Goal: Task Accomplishment & Management: Complete application form

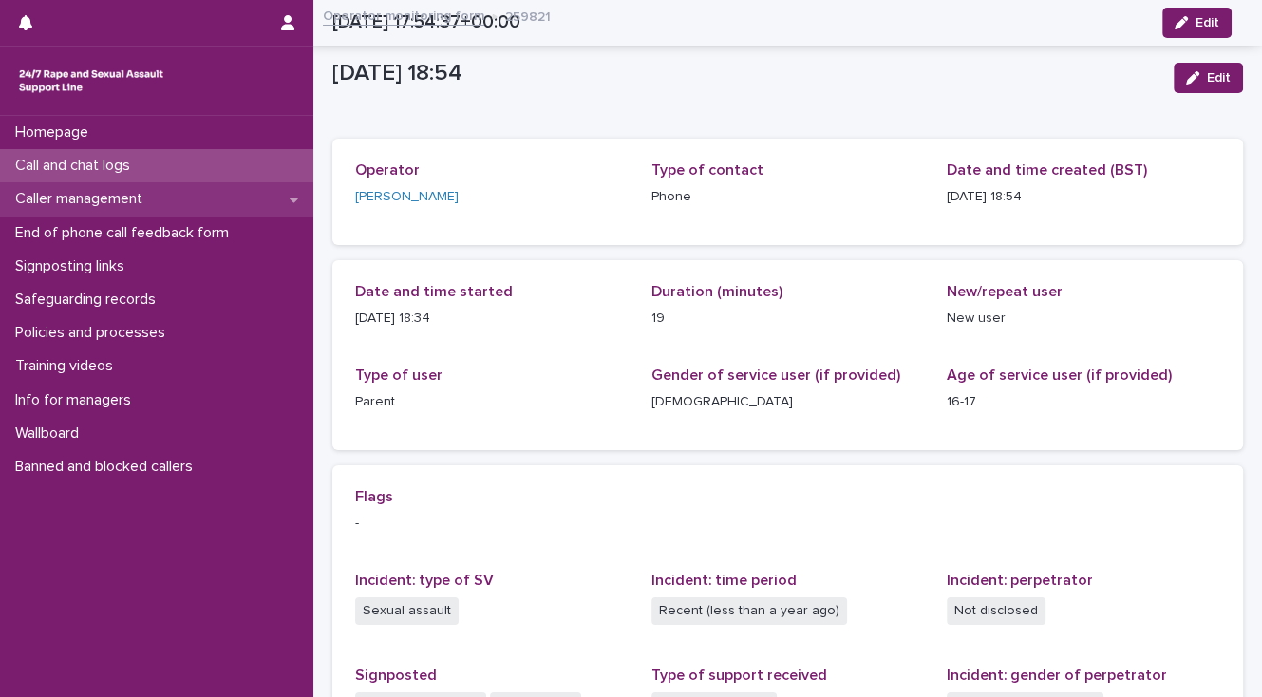
scroll to position [394, 0]
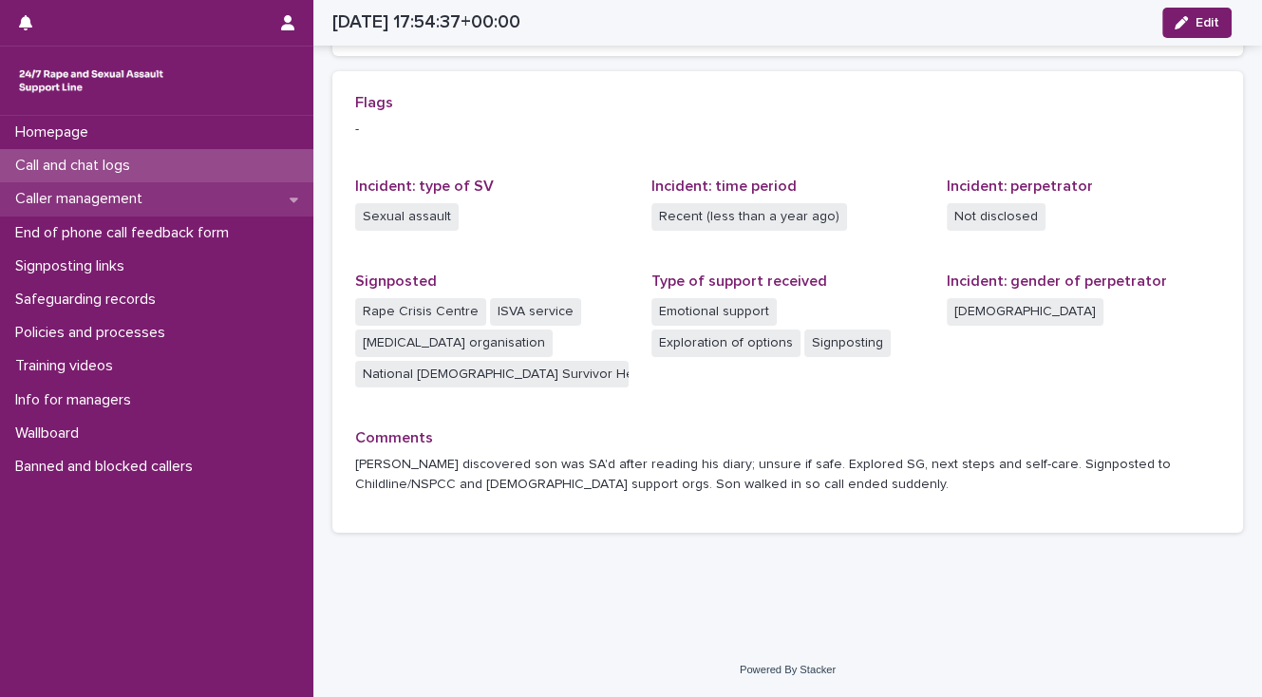
click at [129, 201] on p "Caller management" at bounding box center [83, 199] width 150 height 18
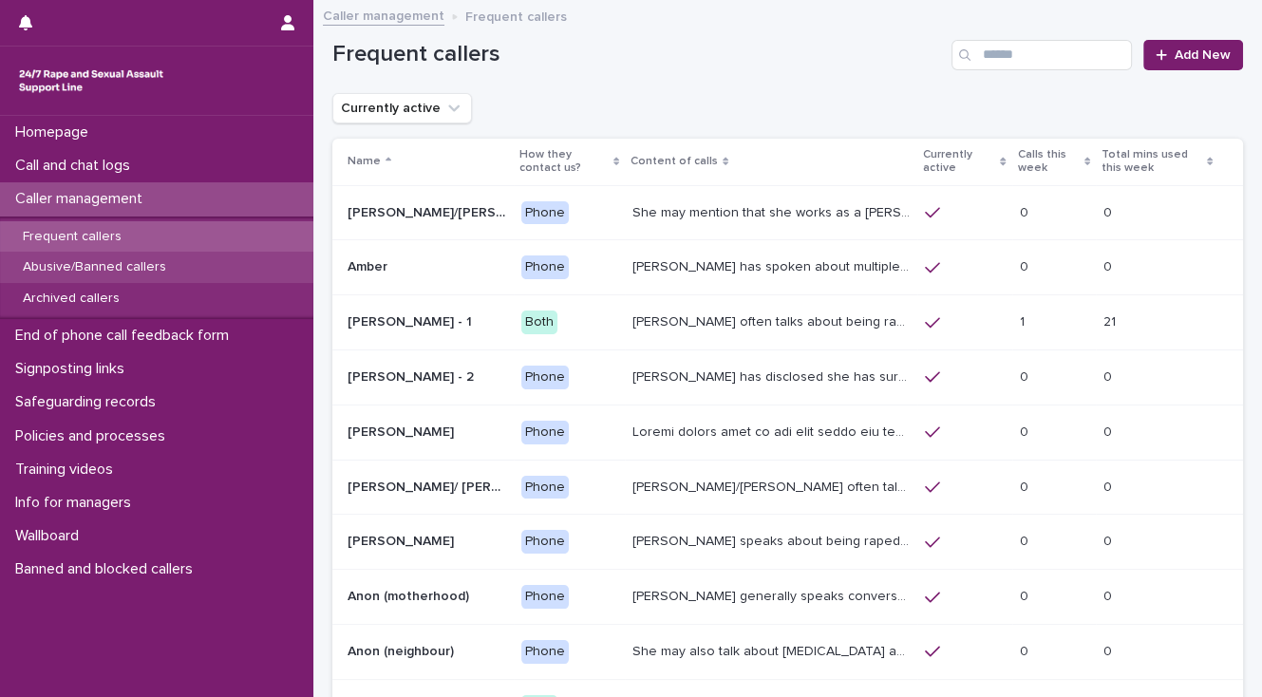
click at [128, 262] on p "Abusive/Banned callers" at bounding box center [95, 267] width 174 height 16
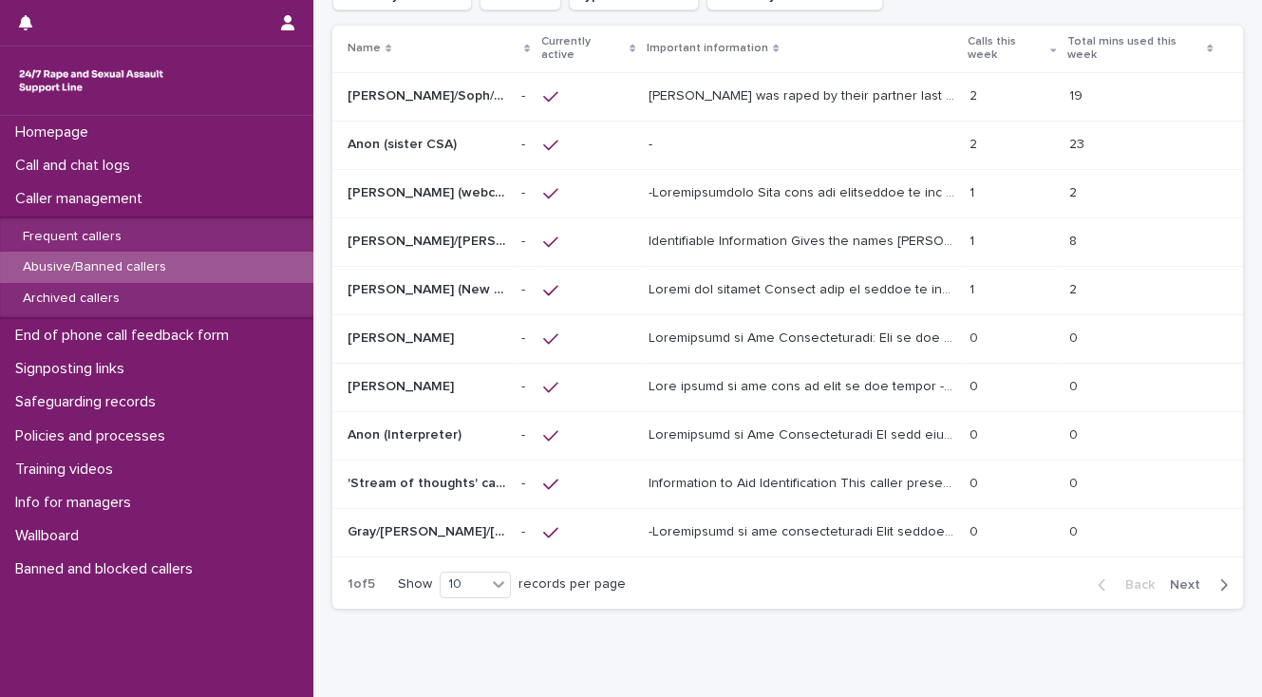
scroll to position [186, 0]
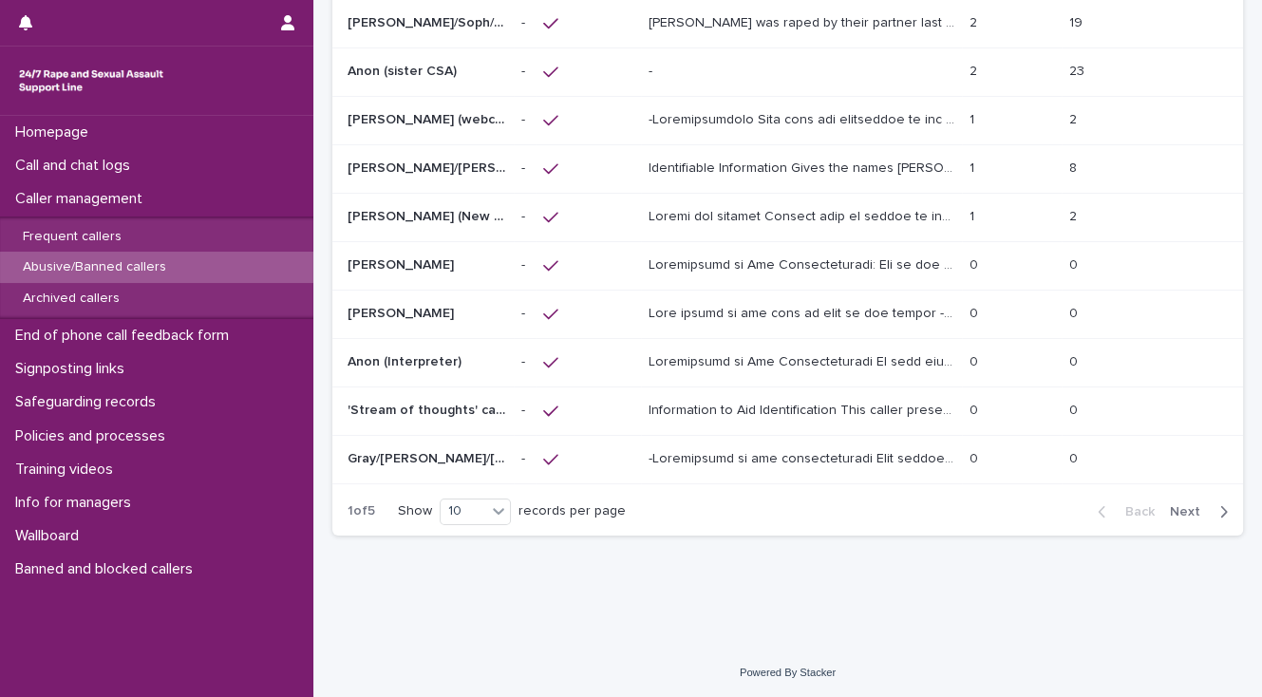
click at [1180, 509] on span "Next" at bounding box center [1191, 511] width 42 height 13
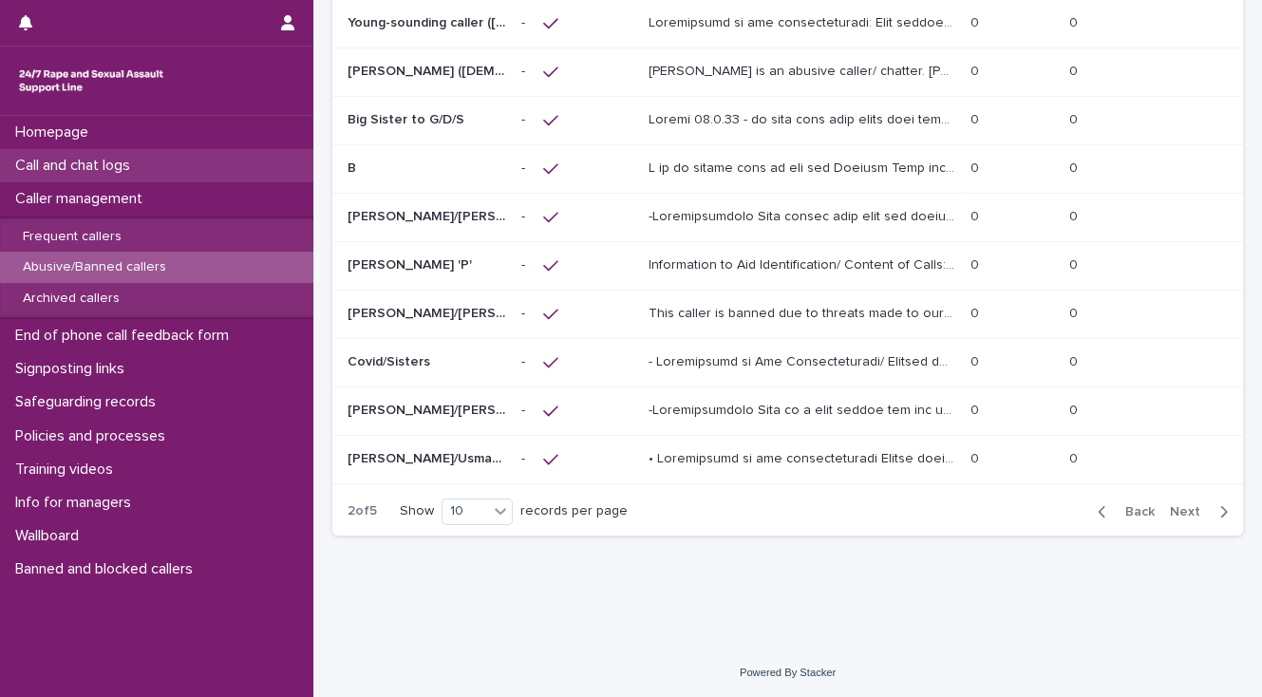
click at [108, 168] on p "Call and chat logs" at bounding box center [77, 166] width 138 height 18
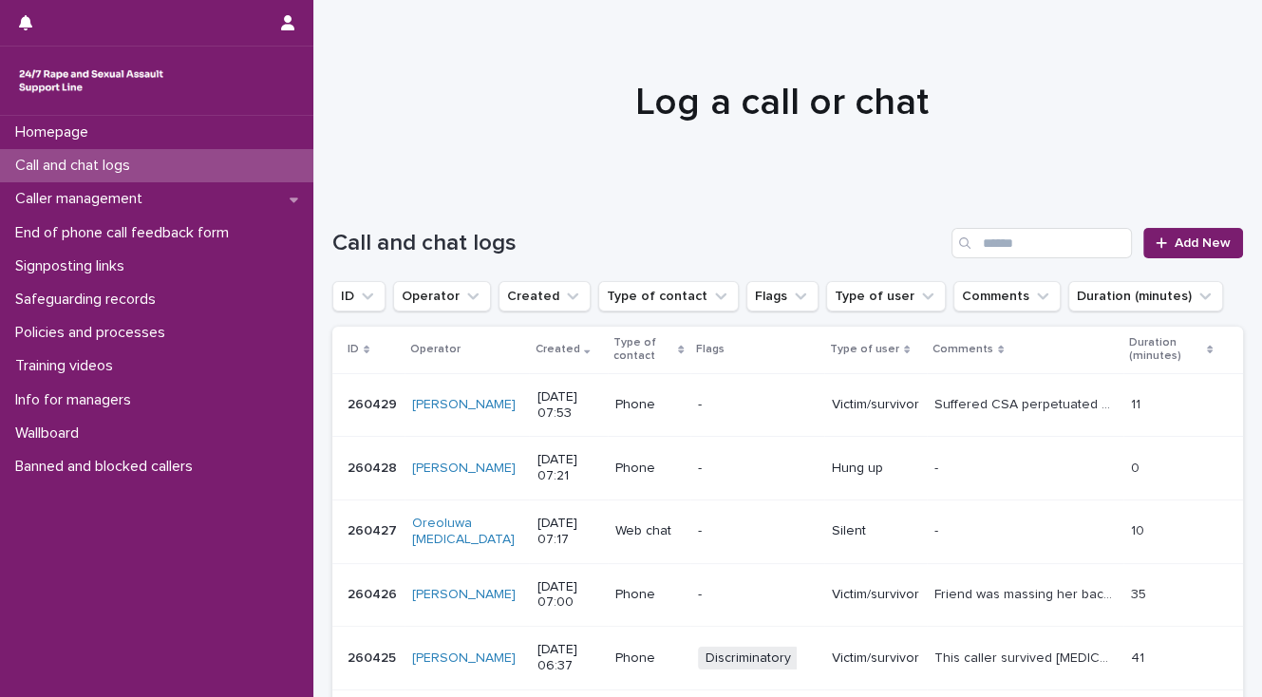
click at [141, 166] on p "Call and chat logs" at bounding box center [77, 166] width 138 height 18
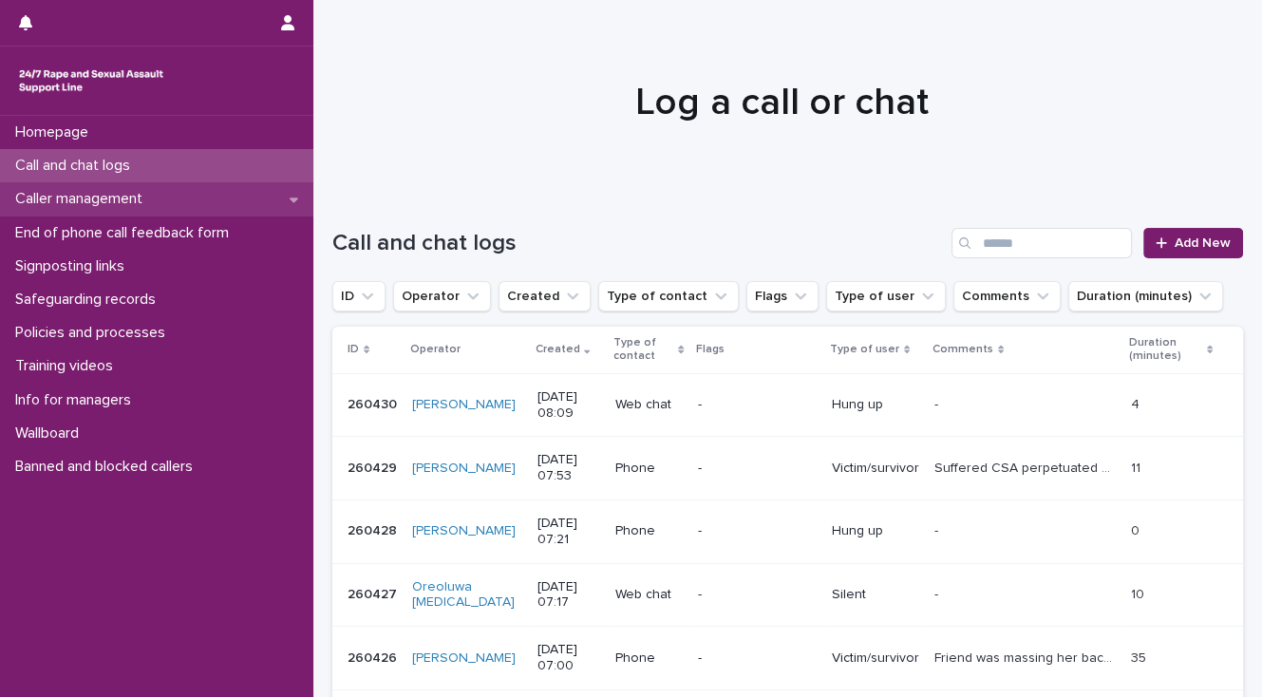
click at [134, 195] on p "Caller management" at bounding box center [83, 199] width 150 height 18
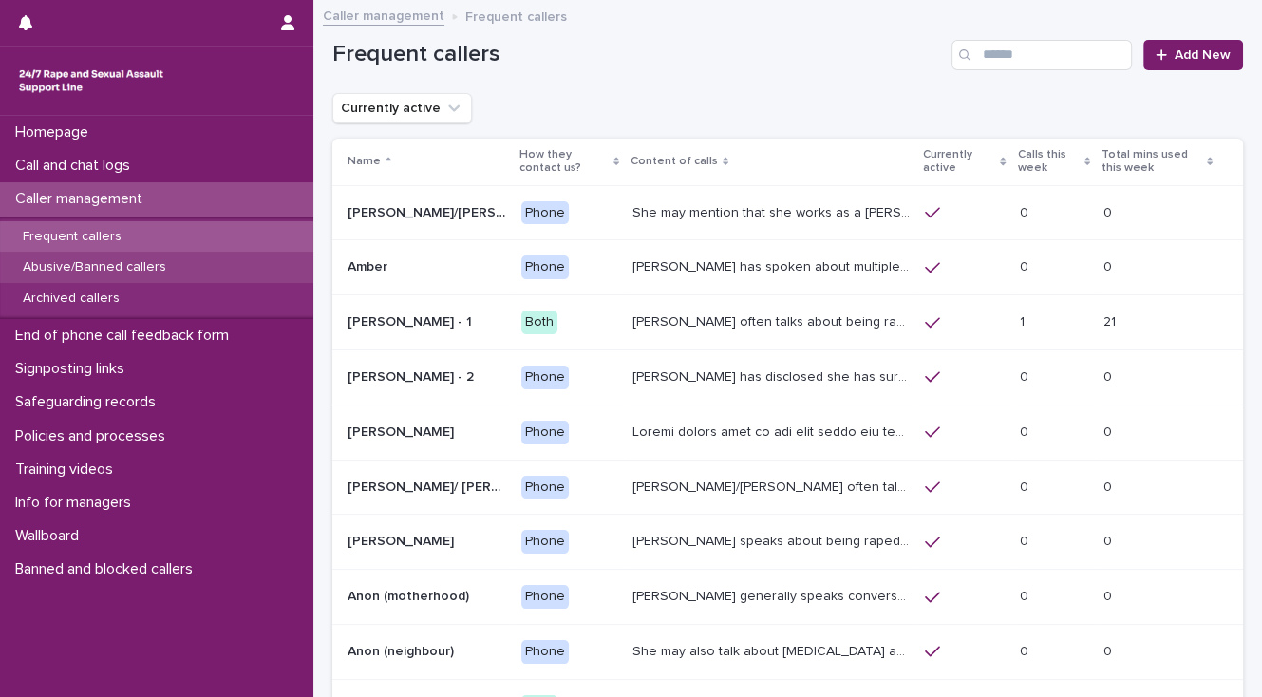
click at [137, 268] on p "Abusive/Banned callers" at bounding box center [95, 267] width 174 height 16
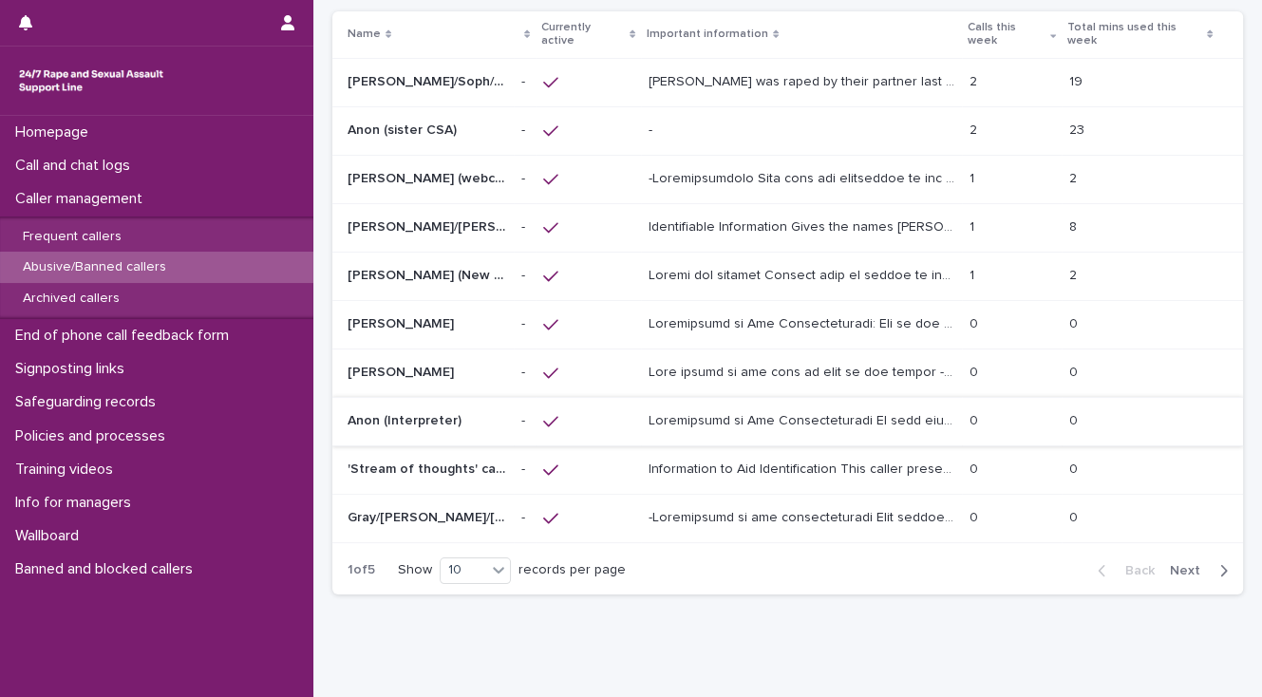
scroll to position [152, 0]
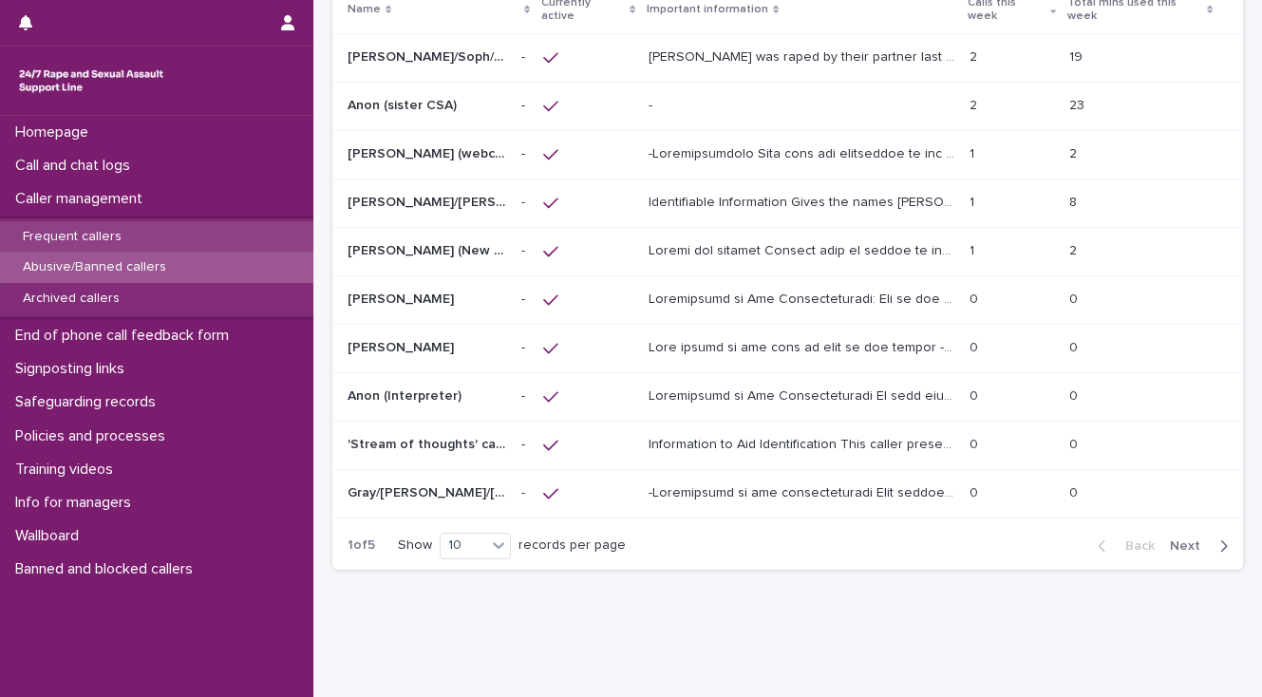
click at [83, 238] on p "Frequent callers" at bounding box center [72, 237] width 129 height 16
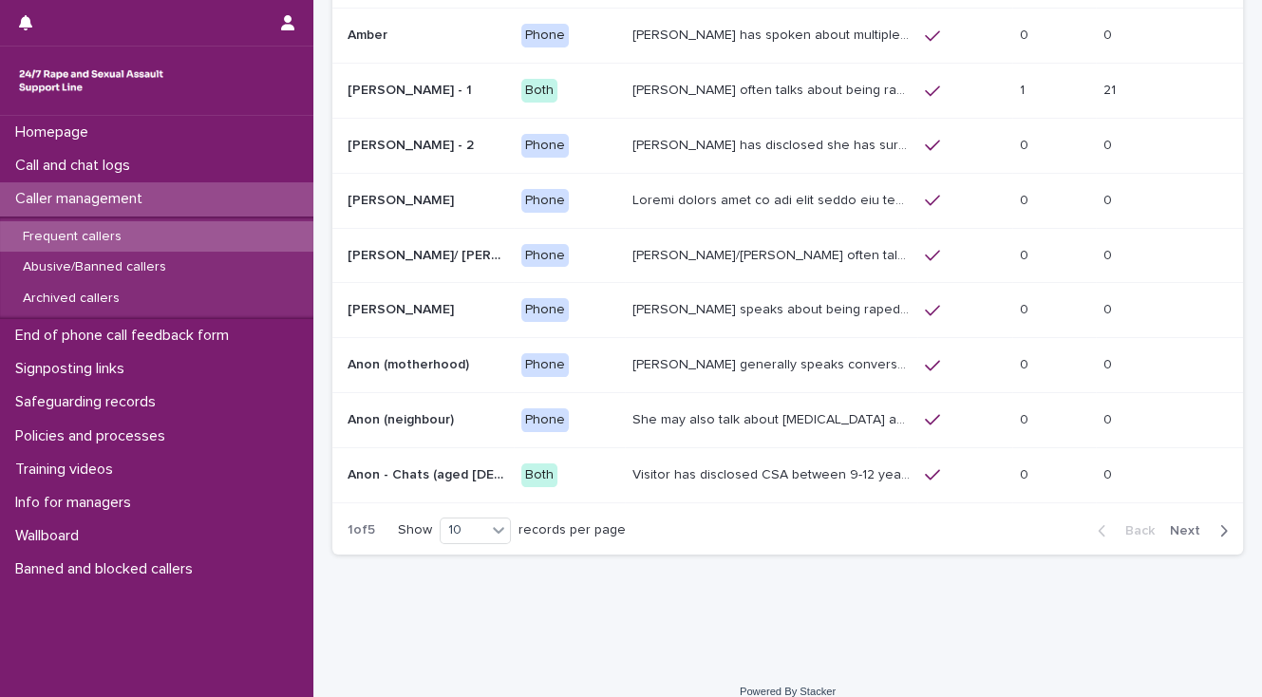
scroll to position [251, 0]
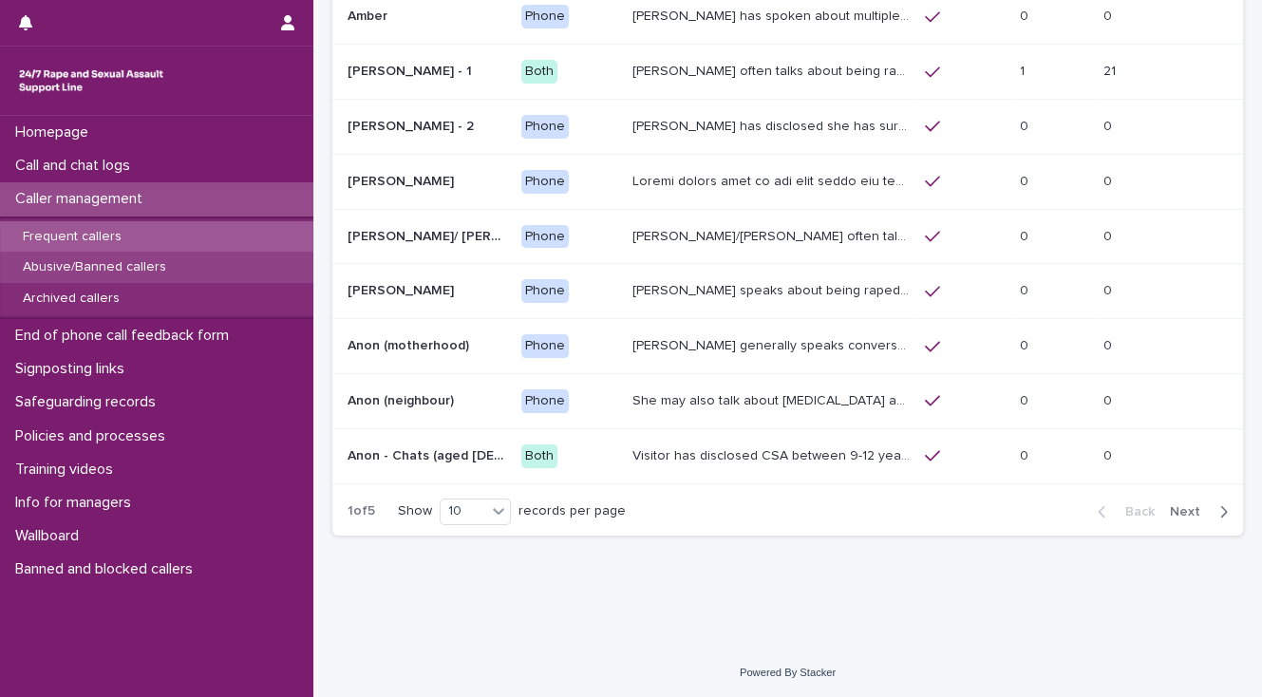
click at [103, 260] on p "Abusive/Banned callers" at bounding box center [95, 267] width 174 height 16
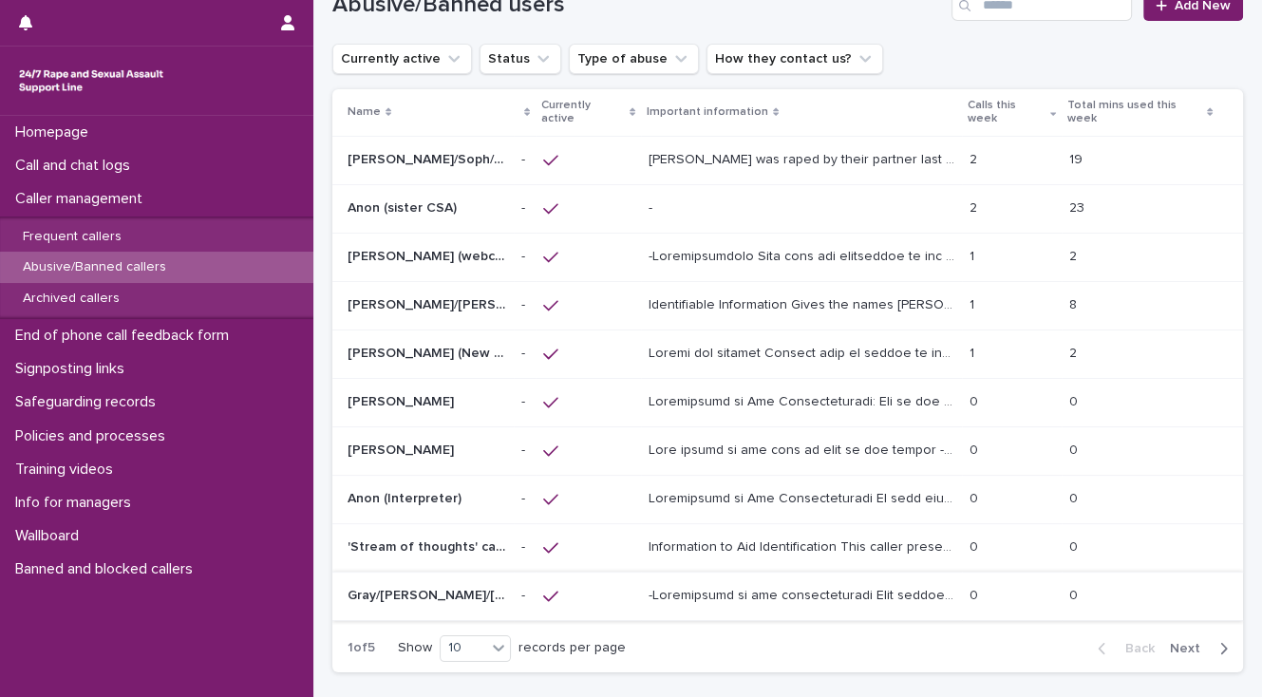
scroll to position [152, 0]
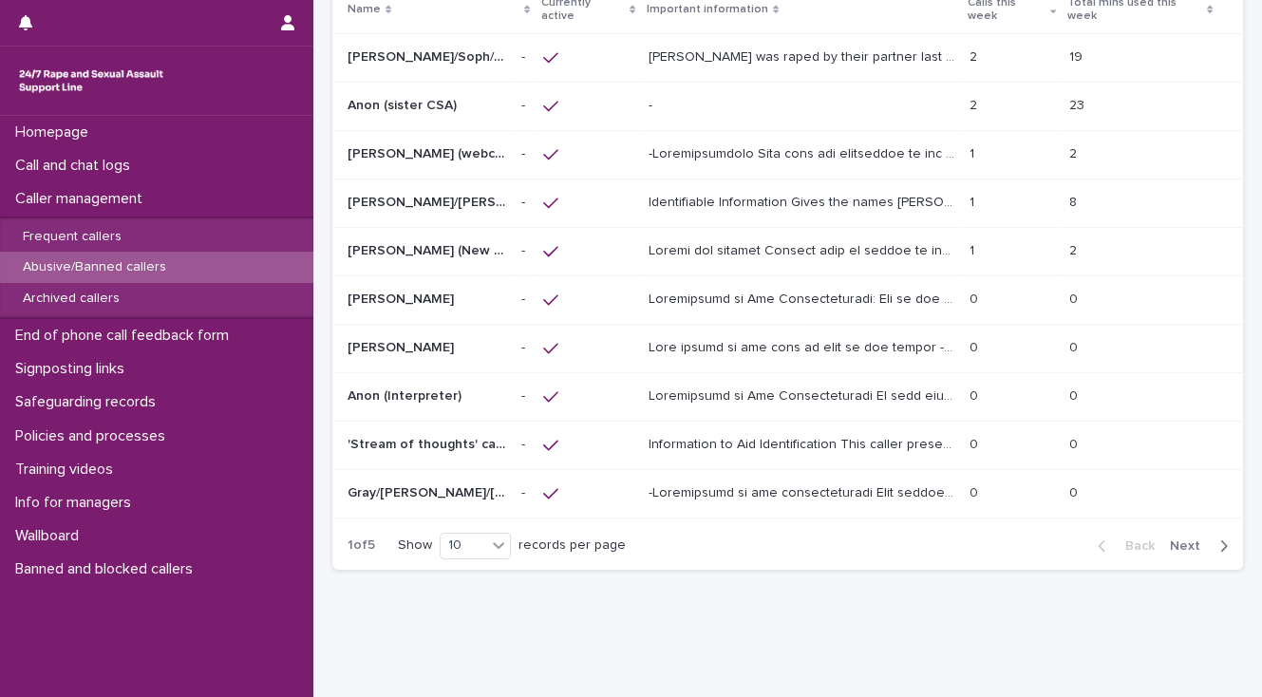
click at [1172, 540] on span "Next" at bounding box center [1191, 545] width 42 height 13
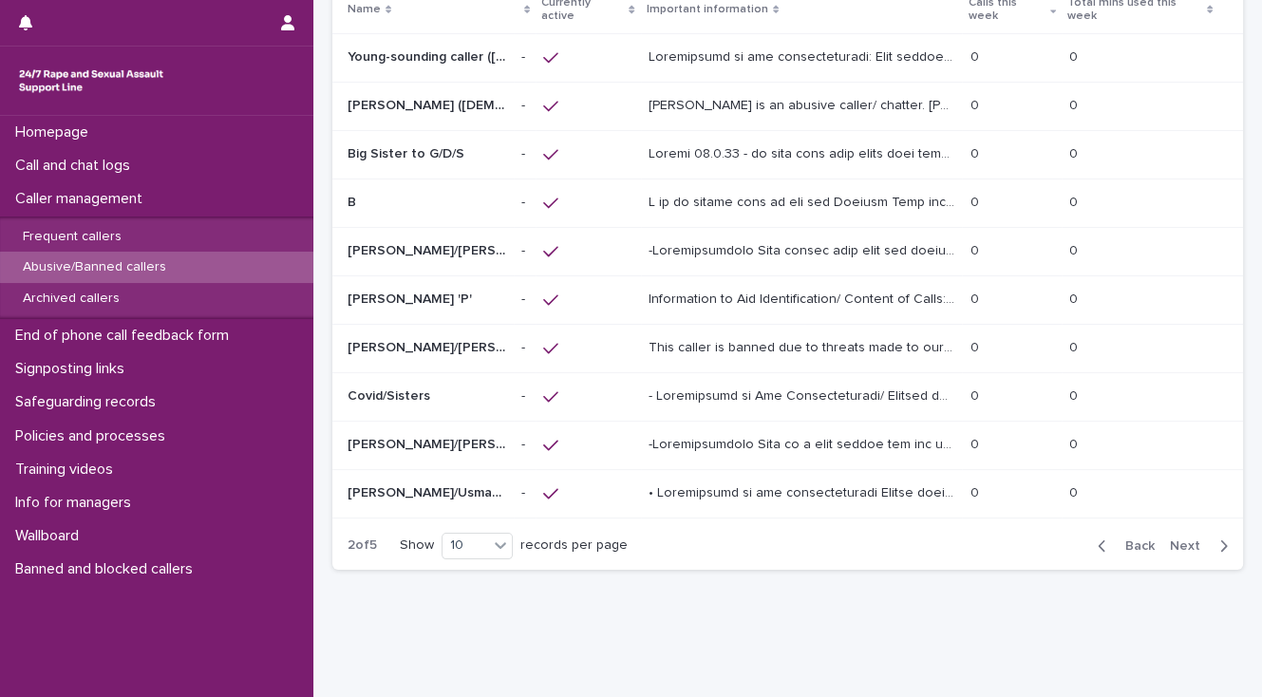
click at [1172, 540] on span "Next" at bounding box center [1191, 545] width 42 height 13
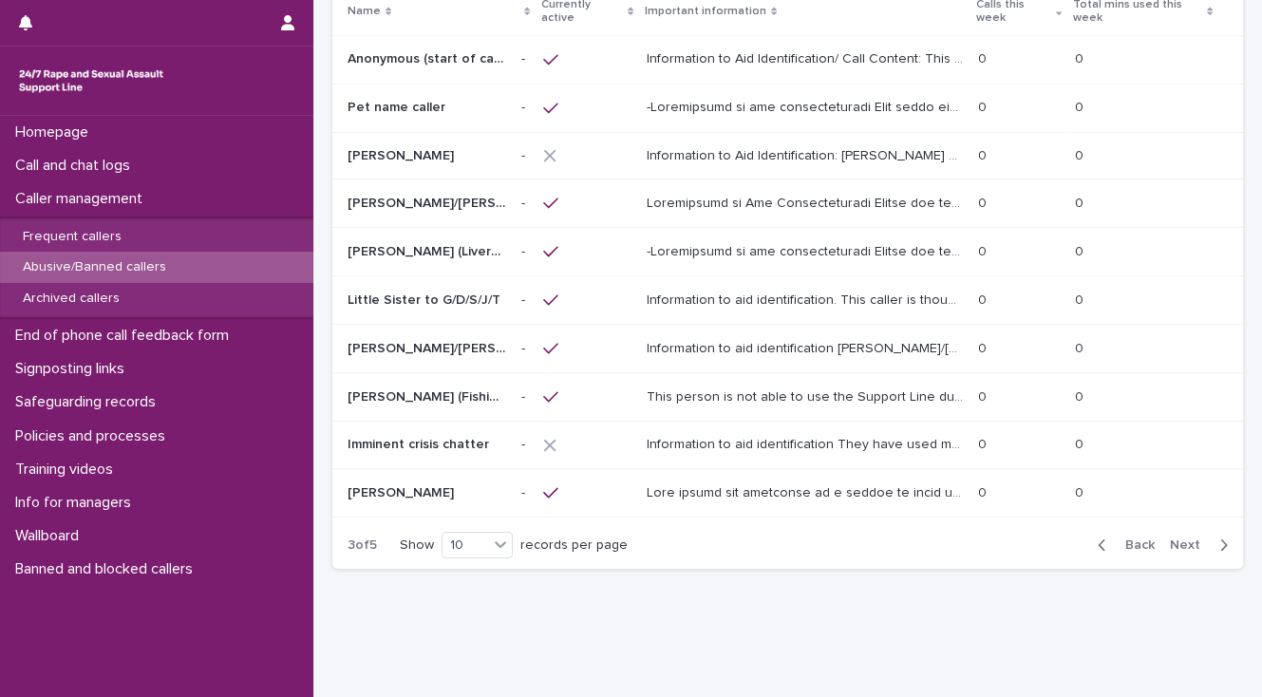
click at [1172, 540] on span "Next" at bounding box center [1191, 544] width 42 height 13
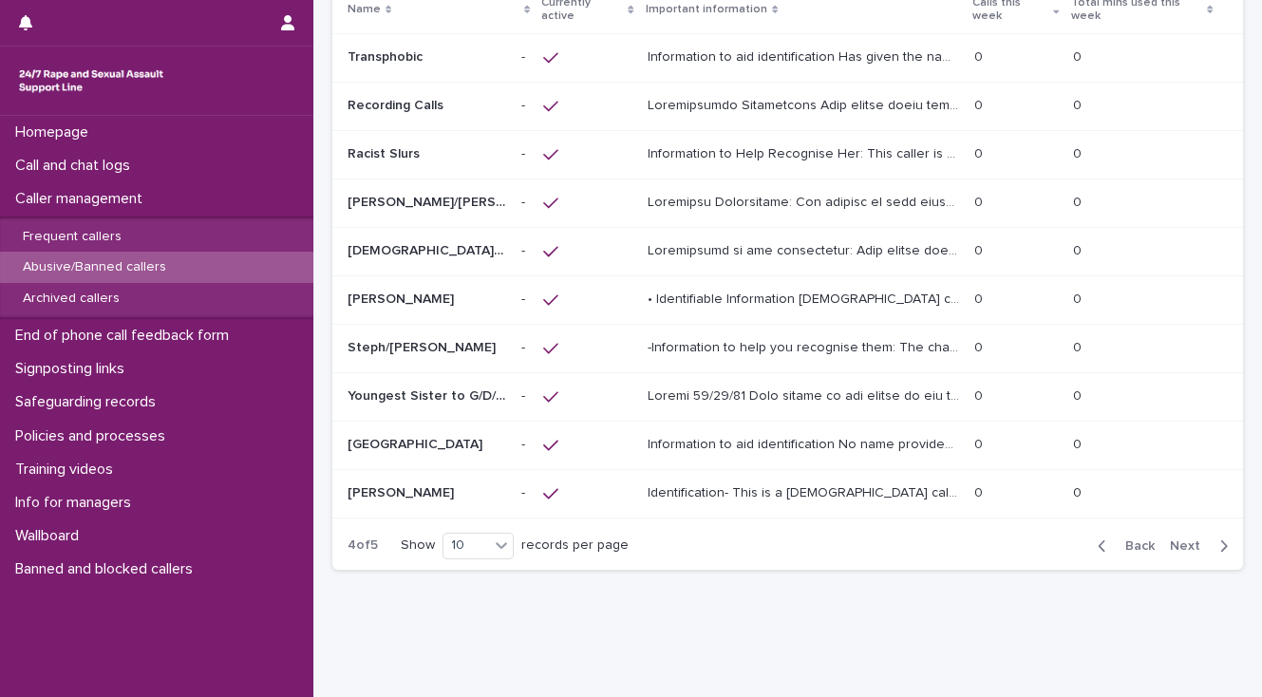
click at [1172, 540] on span "Next" at bounding box center [1191, 545] width 42 height 13
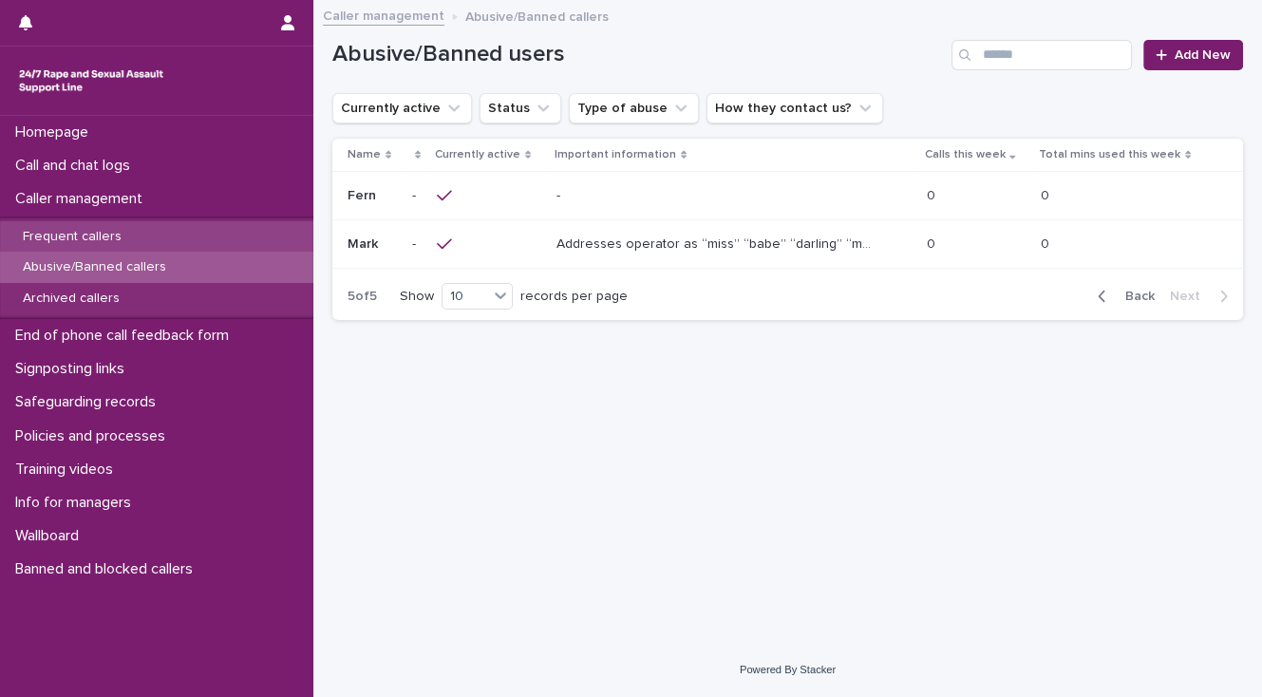
click at [57, 235] on p "Frequent callers" at bounding box center [72, 237] width 129 height 16
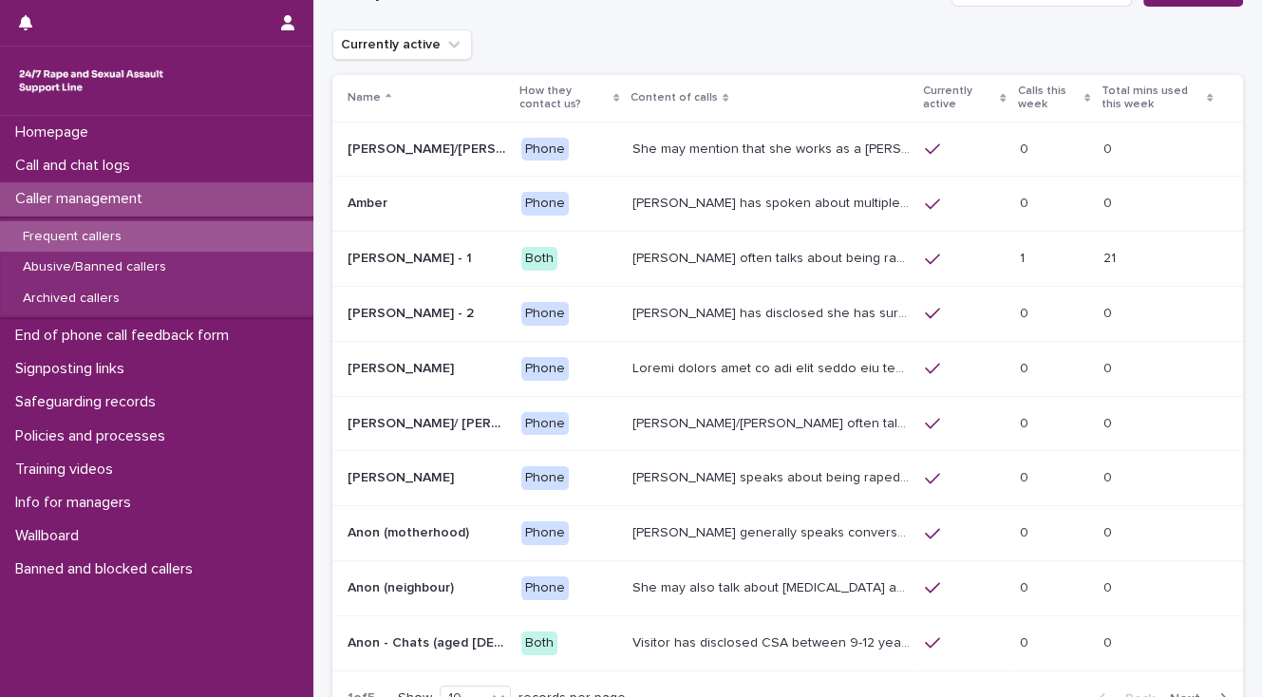
scroll to position [228, 0]
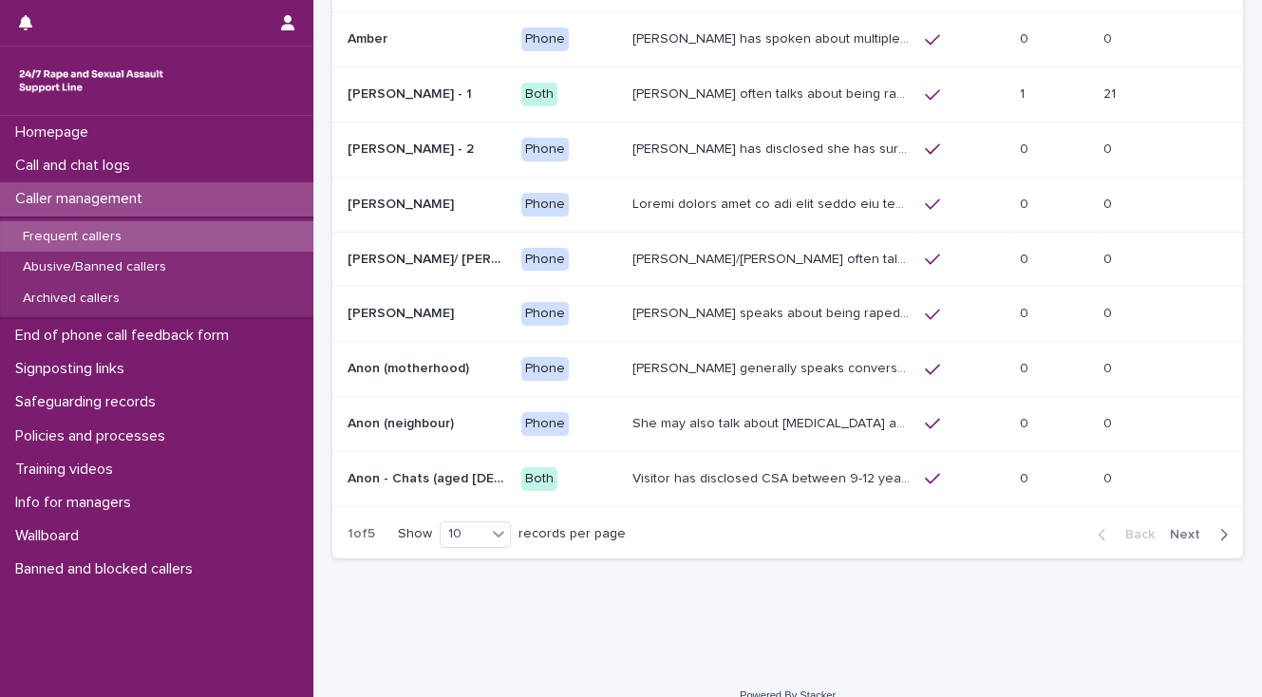
click at [1177, 530] on span "Next" at bounding box center [1191, 534] width 42 height 13
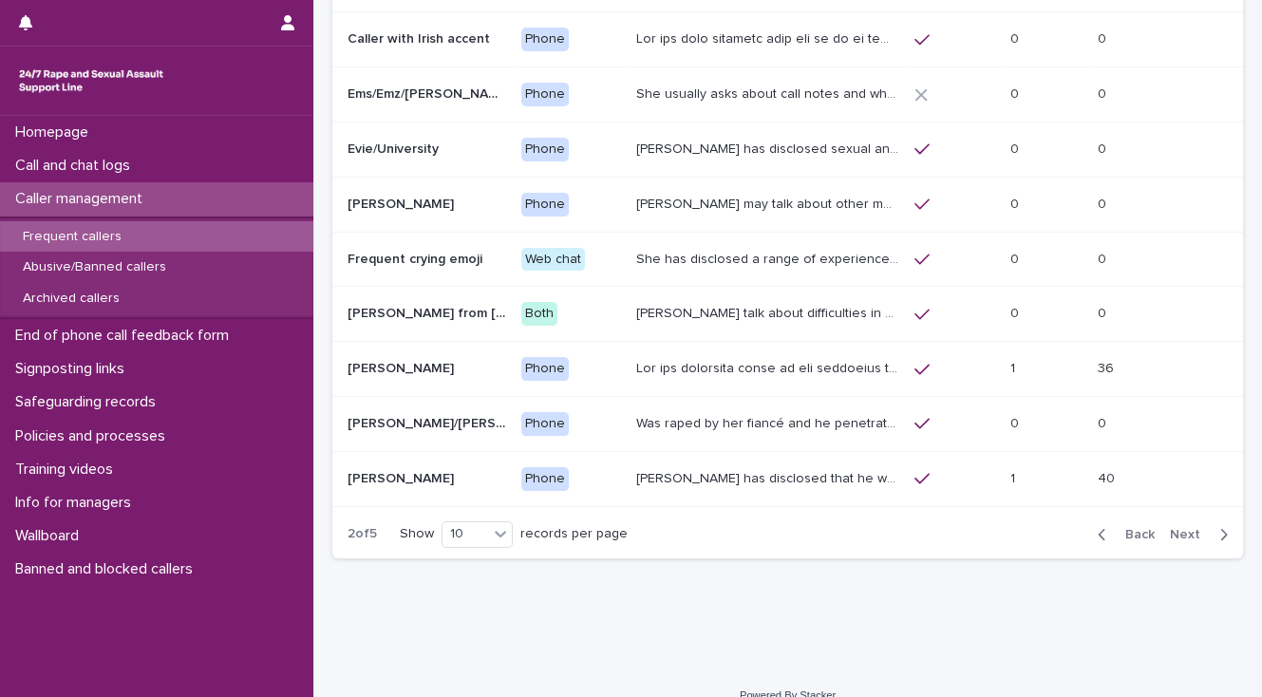
click at [1177, 530] on span "Next" at bounding box center [1191, 534] width 42 height 13
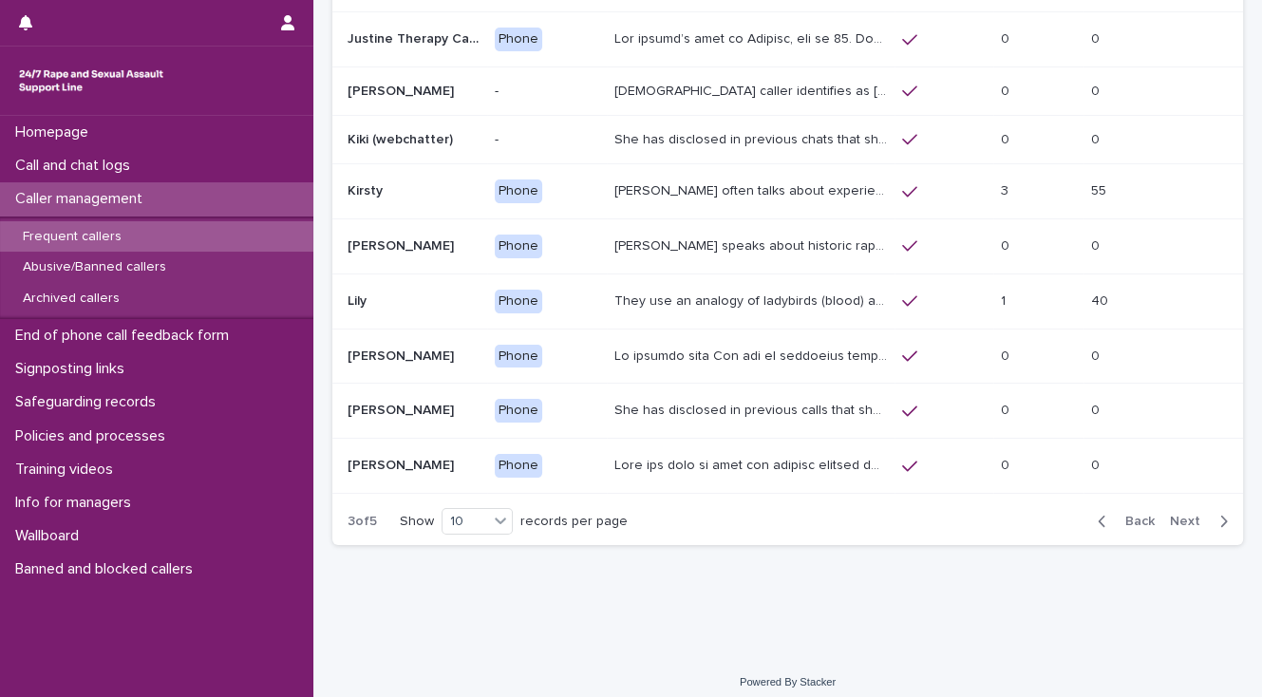
scroll to position [221, 0]
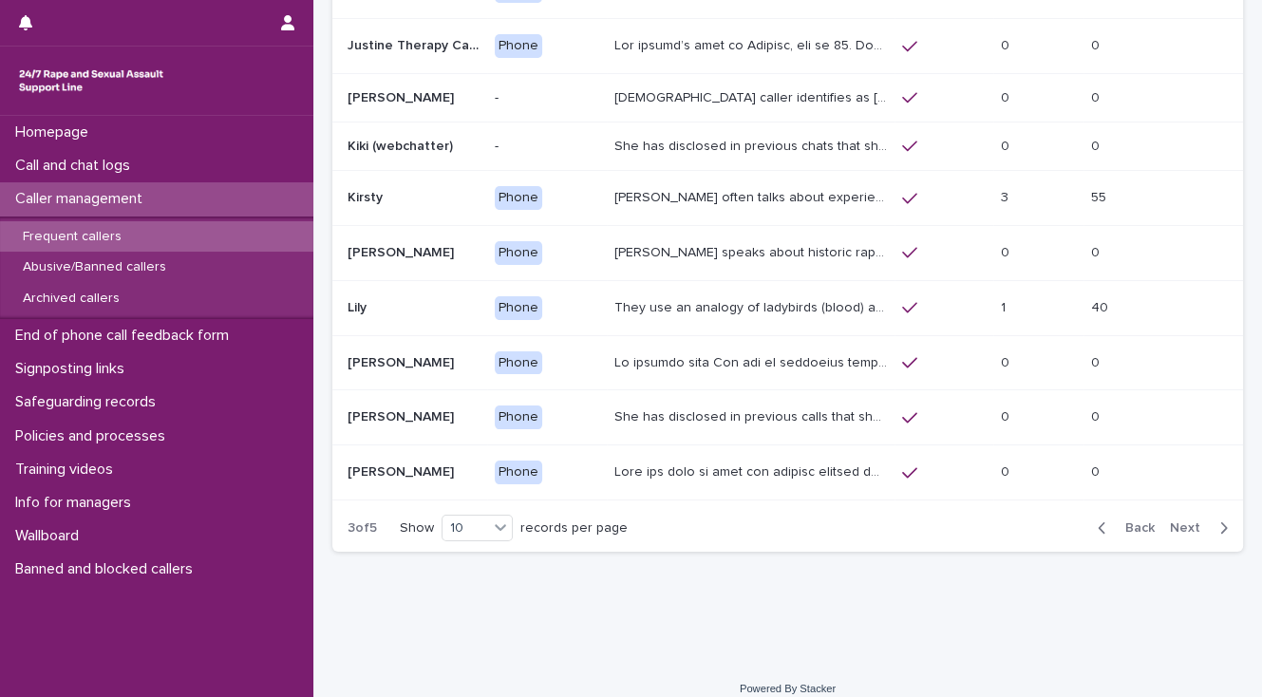
click at [1120, 524] on span "Back" at bounding box center [1134, 527] width 41 height 13
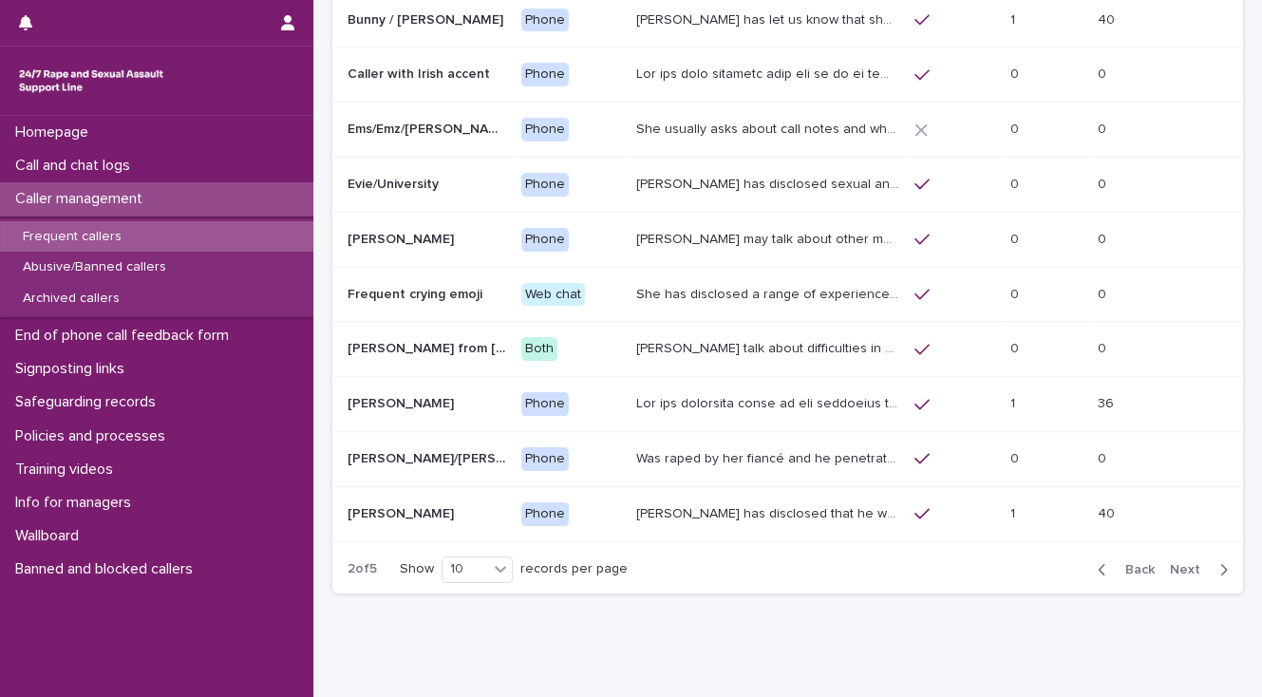
scroll to position [228, 0]
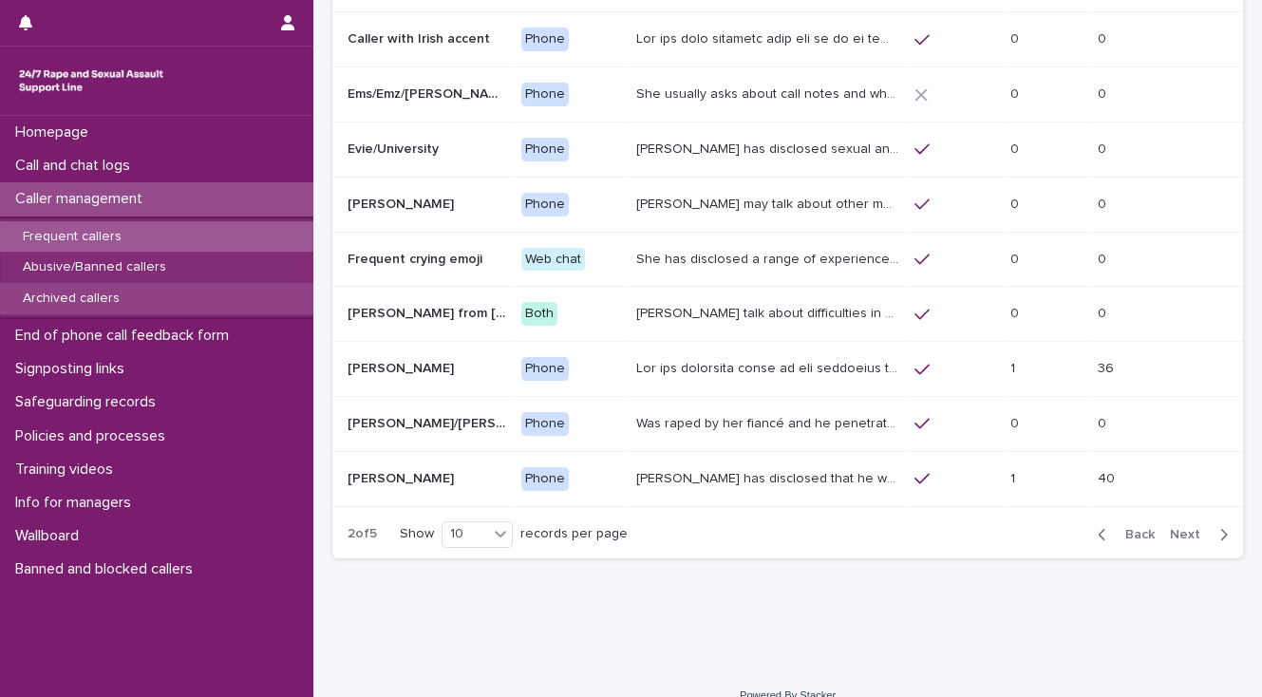
click at [104, 296] on p "Archived callers" at bounding box center [71, 299] width 127 height 16
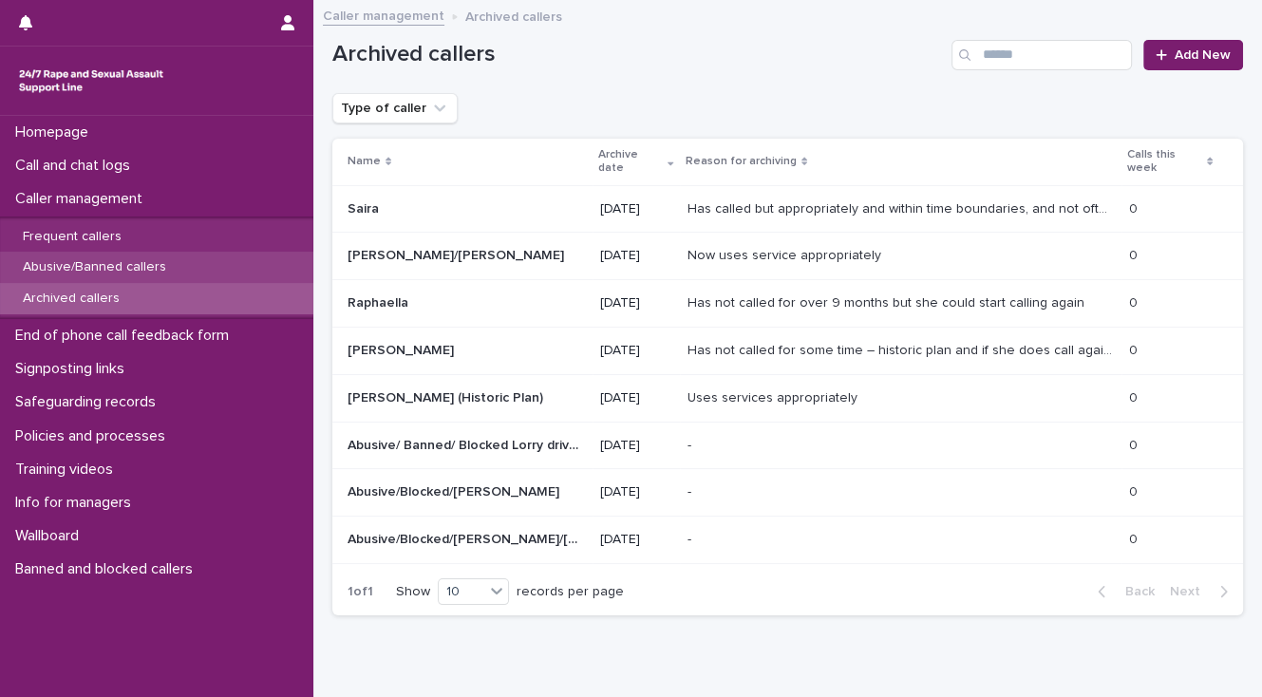
click at [112, 261] on p "Abusive/Banned callers" at bounding box center [95, 267] width 174 height 16
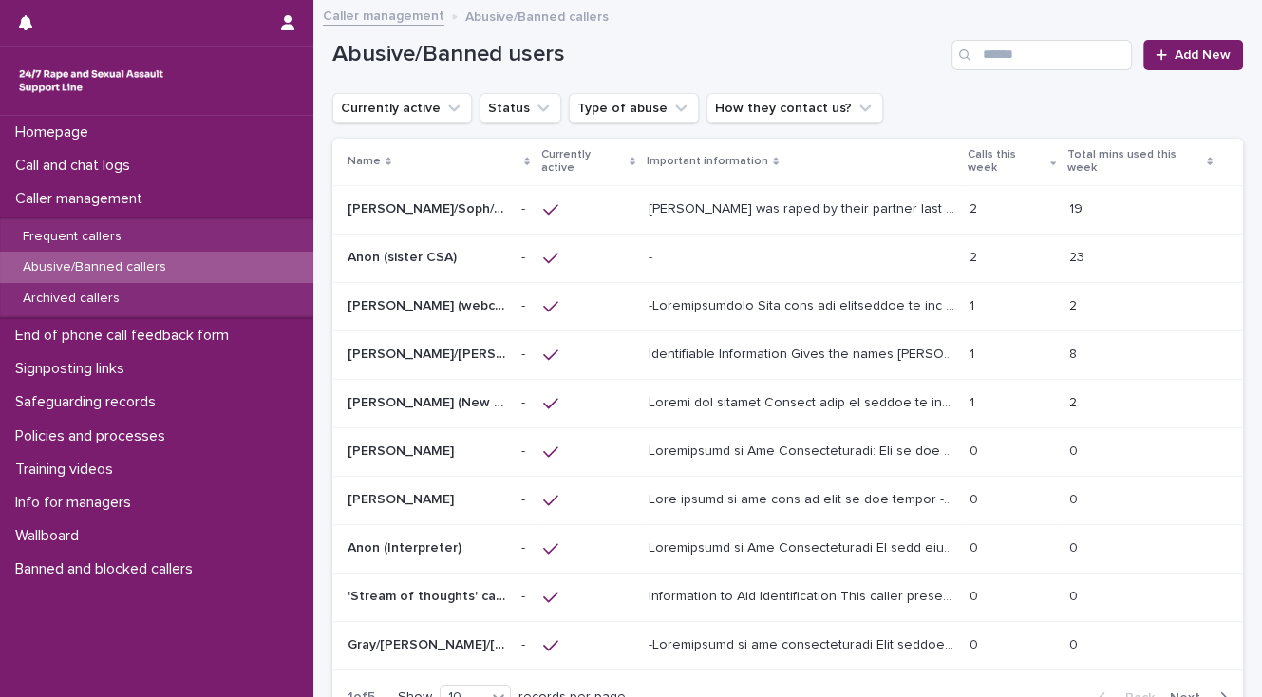
click at [112, 265] on p "Abusive/Banned callers" at bounding box center [95, 267] width 174 height 16
click at [112, 267] on p "Abusive/Banned callers" at bounding box center [95, 267] width 174 height 16
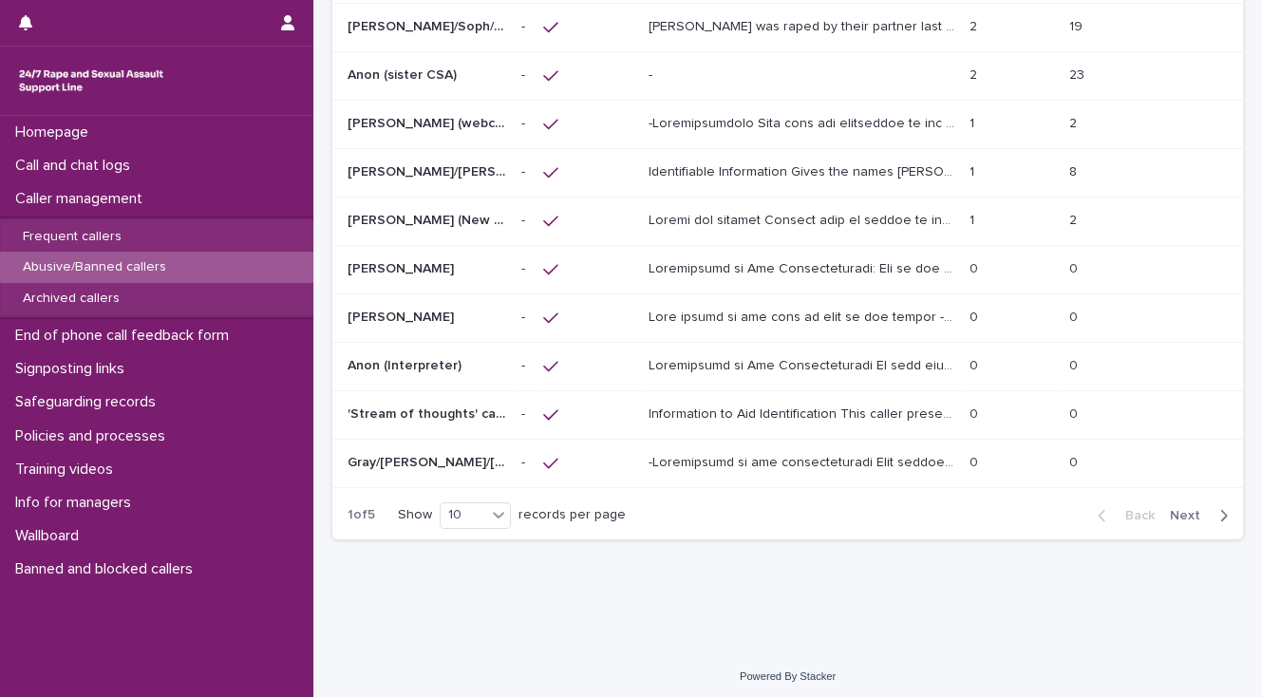
scroll to position [186, 0]
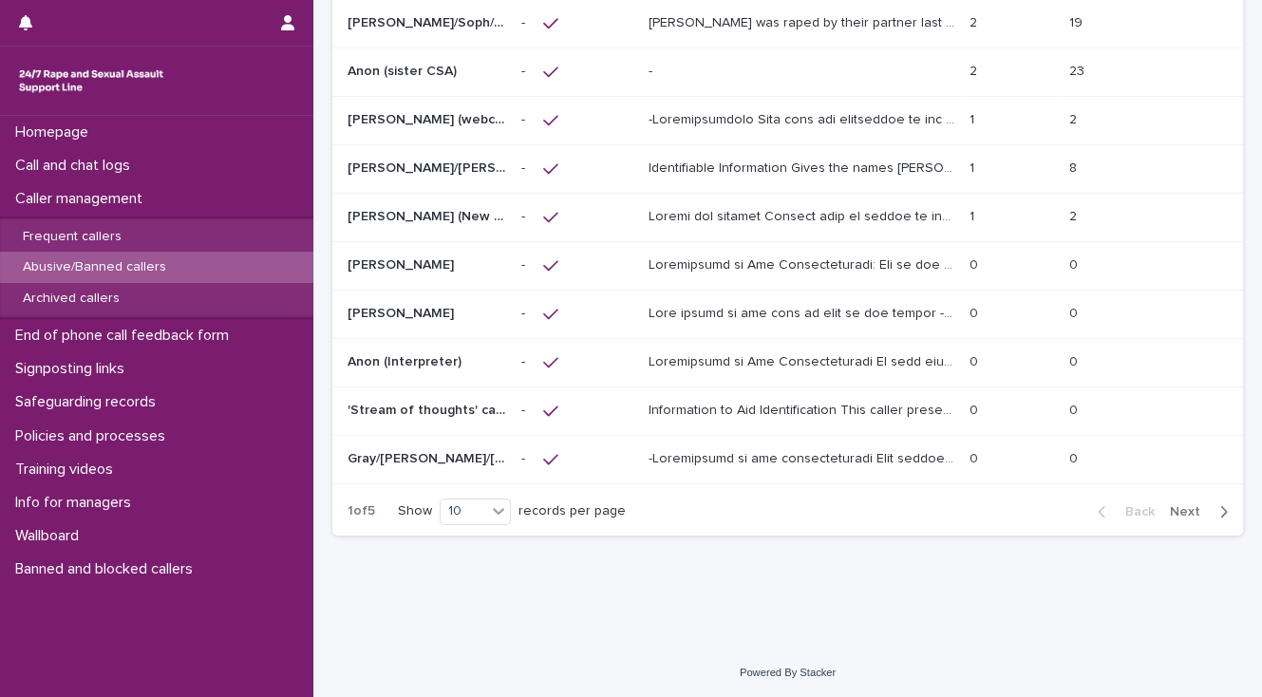
click at [1174, 507] on span "Next" at bounding box center [1191, 511] width 42 height 13
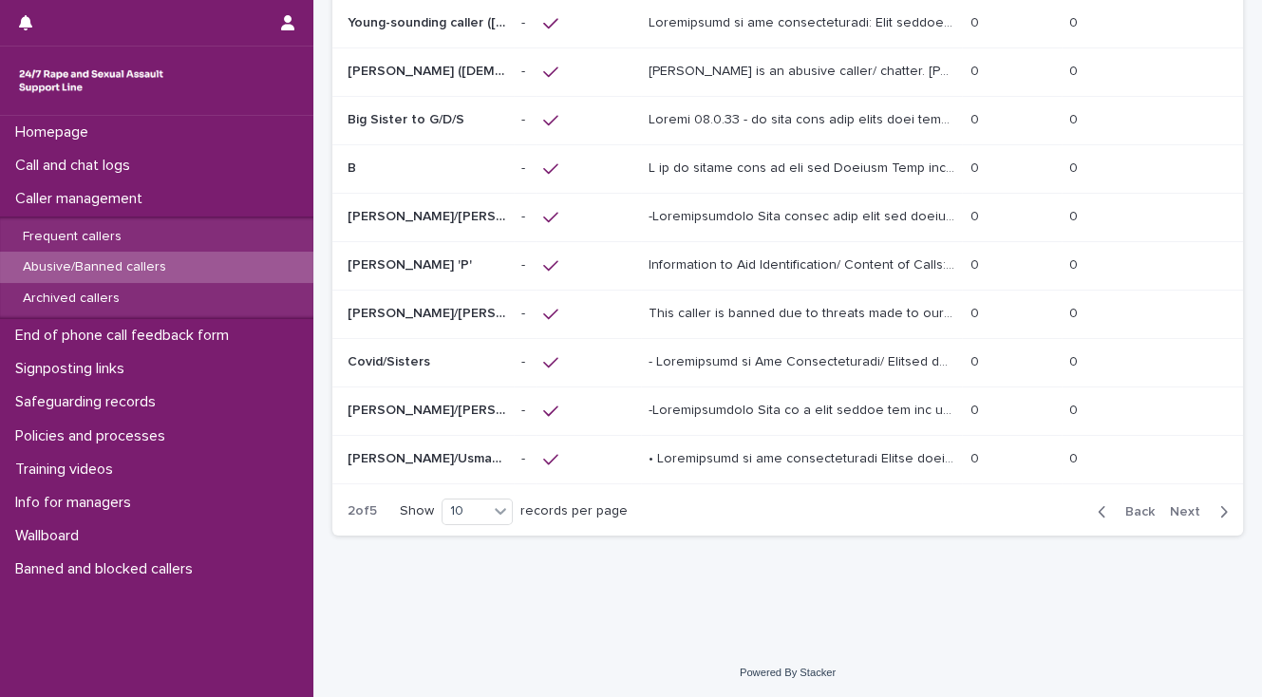
click at [722, 356] on p at bounding box center [803, 360] width 310 height 20
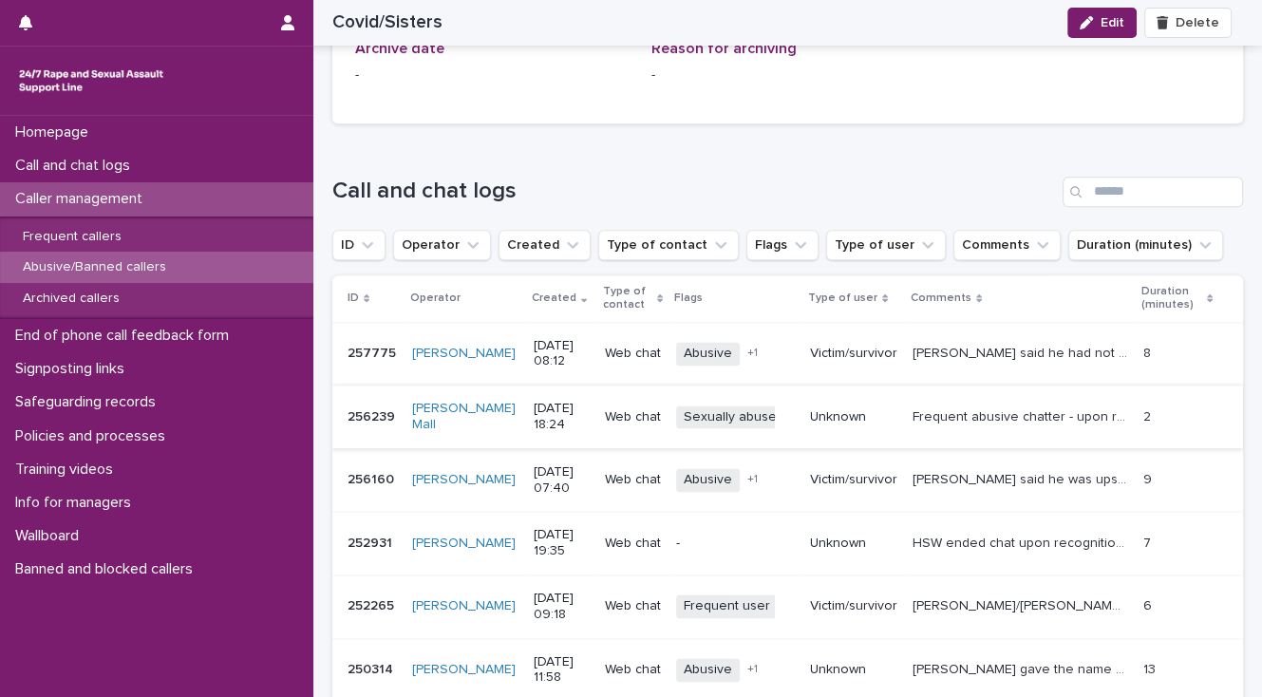
scroll to position [2051, 0]
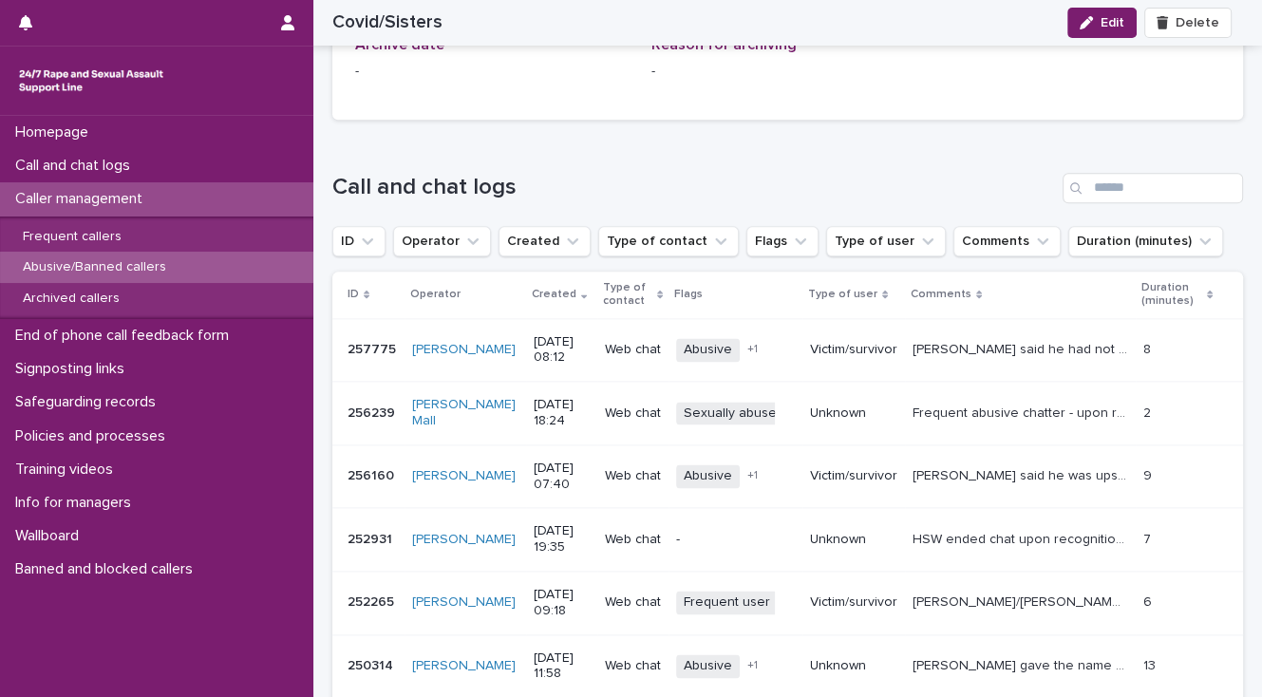
click at [947, 338] on p "[PERSON_NAME] said he had not contacted us for a while, said he was made [DEMOG…" at bounding box center [1021, 348] width 219 height 20
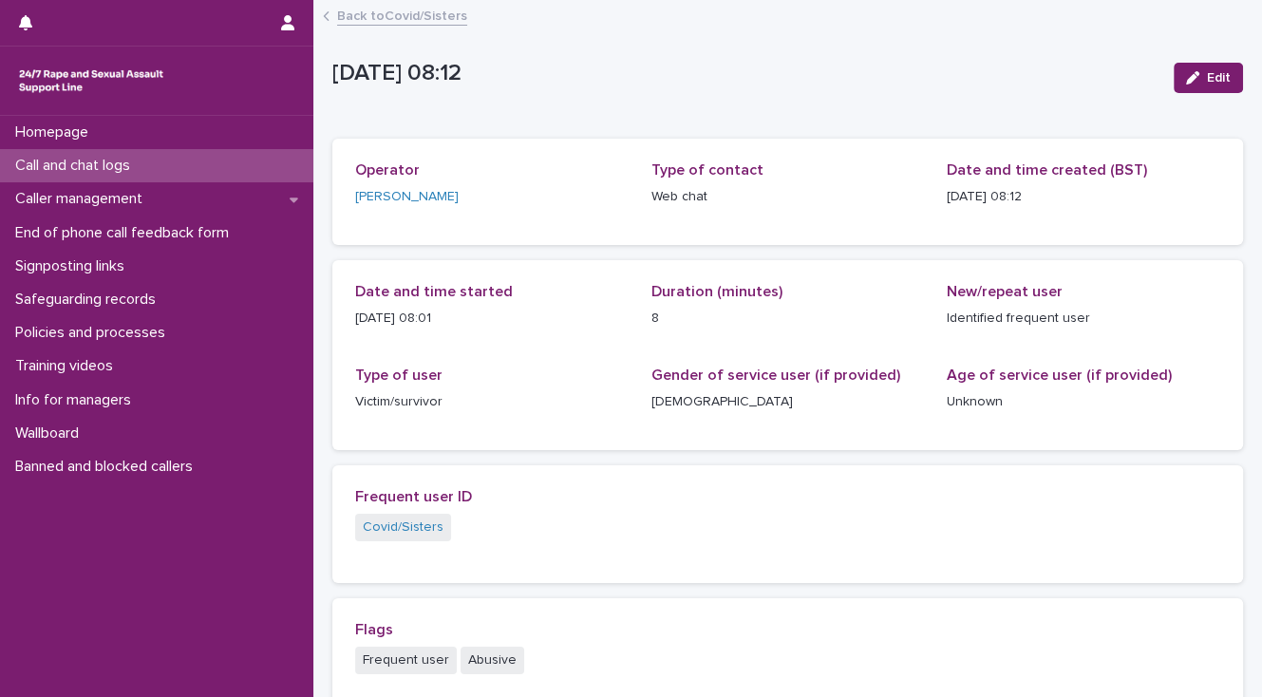
click at [93, 163] on p "Call and chat logs" at bounding box center [77, 166] width 138 height 18
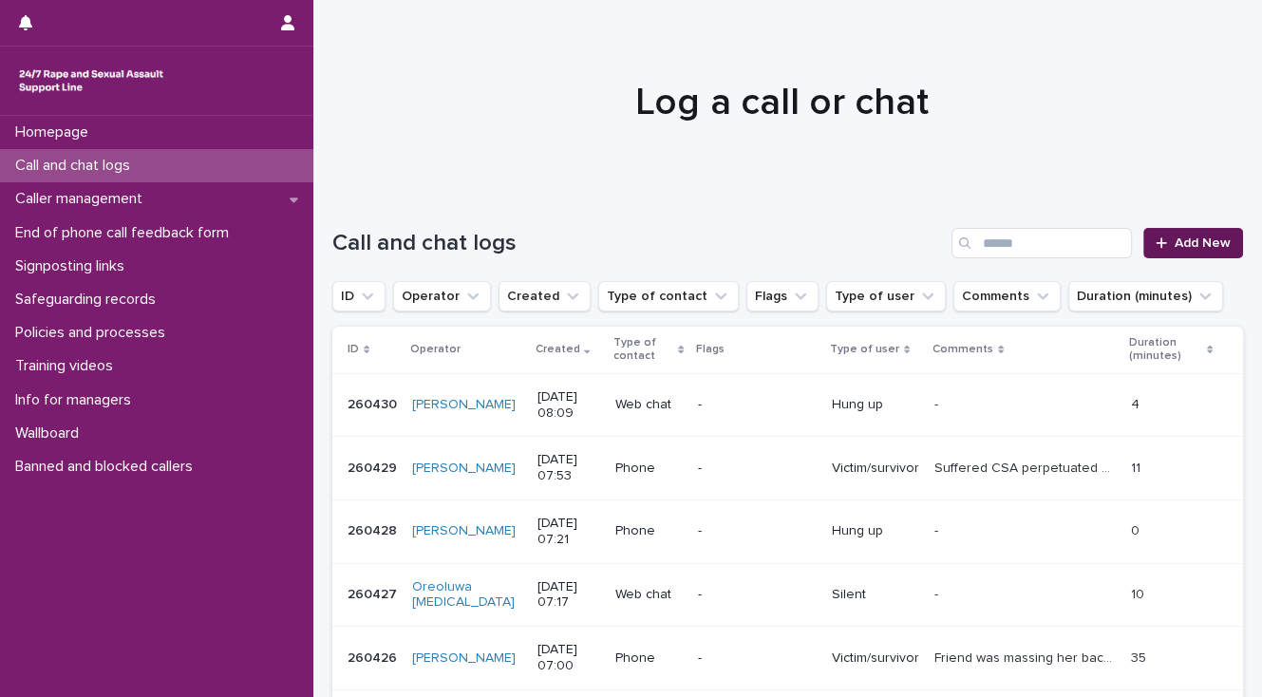
click at [1179, 242] on span "Add New" at bounding box center [1202, 242] width 56 height 13
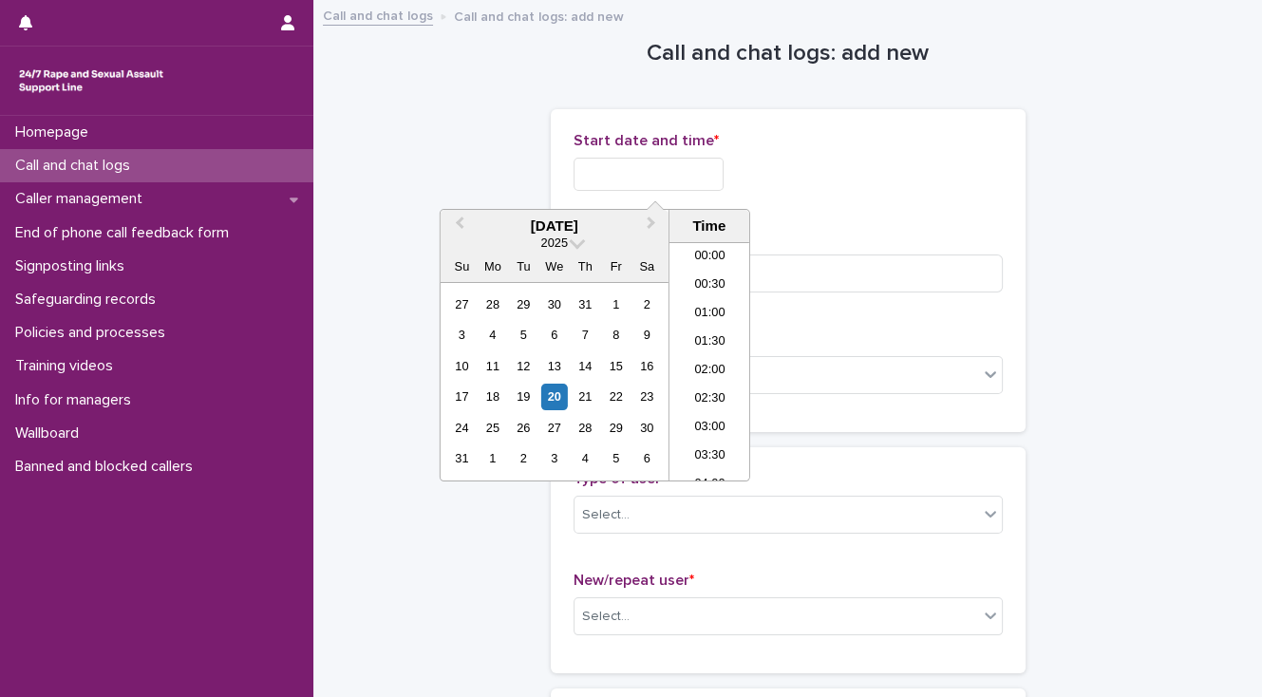
click at [596, 178] on input "text" at bounding box center [648, 174] width 150 height 33
click at [693, 361] on li "08:00" at bounding box center [709, 361] width 81 height 28
type input "**********"
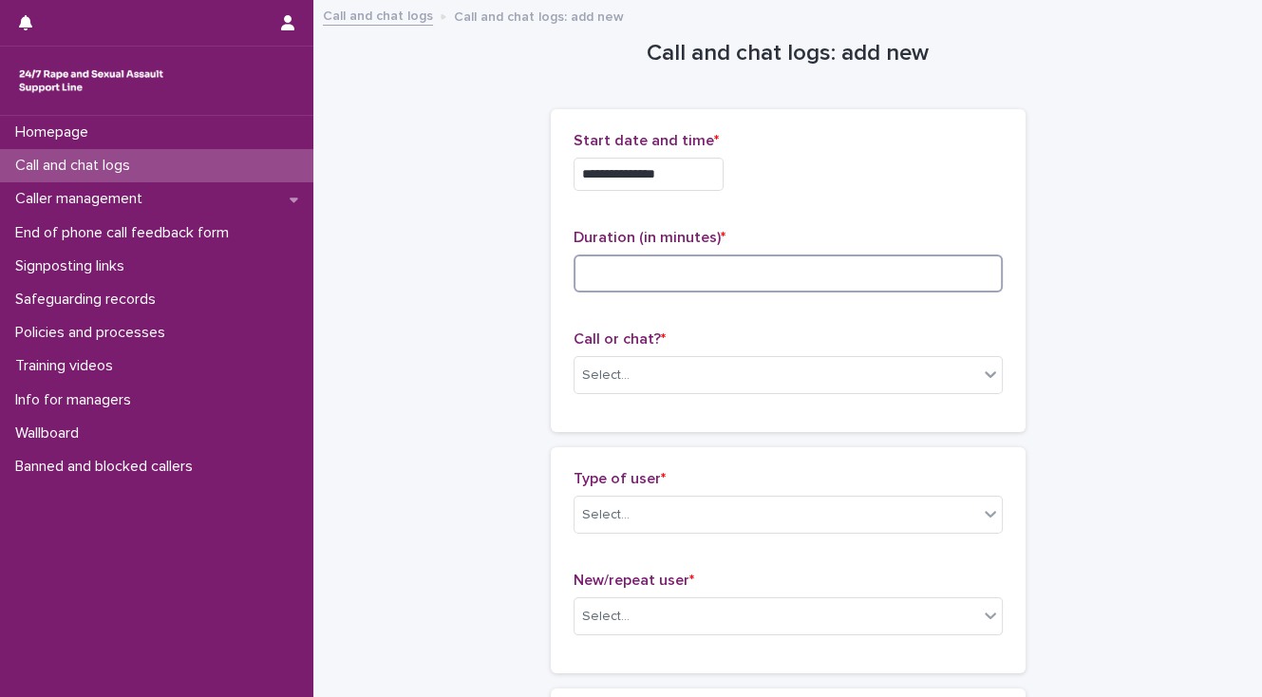
click at [605, 276] on input at bounding box center [787, 273] width 429 height 38
type input "**"
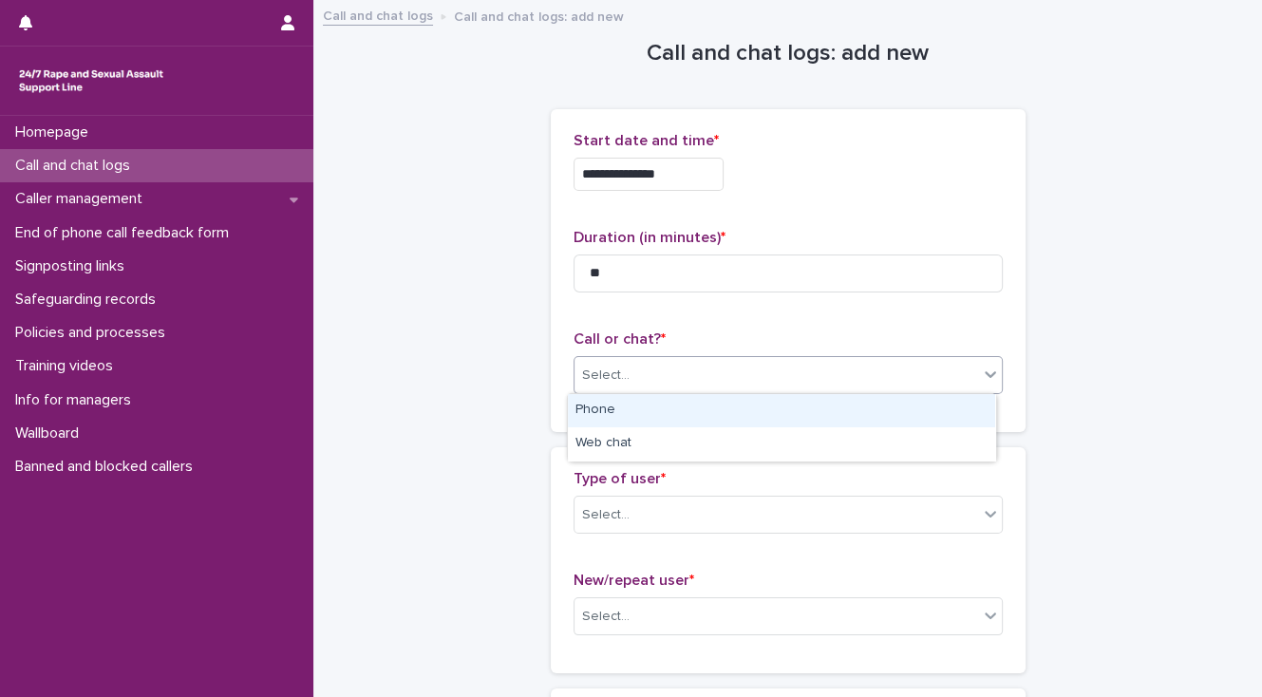
click at [625, 366] on div "Select..." at bounding box center [776, 375] width 404 height 31
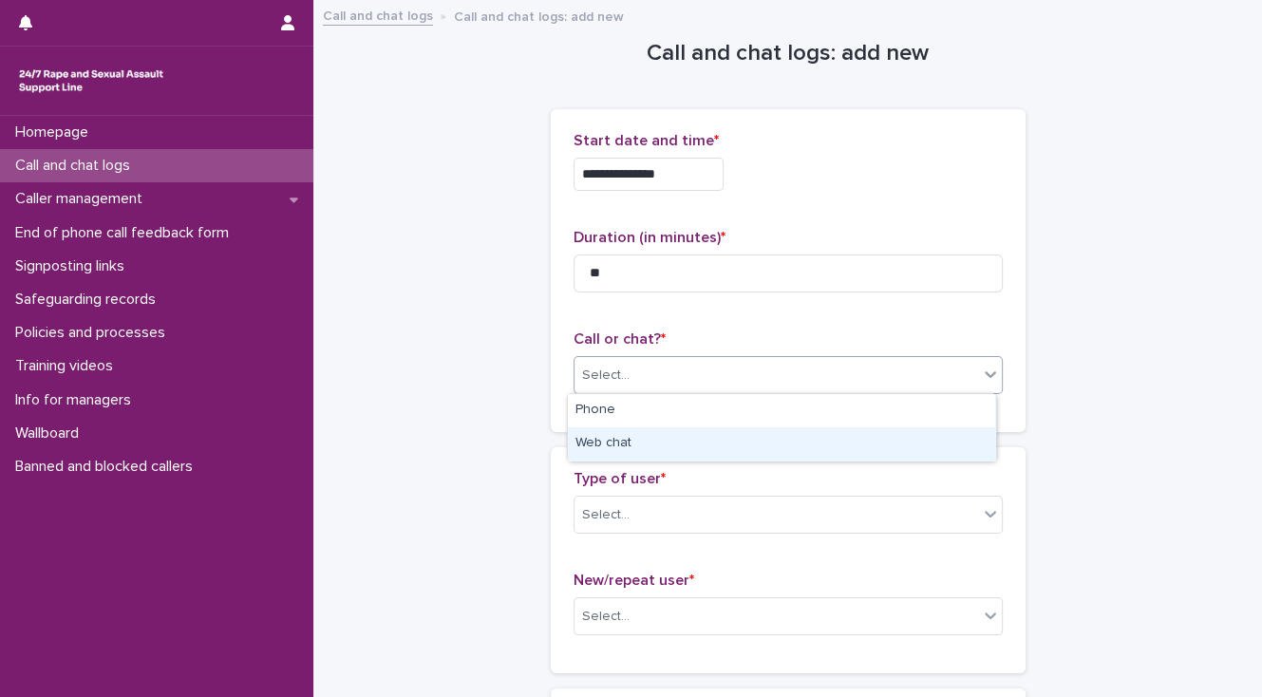
click at [622, 442] on div "Web chat" at bounding box center [781, 443] width 427 height 33
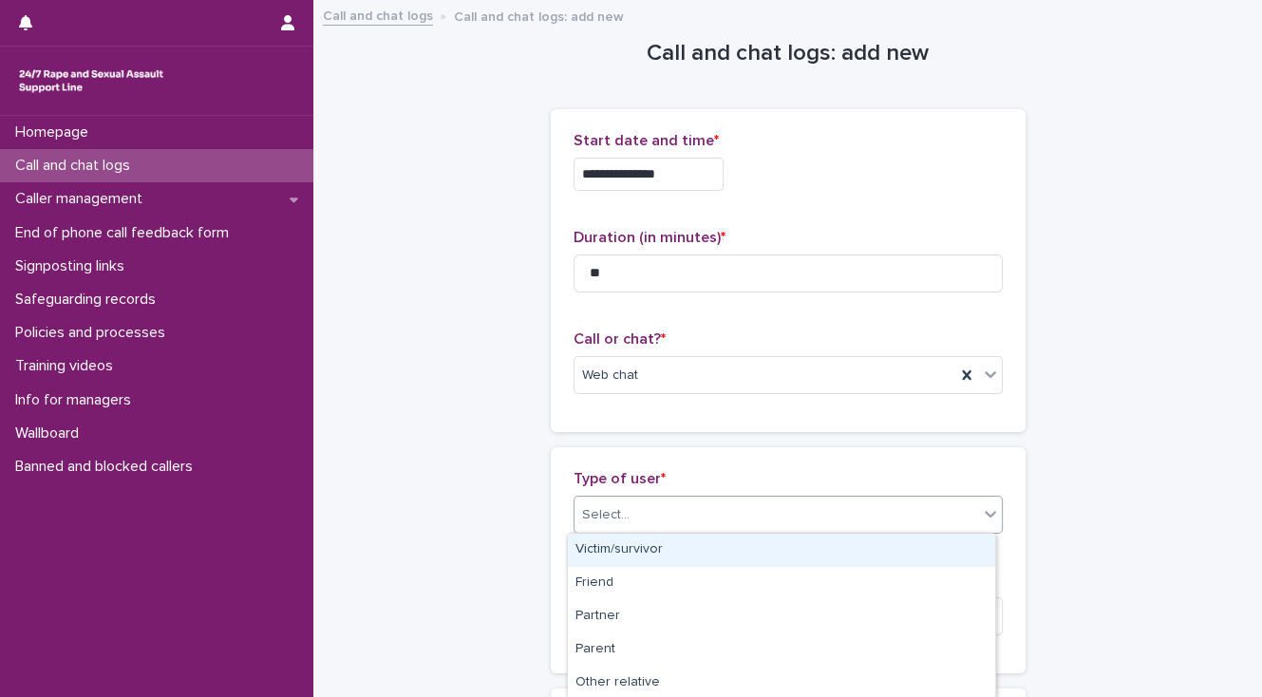
click at [631, 512] on input "text" at bounding box center [632, 515] width 2 height 16
click at [626, 548] on div "Victim/survivor" at bounding box center [781, 550] width 427 height 33
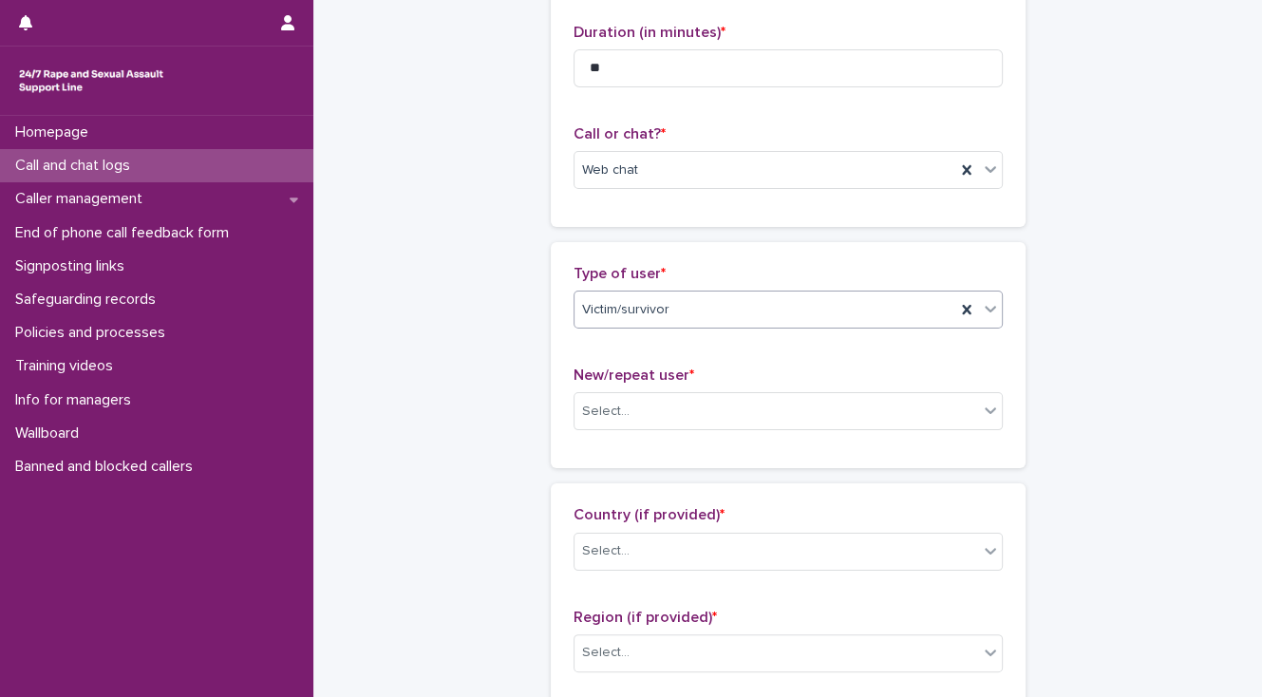
scroll to position [304, 0]
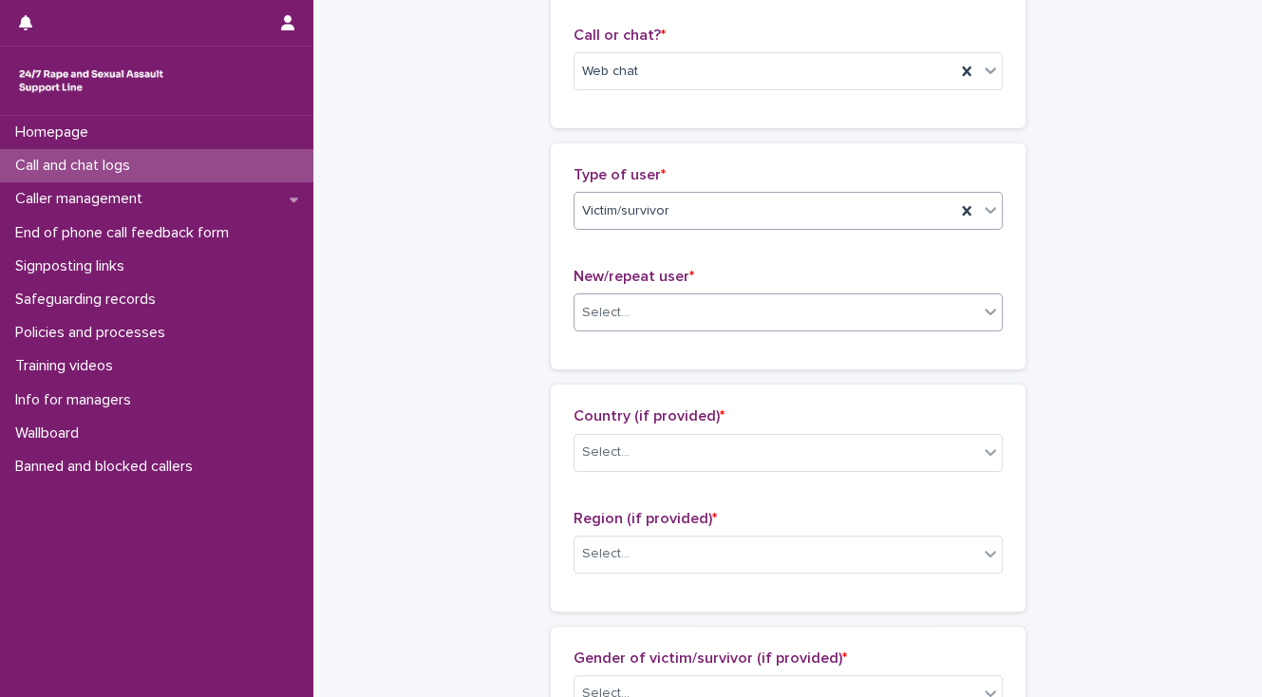
click at [582, 313] on div "Select..." at bounding box center [605, 313] width 47 height 20
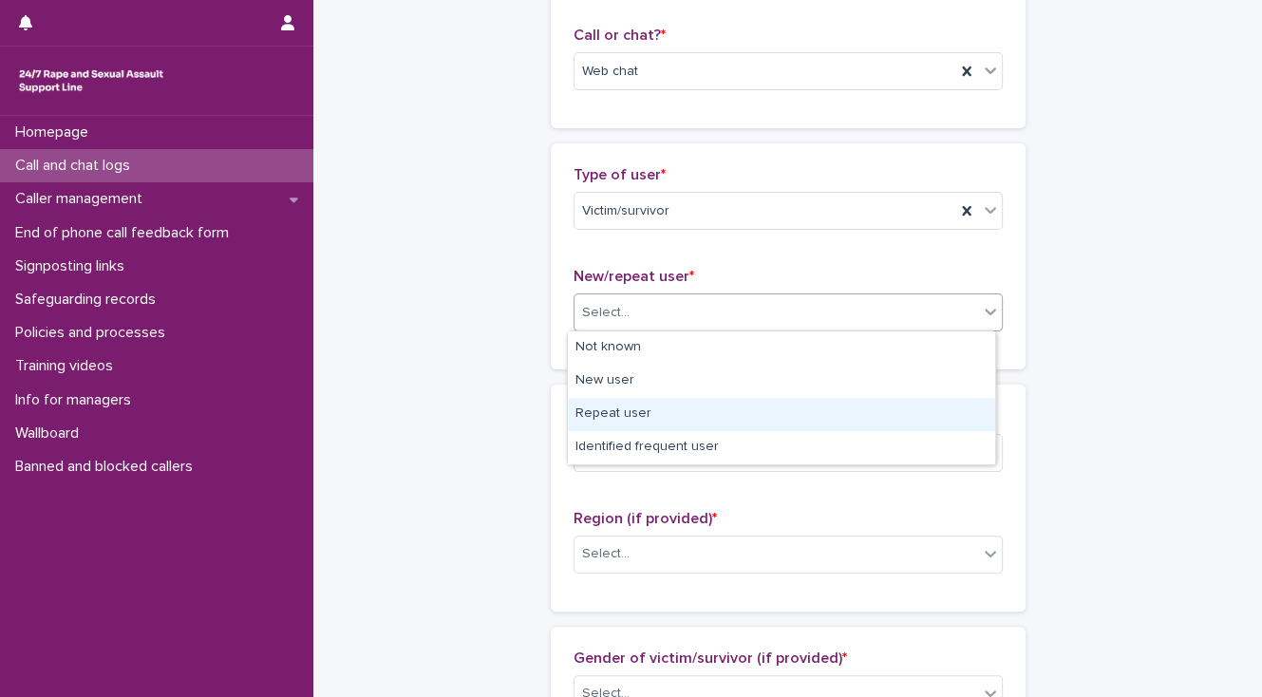
click at [598, 406] on div "Repeat user" at bounding box center [781, 414] width 427 height 33
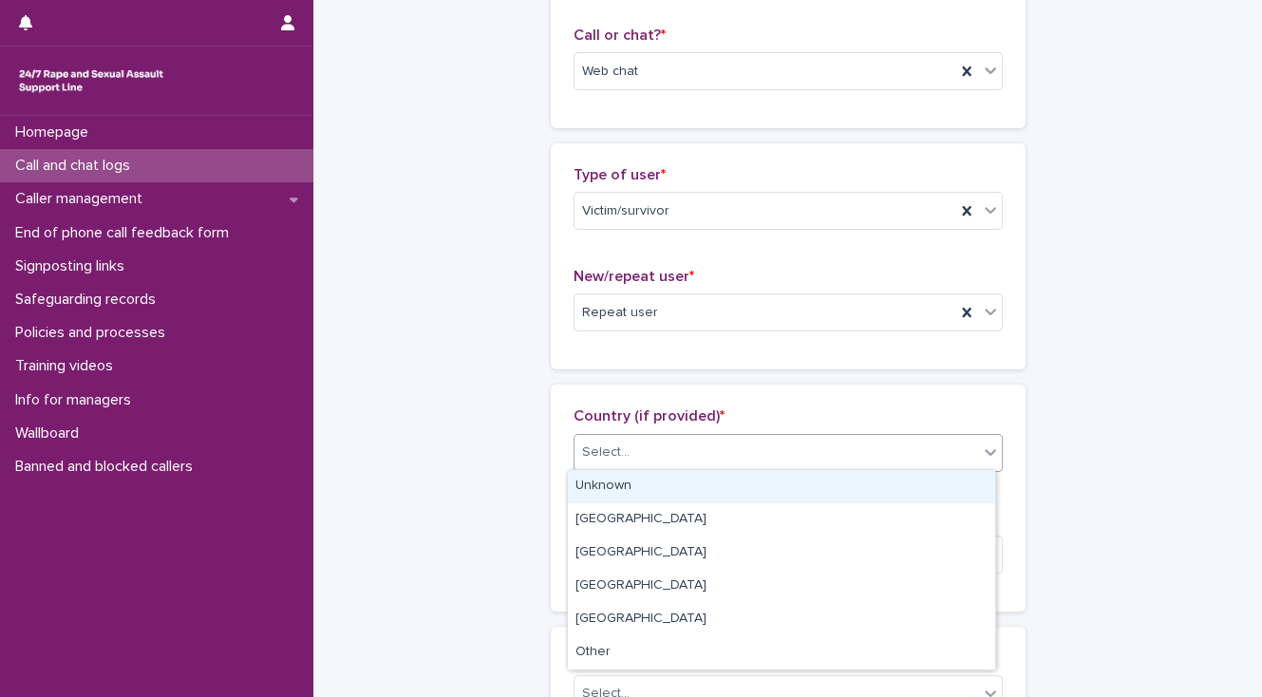
click at [602, 453] on div "Select..." at bounding box center [605, 452] width 47 height 20
click at [596, 484] on div "Unknown" at bounding box center [781, 486] width 427 height 33
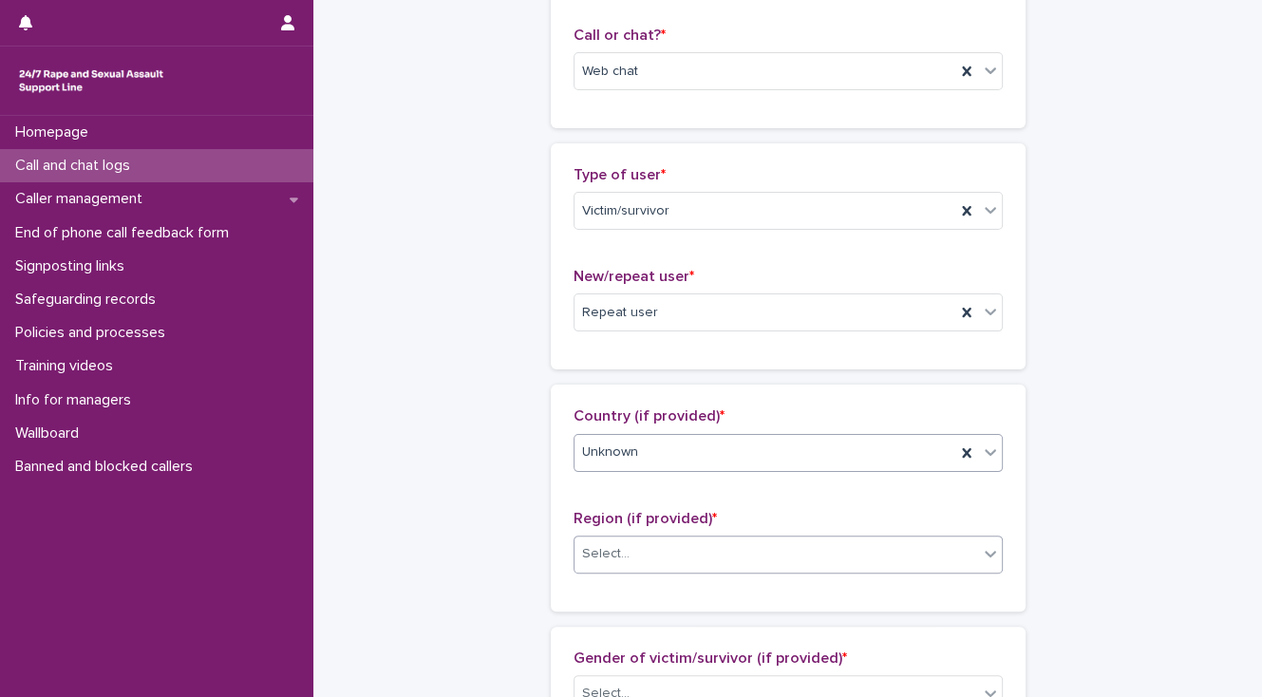
click at [610, 544] on div "Select..." at bounding box center [605, 554] width 47 height 20
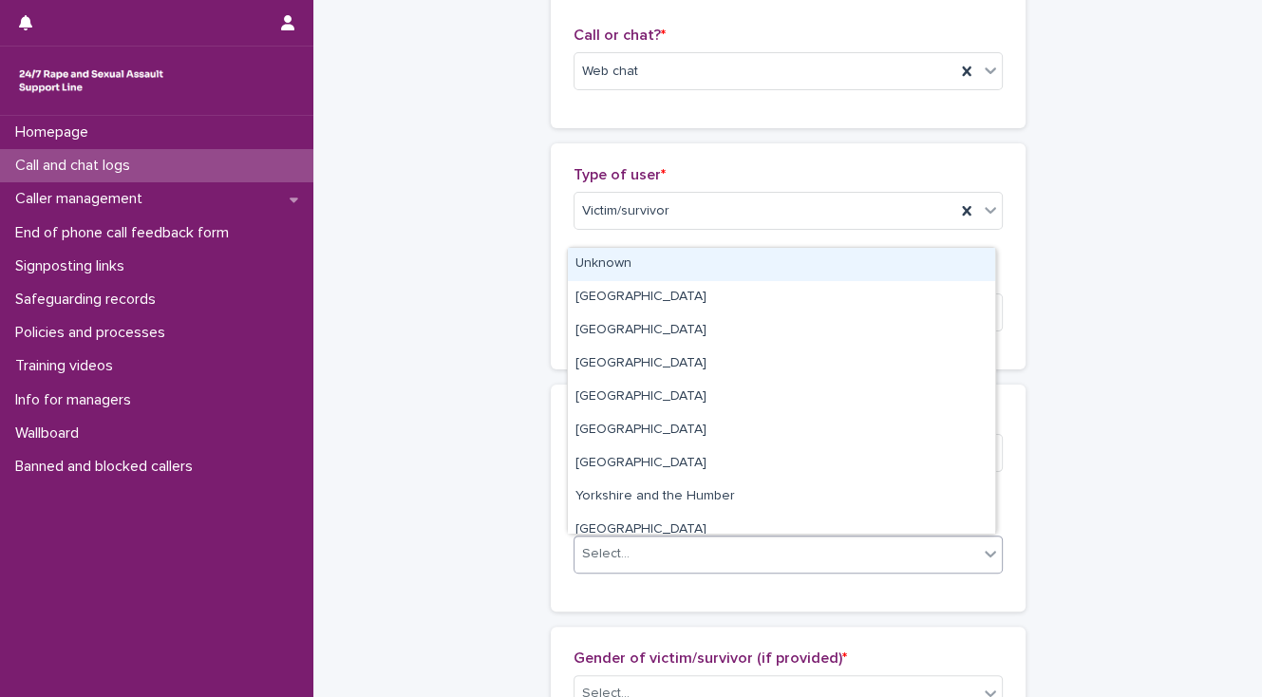
click at [619, 269] on div "Unknown" at bounding box center [781, 264] width 427 height 33
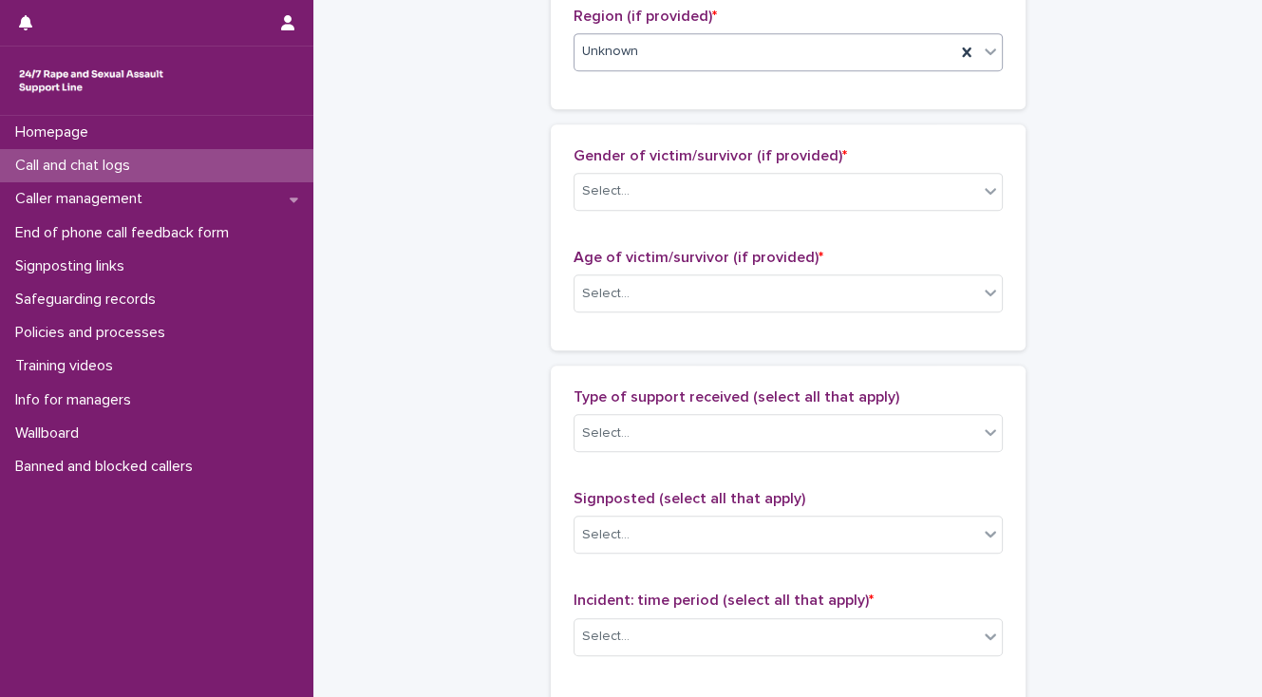
scroll to position [836, 0]
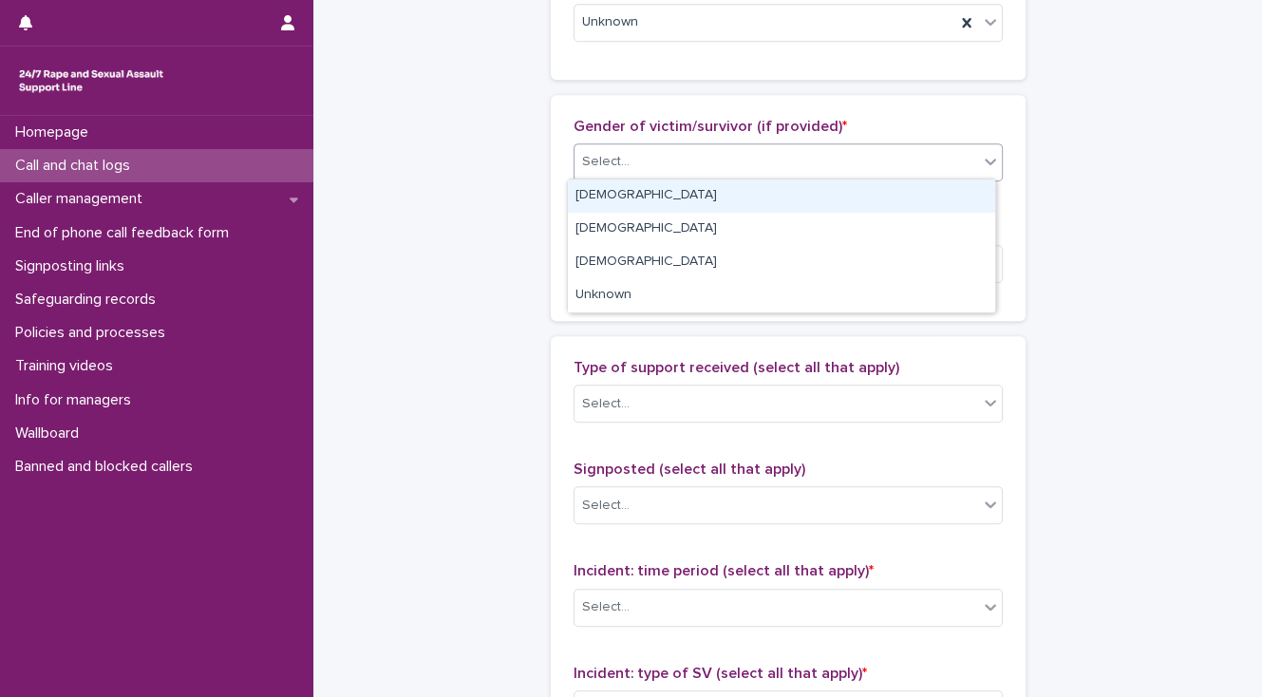
click at [607, 169] on div "Select..." at bounding box center [605, 162] width 47 height 20
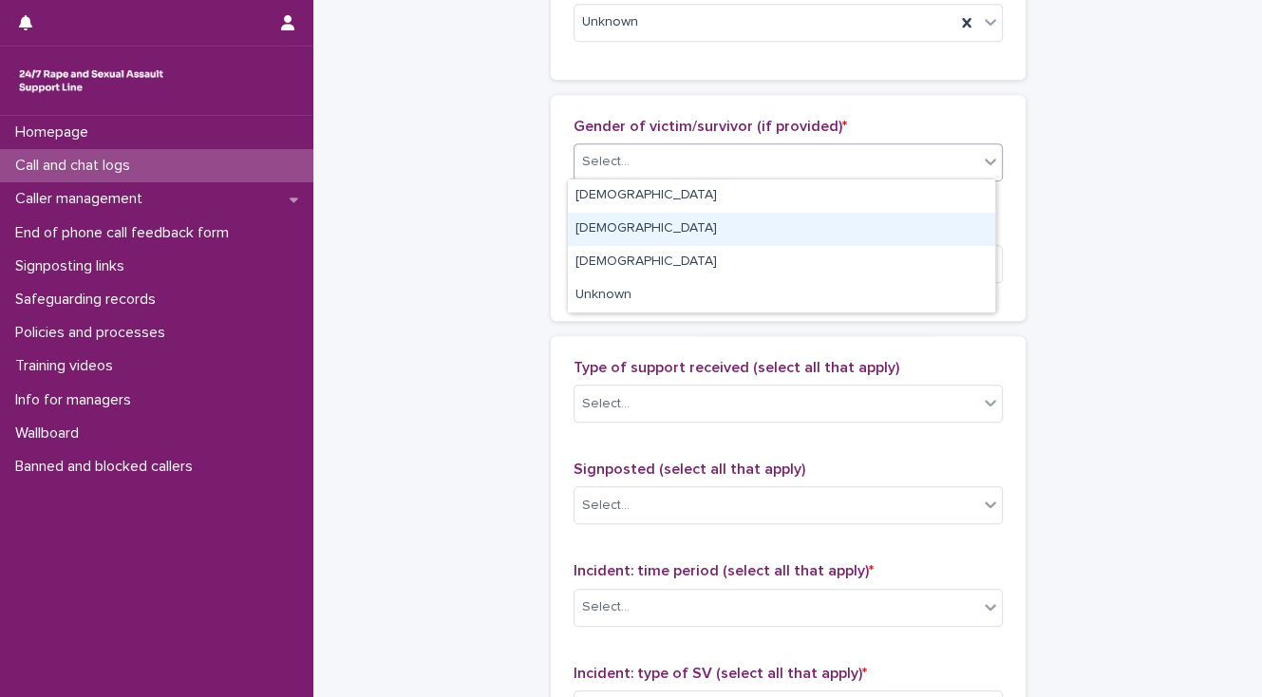
click at [603, 224] on div "[DEMOGRAPHIC_DATA]" at bounding box center [781, 229] width 427 height 33
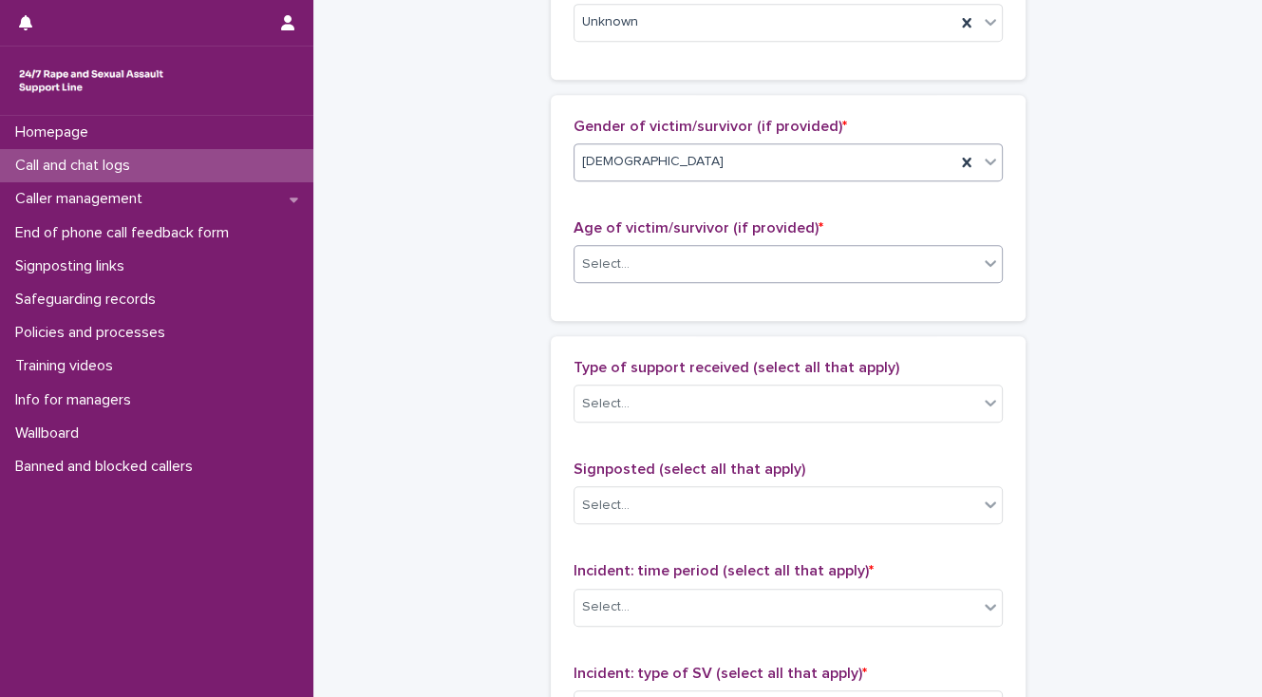
click at [587, 271] on div "Select..." at bounding box center [776, 264] width 404 height 31
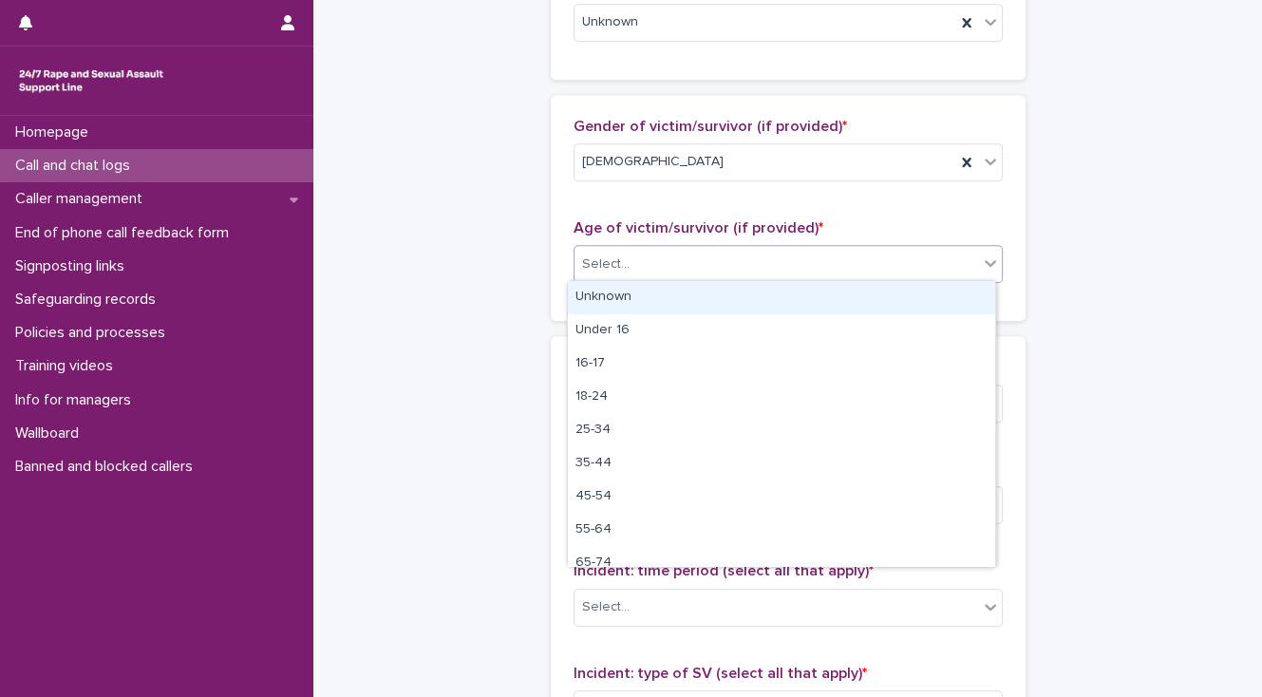
click at [595, 292] on div "Unknown" at bounding box center [781, 297] width 427 height 33
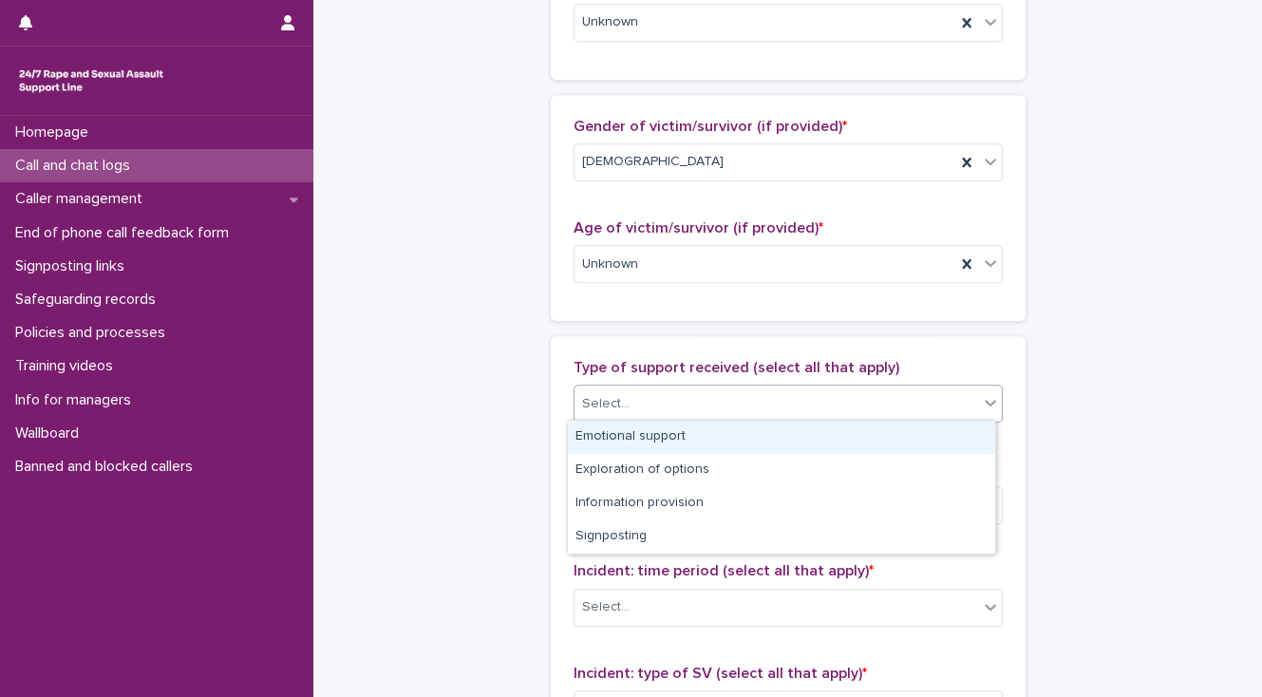
click at [596, 410] on div "Select..." at bounding box center [605, 404] width 47 height 20
click at [585, 437] on div "Emotional support" at bounding box center [781, 437] width 427 height 33
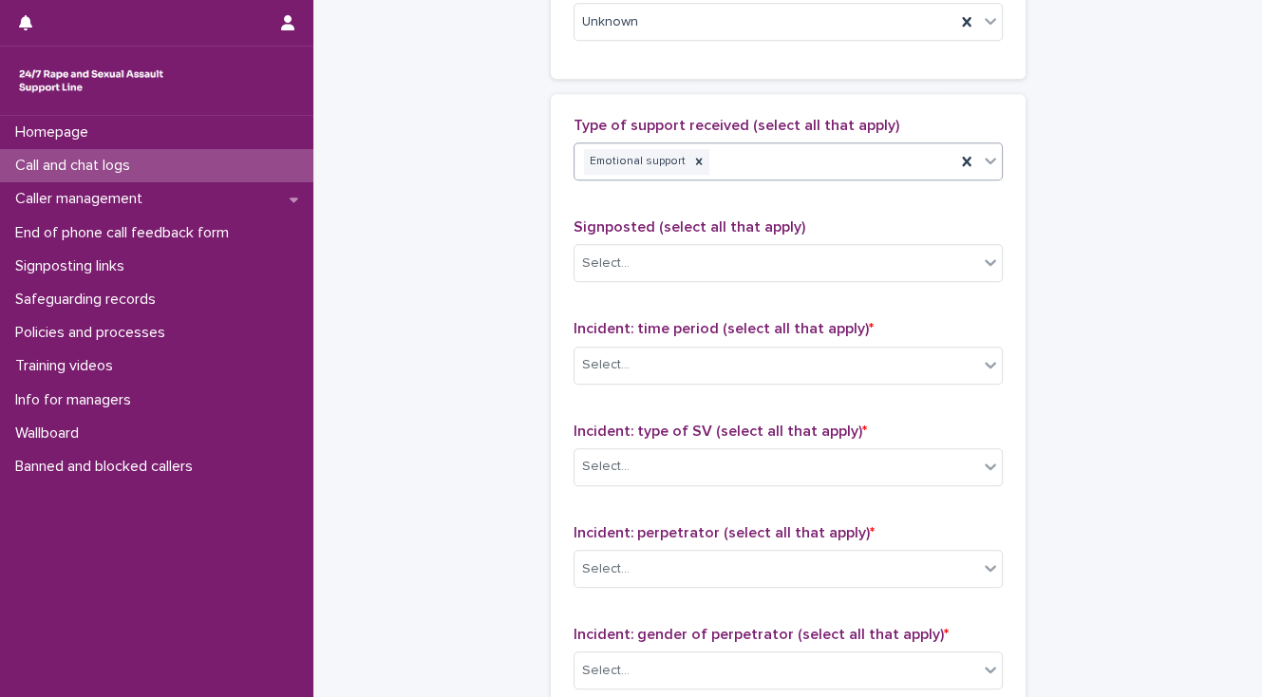
scroll to position [1139, 0]
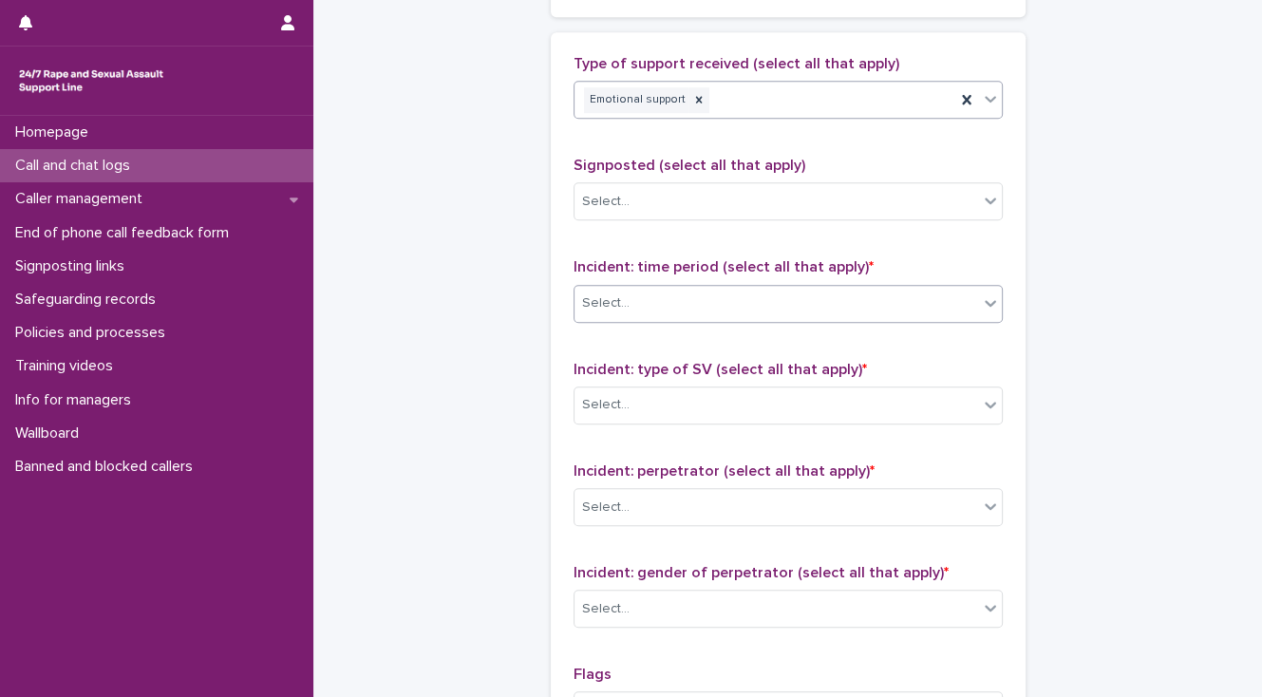
click at [610, 317] on div "Select..." at bounding box center [787, 304] width 429 height 38
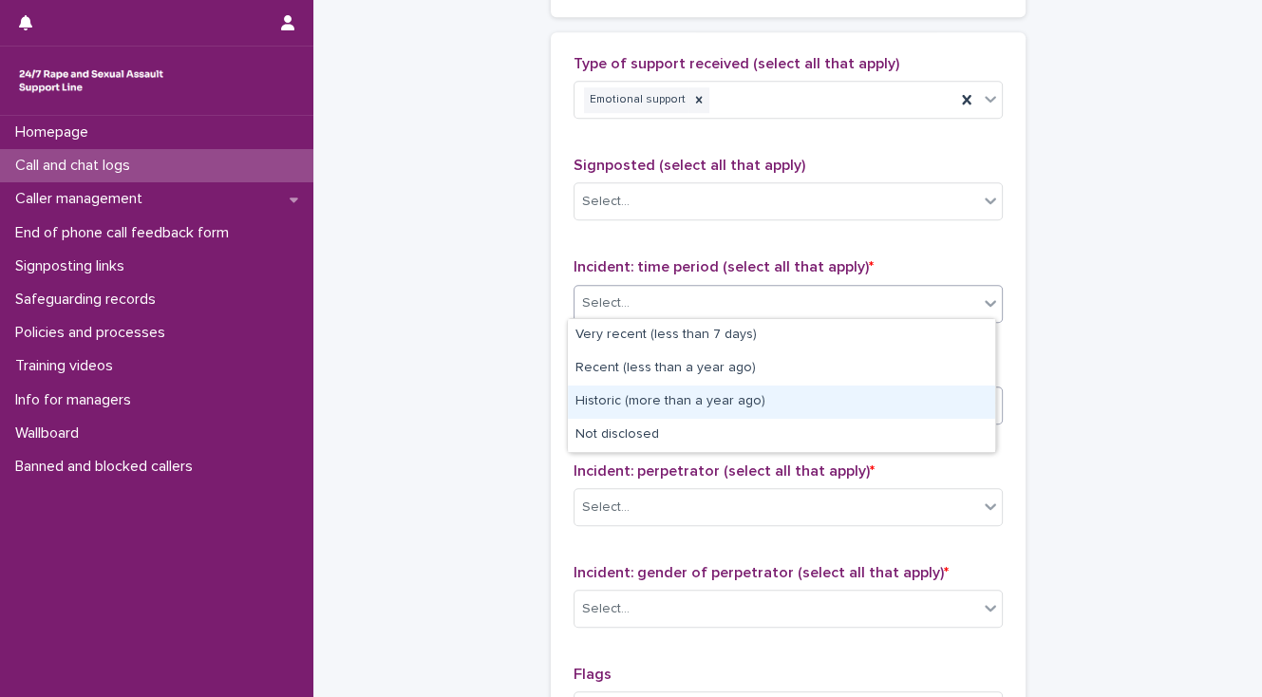
click at [608, 404] on div "Historic (more than a year ago)" at bounding box center [781, 401] width 427 height 33
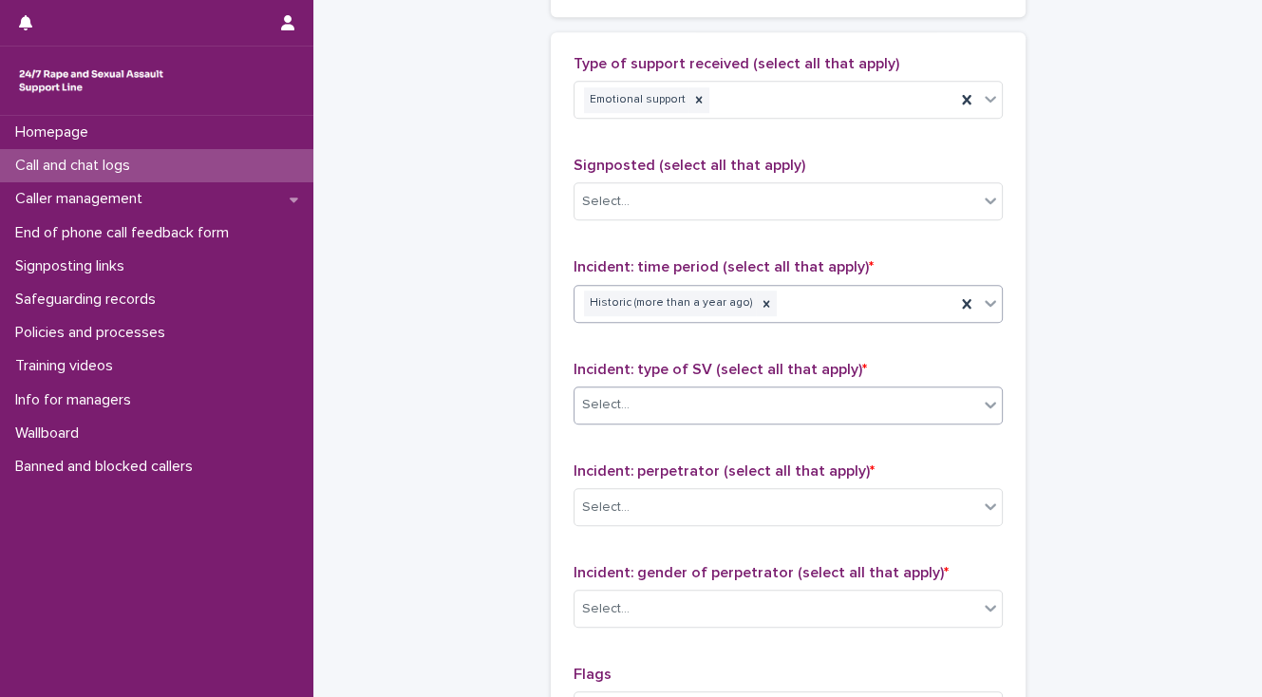
click at [600, 411] on div "Select..." at bounding box center [776, 404] width 404 height 31
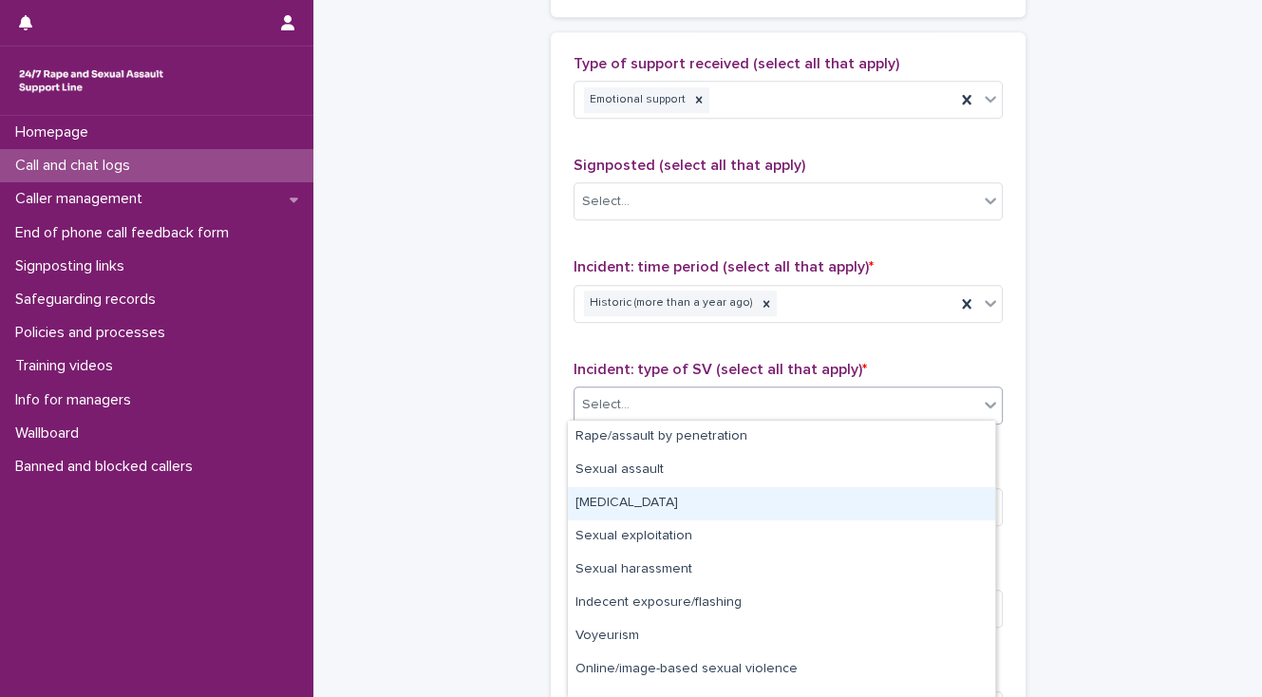
click at [604, 505] on div "[MEDICAL_DATA]" at bounding box center [781, 503] width 427 height 33
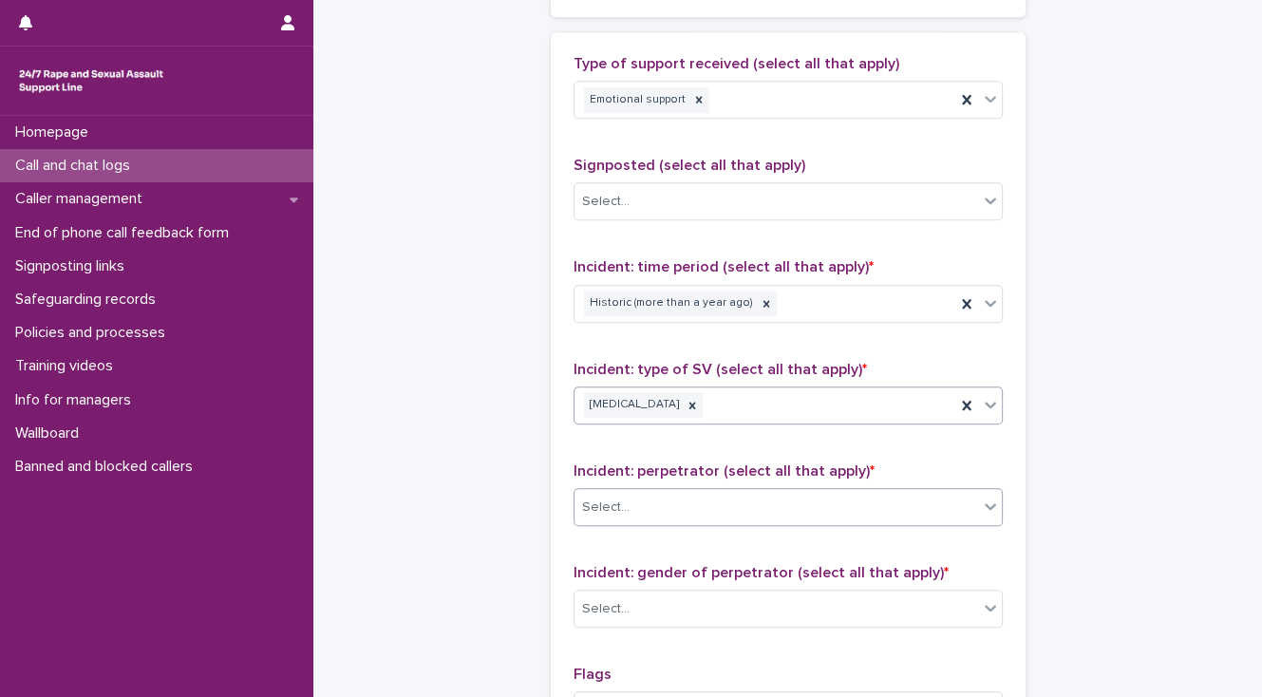
click at [600, 506] on div "Select..." at bounding box center [605, 508] width 47 height 20
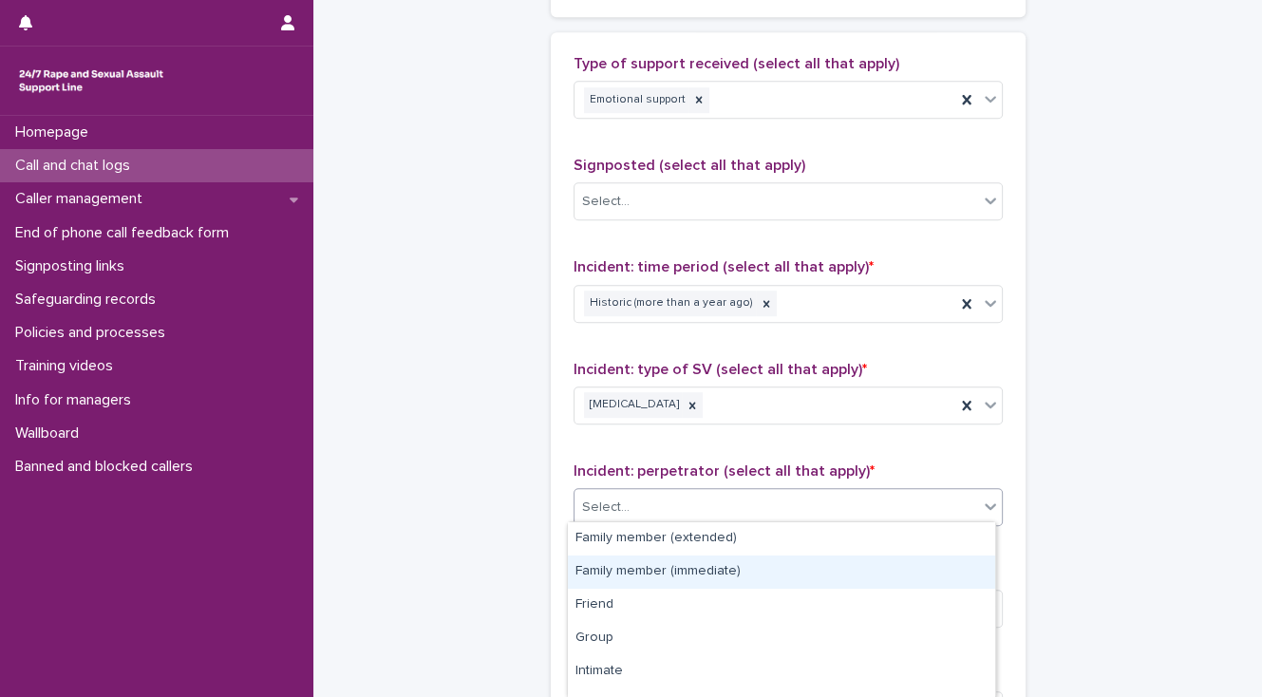
drag, startPoint x: 638, startPoint y: 624, endPoint x: 638, endPoint y: 570, distance: 54.1
click at [638, 573] on div "Family member (immediate)" at bounding box center [781, 571] width 427 height 33
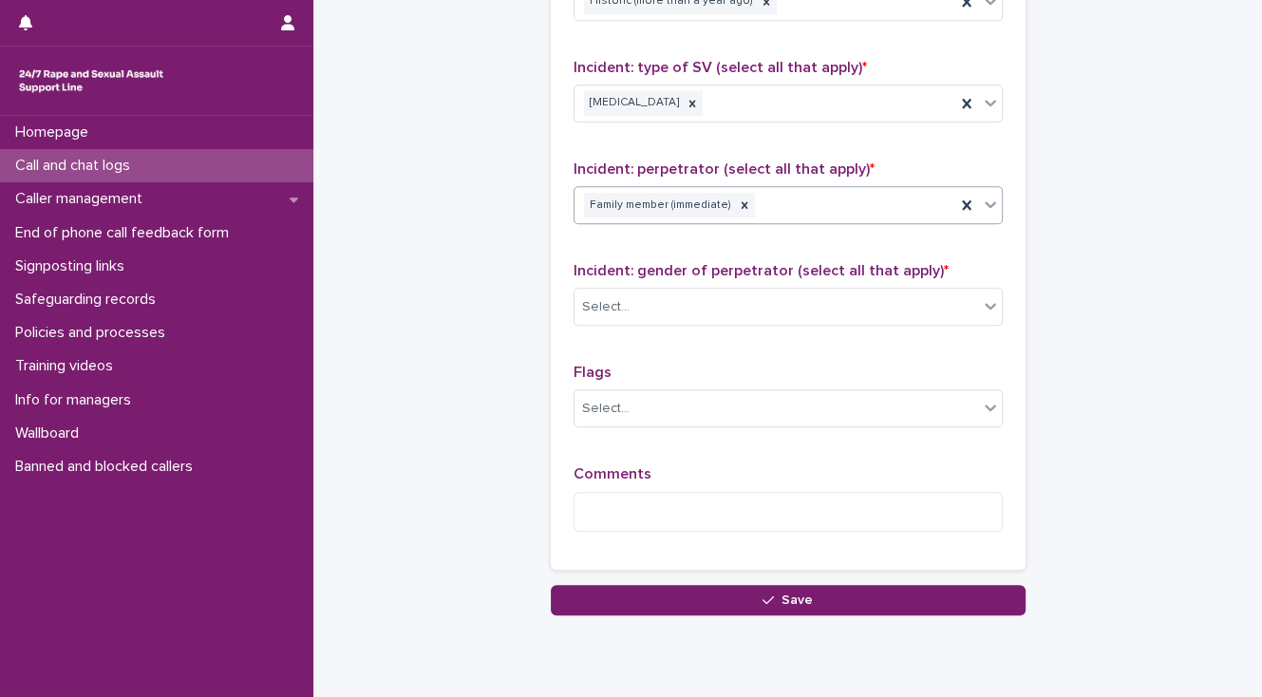
scroll to position [1443, 0]
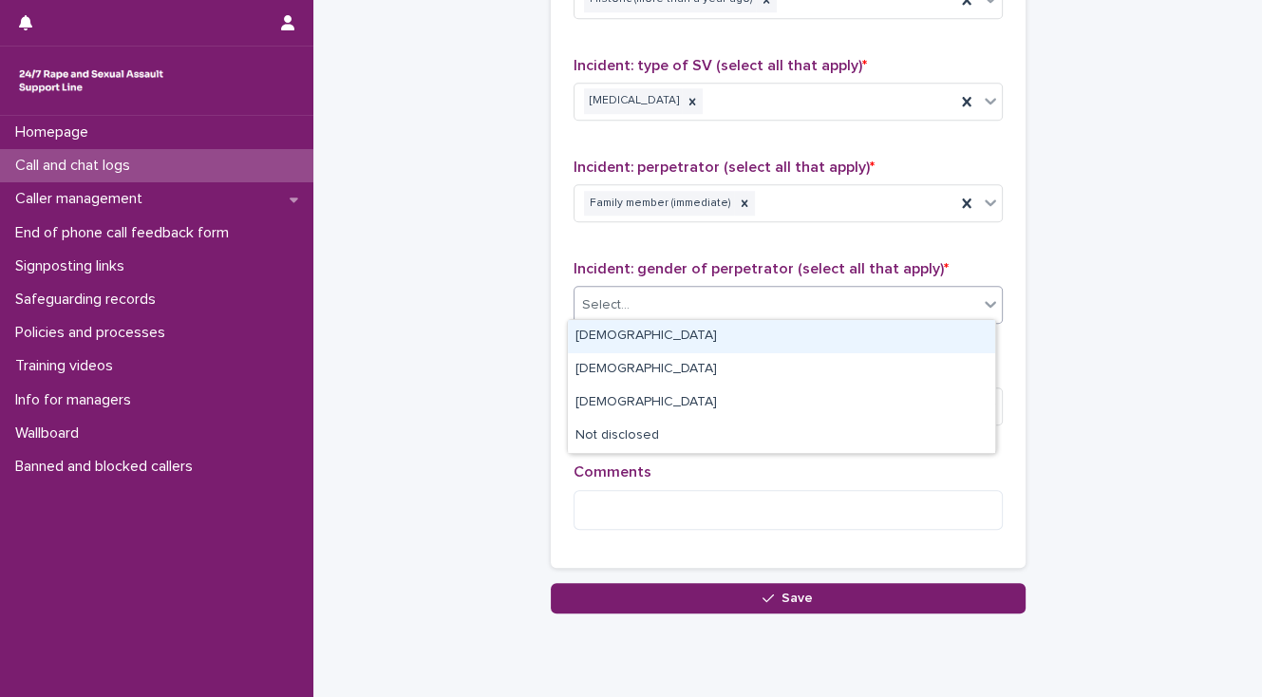
click at [588, 303] on div "Select..." at bounding box center [605, 305] width 47 height 20
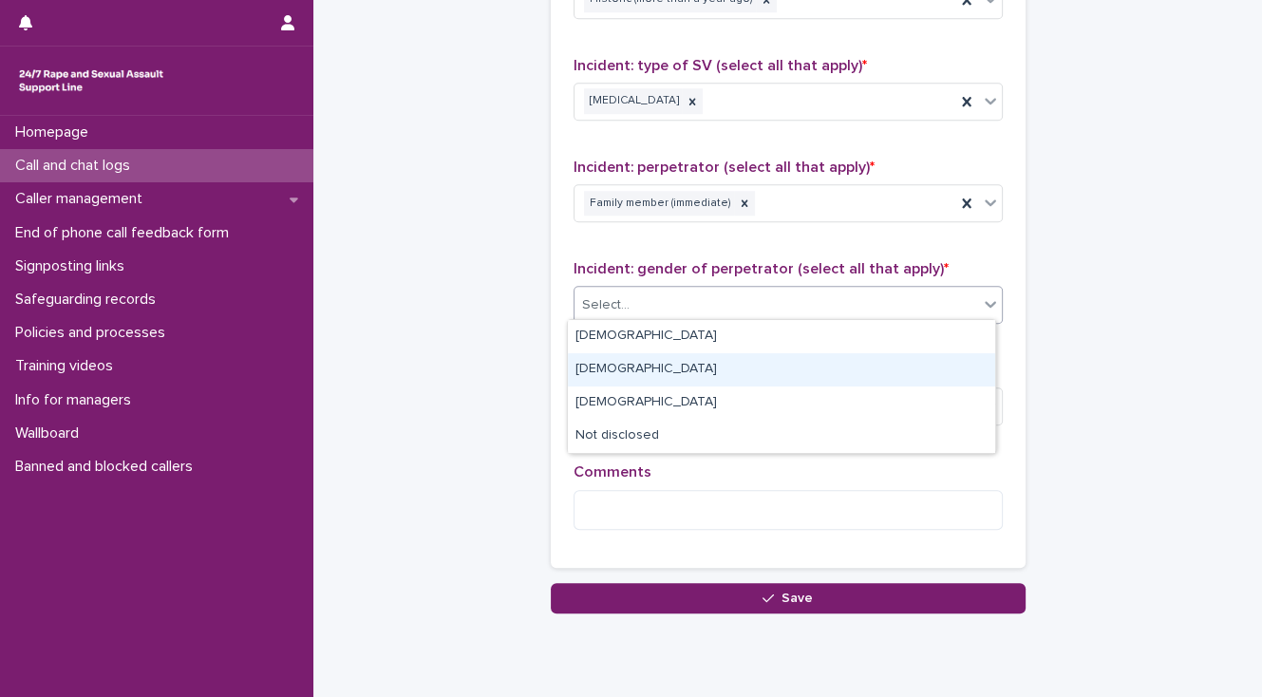
click at [600, 366] on div "[DEMOGRAPHIC_DATA]" at bounding box center [781, 369] width 427 height 33
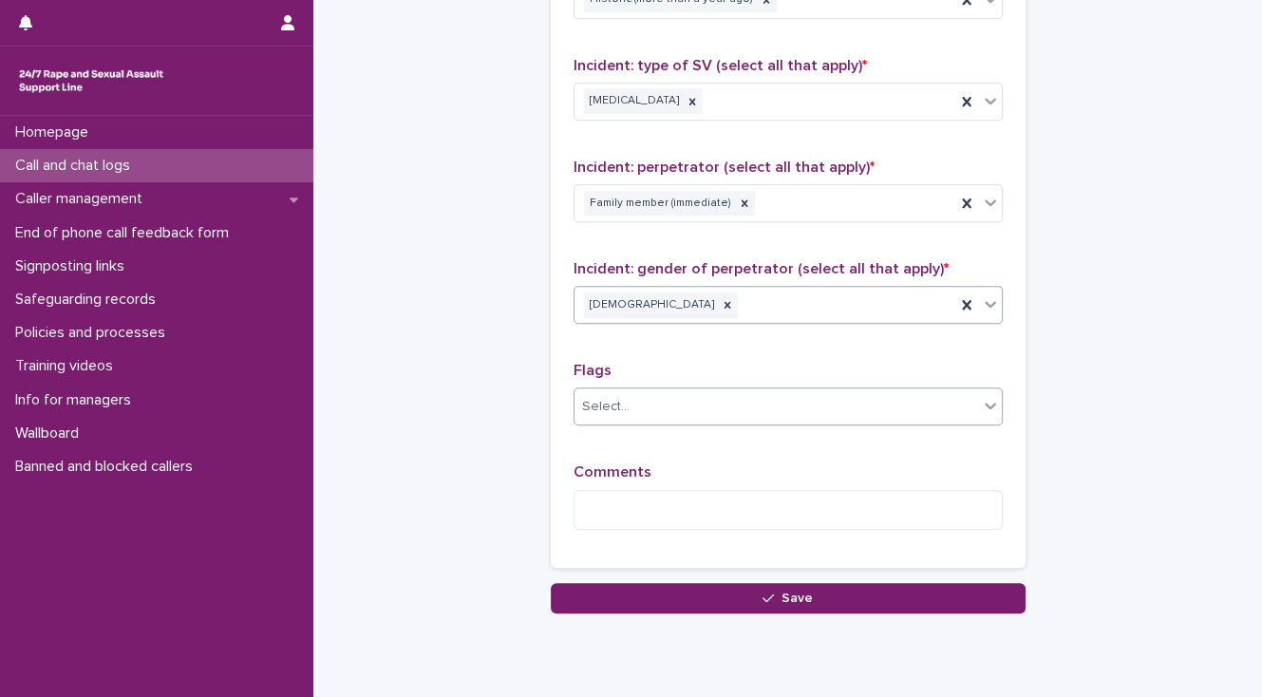
click at [610, 402] on div "Select..." at bounding box center [605, 407] width 47 height 20
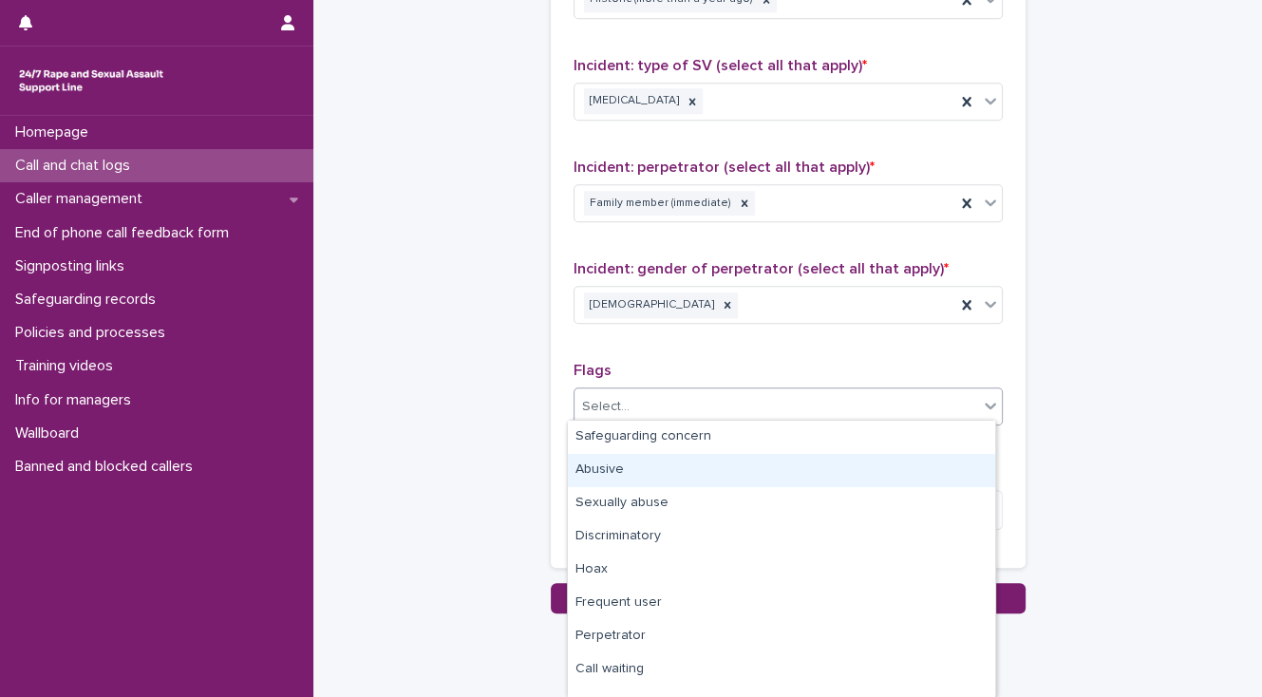
click at [628, 466] on div "Abusive" at bounding box center [781, 470] width 427 height 33
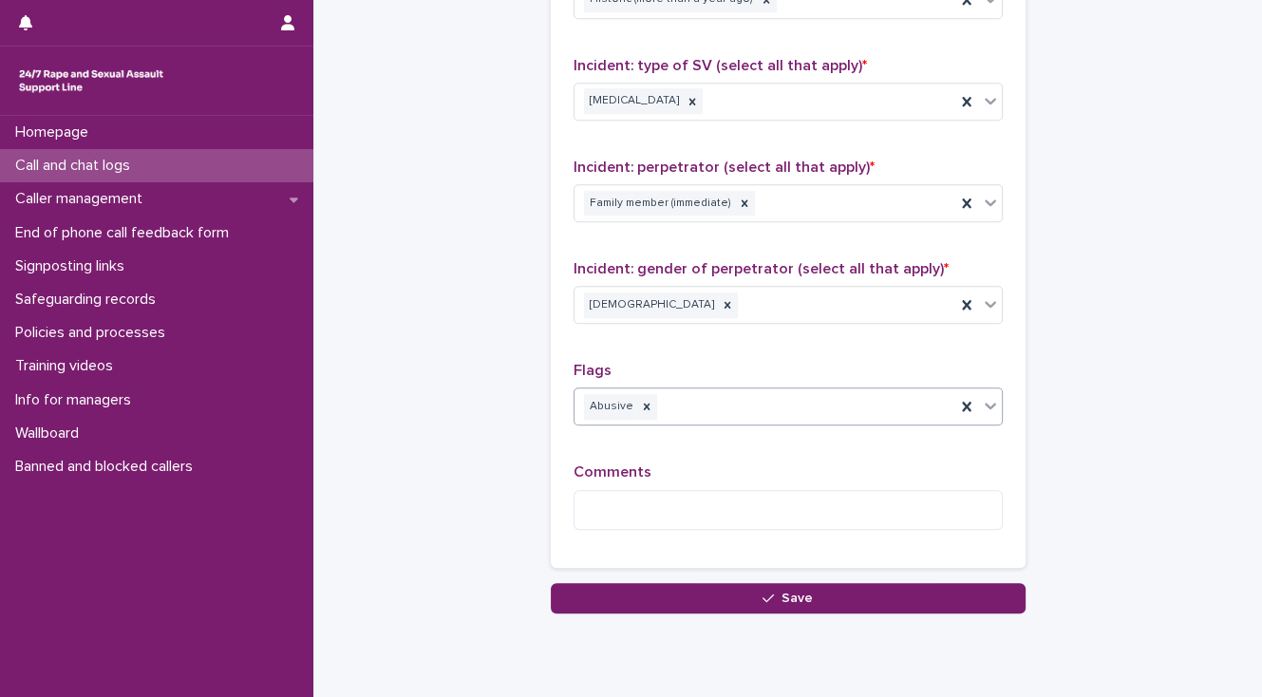
click at [729, 403] on div "Abusive" at bounding box center [764, 406] width 381 height 33
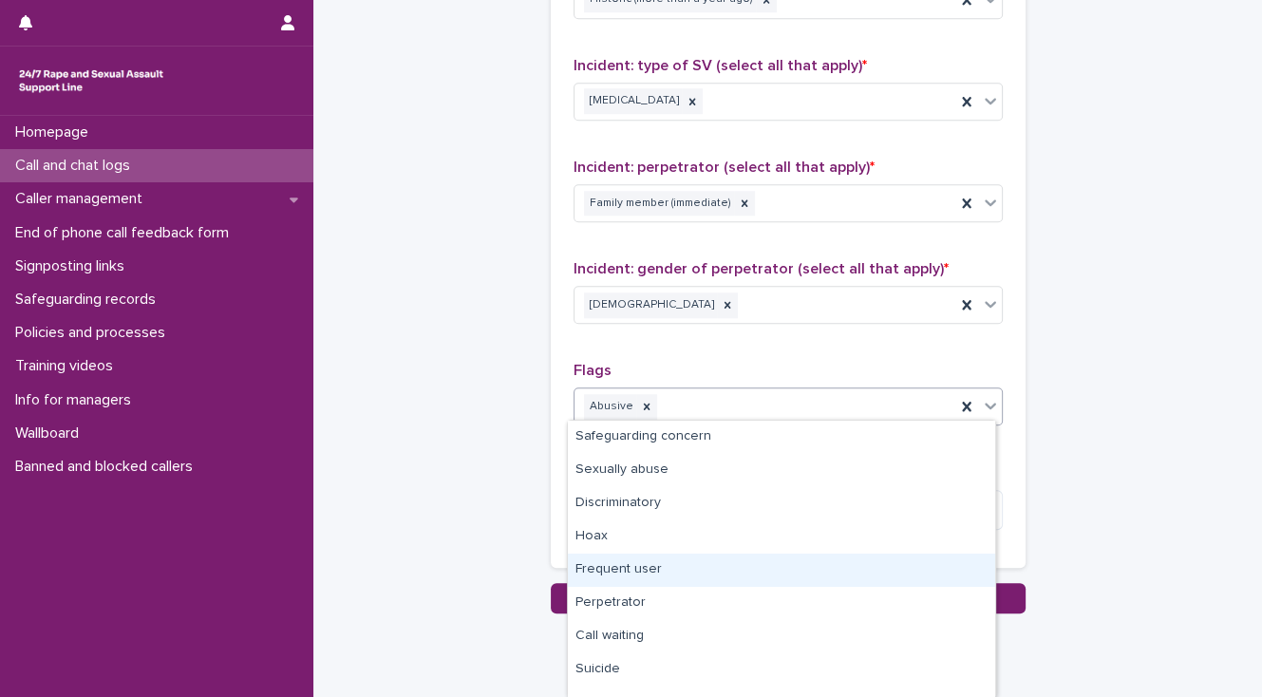
click at [646, 573] on div "Frequent user" at bounding box center [781, 570] width 427 height 33
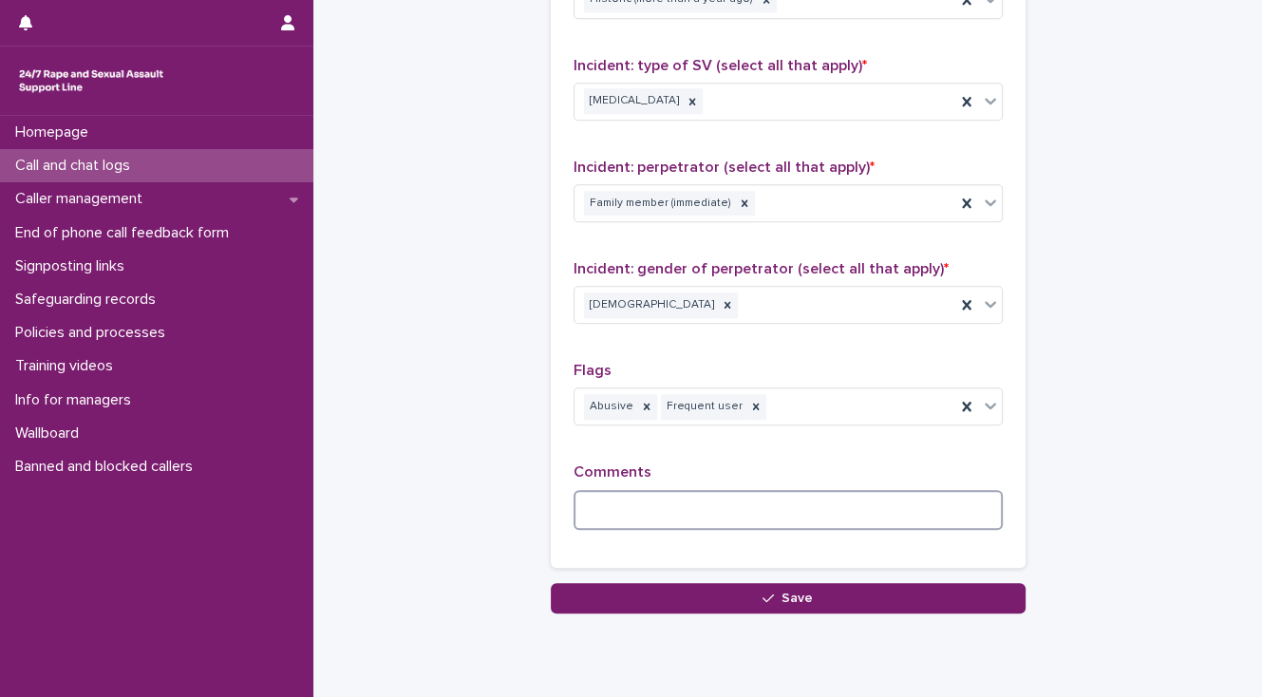
click at [592, 516] on textarea at bounding box center [787, 510] width 429 height 41
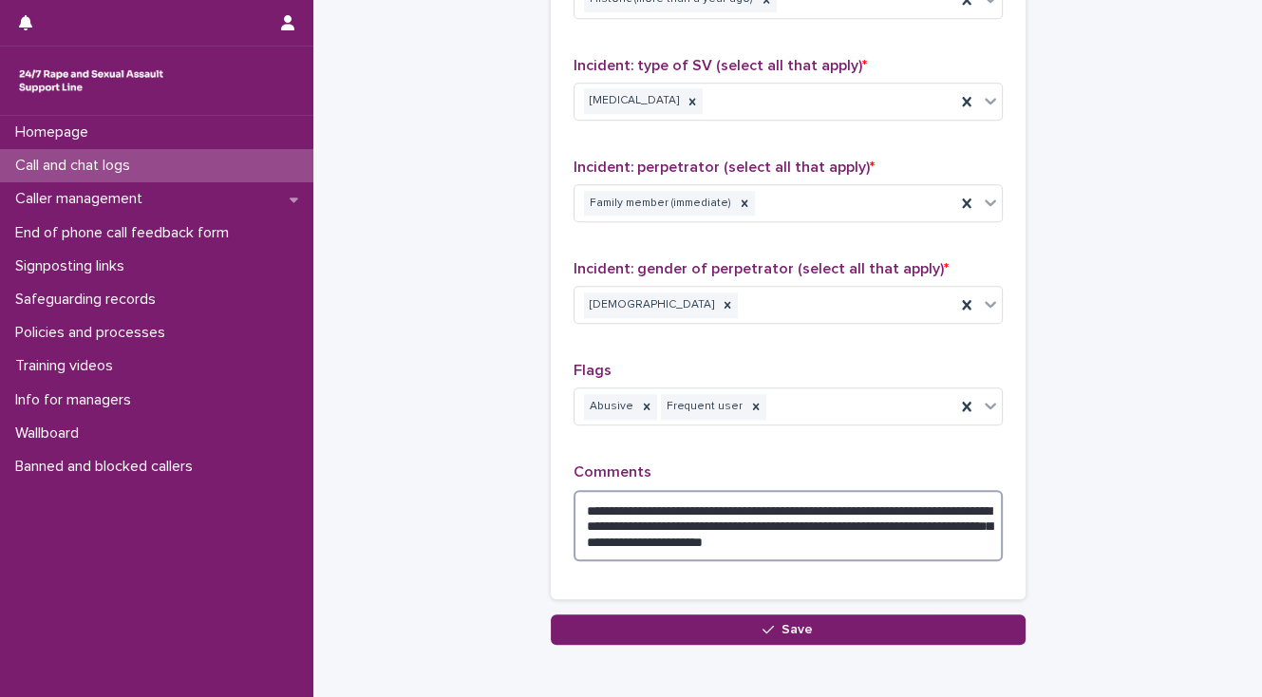
click at [695, 502] on textarea "**********" at bounding box center [787, 526] width 429 height 72
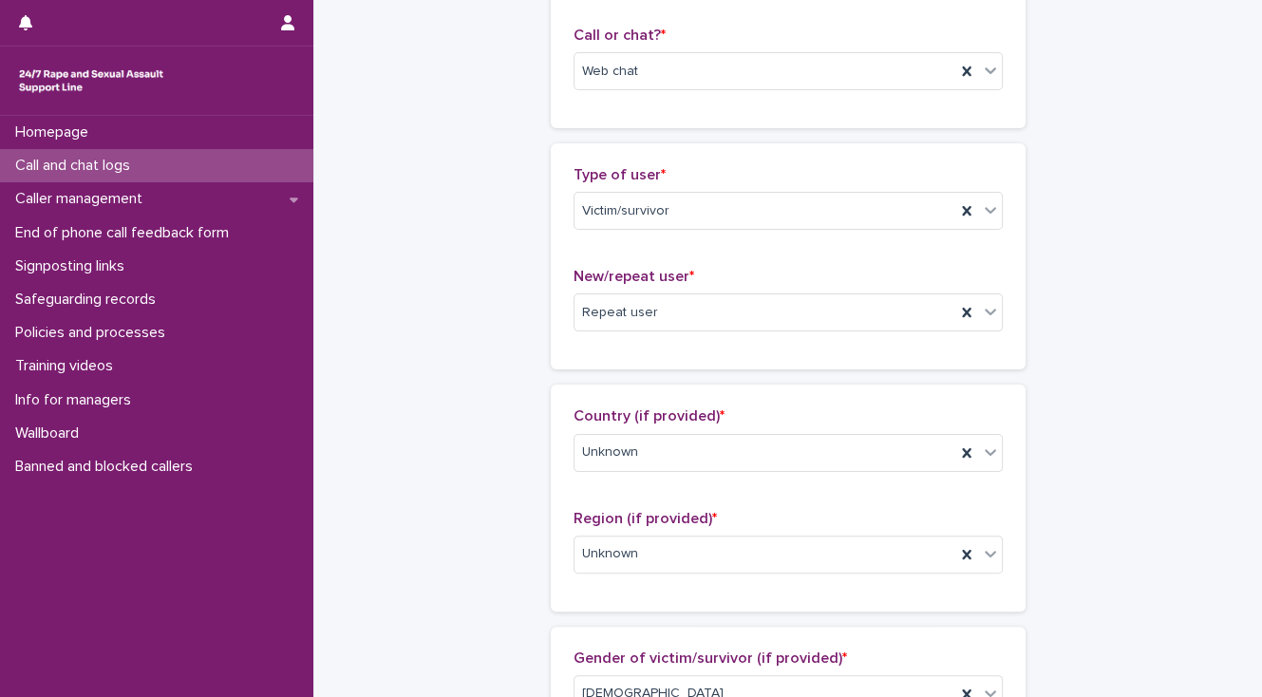
scroll to position [228, 0]
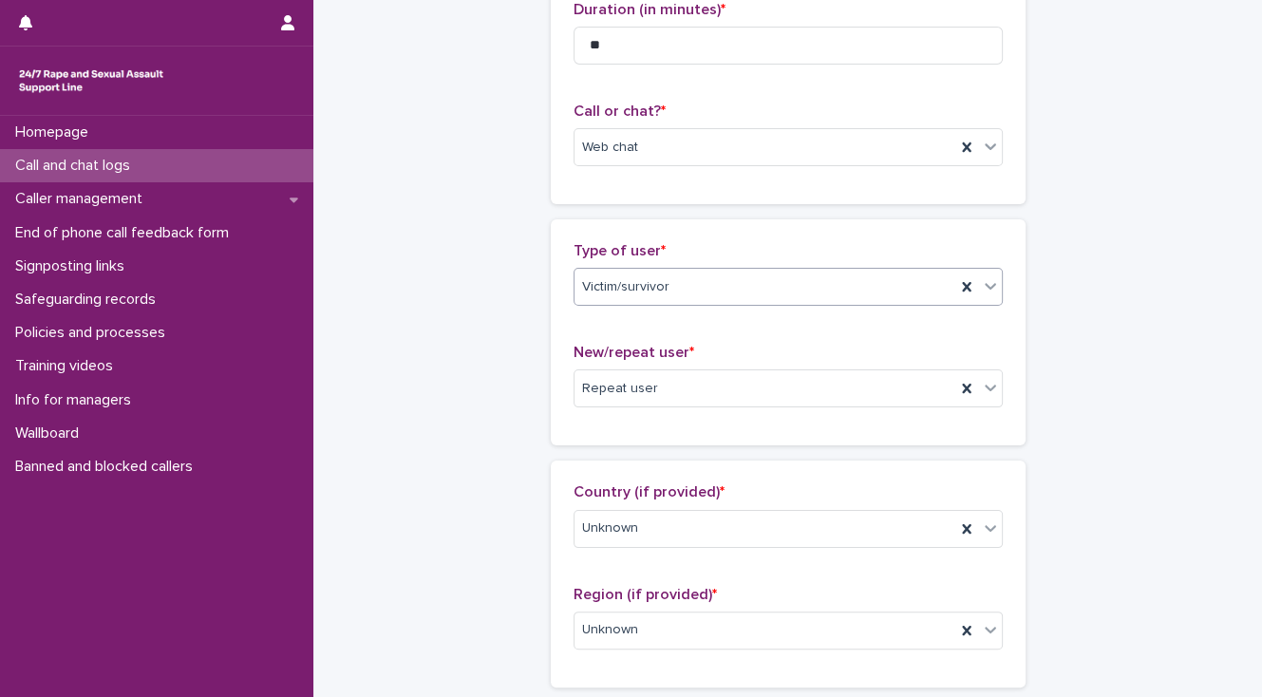
type textarea "**********"
click at [981, 287] on icon at bounding box center [990, 285] width 19 height 19
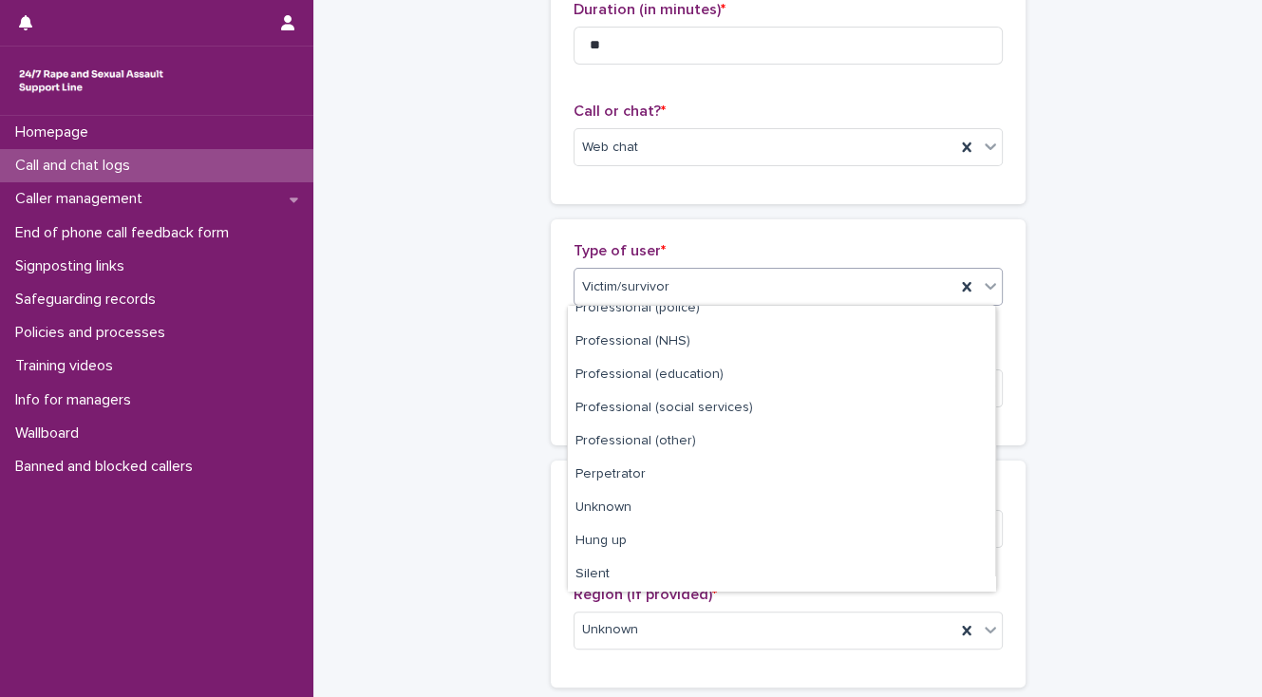
scroll to position [34, 0]
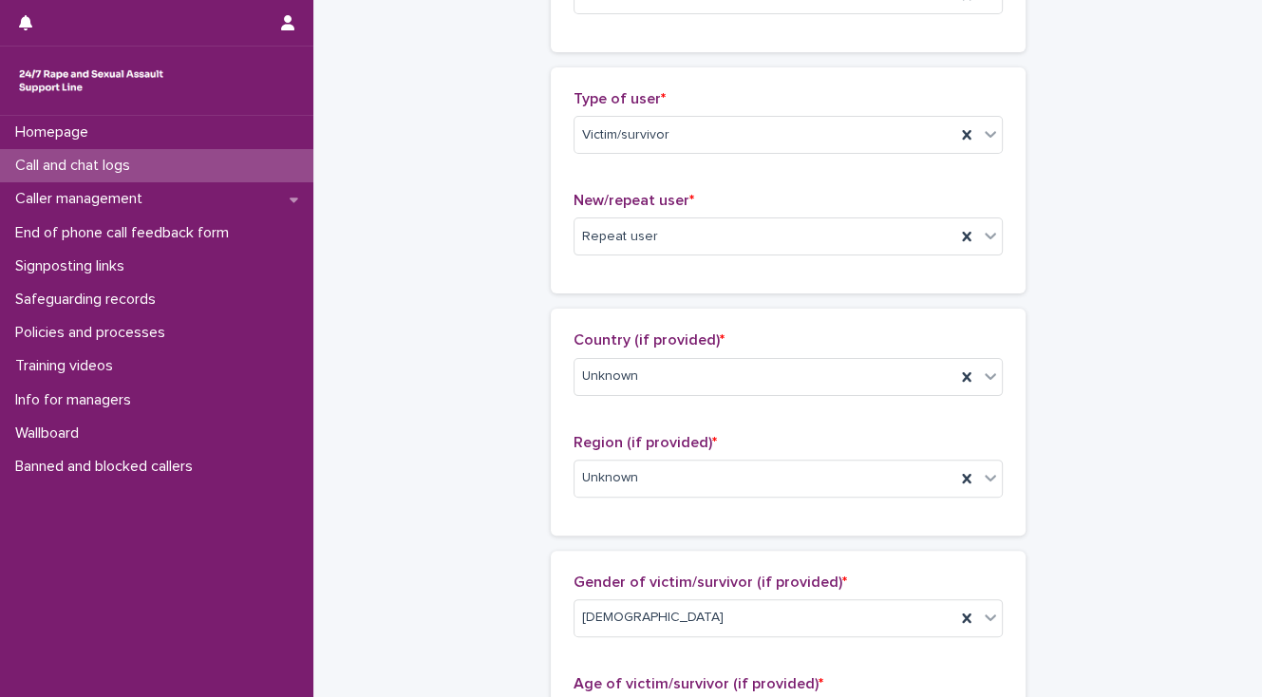
scroll to position [380, 0]
click at [984, 235] on icon at bounding box center [990, 235] width 19 height 19
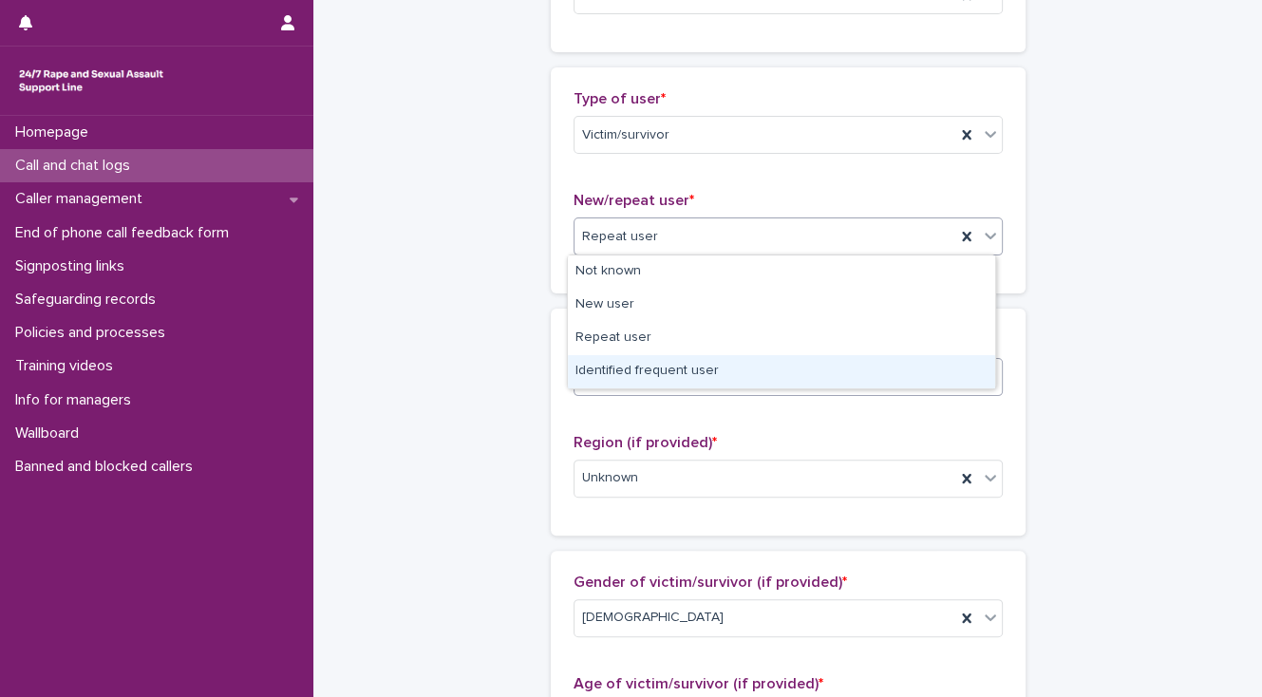
click at [712, 365] on div "Identified frequent user" at bounding box center [781, 371] width 427 height 33
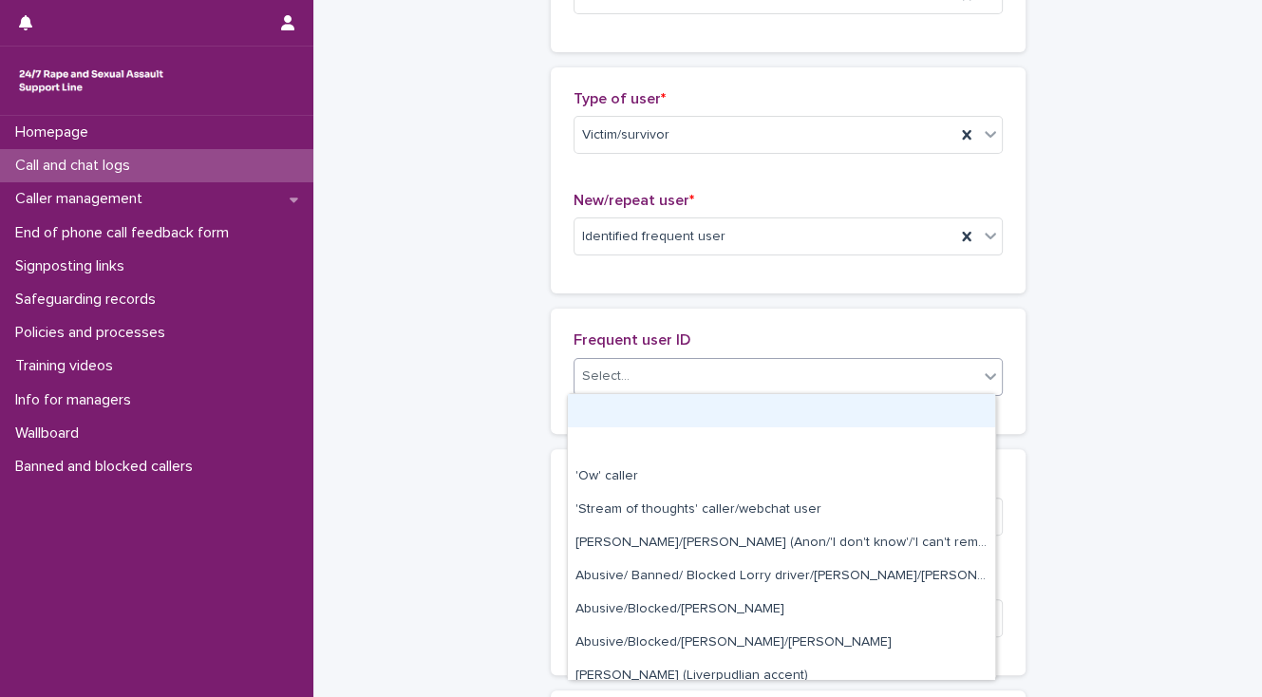
click at [711, 379] on div "Select..." at bounding box center [776, 376] width 404 height 31
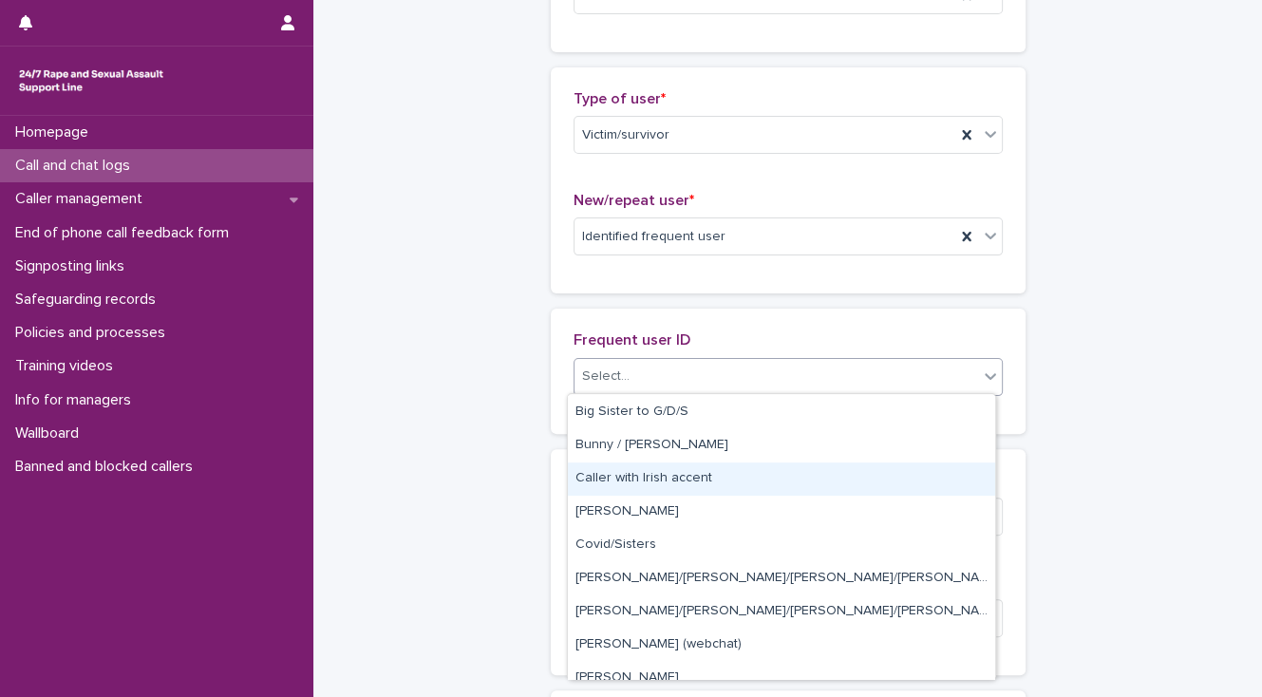
scroll to position [911, 0]
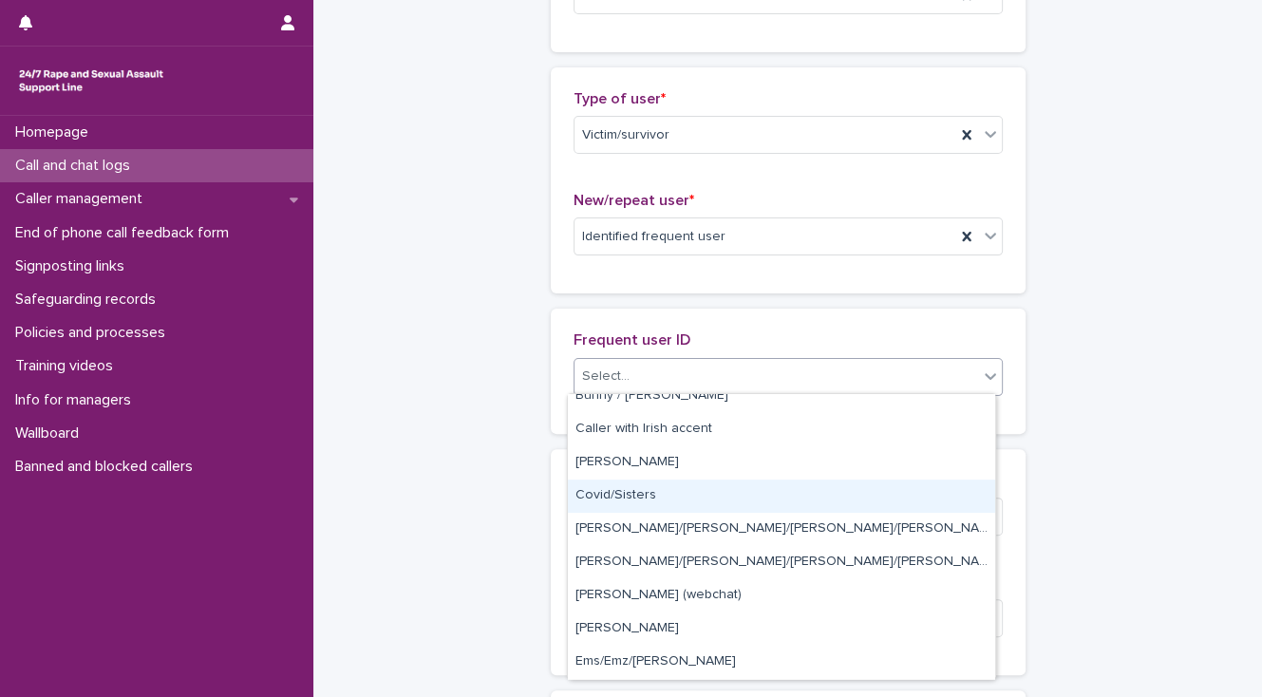
click at [667, 494] on div "Covid/Sisters" at bounding box center [781, 495] width 427 height 33
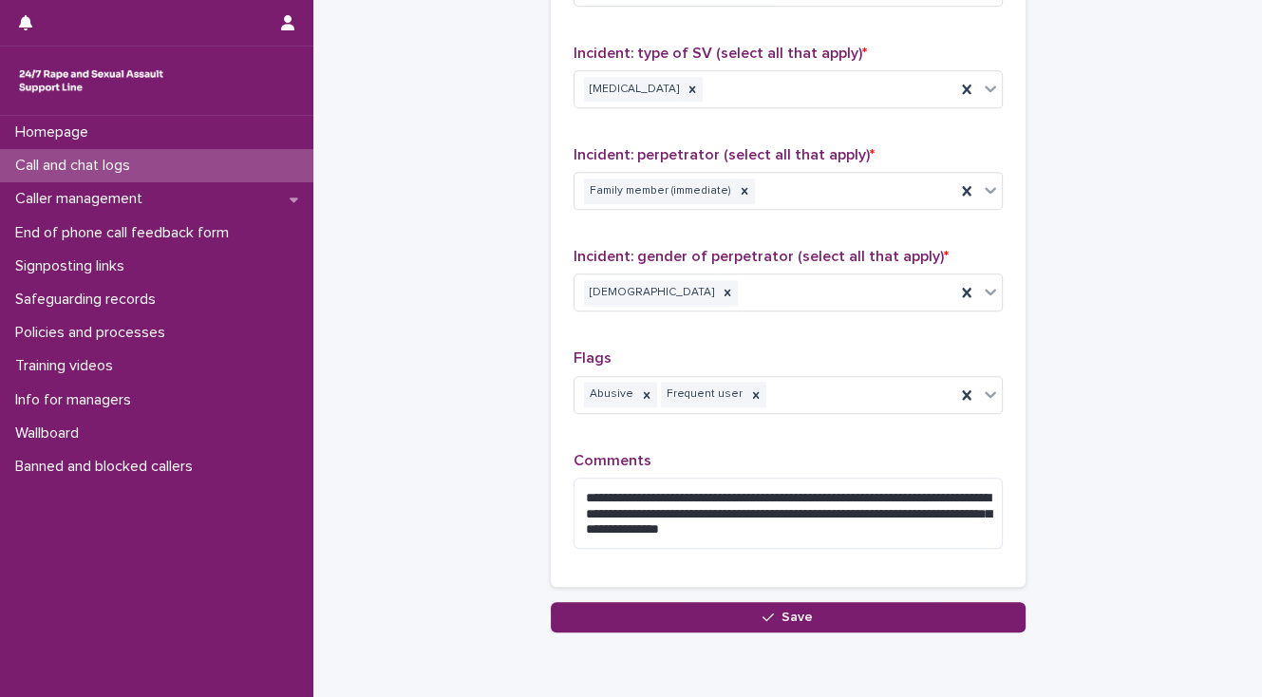
scroll to position [1674, 0]
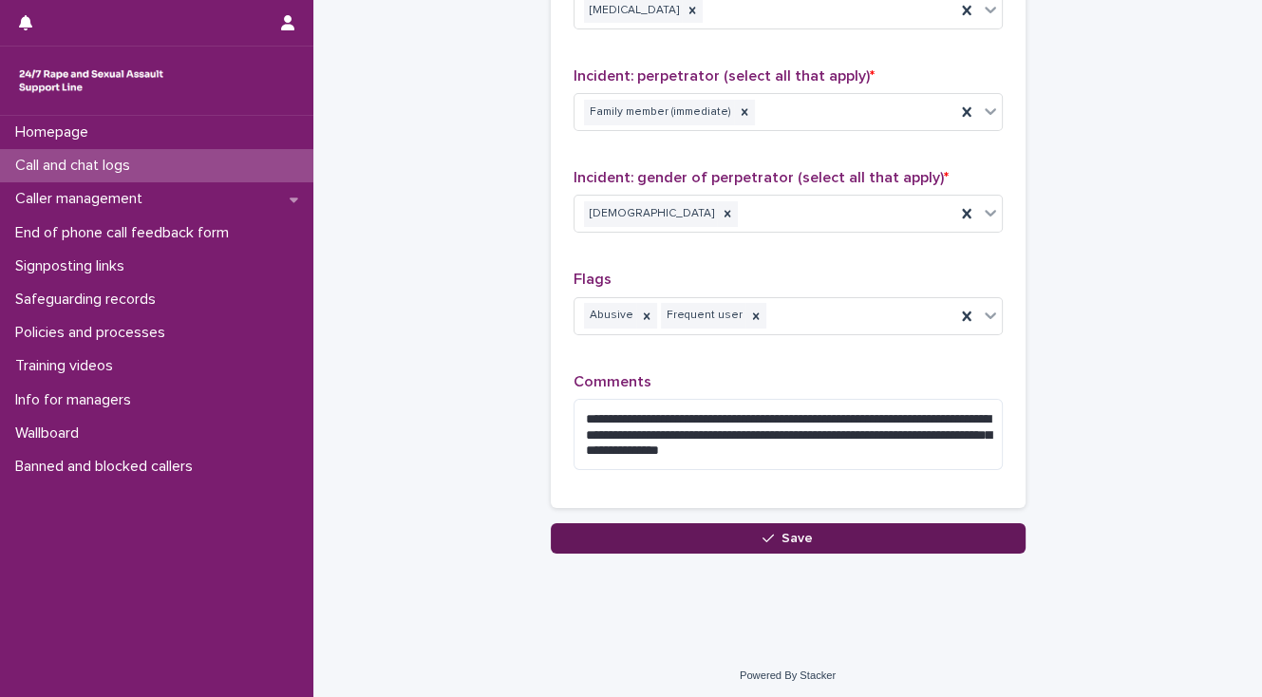
click at [638, 526] on button "Save" at bounding box center [788, 538] width 475 height 30
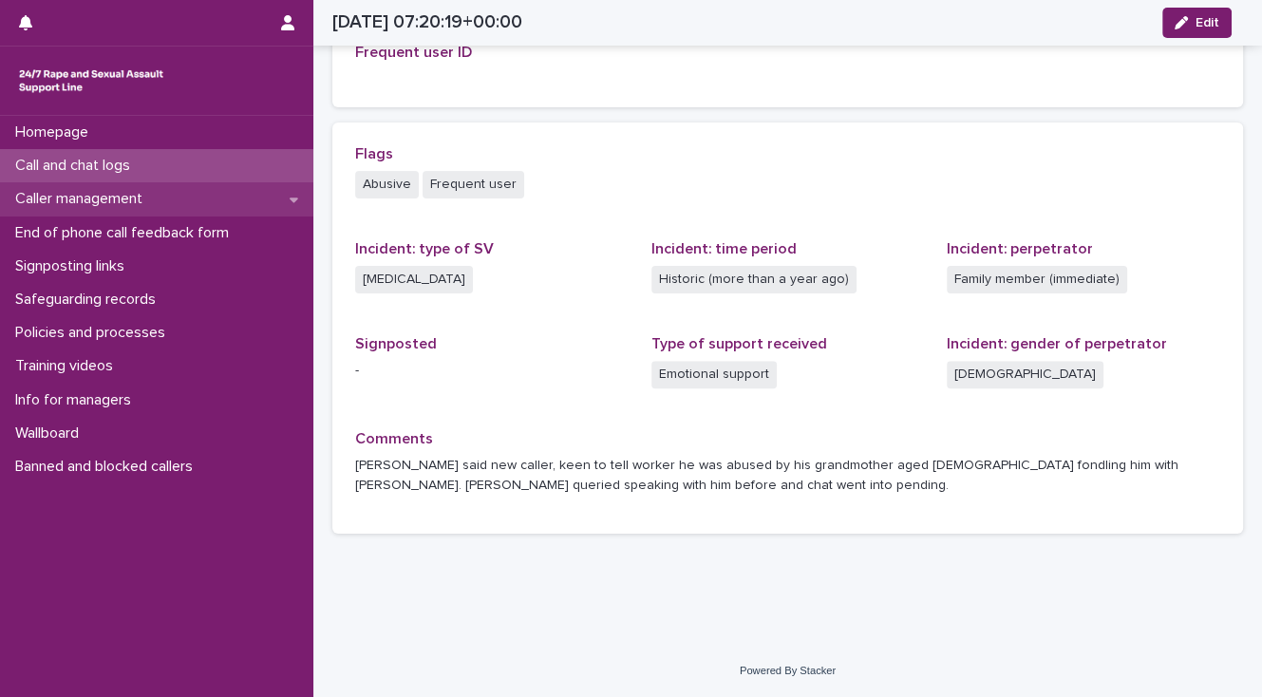
scroll to position [476, 0]
click at [133, 198] on p "Caller management" at bounding box center [83, 199] width 150 height 18
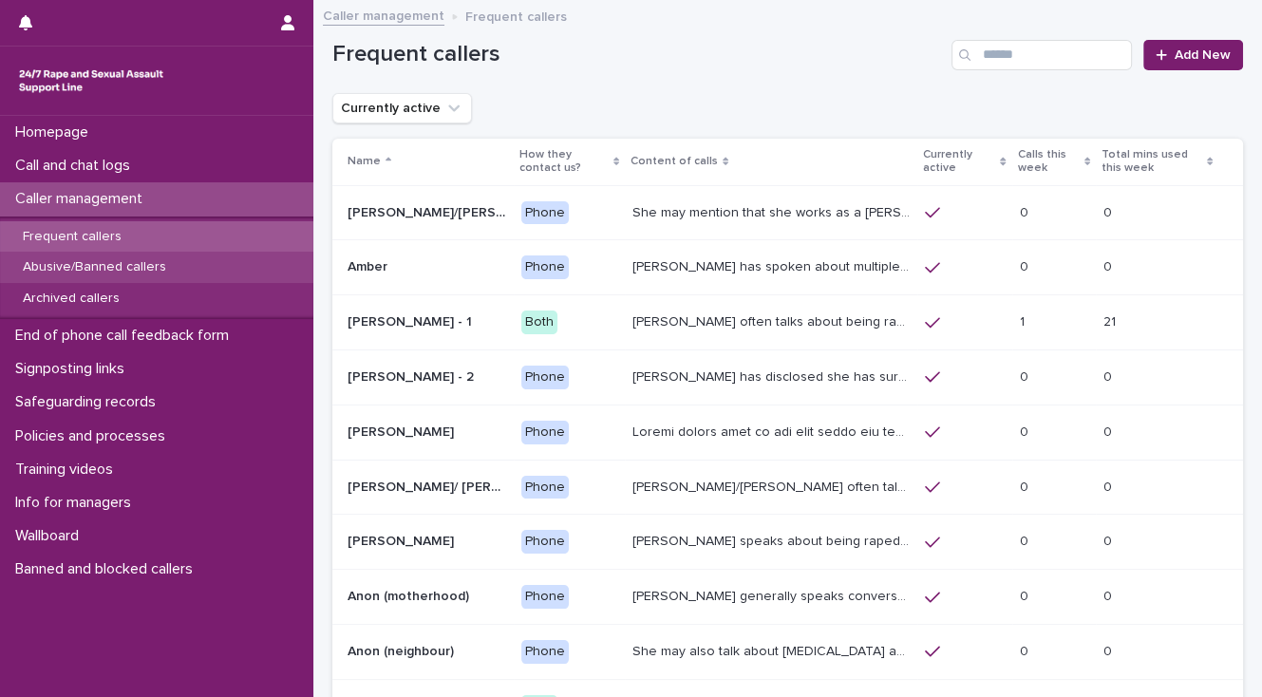
click at [193, 262] on div "Abusive/Banned callers" at bounding box center [156, 267] width 313 height 31
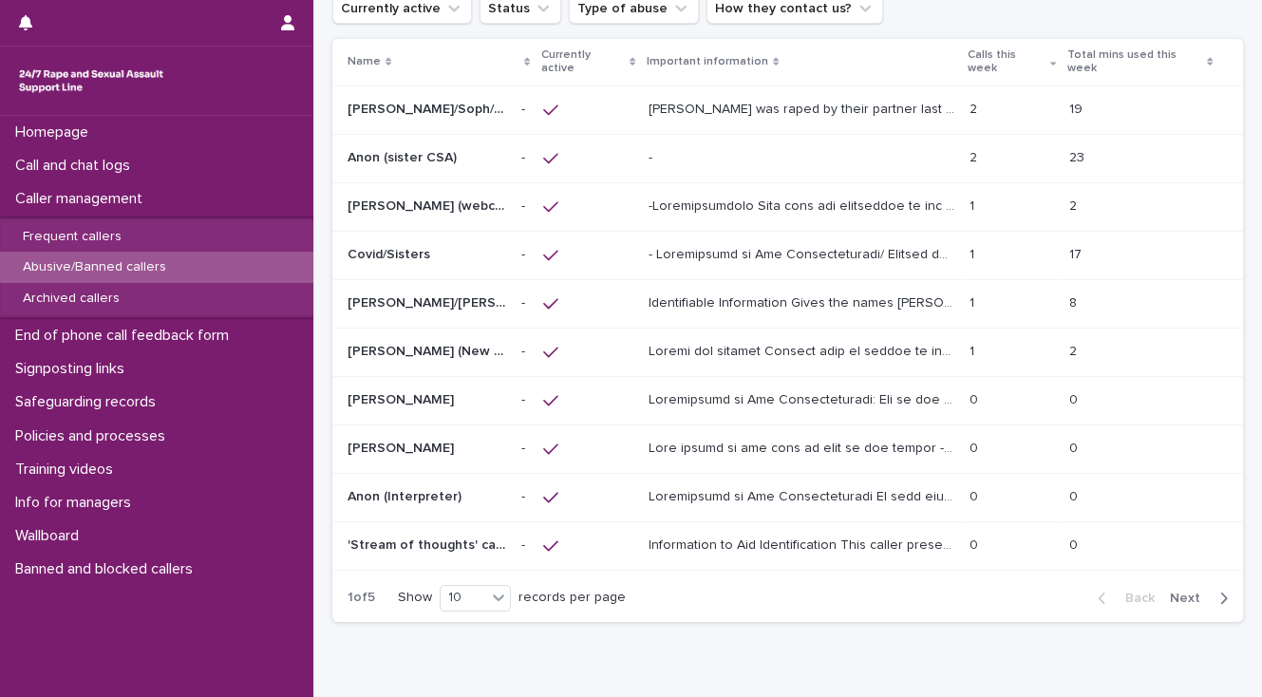
scroll to position [186, 0]
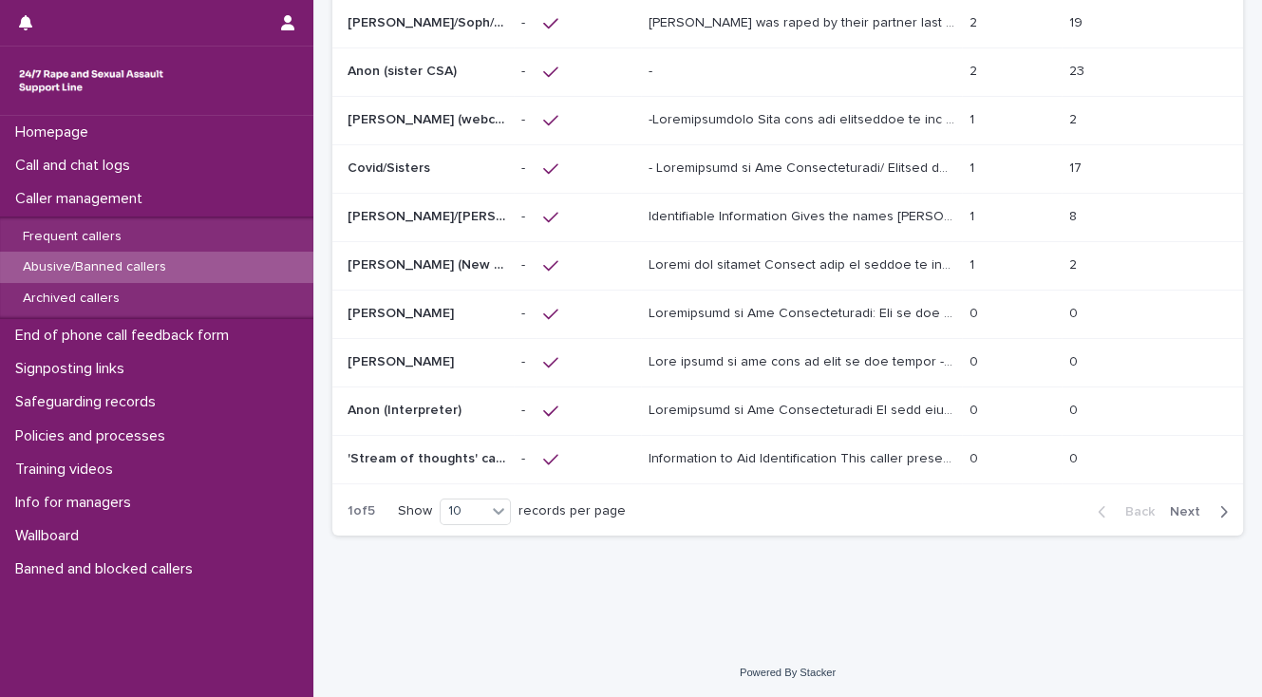
click at [1174, 507] on span "Next" at bounding box center [1191, 511] width 42 height 13
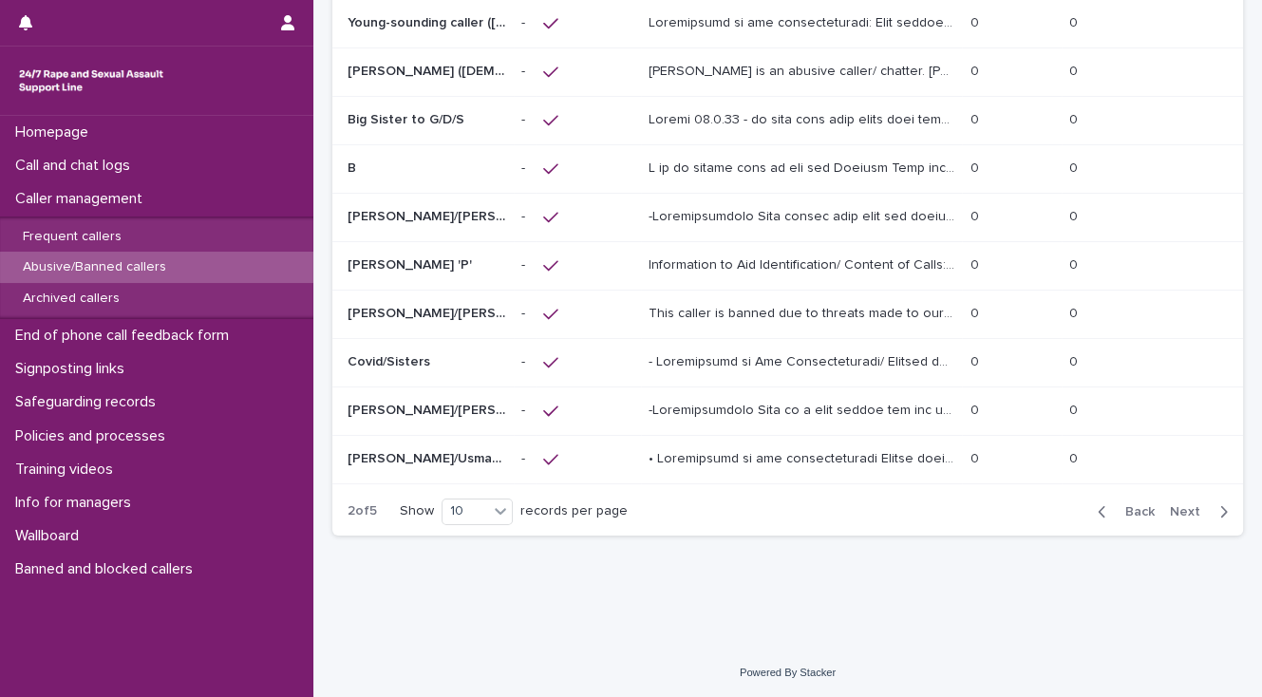
click at [775, 362] on p at bounding box center [803, 360] width 310 height 20
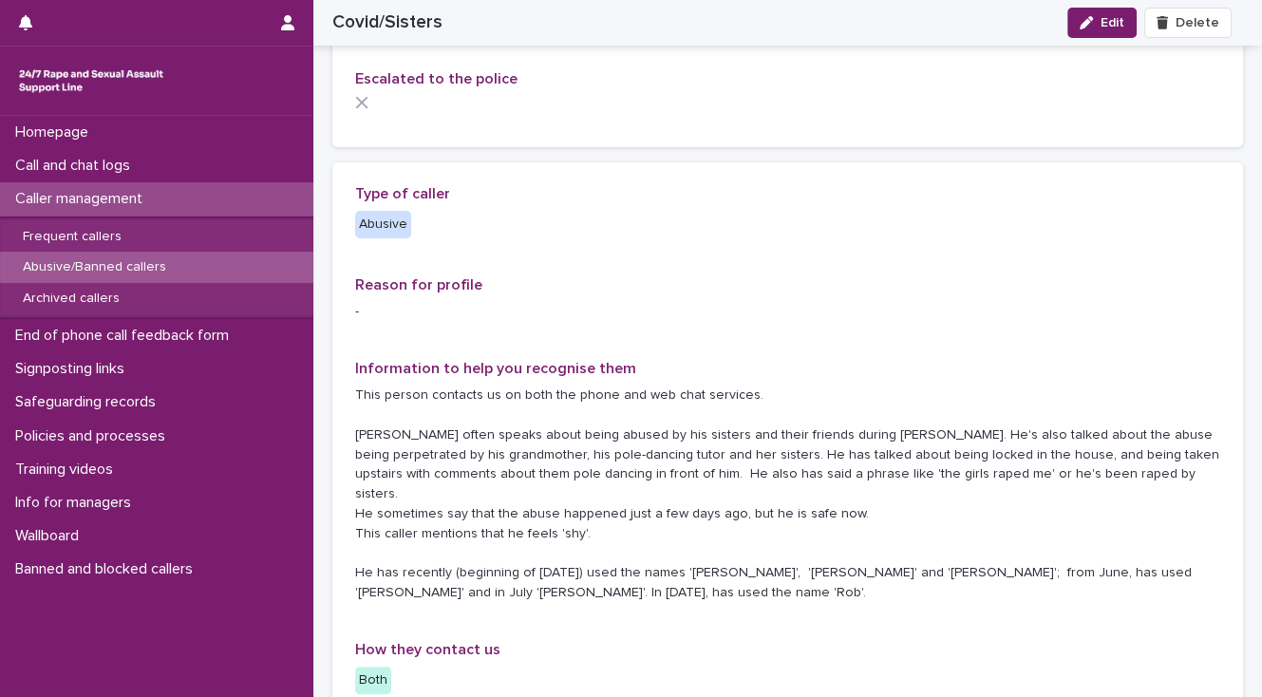
scroll to position [187, 0]
click at [1116, 28] on span "Edit" at bounding box center [1112, 22] width 24 height 13
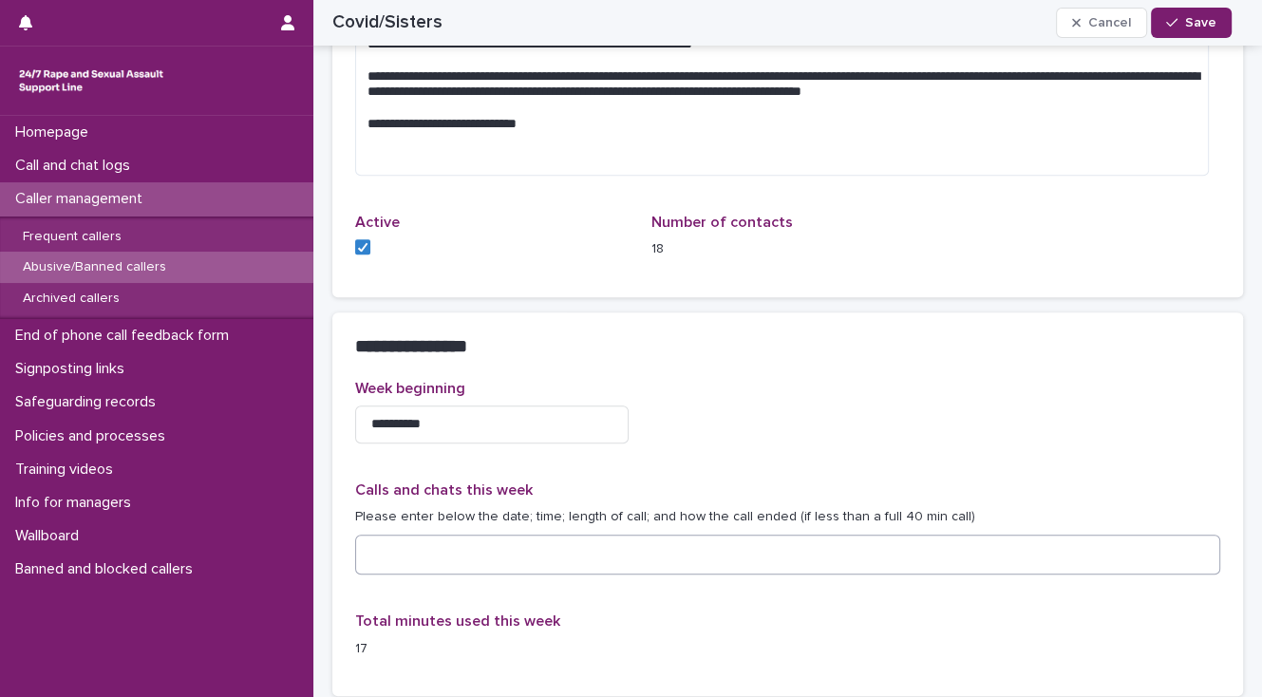
scroll to position [1478, 0]
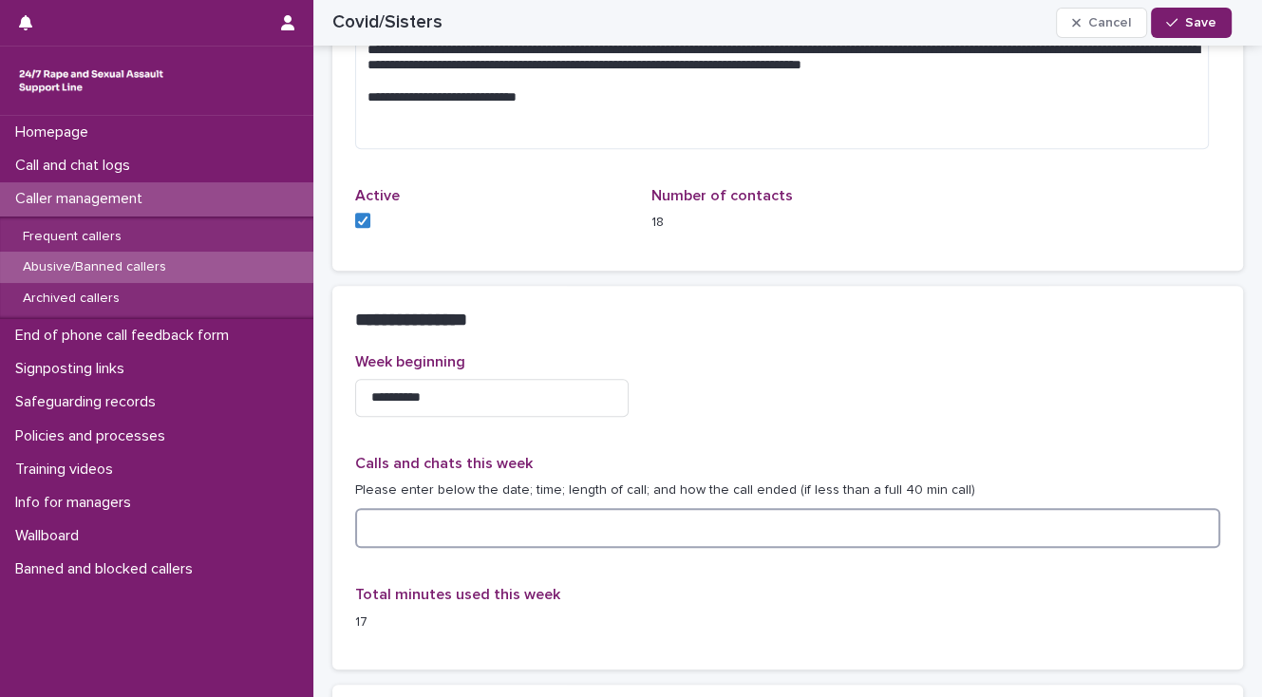
click at [422, 526] on textarea at bounding box center [787, 528] width 865 height 41
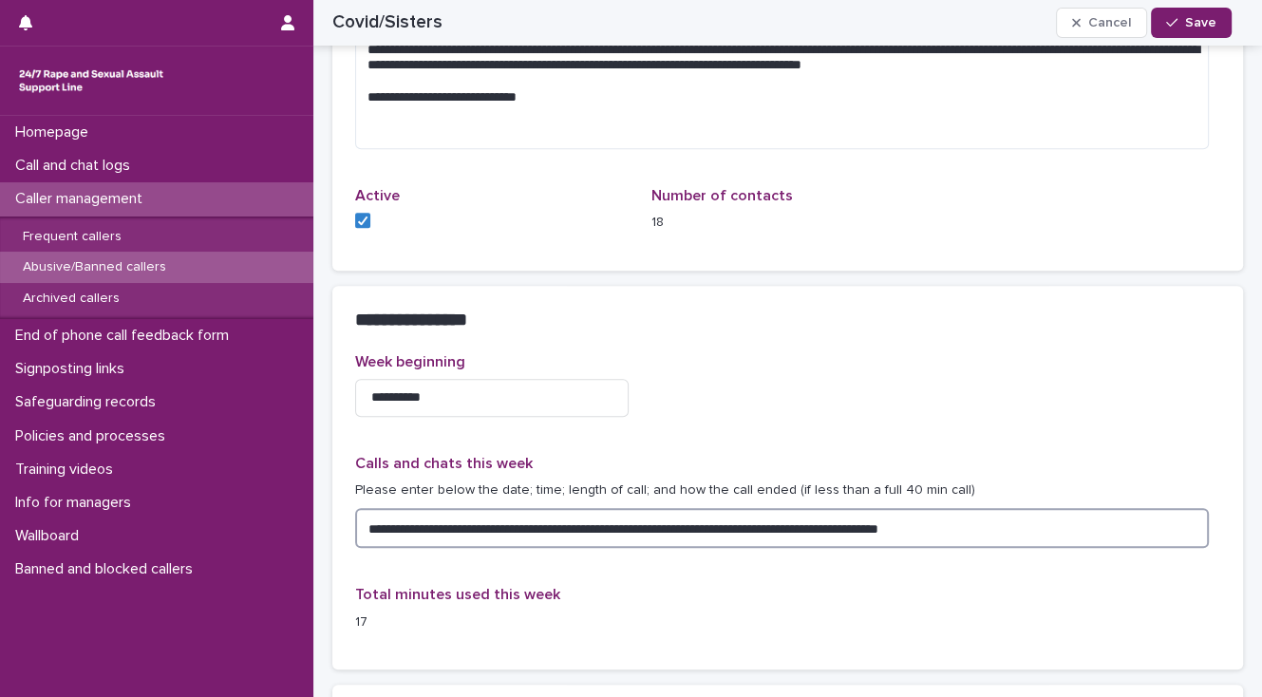
click at [838, 517] on textarea "**********" at bounding box center [782, 528] width 854 height 41
type textarea "**********"
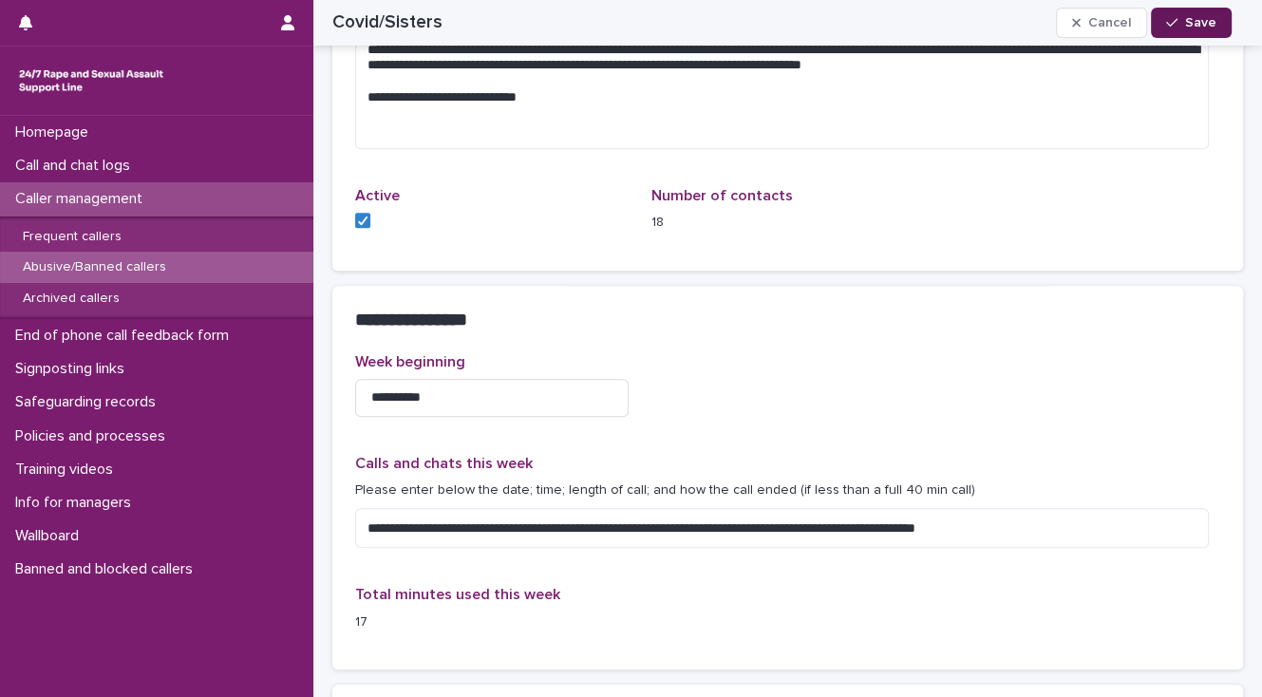
click at [1200, 22] on span "Save" at bounding box center [1200, 22] width 31 height 13
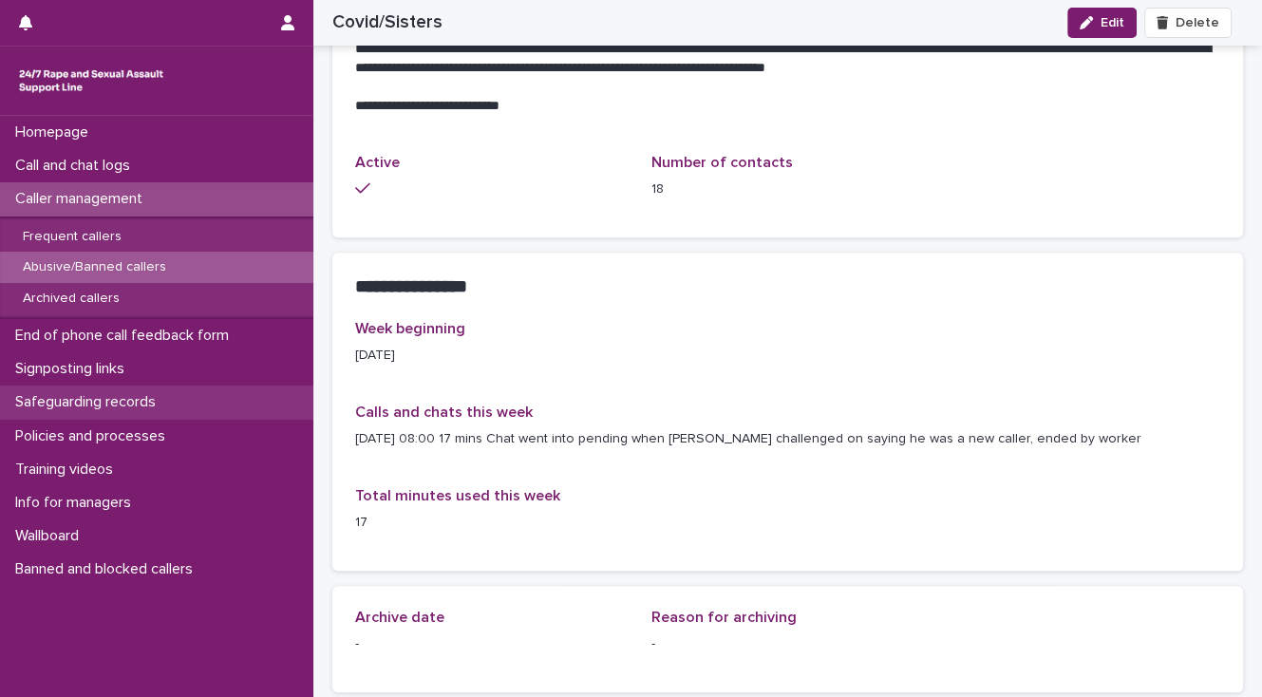
scroll to position [1390, 0]
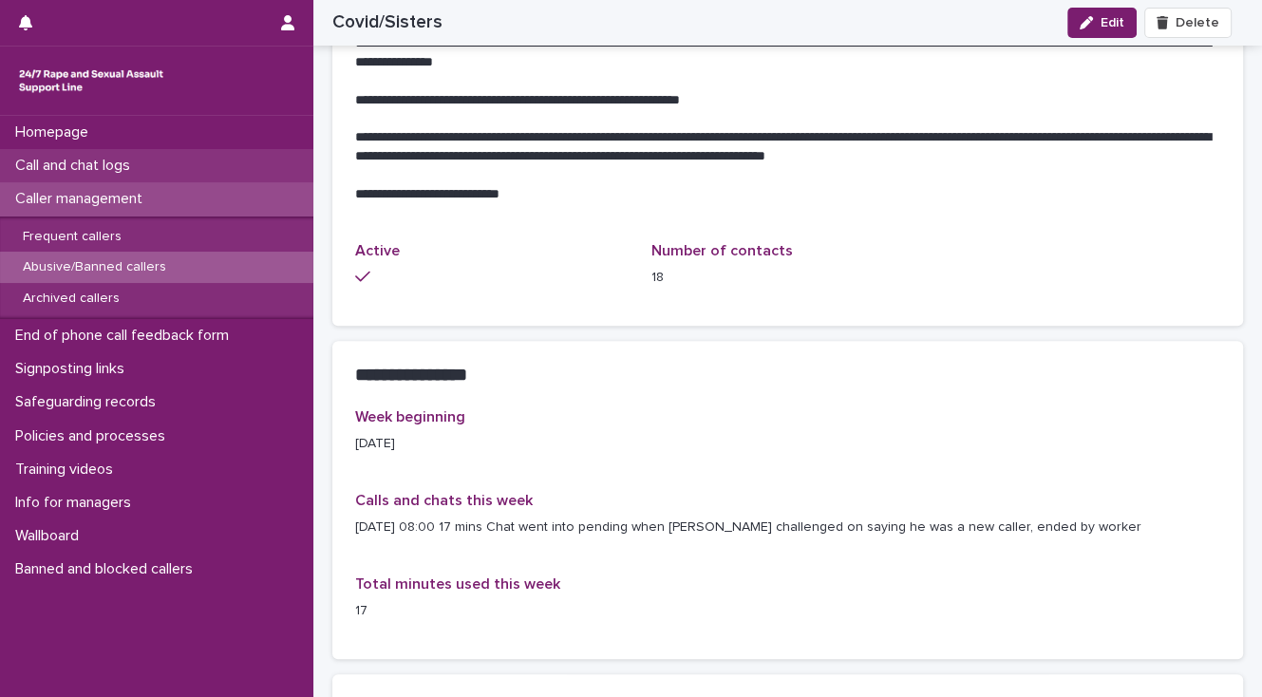
click at [121, 161] on p "Call and chat logs" at bounding box center [77, 166] width 138 height 18
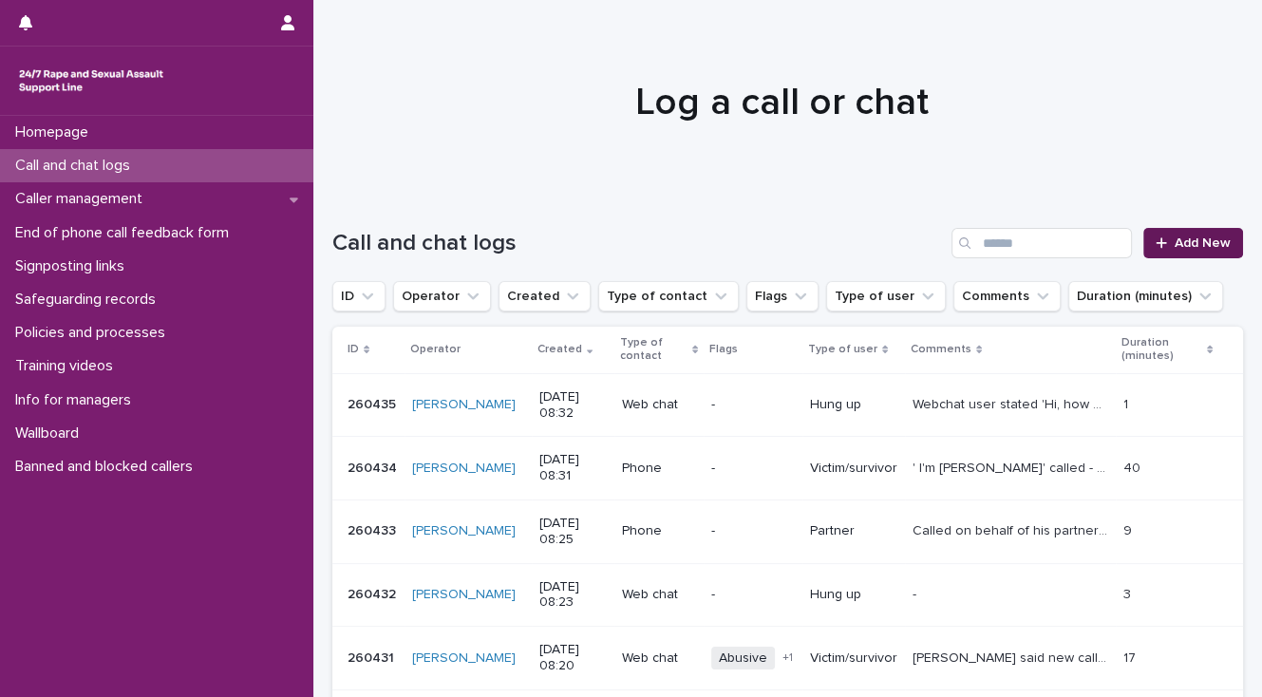
click at [1189, 240] on span "Add New" at bounding box center [1202, 242] width 56 height 13
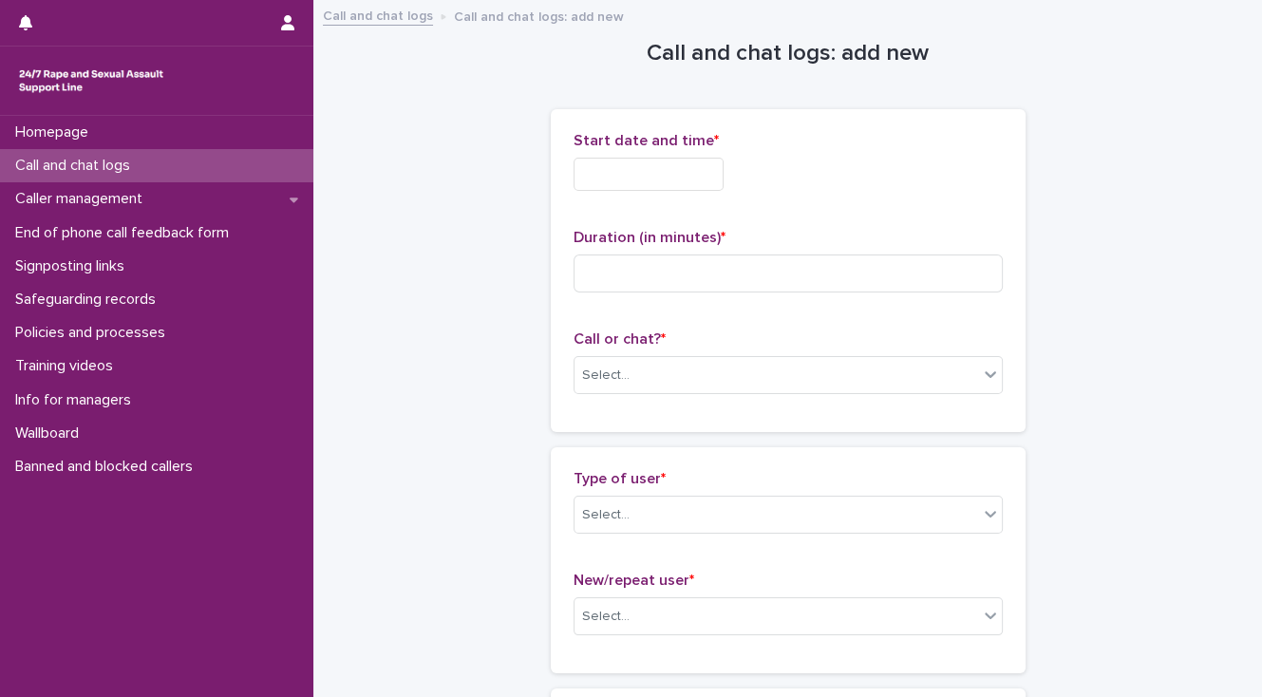
click at [585, 175] on input "text" at bounding box center [648, 174] width 150 height 33
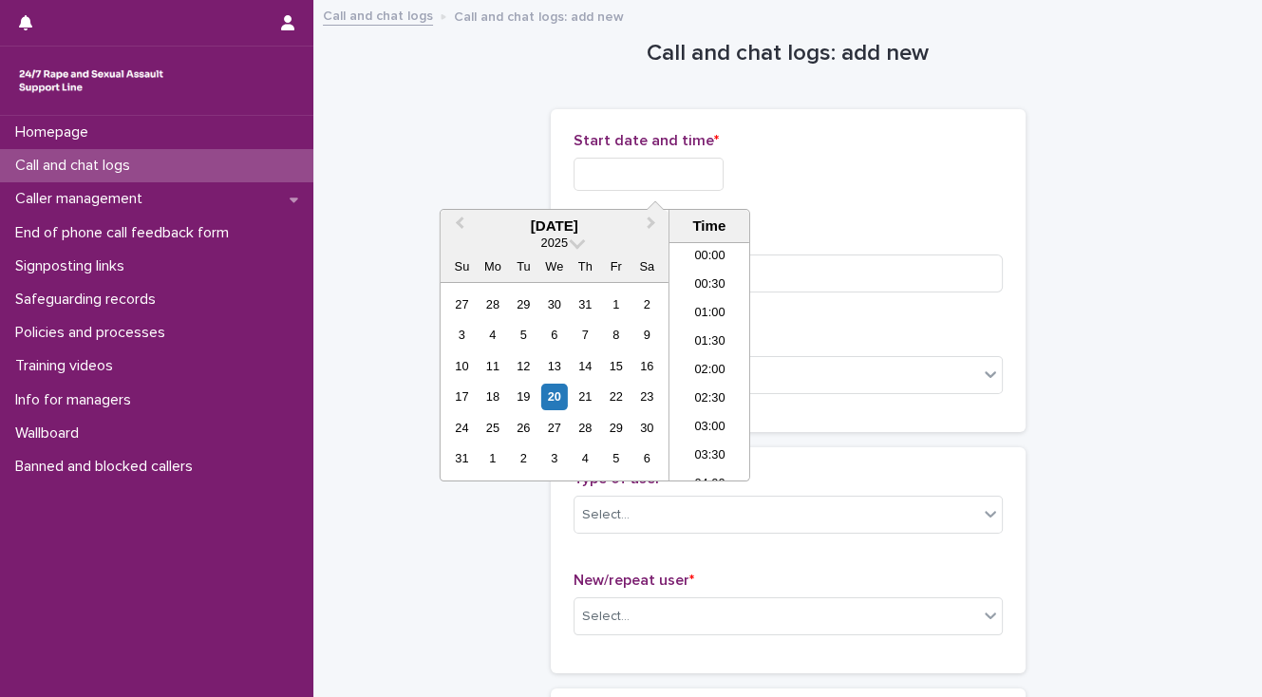
scroll to position [380, 0]
click at [704, 361] on li "08:30" at bounding box center [709, 361] width 81 height 28
click at [673, 178] on input "**********" at bounding box center [648, 174] width 150 height 33
type input "**********"
drag, startPoint x: 825, startPoint y: 190, endPoint x: 784, endPoint y: 203, distance: 42.9
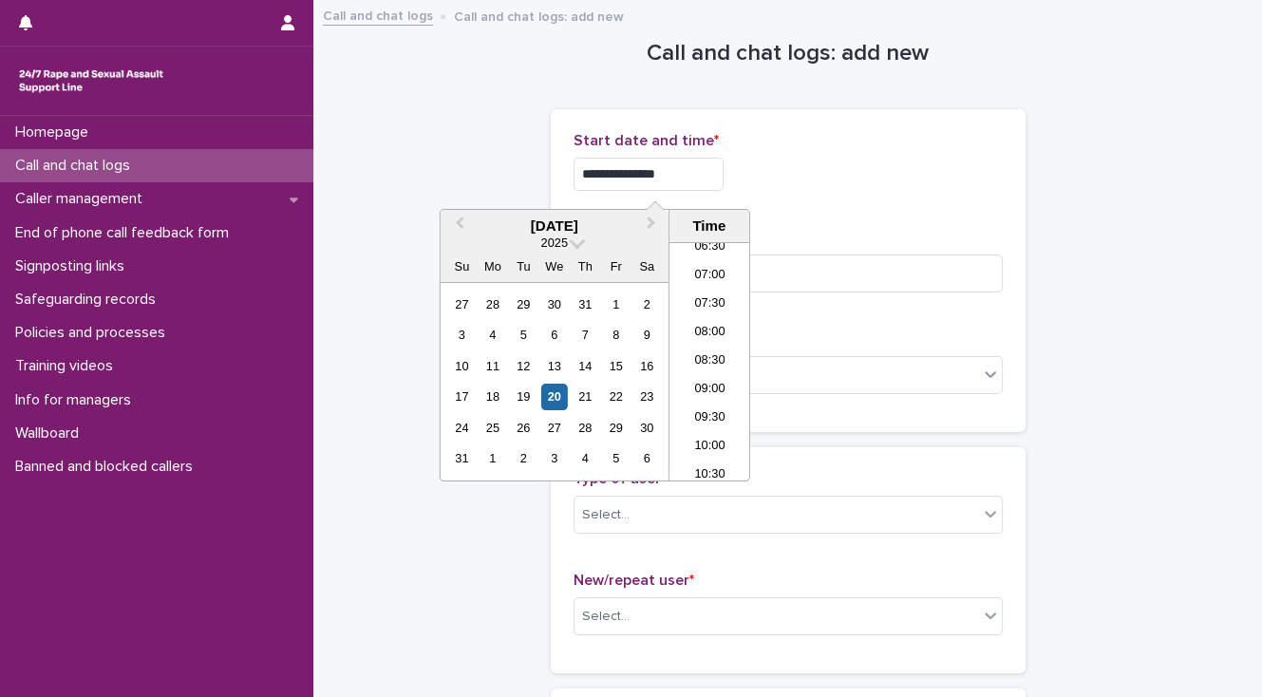
click at [823, 190] on div "**********" at bounding box center [787, 169] width 429 height 74
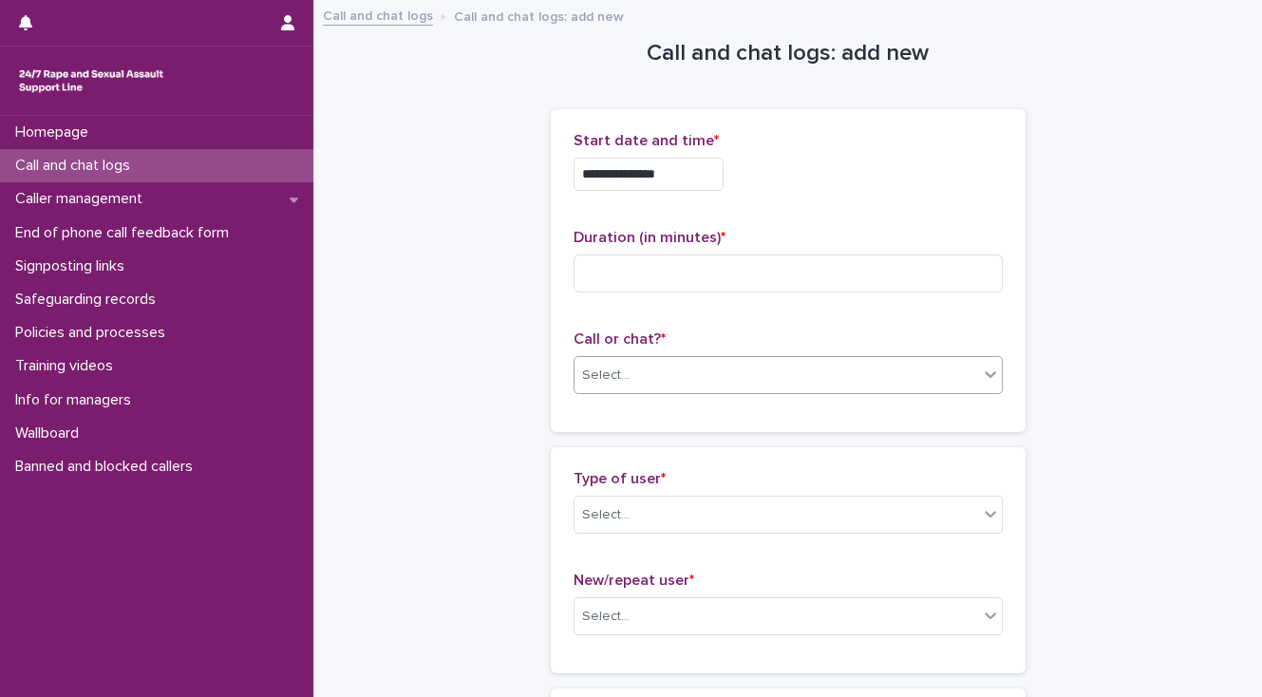
click at [631, 371] on div "Select..." at bounding box center [776, 375] width 404 height 31
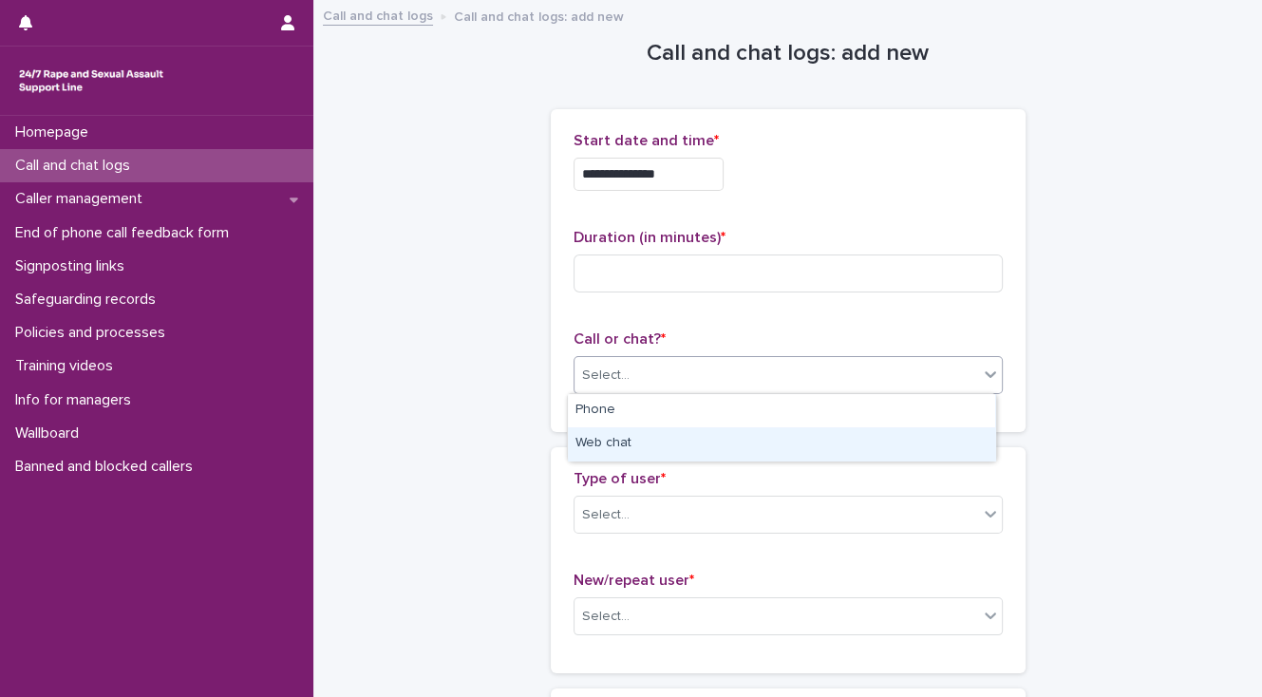
click at [629, 438] on div "Web chat" at bounding box center [781, 443] width 427 height 33
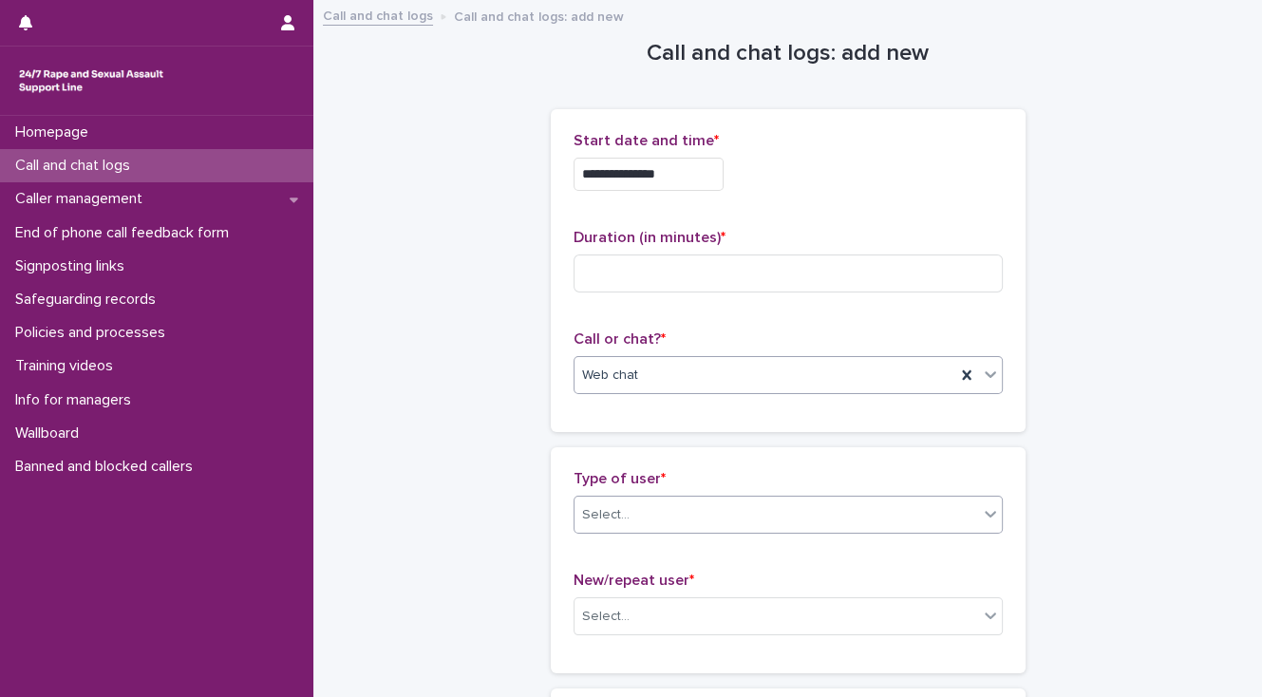
click at [633, 505] on div "Select..." at bounding box center [776, 514] width 404 height 31
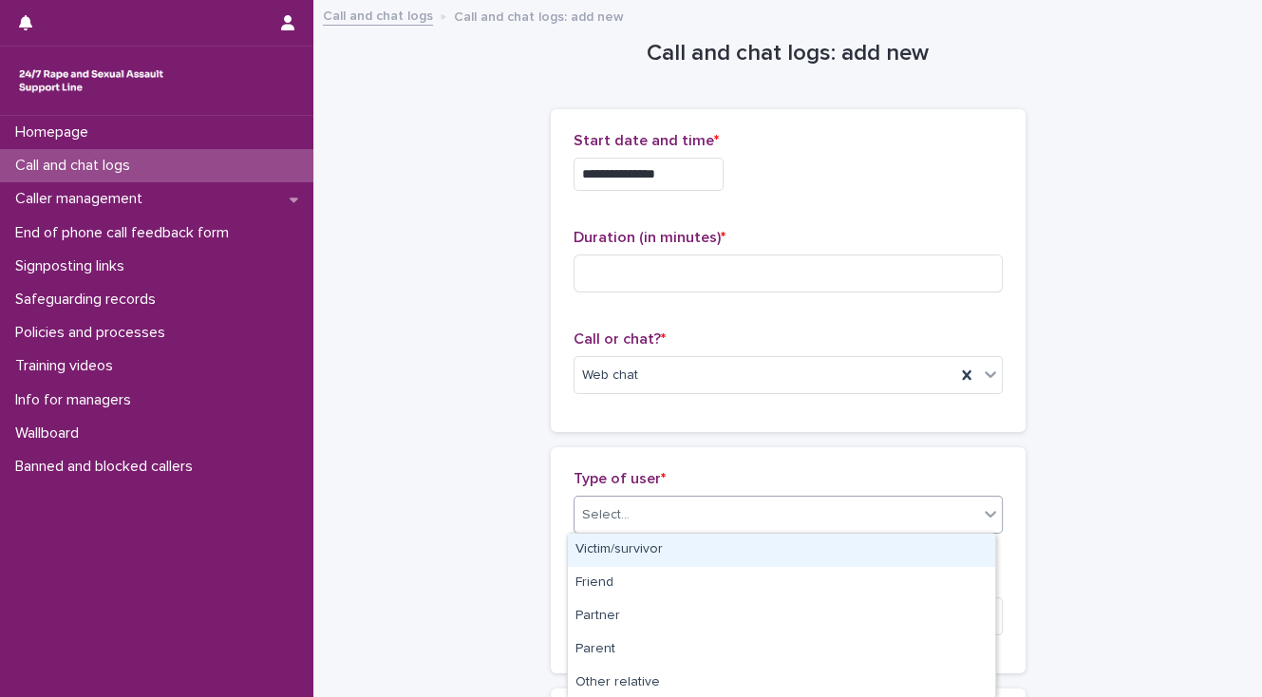
click at [630, 539] on div "Victim/survivor" at bounding box center [781, 550] width 427 height 33
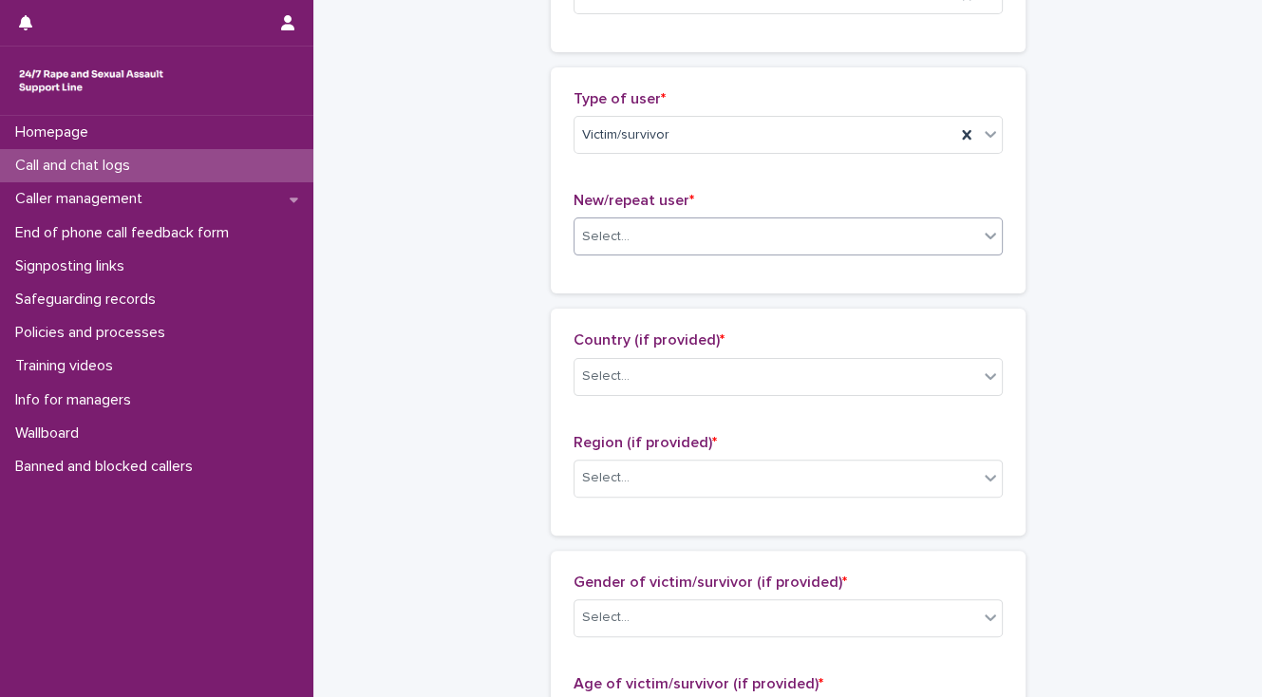
drag, startPoint x: 592, startPoint y: 239, endPoint x: 592, endPoint y: 250, distance: 10.5
click at [592, 239] on div "Select..." at bounding box center [605, 237] width 47 height 20
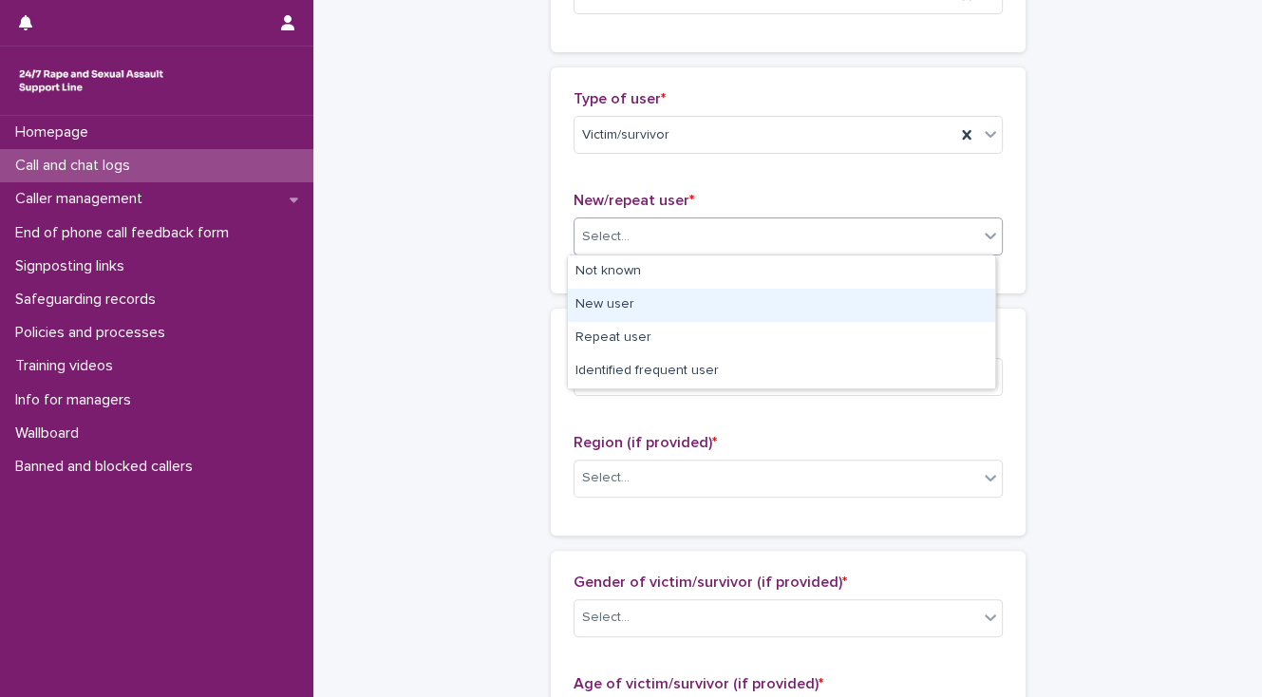
click at [599, 306] on div "New user" at bounding box center [781, 305] width 427 height 33
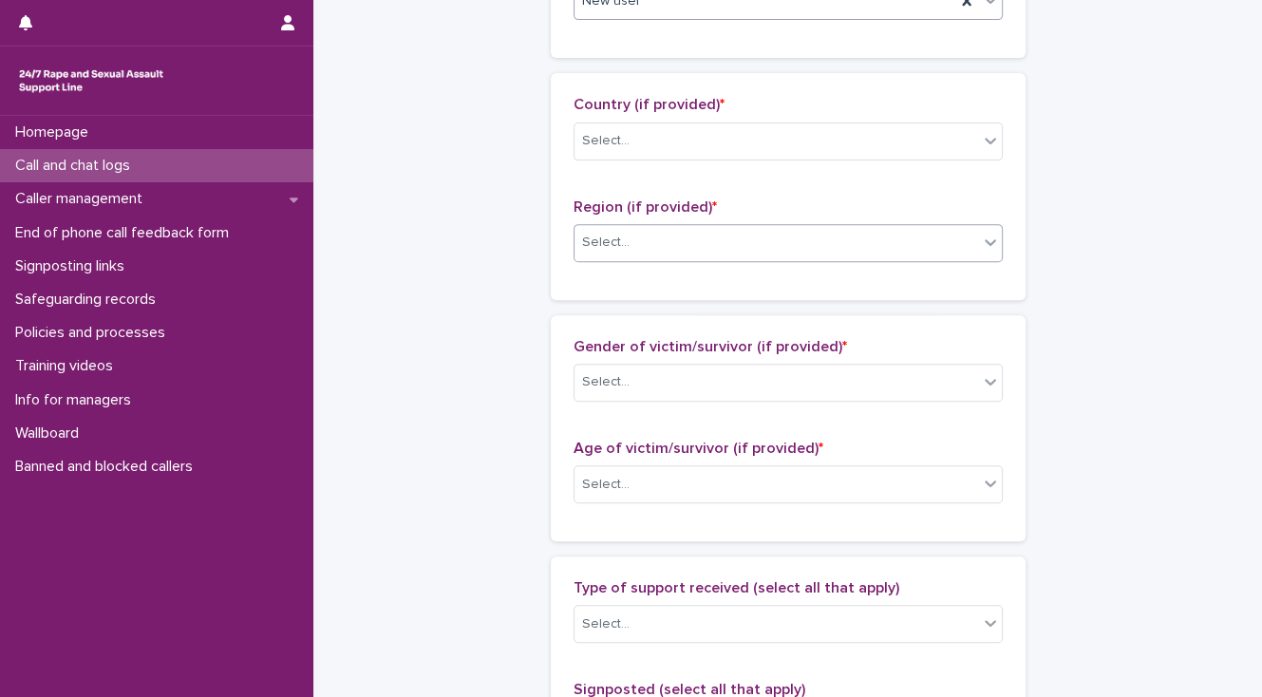
scroll to position [684, 0]
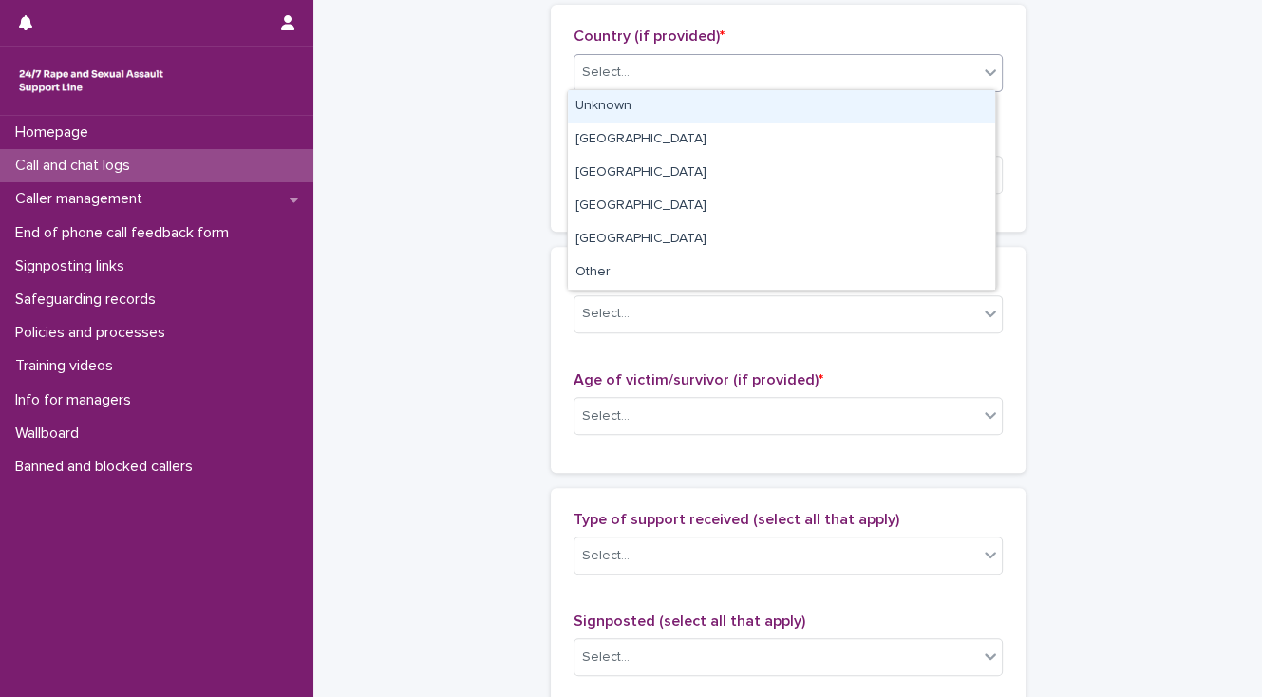
click at [602, 76] on div "Select..." at bounding box center [605, 73] width 47 height 20
click at [604, 113] on div "Unknown" at bounding box center [781, 106] width 427 height 33
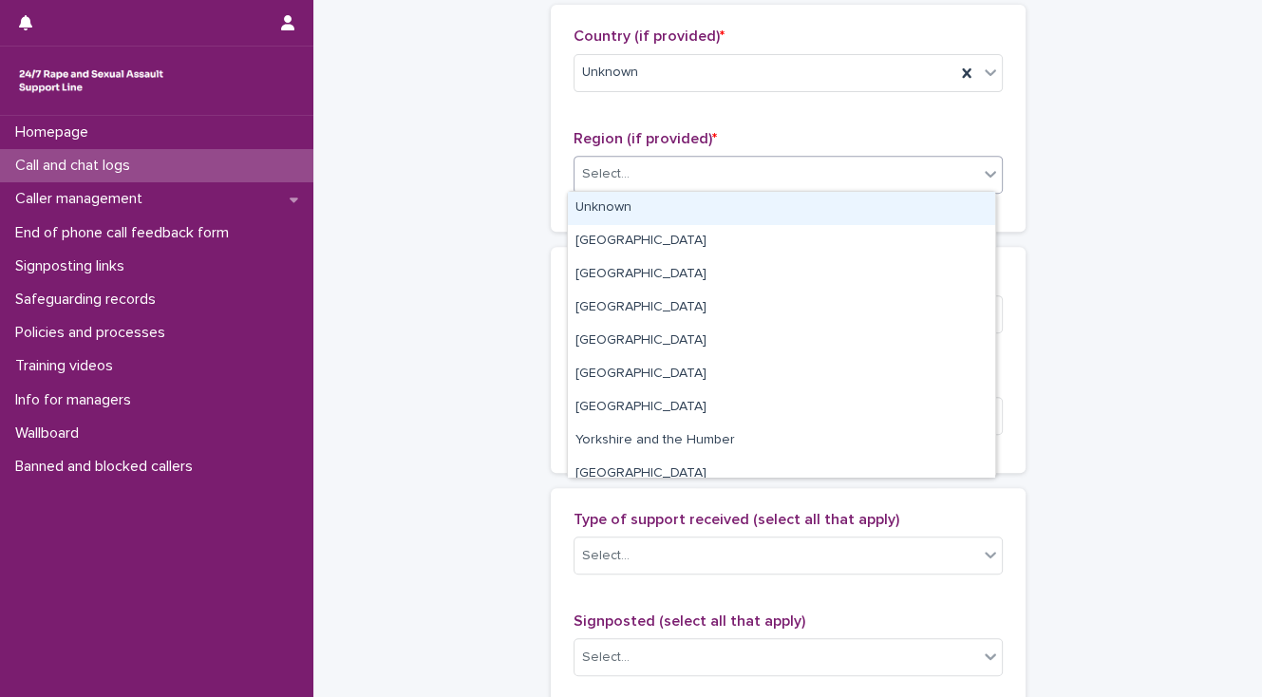
drag, startPoint x: 609, startPoint y: 168, endPoint x: 609, endPoint y: 190, distance: 21.8
click at [609, 170] on div "Select..." at bounding box center [605, 174] width 47 height 20
click at [610, 203] on div "Unknown" at bounding box center [781, 208] width 427 height 33
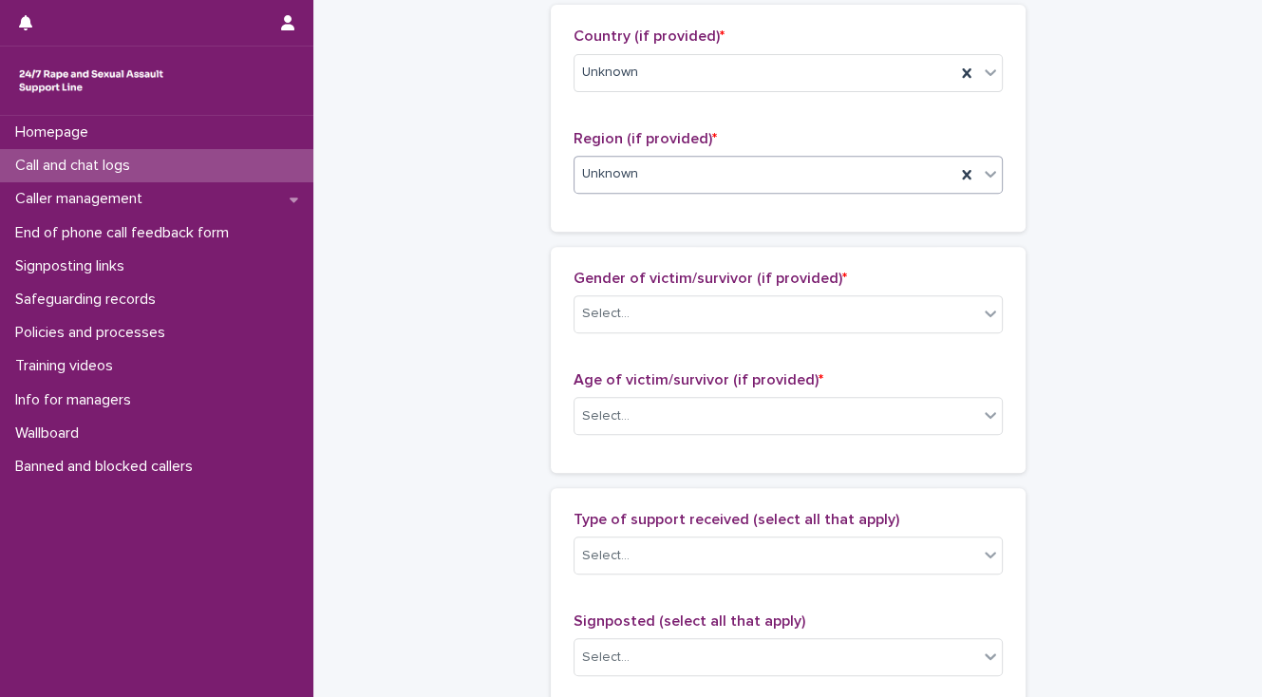
click at [628, 334] on div "Gender of victim/survivor (if provided) * Select..." at bounding box center [787, 309] width 429 height 79
click at [614, 313] on div "Select..." at bounding box center [605, 314] width 47 height 20
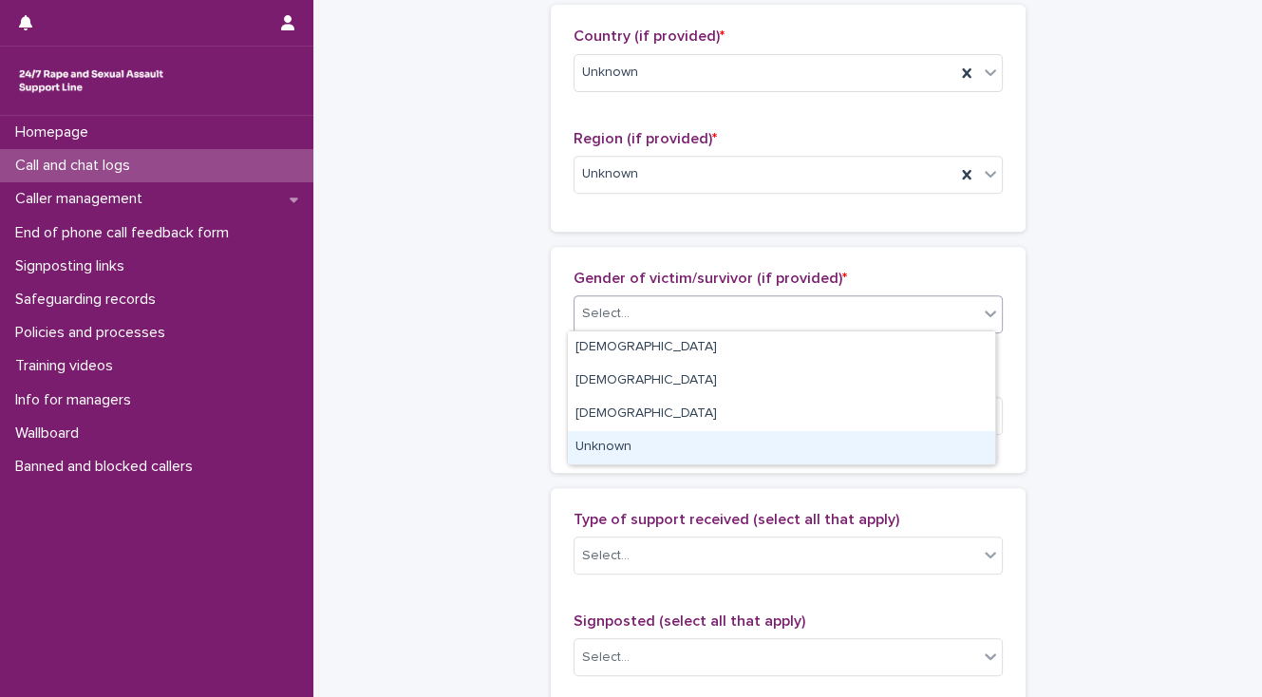
click at [652, 448] on div "Unknown" at bounding box center [781, 447] width 427 height 33
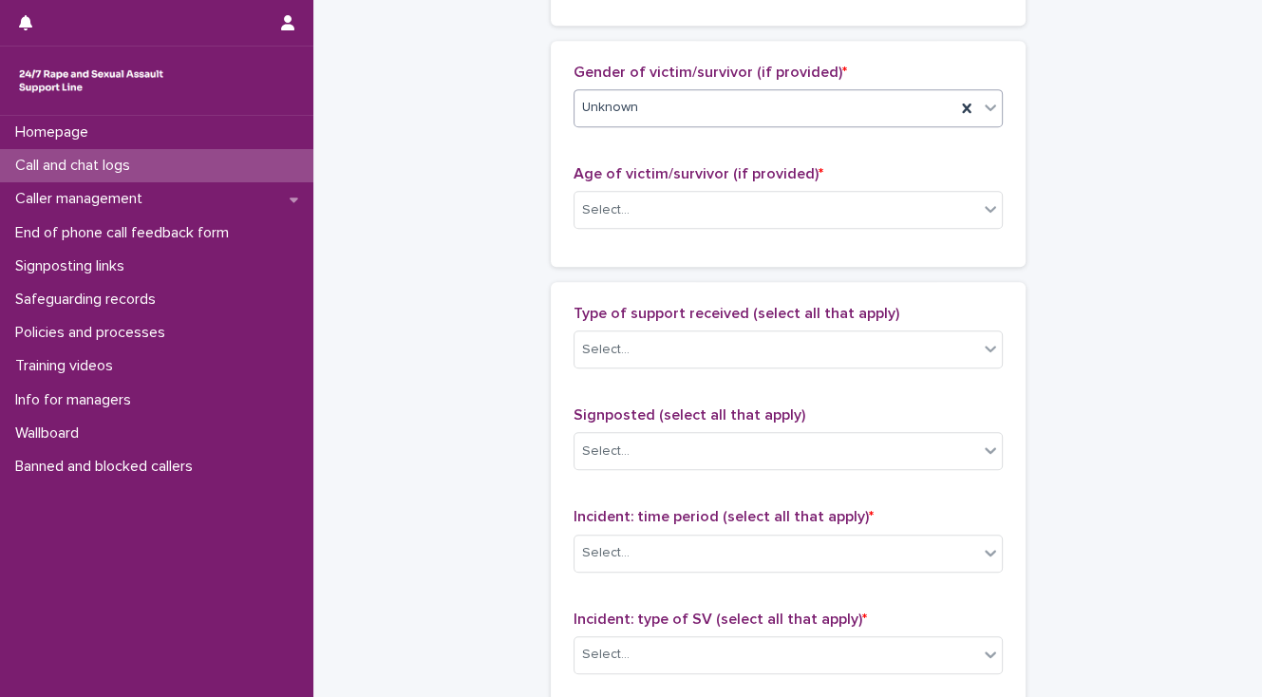
scroll to position [911, 0]
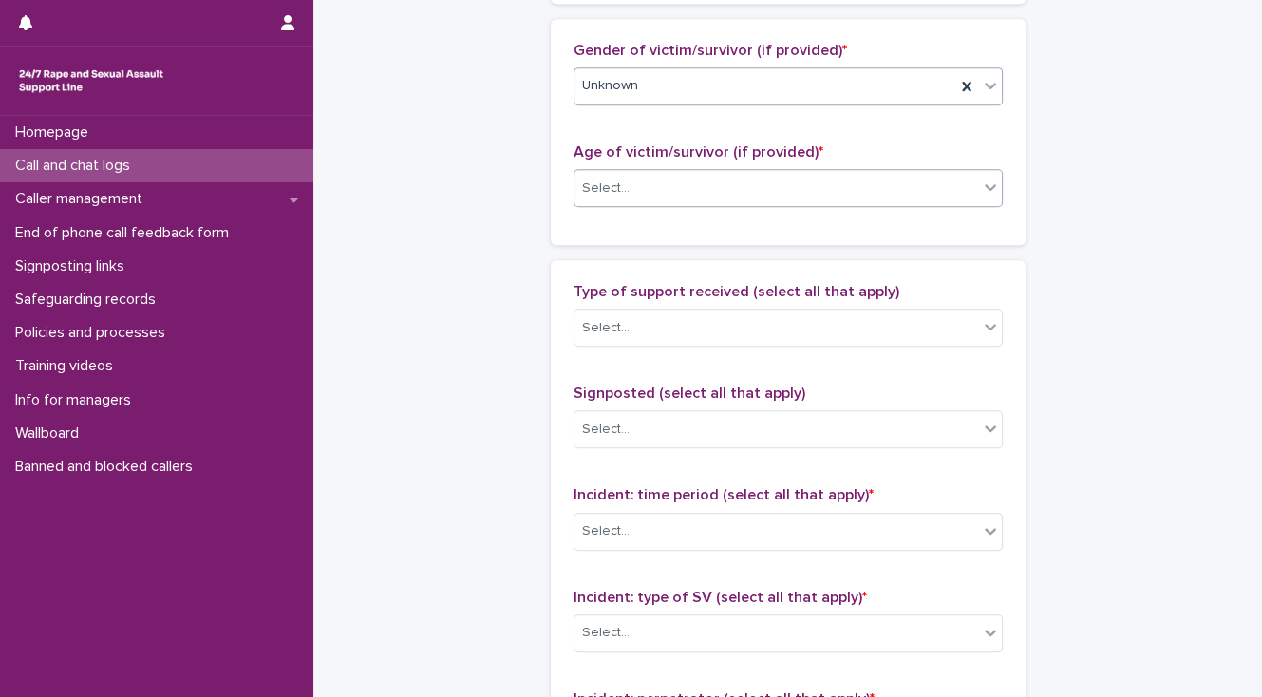
click at [592, 192] on div "Select..." at bounding box center [605, 188] width 47 height 20
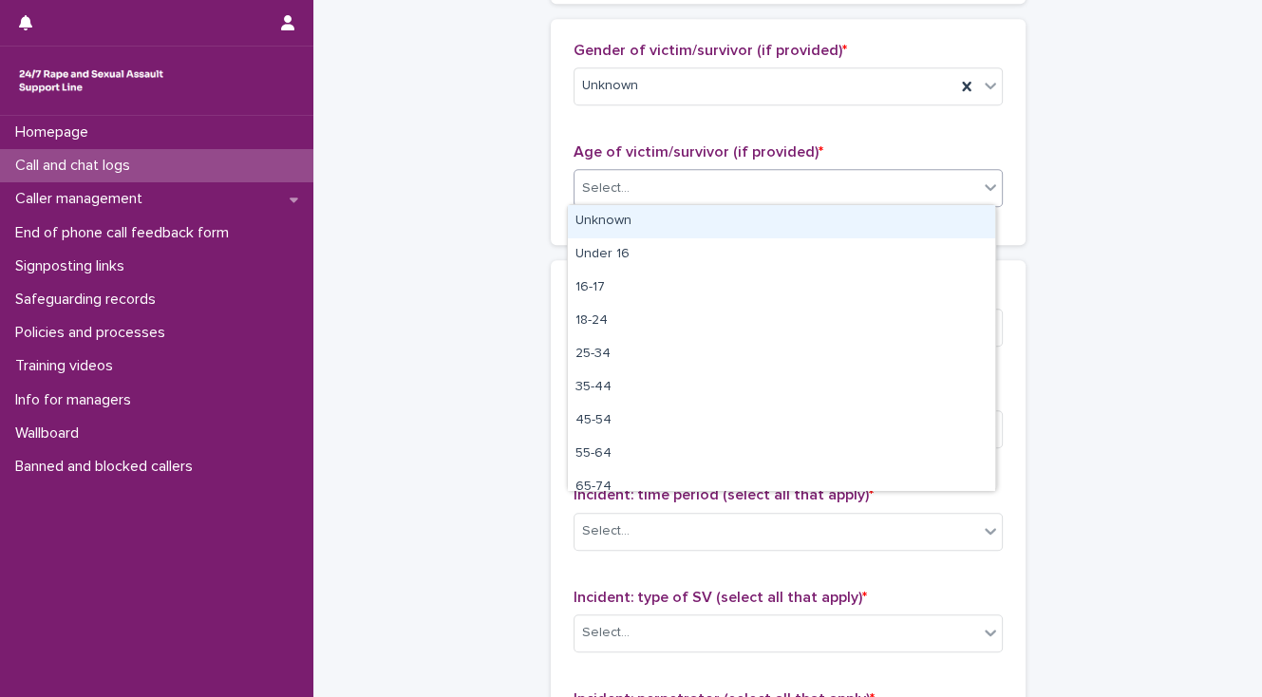
click at [596, 220] on div "Unknown" at bounding box center [781, 221] width 427 height 33
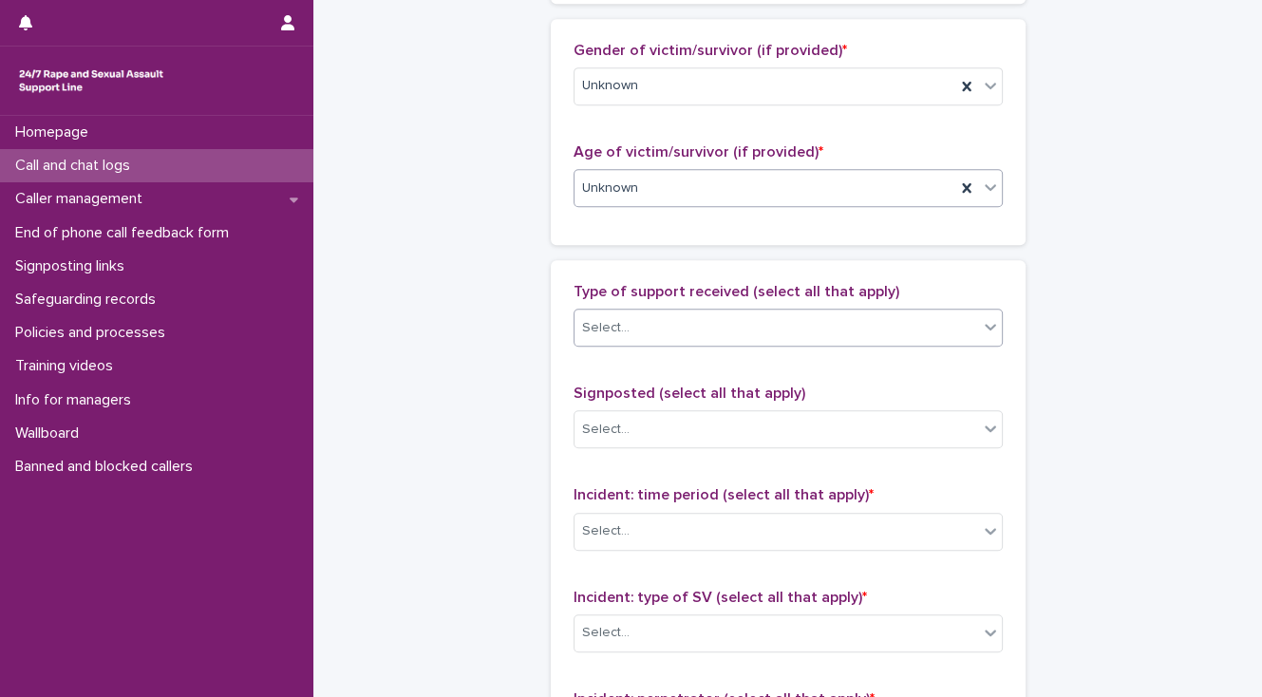
click at [582, 325] on div "Select..." at bounding box center [605, 328] width 47 height 20
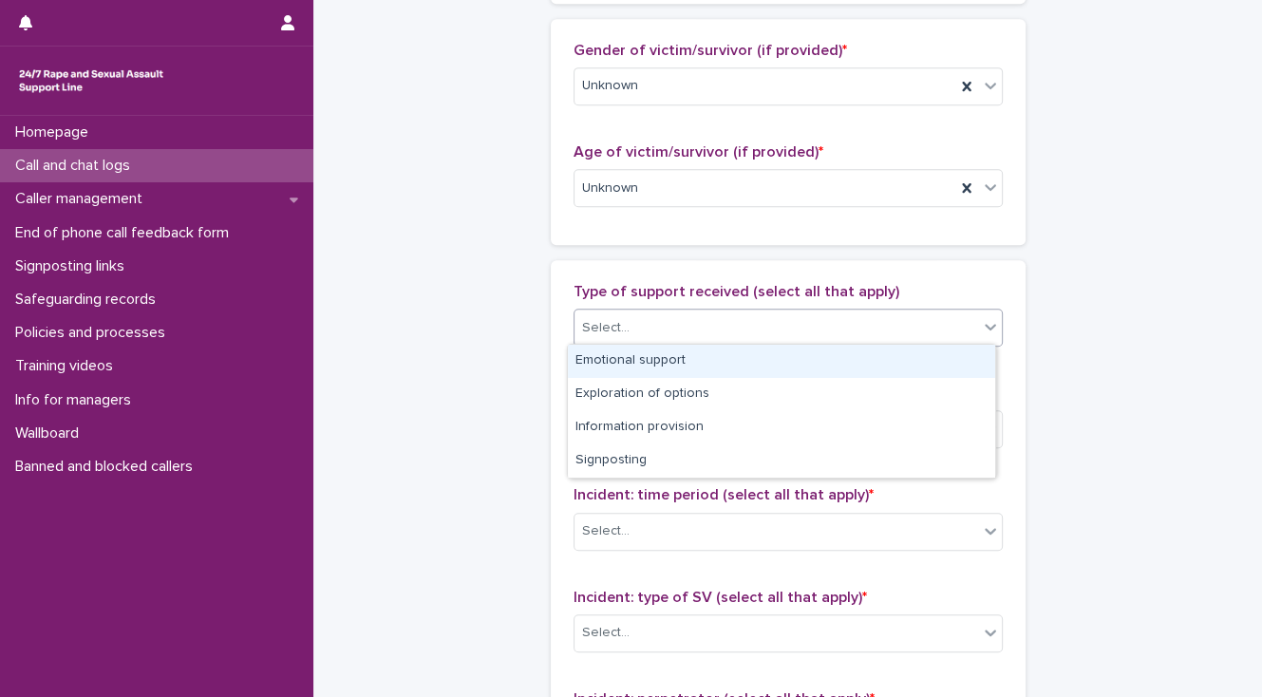
click at [589, 356] on div "Emotional support" at bounding box center [781, 361] width 427 height 33
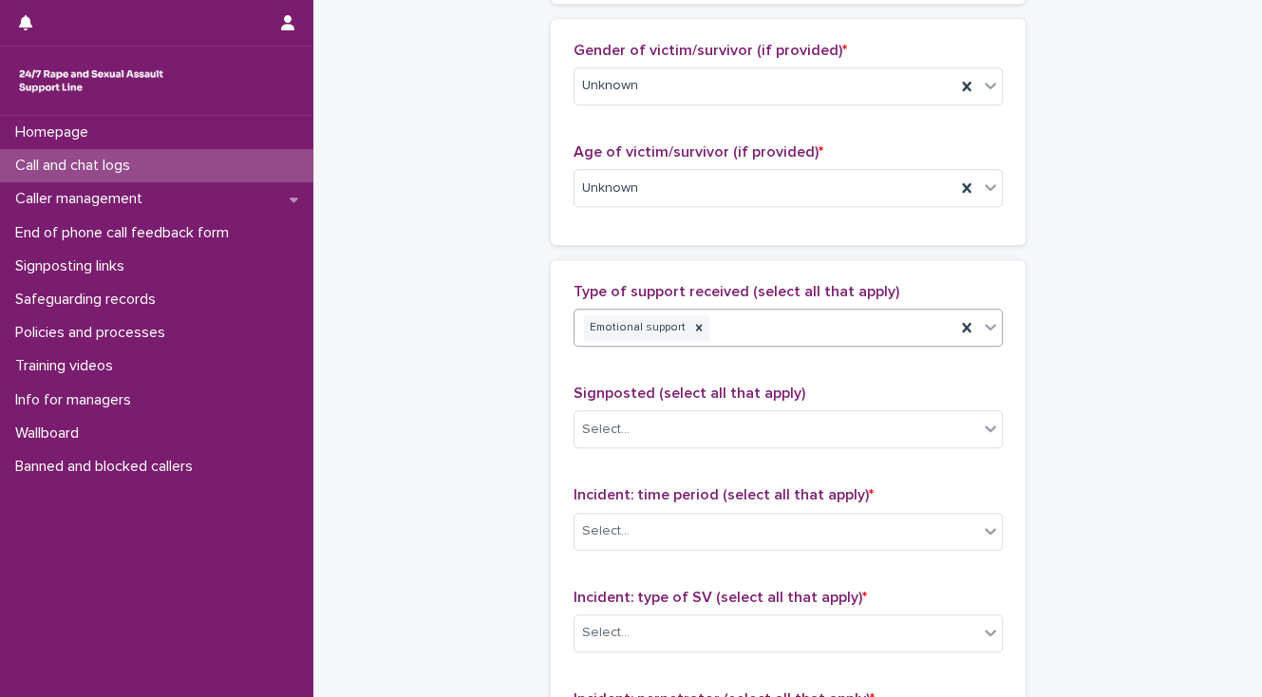
click at [760, 320] on div "Emotional support" at bounding box center [764, 327] width 381 height 33
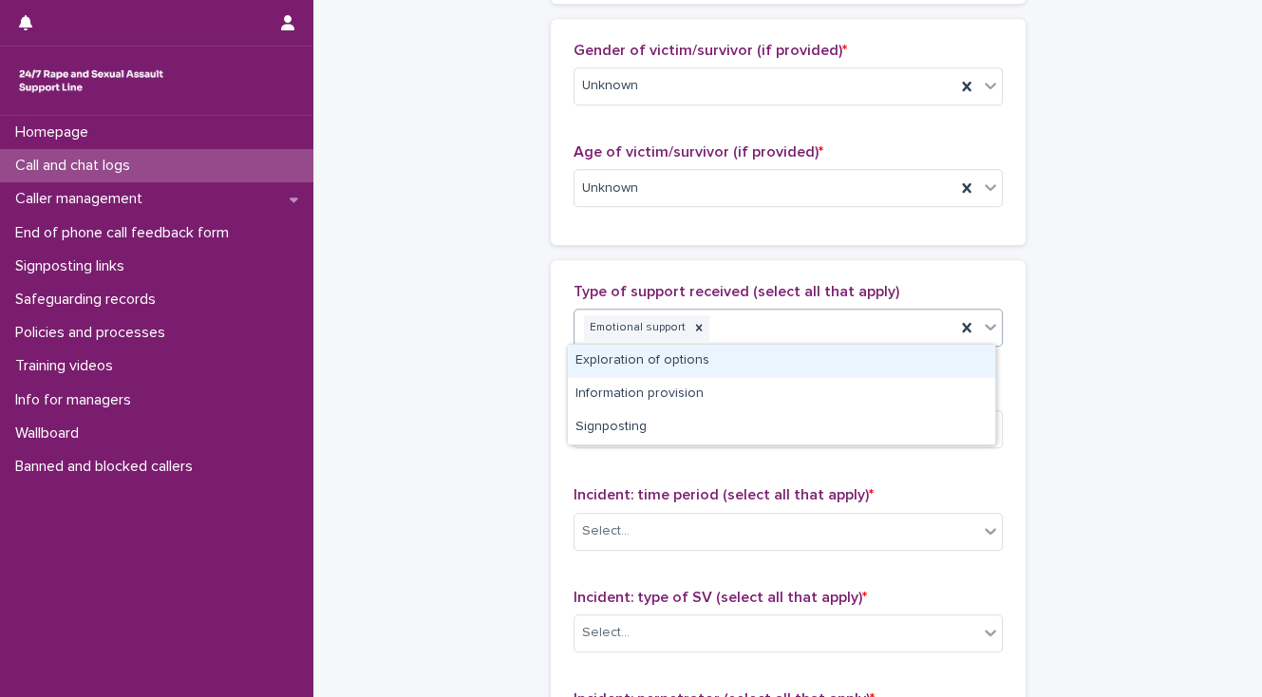
click at [748, 352] on div "Exploration of options" at bounding box center [781, 361] width 427 height 33
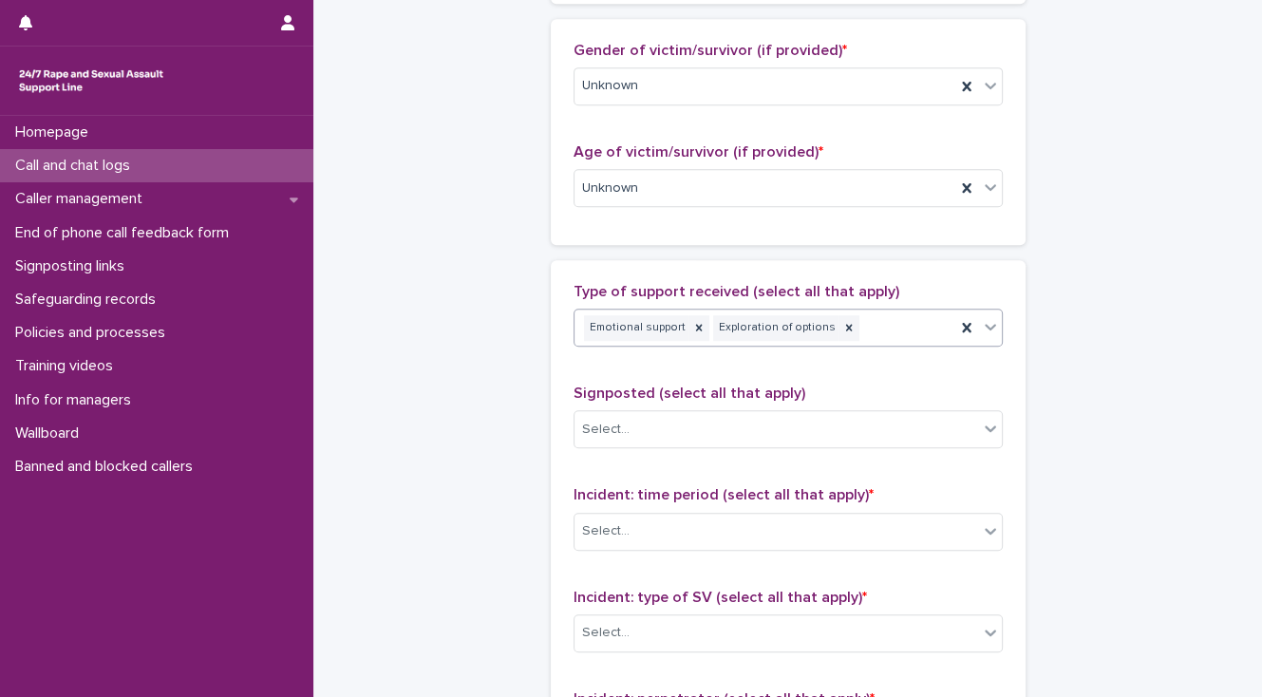
click at [884, 324] on div "Emotional support Exploration of options" at bounding box center [764, 327] width 381 height 33
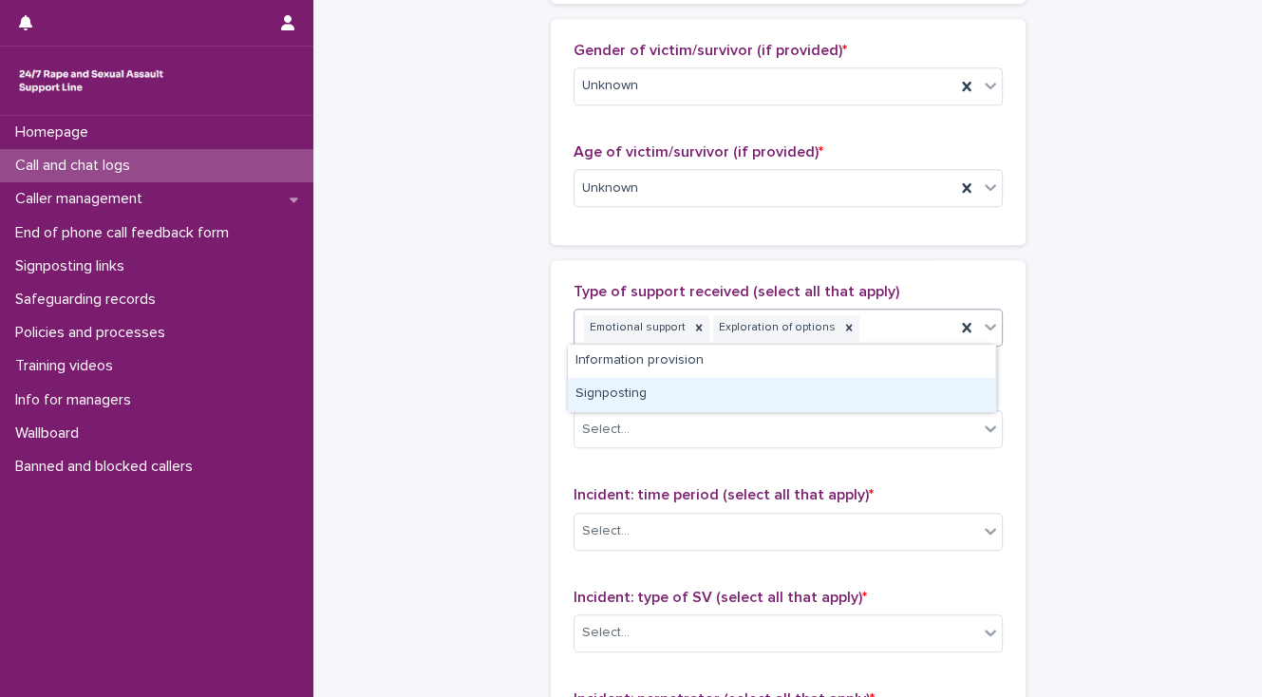
click at [758, 384] on div "Signposting" at bounding box center [781, 394] width 427 height 33
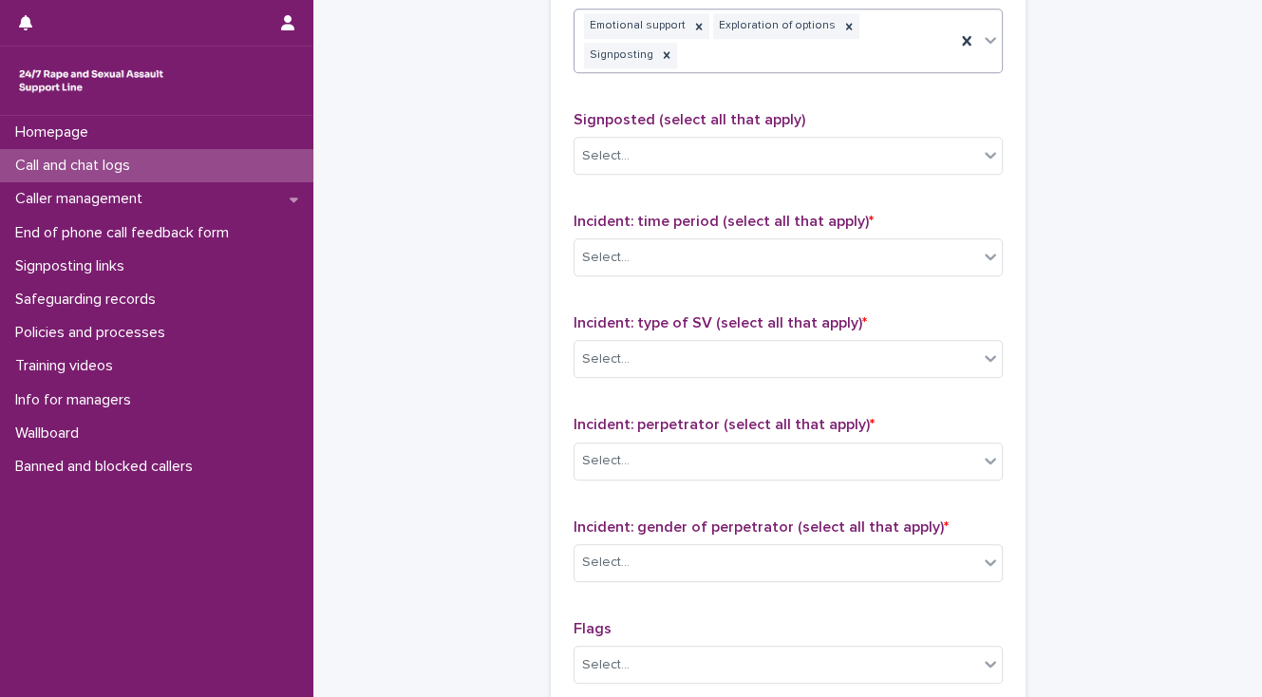
scroll to position [1215, 0]
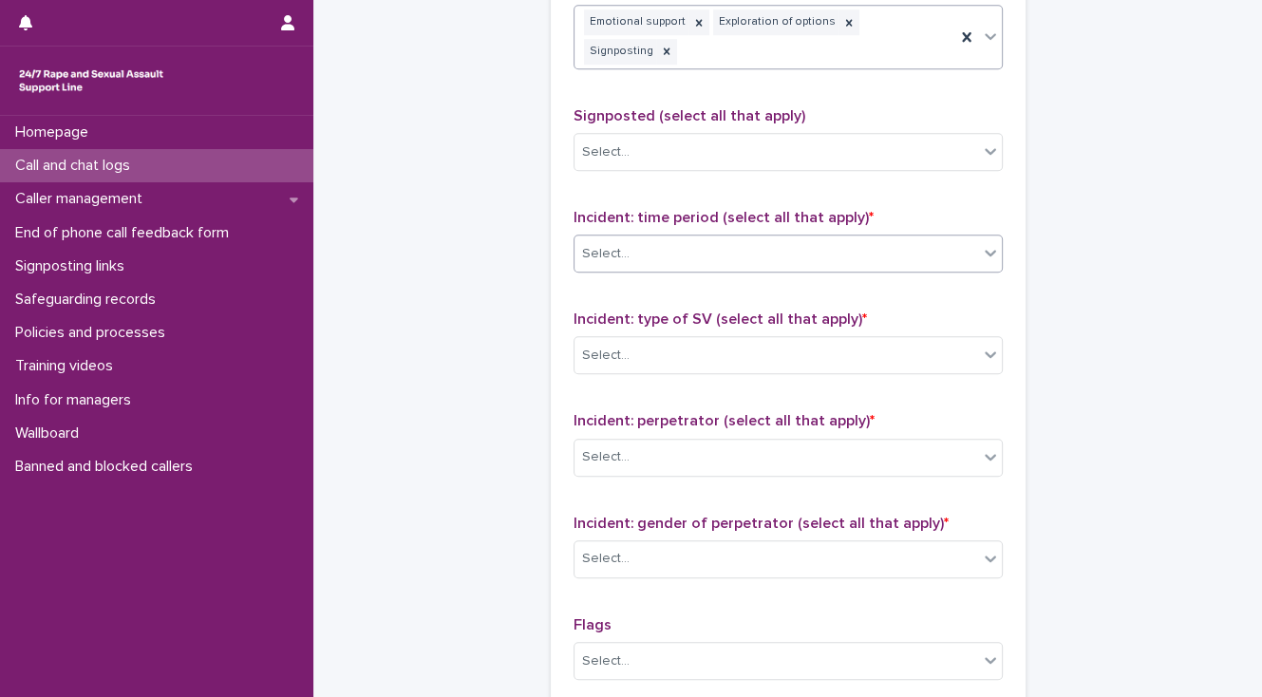
click at [626, 238] on div "Select..." at bounding box center [776, 253] width 404 height 31
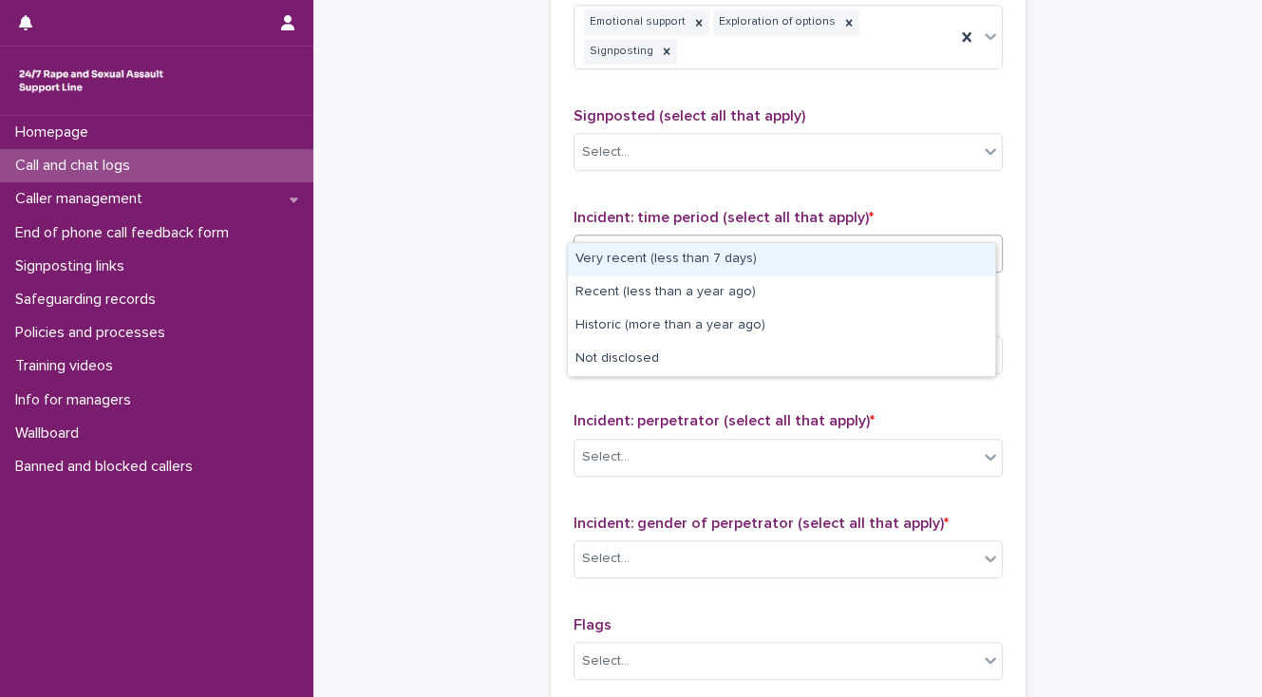
click at [615, 258] on div "Very recent (less than 7 days)" at bounding box center [781, 259] width 427 height 33
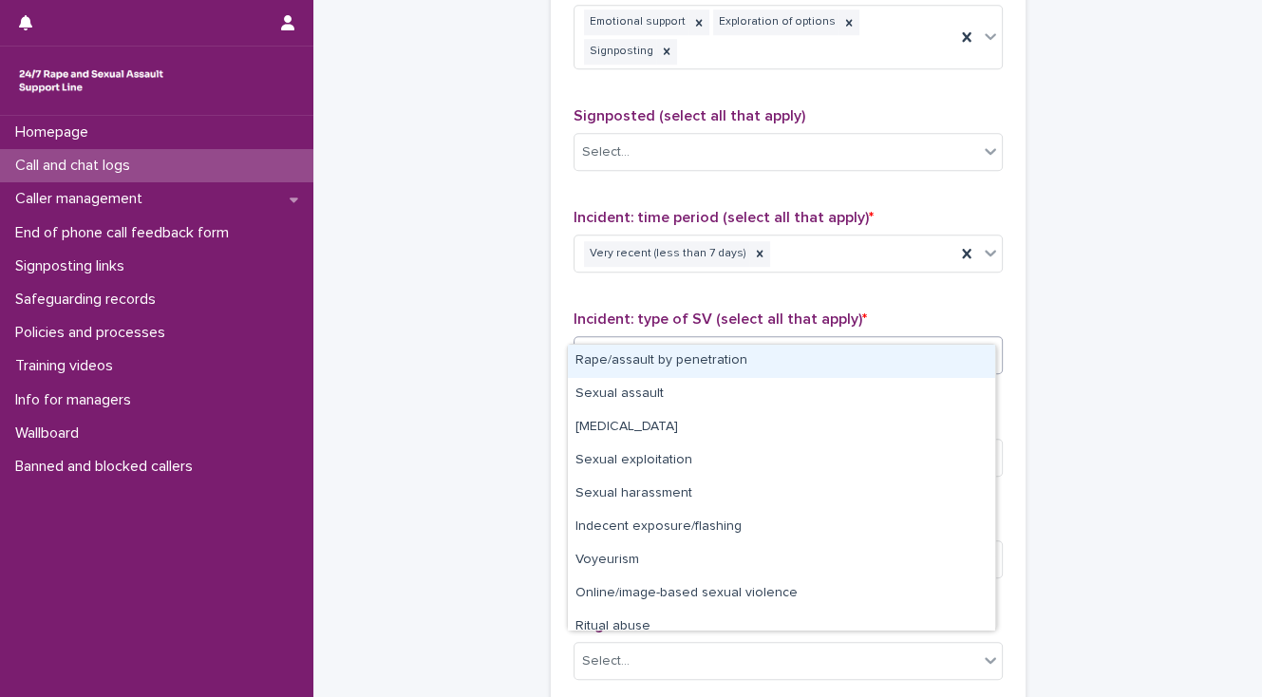
click at [631, 347] on input "text" at bounding box center [632, 355] width 2 height 16
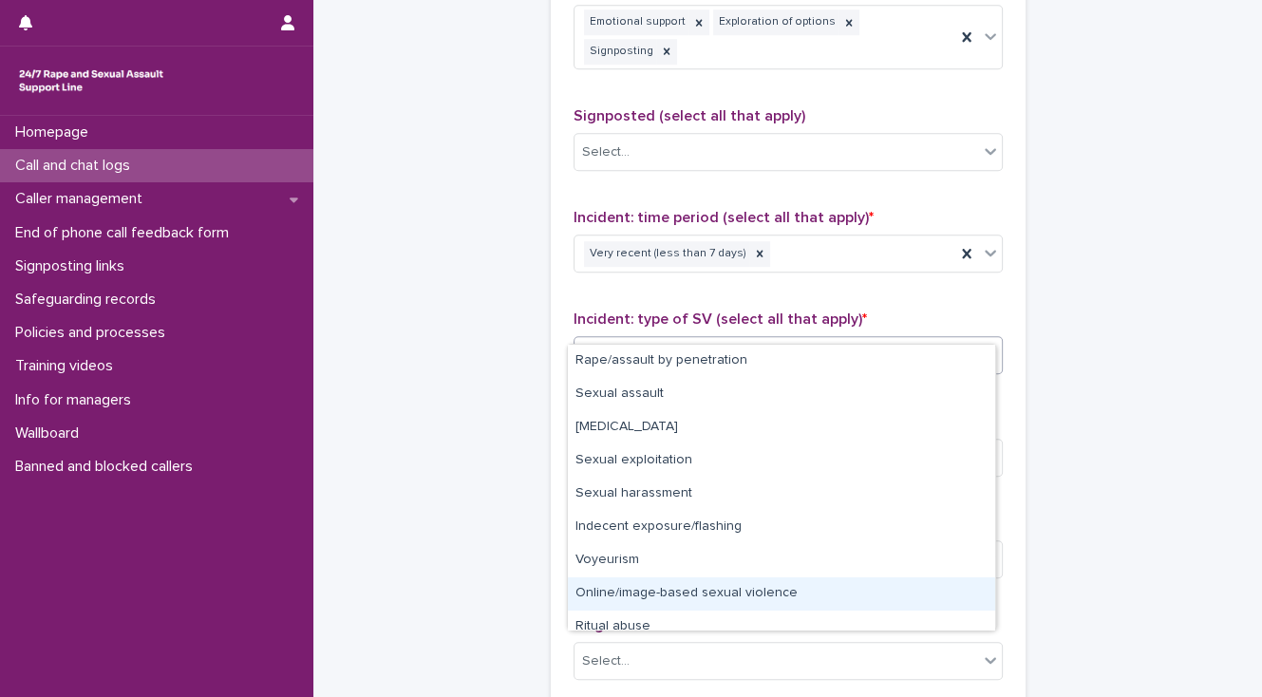
click at [606, 591] on div "Online/image-based sexual violence" at bounding box center [781, 593] width 427 height 33
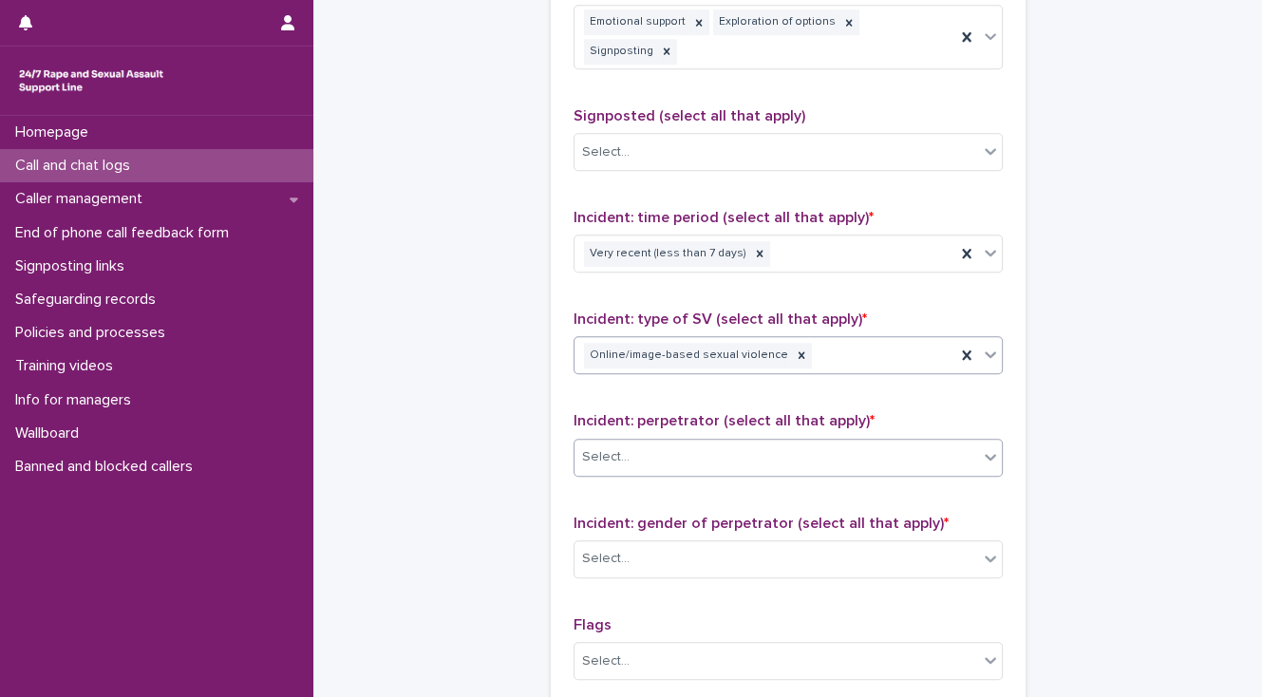
click at [627, 441] on div "Select..." at bounding box center [776, 456] width 404 height 31
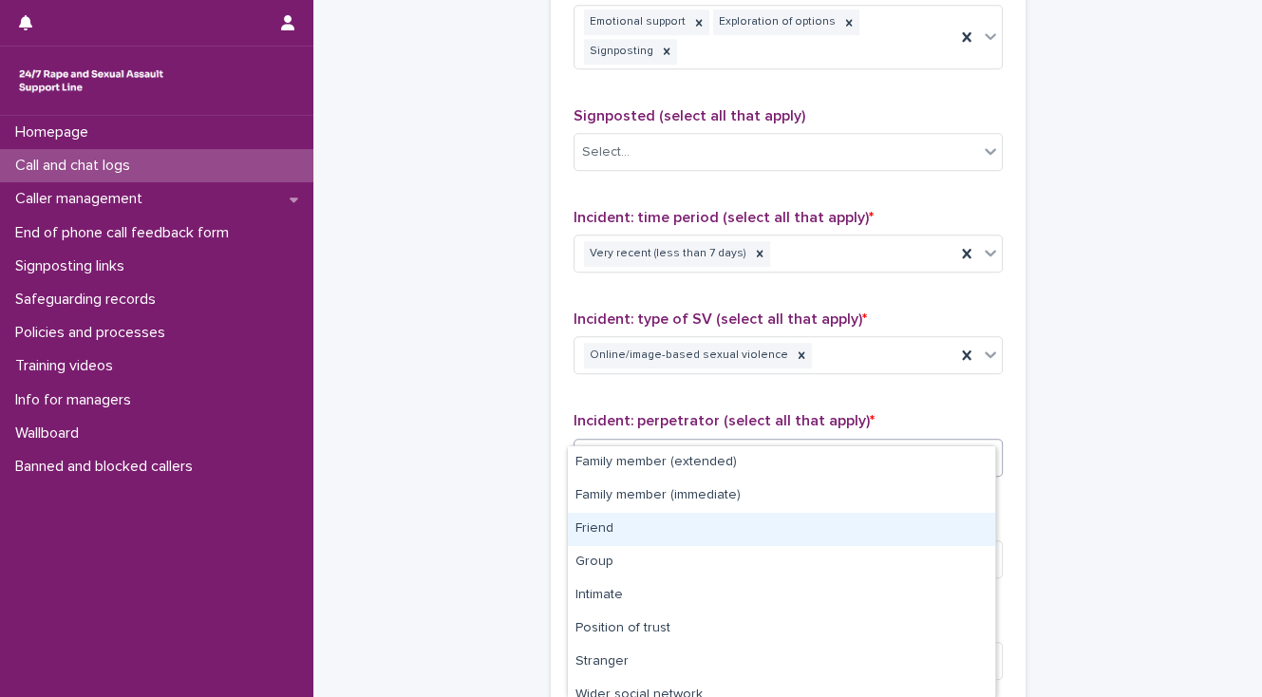
click at [630, 535] on div "Friend" at bounding box center [781, 529] width 427 height 33
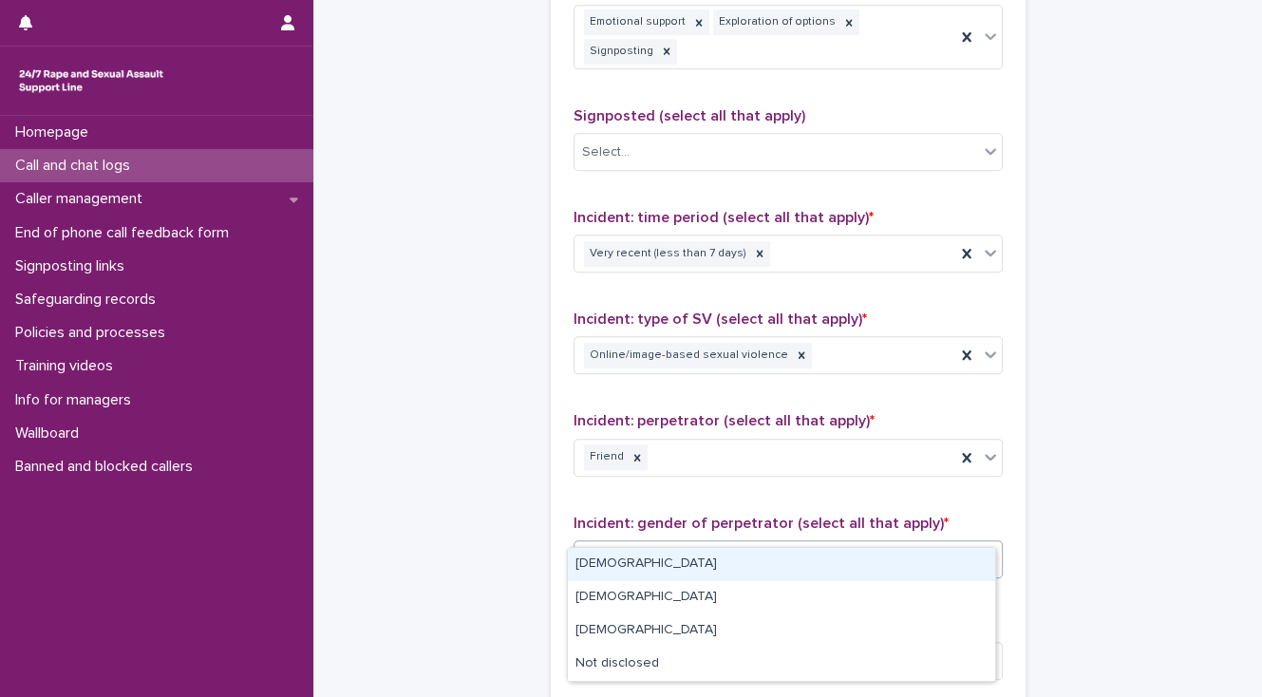
click at [630, 543] on div "Select..." at bounding box center [776, 558] width 404 height 31
click at [628, 558] on div "[DEMOGRAPHIC_DATA]" at bounding box center [781, 564] width 427 height 33
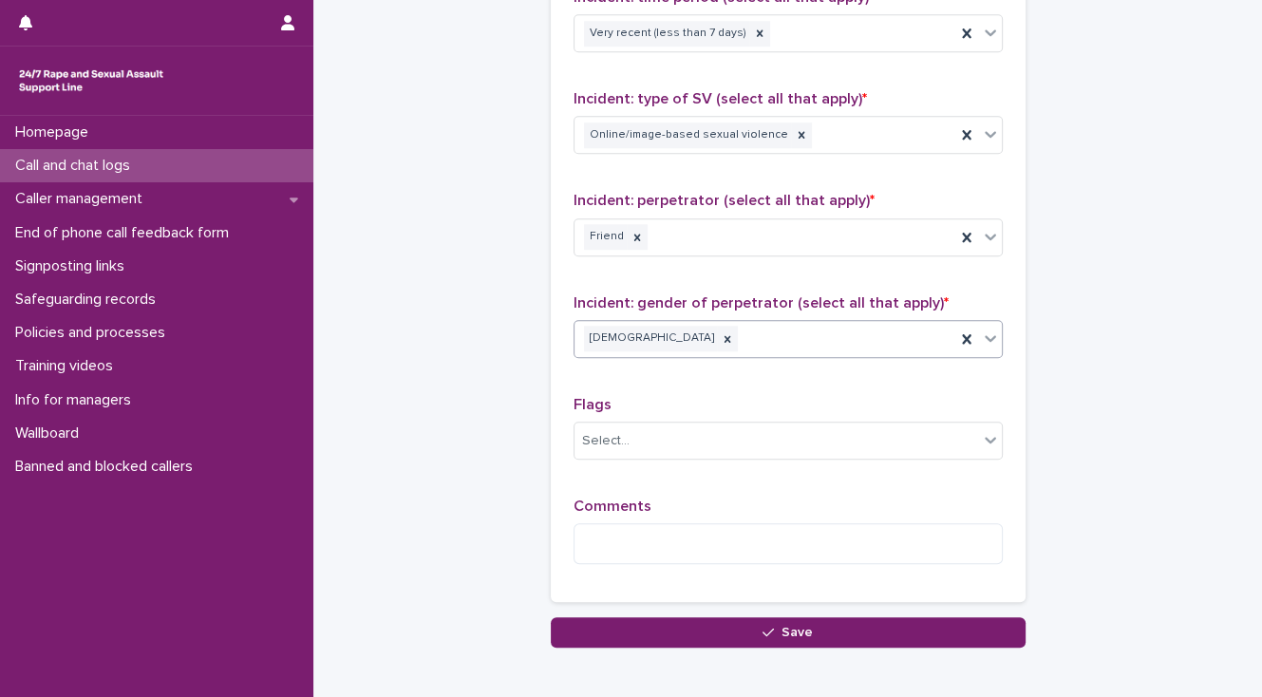
scroll to position [1503, 0]
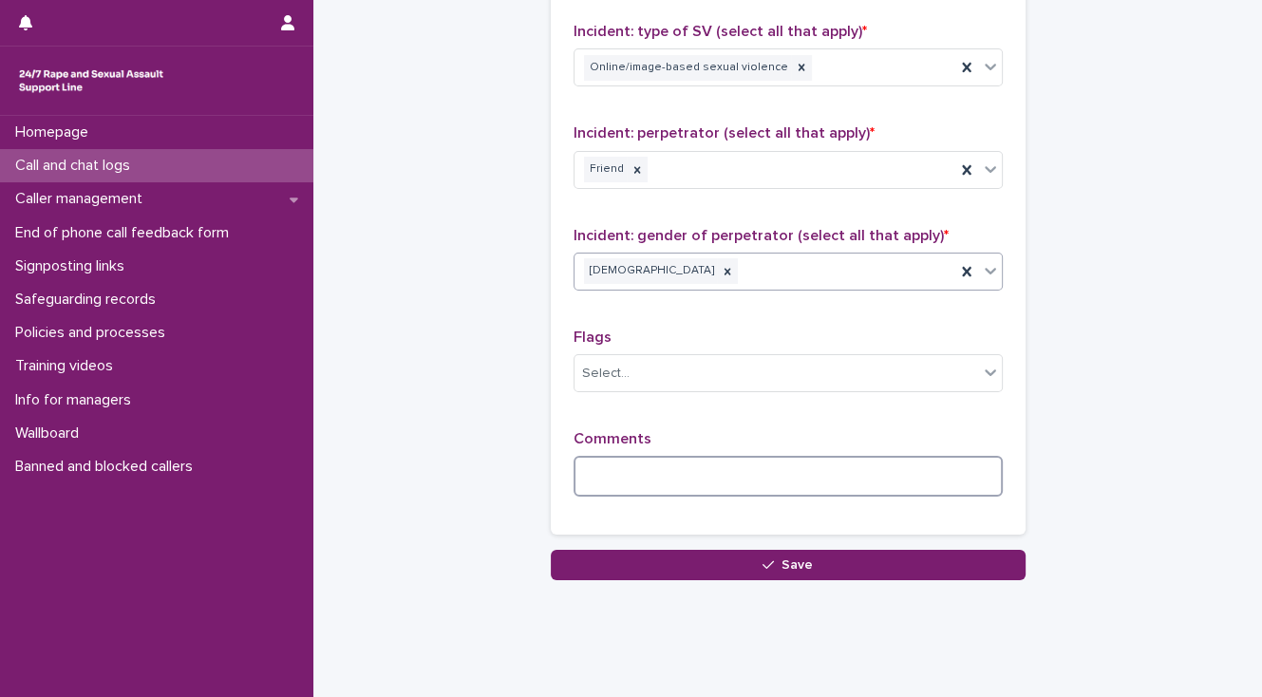
click at [590, 456] on textarea at bounding box center [787, 476] width 429 height 41
click at [719, 456] on textarea "**********" at bounding box center [787, 476] width 429 height 41
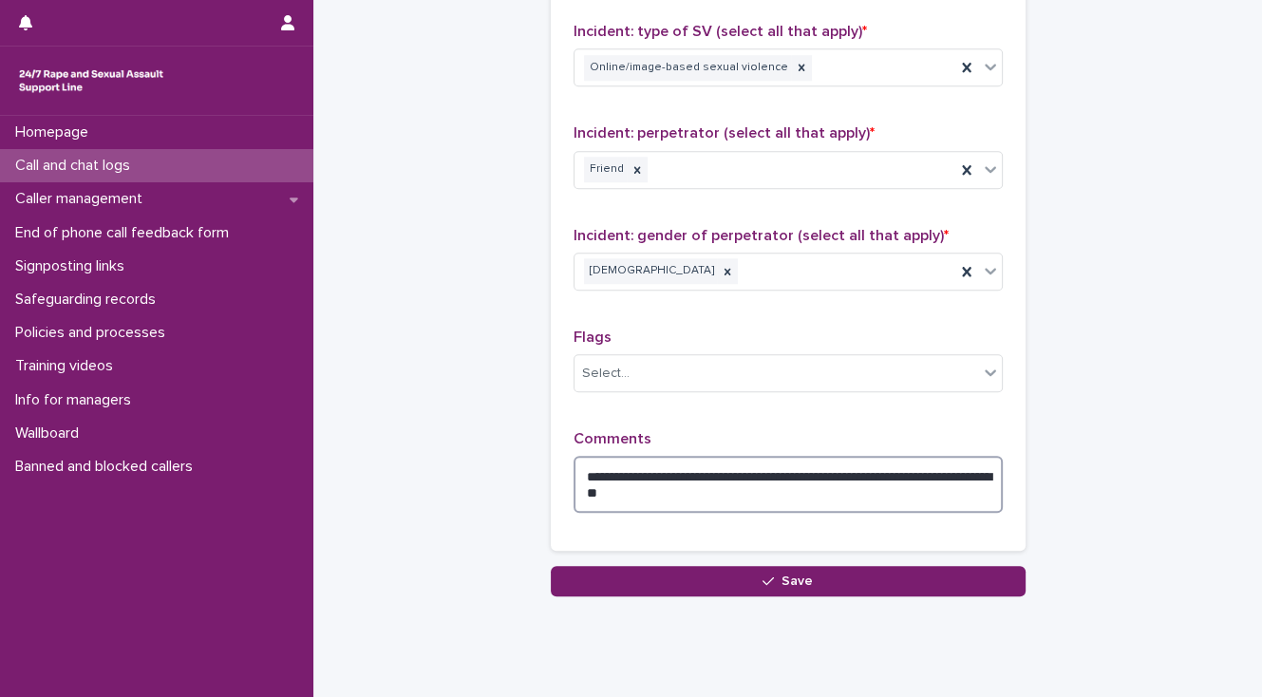
click at [782, 456] on textarea "**********" at bounding box center [787, 484] width 429 height 57
click at [938, 456] on textarea "**********" at bounding box center [787, 484] width 429 height 57
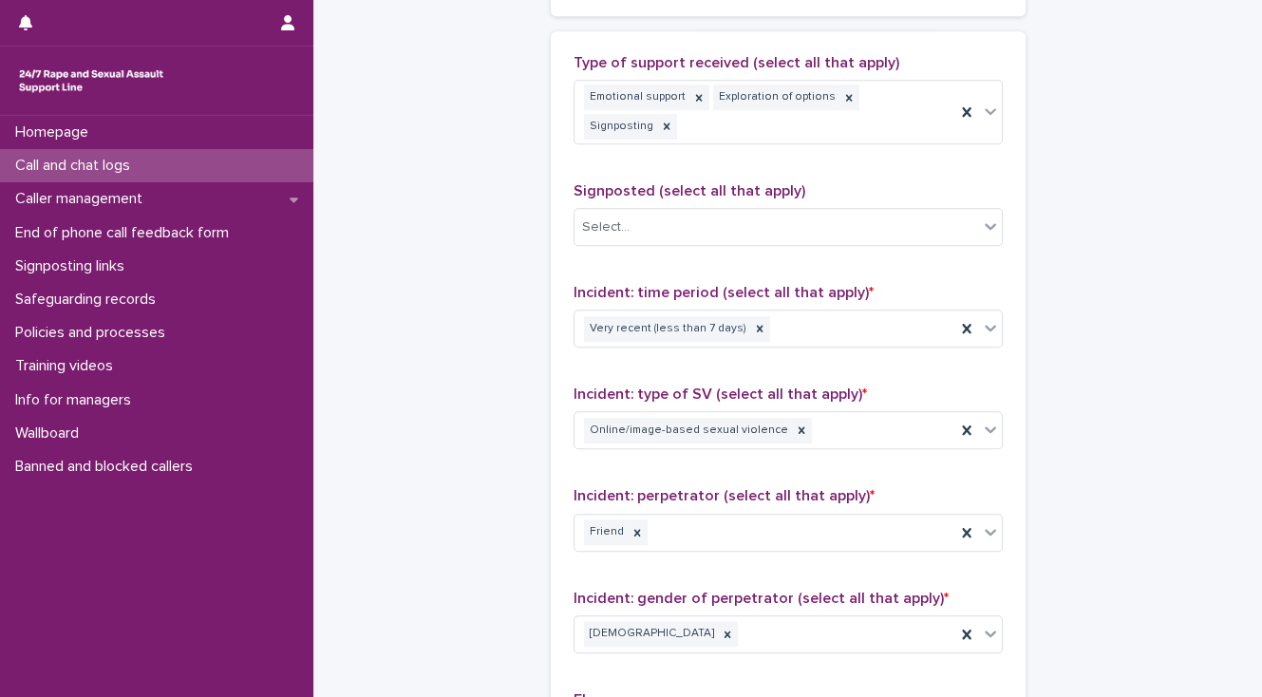
scroll to position [1123, 0]
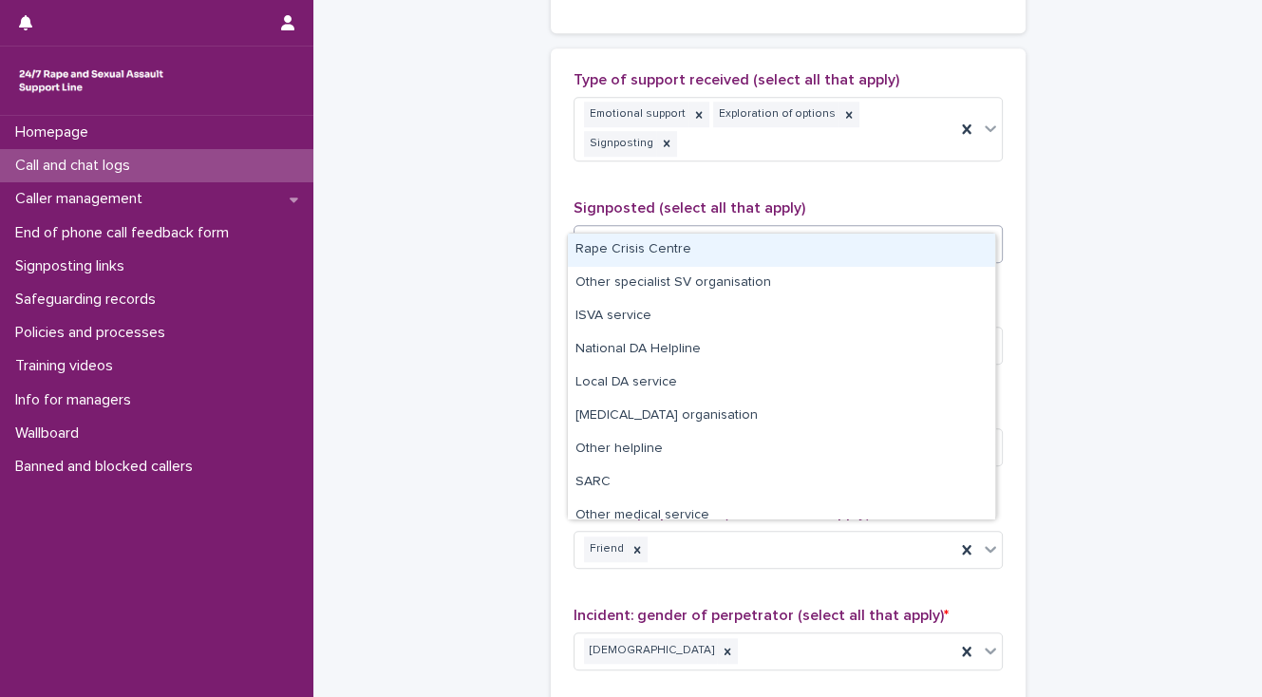
click at [589, 235] on div "Select..." at bounding box center [605, 245] width 47 height 20
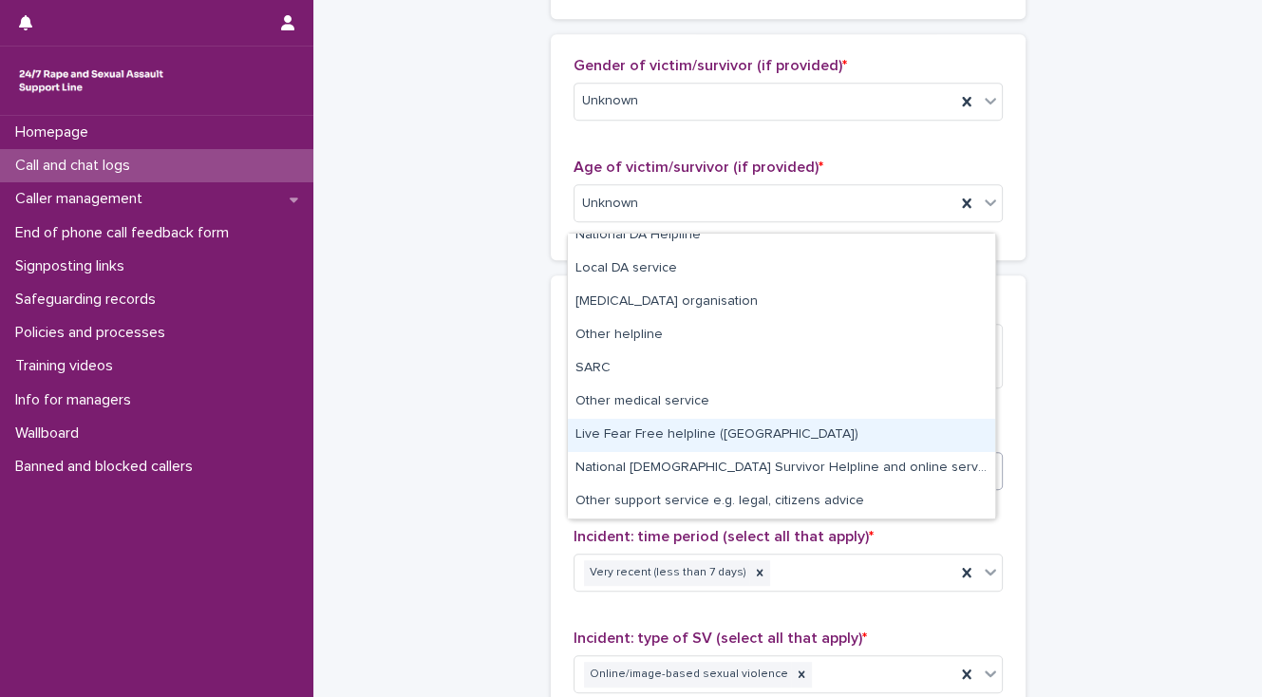
scroll to position [895, 0]
click at [440, 384] on div "**********" at bounding box center [787, 155] width 911 height 2097
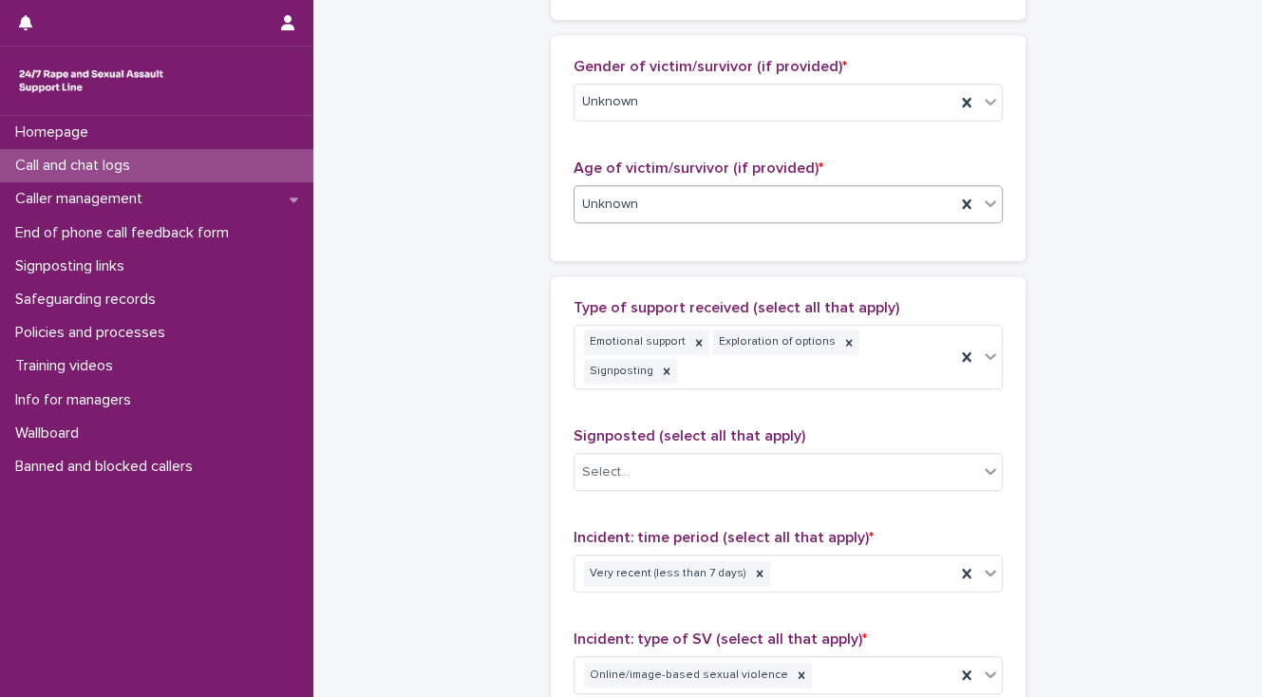
click at [631, 203] on div "Unknown" at bounding box center [764, 204] width 381 height 31
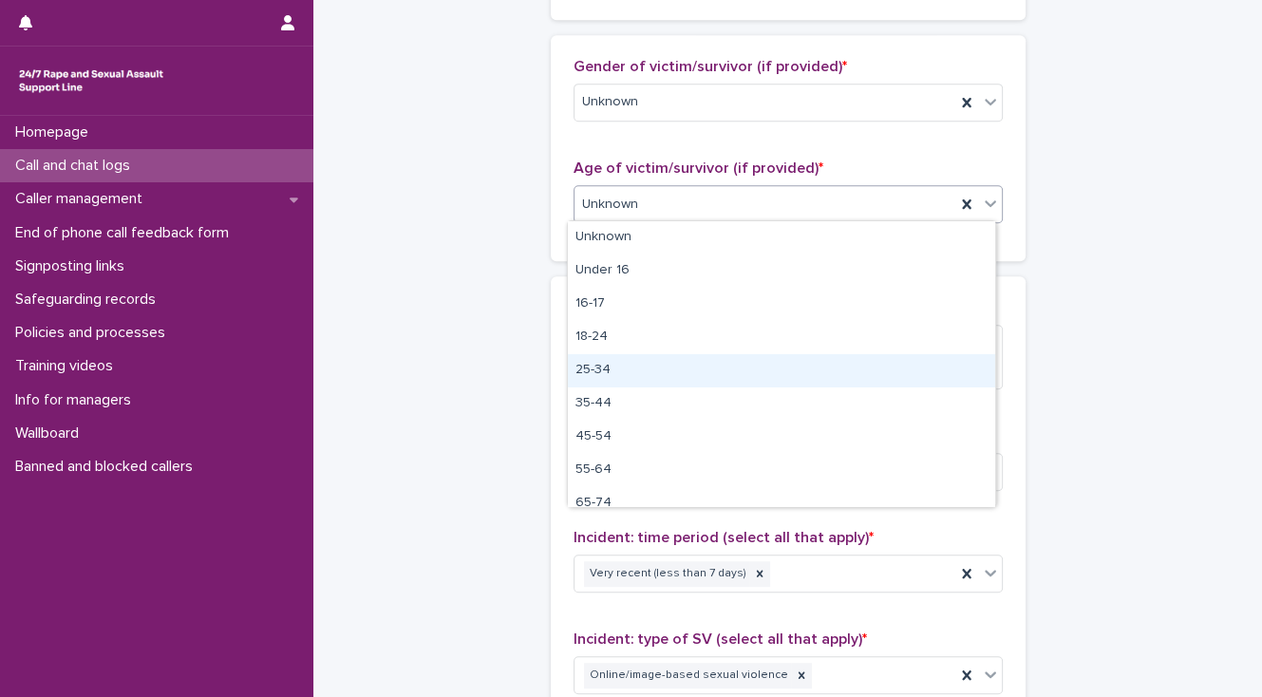
drag, startPoint x: 632, startPoint y: 351, endPoint x: 632, endPoint y: 369, distance: 18.0
click at [632, 369] on div "25-34" at bounding box center [781, 370] width 427 height 33
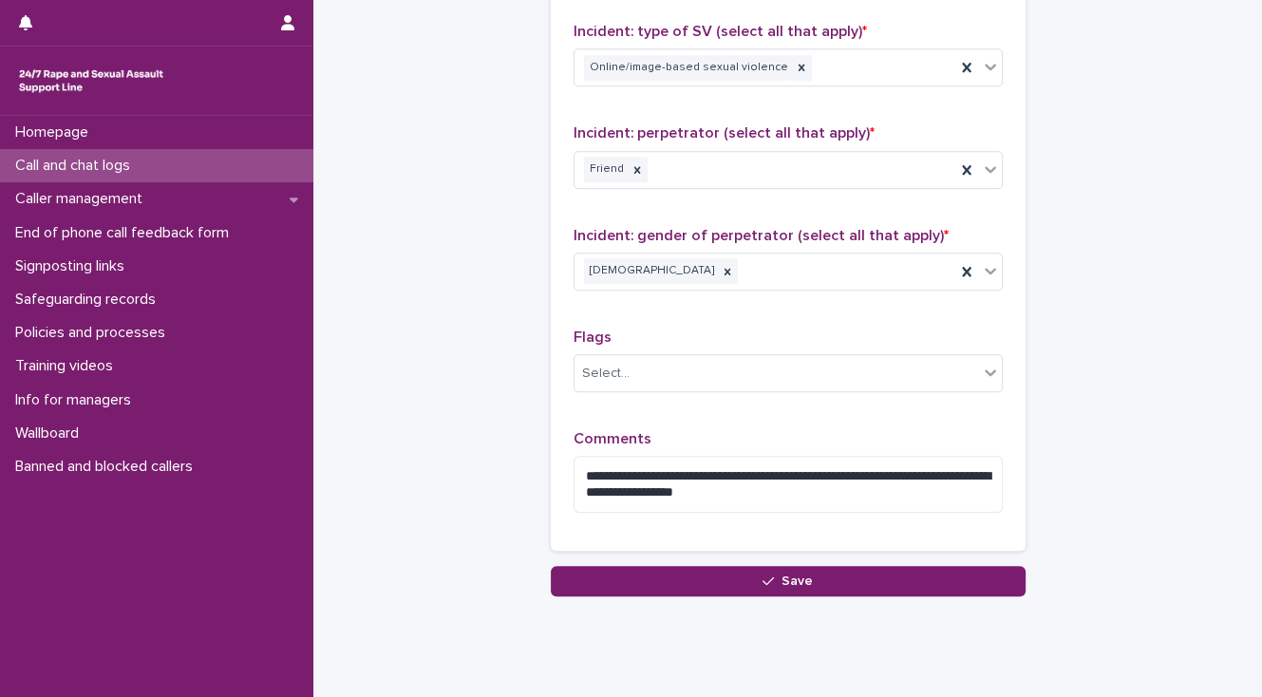
scroll to position [1519, 0]
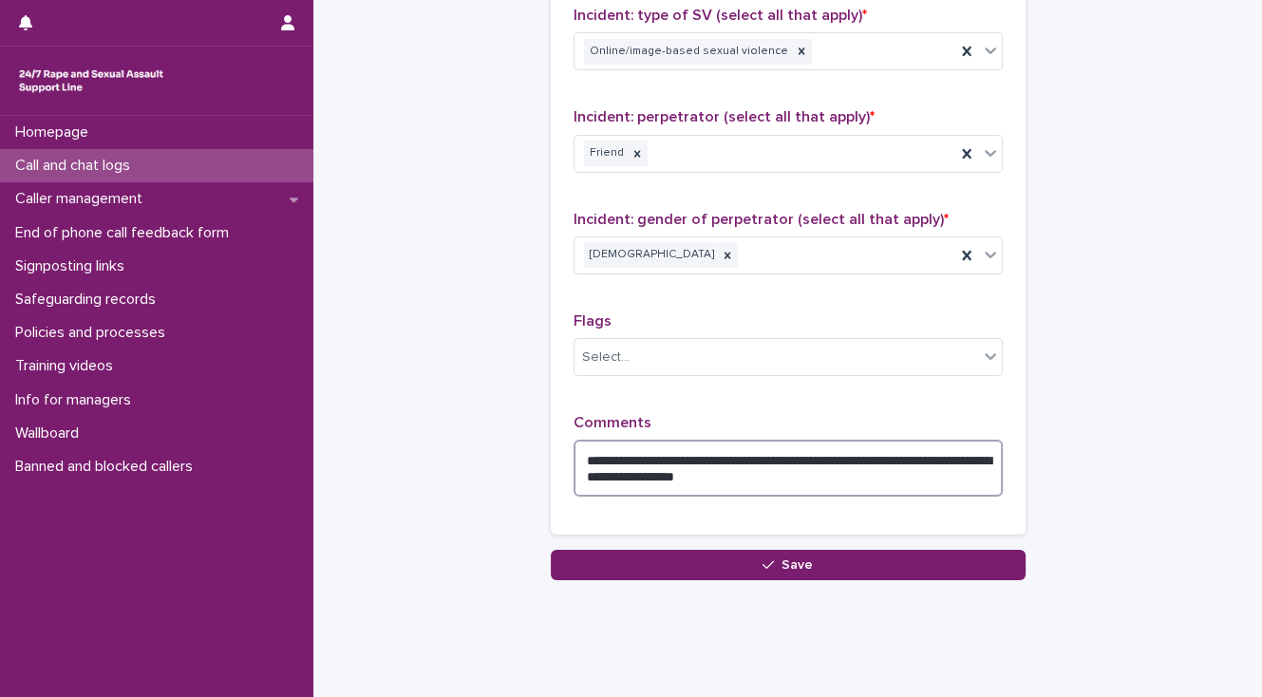
click at [837, 440] on textarea "**********" at bounding box center [787, 468] width 429 height 57
click at [786, 441] on textarea "**********" at bounding box center [787, 468] width 429 height 57
click at [832, 440] on textarea "**********" at bounding box center [787, 468] width 429 height 57
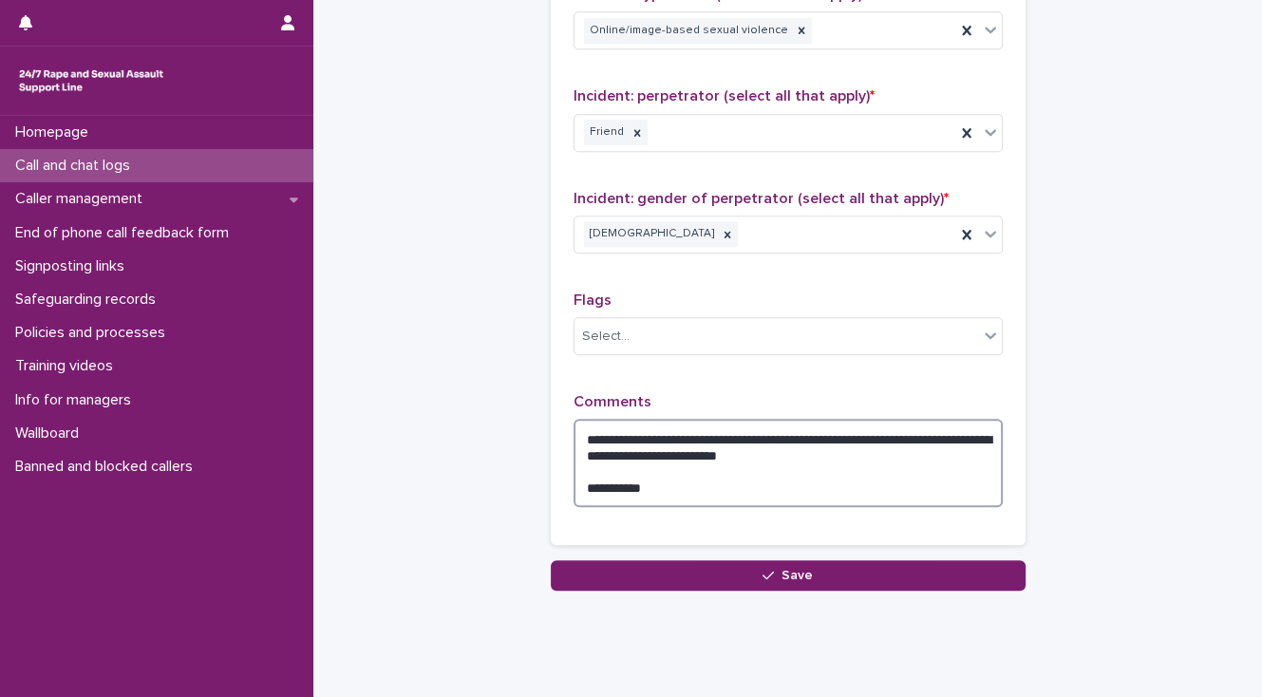
scroll to position [1550, 0]
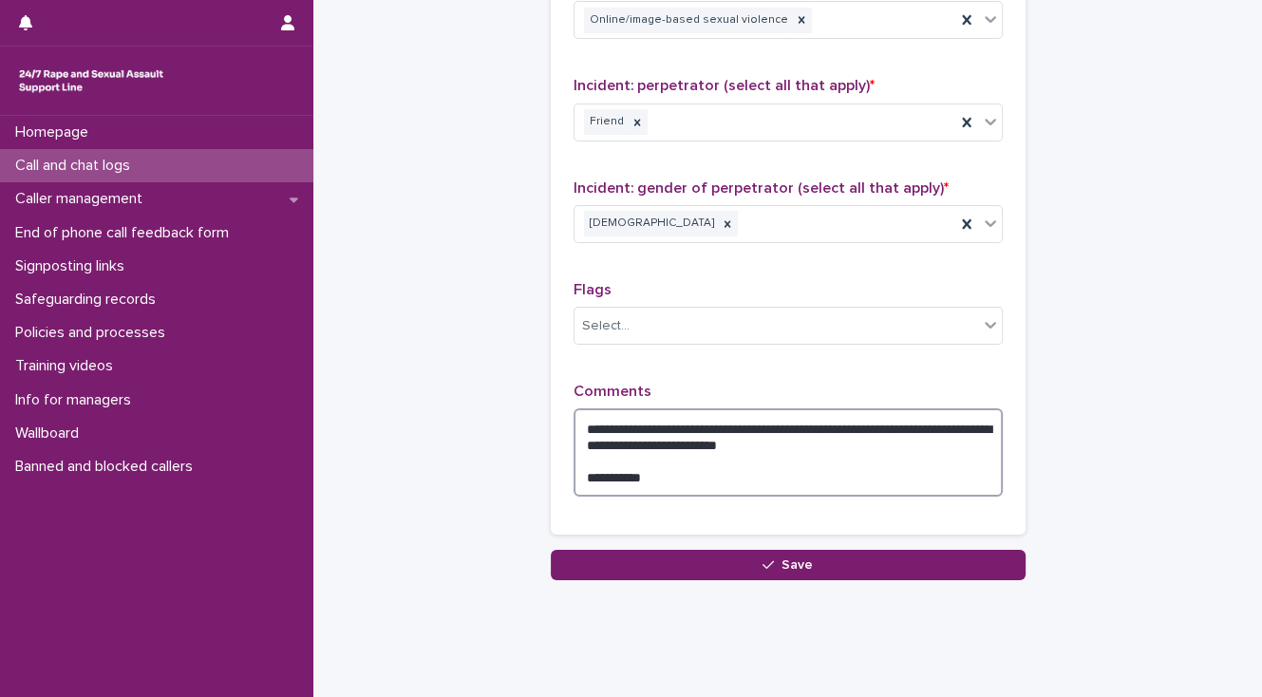
click at [672, 408] on textarea "**********" at bounding box center [787, 452] width 429 height 88
click at [864, 410] on textarea "**********" at bounding box center [787, 452] width 429 height 88
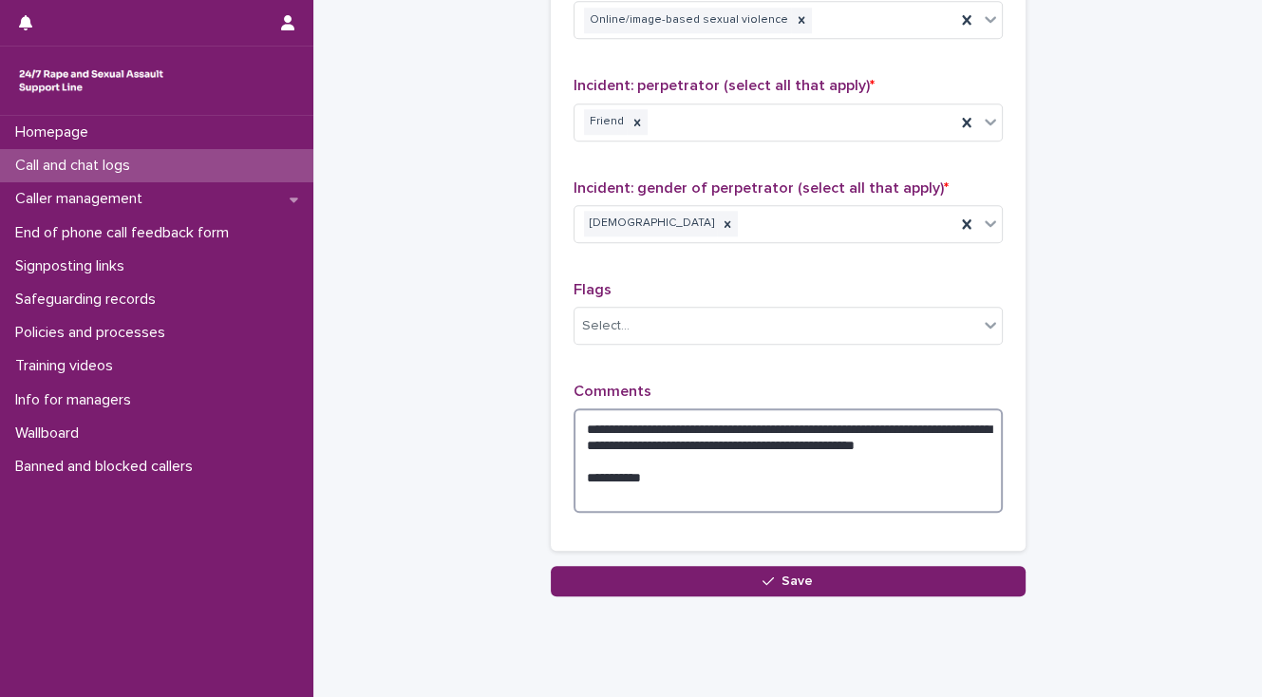
click at [863, 412] on textarea "**********" at bounding box center [787, 460] width 429 height 104
click at [691, 425] on textarea "**********" at bounding box center [787, 460] width 429 height 104
drag, startPoint x: 899, startPoint y: 393, endPoint x: 932, endPoint y: 404, distance: 35.1
click at [899, 408] on textarea "**********" at bounding box center [787, 460] width 429 height 104
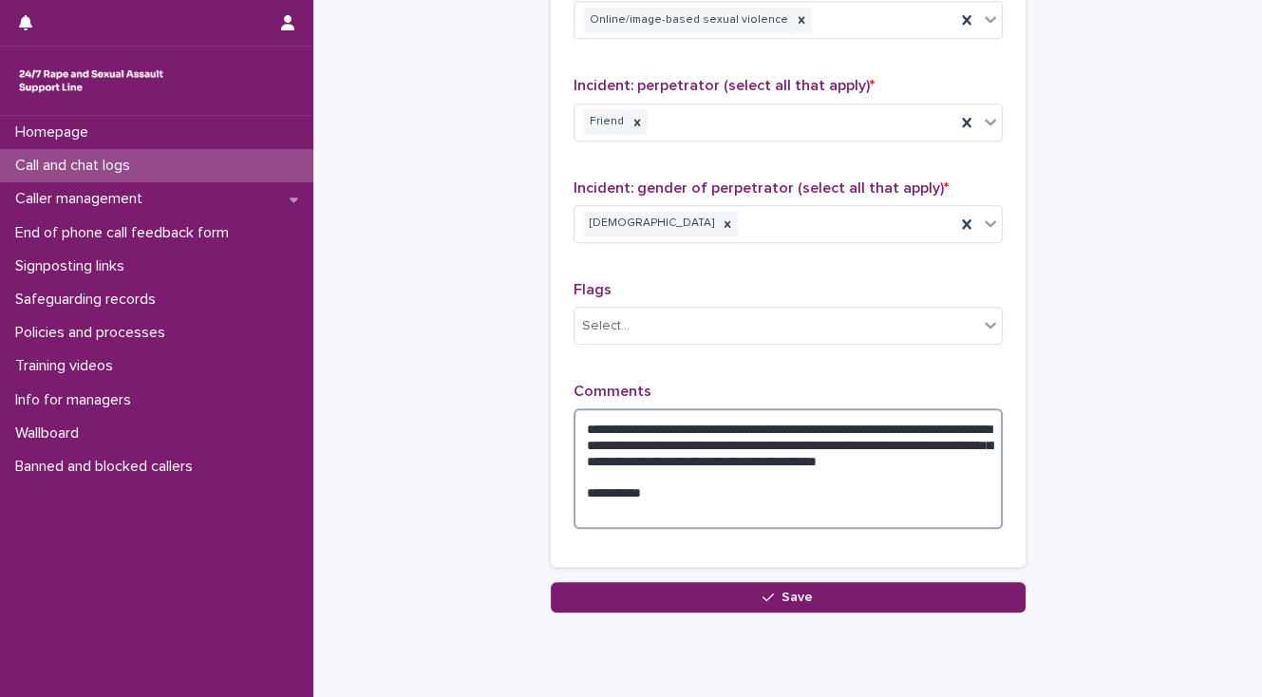
click at [961, 408] on textarea "**********" at bounding box center [787, 468] width 429 height 121
drag, startPoint x: 644, startPoint y: 475, endPoint x: 573, endPoint y: 472, distance: 70.3
click at [573, 472] on textarea "**********" at bounding box center [787, 468] width 429 height 121
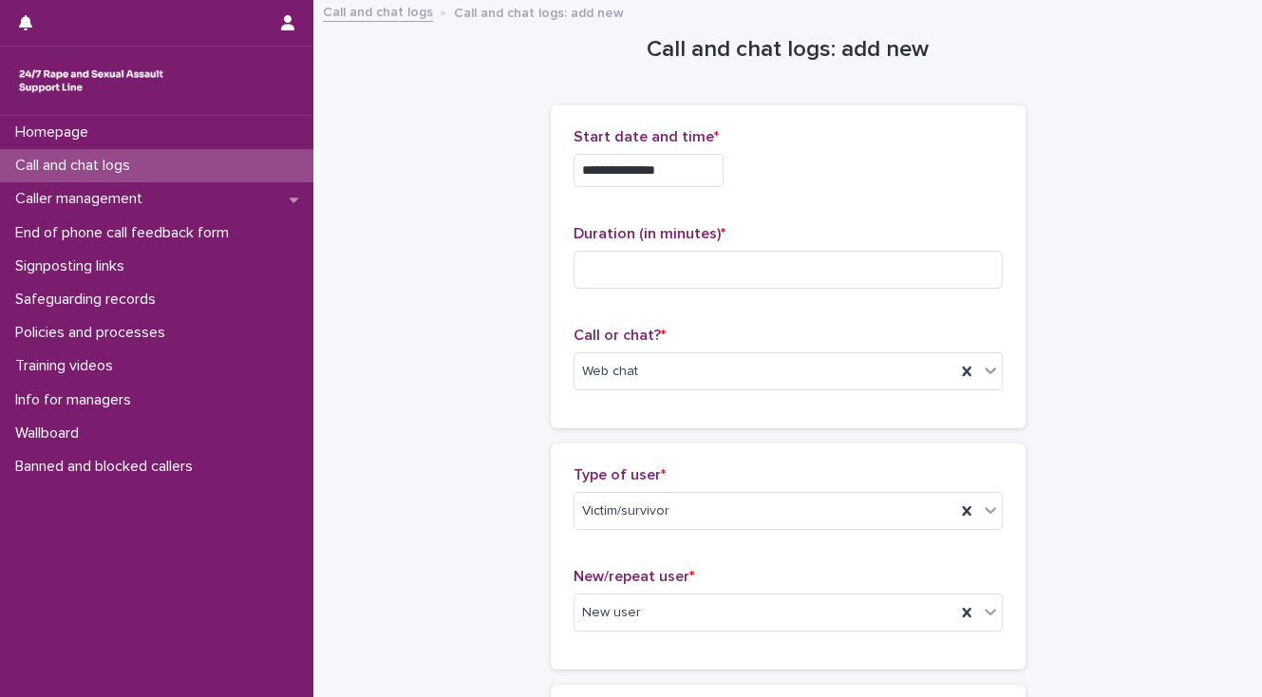
scroll to position [0, 0]
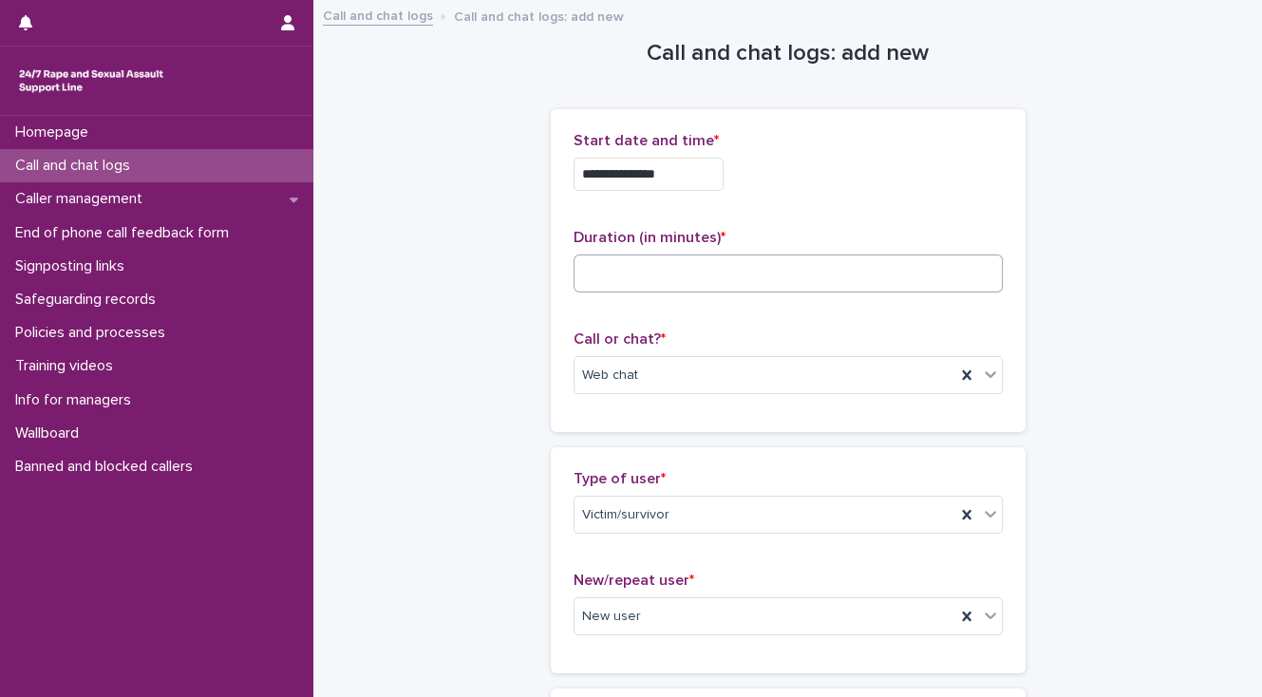
type textarea "**********"
click at [590, 277] on input at bounding box center [787, 273] width 429 height 38
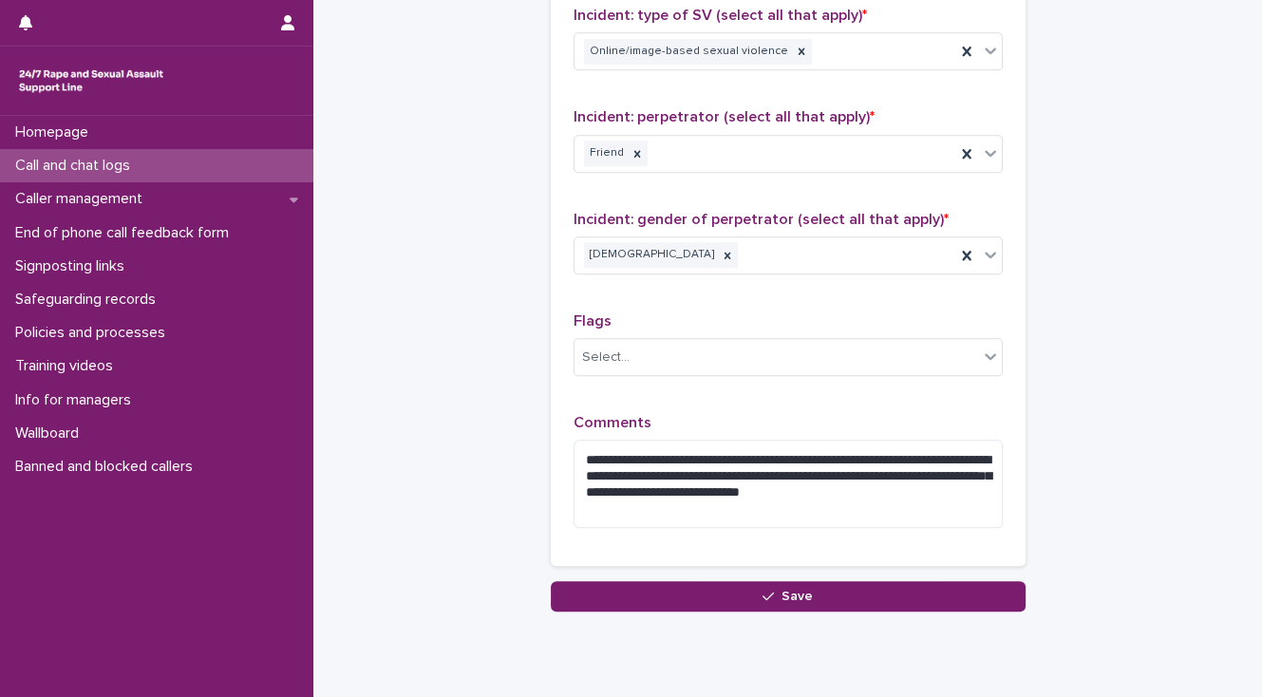
scroll to position [1550, 0]
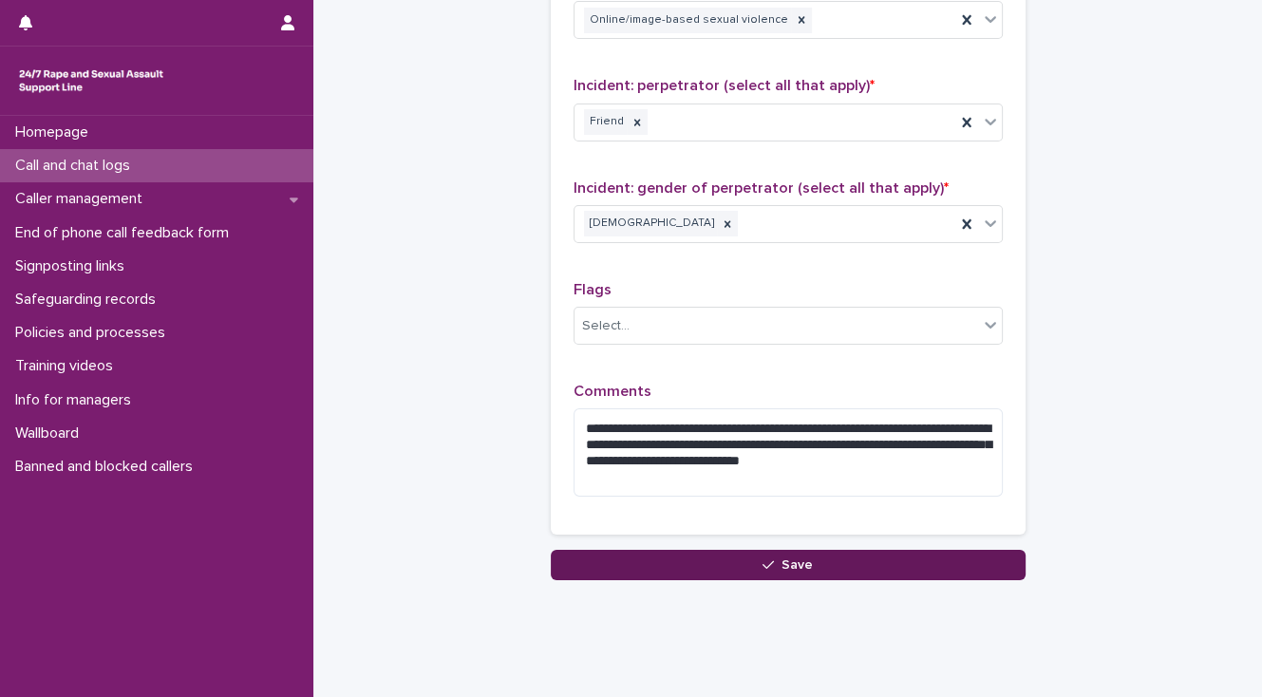
type input "**"
click at [717, 550] on button "Save" at bounding box center [788, 565] width 475 height 30
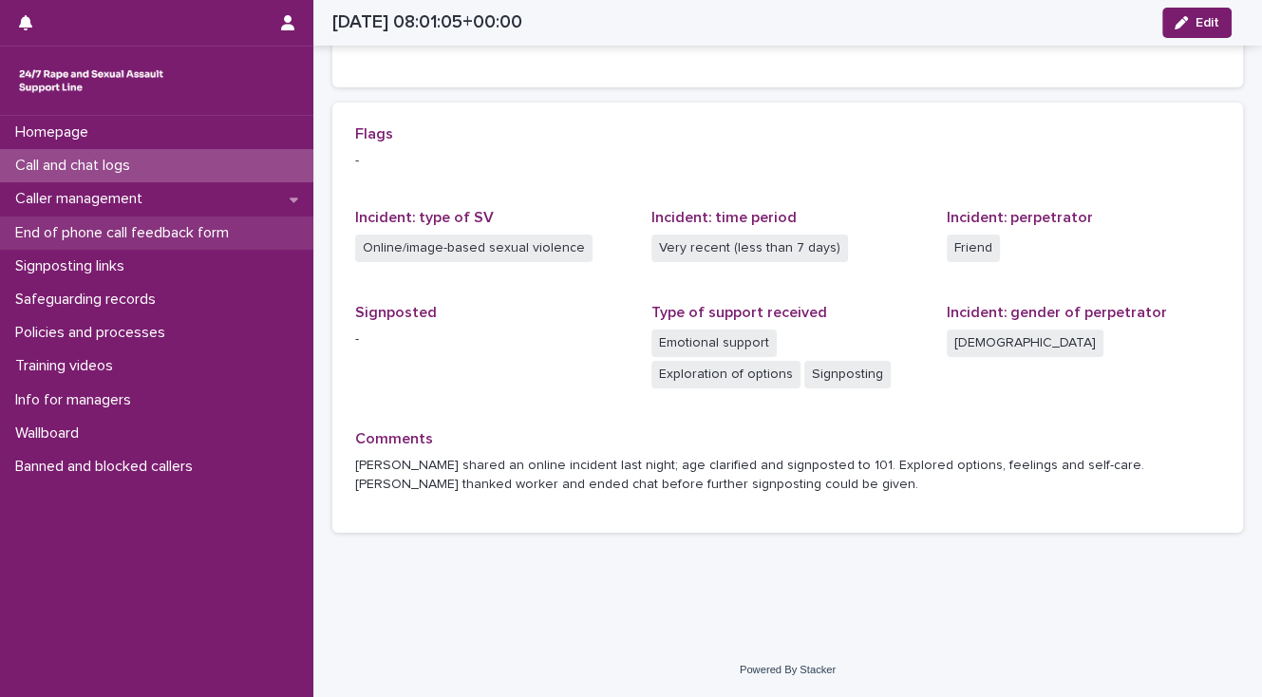
scroll to position [363, 0]
click at [185, 231] on p "End of phone call feedback form" at bounding box center [126, 233] width 236 height 18
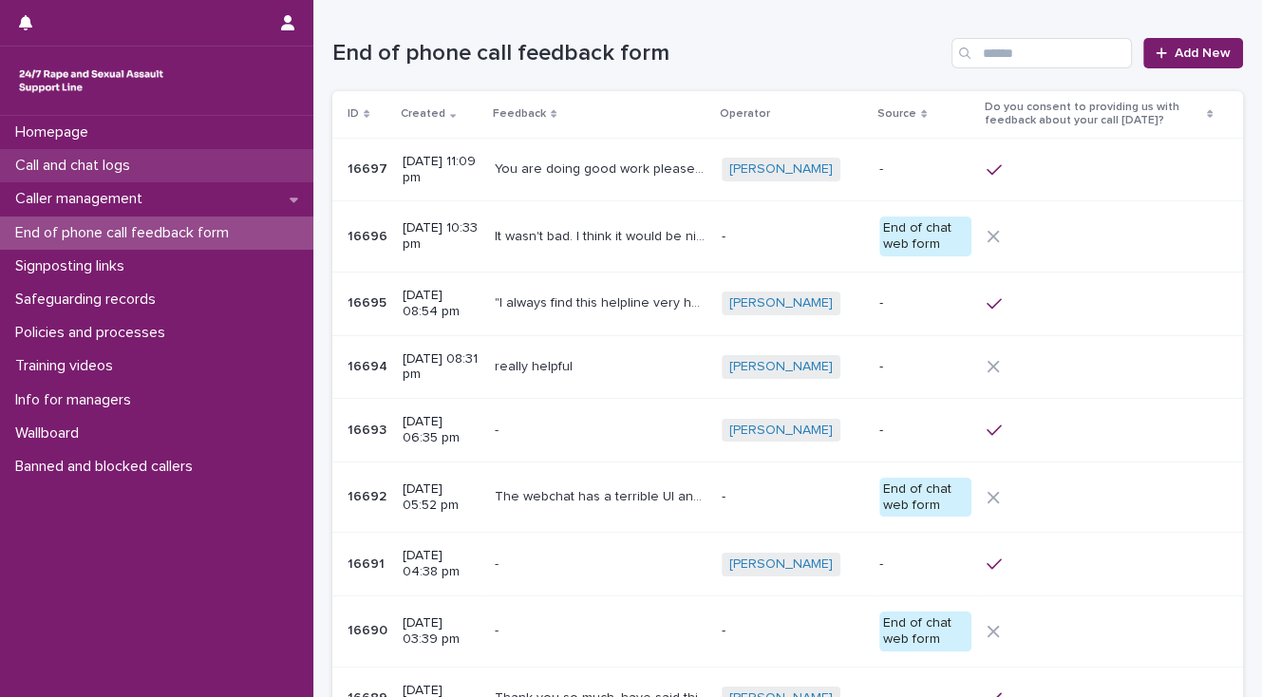
click at [122, 162] on p "Call and chat logs" at bounding box center [77, 166] width 138 height 18
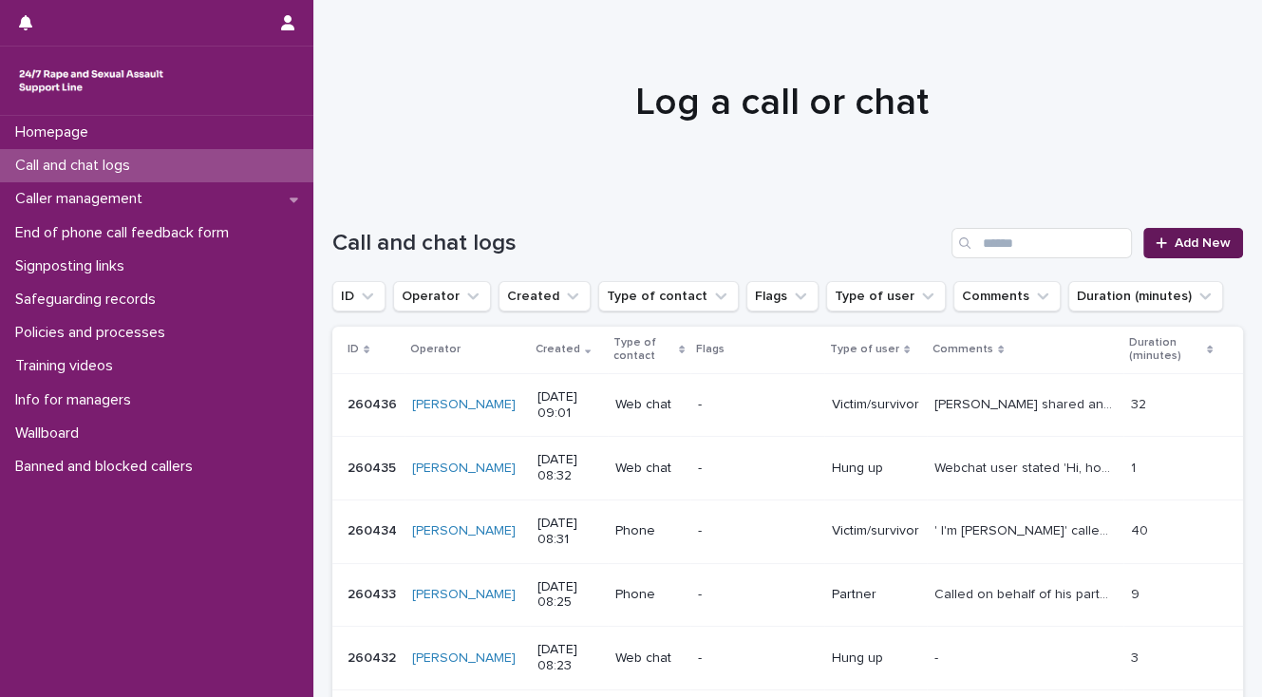
click at [1178, 247] on span "Add New" at bounding box center [1202, 242] width 56 height 13
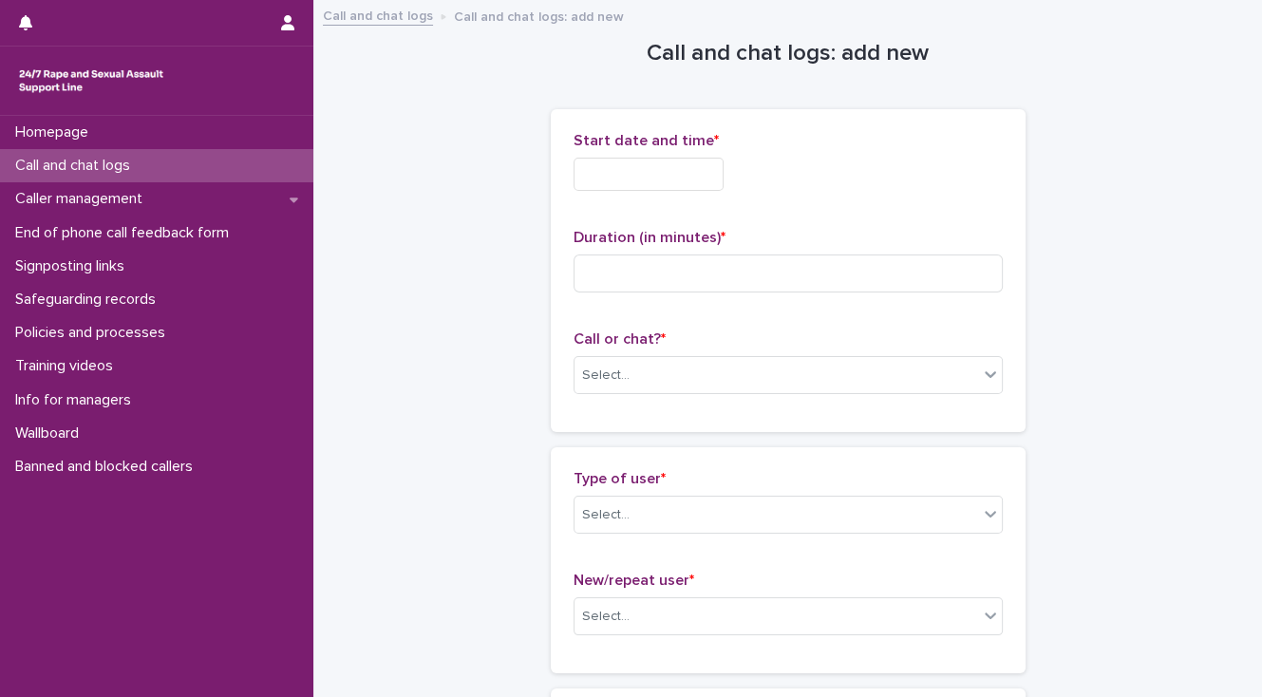
click at [623, 171] on input "text" at bounding box center [648, 174] width 150 height 33
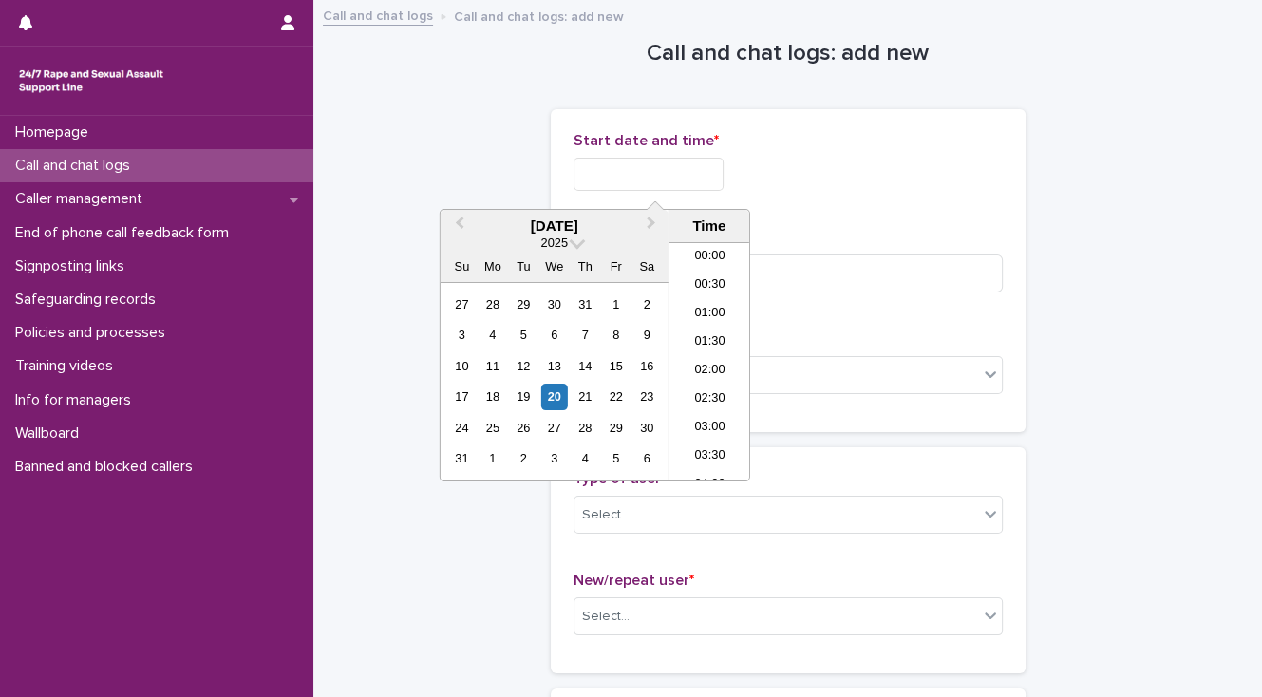
scroll to position [408, 0]
click at [710, 364] on li "09:00" at bounding box center [709, 361] width 81 height 28
click at [685, 172] on input "**********" at bounding box center [648, 174] width 150 height 33
type input "**********"
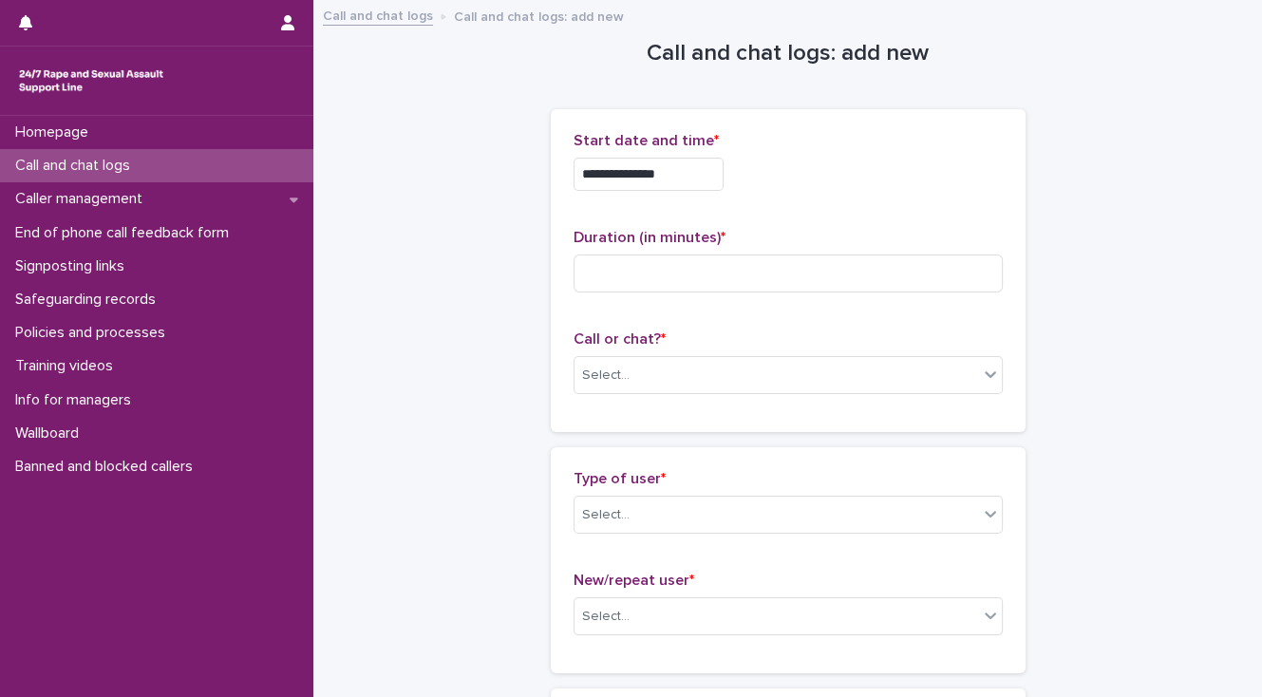
drag, startPoint x: 779, startPoint y: 198, endPoint x: 681, endPoint y: 243, distance: 107.5
click at [779, 198] on div "**********" at bounding box center [787, 169] width 429 height 74
click at [642, 263] on input at bounding box center [787, 273] width 429 height 38
type input "*"
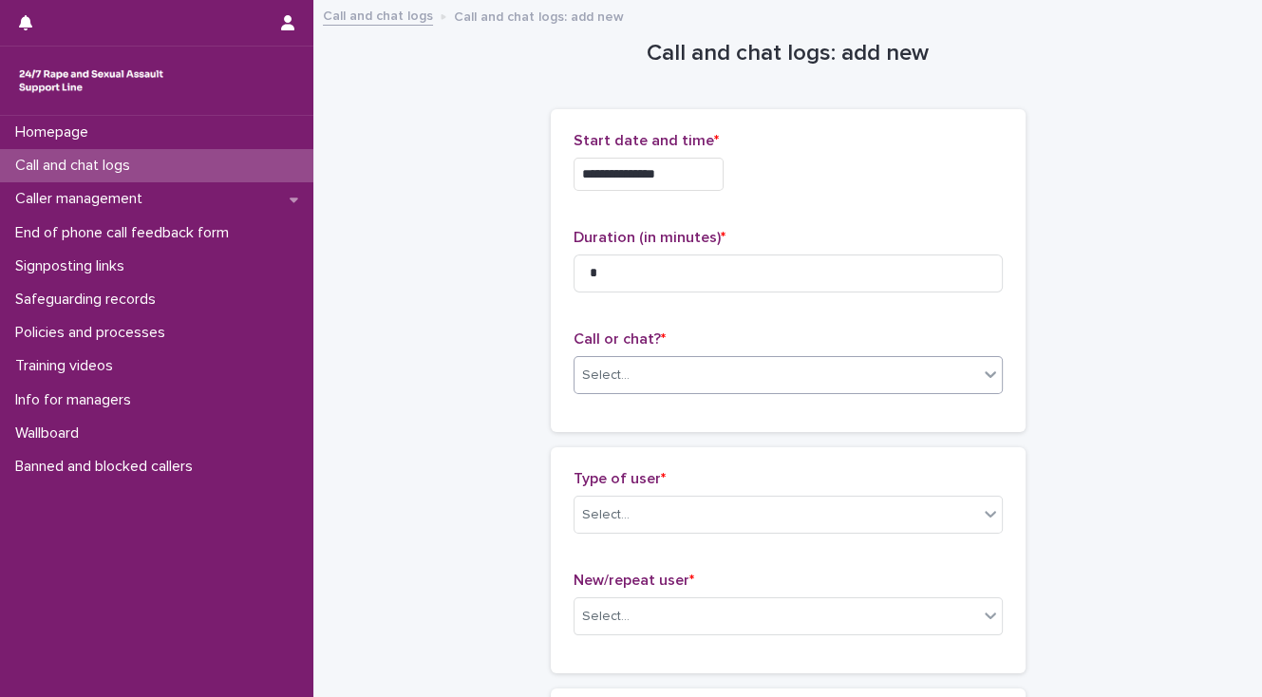
click at [637, 366] on div "Select..." at bounding box center [776, 375] width 404 height 31
drag, startPoint x: 596, startPoint y: 274, endPoint x: 607, endPoint y: 262, distance: 16.2
click at [596, 273] on input "*" at bounding box center [787, 273] width 429 height 38
type input "*"
click at [653, 376] on div "Select..." at bounding box center [776, 375] width 404 height 31
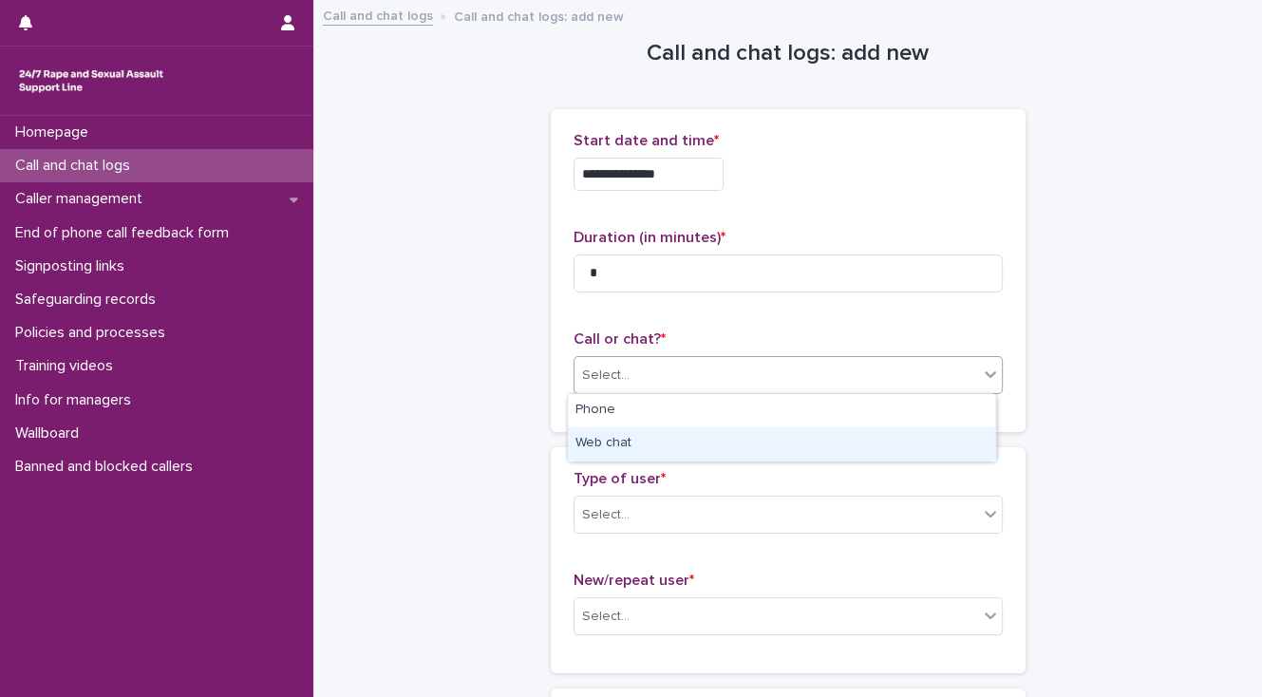
click at [653, 434] on div "Web chat" at bounding box center [781, 443] width 427 height 33
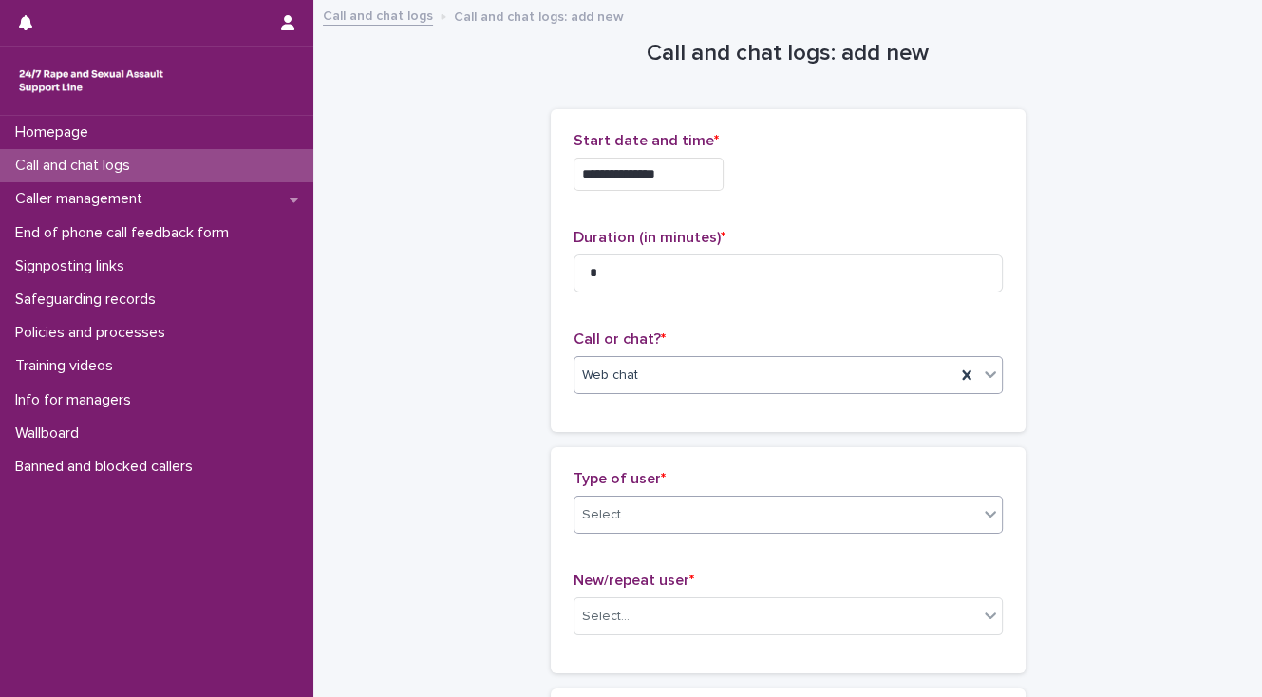
click at [647, 513] on div "Select..." at bounding box center [776, 514] width 404 height 31
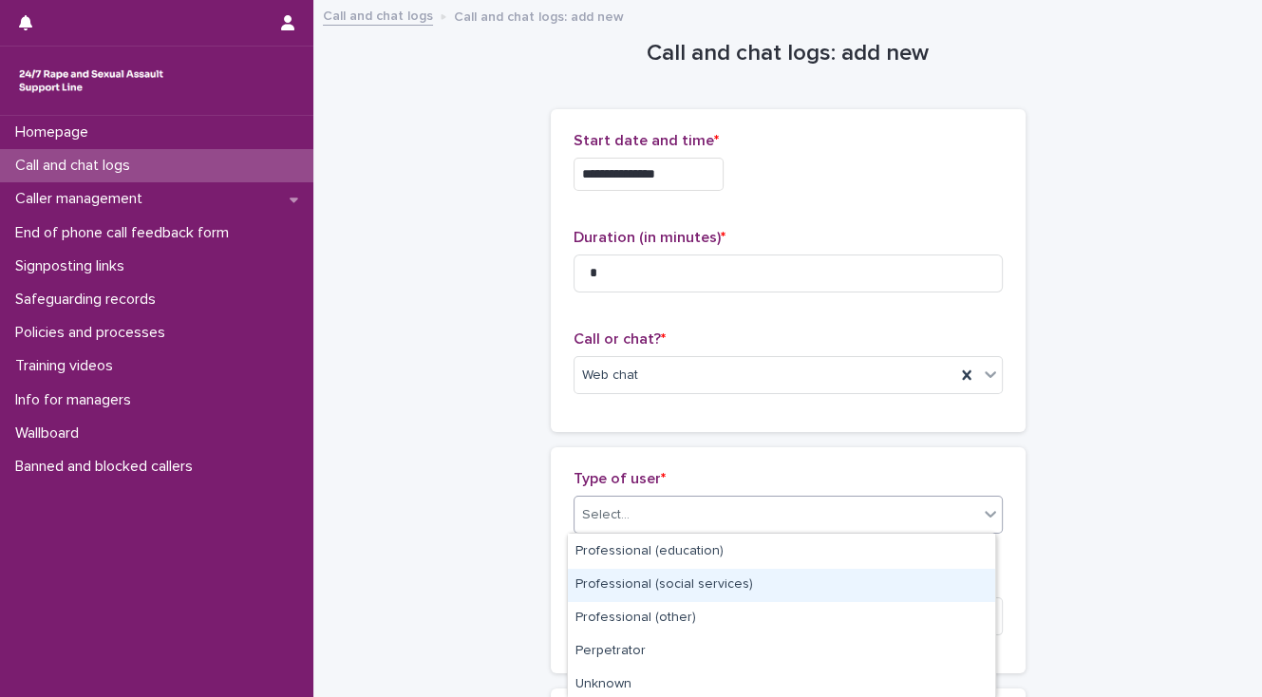
scroll to position [334, 0]
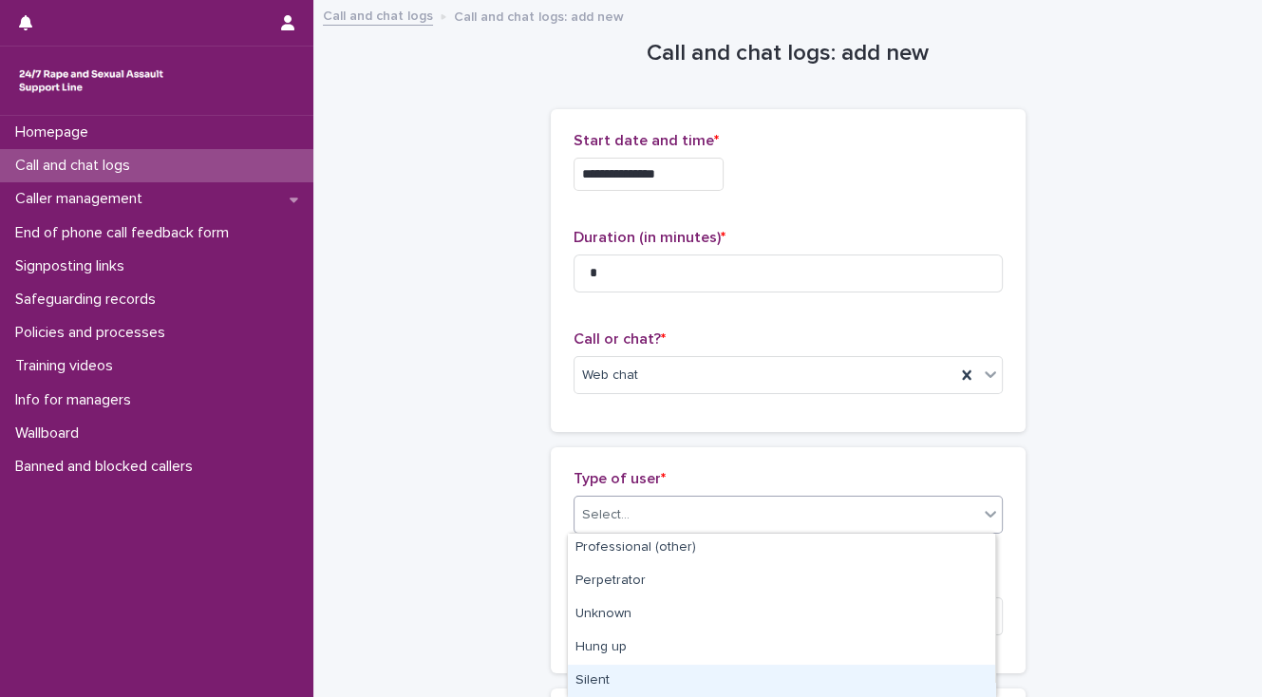
drag, startPoint x: 683, startPoint y: 679, endPoint x: 676, endPoint y: 667, distance: 14.0
click at [681, 679] on div "Silent" at bounding box center [781, 681] width 427 height 33
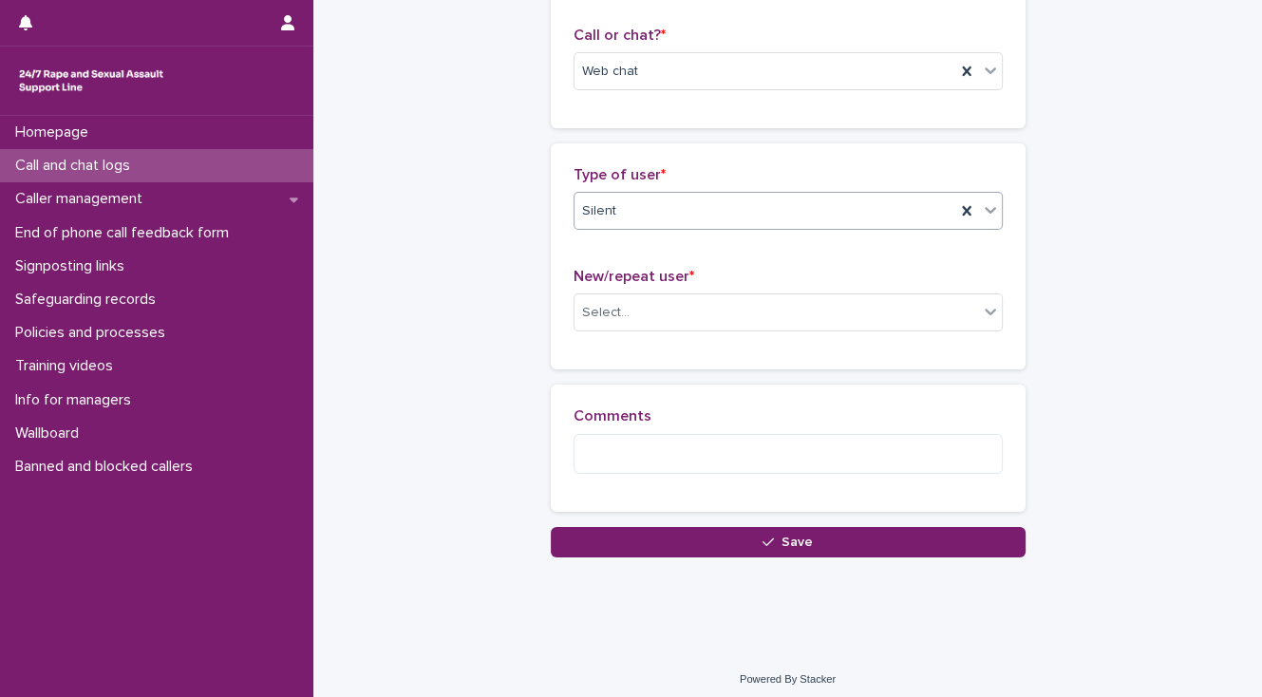
scroll to position [311, 0]
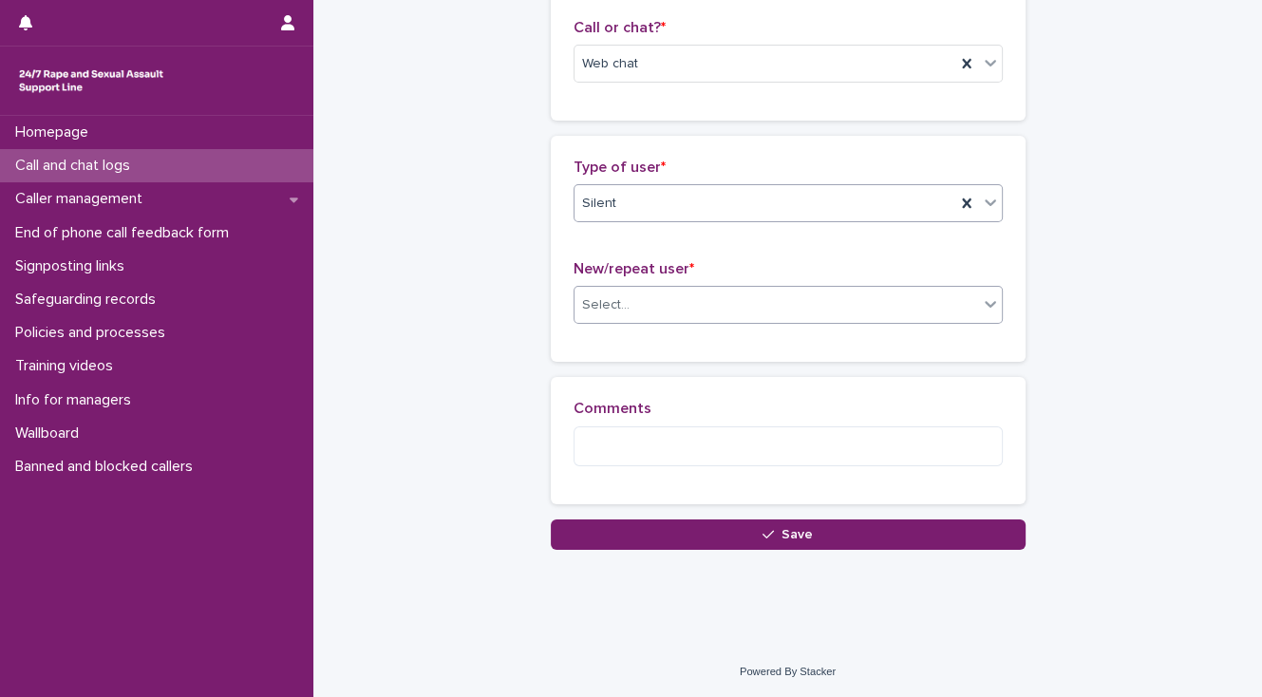
click at [617, 303] on div "Select..." at bounding box center [605, 305] width 47 height 20
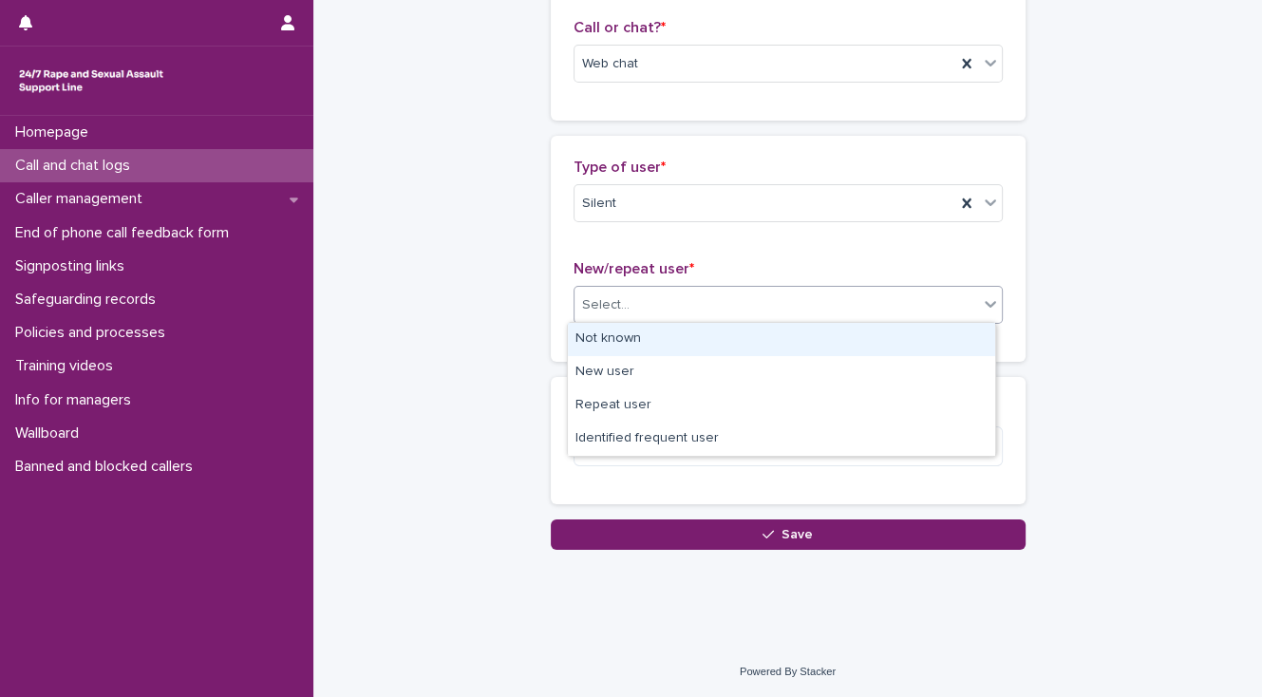
click at [625, 327] on div "Not known" at bounding box center [781, 339] width 427 height 33
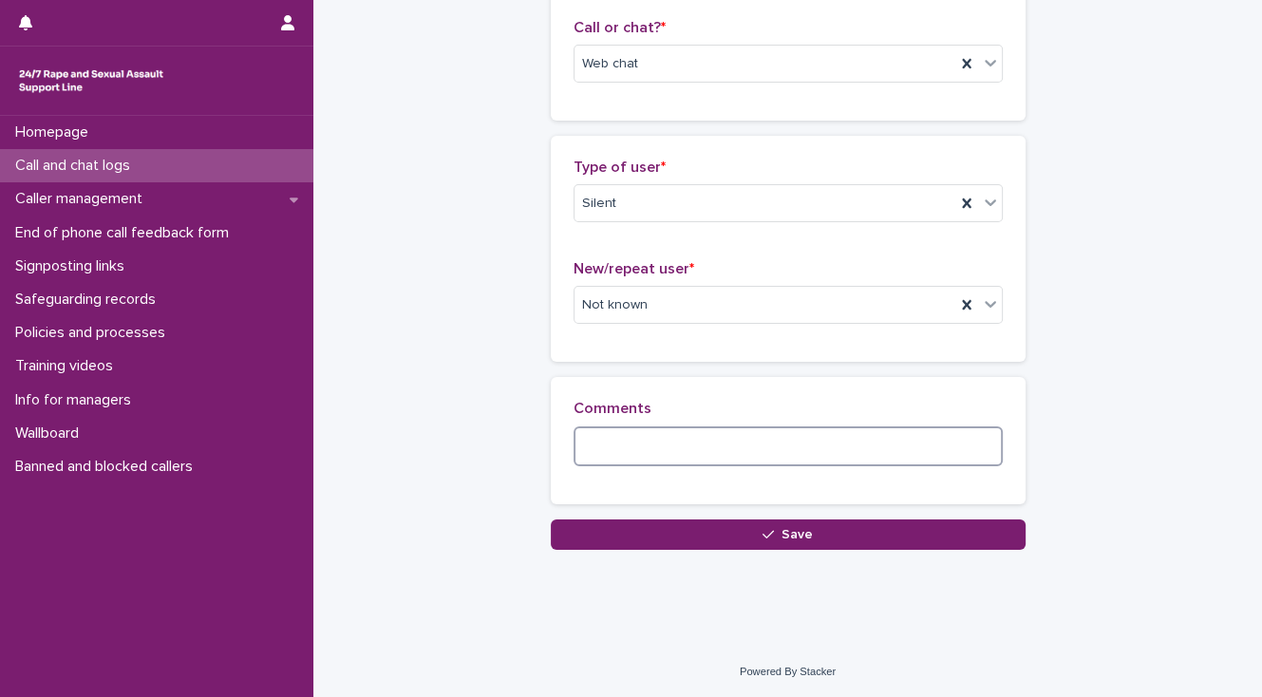
click at [605, 444] on textarea at bounding box center [787, 446] width 429 height 41
paste textarea "**********"
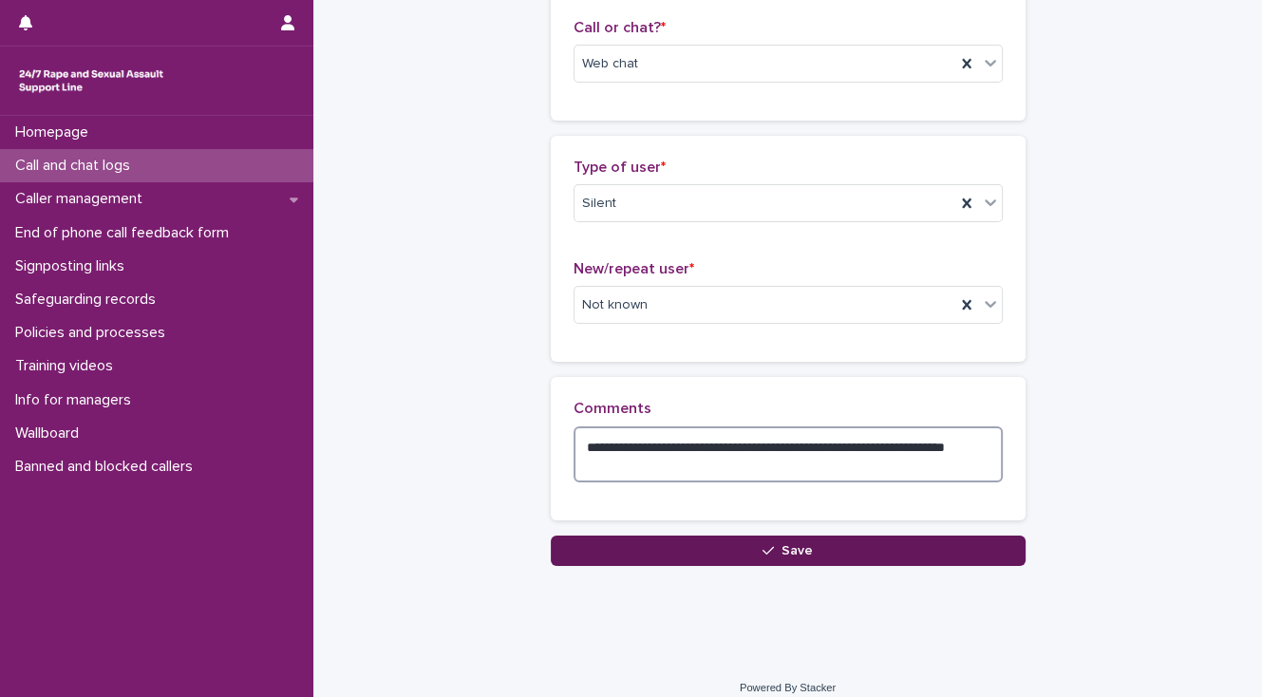
type textarea "**********"
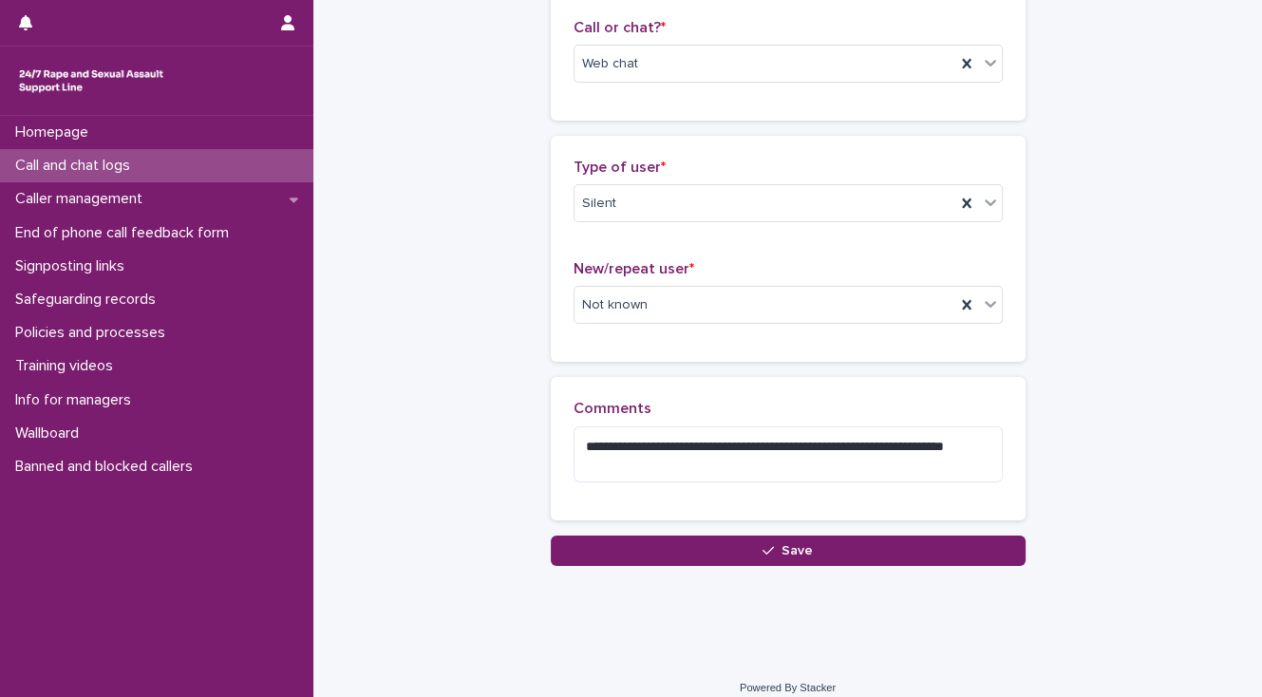
click at [611, 539] on button "Save" at bounding box center [788, 550] width 475 height 30
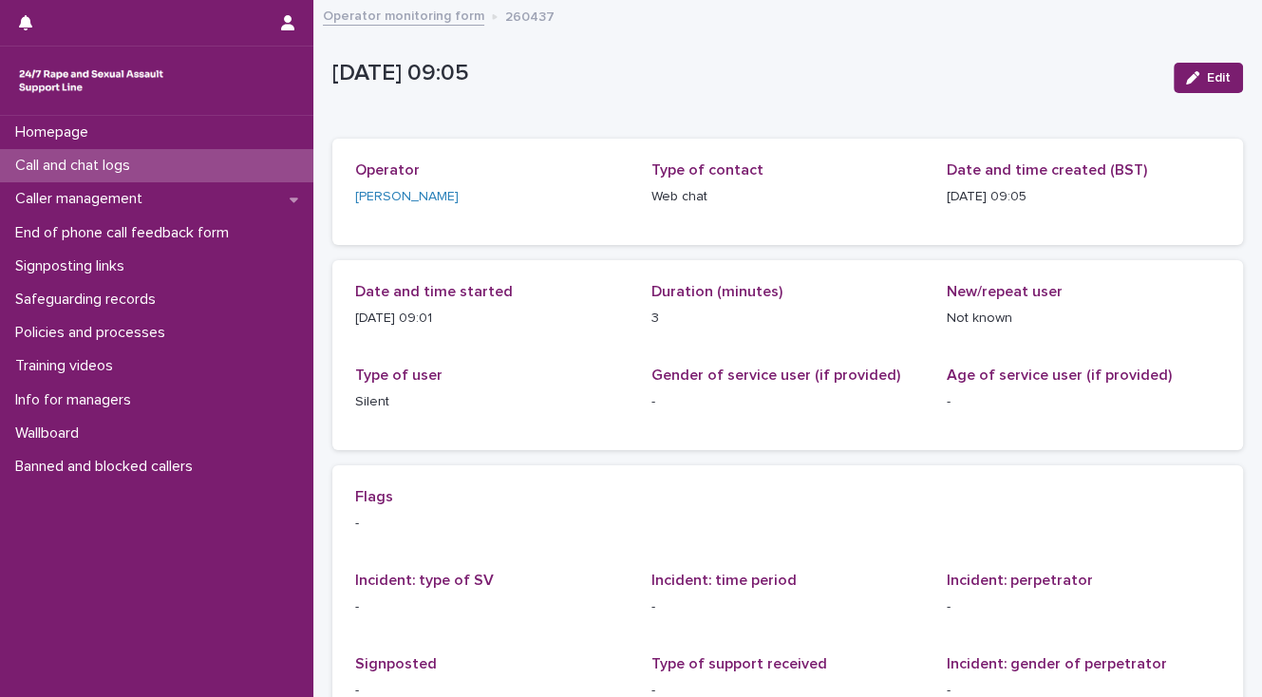
click at [136, 583] on div "Homepage Call and chat logs Caller management End of phone call feedback form S…" at bounding box center [156, 406] width 313 height 581
click at [103, 166] on p "Call and chat logs" at bounding box center [77, 166] width 138 height 18
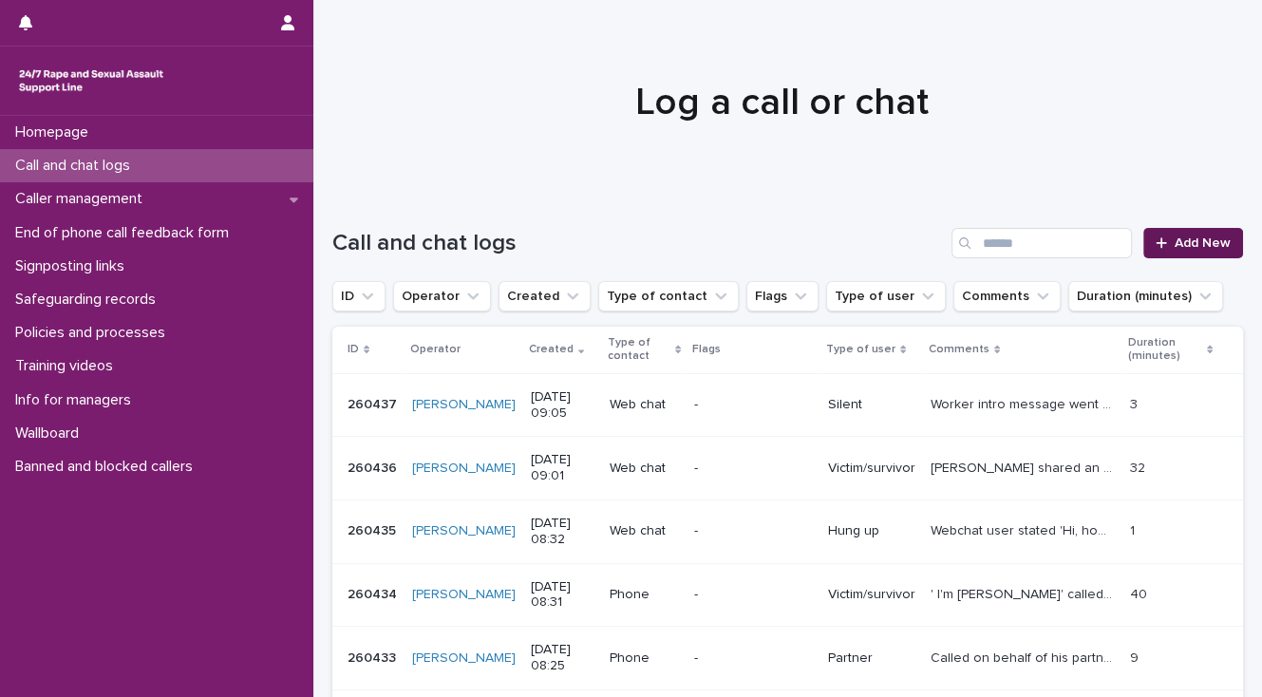
click at [1193, 245] on span "Add New" at bounding box center [1202, 242] width 56 height 13
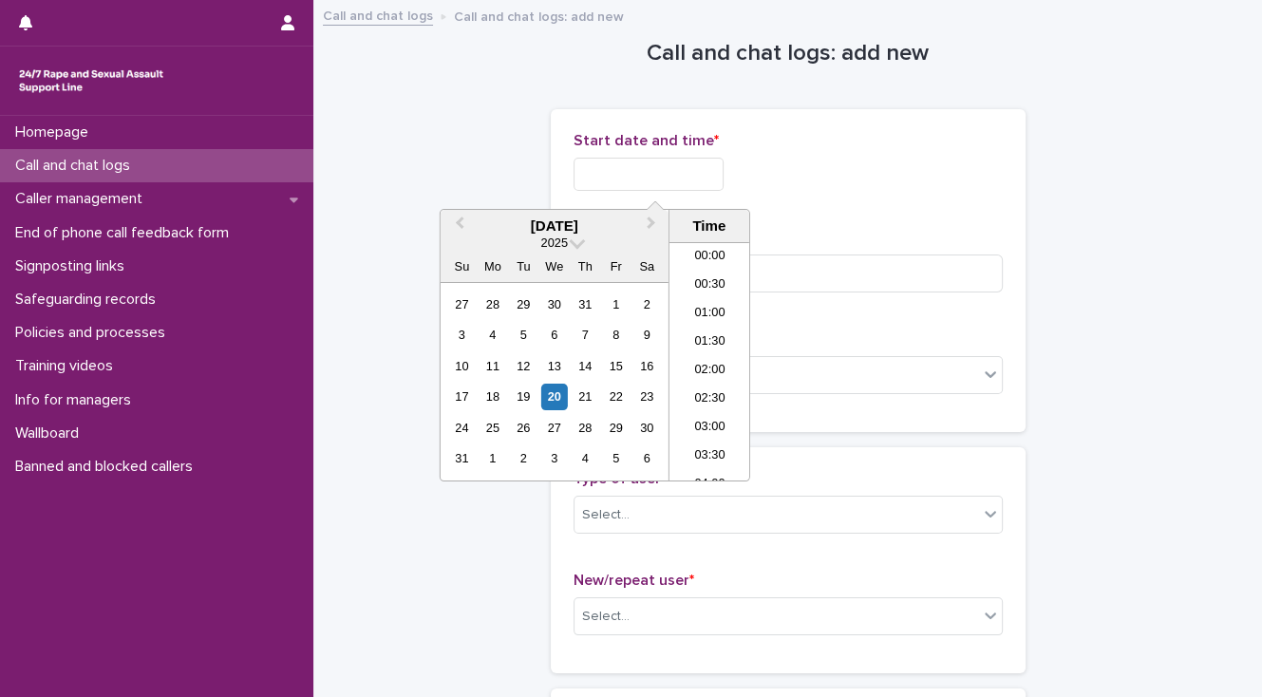
drag, startPoint x: 615, startPoint y: 171, endPoint x: 587, endPoint y: 183, distance: 31.0
click at [615, 172] on input "text" at bounding box center [648, 174] width 150 height 33
drag, startPoint x: 713, startPoint y: 361, endPoint x: 710, endPoint y: 347, distance: 14.5
click at [713, 361] on li "09:00" at bounding box center [709, 361] width 81 height 28
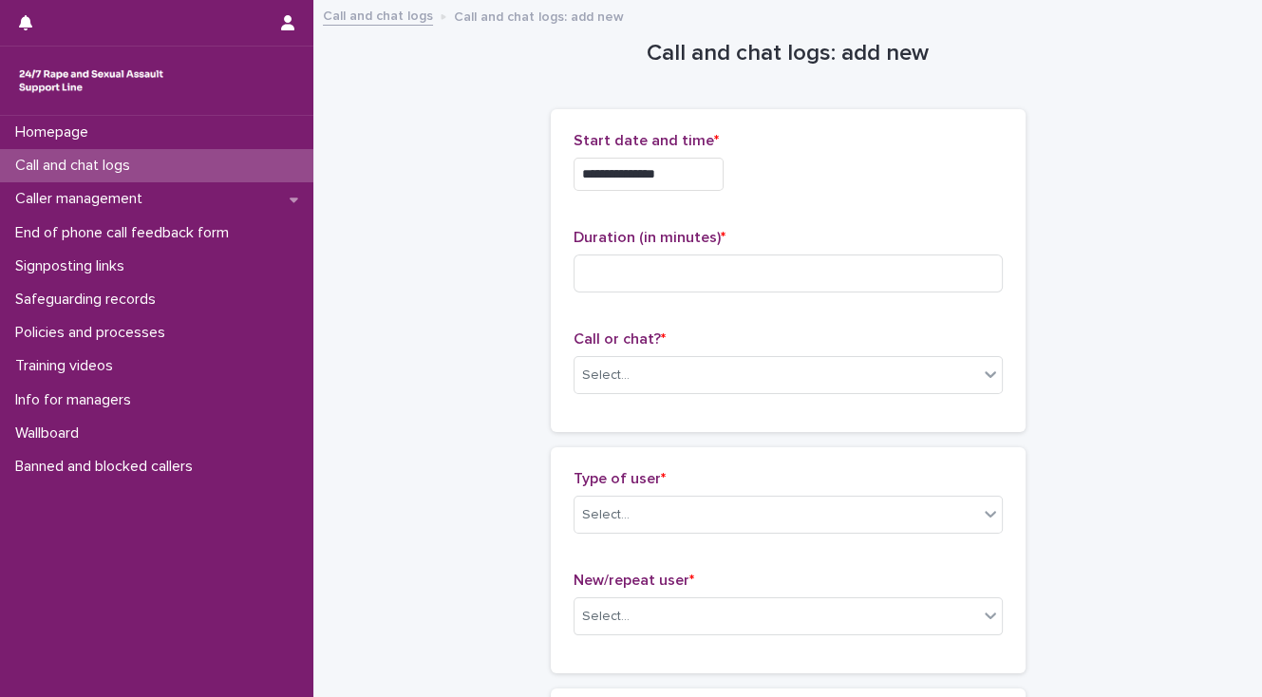
click at [672, 173] on input "**********" at bounding box center [648, 174] width 150 height 33
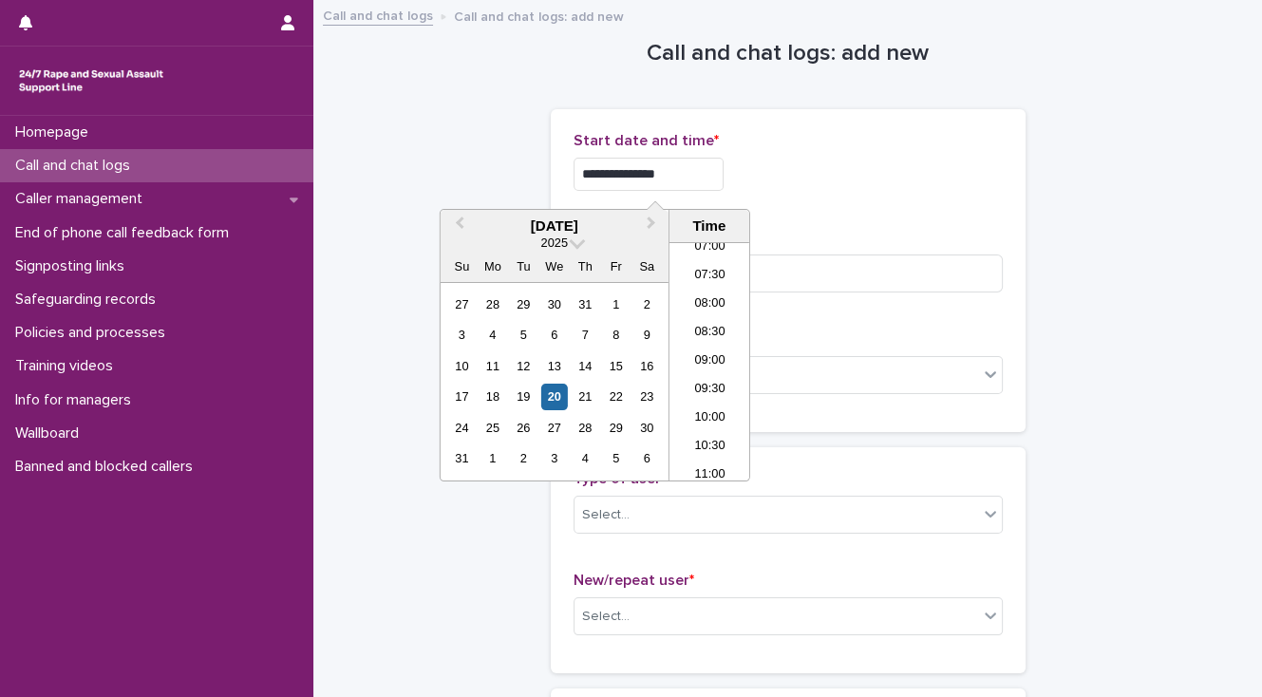
type input "**********"
click at [843, 214] on div "**********" at bounding box center [787, 270] width 429 height 277
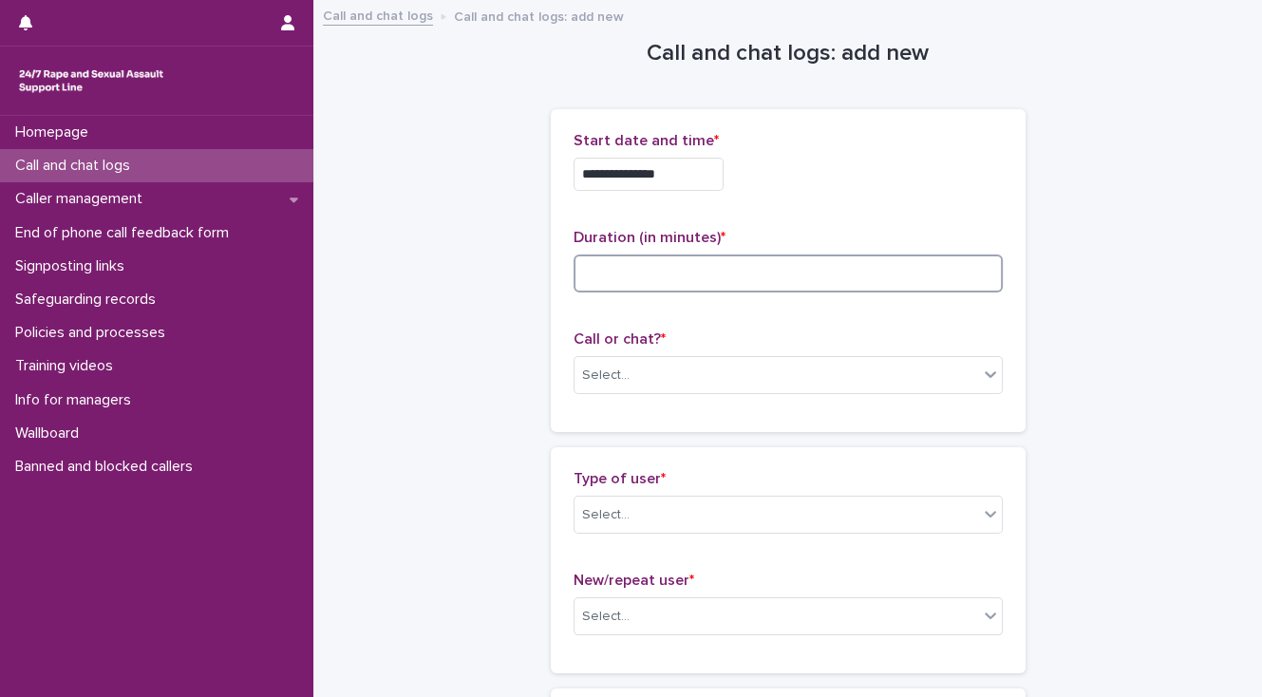
click at [589, 271] on input at bounding box center [787, 273] width 429 height 38
type input "*"
drag, startPoint x: 609, startPoint y: 374, endPoint x: 609, endPoint y: 389, distance: 15.2
click at [609, 377] on div "Select..." at bounding box center [605, 376] width 47 height 20
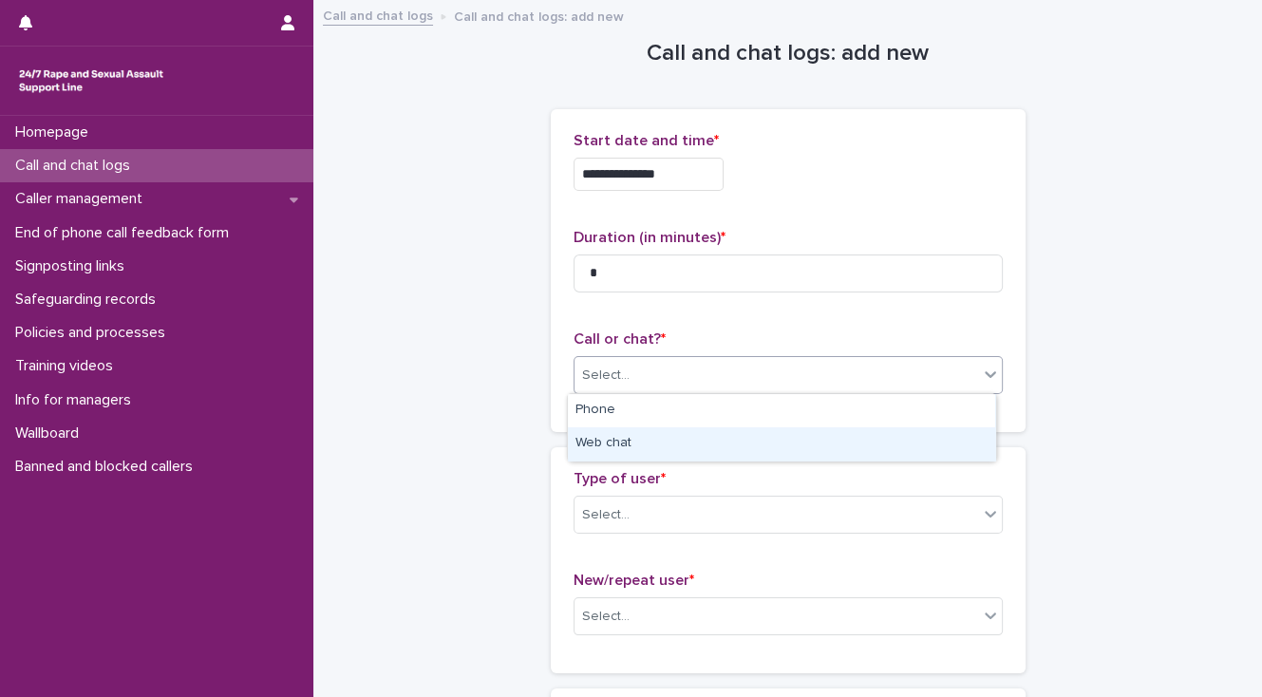
drag, startPoint x: 623, startPoint y: 443, endPoint x: 628, endPoint y: 471, distance: 27.9
click at [623, 446] on div "Web chat" at bounding box center [781, 443] width 427 height 33
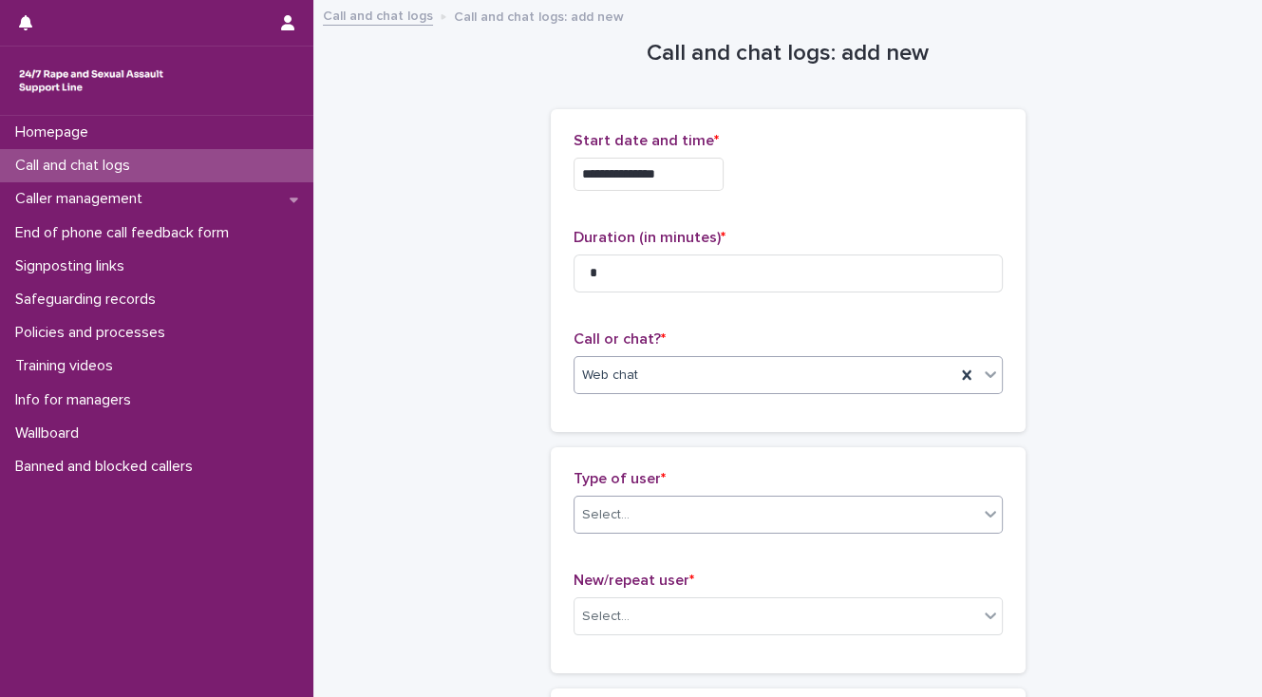
drag, startPoint x: 644, startPoint y: 521, endPoint x: 653, endPoint y: 523, distance: 9.7
click at [653, 523] on div "Select..." at bounding box center [776, 514] width 404 height 31
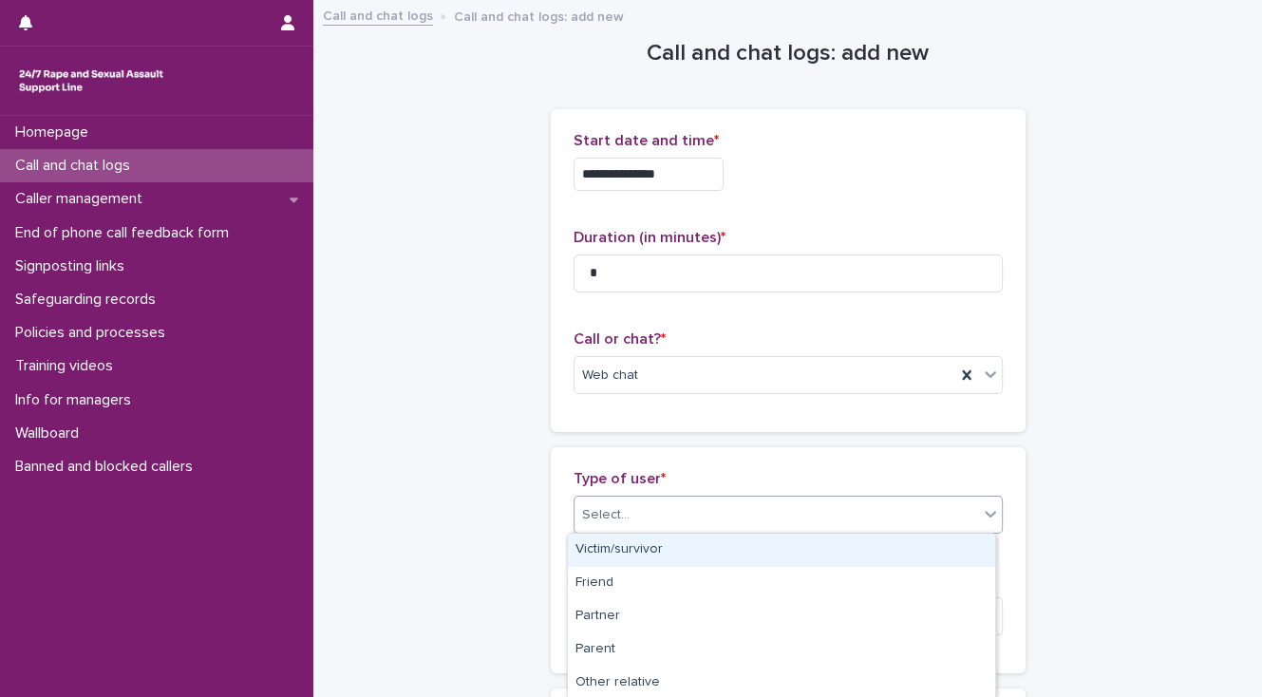
click at [656, 551] on div "Victim/survivor" at bounding box center [781, 550] width 427 height 33
click at [654, 513] on span "Victim/survivor" at bounding box center [625, 515] width 87 height 20
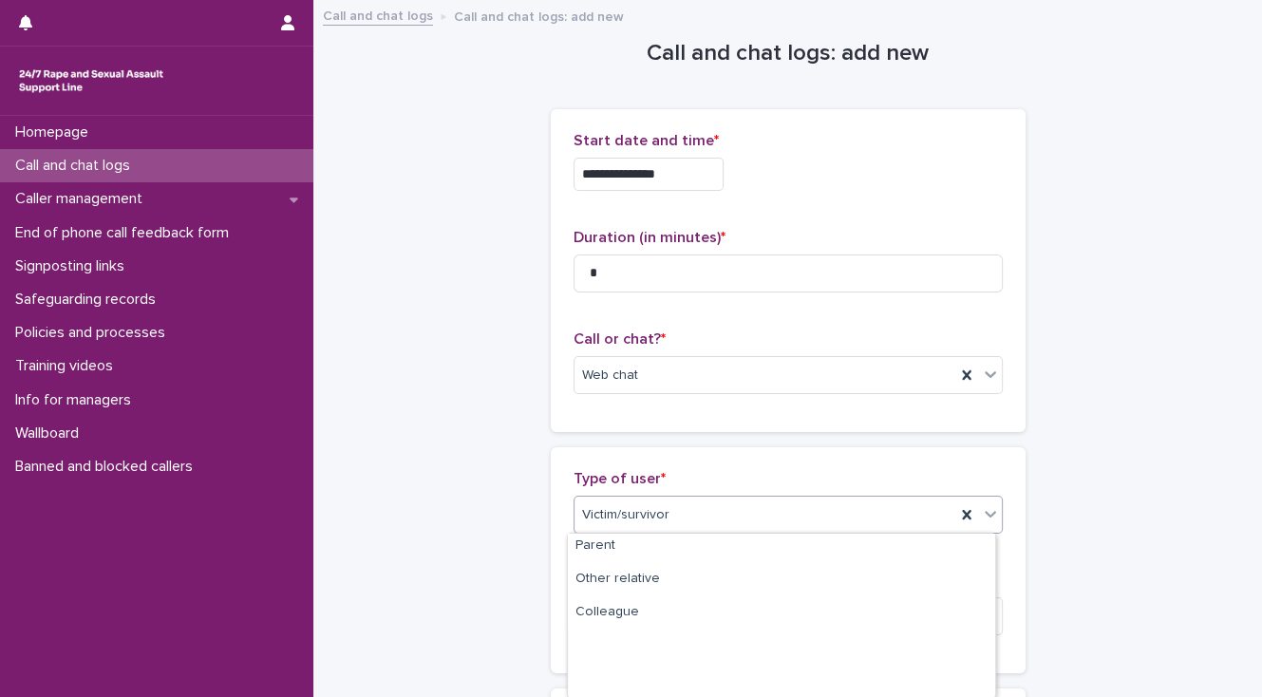
scroll to position [0, 0]
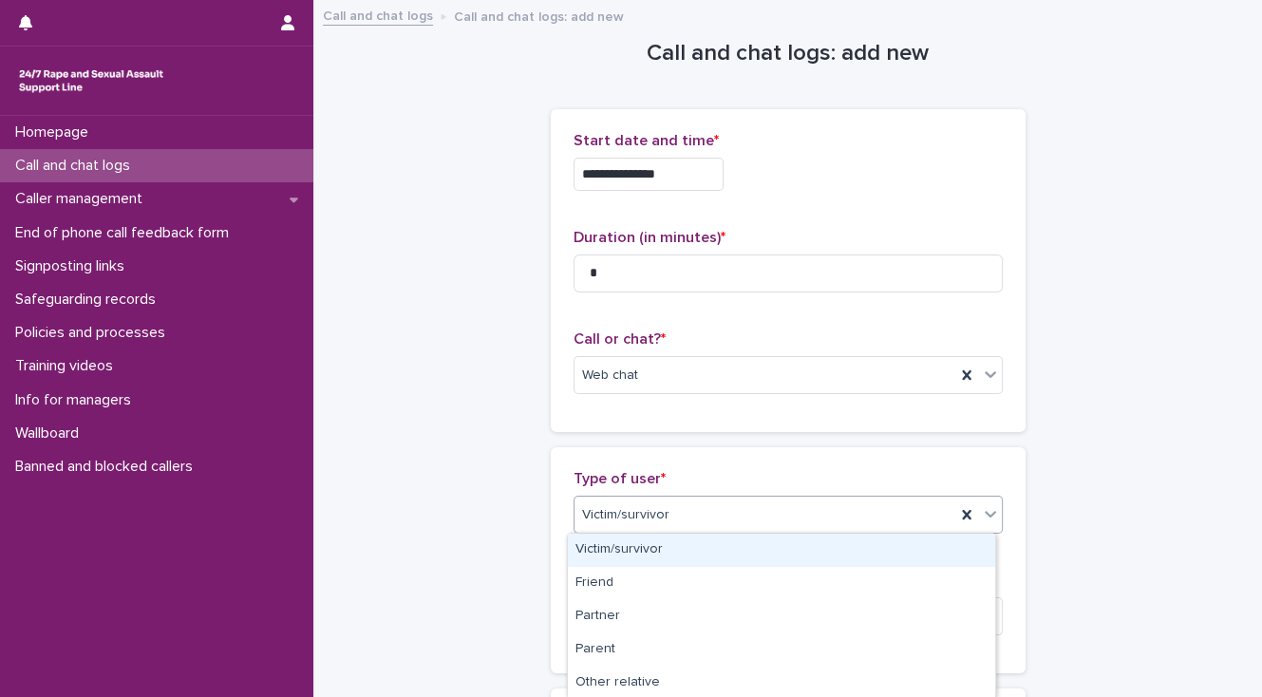
click at [652, 543] on div "Victim/survivor" at bounding box center [781, 550] width 427 height 33
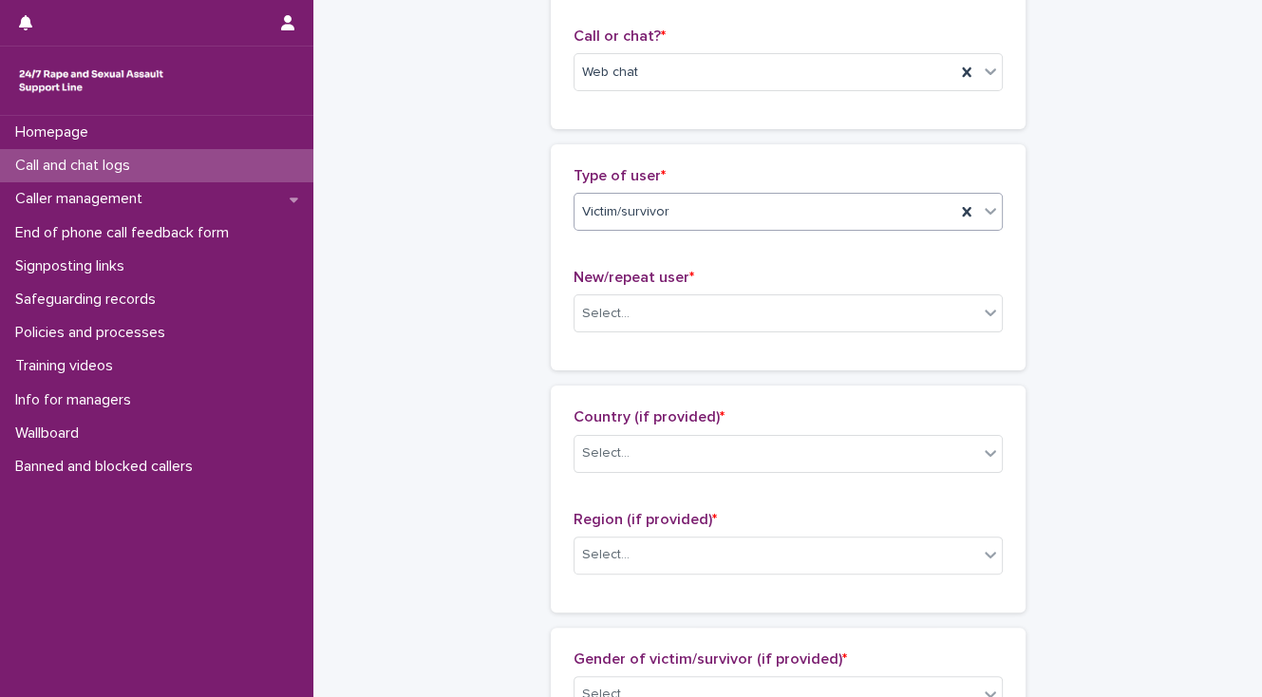
scroll to position [304, 0]
click at [608, 304] on div "Select..." at bounding box center [605, 313] width 47 height 20
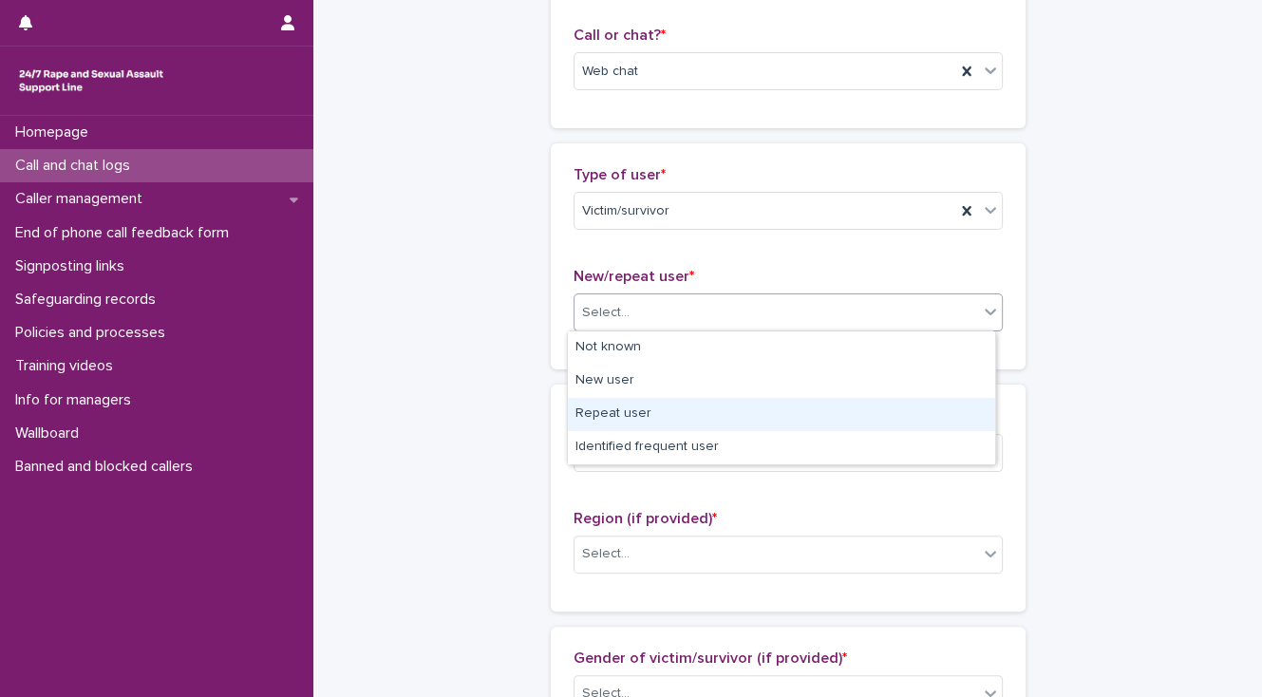
click at [630, 408] on div "Repeat user" at bounding box center [781, 414] width 427 height 33
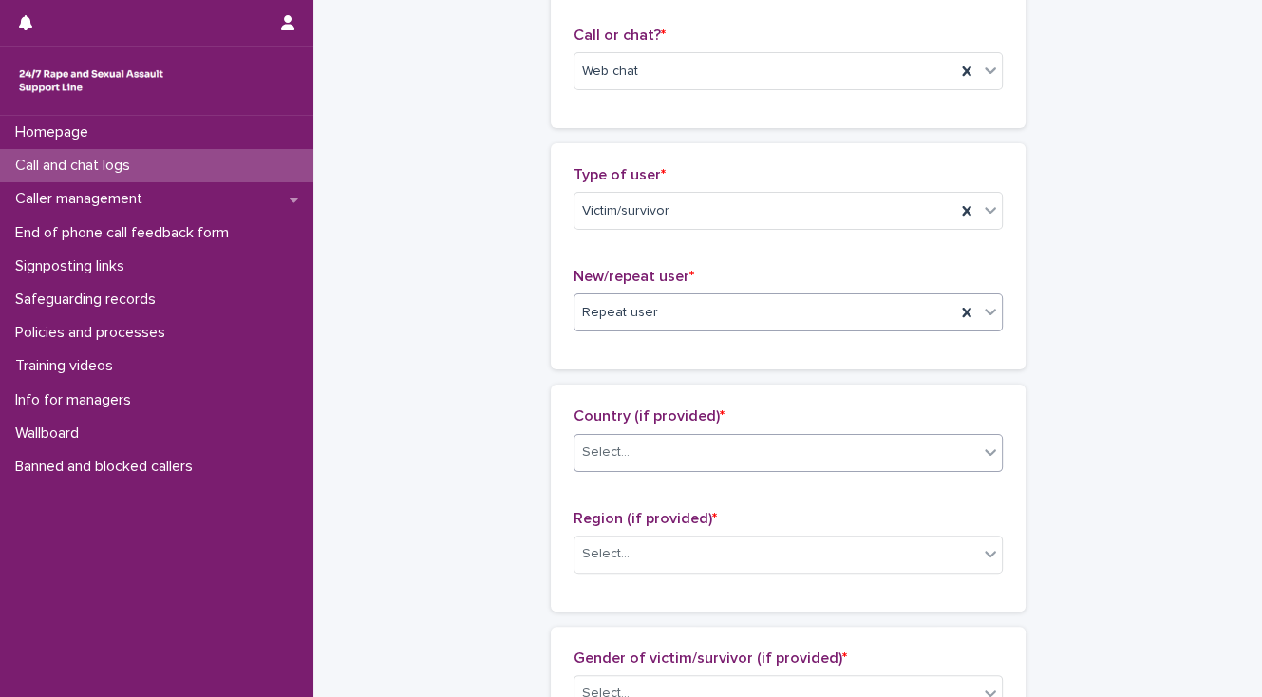
click at [645, 449] on div "Select..." at bounding box center [776, 452] width 404 height 31
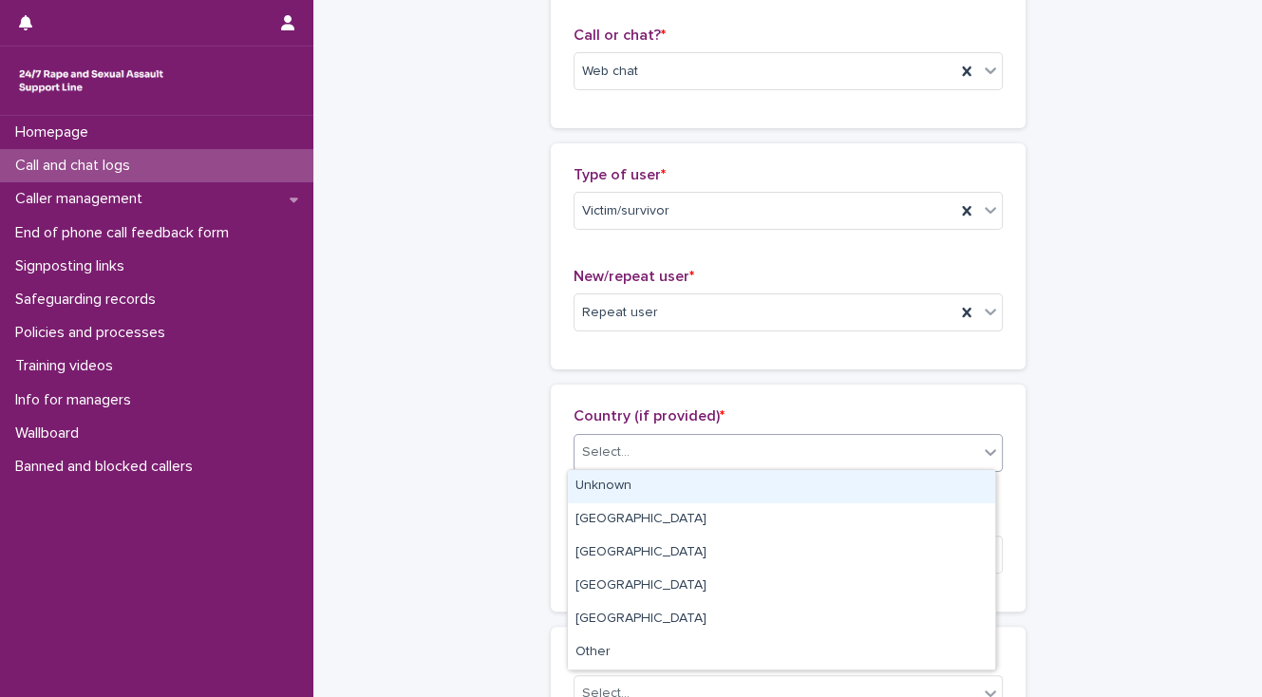
click at [644, 486] on div "Unknown" at bounding box center [781, 486] width 427 height 33
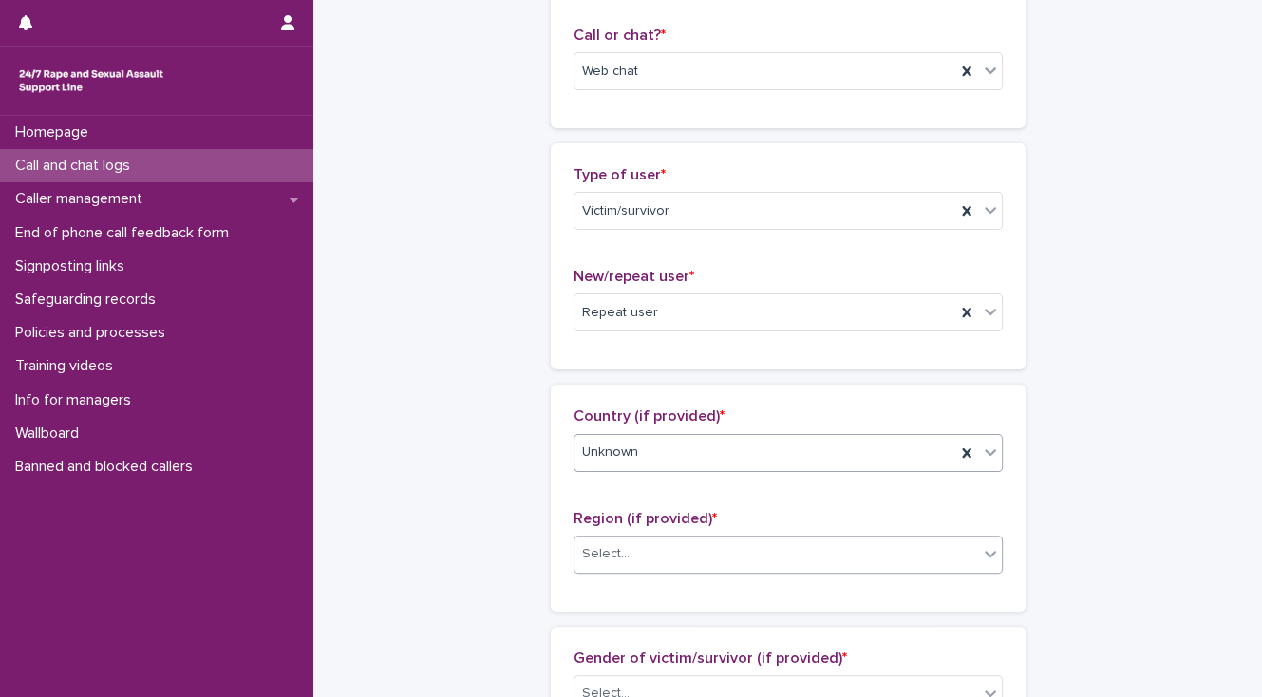
click at [654, 552] on div "Select..." at bounding box center [776, 553] width 404 height 31
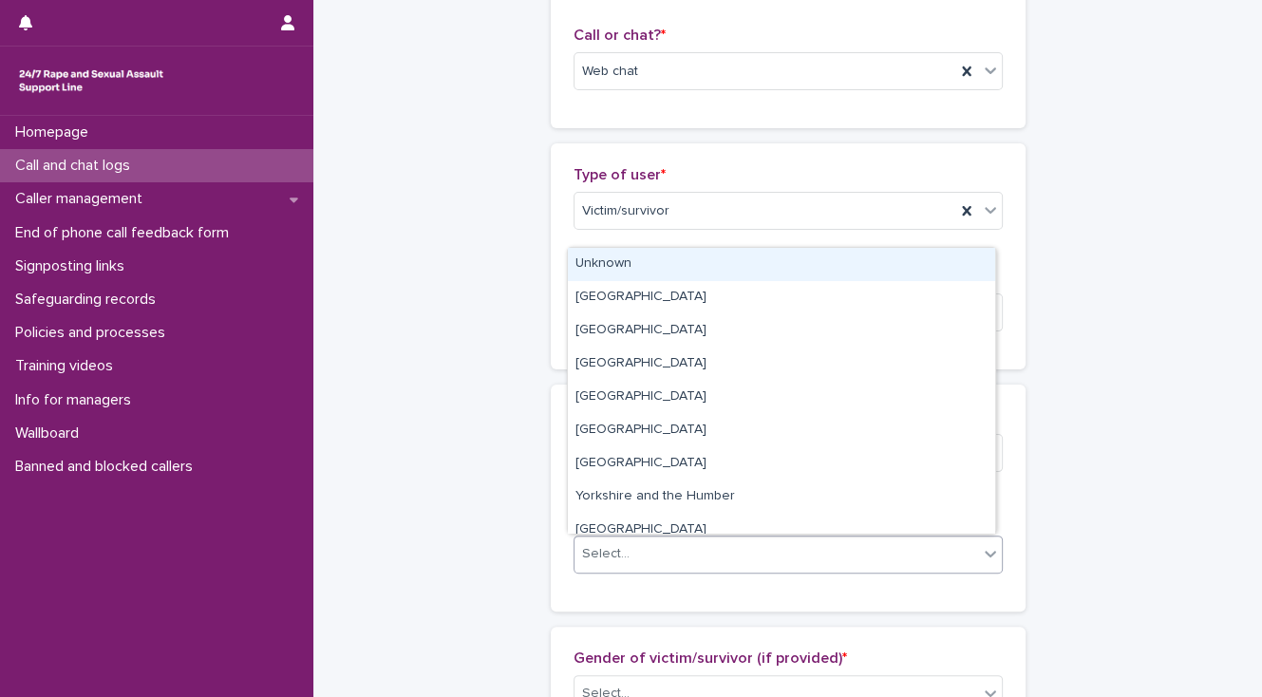
click at [629, 266] on div "Unknown" at bounding box center [781, 264] width 427 height 33
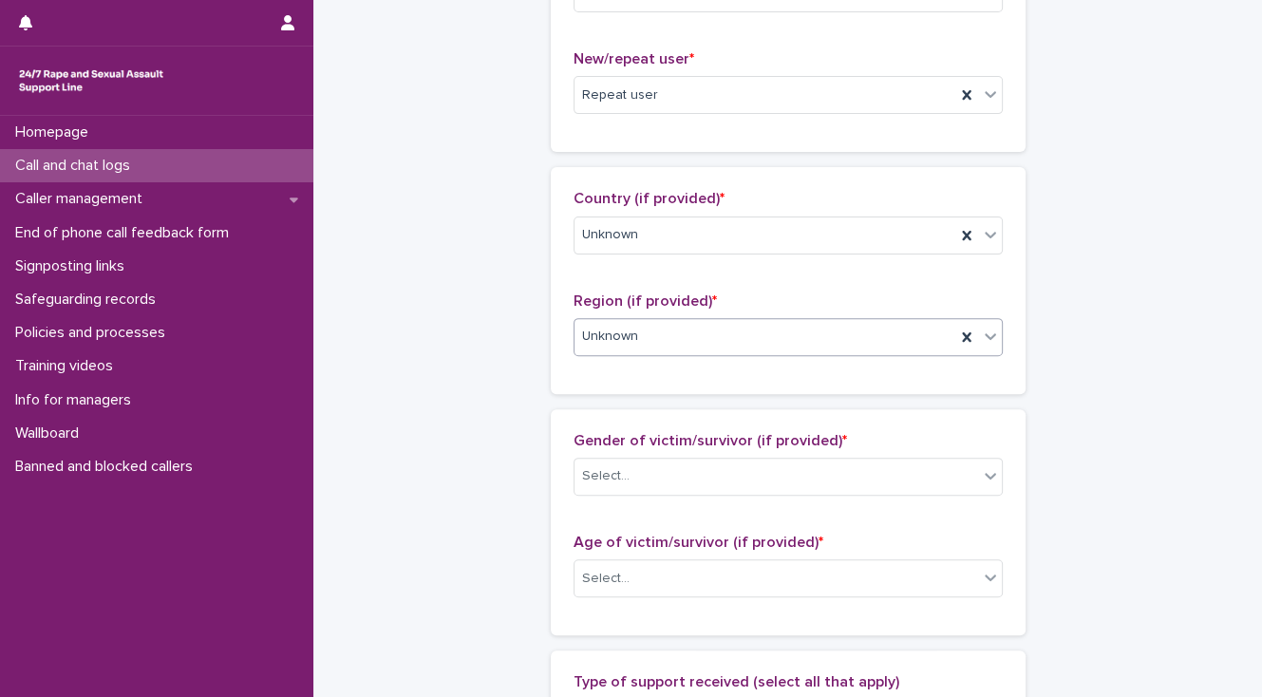
drag, startPoint x: 444, startPoint y: 535, endPoint x: 444, endPoint y: 521, distance: 13.3
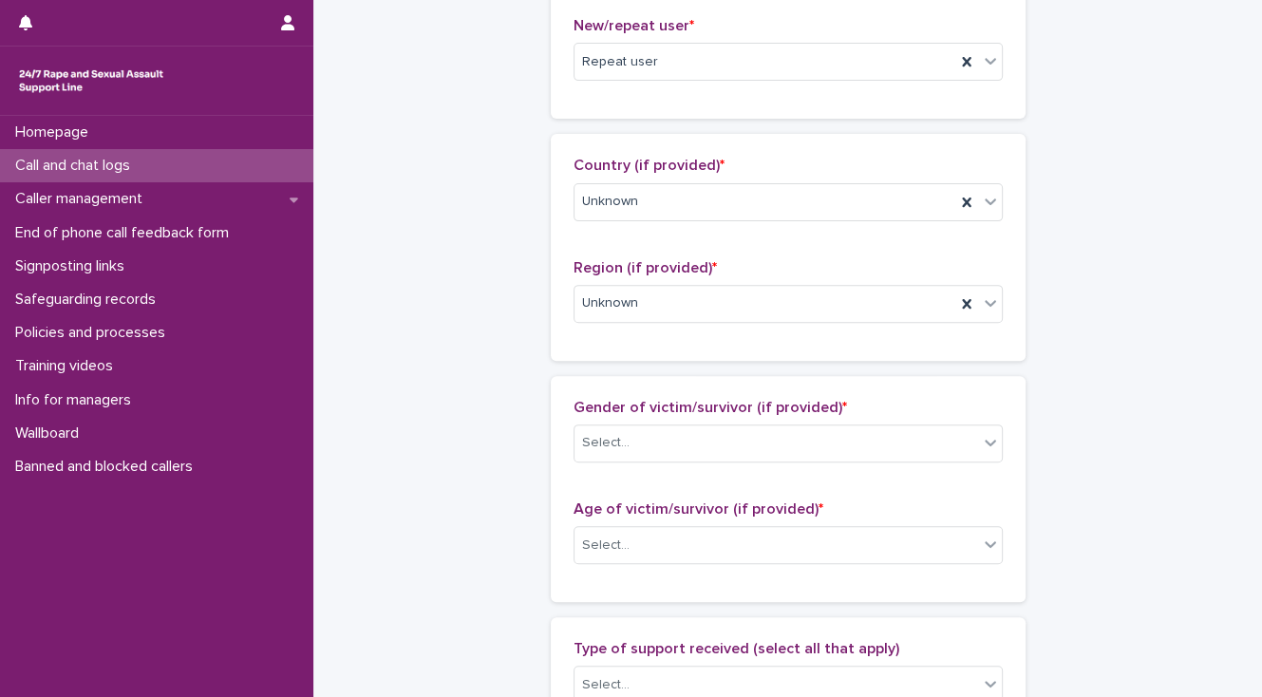
scroll to position [744, 0]
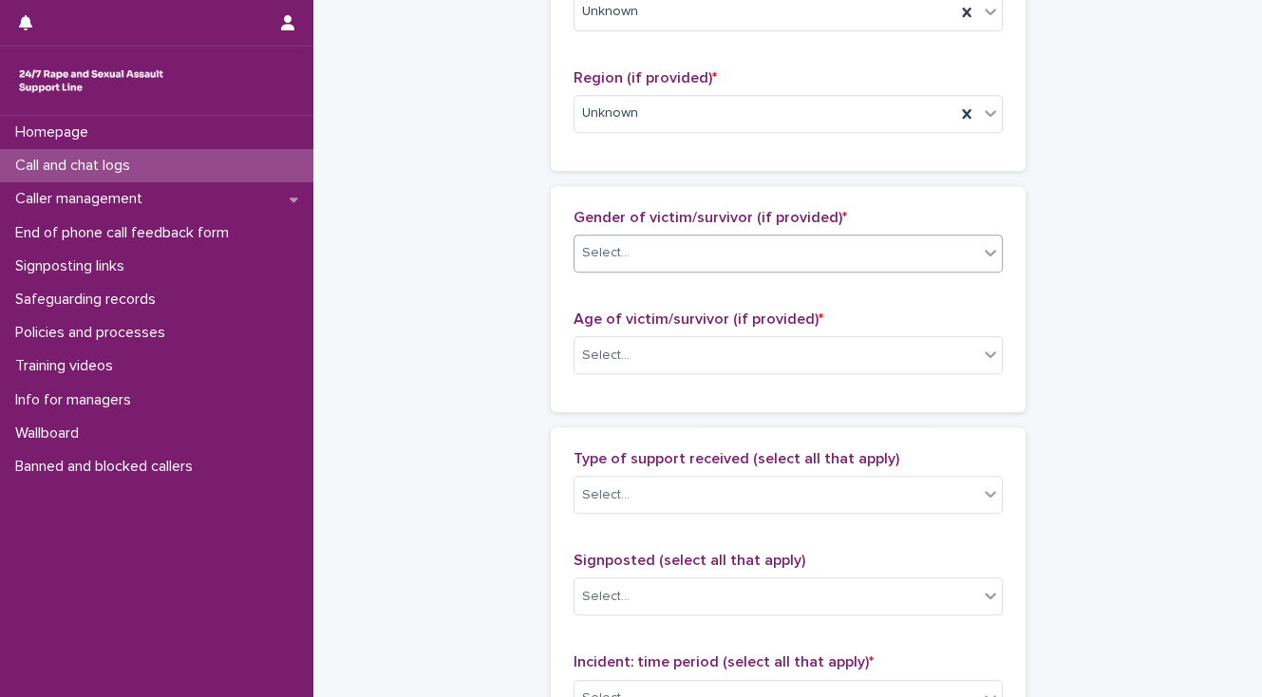
click at [596, 247] on div "Select..." at bounding box center [605, 253] width 47 height 20
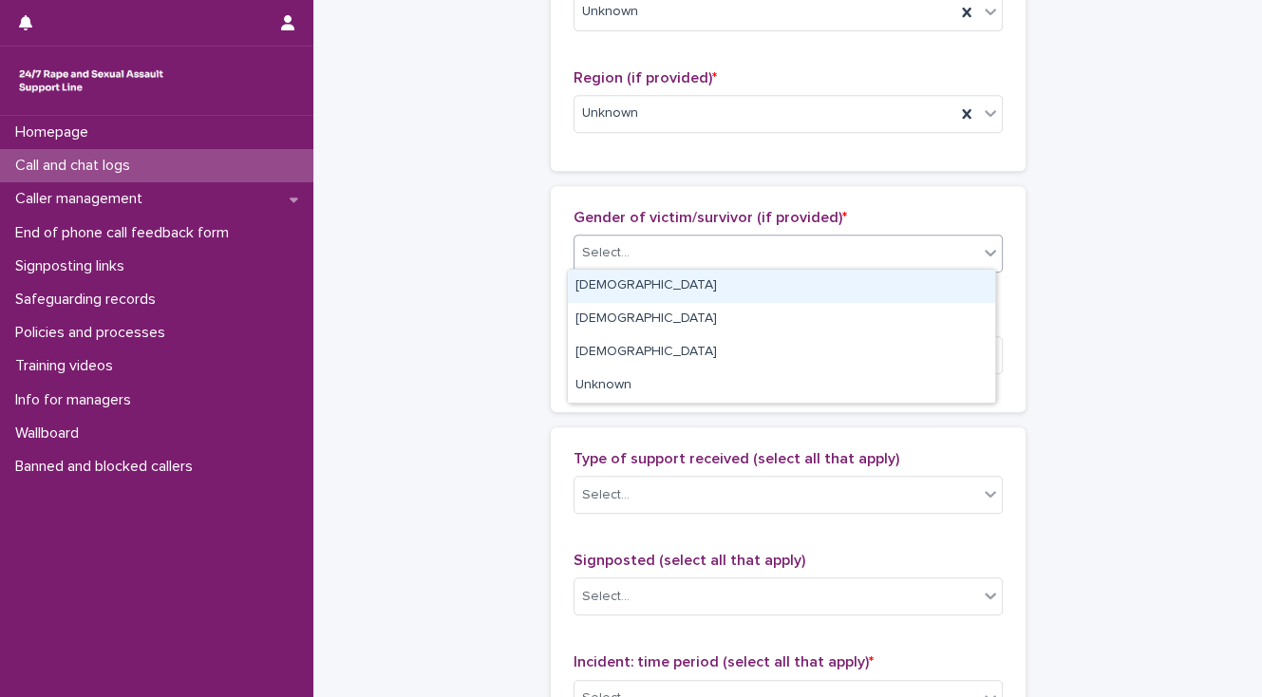
click at [604, 281] on div "[DEMOGRAPHIC_DATA]" at bounding box center [781, 286] width 427 height 33
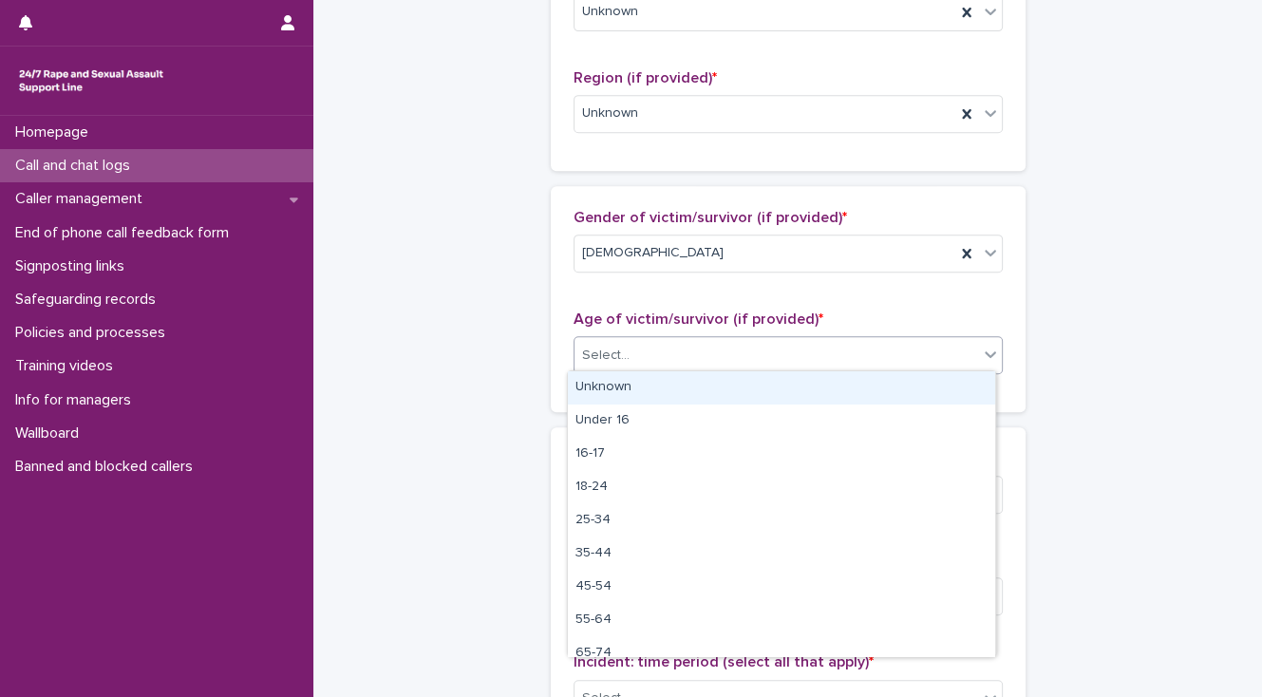
click at [610, 354] on div "Select..." at bounding box center [605, 356] width 47 height 20
click at [621, 387] on div "Unknown" at bounding box center [781, 387] width 427 height 33
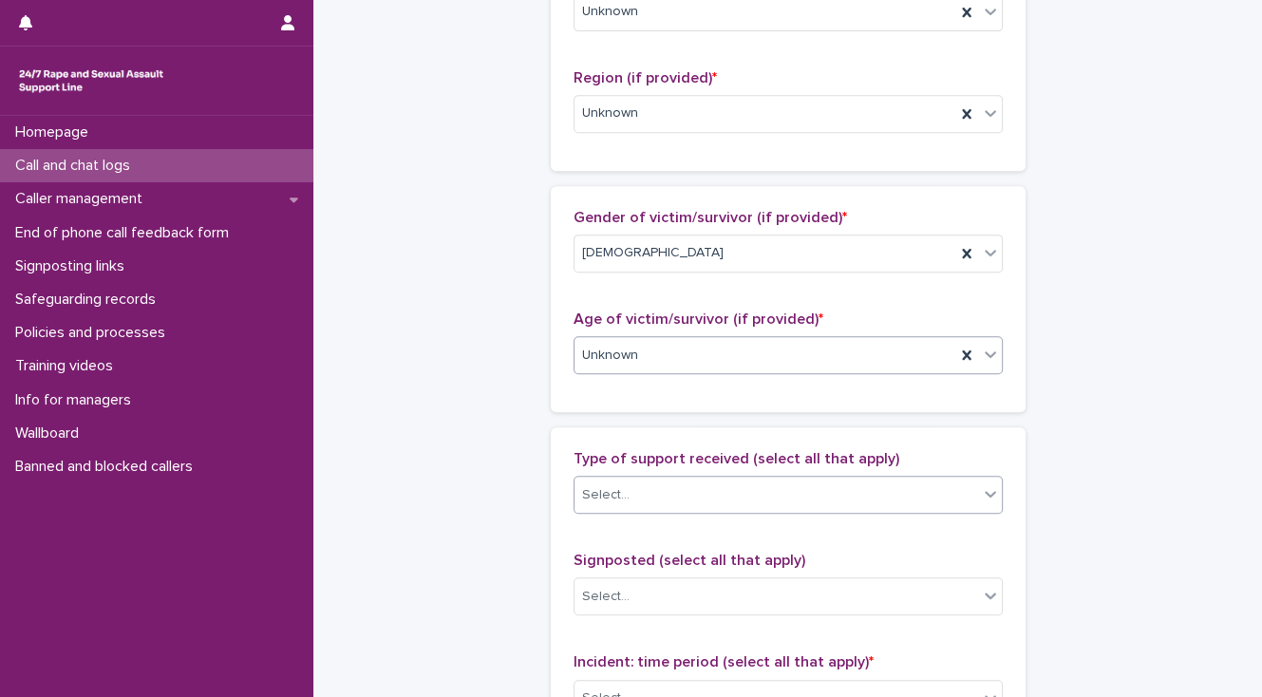
click at [643, 494] on div "Select..." at bounding box center [776, 494] width 404 height 31
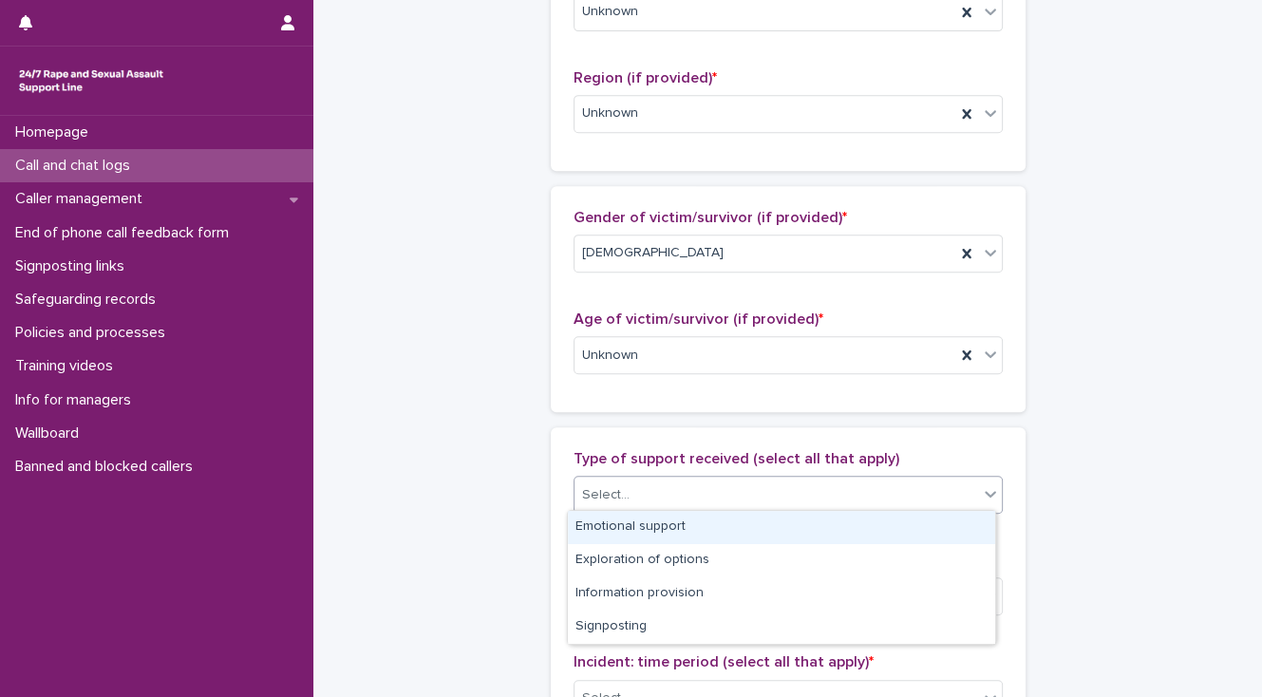
click at [653, 525] on div "Emotional support" at bounding box center [781, 527] width 427 height 33
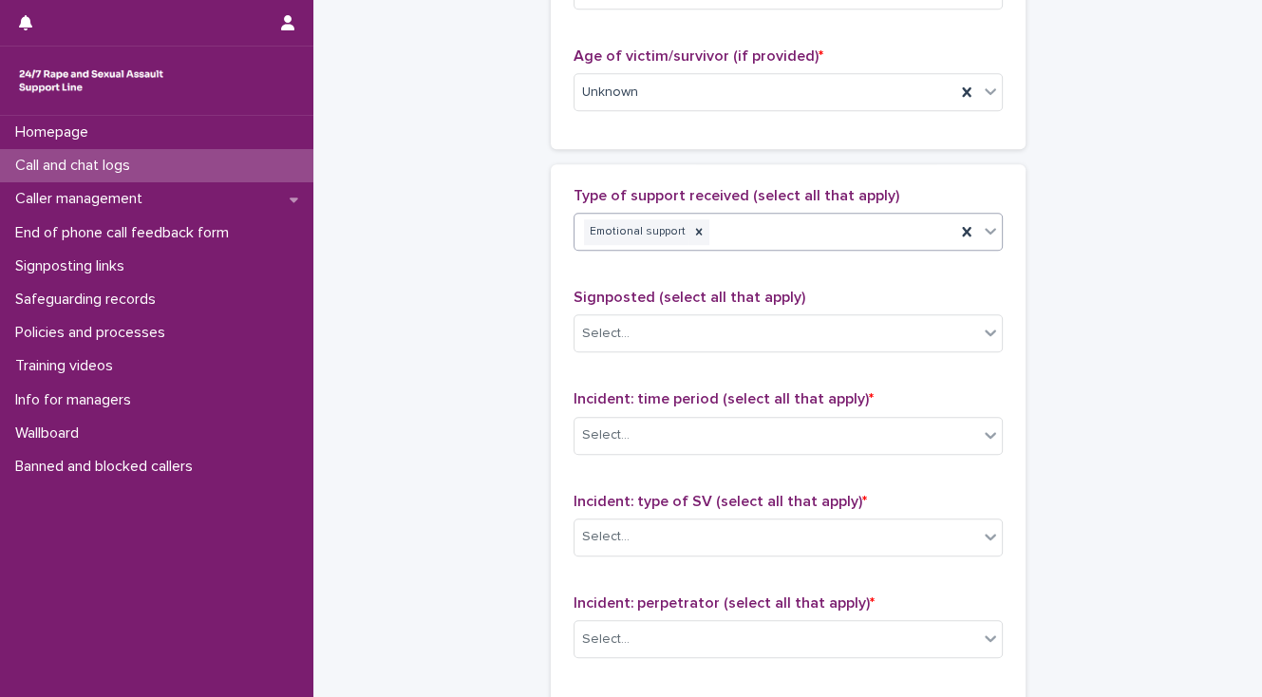
scroll to position [1124, 0]
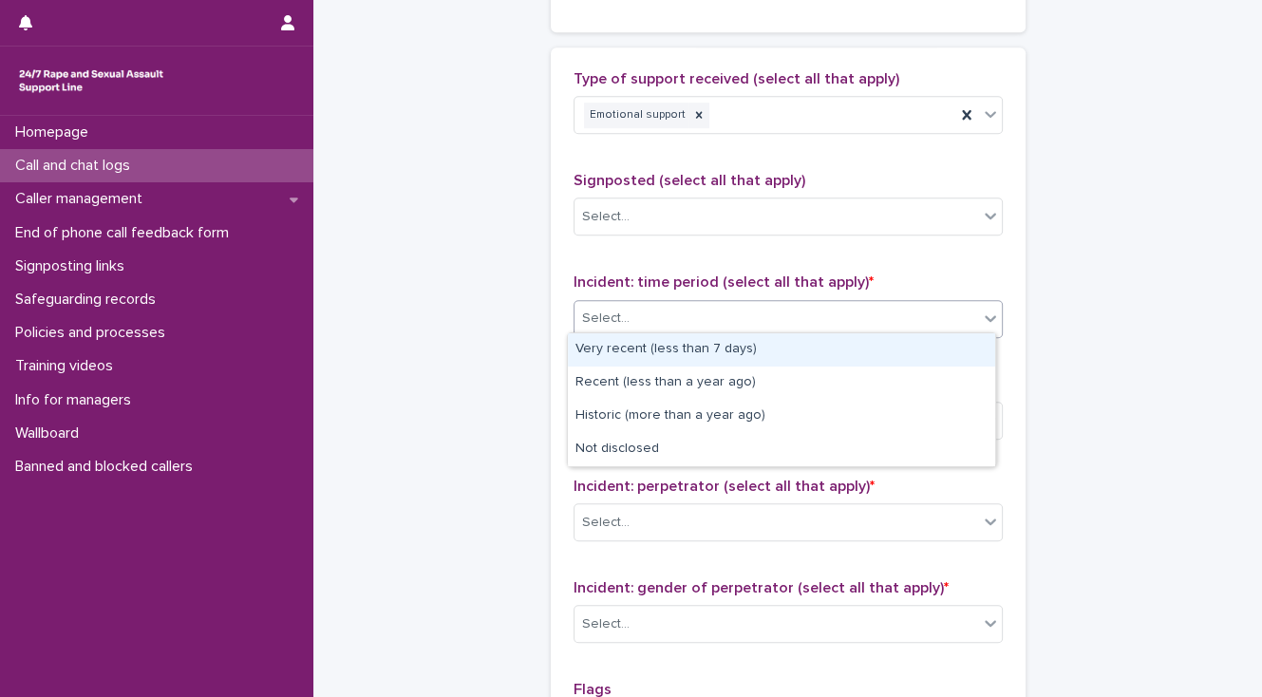
click at [599, 311] on div "Select..." at bounding box center [605, 319] width 47 height 20
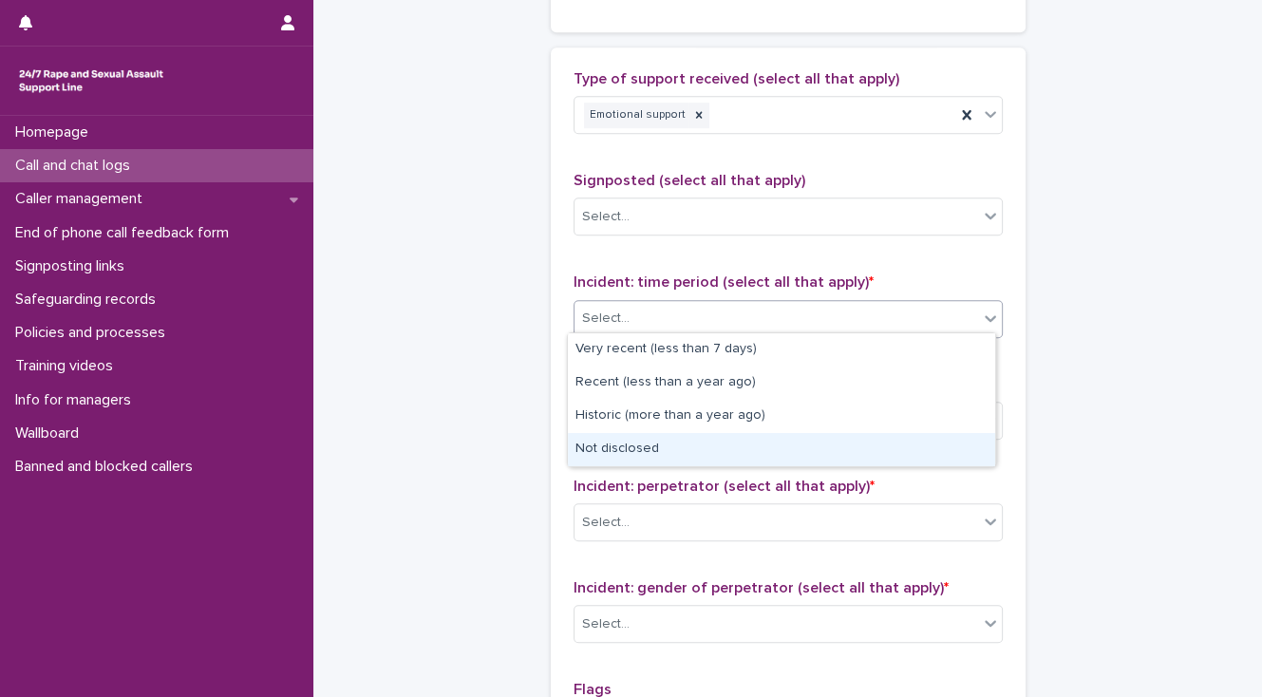
click at [621, 446] on div "Not disclosed" at bounding box center [781, 449] width 427 height 33
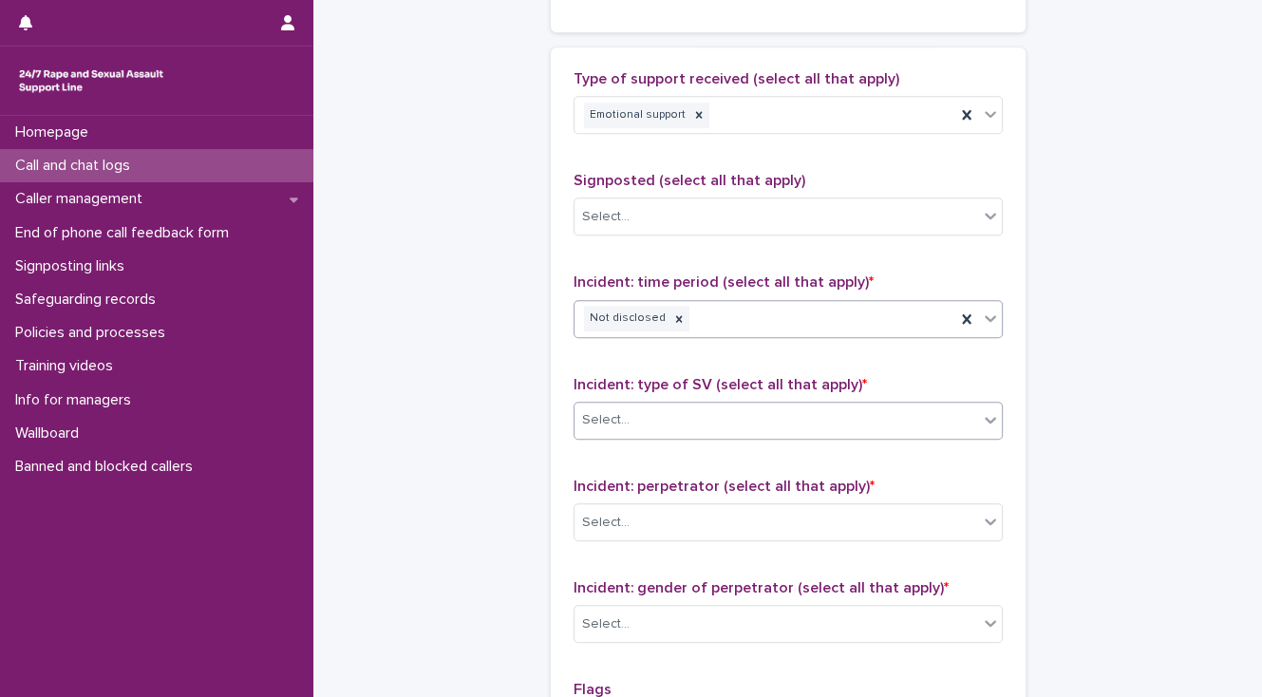
click at [625, 416] on div "Select..." at bounding box center [776, 419] width 404 height 31
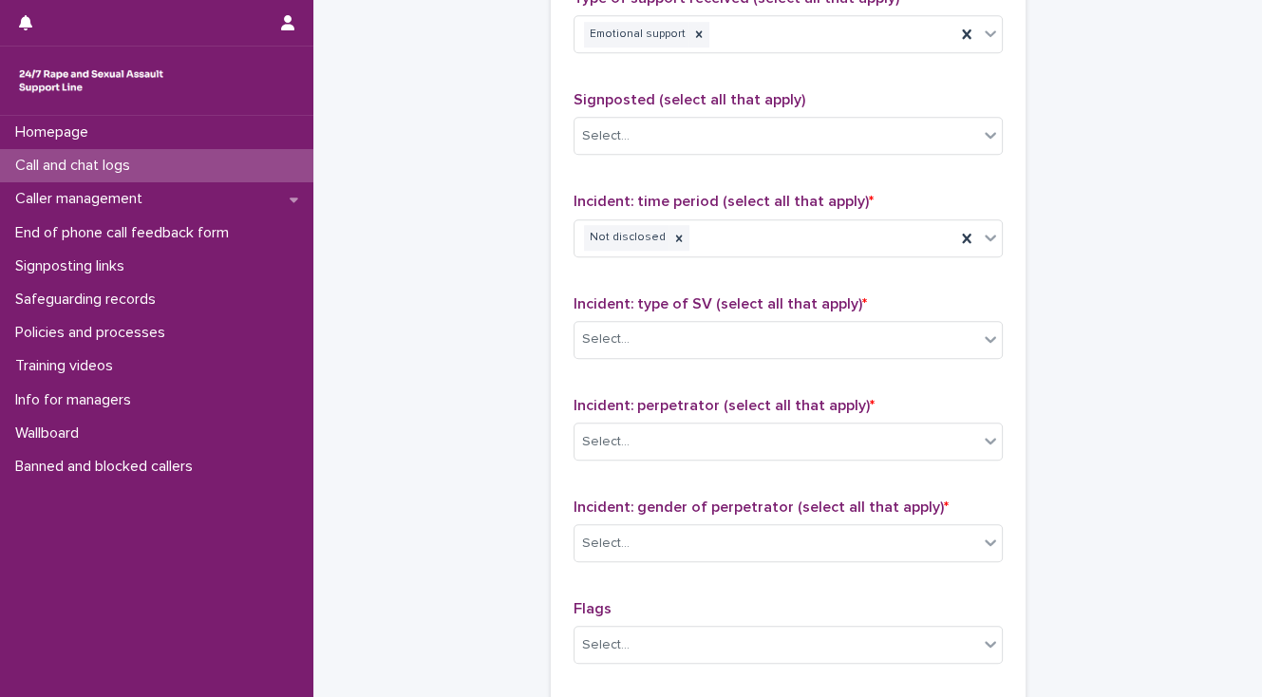
scroll to position [1352, 0]
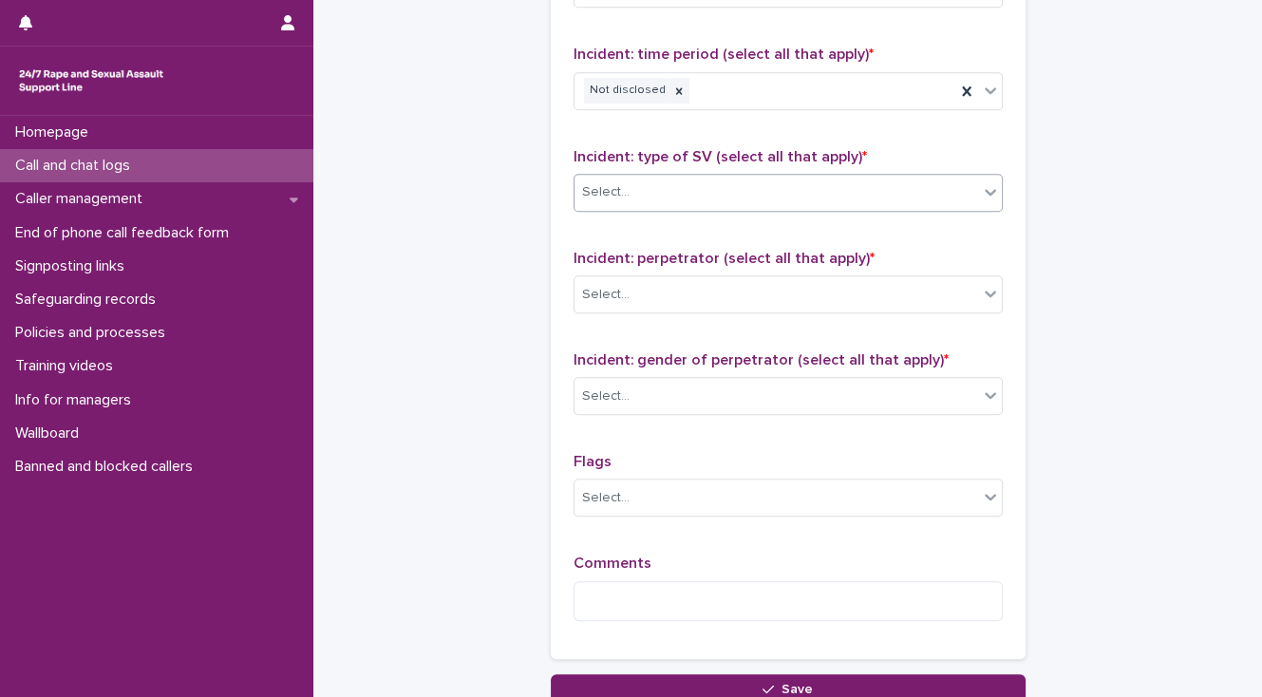
click at [652, 203] on div "Select..." at bounding box center [787, 193] width 429 height 38
click at [597, 184] on div "Select..." at bounding box center [605, 192] width 47 height 20
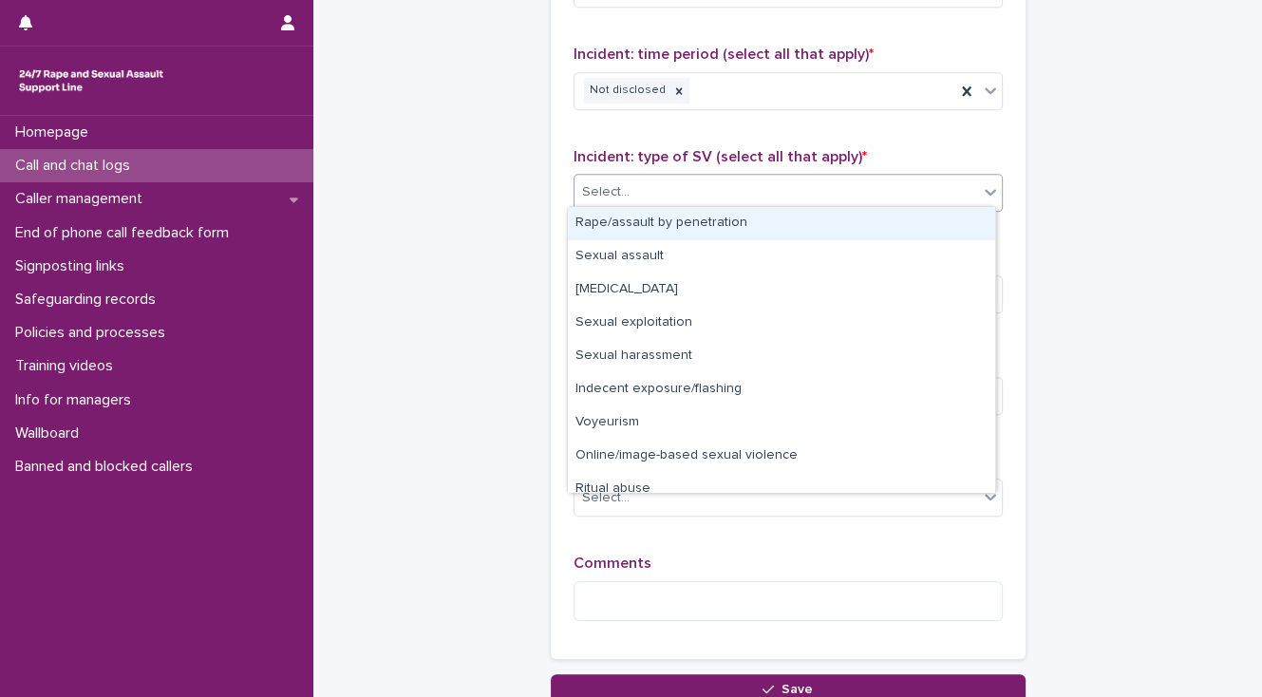
scroll to position [47, 0]
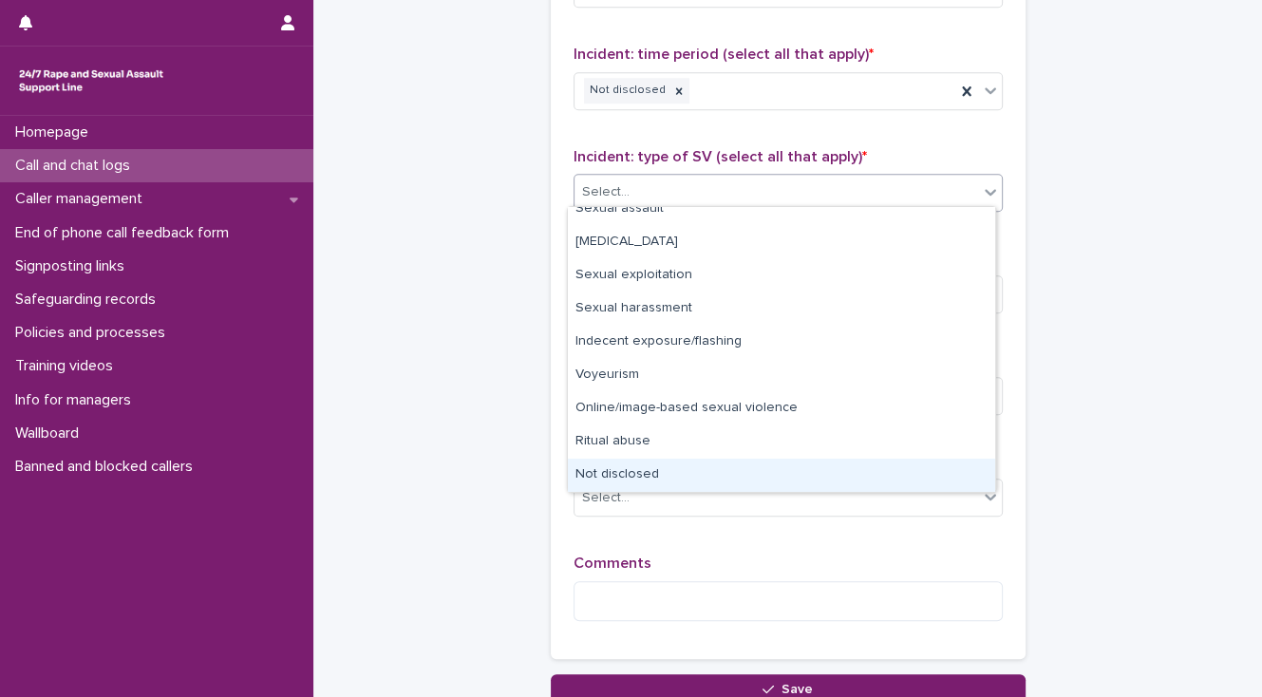
click at [761, 479] on div "Not disclosed" at bounding box center [781, 475] width 427 height 33
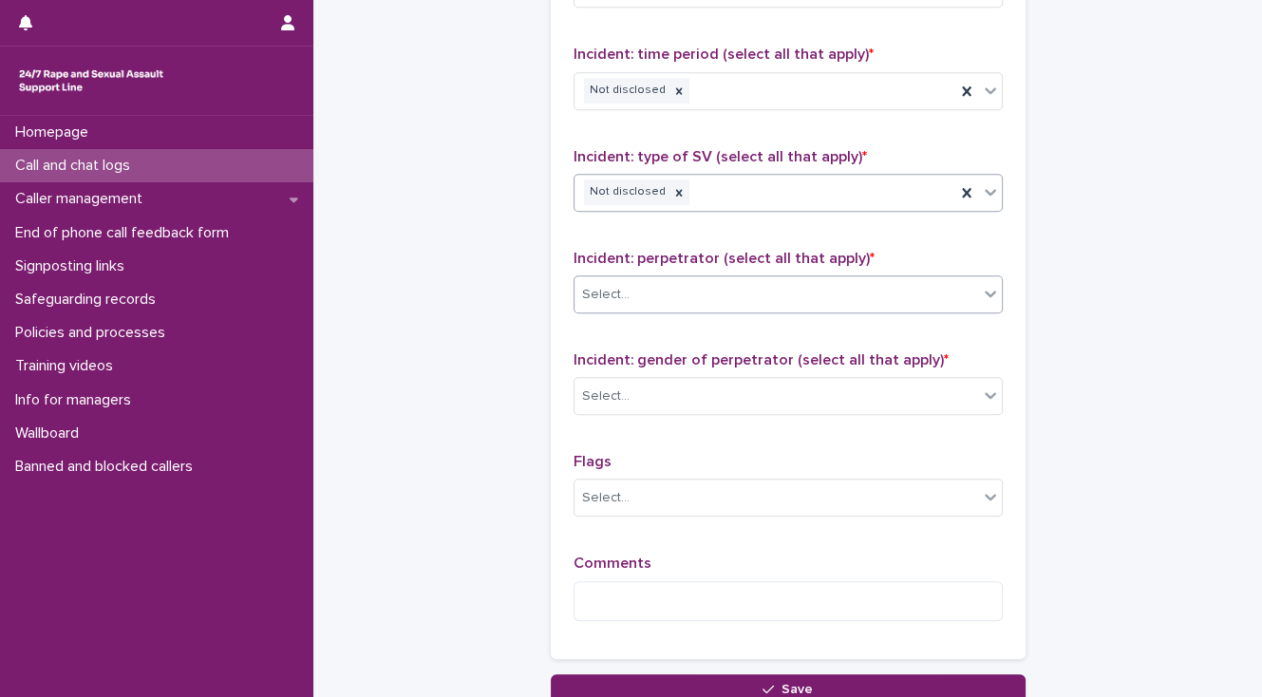
click at [690, 284] on div "Select..." at bounding box center [776, 294] width 404 height 31
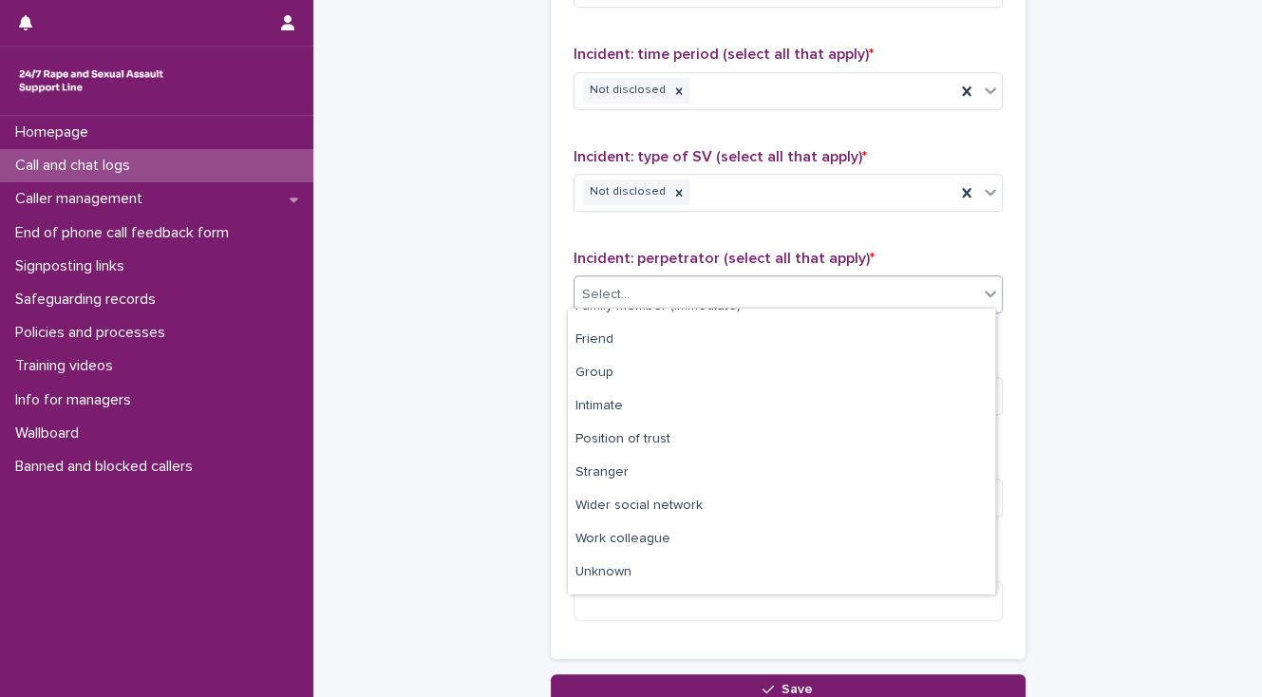
scroll to position [80, 0]
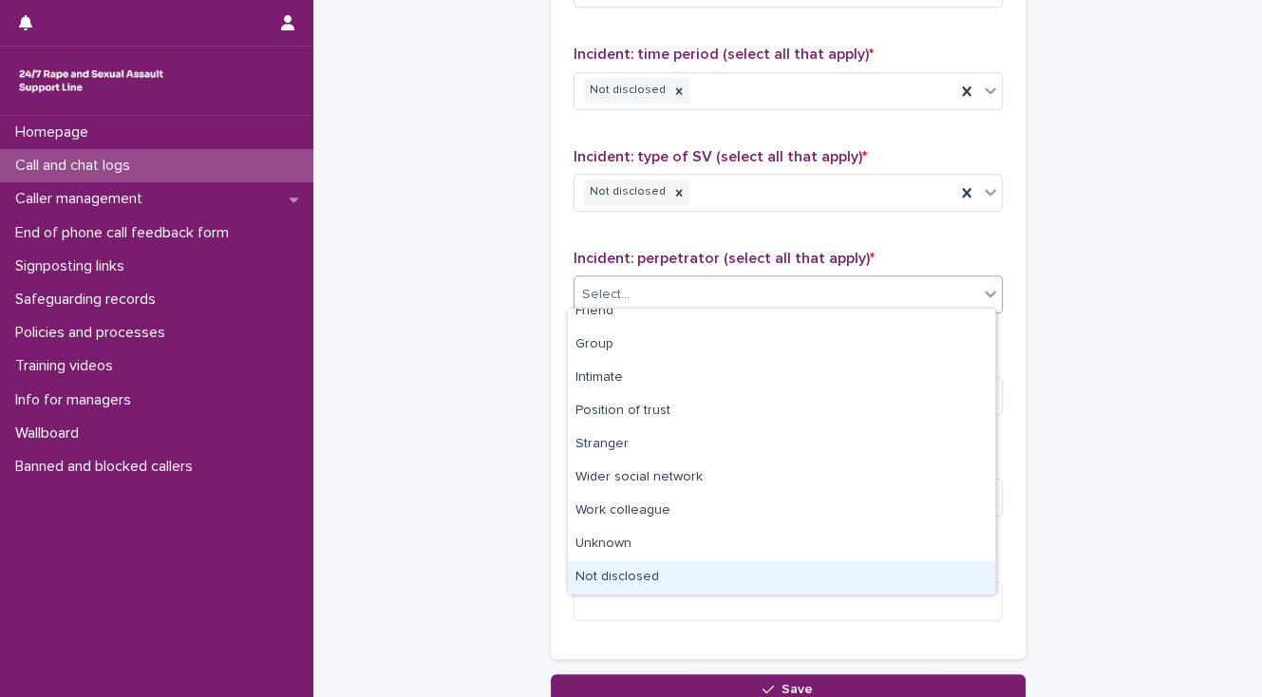
drag, startPoint x: 762, startPoint y: 554, endPoint x: 763, endPoint y: 565, distance: 10.5
click at [763, 577] on div "Not disclosed" at bounding box center [781, 577] width 427 height 33
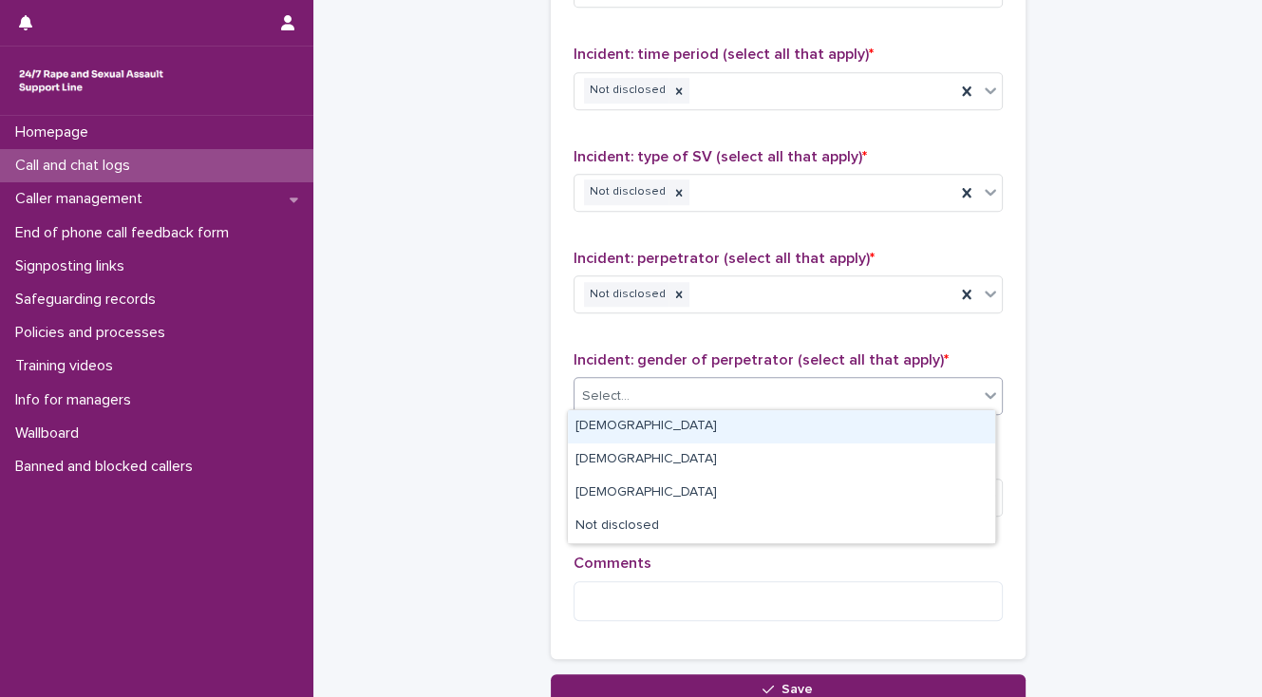
click at [701, 404] on div "Select..." at bounding box center [776, 396] width 404 height 31
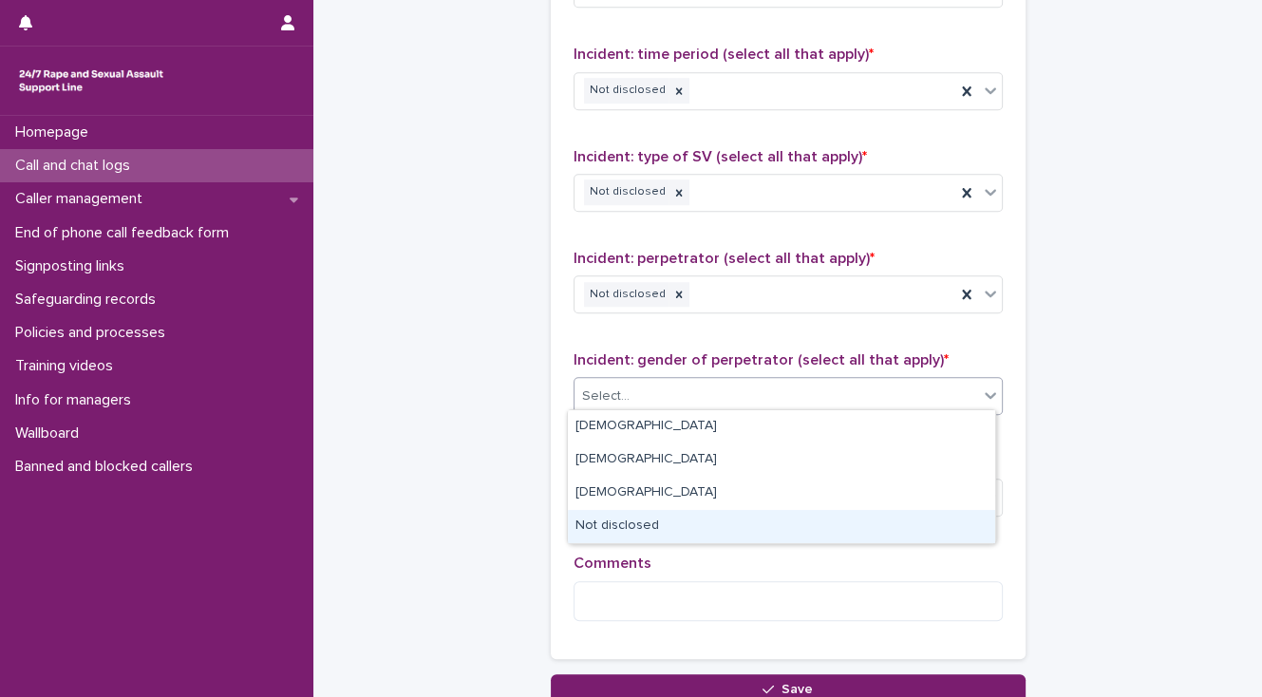
click at [722, 518] on div "Not disclosed" at bounding box center [781, 526] width 427 height 33
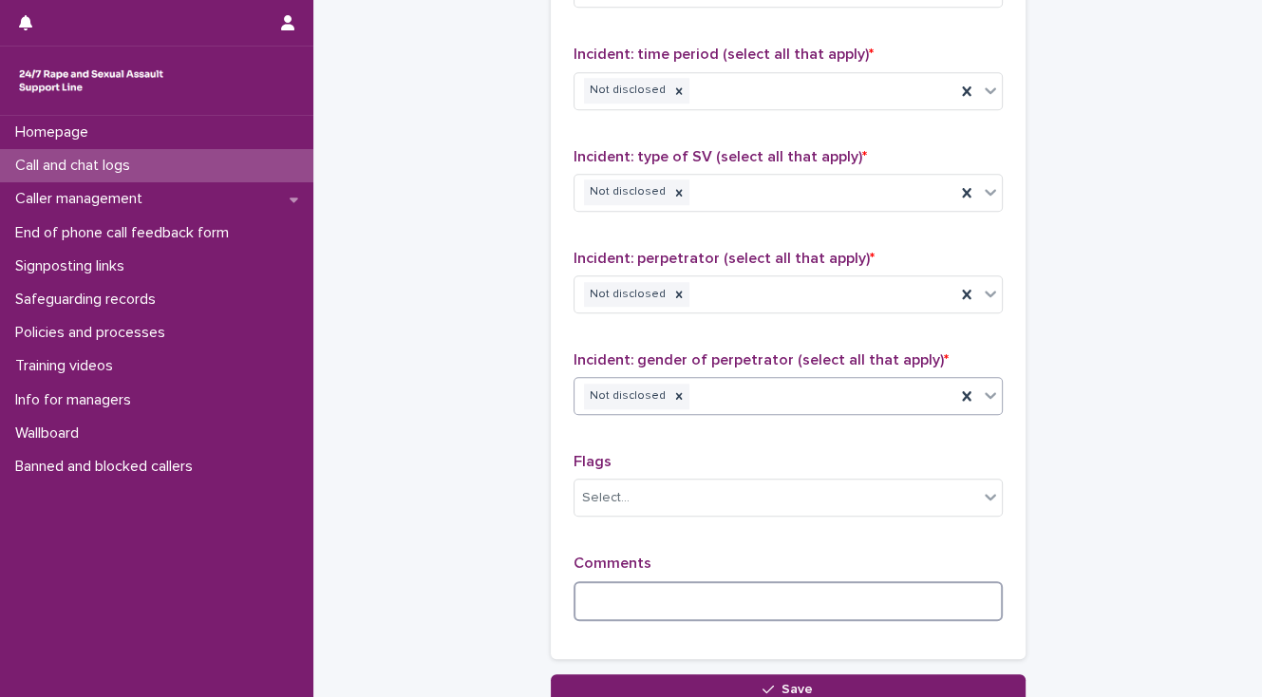
click at [630, 597] on textarea at bounding box center [787, 601] width 429 height 41
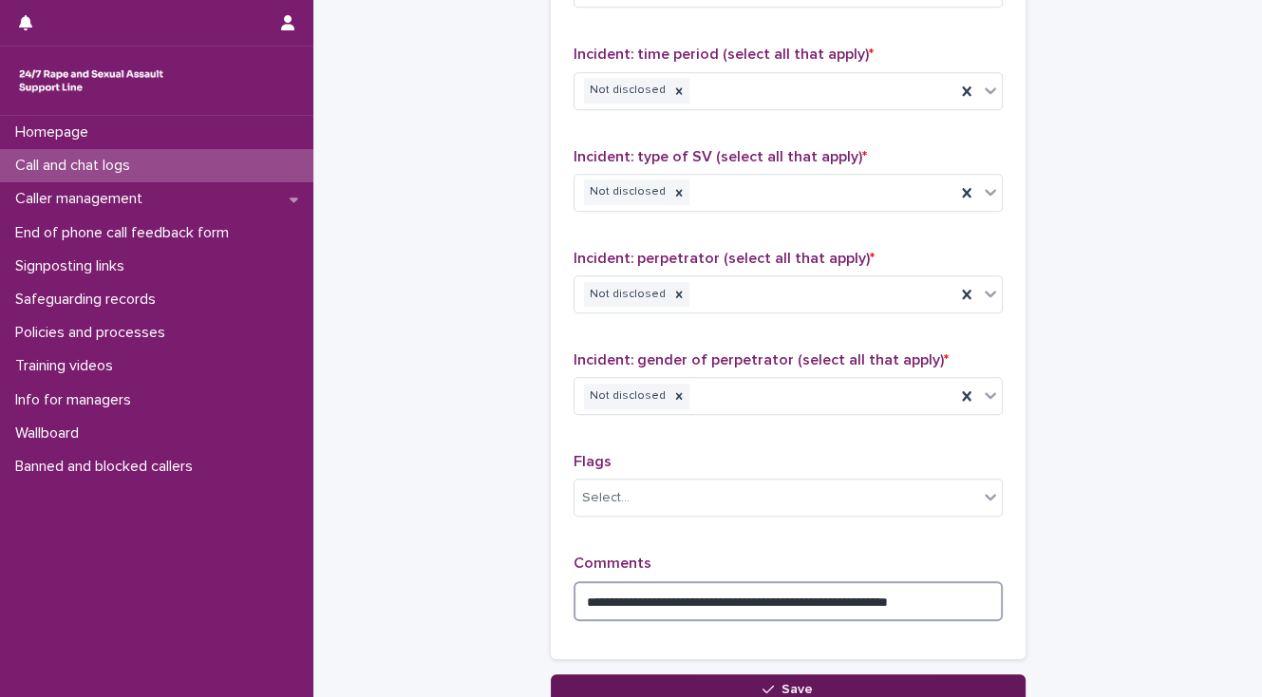
type textarea "**********"
click at [652, 690] on button "Save" at bounding box center [788, 689] width 475 height 30
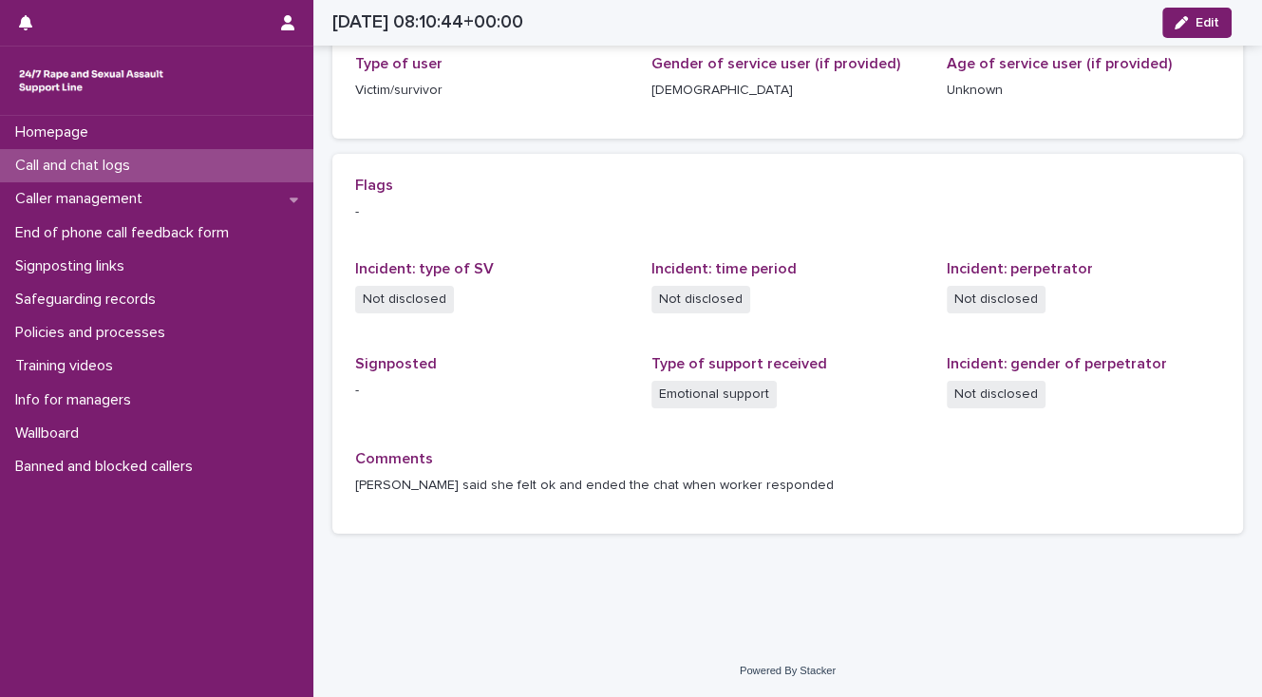
scroll to position [311, 0]
click at [122, 164] on p "Call and chat logs" at bounding box center [77, 166] width 138 height 18
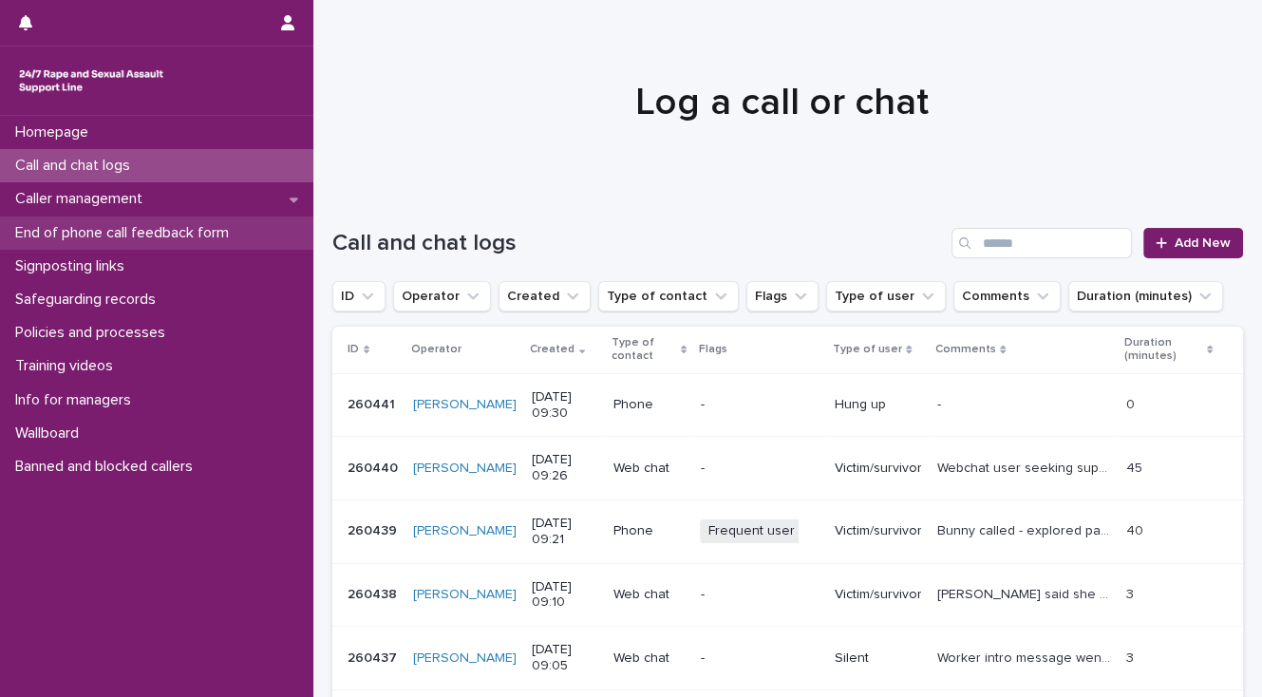
click at [128, 239] on p "End of phone call feedback form" at bounding box center [126, 233] width 236 height 18
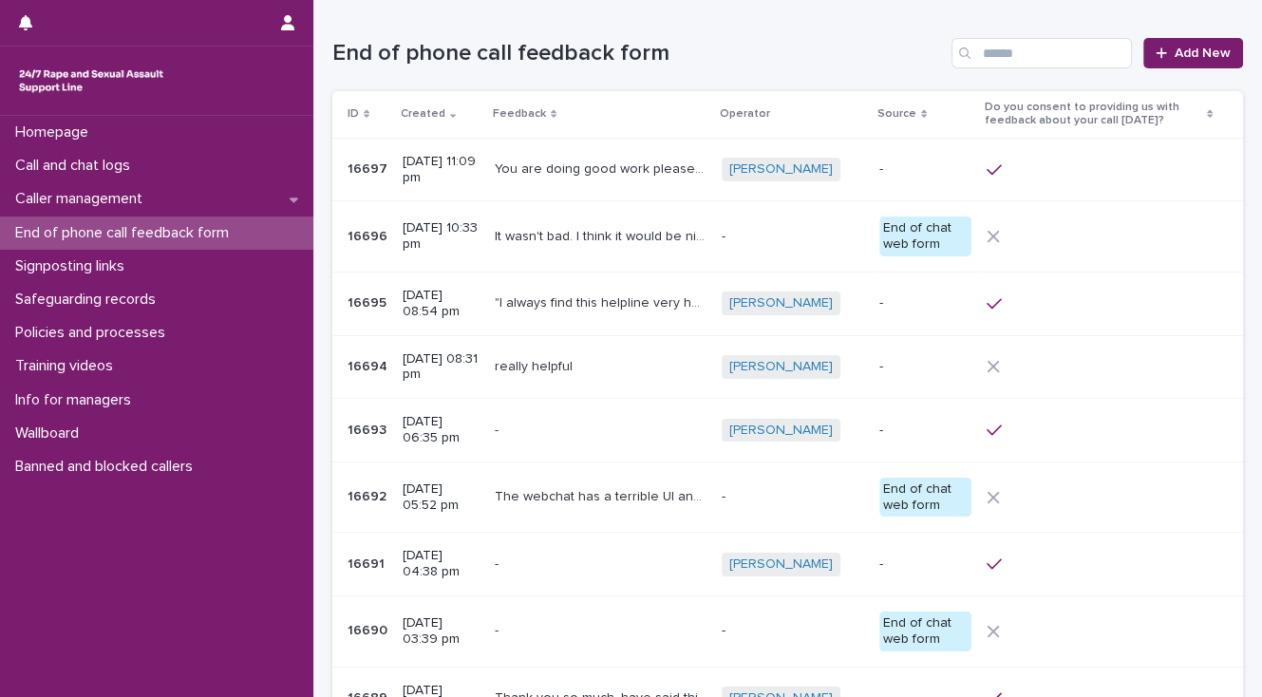
click at [584, 237] on p "It wasn't bad. I think it would be nice for the responders to reply more thorou…" at bounding box center [603, 235] width 216 height 20
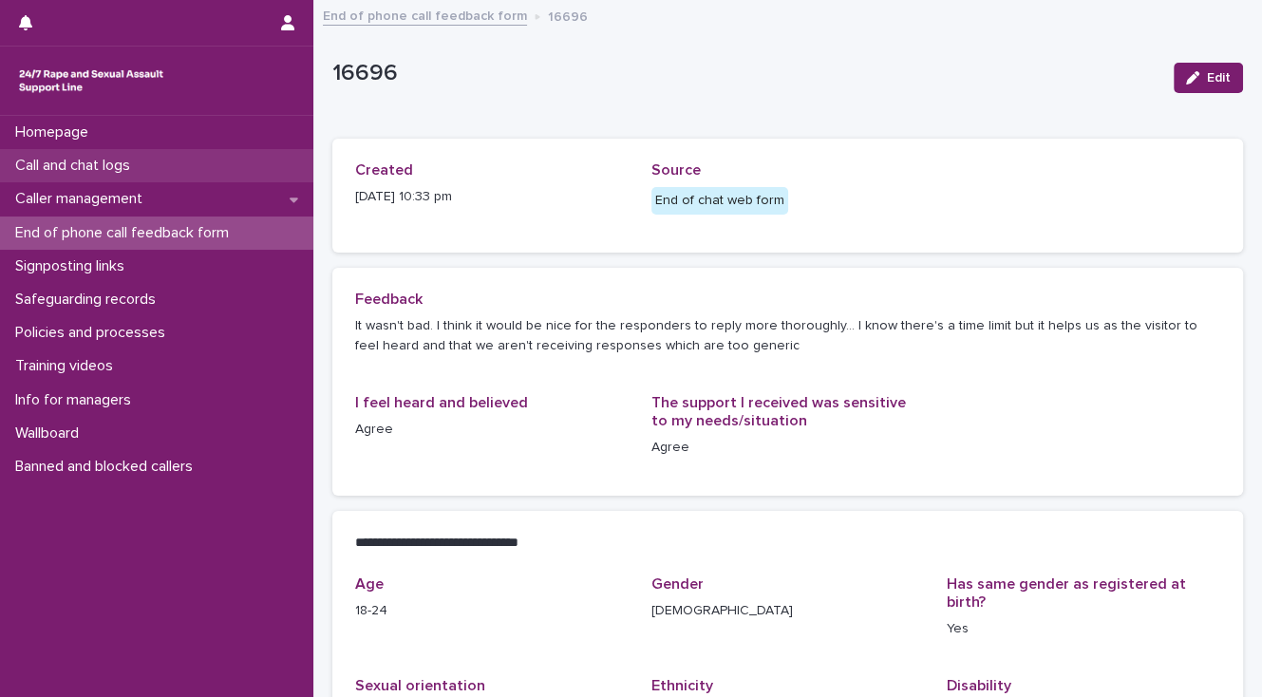
click at [113, 160] on p "Call and chat logs" at bounding box center [77, 166] width 138 height 18
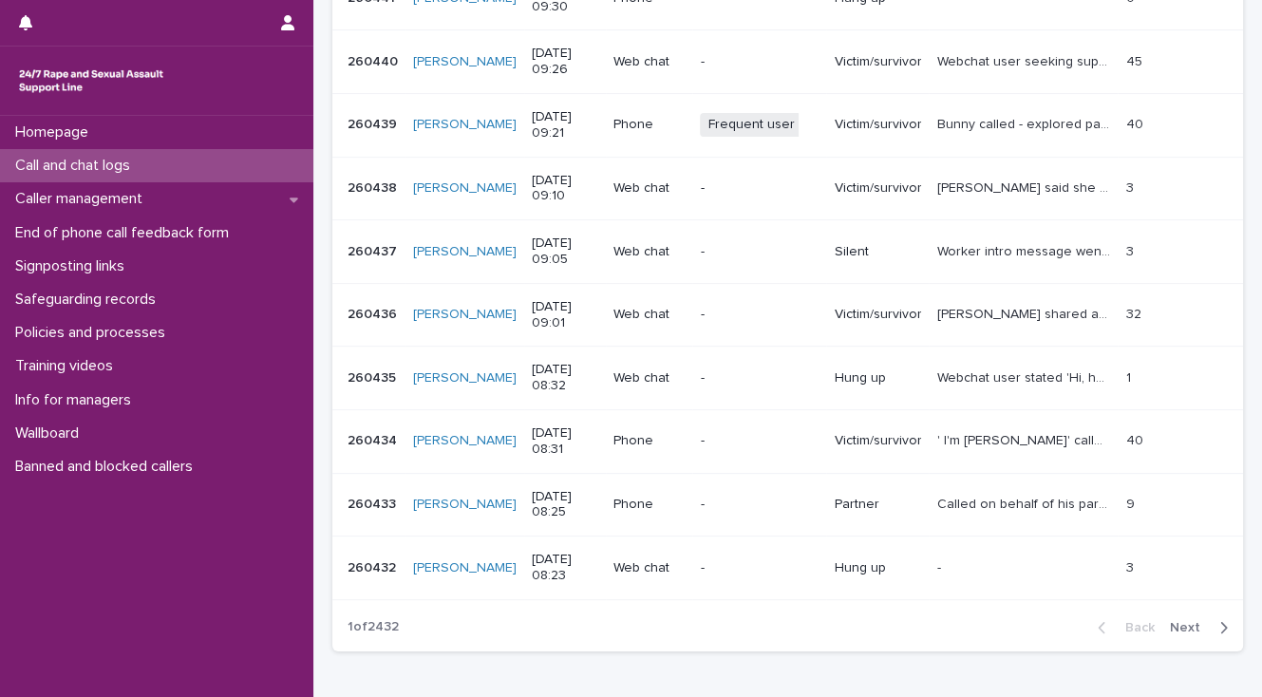
scroll to position [370, 0]
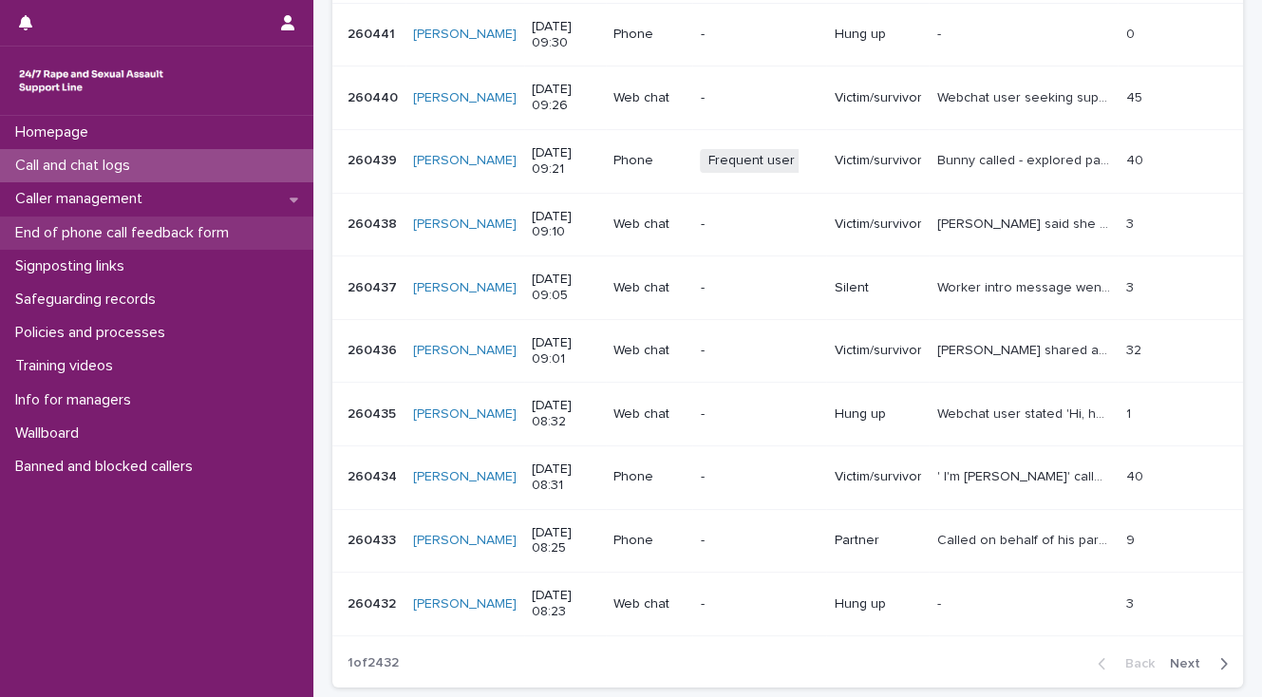
click at [160, 232] on p "End of phone call feedback form" at bounding box center [126, 233] width 236 height 18
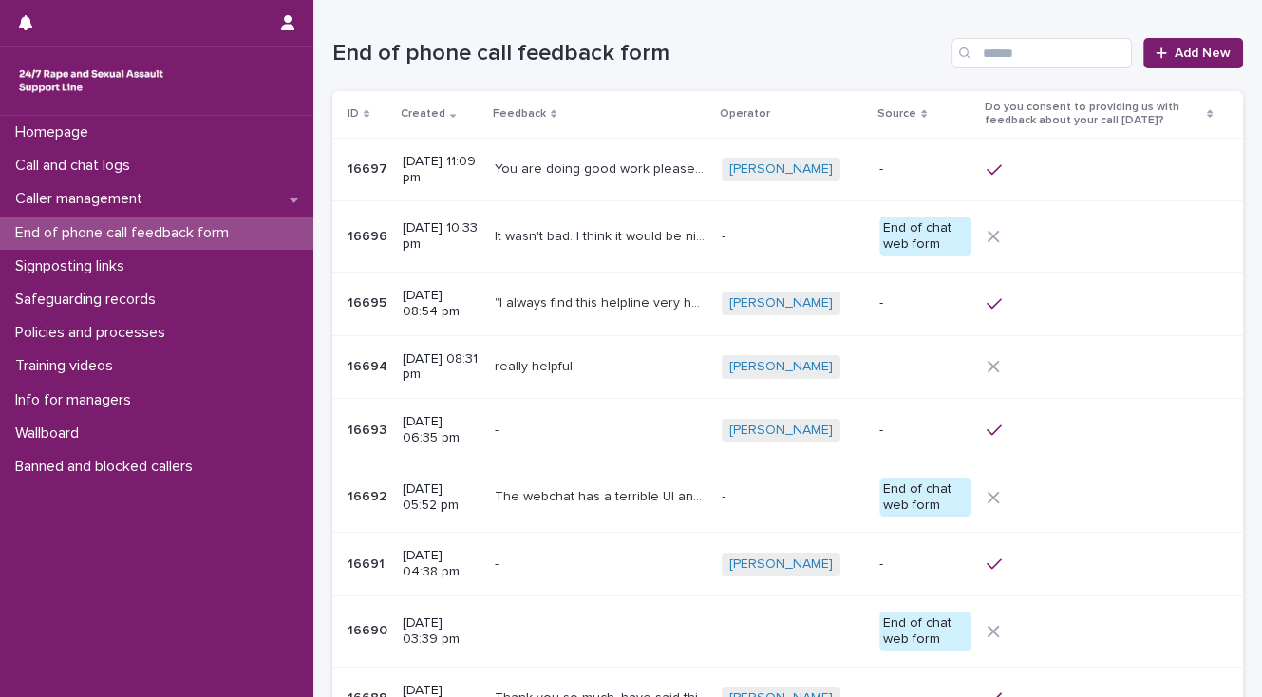
click at [567, 235] on p "It wasn't bad. I think it would be nice for the responders to reply more thorou…" at bounding box center [603, 235] width 216 height 20
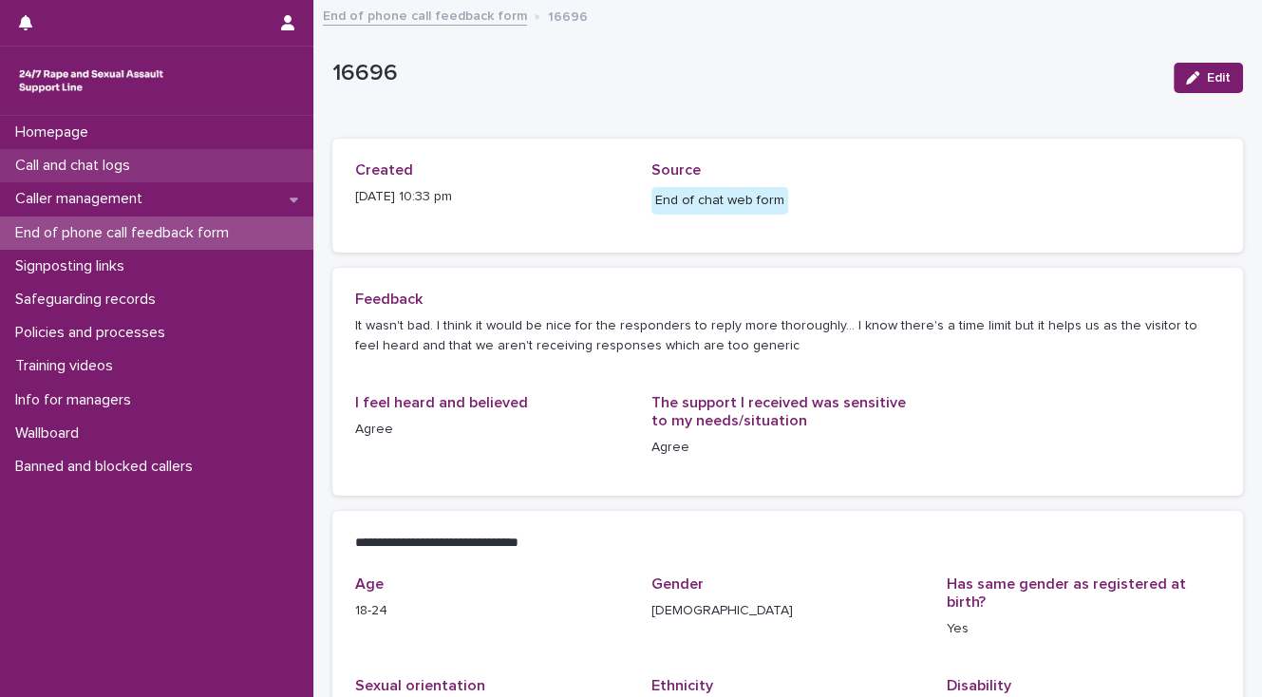
click at [47, 163] on p "Call and chat logs" at bounding box center [77, 166] width 138 height 18
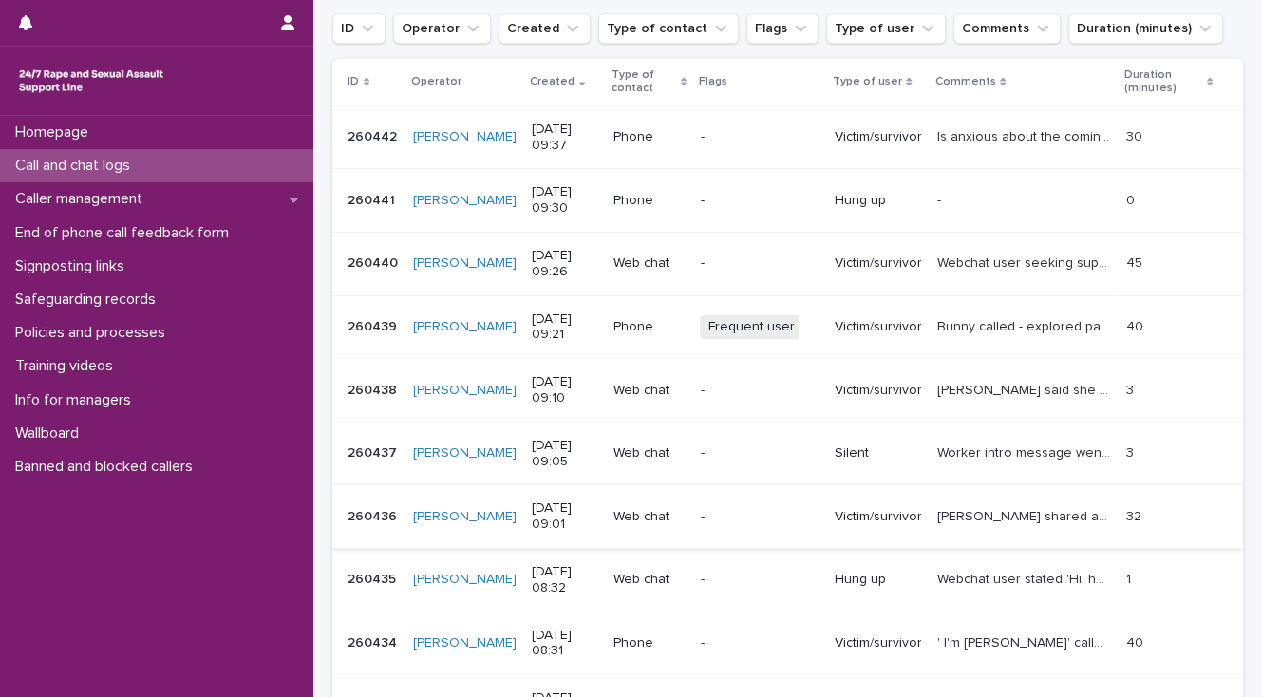
scroll to position [304, 0]
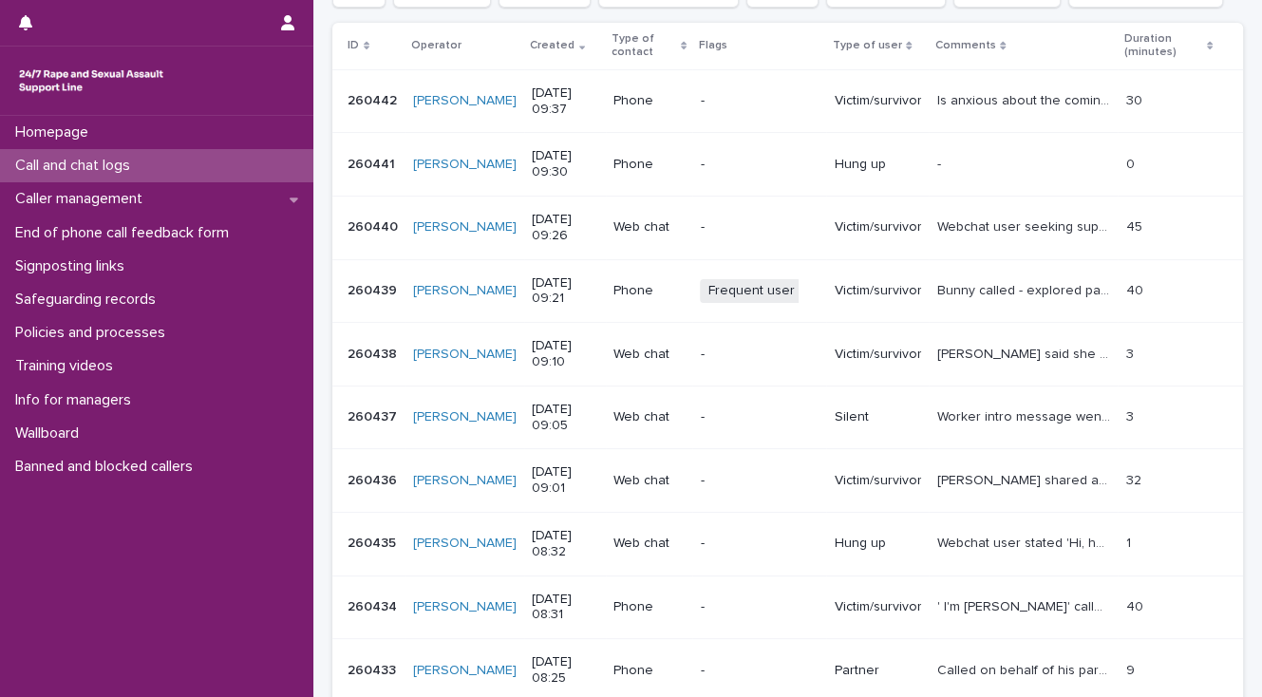
click at [974, 477] on p "[PERSON_NAME] shared an online incident last night; age clarified and signposte…" at bounding box center [1025, 479] width 178 height 20
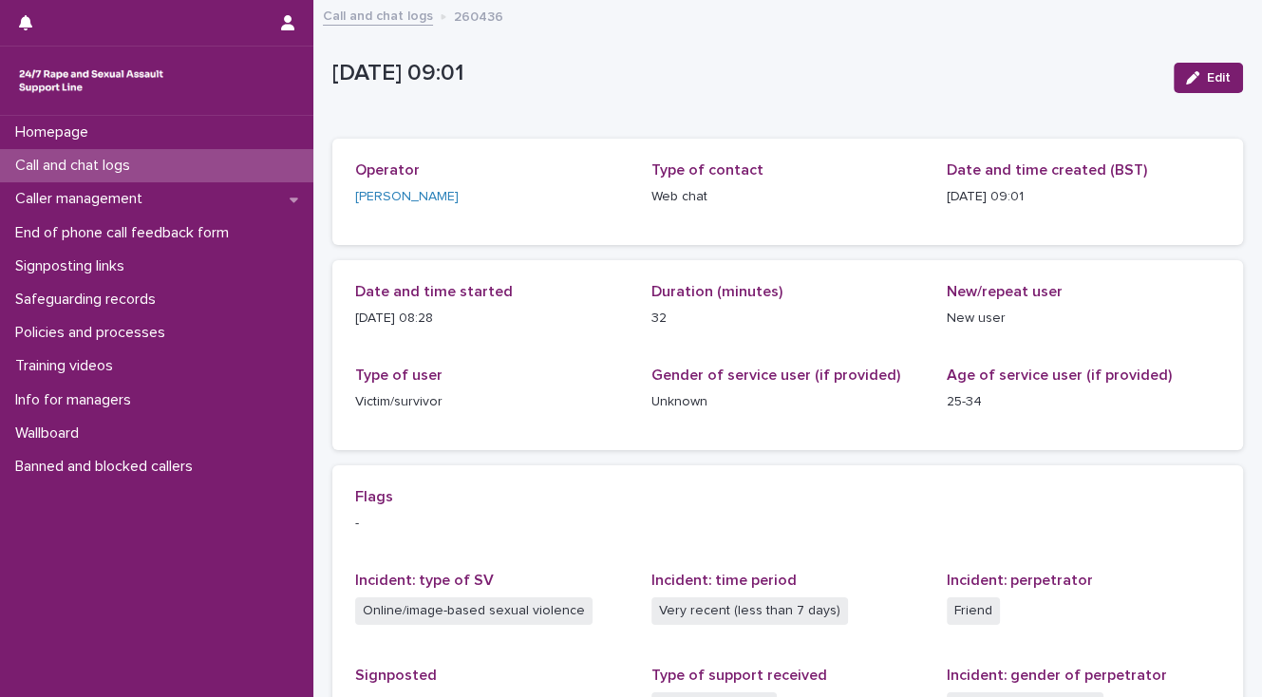
click at [58, 162] on p "Call and chat logs" at bounding box center [77, 166] width 138 height 18
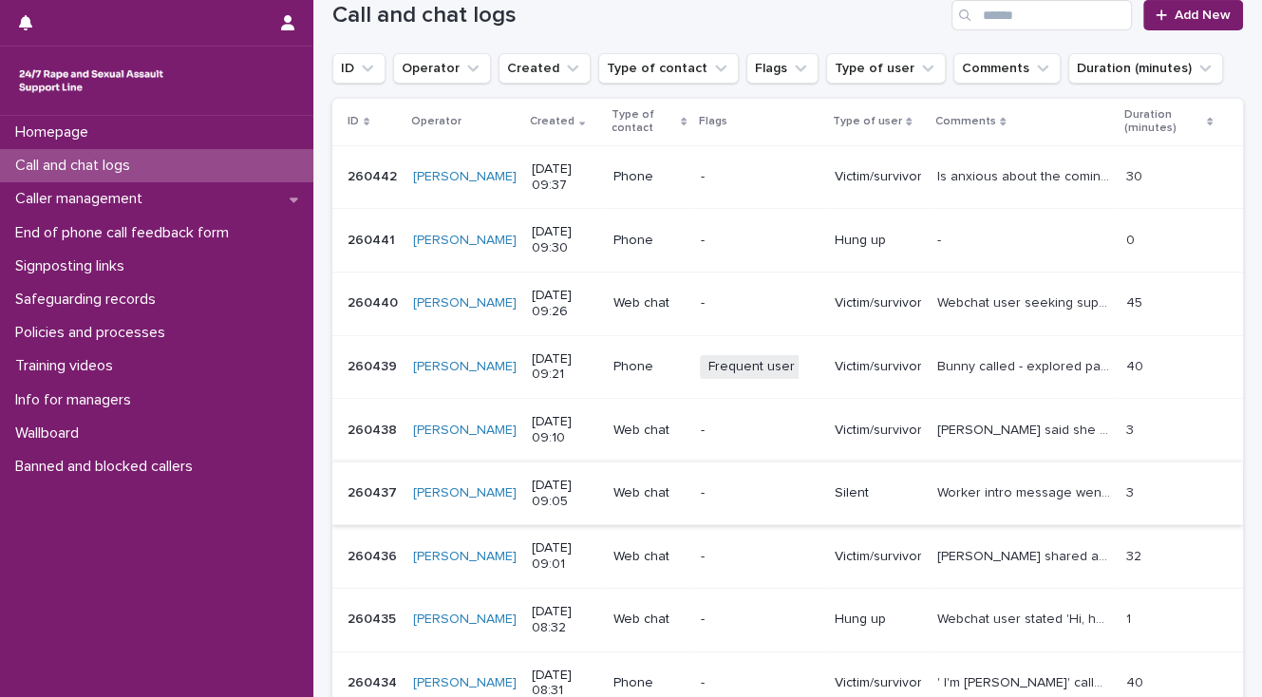
scroll to position [228, 0]
click at [150, 229] on p "End of phone call feedback form" at bounding box center [126, 233] width 236 height 18
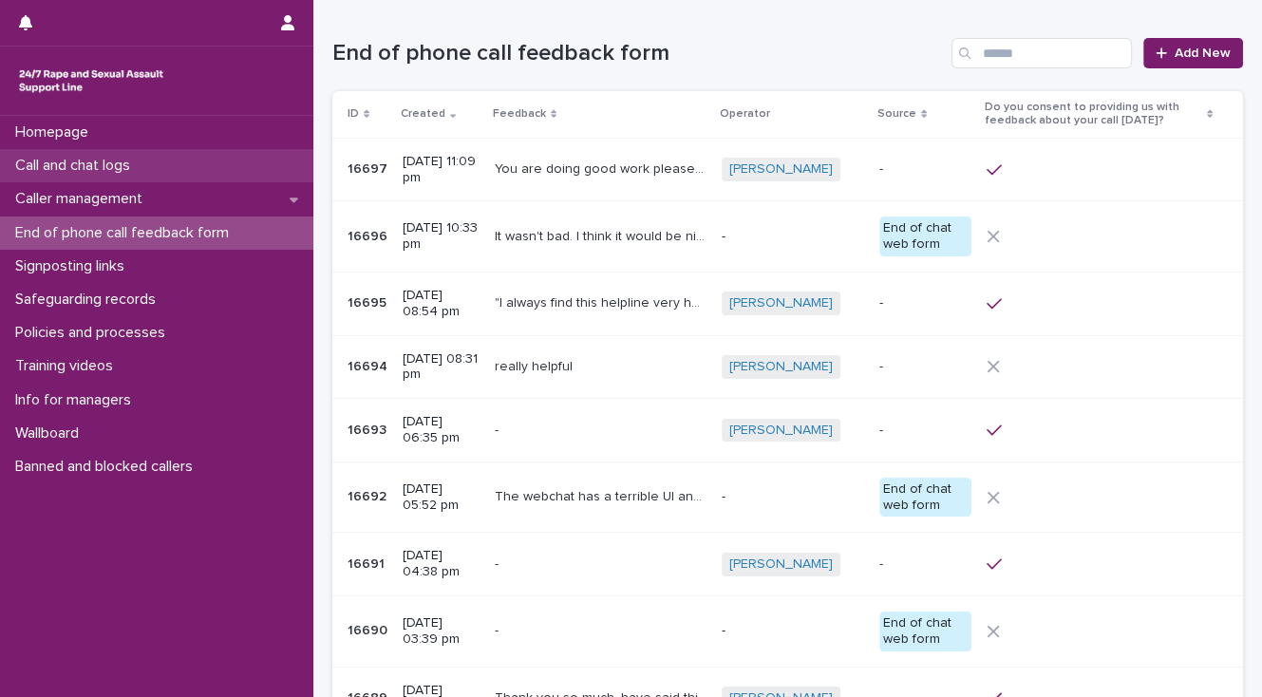
click at [108, 163] on p "Call and chat logs" at bounding box center [77, 166] width 138 height 18
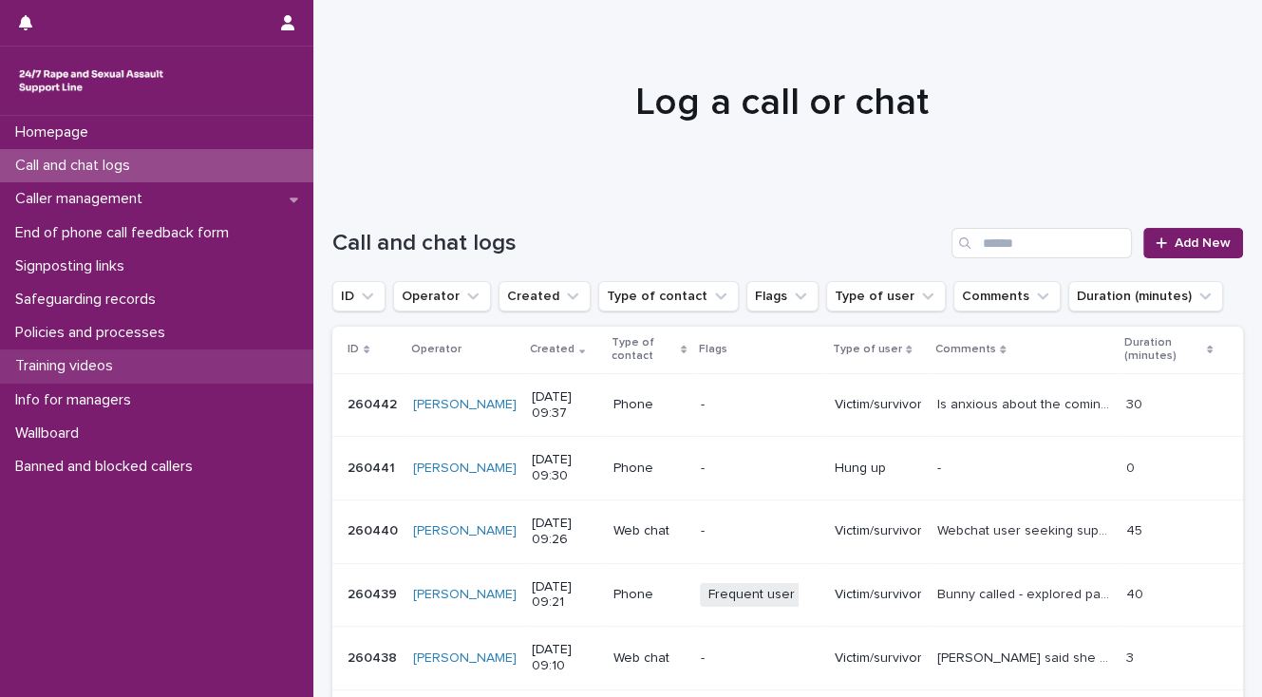
drag, startPoint x: 156, startPoint y: 163, endPoint x: 29, endPoint y: 376, distance: 247.3
click at [156, 163] on div "Call and chat logs" at bounding box center [156, 165] width 313 height 33
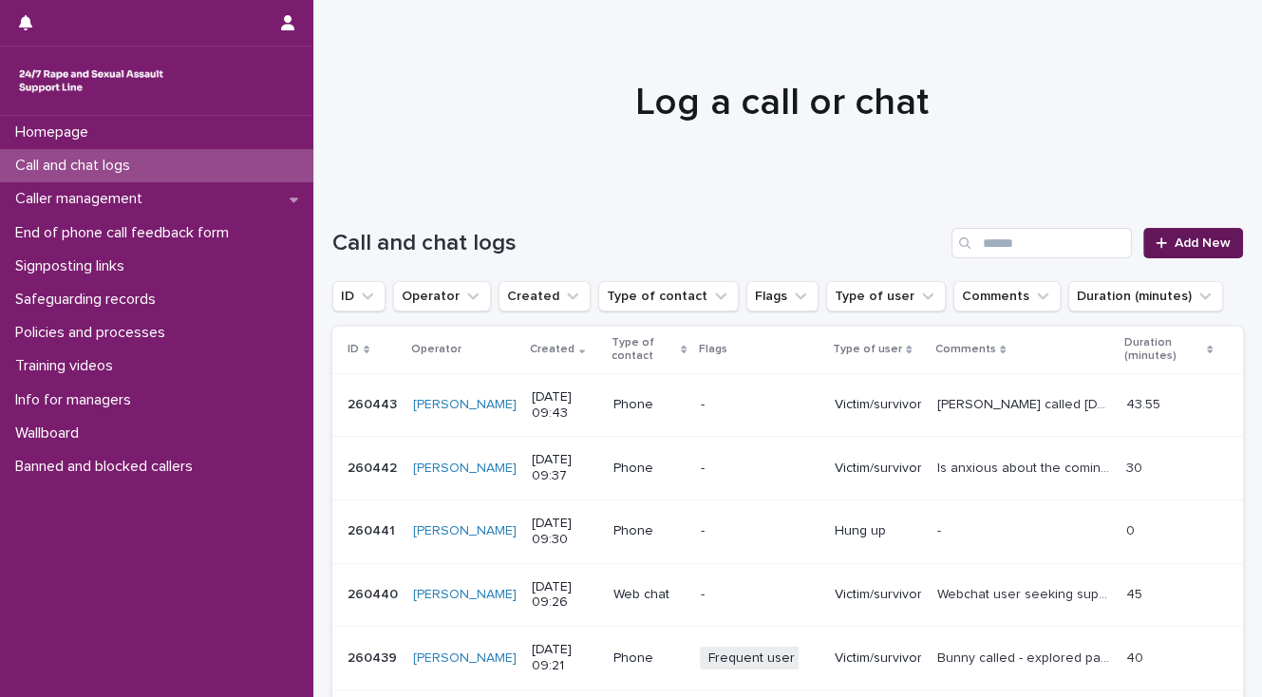
click at [1193, 248] on span "Add New" at bounding box center [1202, 242] width 56 height 13
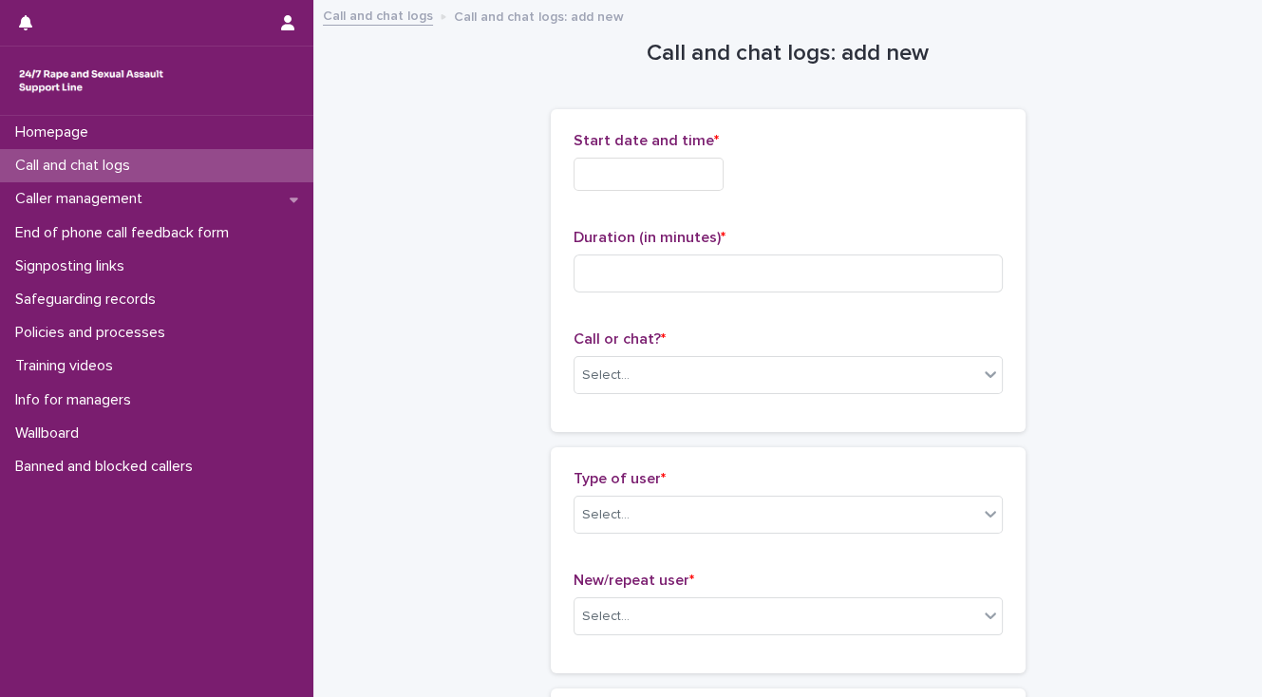
click at [669, 167] on input "text" at bounding box center [648, 174] width 150 height 33
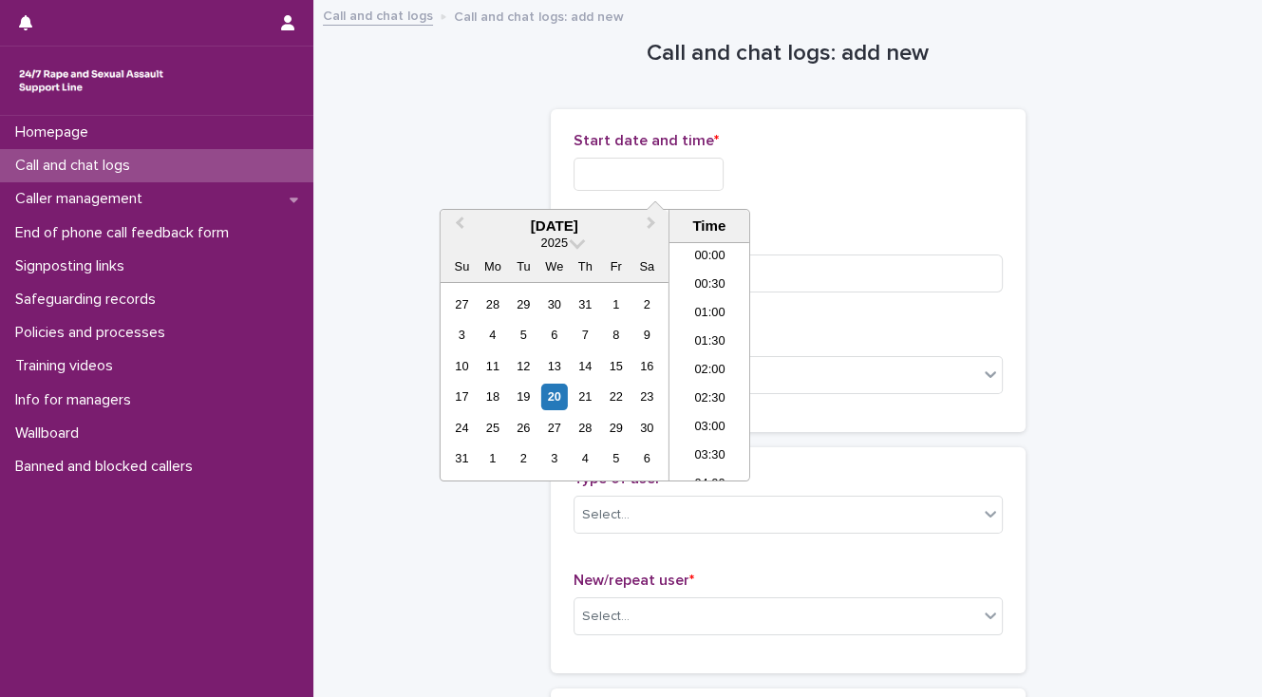
scroll to position [437, 0]
drag, startPoint x: 717, startPoint y: 358, endPoint x: 685, endPoint y: 300, distance: 66.3
click at [715, 358] on li "09:30" at bounding box center [709, 361] width 81 height 28
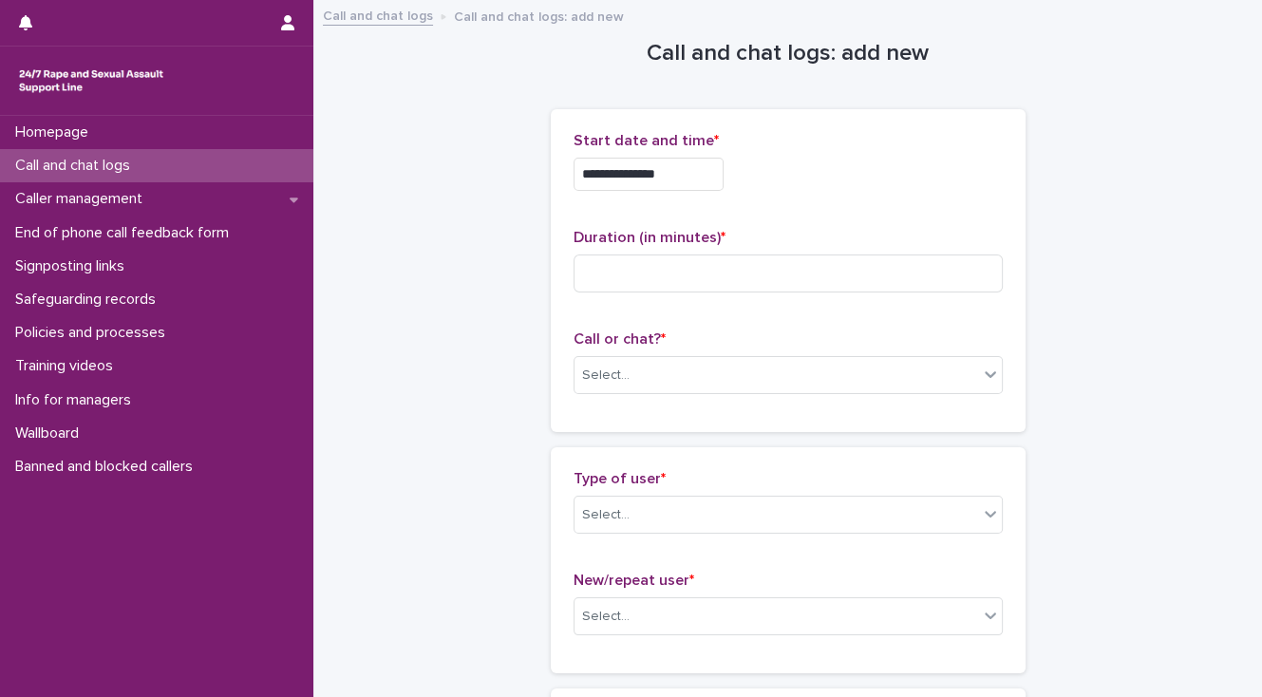
click at [672, 172] on input "**********" at bounding box center [648, 174] width 150 height 33
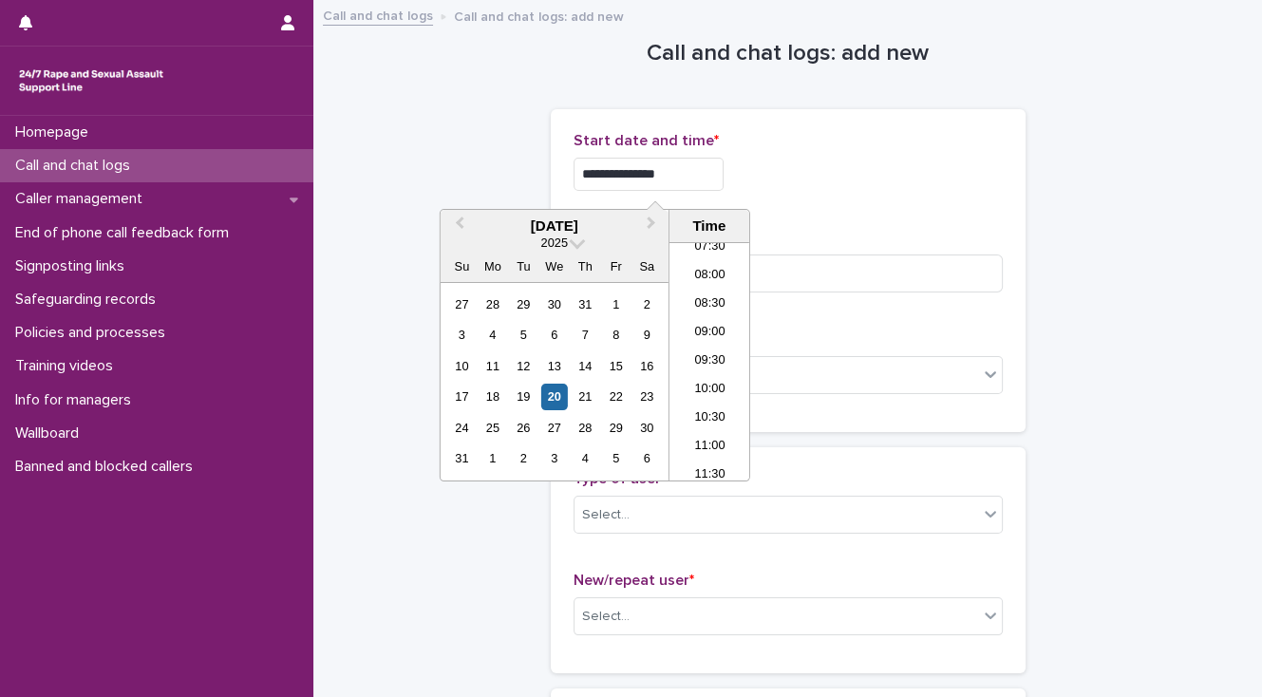
type input "**********"
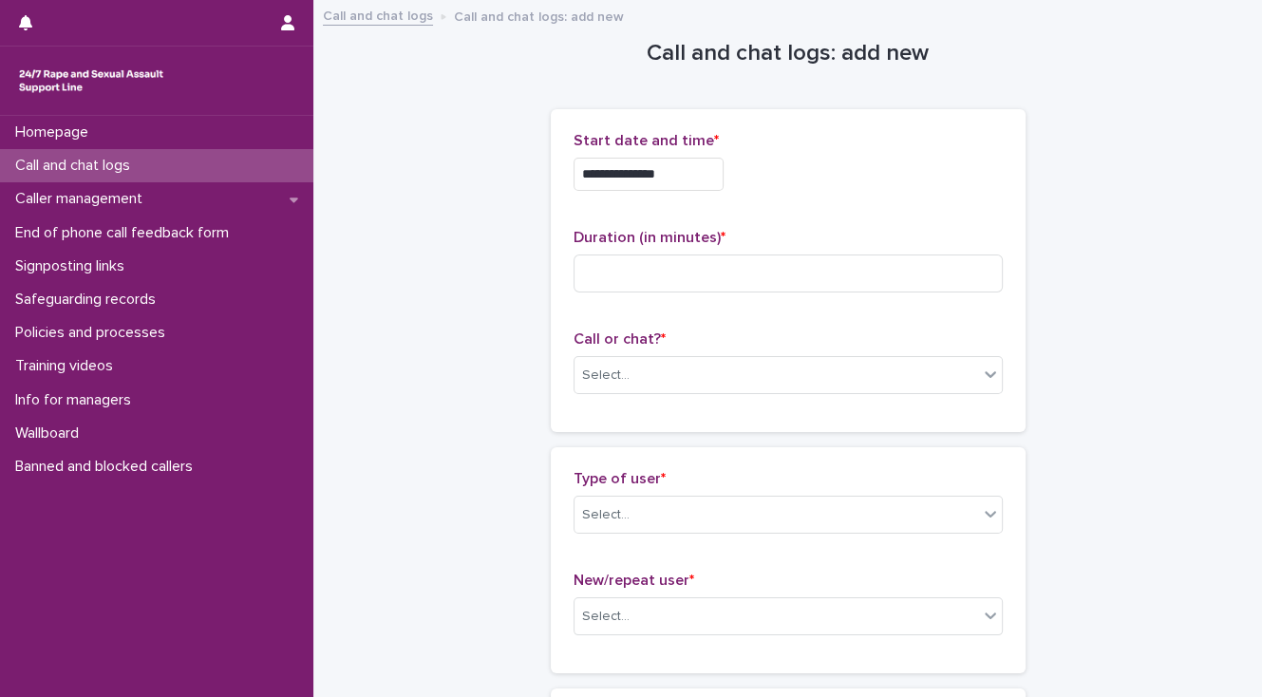
click at [639, 377] on div "Select..." at bounding box center [776, 375] width 404 height 31
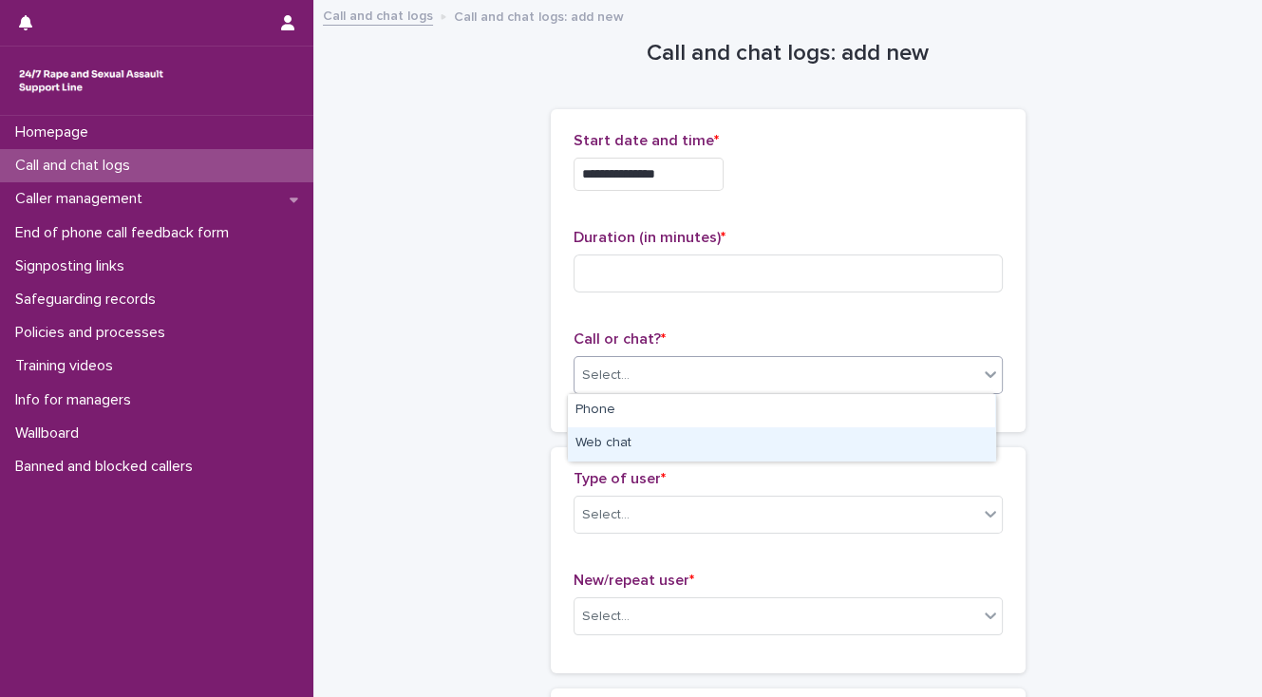
drag, startPoint x: 640, startPoint y: 423, endPoint x: 643, endPoint y: 475, distance: 52.3
click at [647, 445] on div "Web chat" at bounding box center [781, 443] width 427 height 33
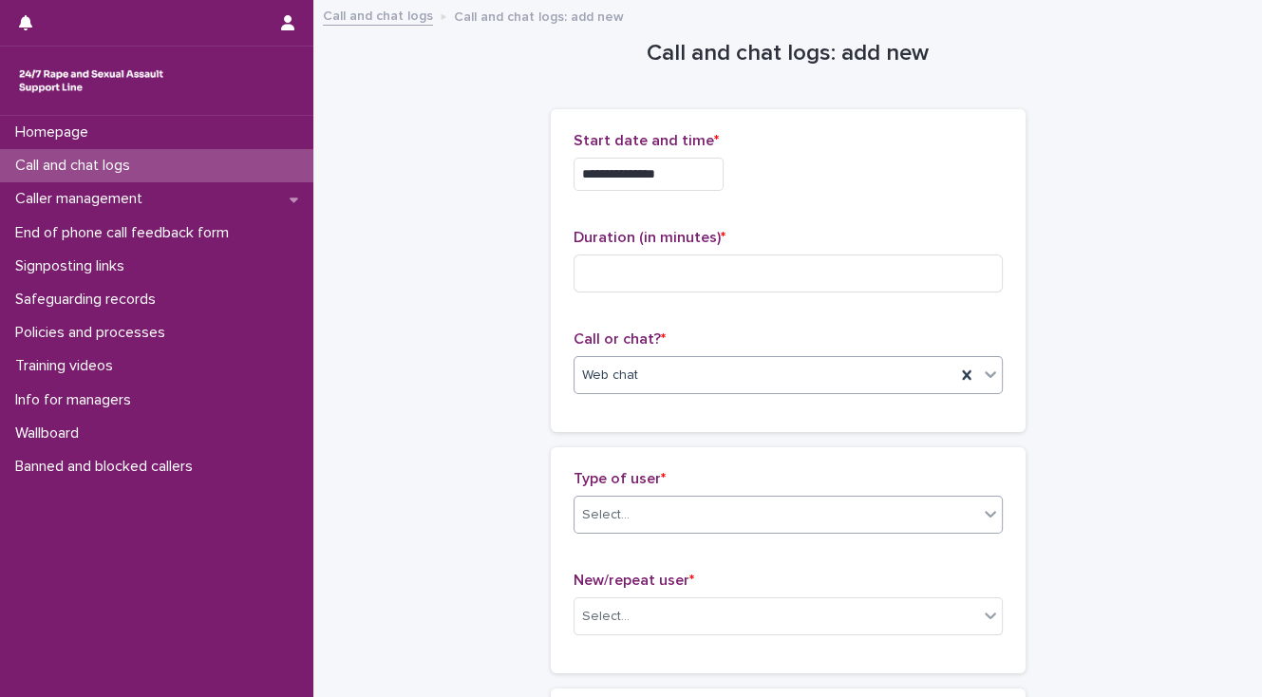
click at [634, 511] on div "Select..." at bounding box center [776, 514] width 404 height 31
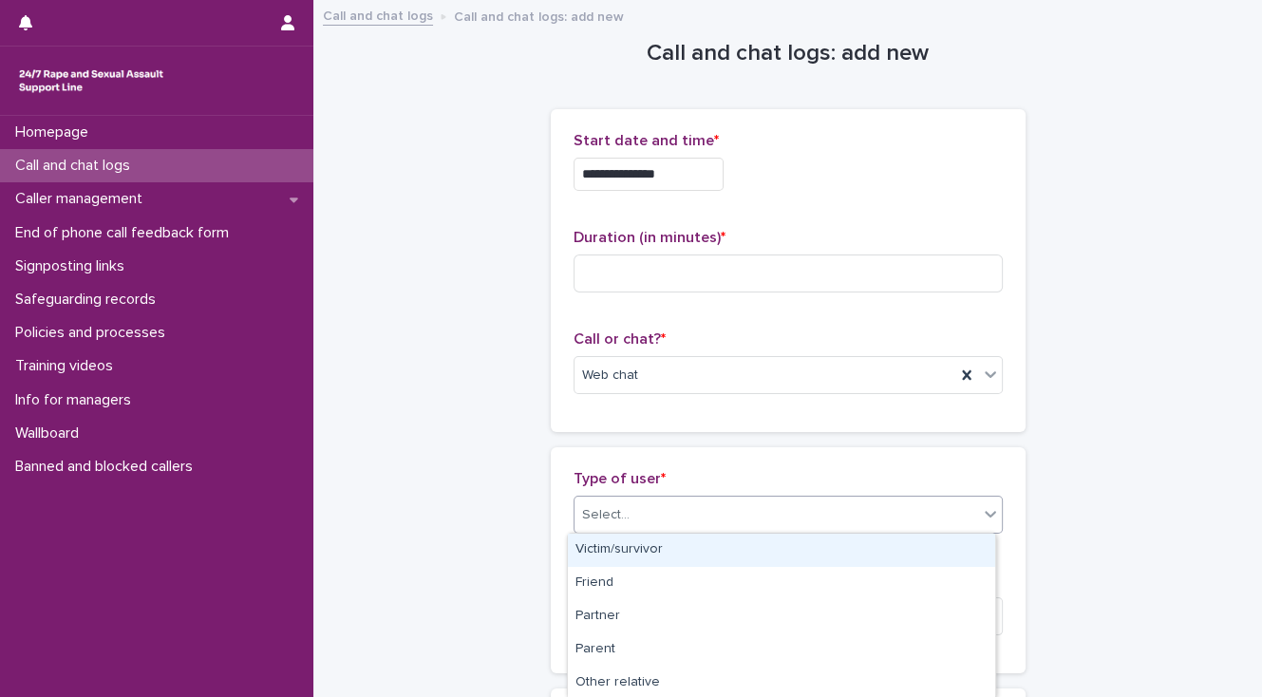
click at [644, 544] on div "Victim/survivor" at bounding box center [781, 550] width 427 height 33
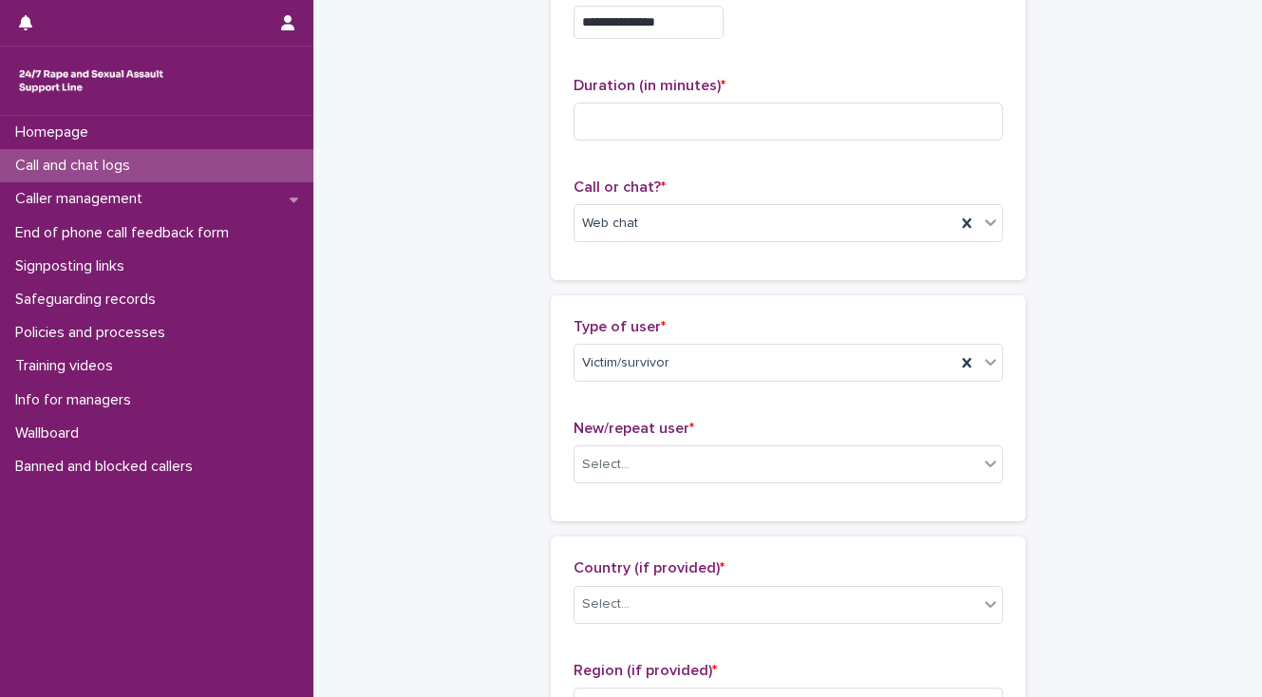
scroll to position [228, 0]
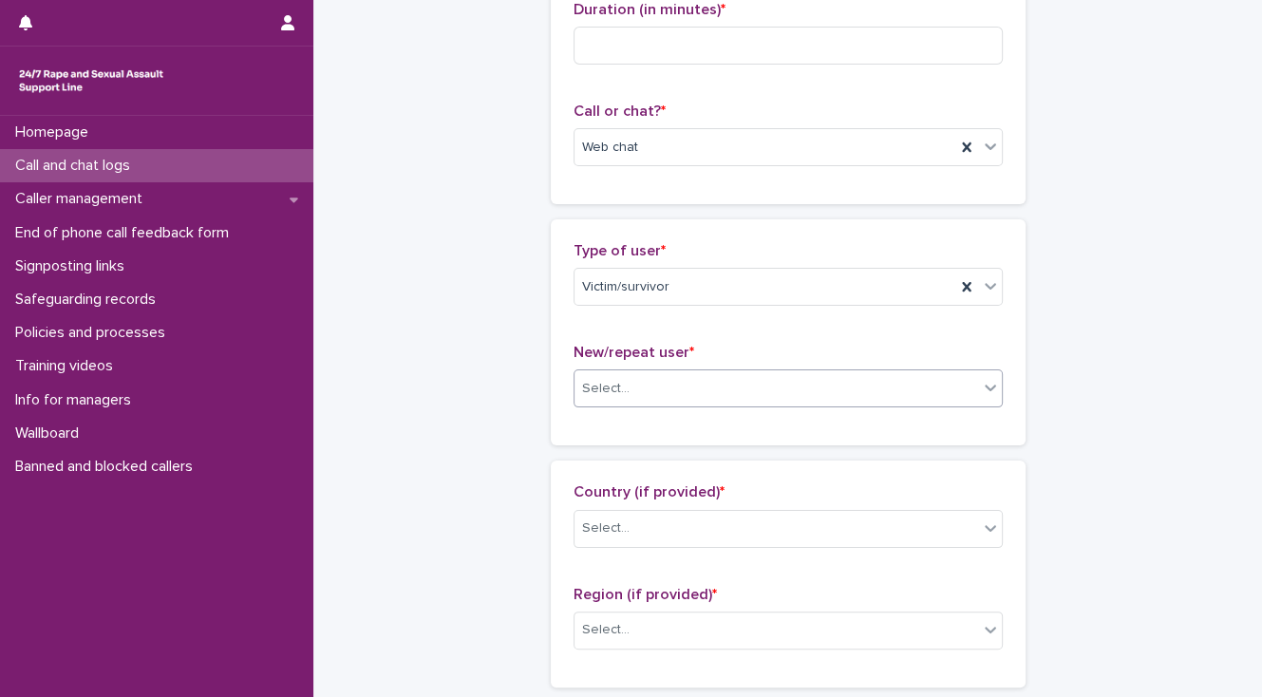
click at [613, 388] on div "Select..." at bounding box center [605, 389] width 47 height 20
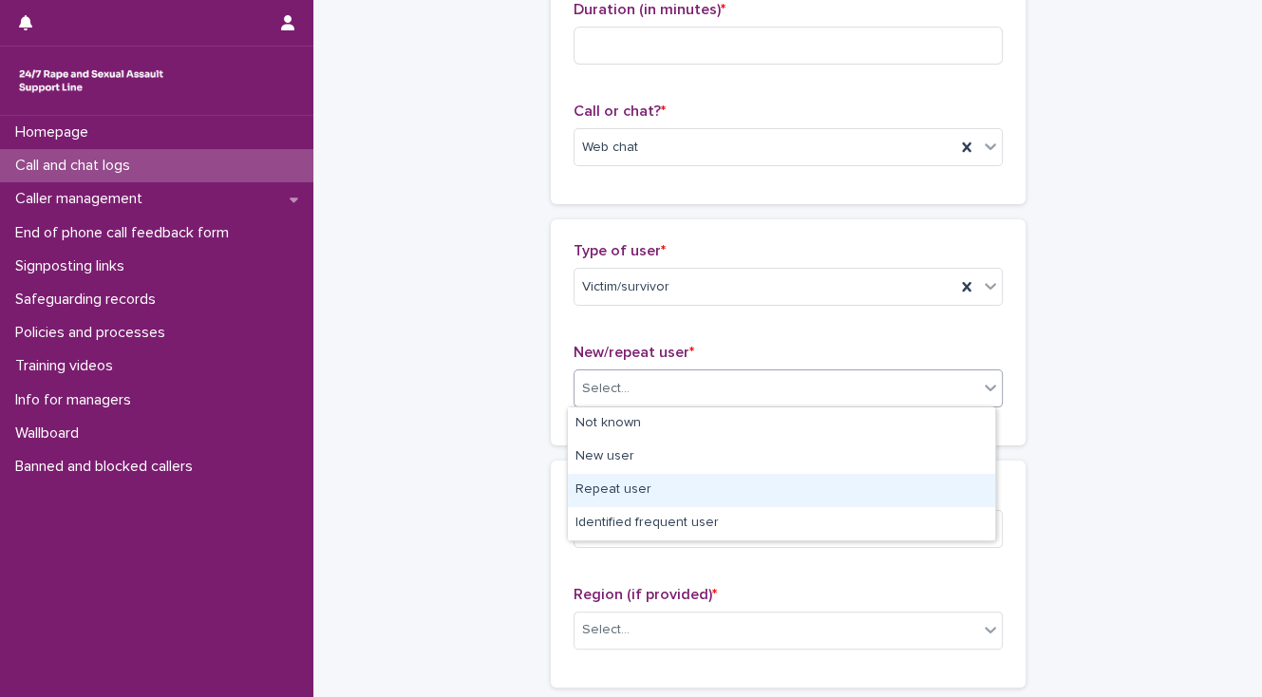
click at [636, 486] on div "Repeat user" at bounding box center [781, 490] width 427 height 33
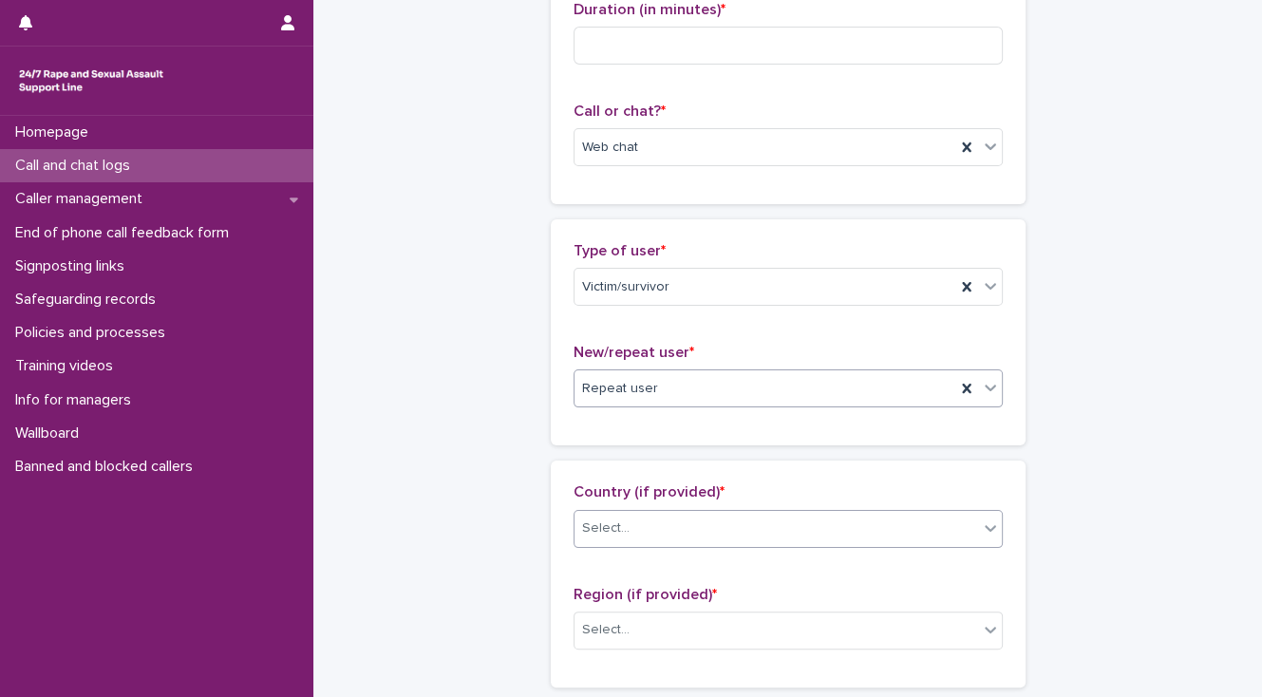
drag, startPoint x: 635, startPoint y: 529, endPoint x: 635, endPoint y: 543, distance: 14.2
click at [635, 531] on div "Select..." at bounding box center [776, 528] width 404 height 31
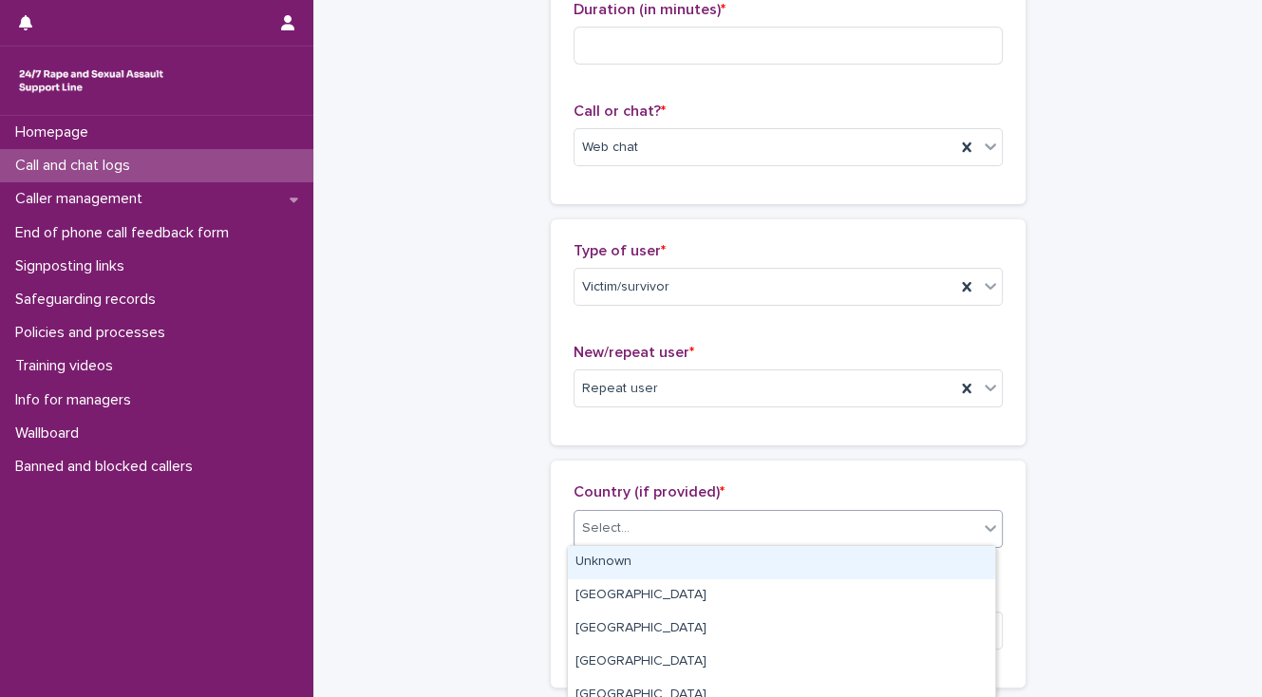
click at [635, 561] on div "Unknown" at bounding box center [781, 562] width 427 height 33
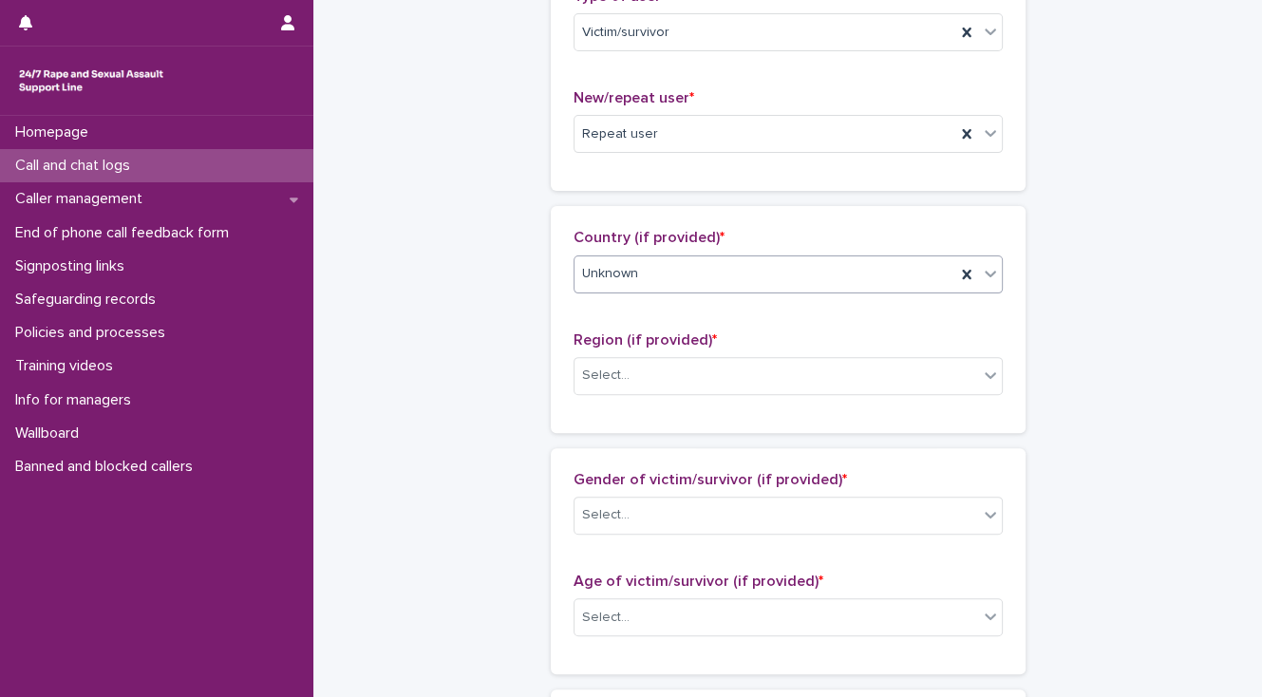
scroll to position [532, 0]
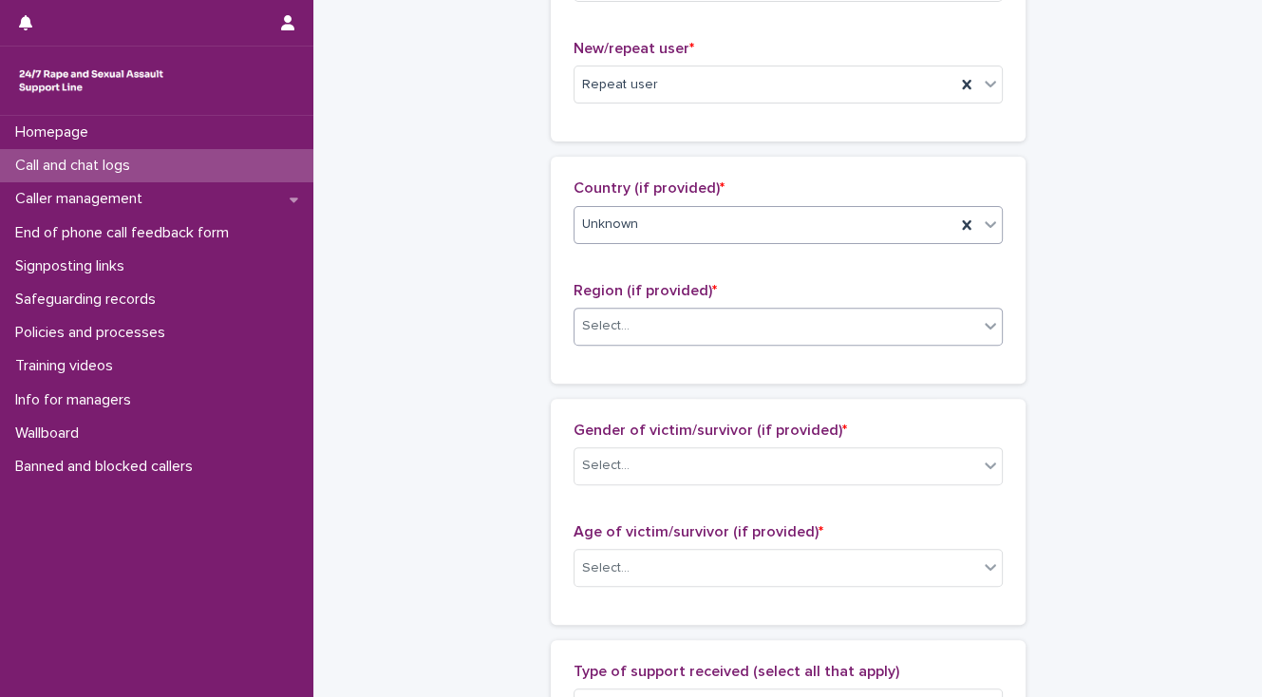
click at [598, 332] on div "Select..." at bounding box center [605, 326] width 47 height 20
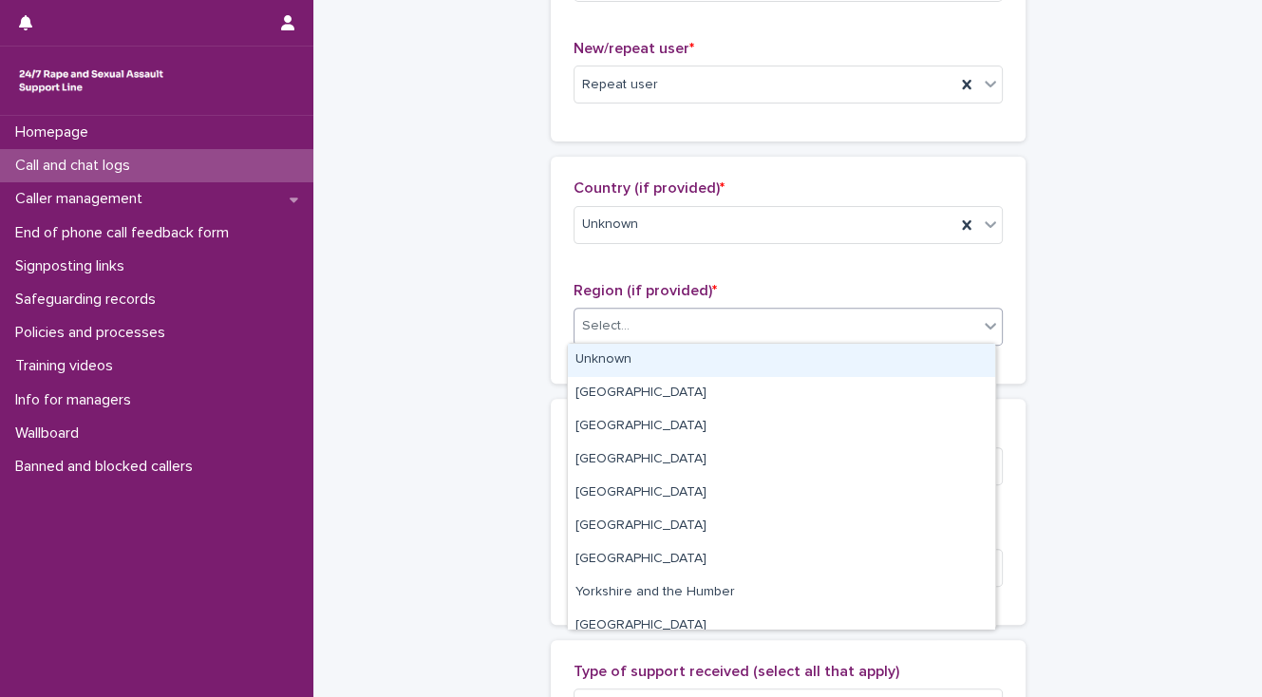
click at [598, 350] on div "Unknown" at bounding box center [781, 360] width 427 height 33
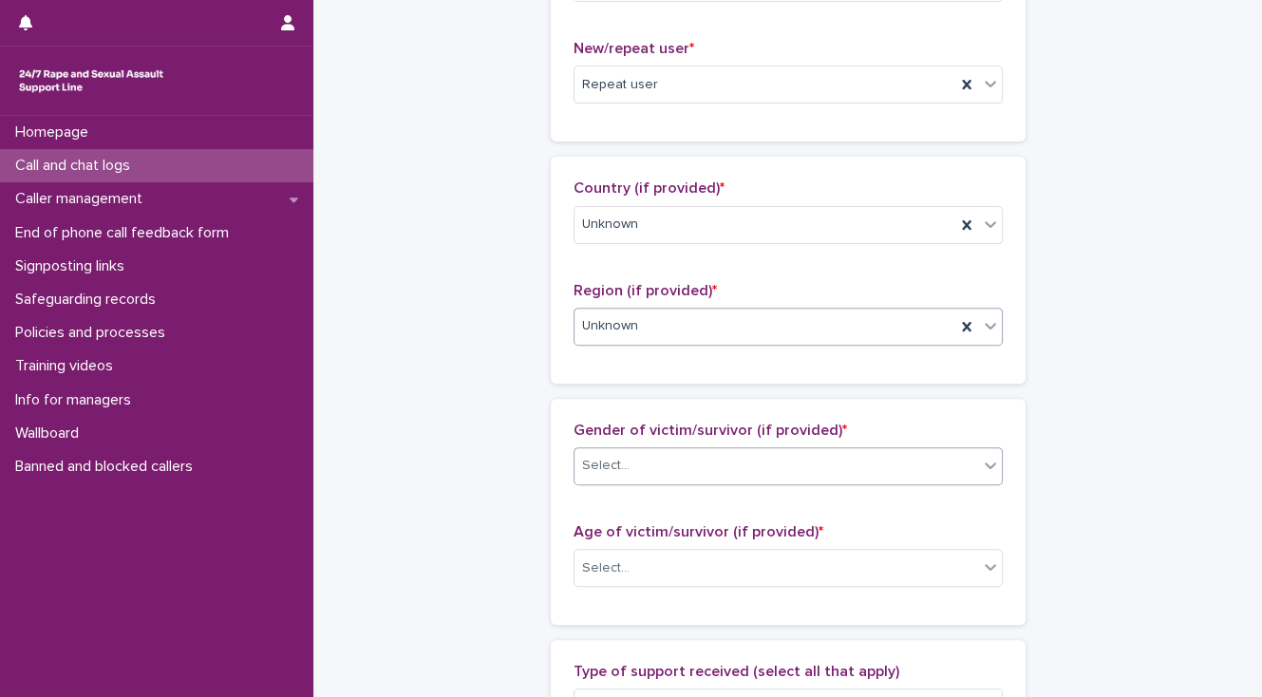
click at [609, 463] on div "Select..." at bounding box center [605, 466] width 47 height 20
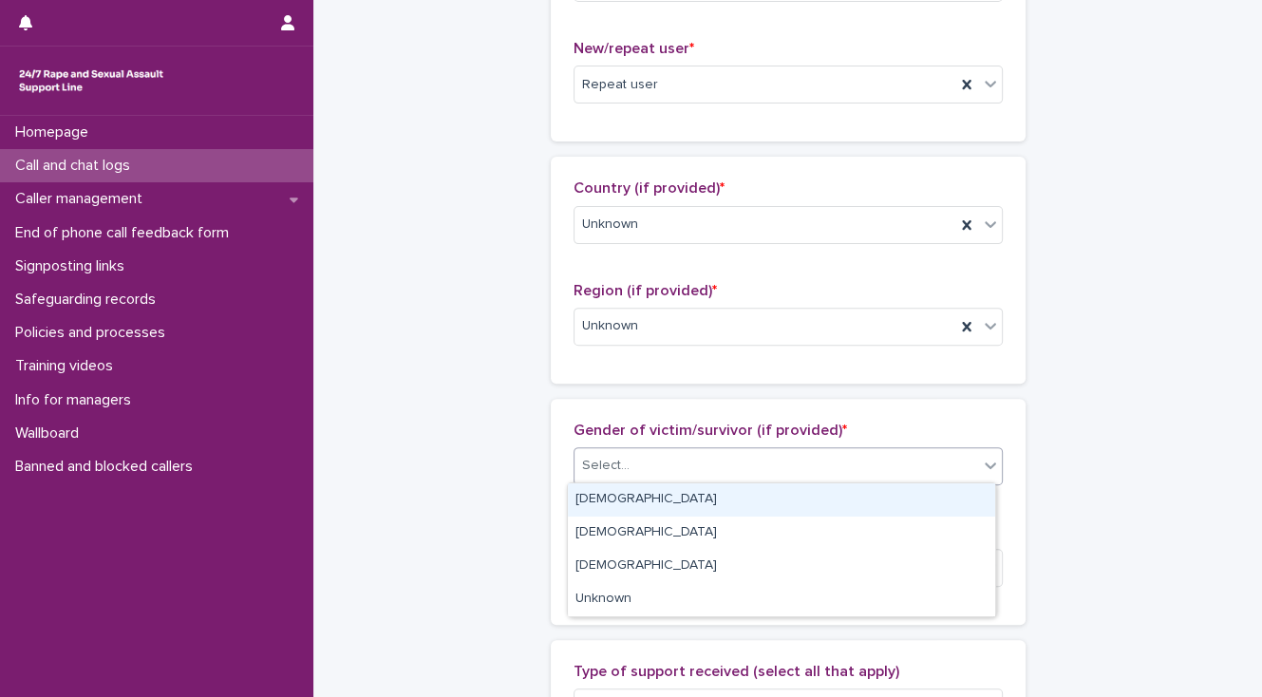
click at [612, 496] on div "[DEMOGRAPHIC_DATA]" at bounding box center [781, 499] width 427 height 33
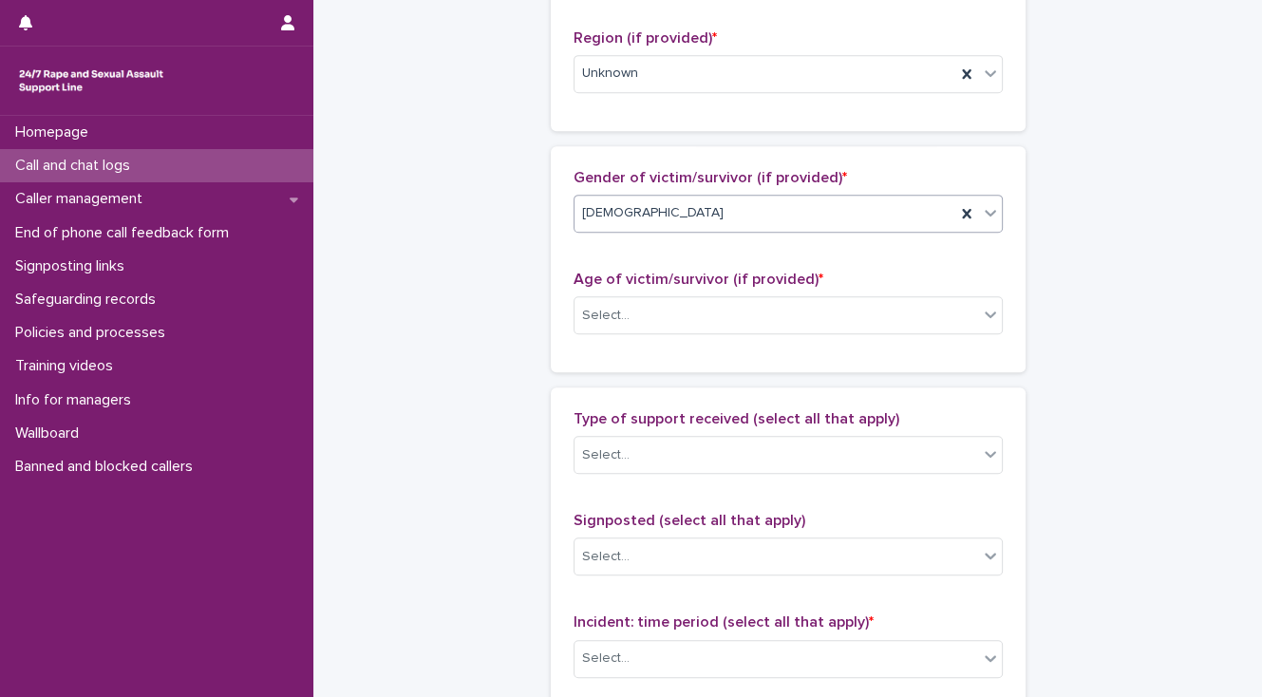
scroll to position [836, 0]
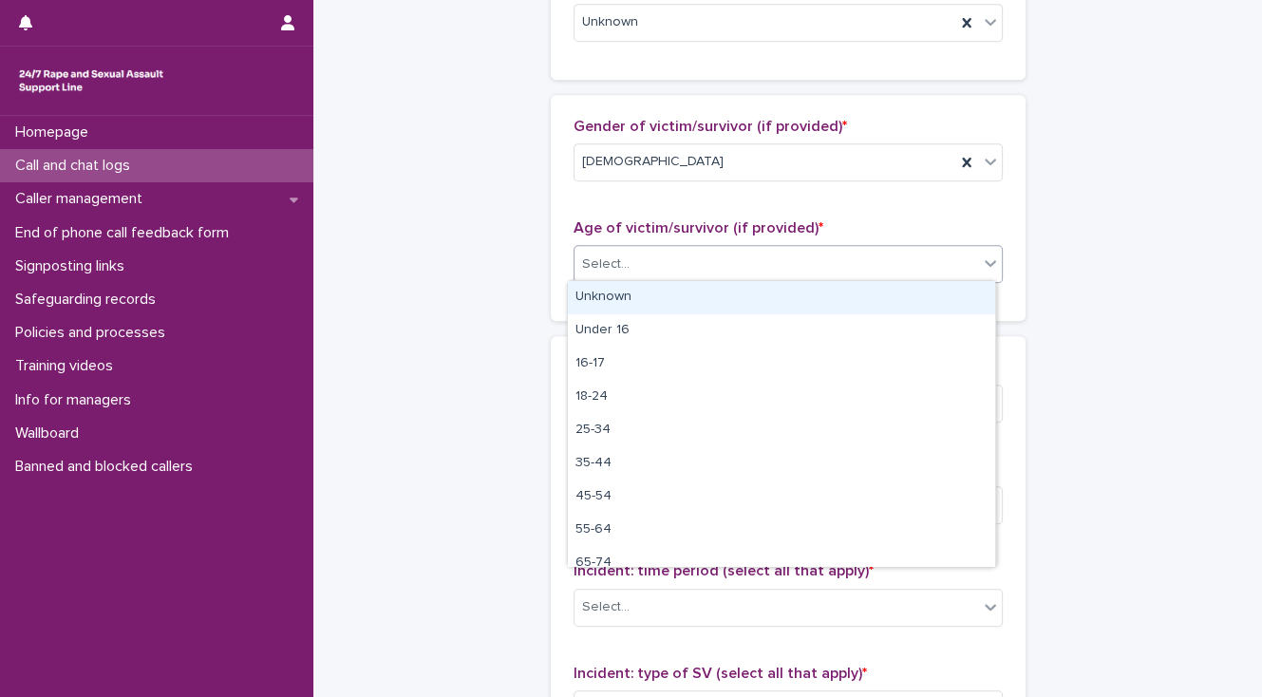
click at [619, 266] on div "Select..." at bounding box center [605, 264] width 47 height 20
click at [619, 285] on div "Unknown" at bounding box center [781, 297] width 427 height 33
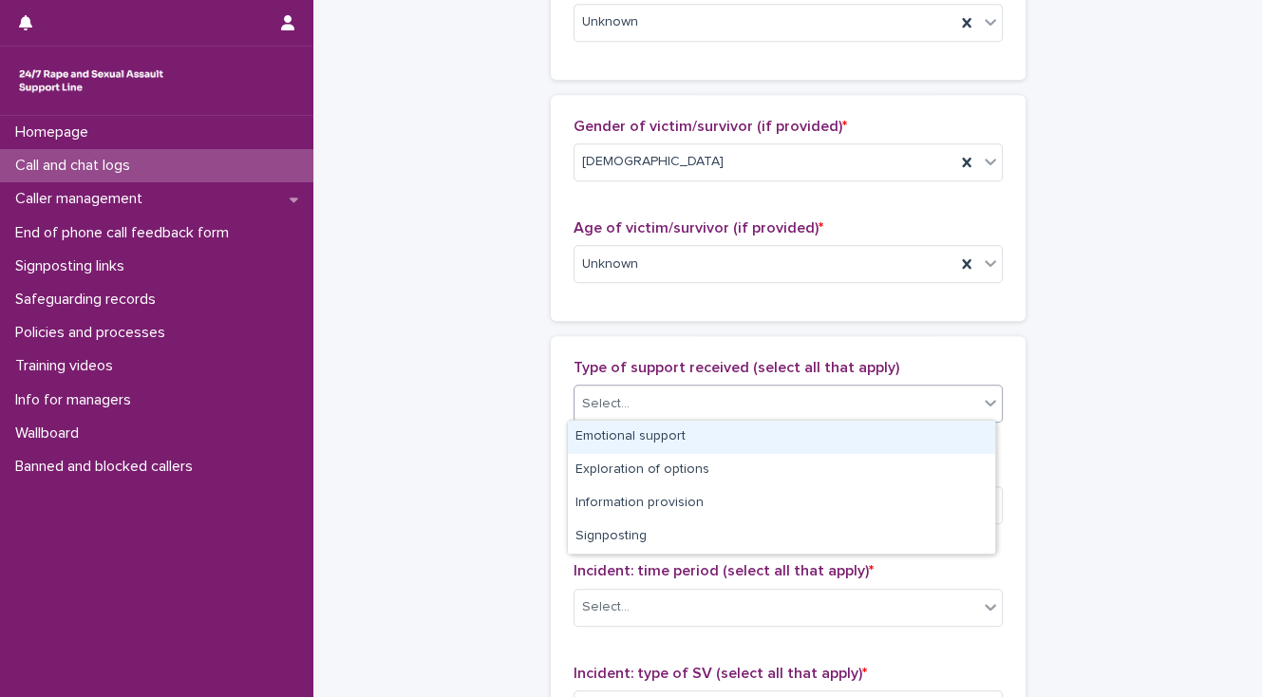
drag, startPoint x: 629, startPoint y: 399, endPoint x: 629, endPoint y: 422, distance: 22.8
click at [629, 402] on div "Select..." at bounding box center [776, 403] width 404 height 31
click at [630, 439] on div "Emotional support" at bounding box center [781, 437] width 427 height 33
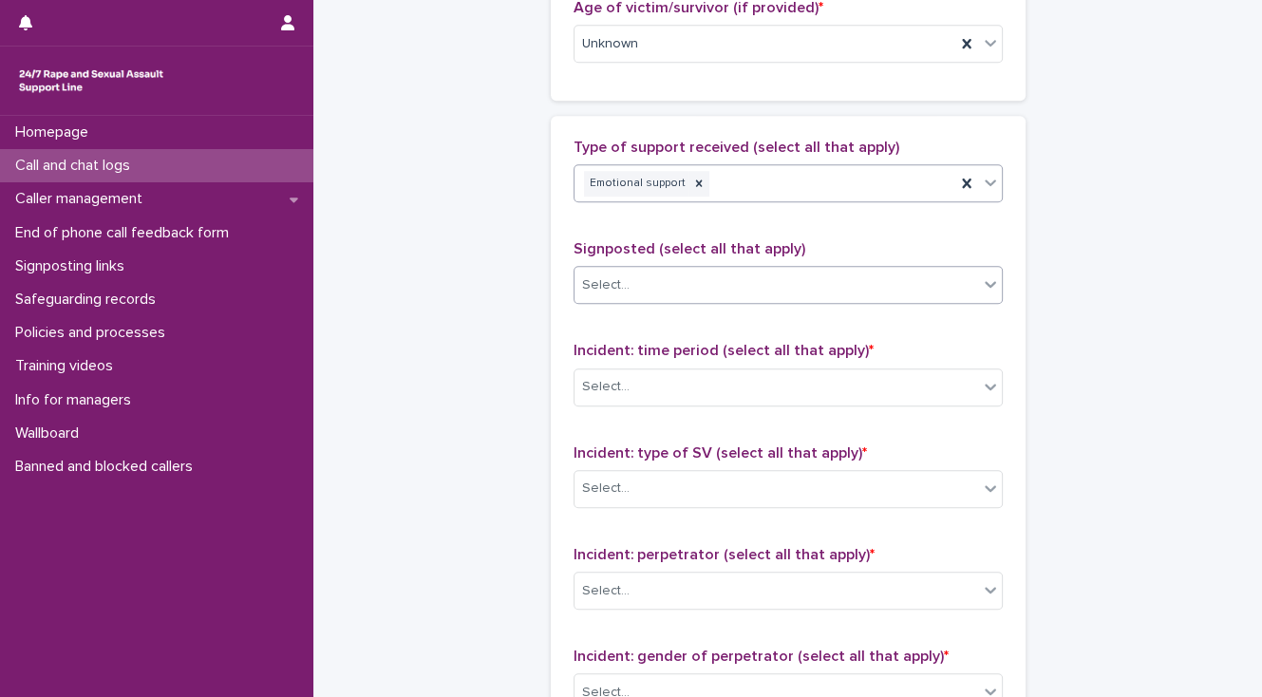
scroll to position [1063, 0]
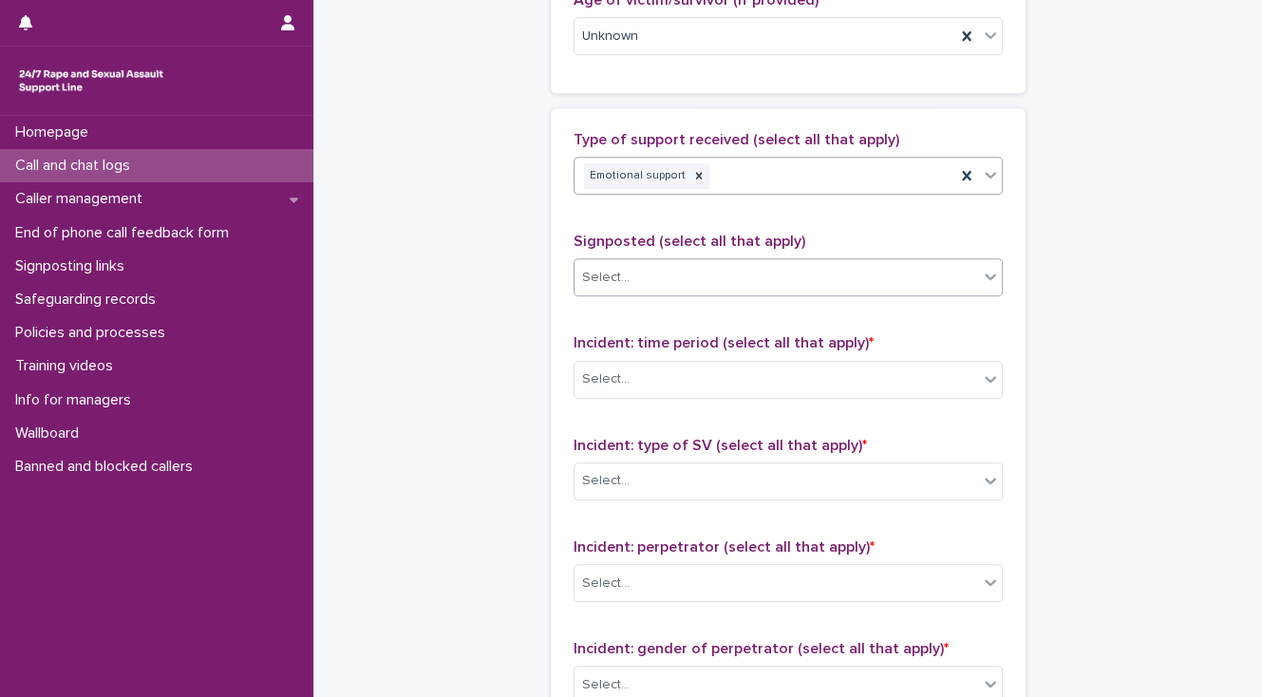
click at [620, 272] on div "Select..." at bounding box center [605, 278] width 47 height 20
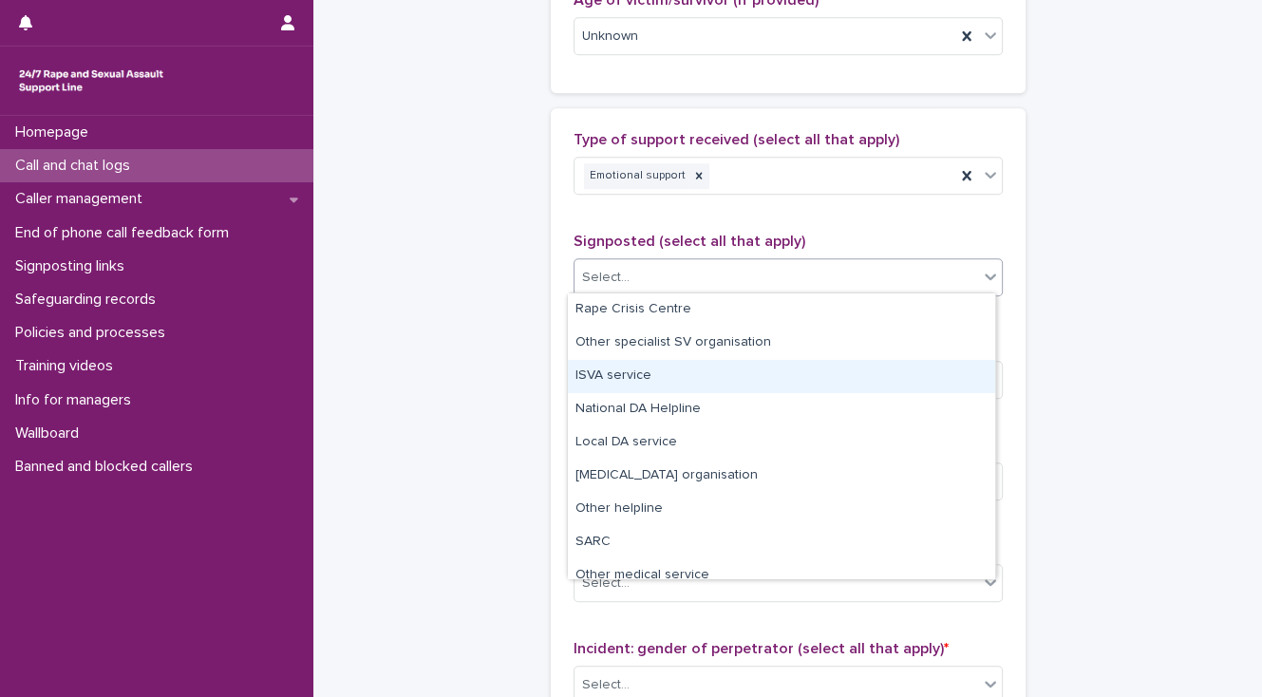
click at [617, 376] on div "ISVA service" at bounding box center [781, 376] width 427 height 33
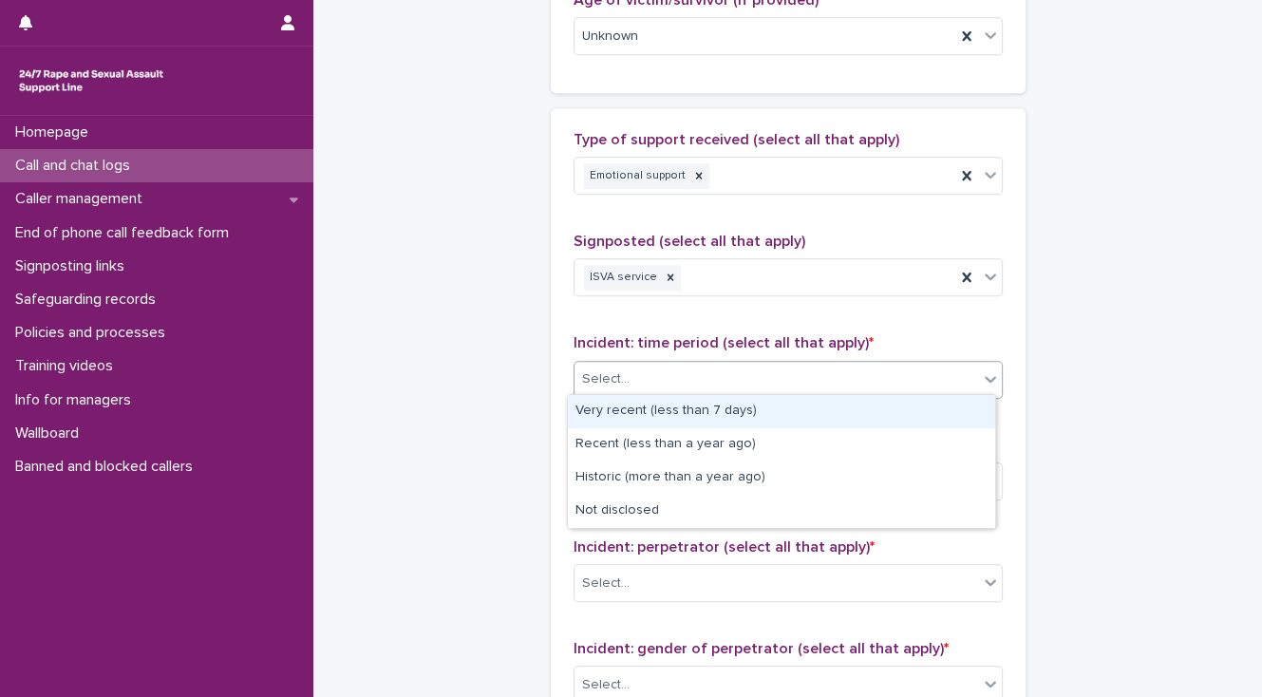
click at [646, 372] on div "Select..." at bounding box center [776, 379] width 404 height 31
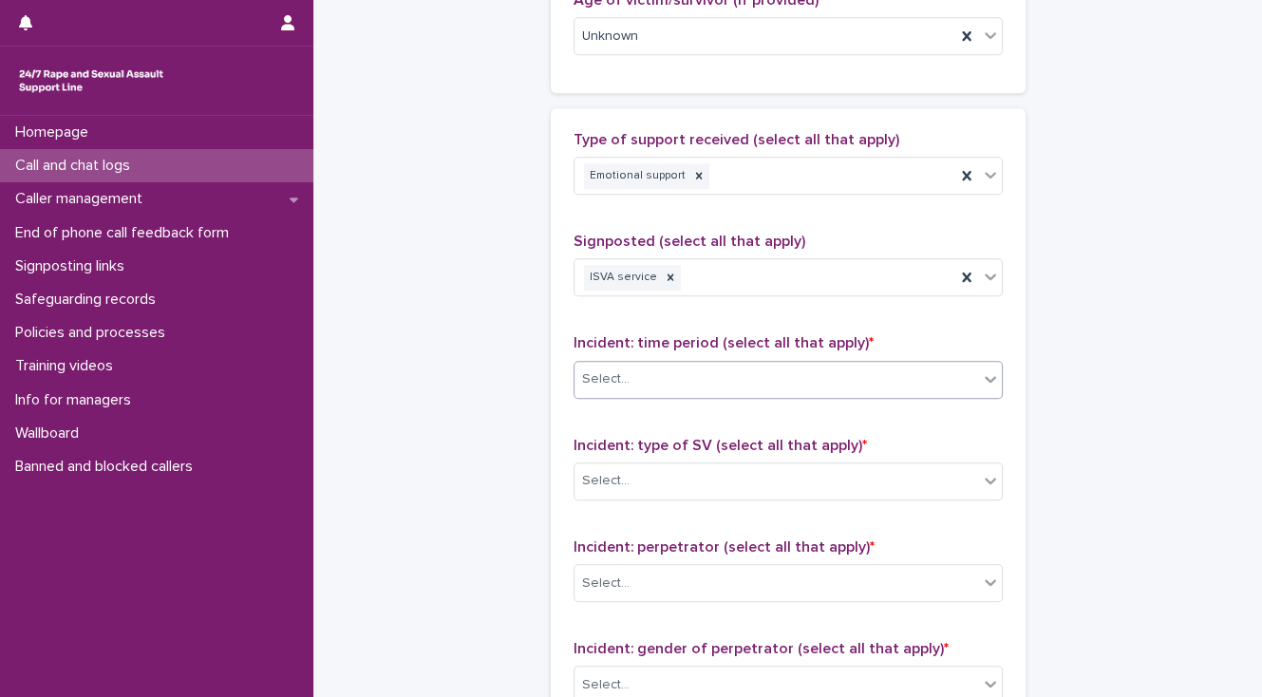
click at [649, 387] on div "Select..." at bounding box center [776, 379] width 404 height 31
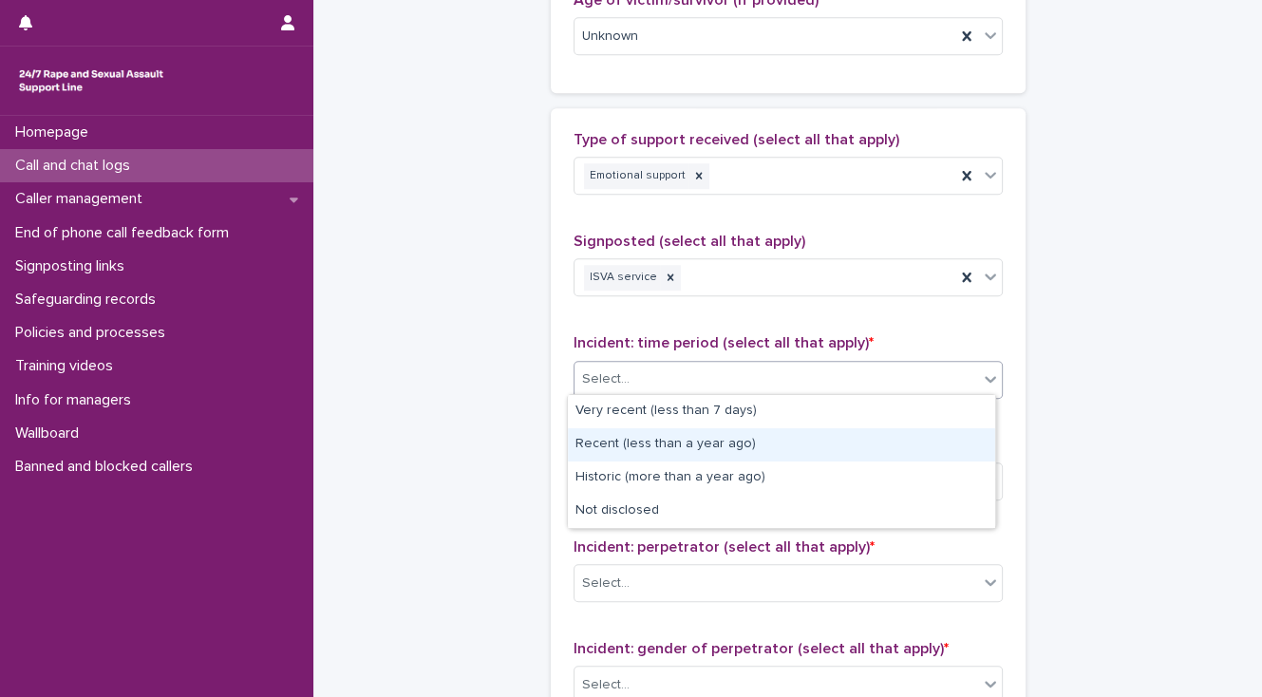
click at [644, 451] on div "Recent (less than a year ago)" at bounding box center [781, 444] width 427 height 33
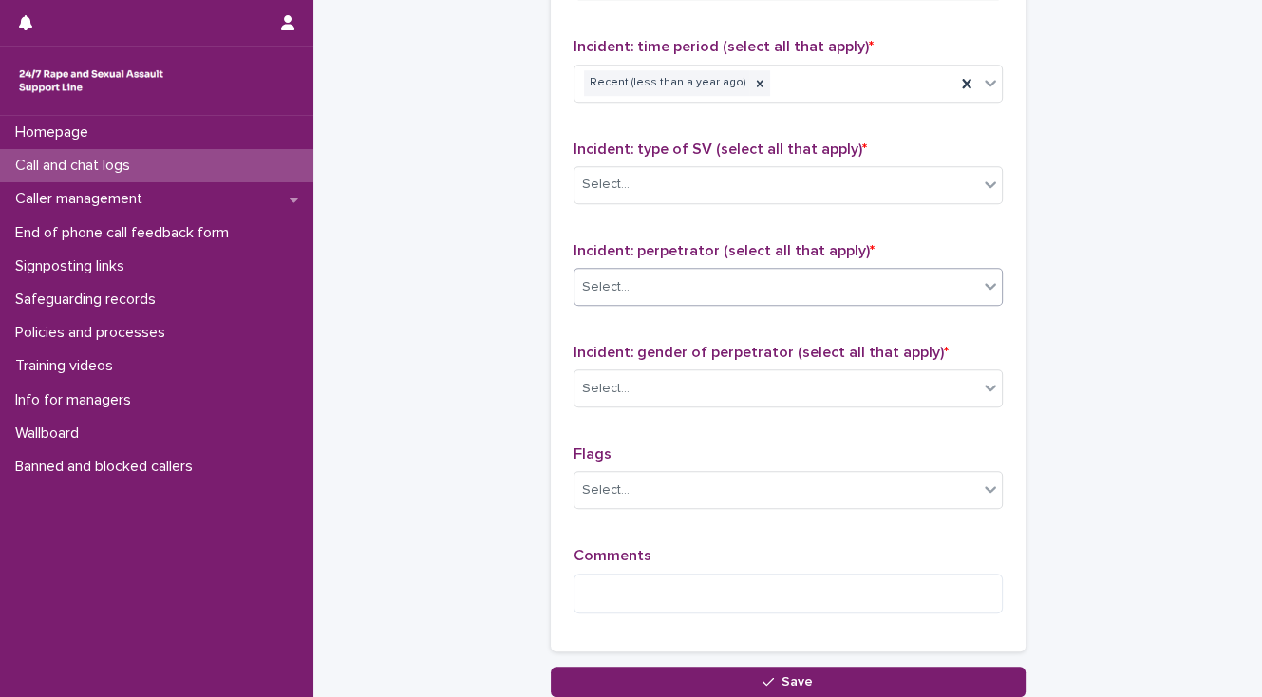
scroll to position [1367, 0]
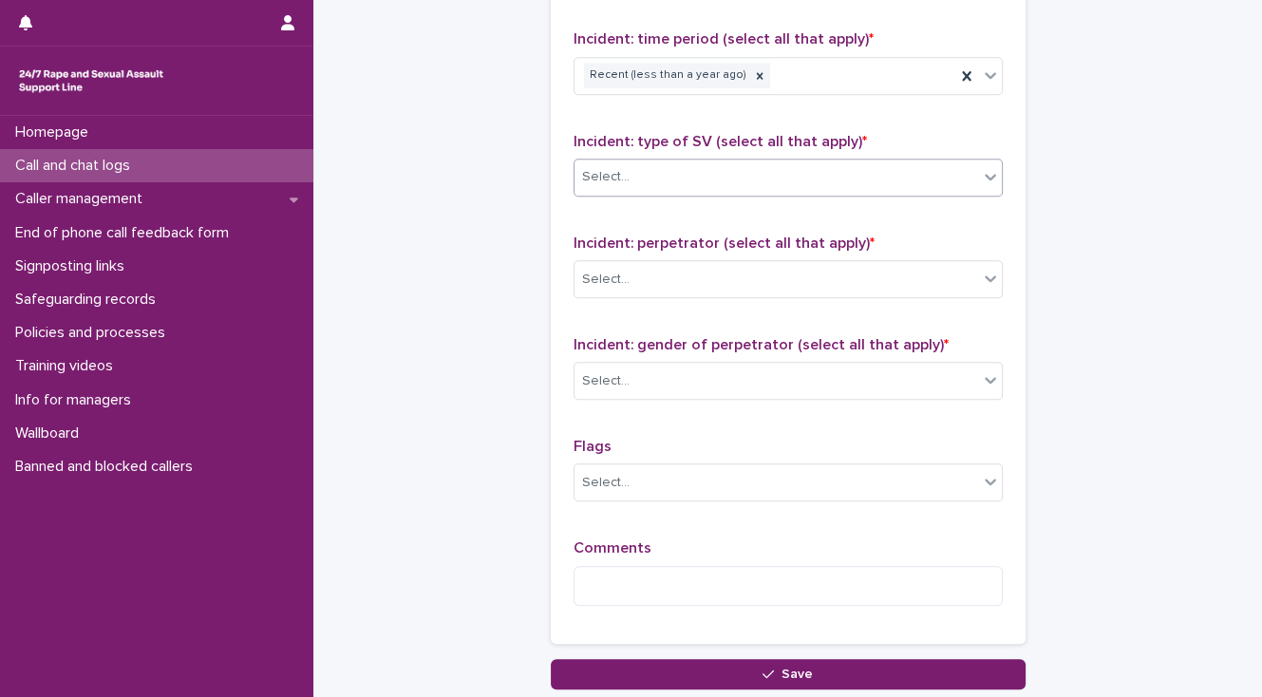
click at [695, 175] on div "Select..." at bounding box center [776, 176] width 404 height 31
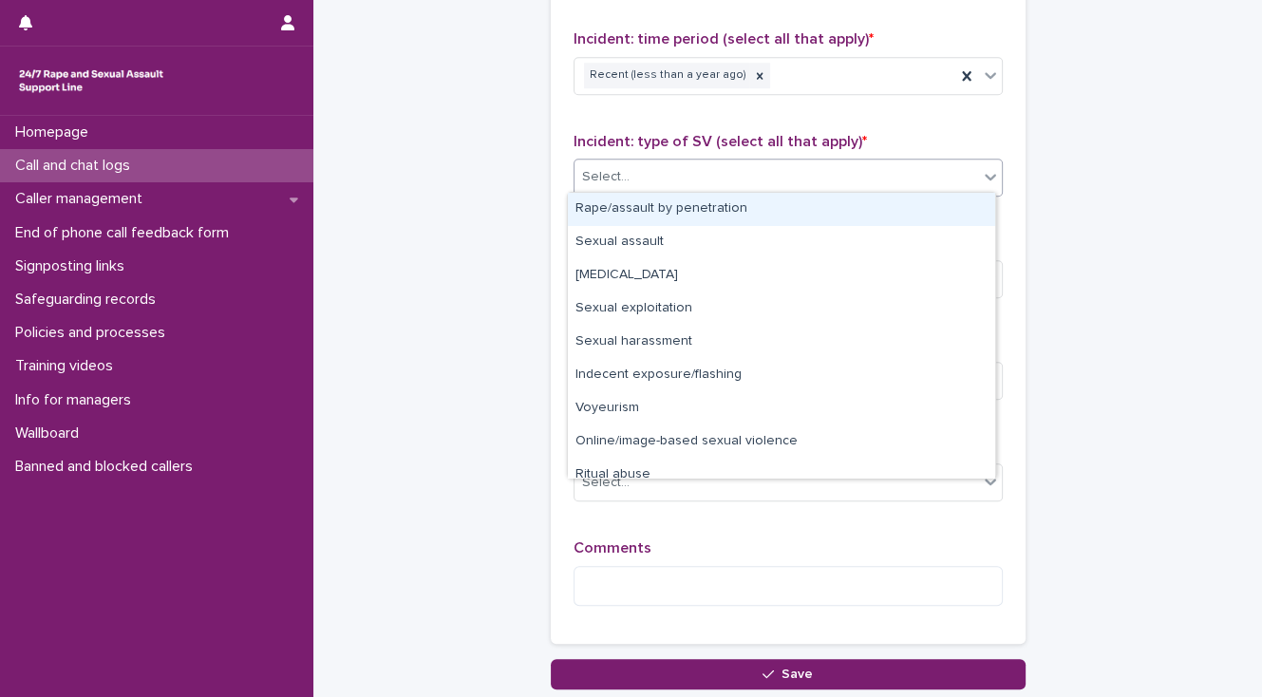
click at [680, 206] on div "Rape/assault by penetration" at bounding box center [781, 209] width 427 height 33
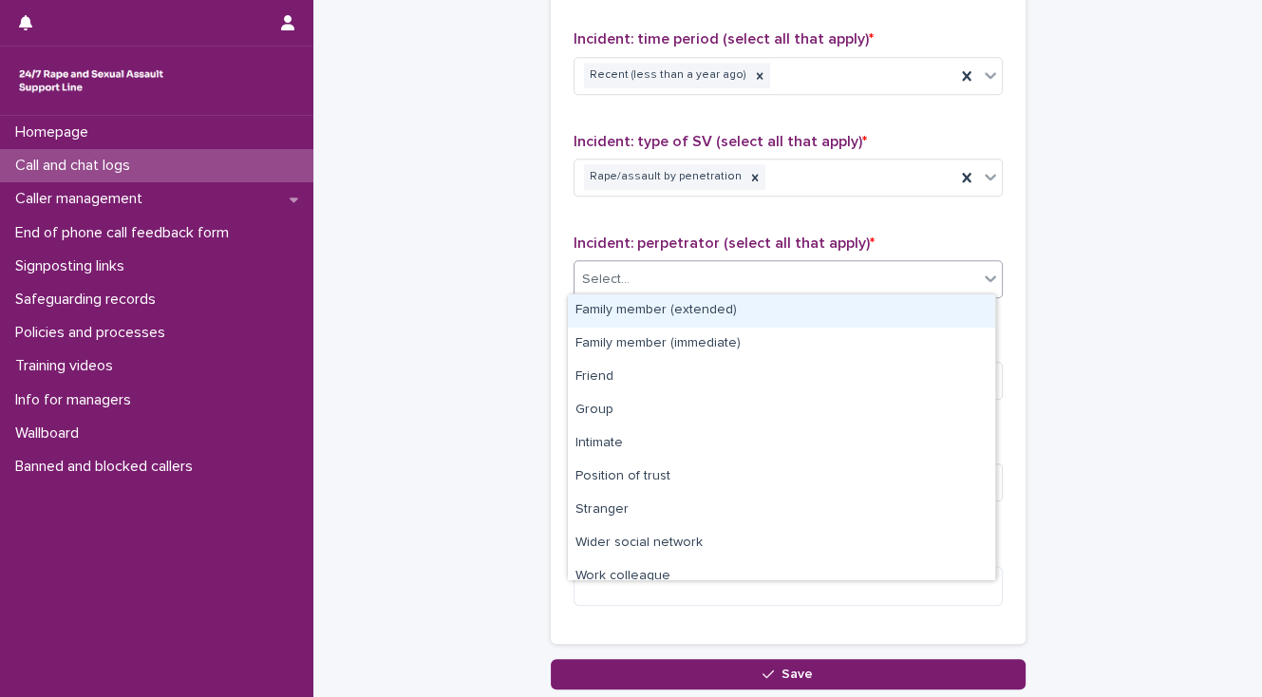
click at [642, 273] on div "Select..." at bounding box center [776, 279] width 404 height 31
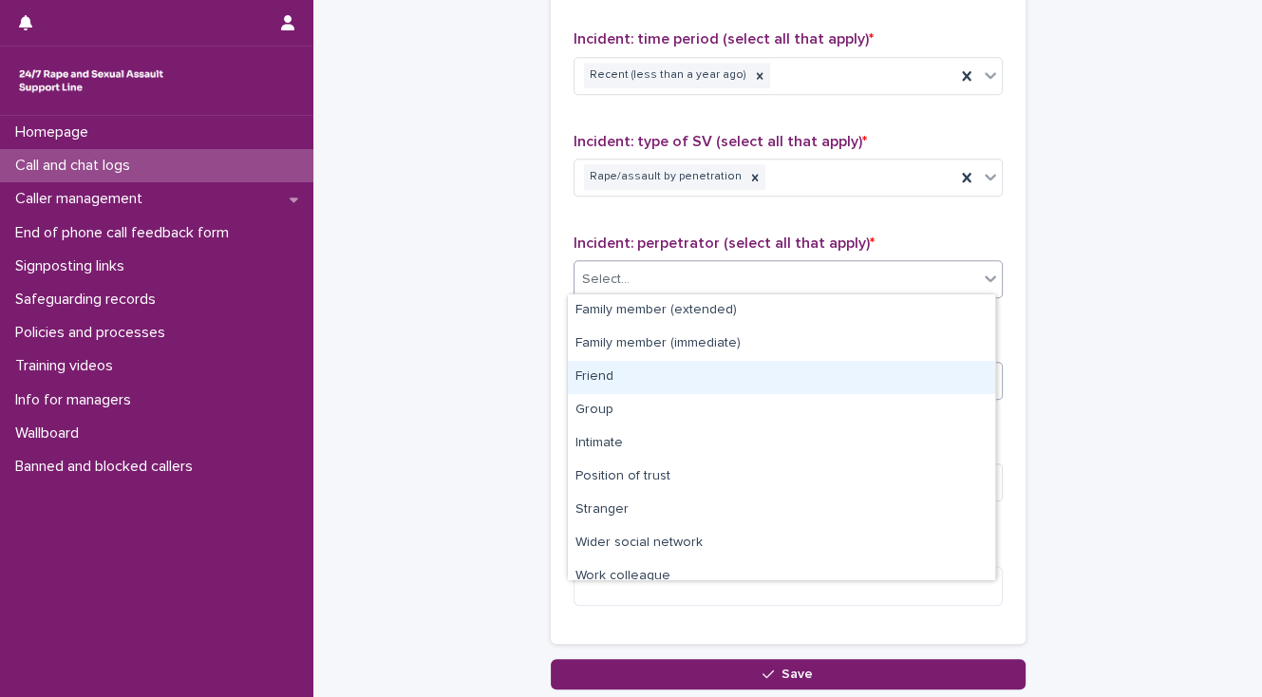
click at [709, 384] on div "Friend" at bounding box center [781, 377] width 427 height 33
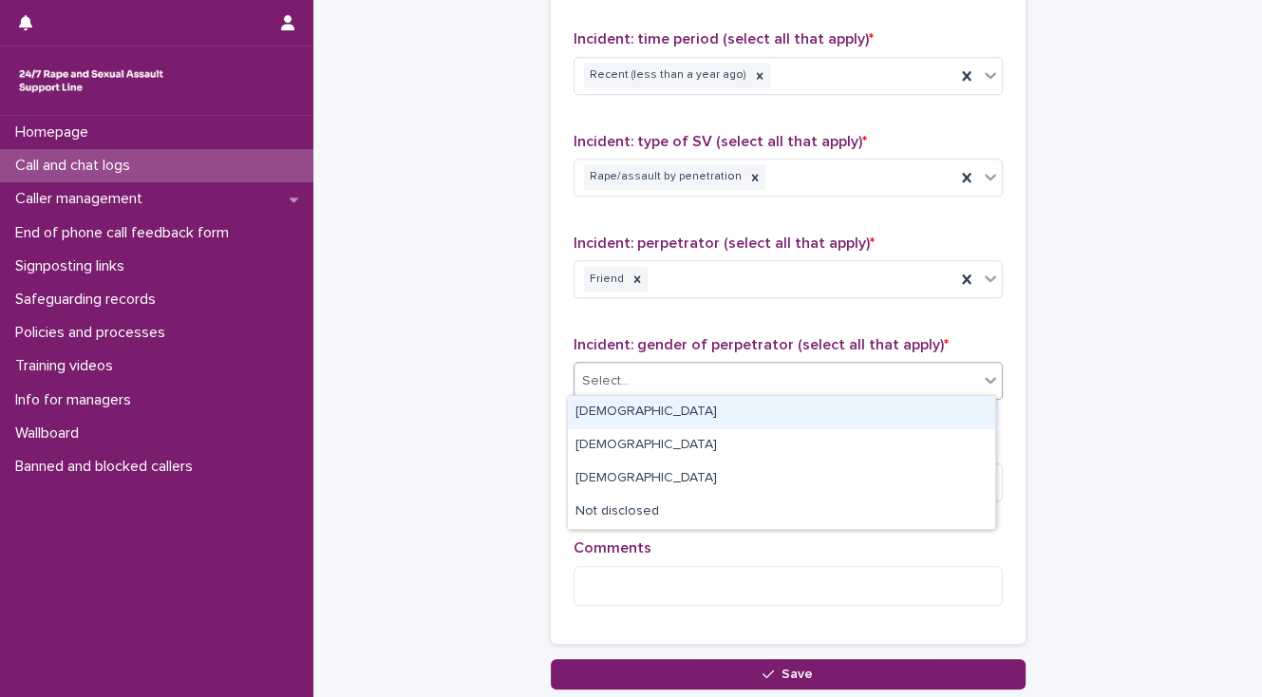
click at [709, 387] on div "Select..." at bounding box center [776, 381] width 404 height 31
click at [663, 414] on div "[DEMOGRAPHIC_DATA]" at bounding box center [781, 412] width 427 height 33
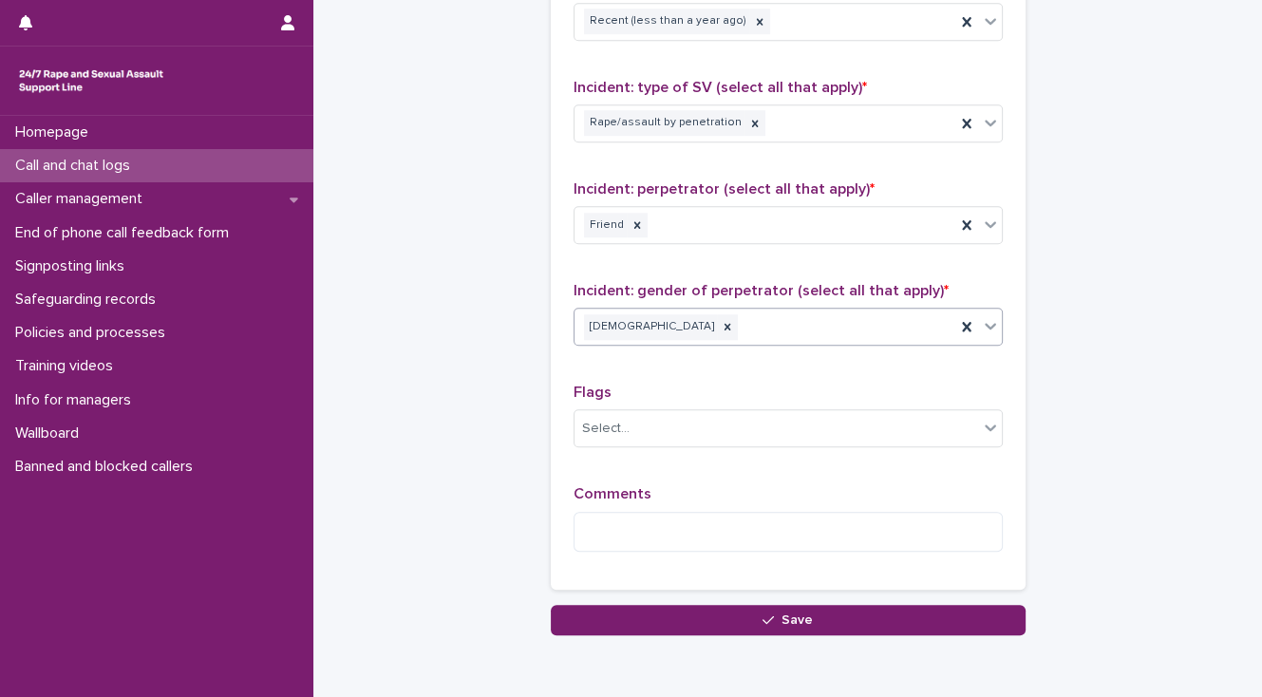
scroll to position [1503, 0]
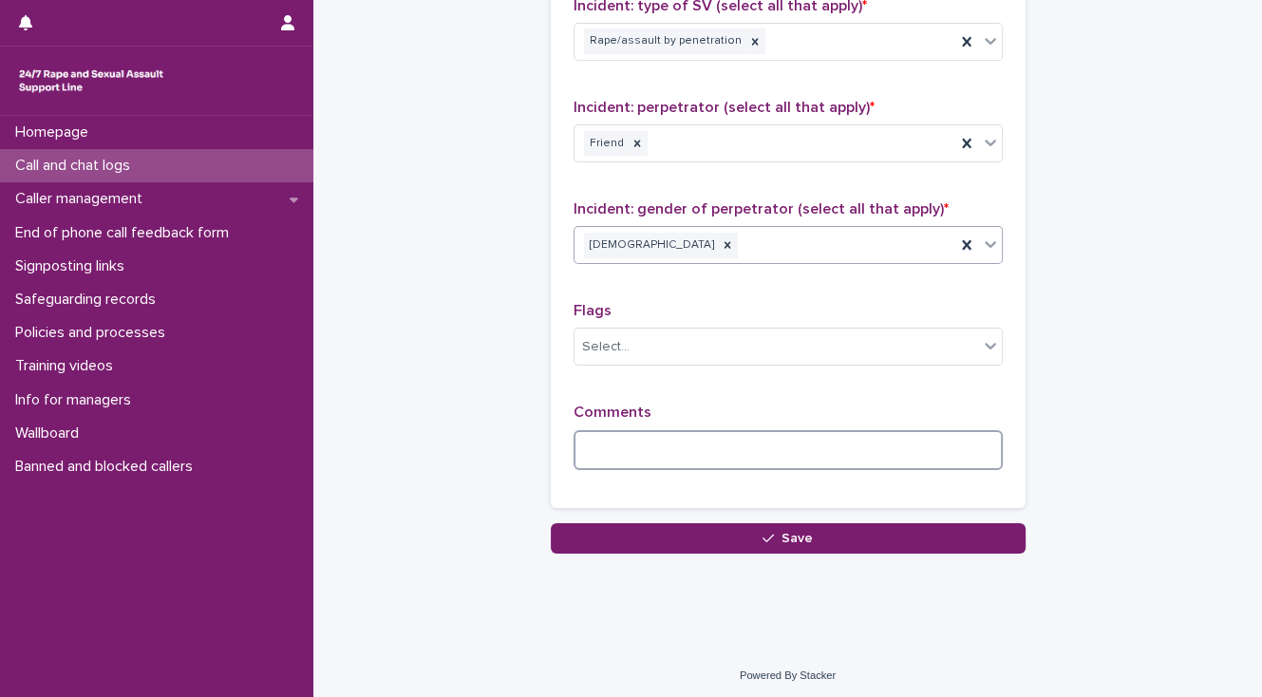
click at [588, 447] on textarea at bounding box center [787, 450] width 429 height 41
type textarea "*"
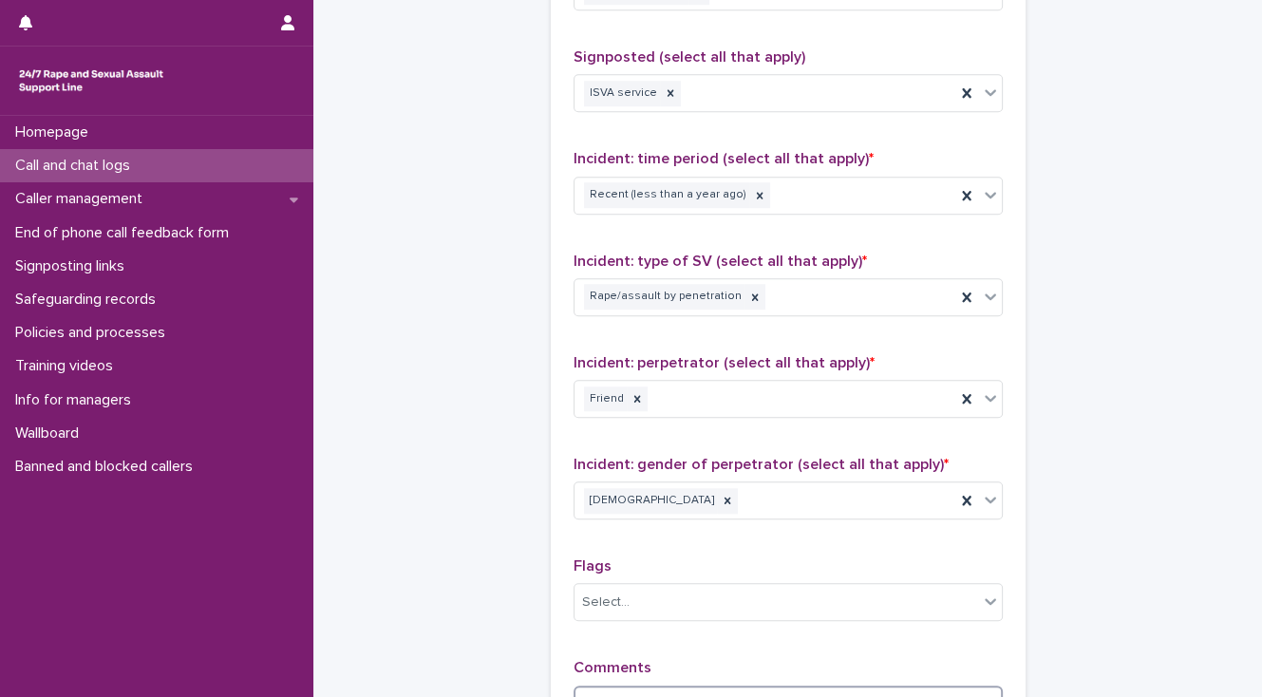
scroll to position [1275, 0]
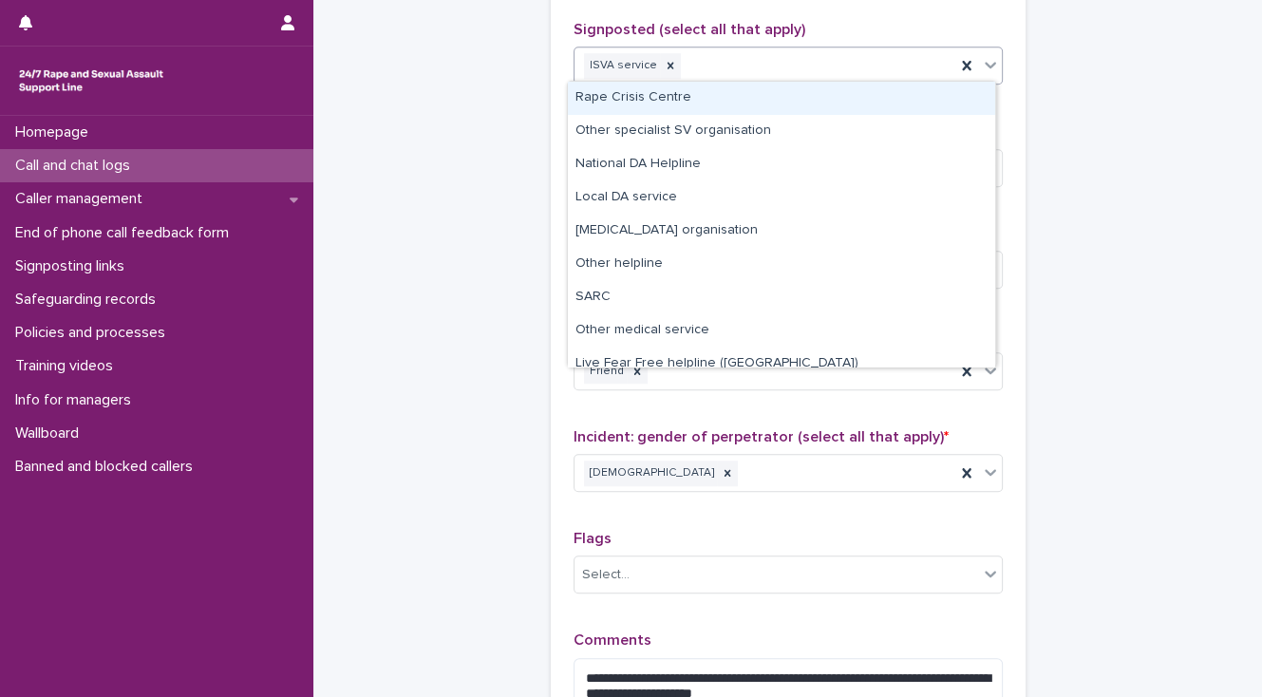
click at [705, 69] on div "ISVA service" at bounding box center [764, 65] width 381 height 33
click at [711, 92] on div "Rape Crisis Centre" at bounding box center [781, 98] width 427 height 33
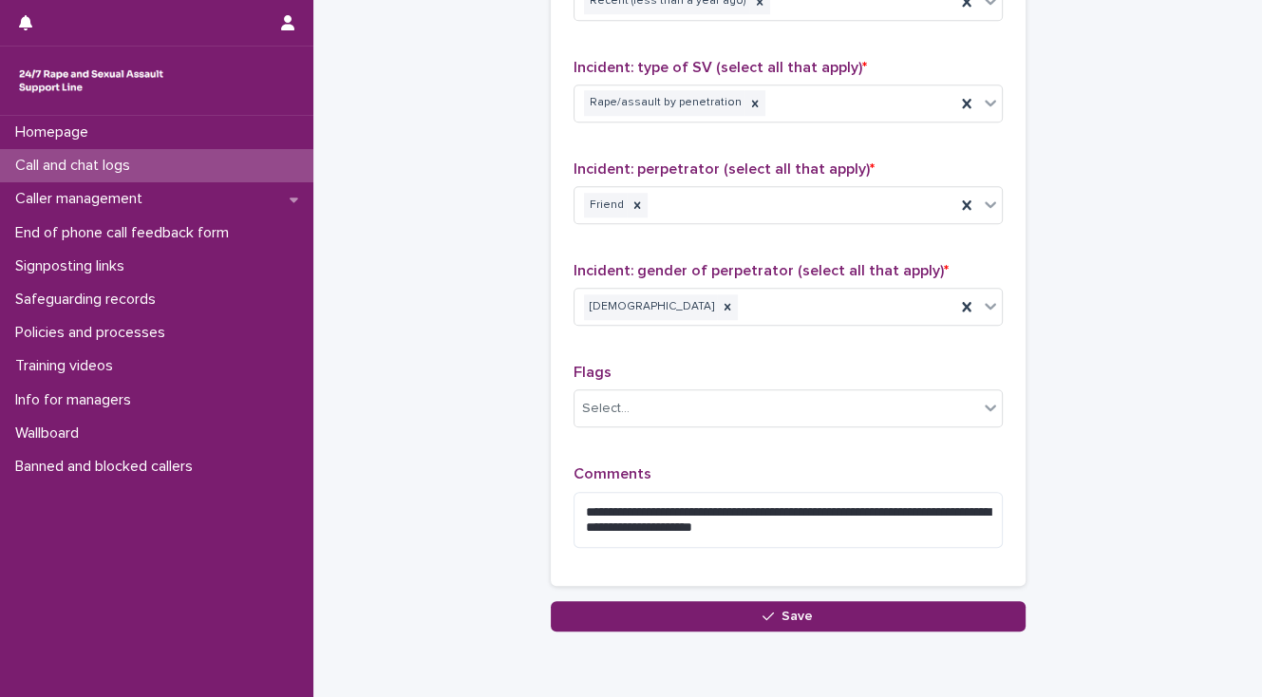
scroll to position [1519, 0]
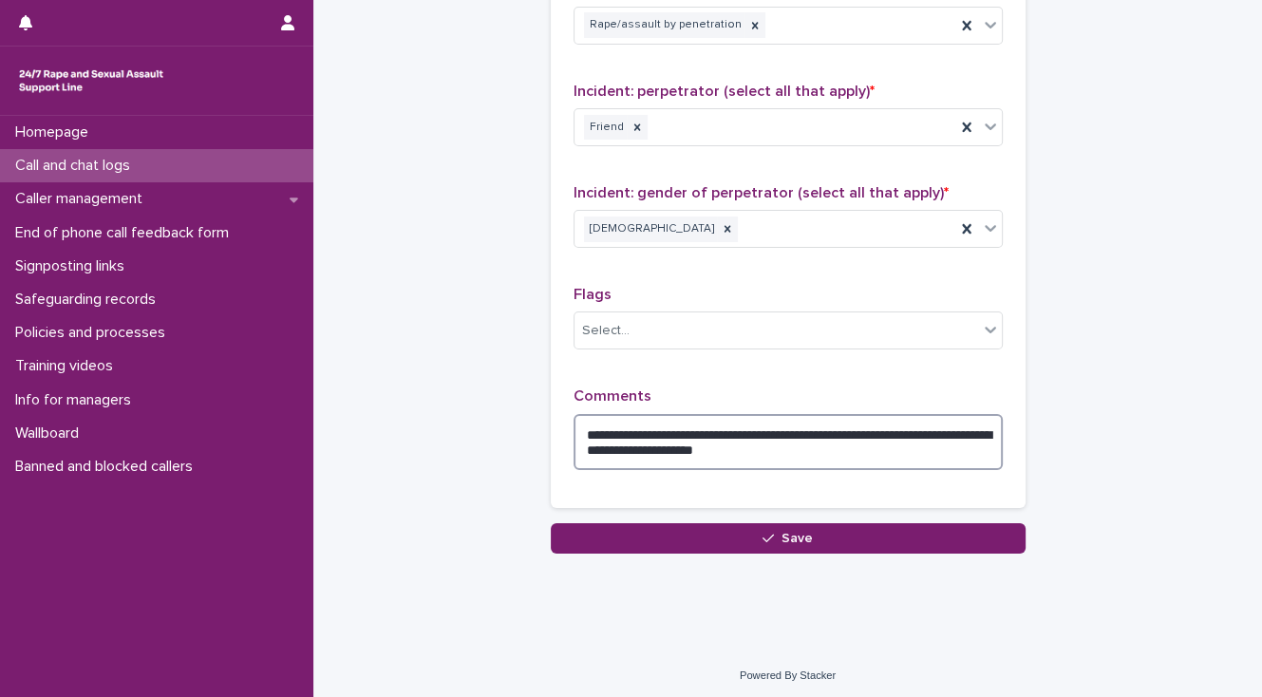
click at [812, 446] on textarea "**********" at bounding box center [787, 442] width 429 height 57
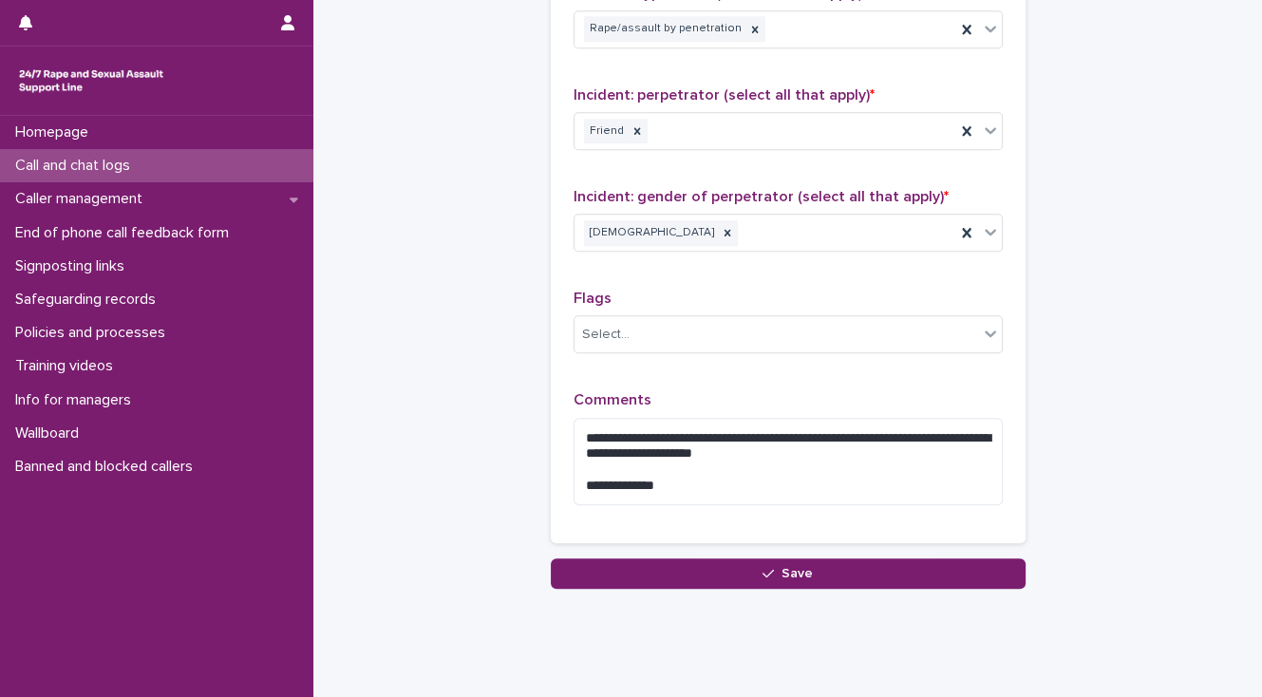
scroll to position [1550, 0]
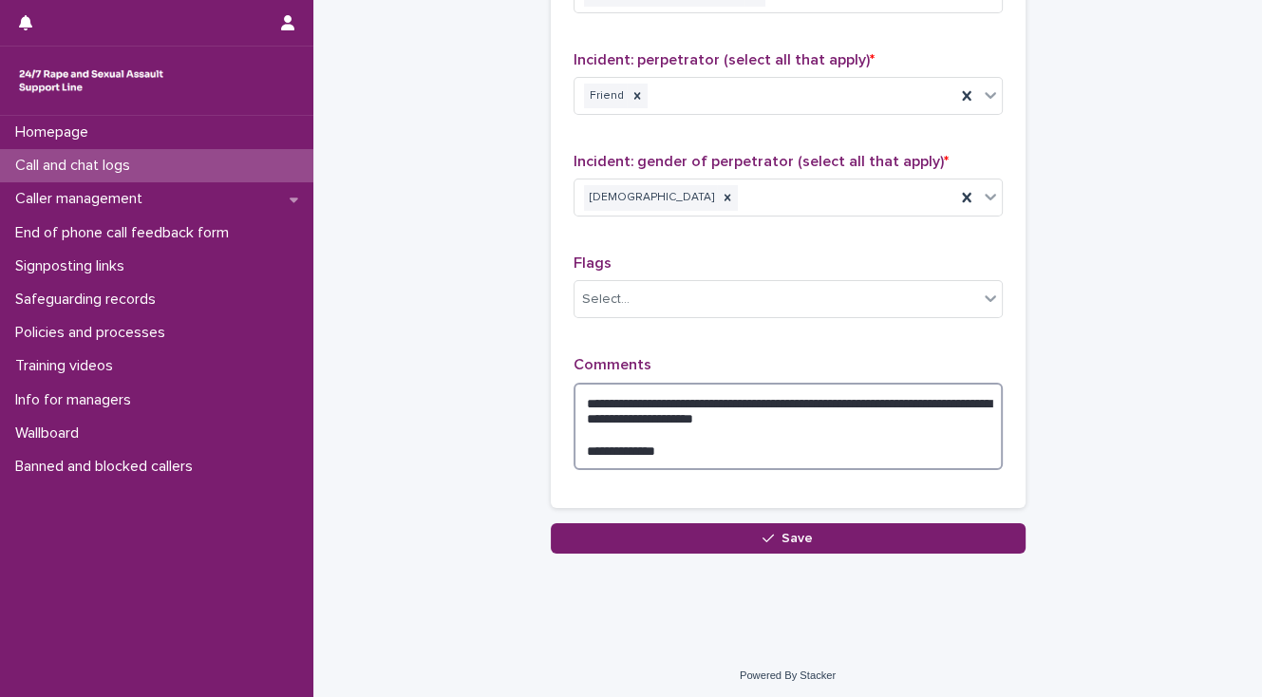
click at [855, 391] on textarea "**********" at bounding box center [787, 427] width 429 height 88
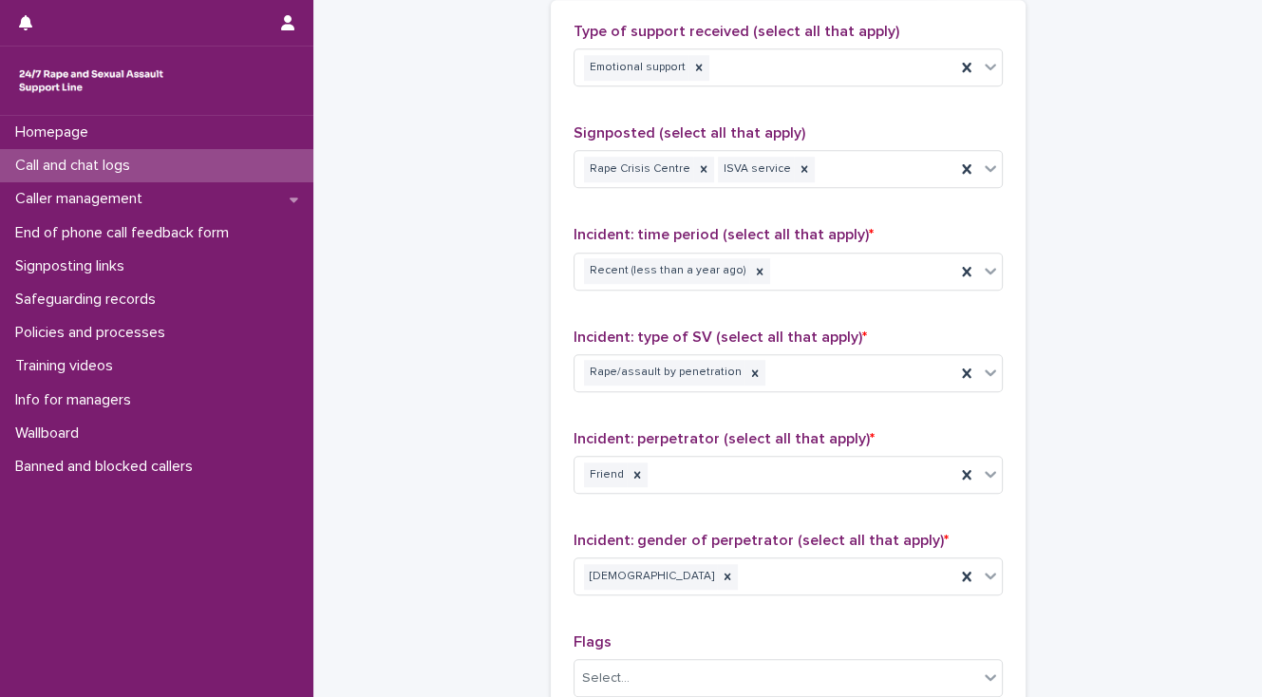
scroll to position [1171, 0]
click at [828, 178] on div "Rape Crisis Centre ISVA service" at bounding box center [764, 170] width 381 height 33
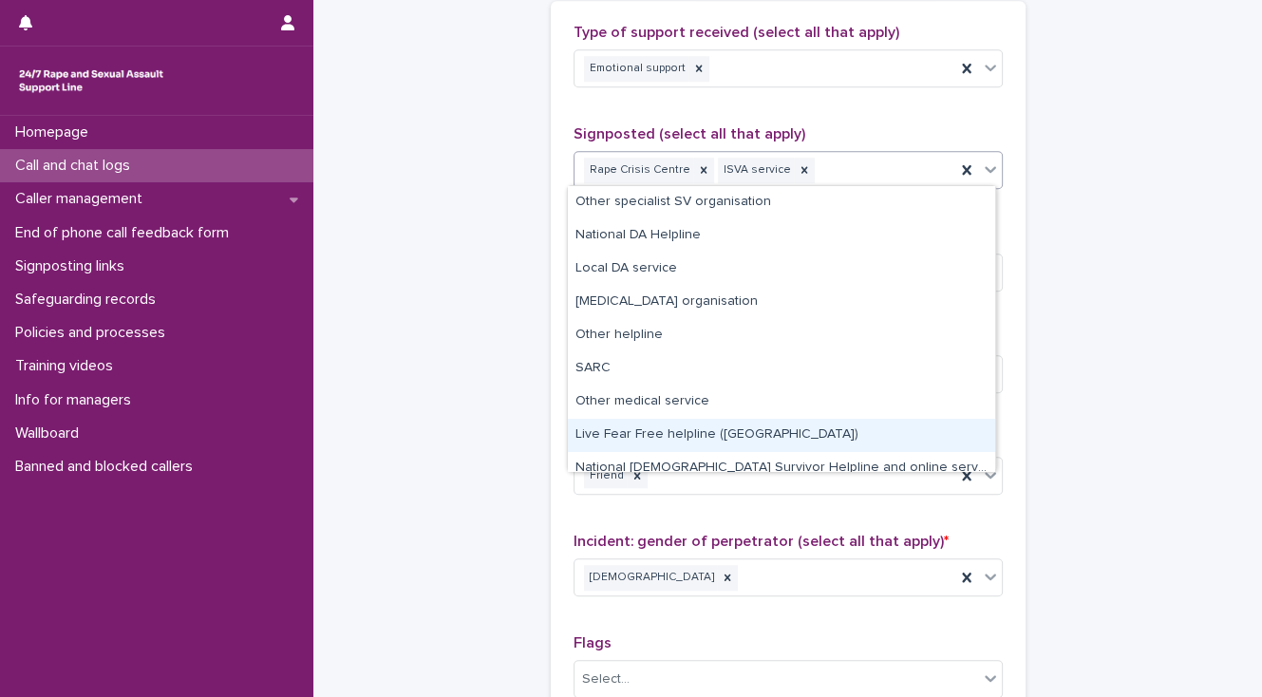
scroll to position [47, 0]
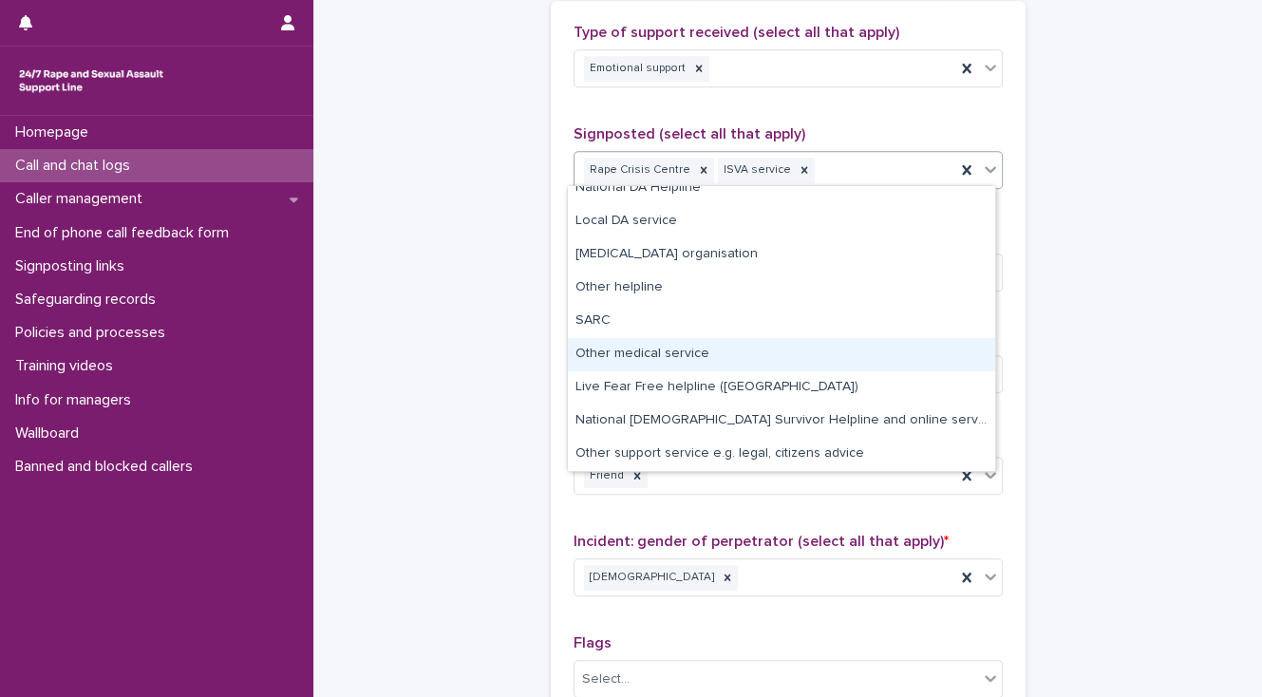
click at [649, 349] on div "Other medical service" at bounding box center [781, 354] width 427 height 33
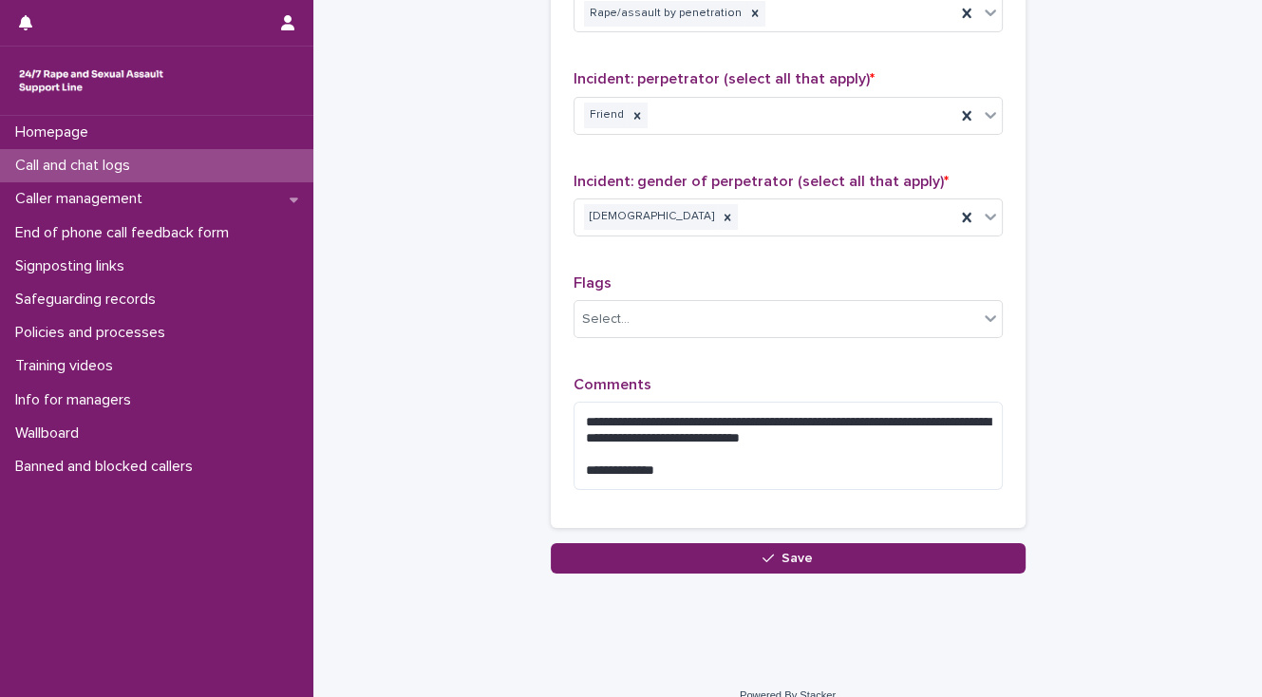
scroll to position [1575, 0]
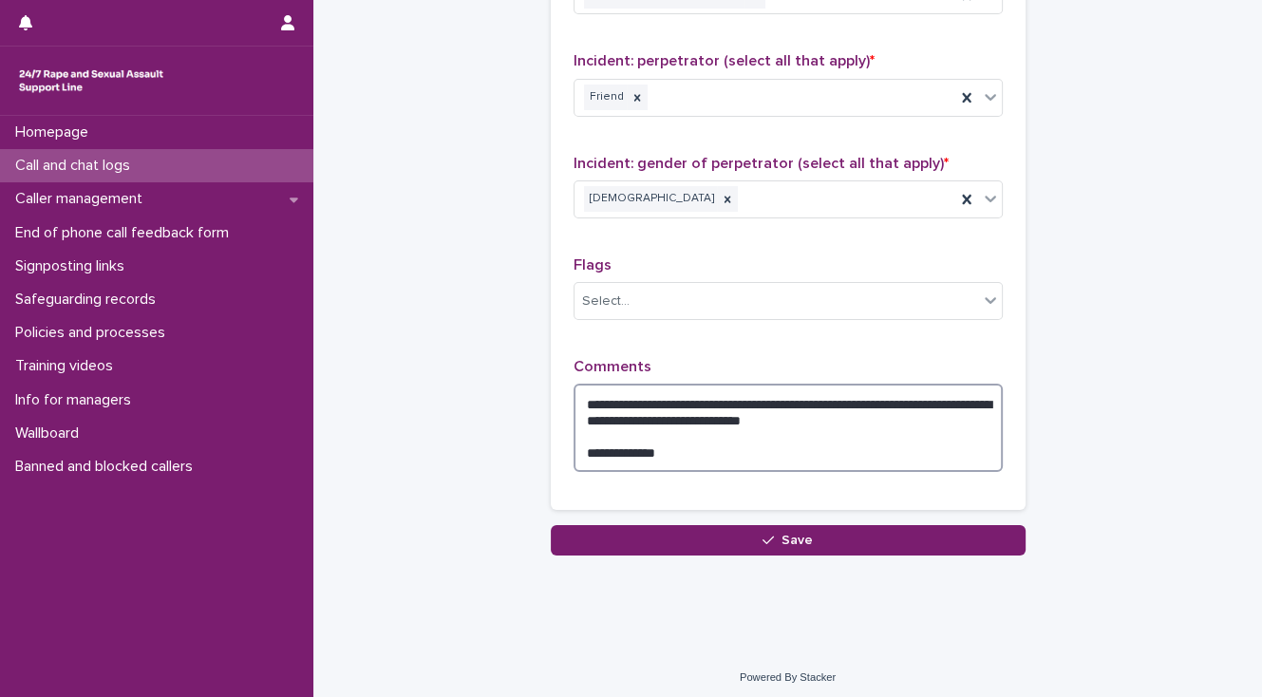
click at [748, 392] on textarea "**********" at bounding box center [787, 428] width 429 height 88
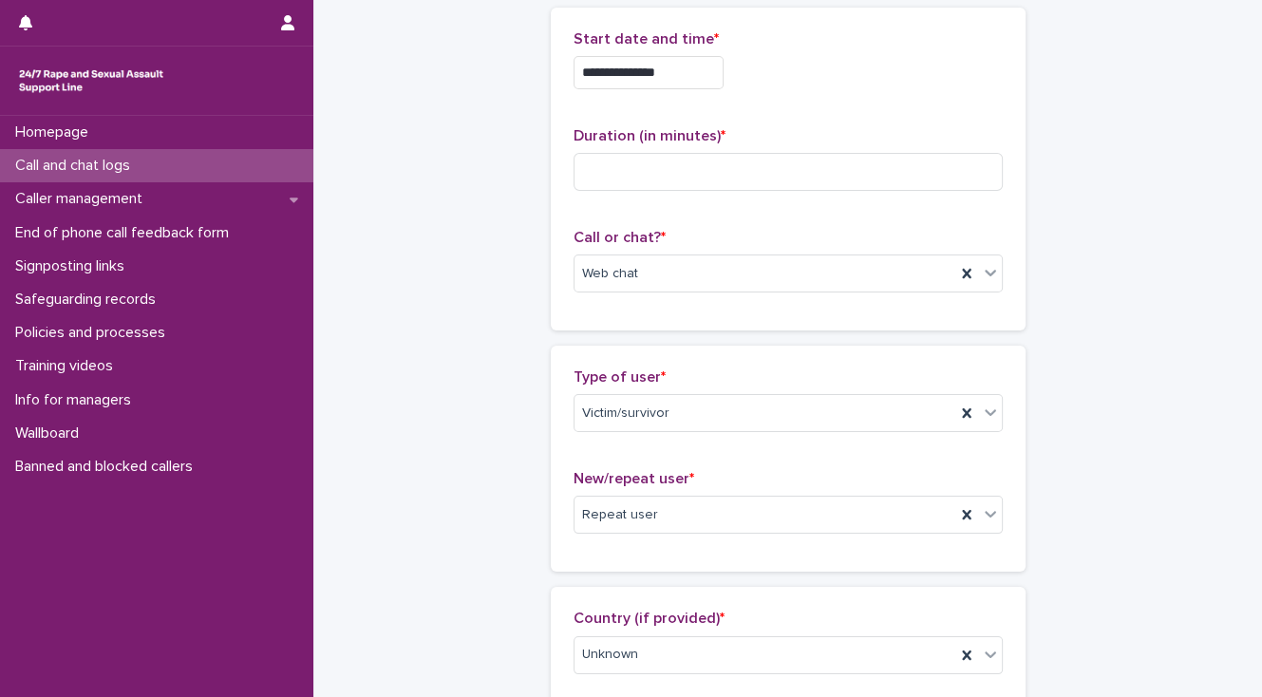
scroll to position [0, 0]
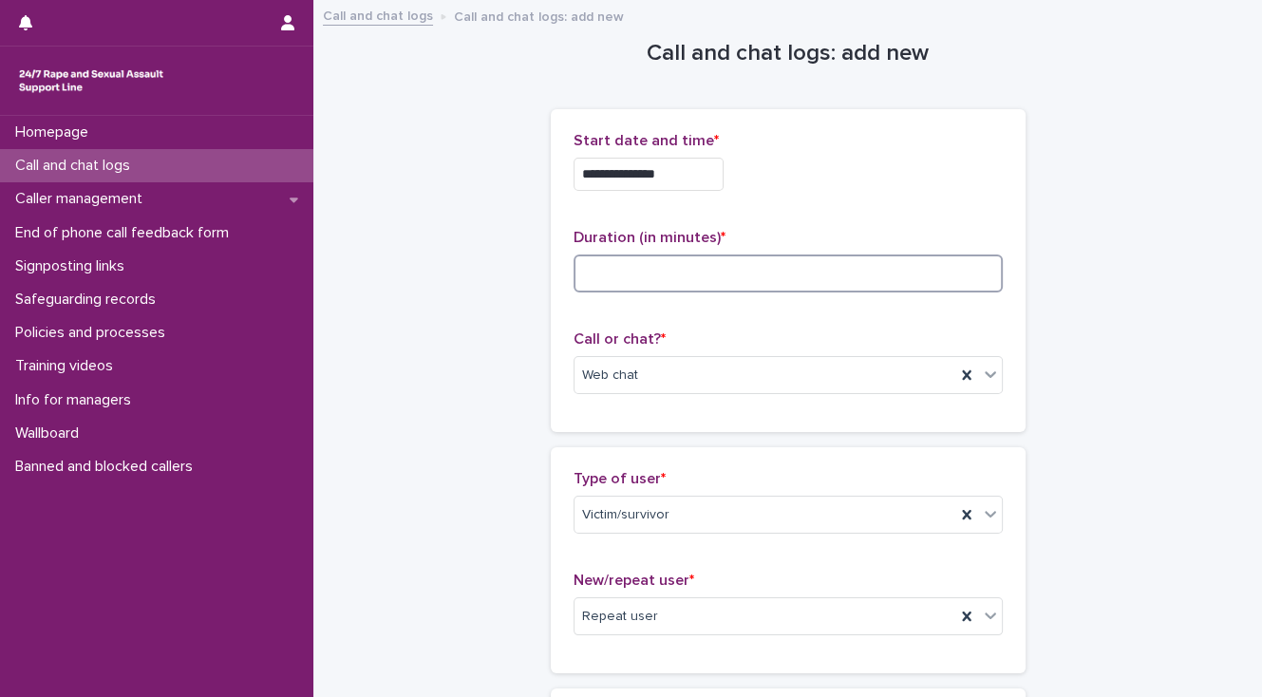
click at [598, 273] on input at bounding box center [787, 273] width 429 height 38
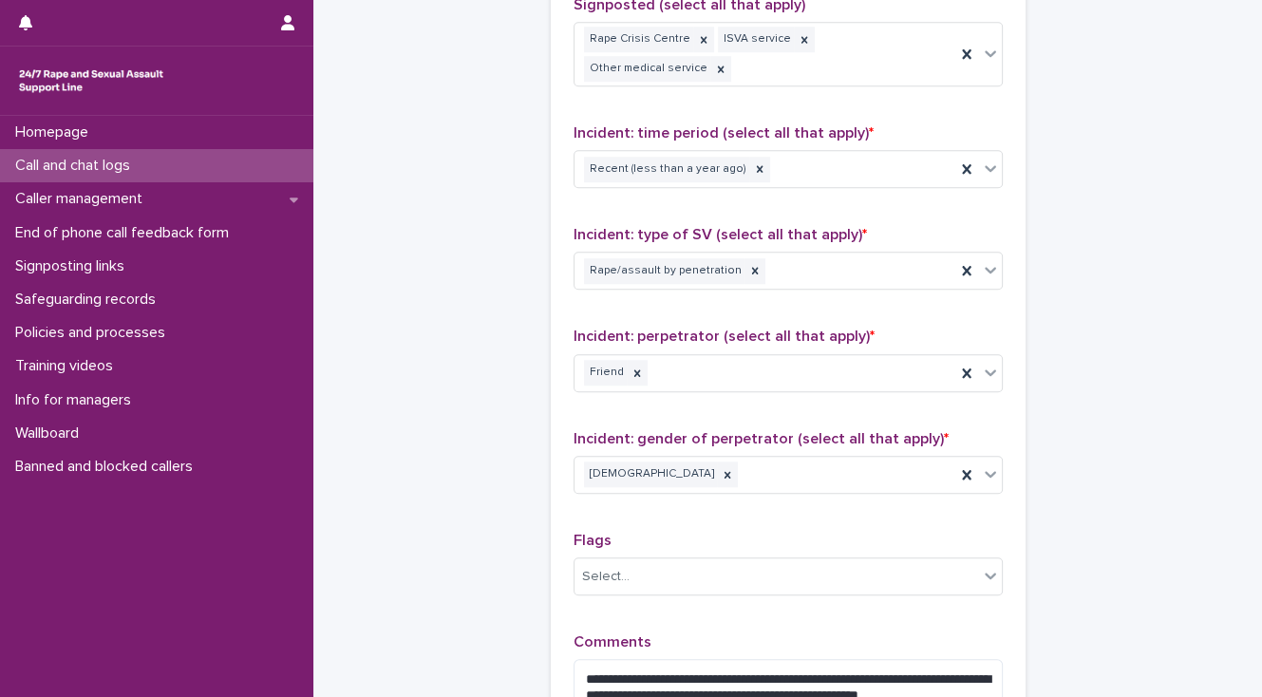
scroll to position [1519, 0]
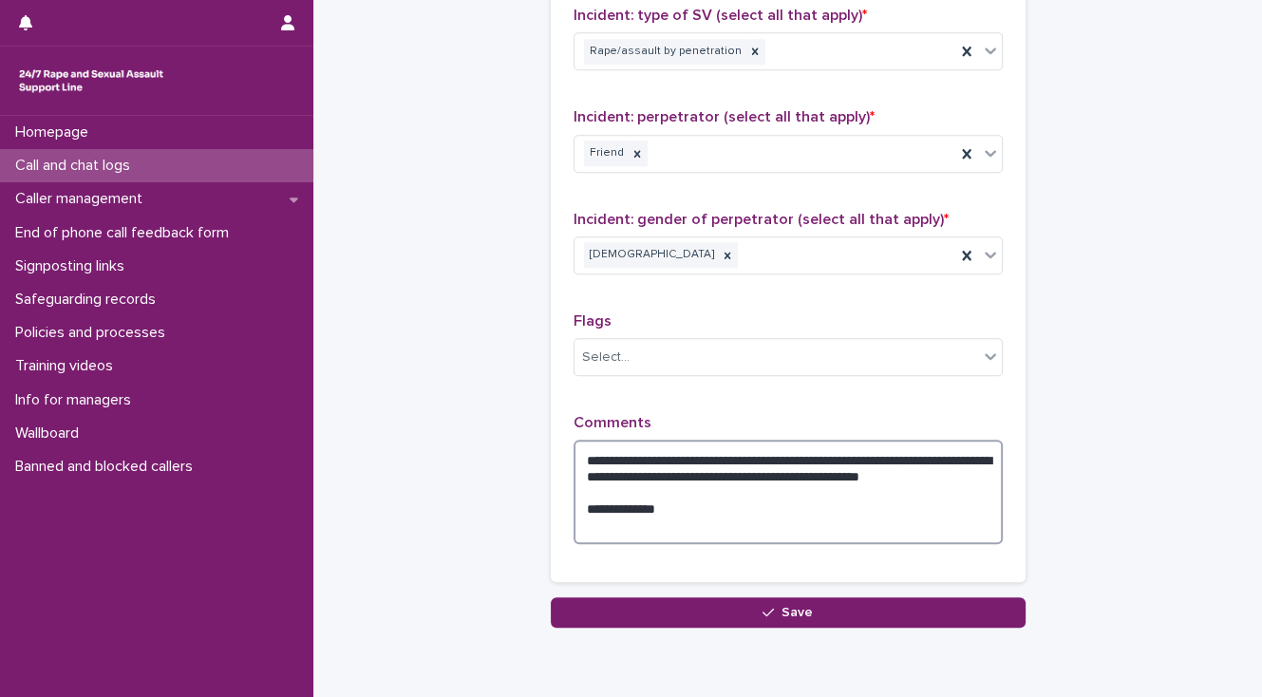
drag, startPoint x: 891, startPoint y: 448, endPoint x: 915, endPoint y: 461, distance: 28.0
click at [908, 457] on textarea "**********" at bounding box center [787, 492] width 429 height 104
click at [883, 452] on textarea "**********" at bounding box center [787, 492] width 429 height 104
click at [885, 453] on textarea "**********" at bounding box center [787, 492] width 429 height 104
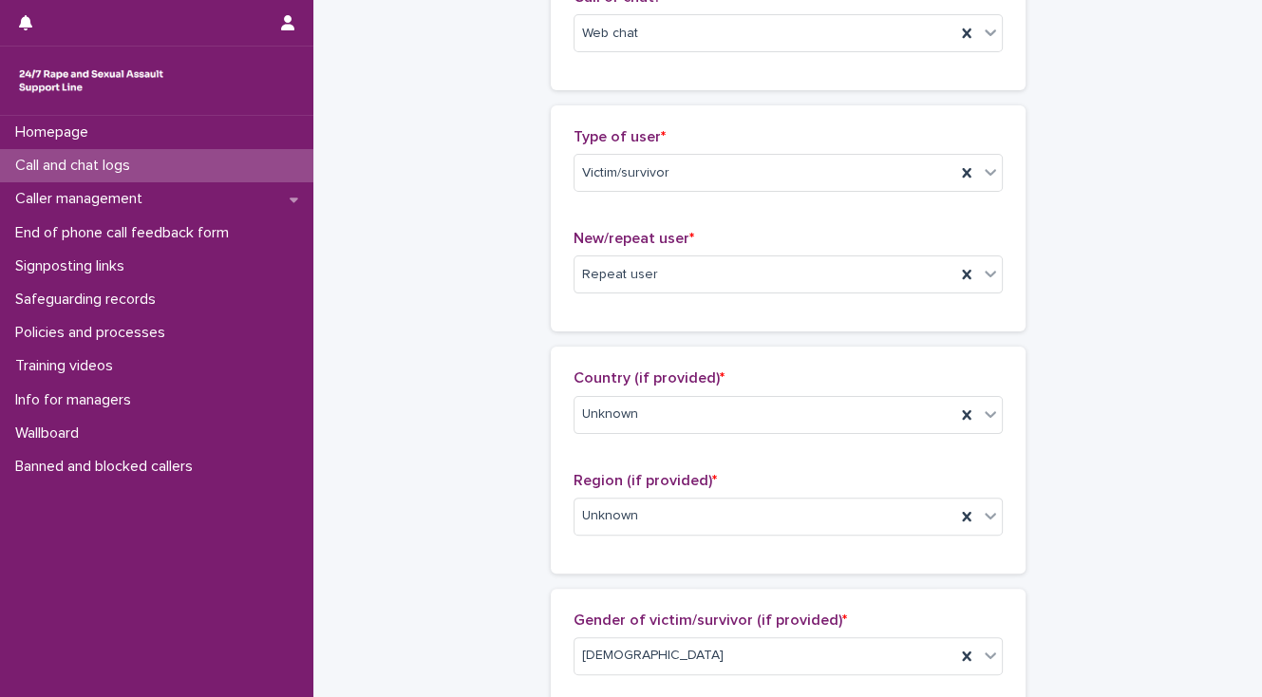
scroll to position [76, 0]
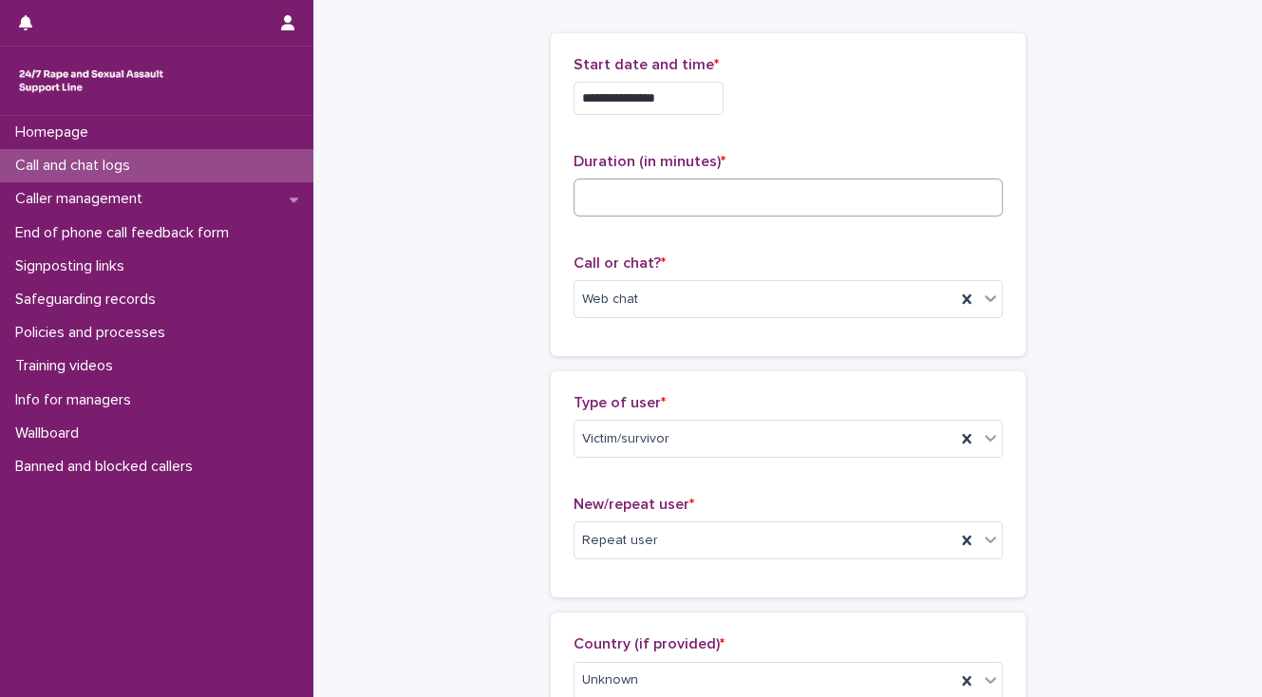
type textarea "**********"
click at [604, 195] on input at bounding box center [787, 197] width 429 height 38
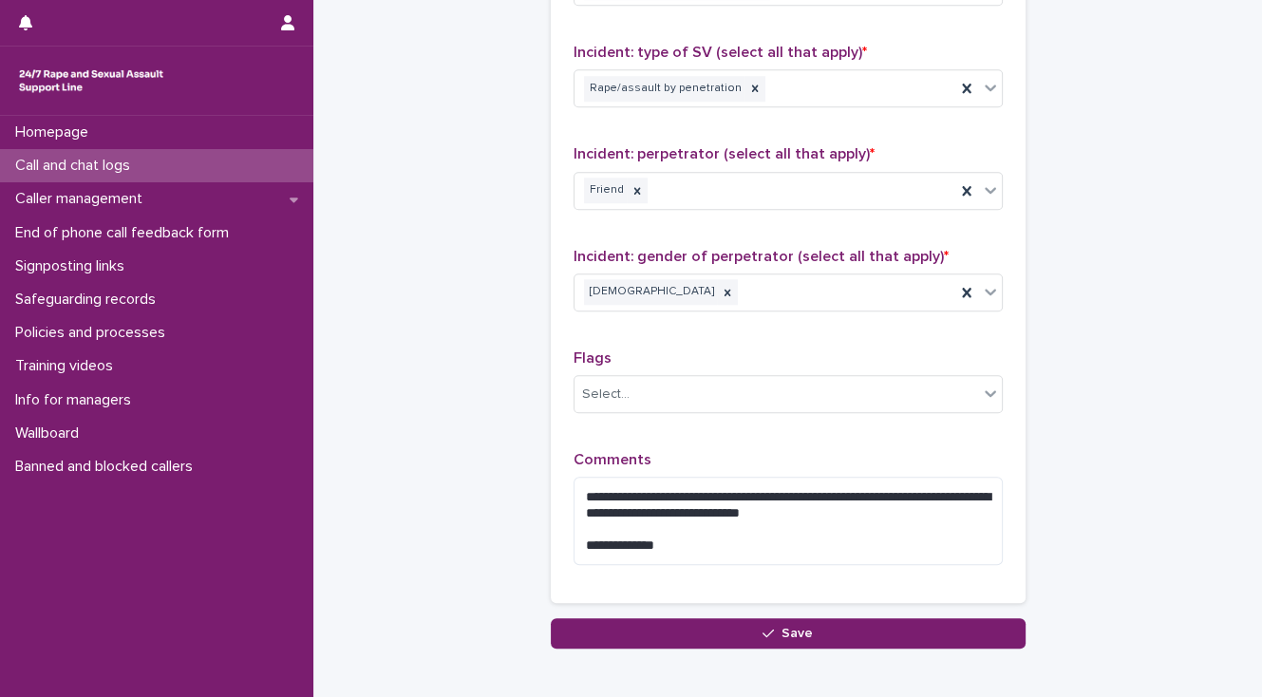
scroll to position [1575, 0]
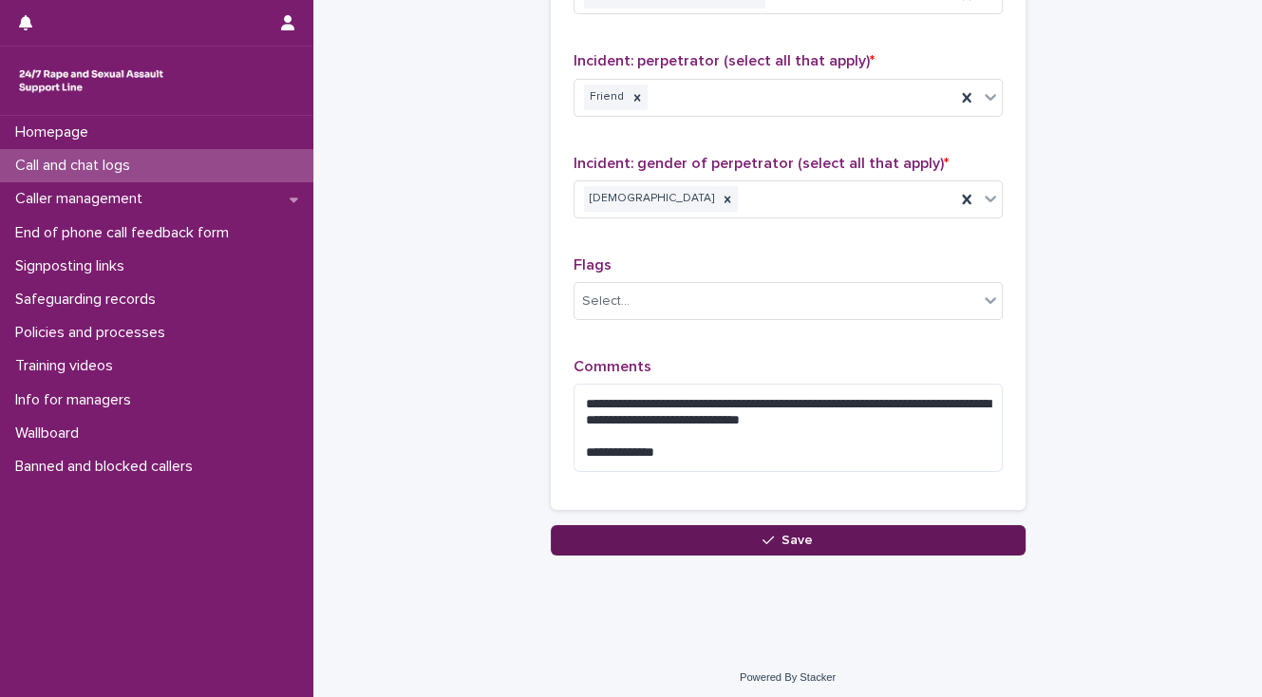
type input "**"
click at [579, 532] on button "Save" at bounding box center [788, 540] width 475 height 30
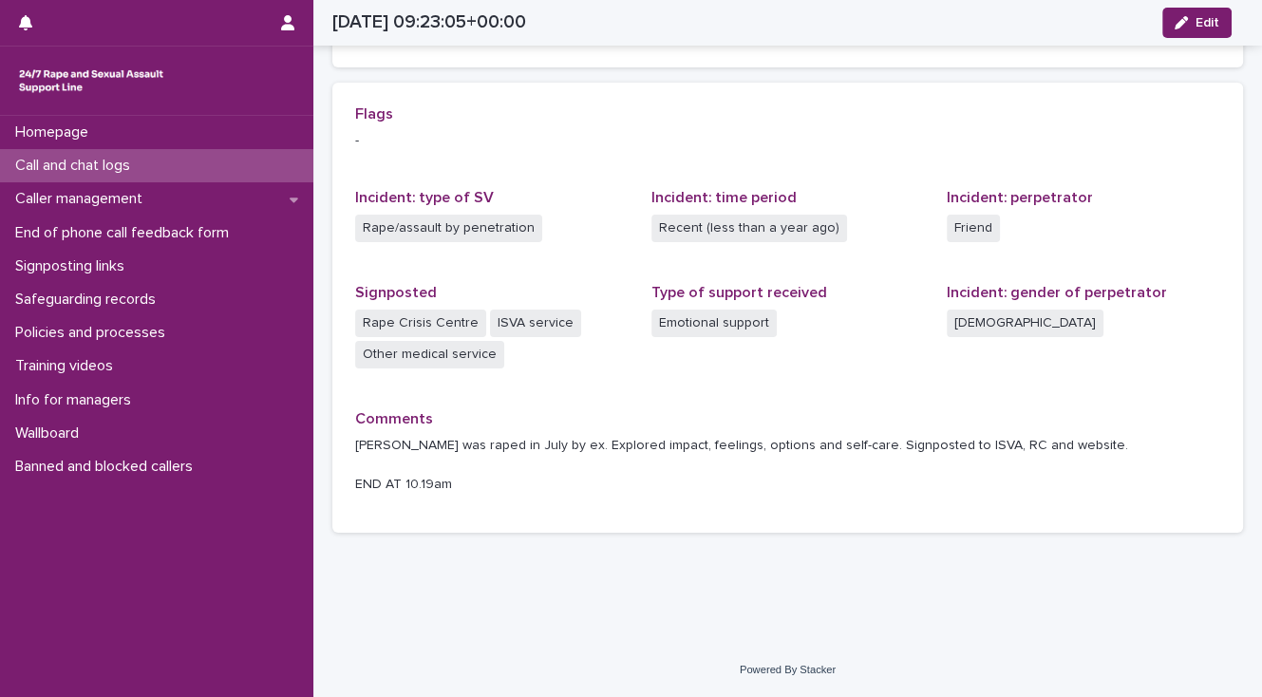
scroll to position [383, 0]
click at [145, 160] on p "Call and chat logs" at bounding box center [77, 166] width 138 height 18
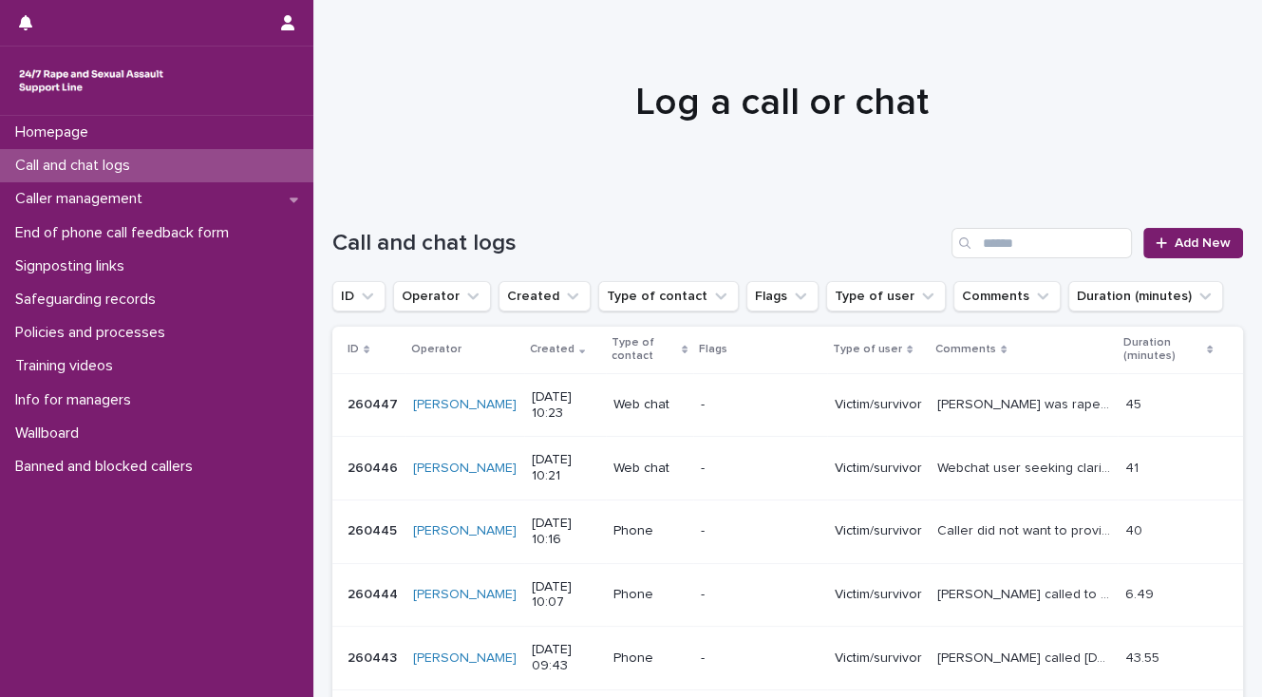
click at [1030, 403] on p "[PERSON_NAME] was raped in July by ex. Explored impact, feelings, options and s…" at bounding box center [1025, 403] width 177 height 20
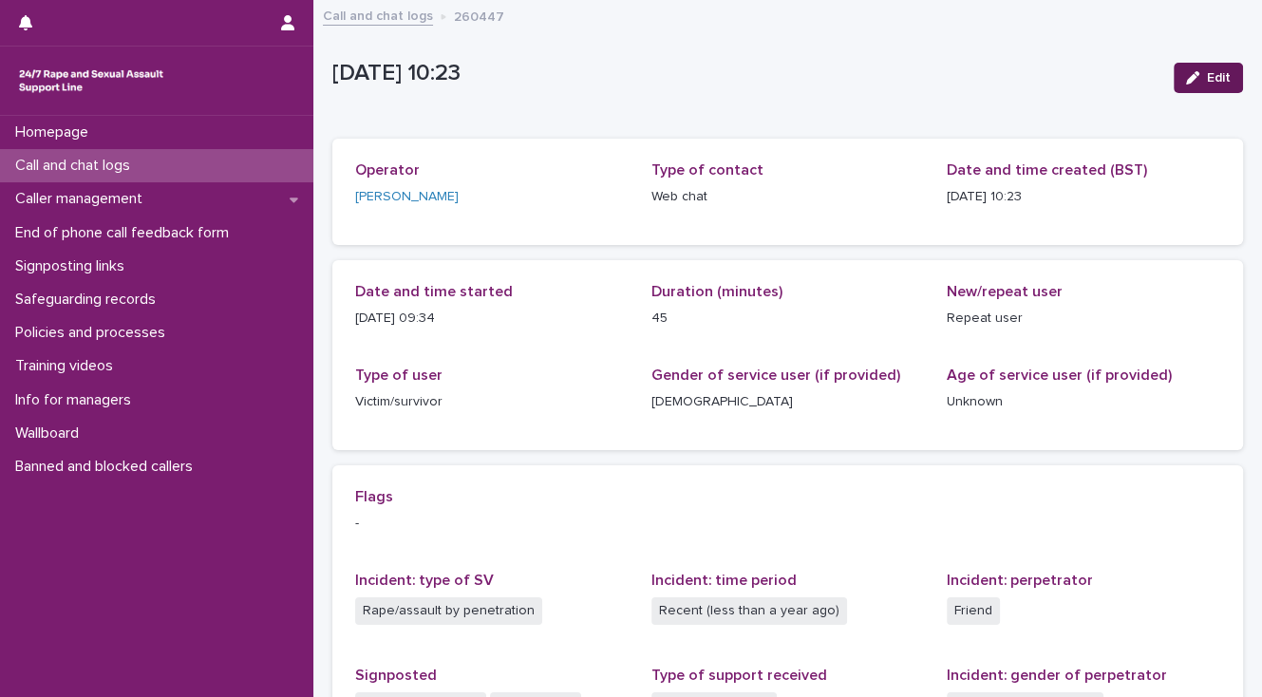
click at [1189, 84] on button "Edit" at bounding box center [1208, 78] width 69 height 30
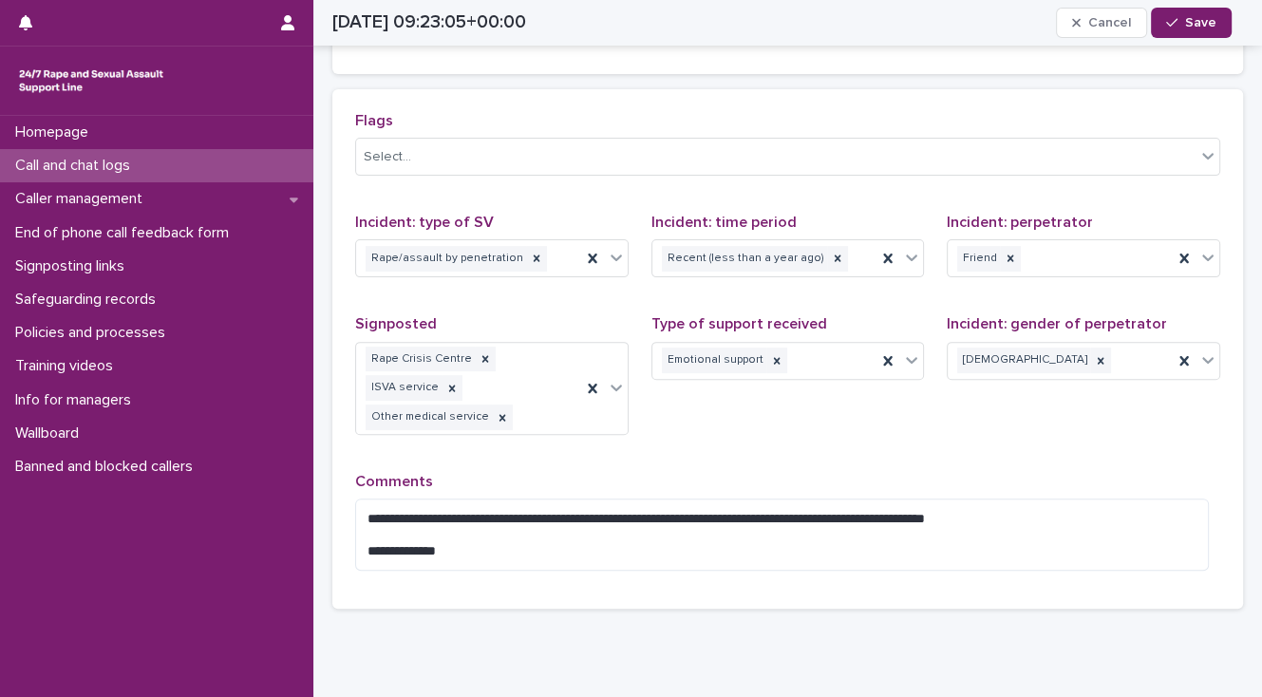
scroll to position [508, 0]
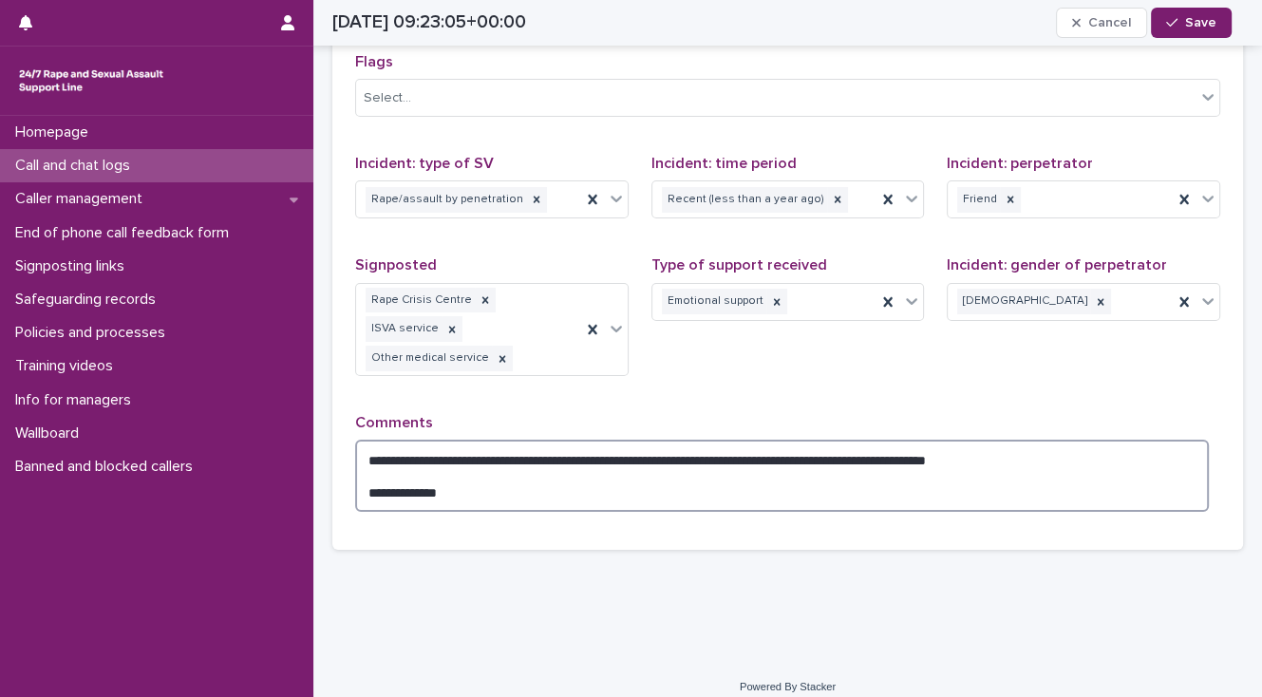
drag, startPoint x: 482, startPoint y: 472, endPoint x: 353, endPoint y: 466, distance: 129.3
click at [353, 466] on div "**********" at bounding box center [787, 289] width 911 height 519
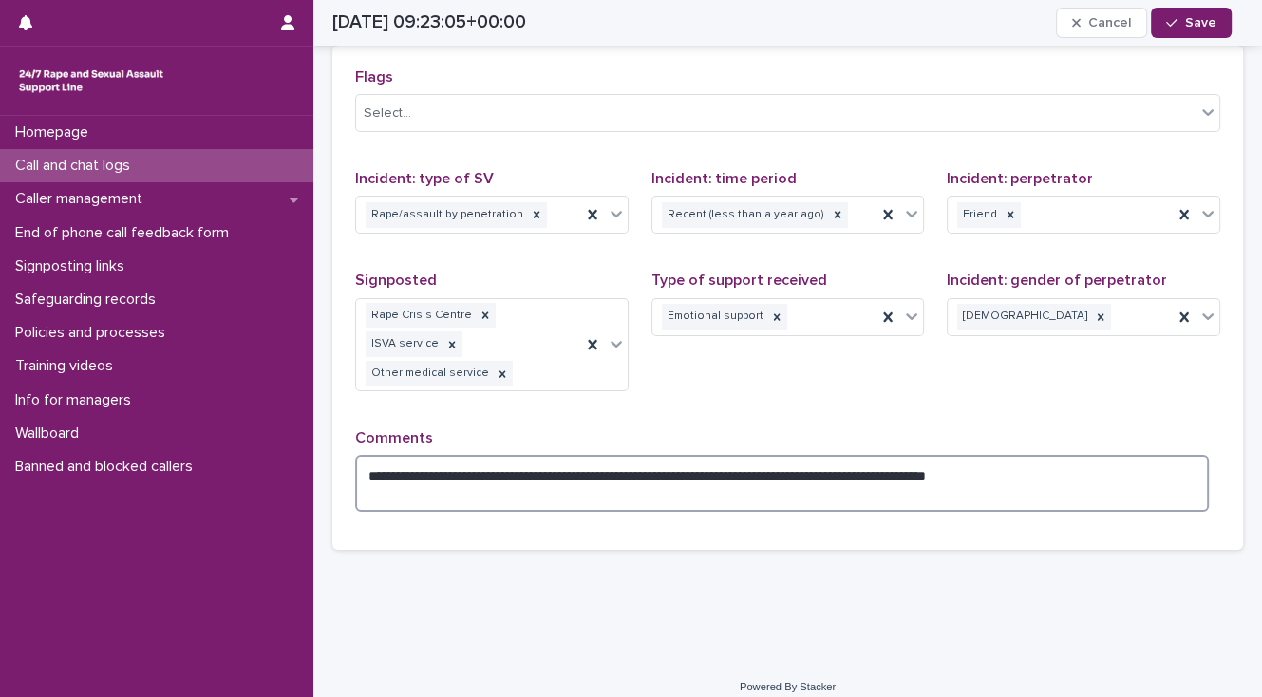
scroll to position [477, 0]
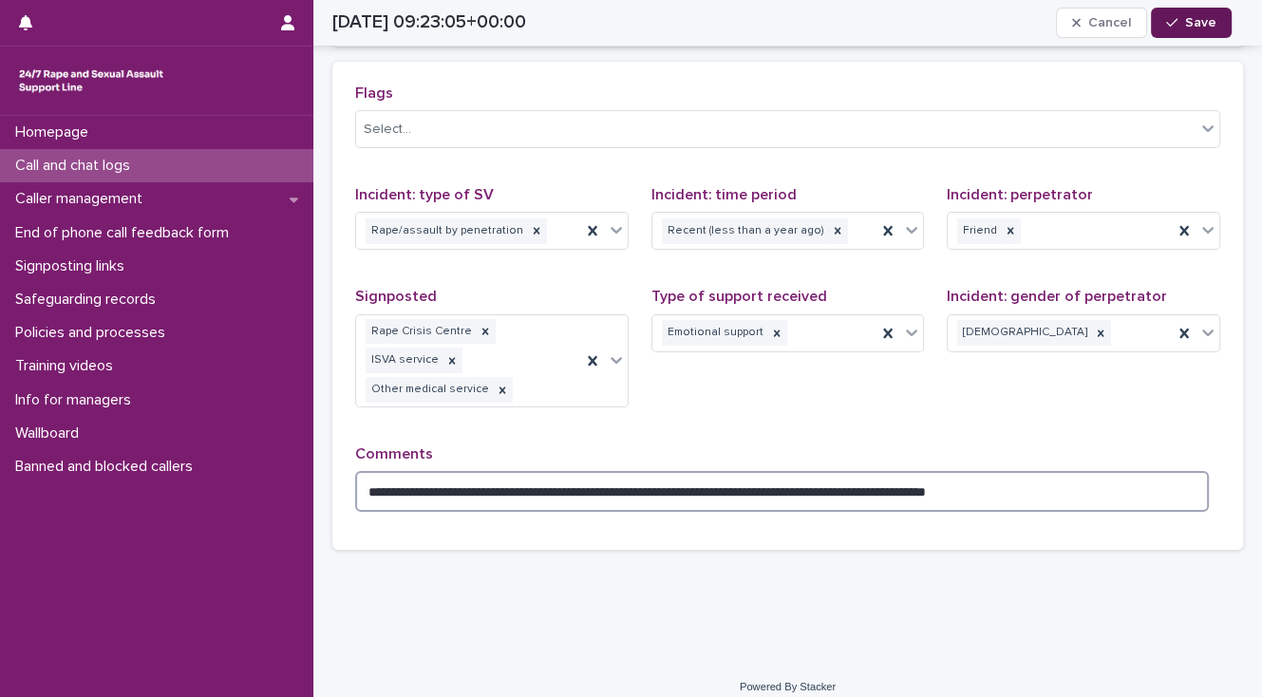
type textarea "**********"
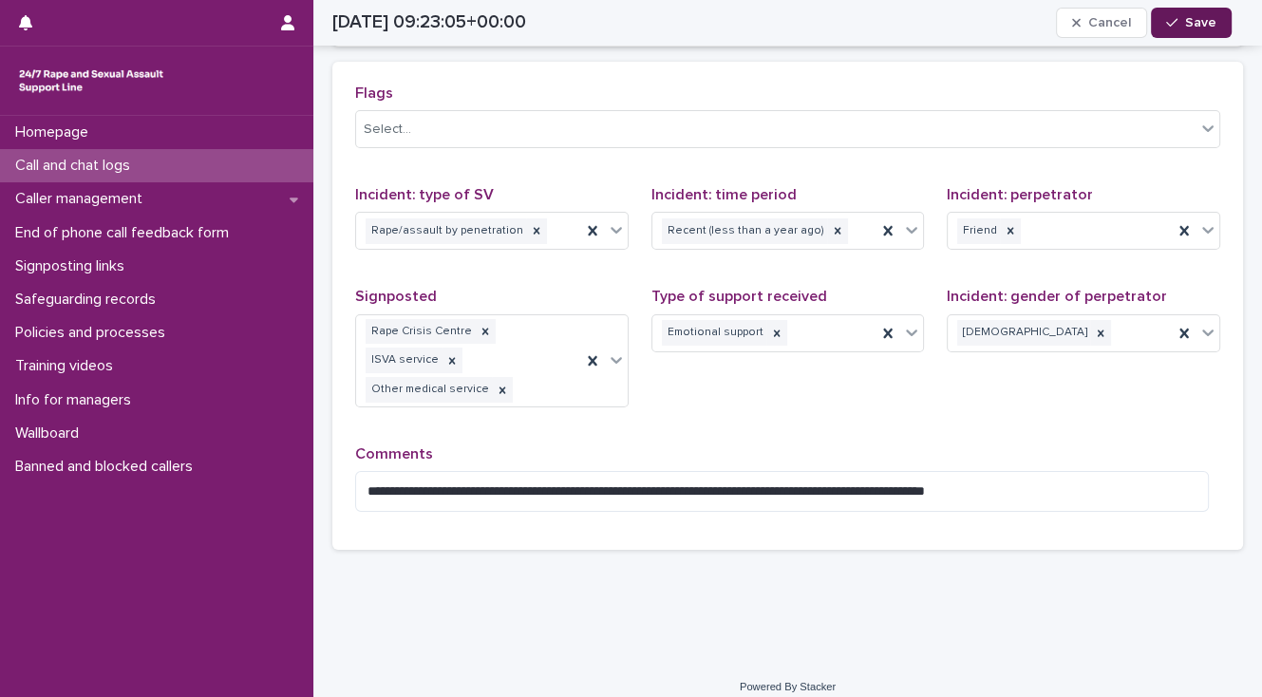
click at [1189, 22] on span "Save" at bounding box center [1200, 22] width 31 height 13
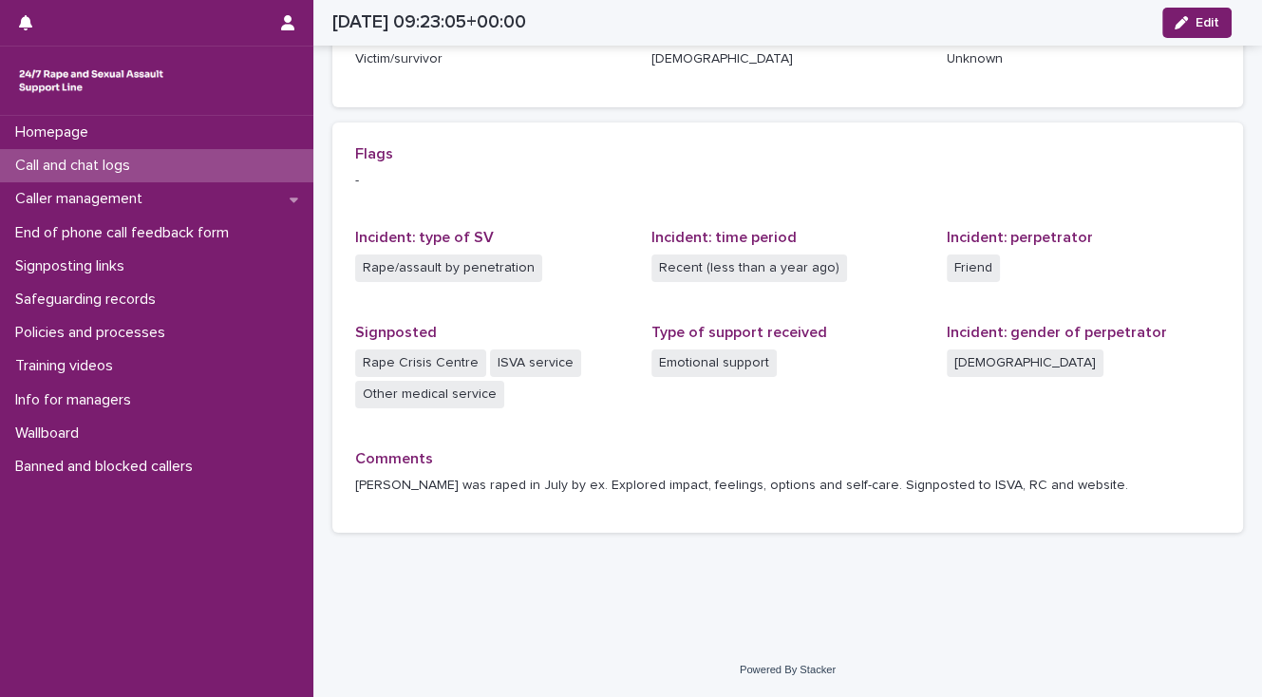
scroll to position [343, 0]
click at [148, 163] on div "Call and chat logs" at bounding box center [156, 165] width 313 height 33
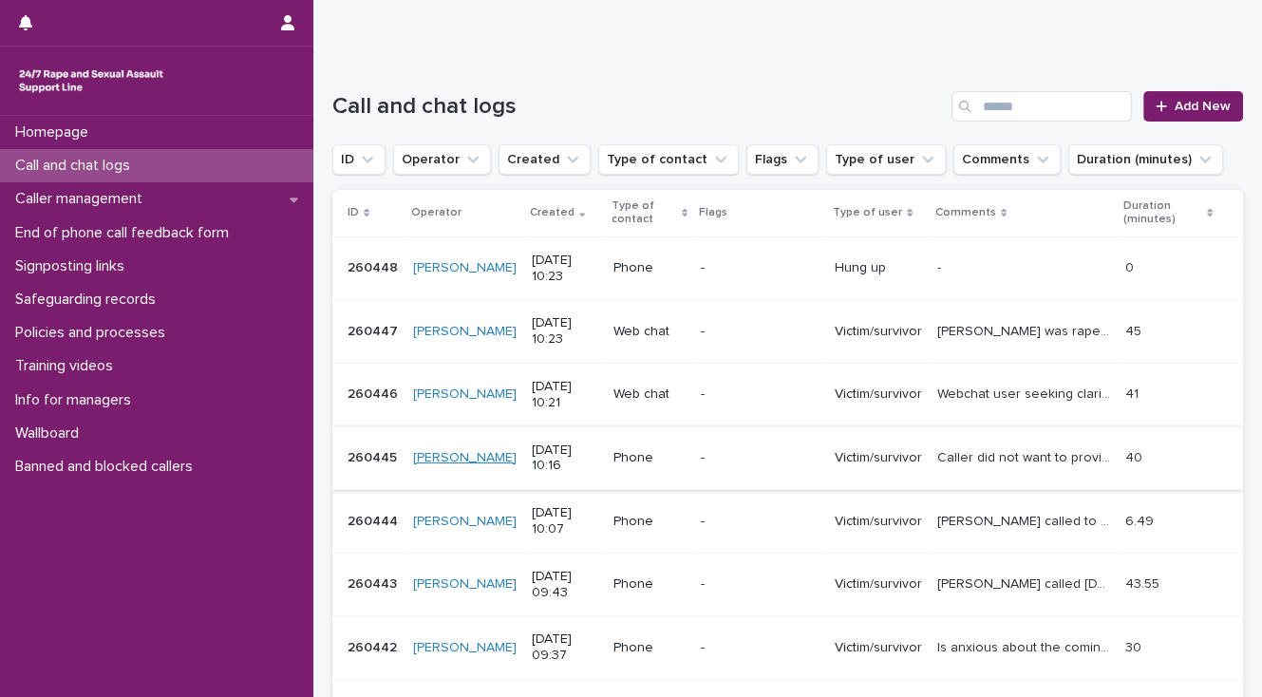
scroll to position [152, 0]
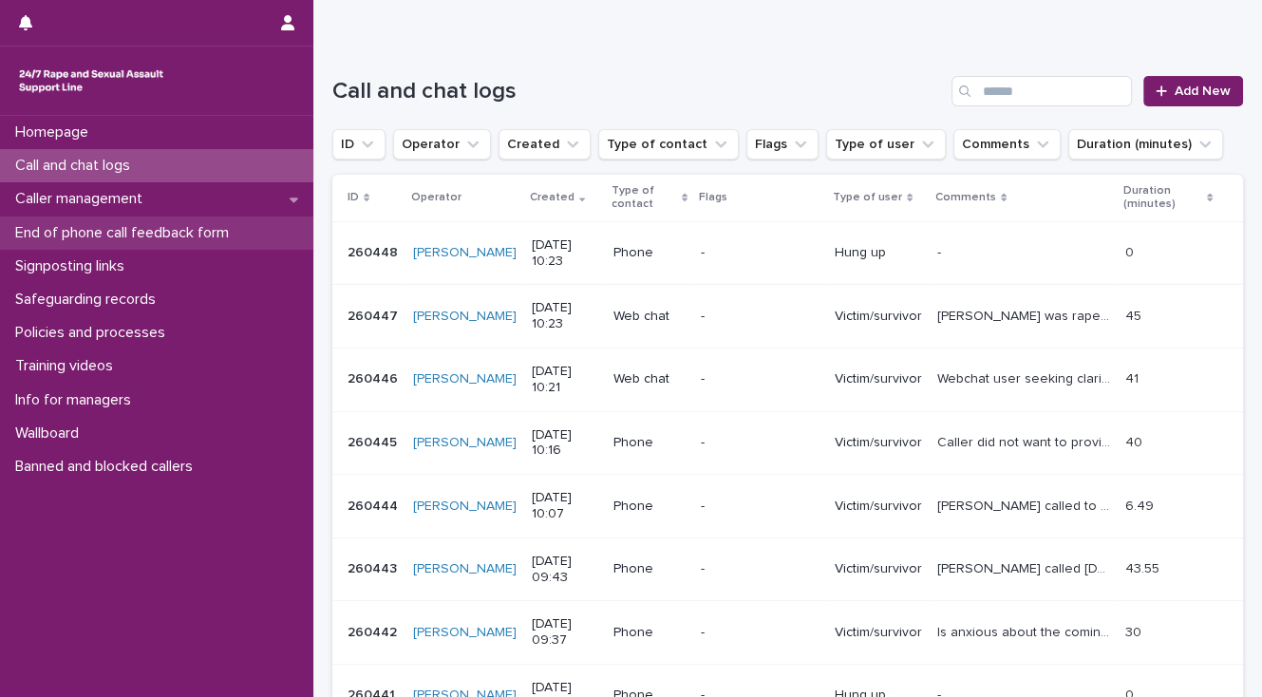
click at [64, 228] on p "End of phone call feedback form" at bounding box center [126, 233] width 236 height 18
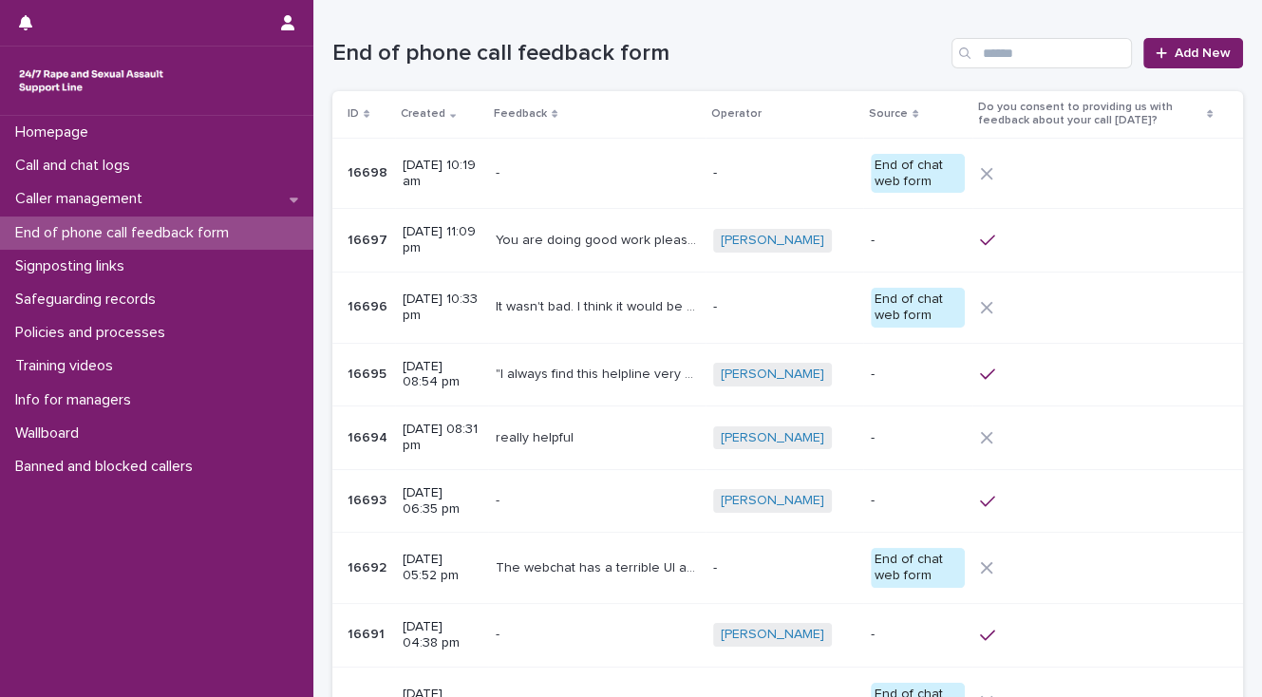
click at [620, 186] on div "- -" at bounding box center [597, 173] width 202 height 31
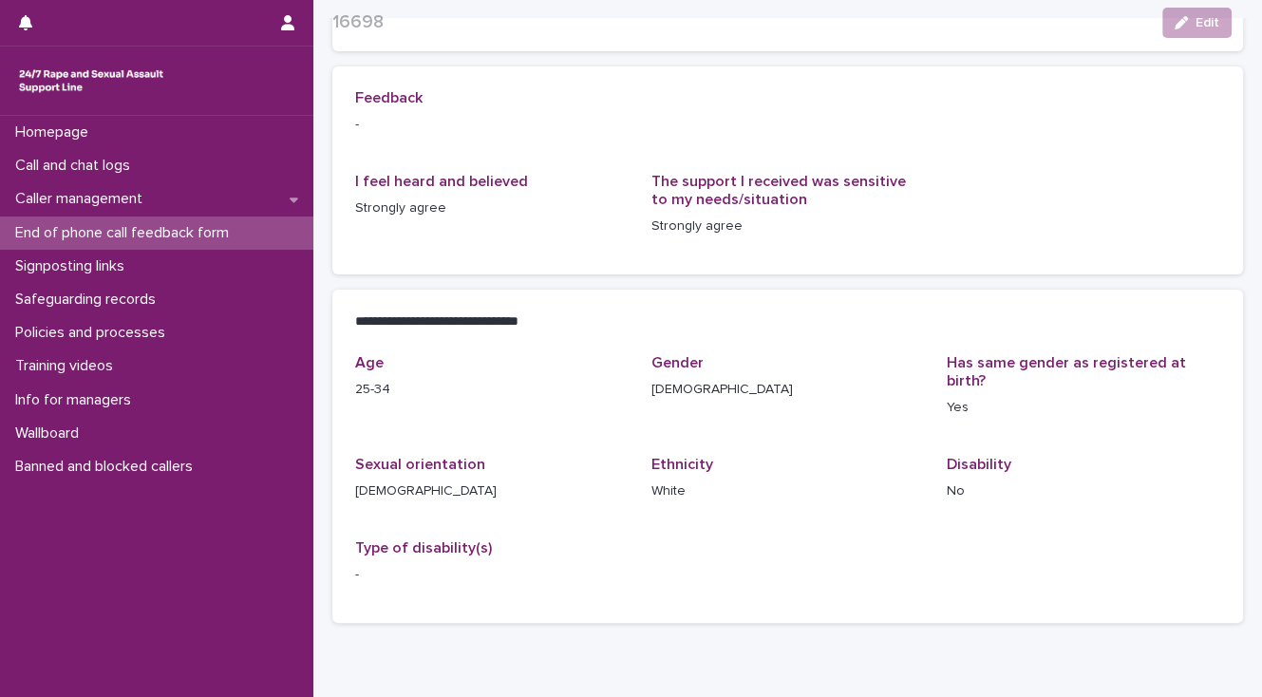
scroll to position [228, 0]
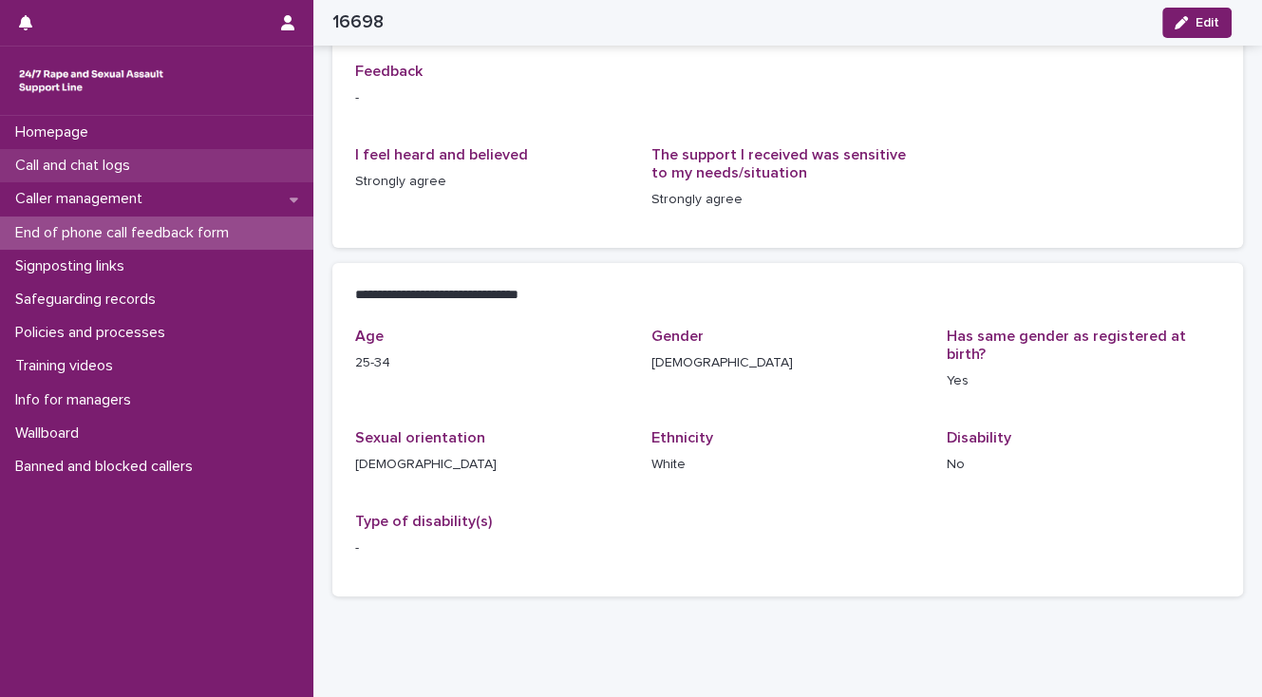
click at [127, 164] on p "Call and chat logs" at bounding box center [77, 166] width 138 height 18
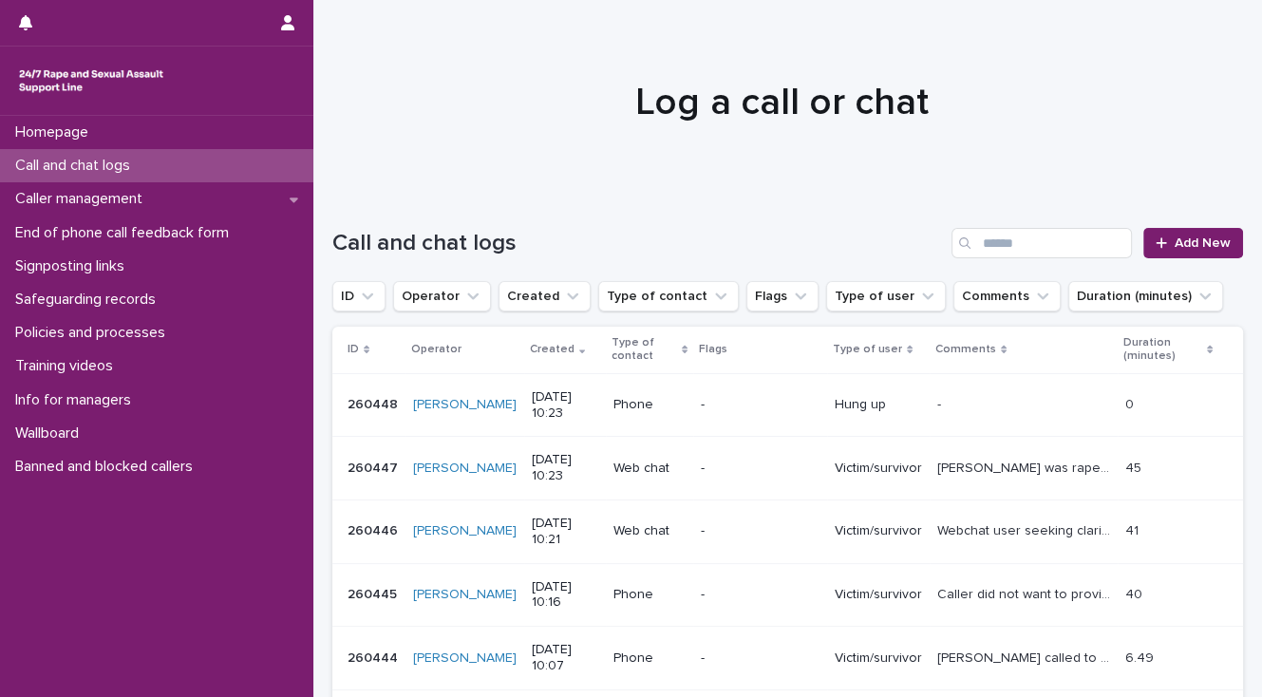
click at [961, 531] on p "Webchat user seeking clarification around historic experience of grooming and t…" at bounding box center [1025, 529] width 177 height 20
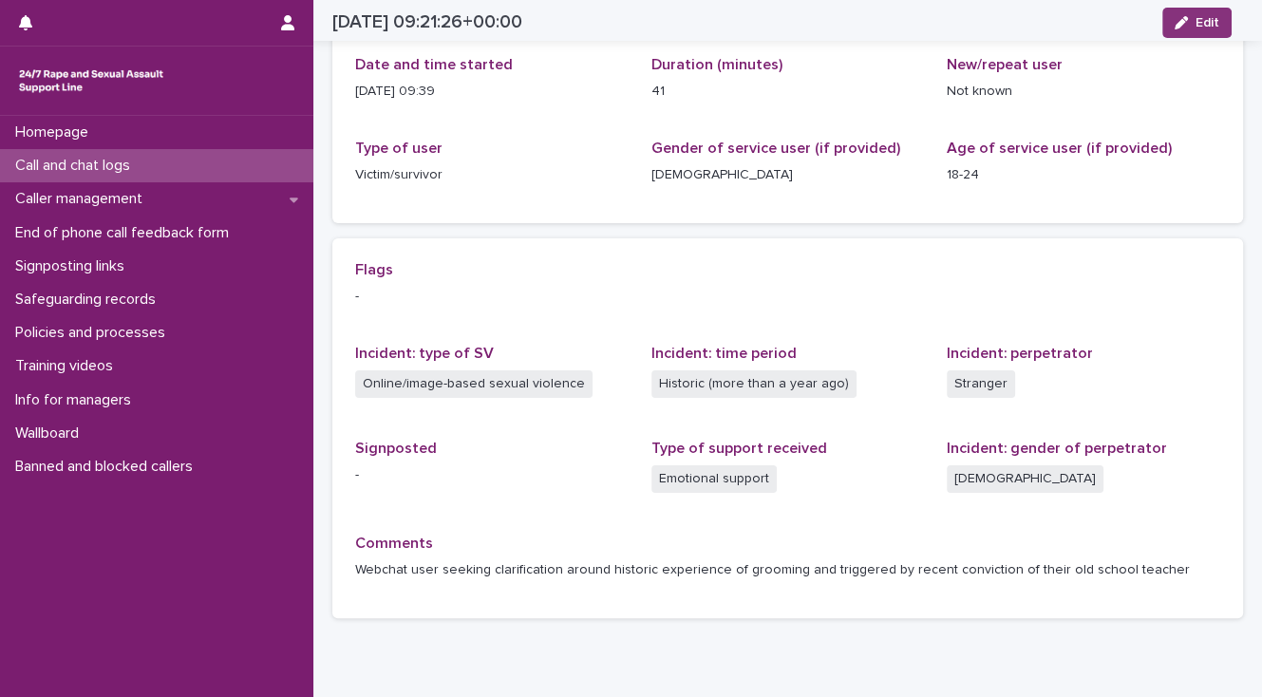
scroll to position [228, 0]
click at [57, 161] on p "Call and chat logs" at bounding box center [77, 166] width 138 height 18
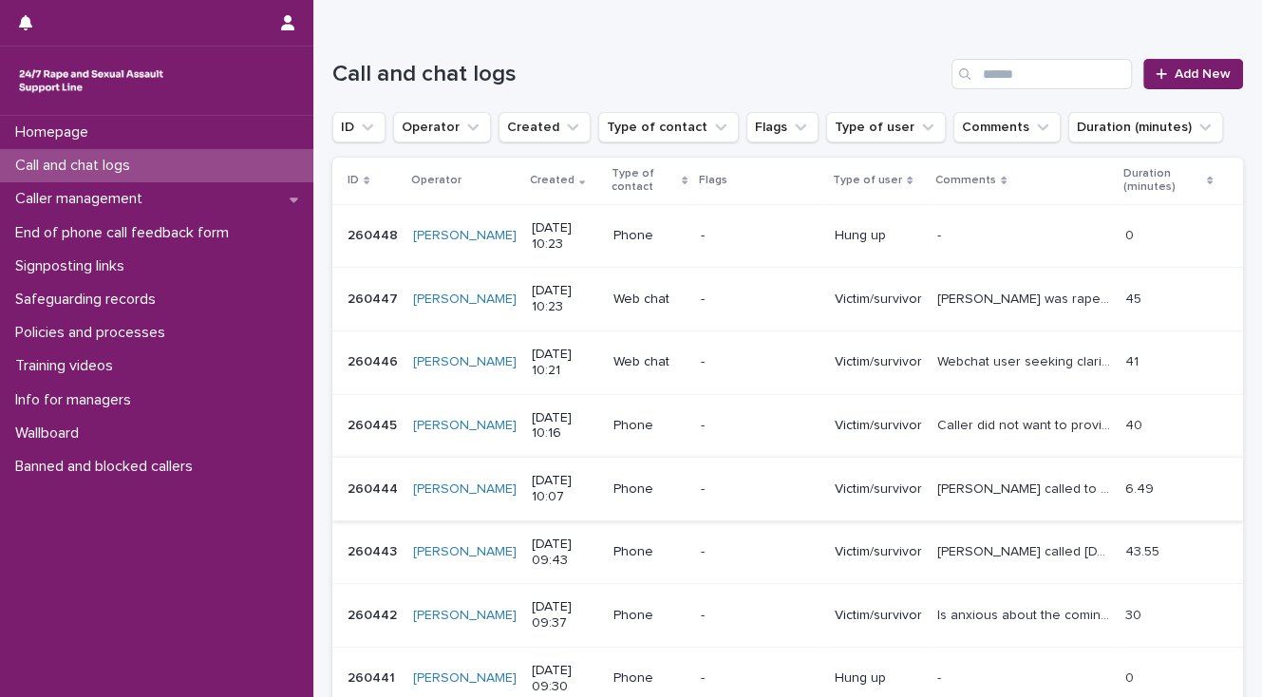
scroll to position [228, 0]
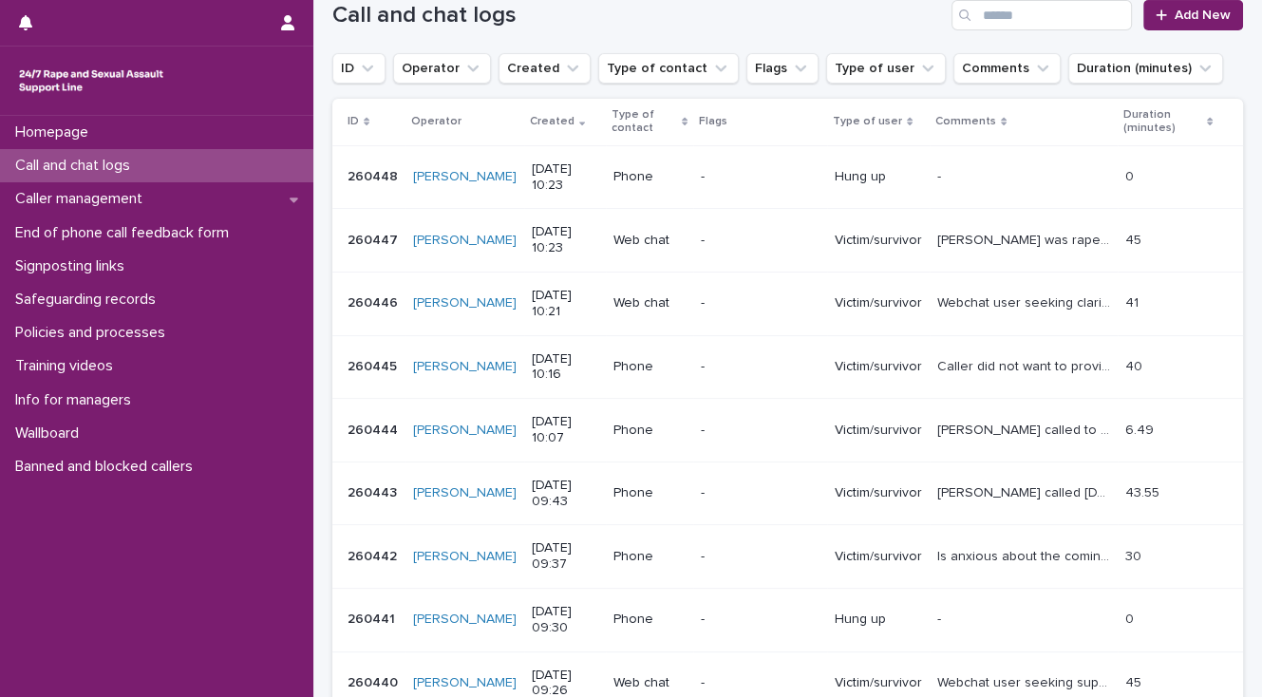
click at [118, 160] on p "Call and chat logs" at bounding box center [77, 166] width 138 height 18
click at [106, 167] on p "Call and chat logs" at bounding box center [77, 166] width 138 height 18
click at [1202, 9] on span "Add New" at bounding box center [1202, 15] width 56 height 13
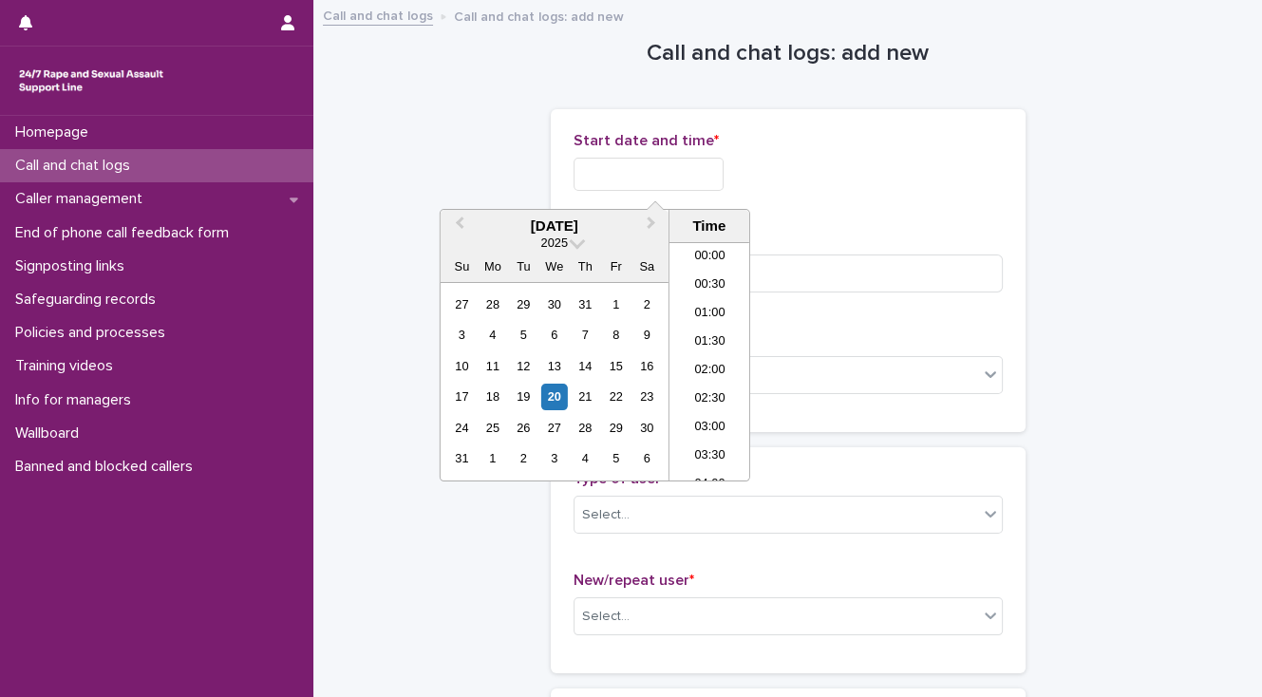
click at [618, 171] on input "text" at bounding box center [648, 174] width 150 height 33
click at [699, 380] on li "10:30" at bounding box center [709, 390] width 81 height 28
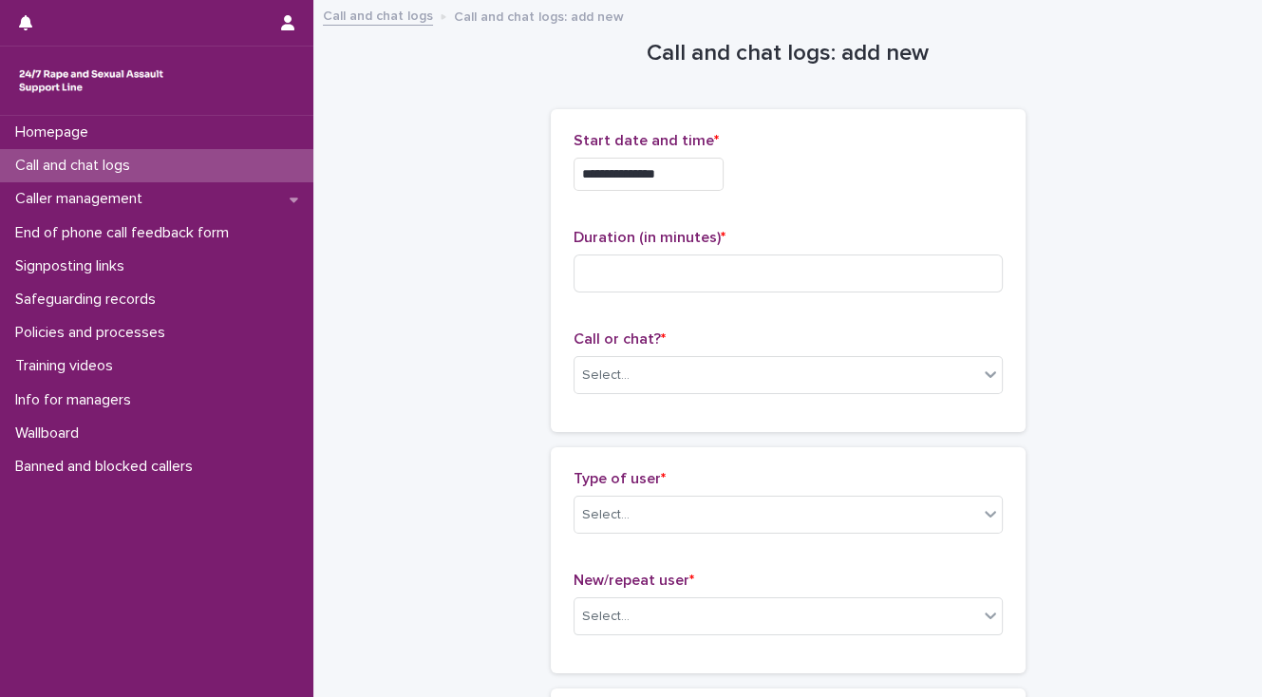
click at [673, 171] on input "**********" at bounding box center [648, 174] width 150 height 33
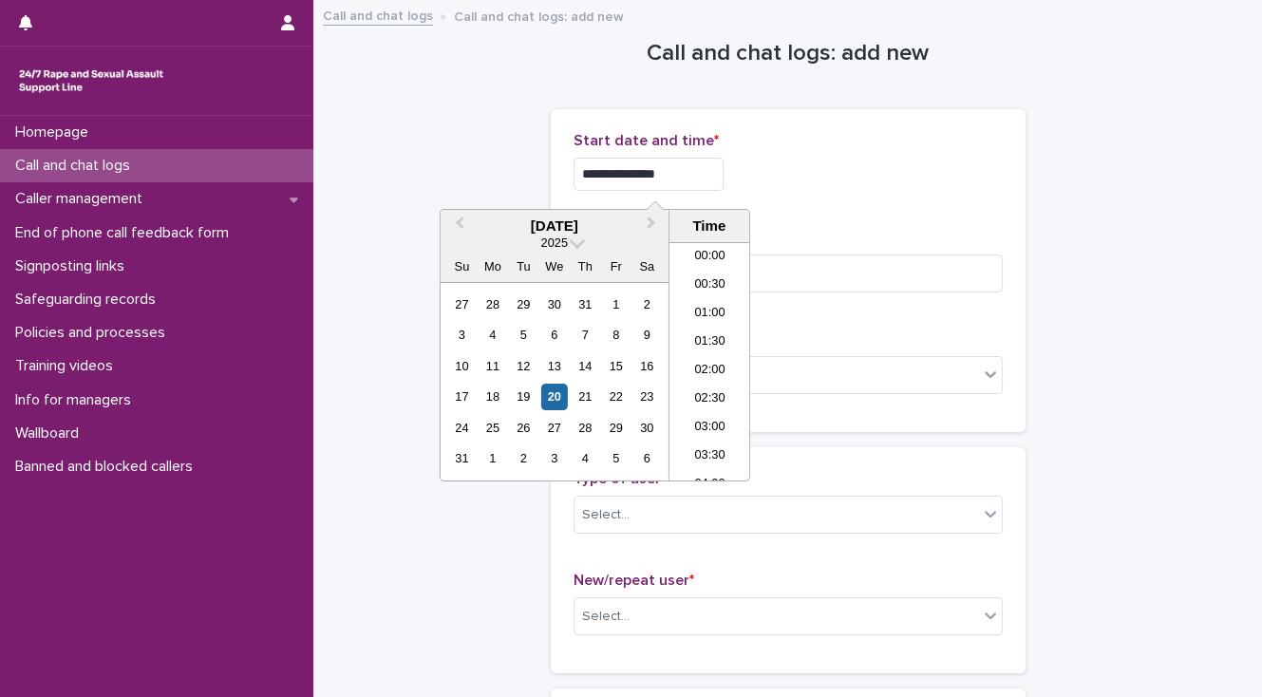
scroll to position [494, 0]
type input "**********"
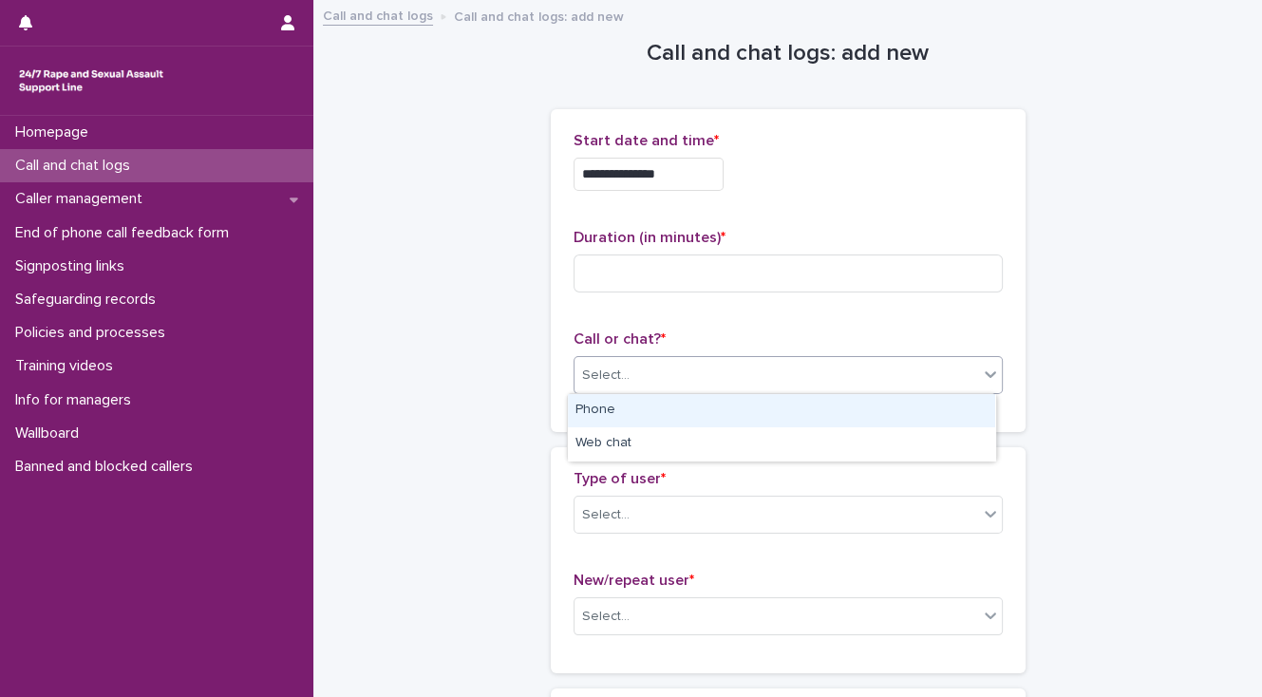
click at [585, 386] on div "Select..." at bounding box center [776, 375] width 404 height 31
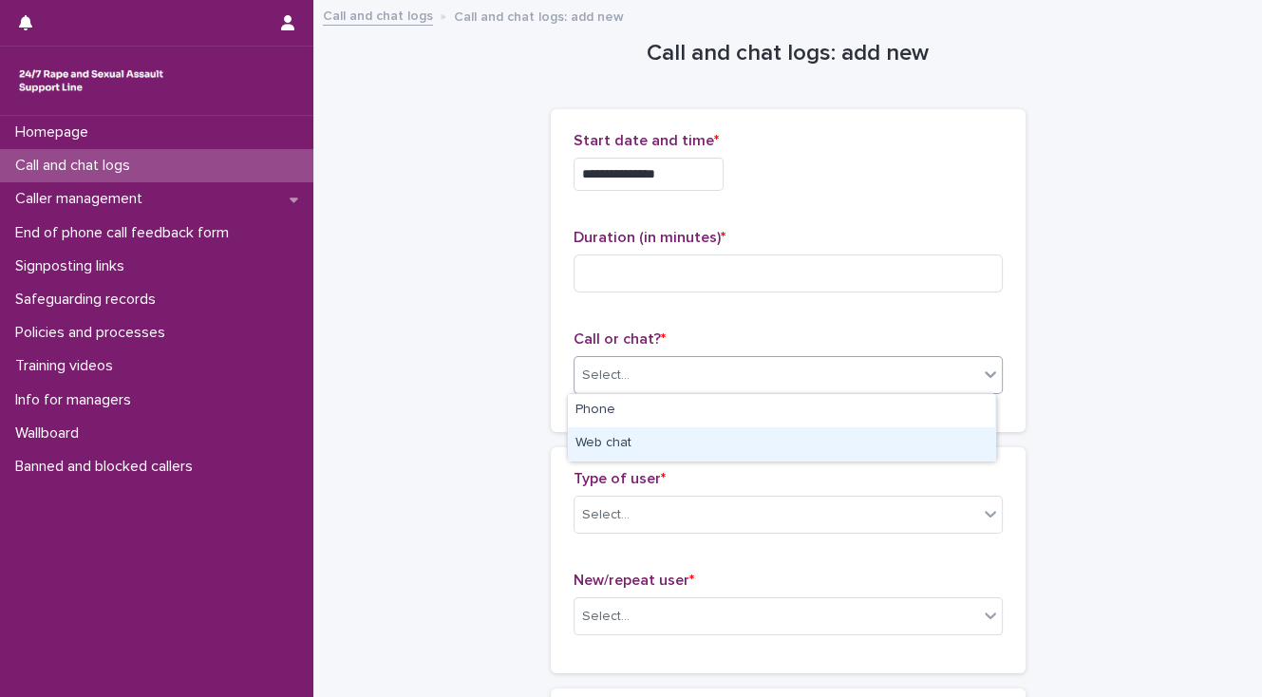
click at [600, 444] on div "Web chat" at bounding box center [781, 443] width 427 height 33
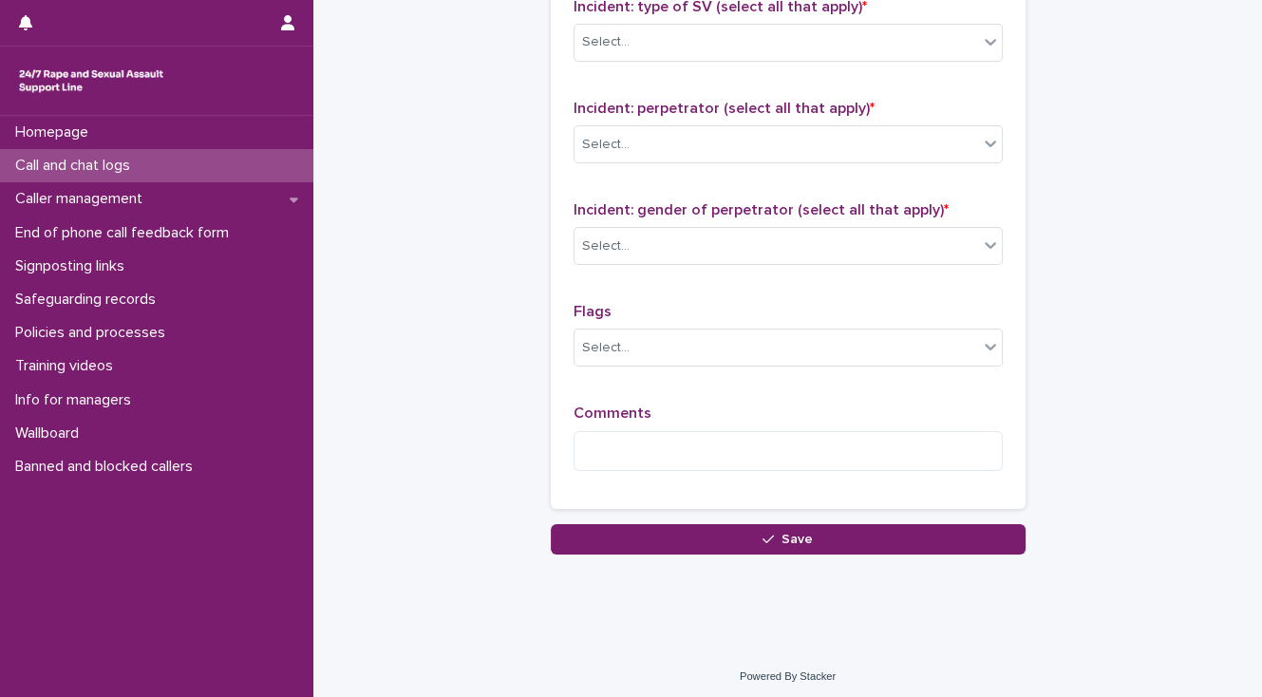
scroll to position [1503, 0]
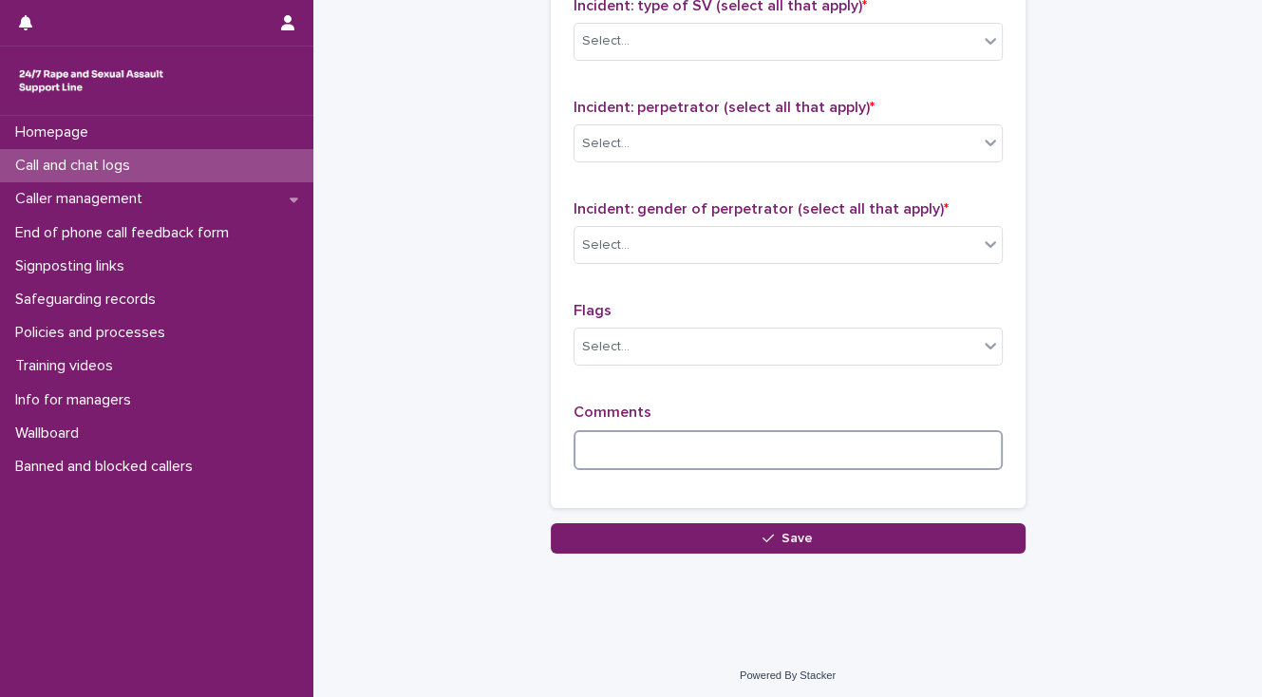
click at [590, 436] on textarea at bounding box center [787, 450] width 429 height 41
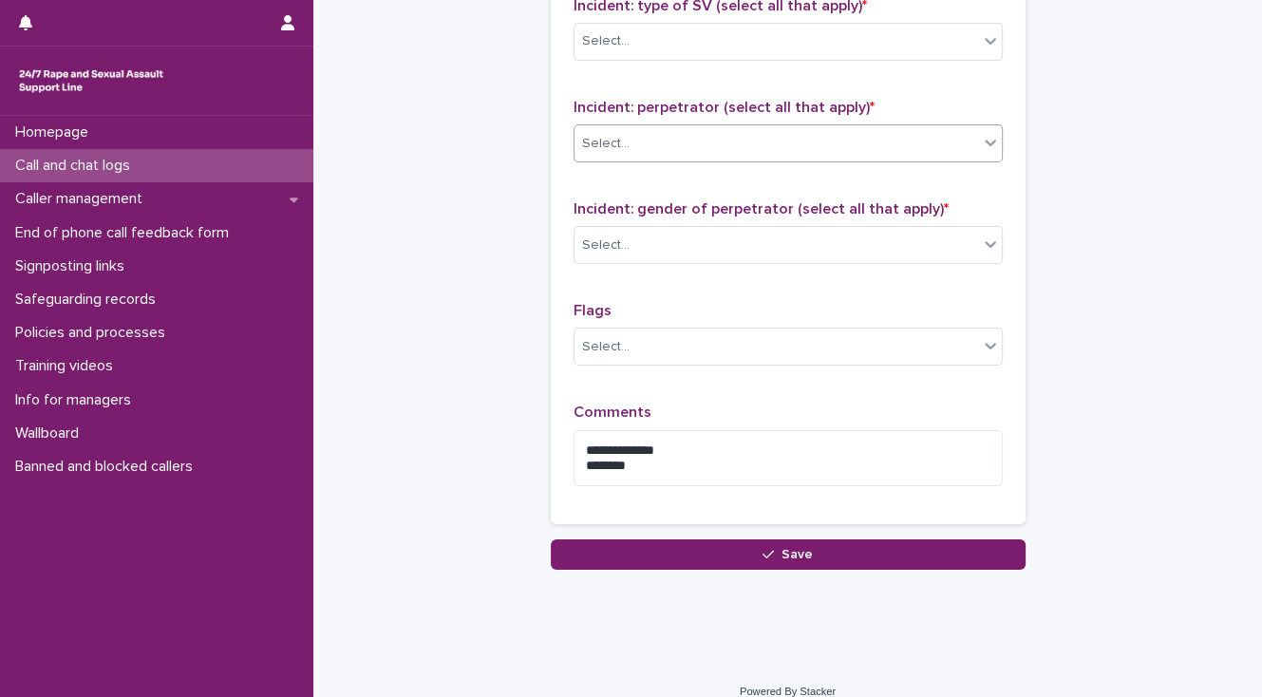
drag, startPoint x: 621, startPoint y: 139, endPoint x: 621, endPoint y: 152, distance: 13.3
click at [621, 139] on div "Select..." at bounding box center [776, 143] width 404 height 31
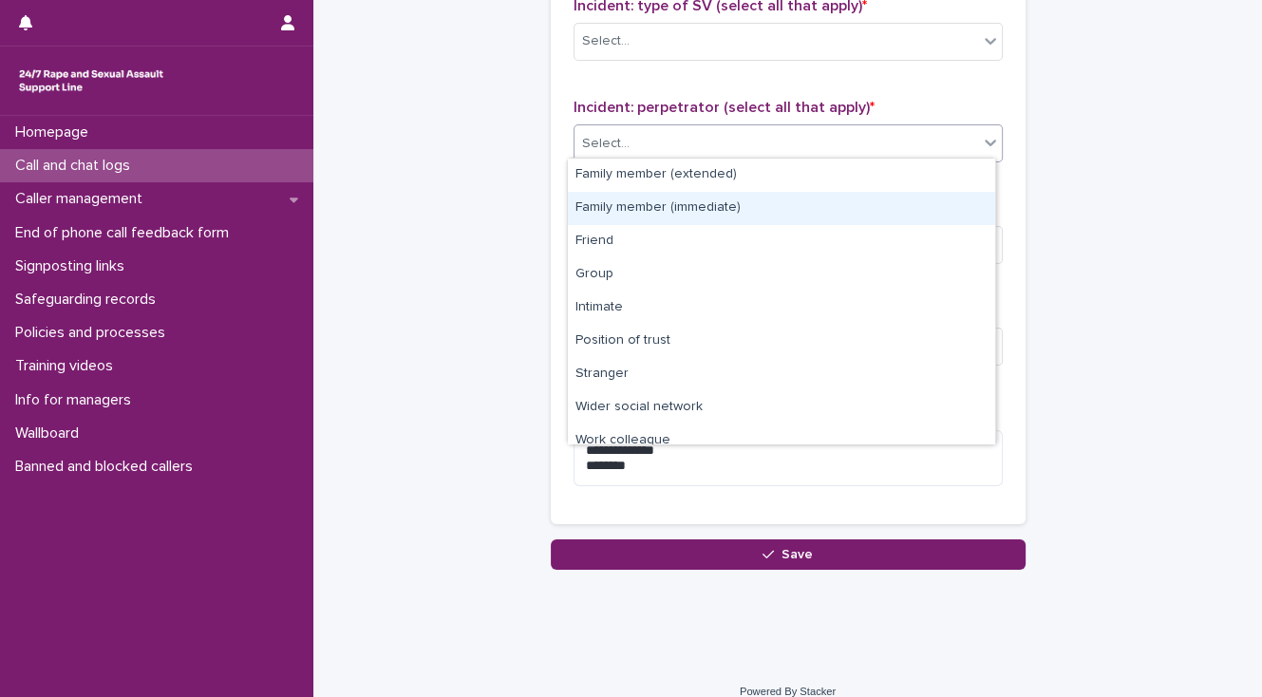
click at [621, 209] on div "Family member (immediate)" at bounding box center [781, 208] width 427 height 33
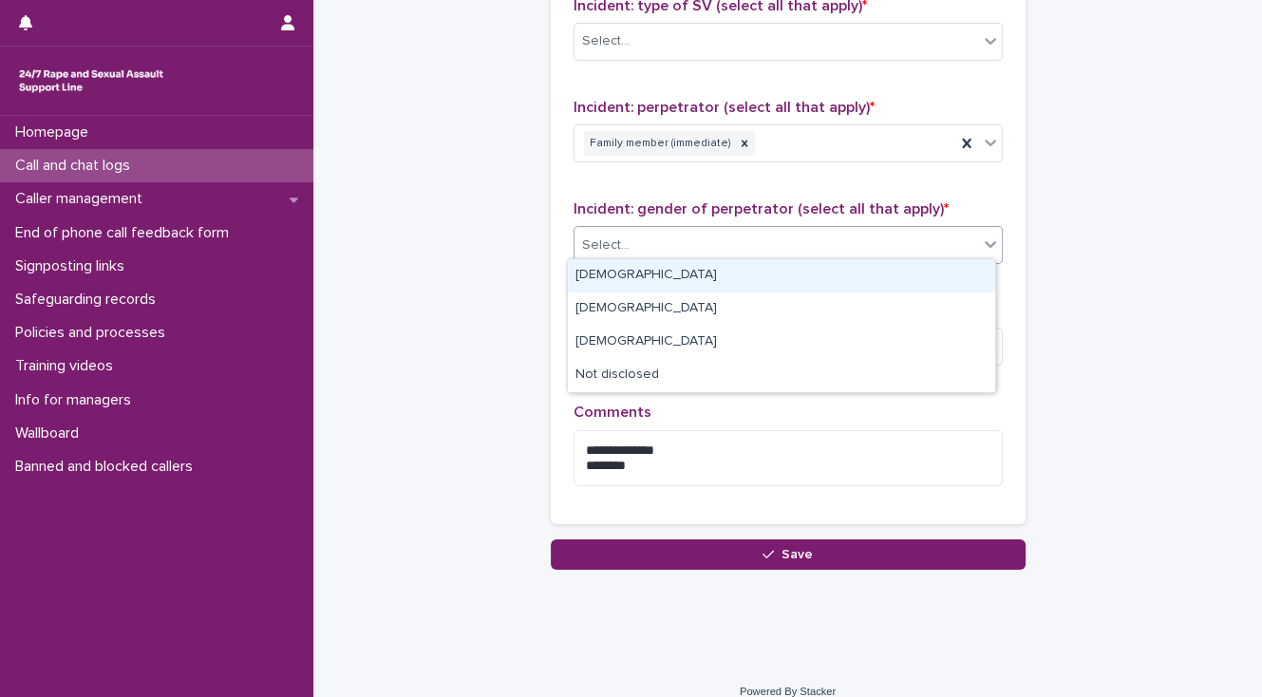
click at [629, 236] on div "Select..." at bounding box center [776, 245] width 404 height 31
click at [625, 274] on div "[DEMOGRAPHIC_DATA]" at bounding box center [781, 275] width 427 height 33
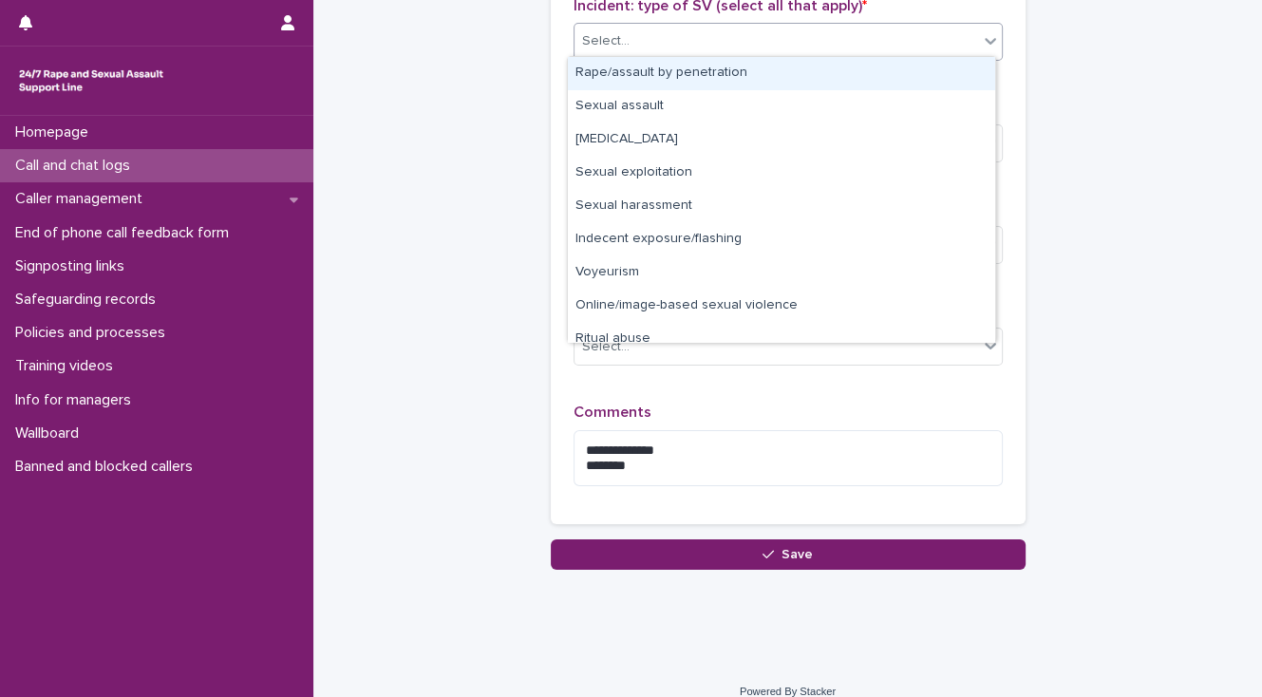
drag, startPoint x: 627, startPoint y: 44, endPoint x: 629, endPoint y: 86, distance: 42.8
click at [627, 46] on div "Select..." at bounding box center [776, 41] width 404 height 31
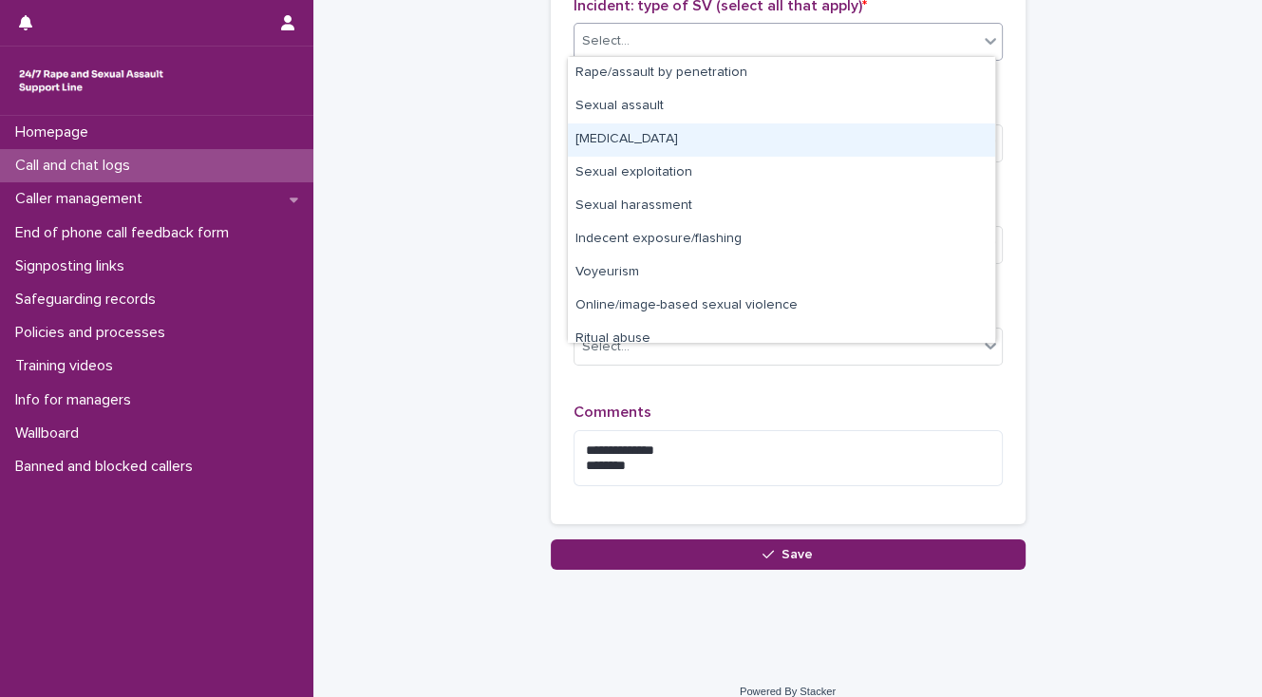
click at [634, 141] on div "[MEDICAL_DATA]" at bounding box center [781, 139] width 427 height 33
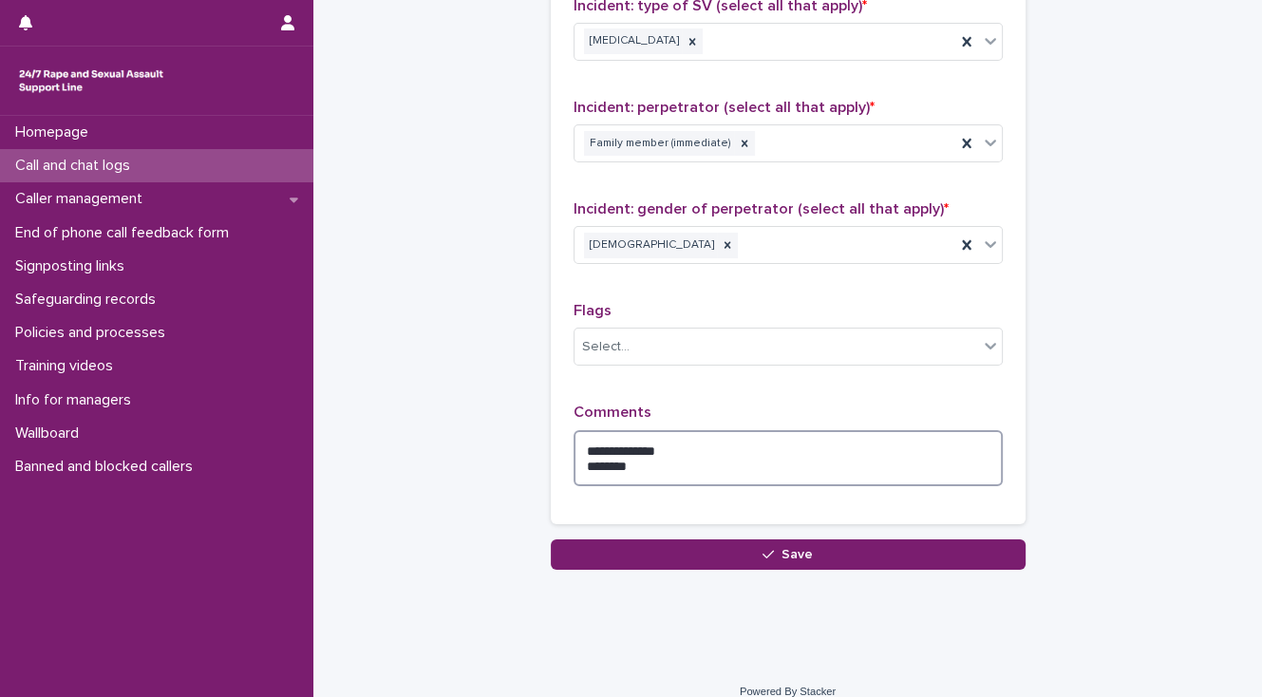
click at [627, 460] on textarea "**********" at bounding box center [787, 458] width 429 height 57
drag, startPoint x: 801, startPoint y: 459, endPoint x: 826, endPoint y: 467, distance: 26.1
click at [801, 459] on textarea "**********" at bounding box center [787, 458] width 429 height 57
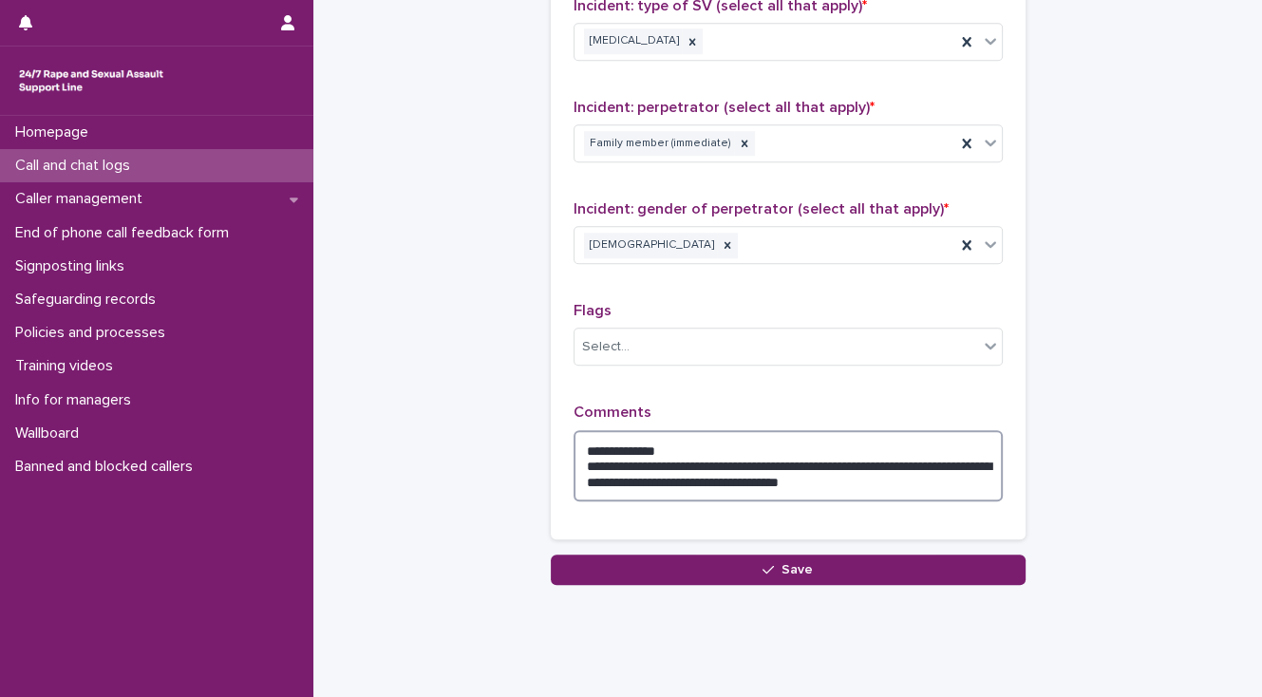
drag, startPoint x: 706, startPoint y: 441, endPoint x: 572, endPoint y: 441, distance: 134.8
click at [573, 441] on textarea "**********" at bounding box center [787, 466] width 429 height 72
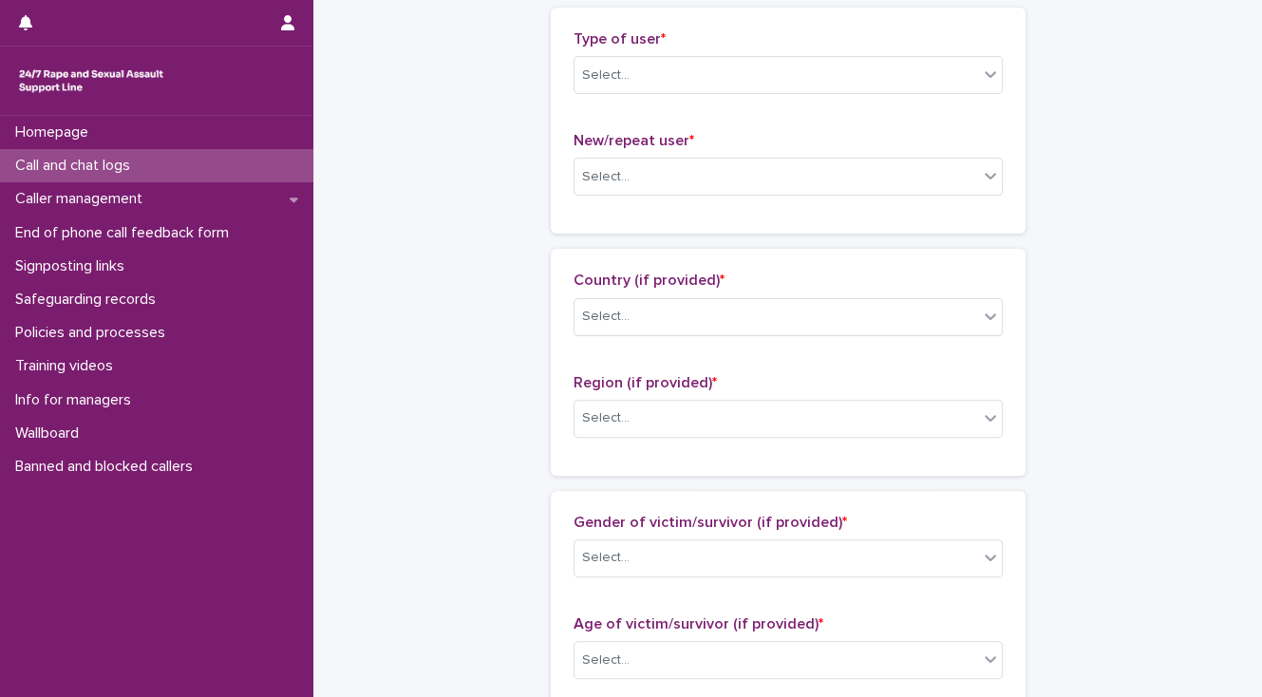
scroll to position [0, 0]
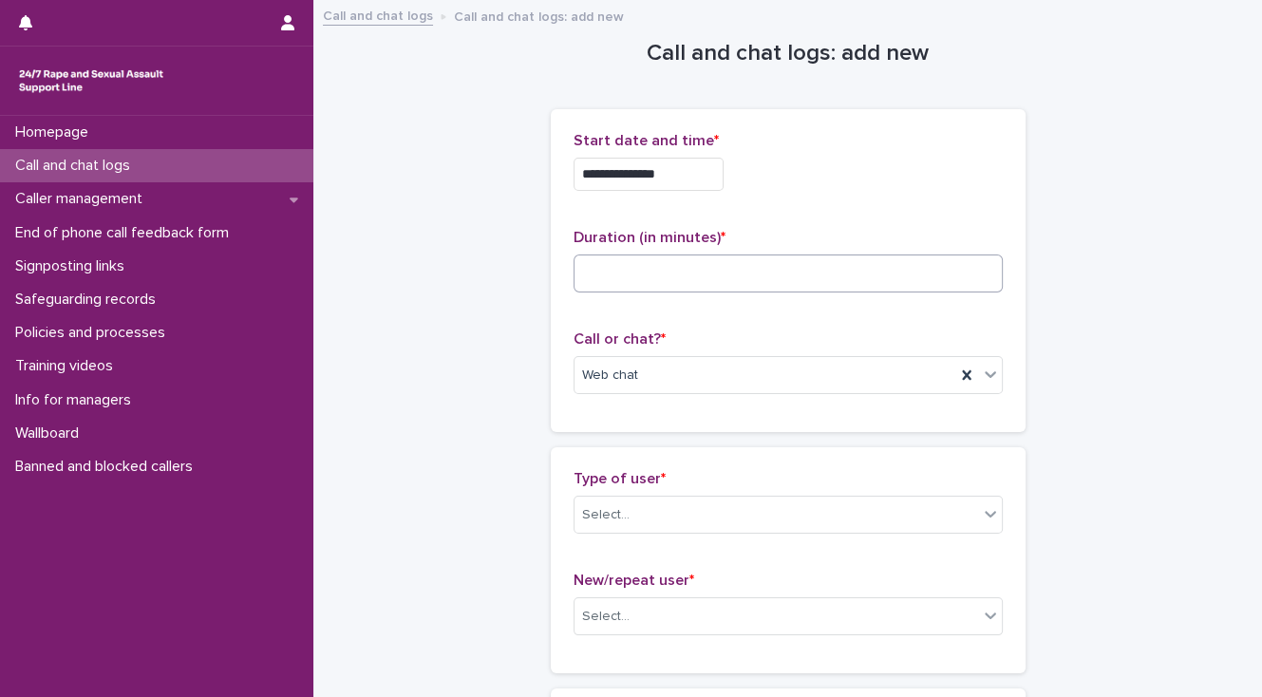
type textarea "**********"
click at [593, 272] on input at bounding box center [787, 273] width 429 height 38
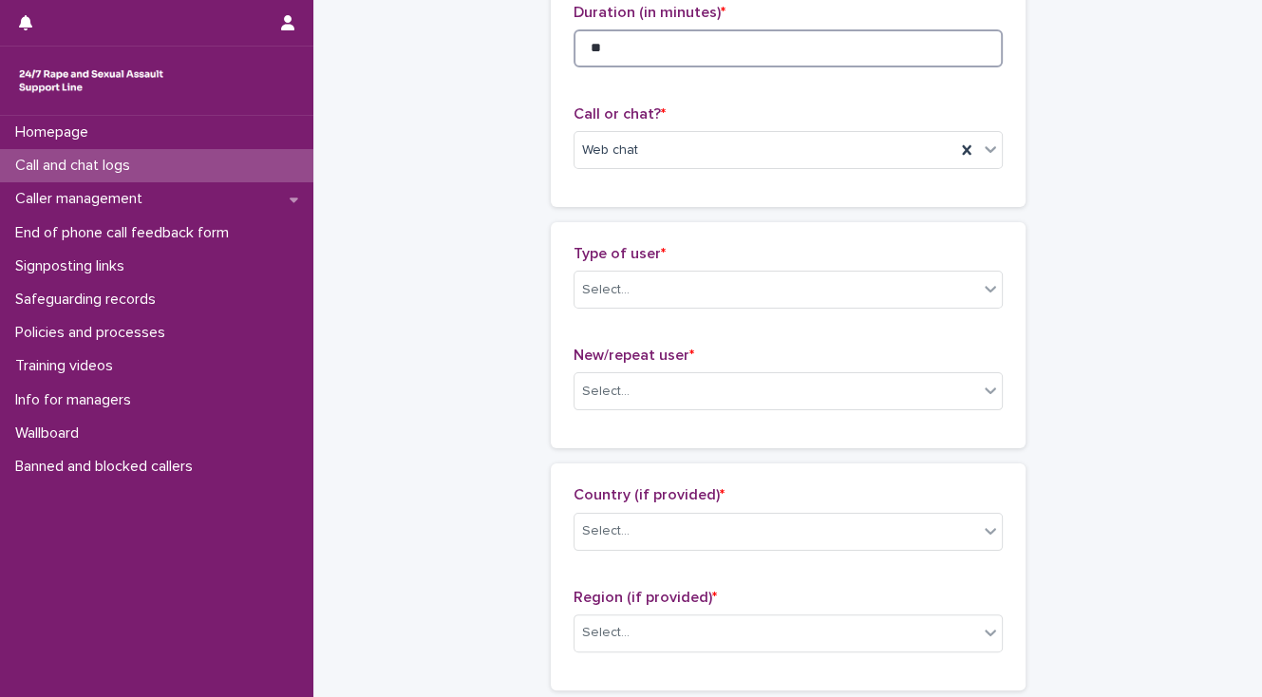
scroll to position [304, 0]
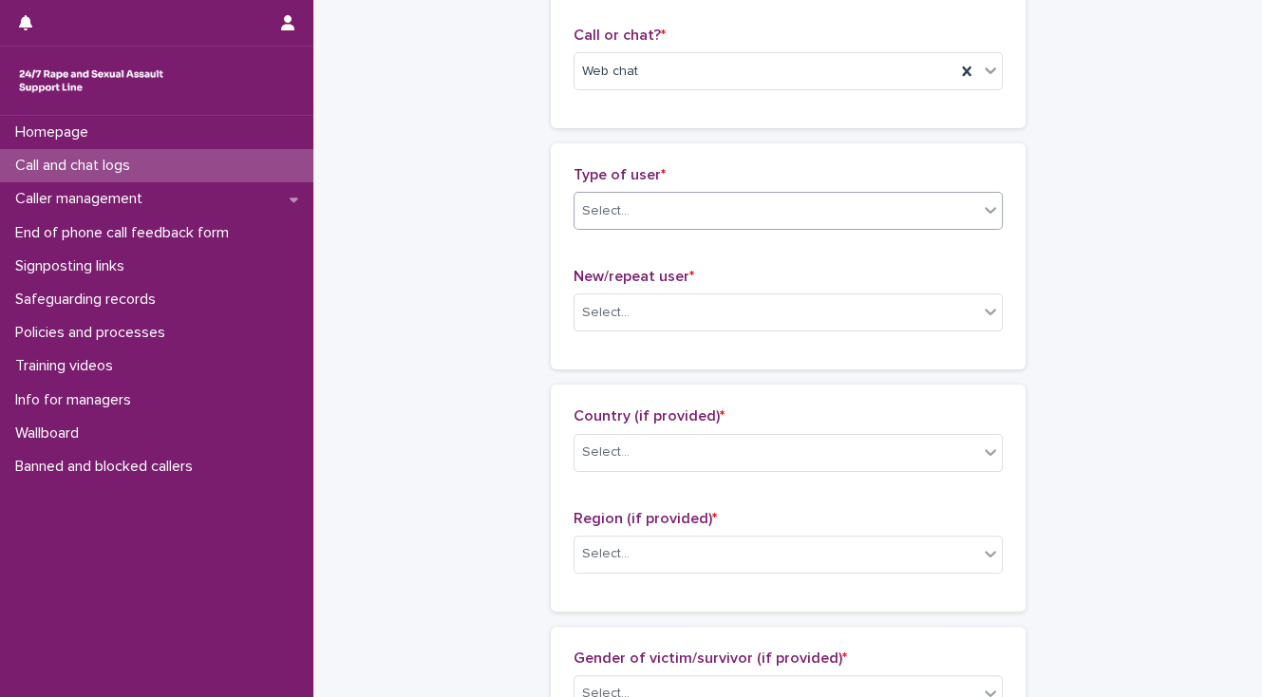
type input "**"
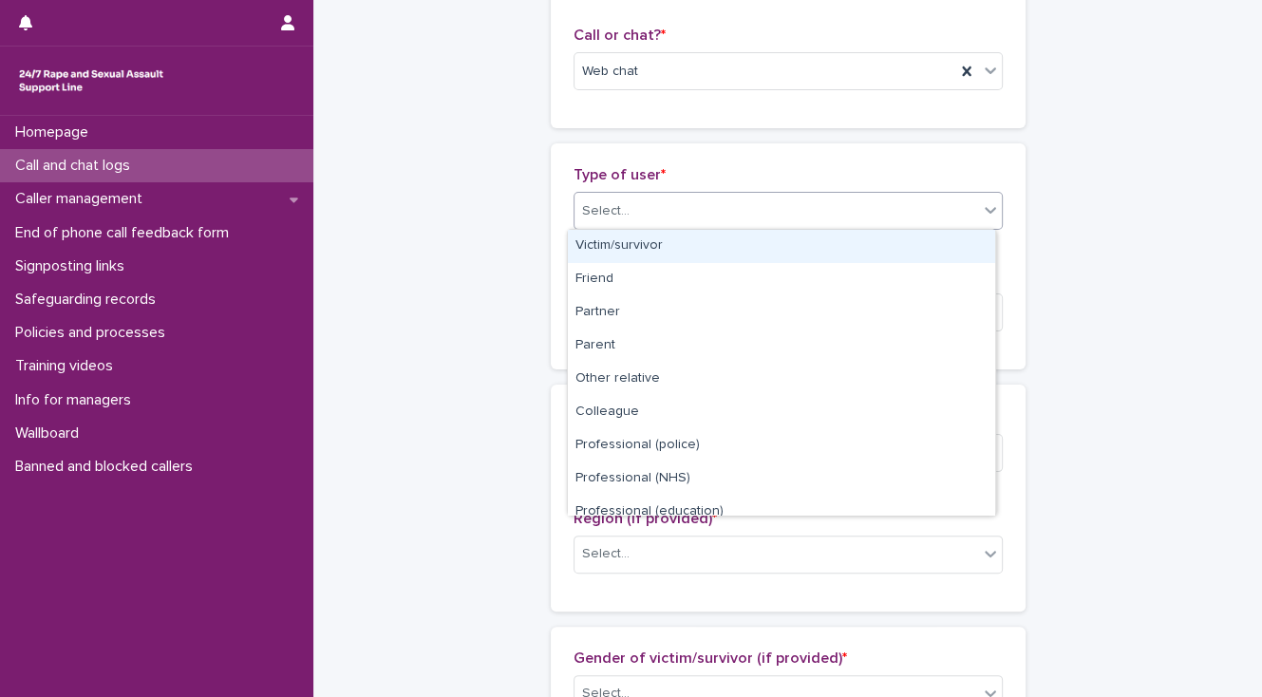
click at [638, 216] on div "Select..." at bounding box center [776, 211] width 404 height 31
click at [646, 243] on div "Victim/survivor" at bounding box center [781, 246] width 427 height 33
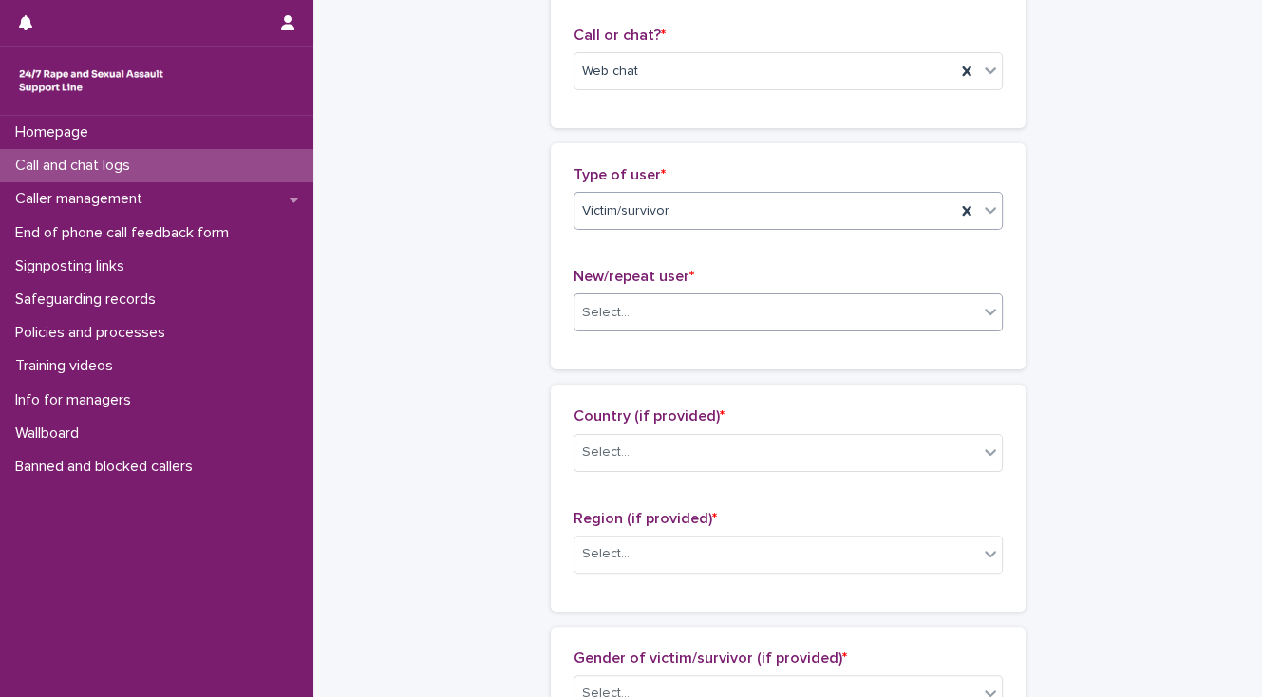
click at [648, 318] on div "Select..." at bounding box center [776, 312] width 404 height 31
click at [642, 325] on div "Select..." at bounding box center [776, 312] width 404 height 31
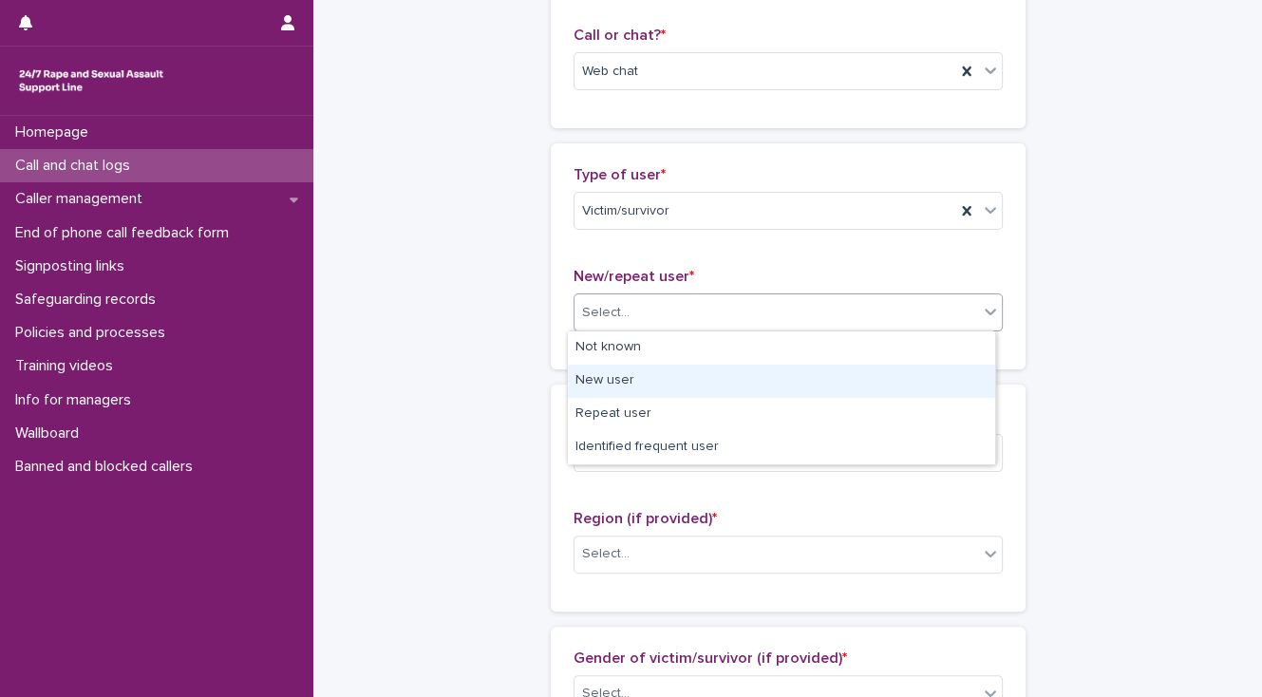
click at [634, 384] on div "New user" at bounding box center [781, 381] width 427 height 33
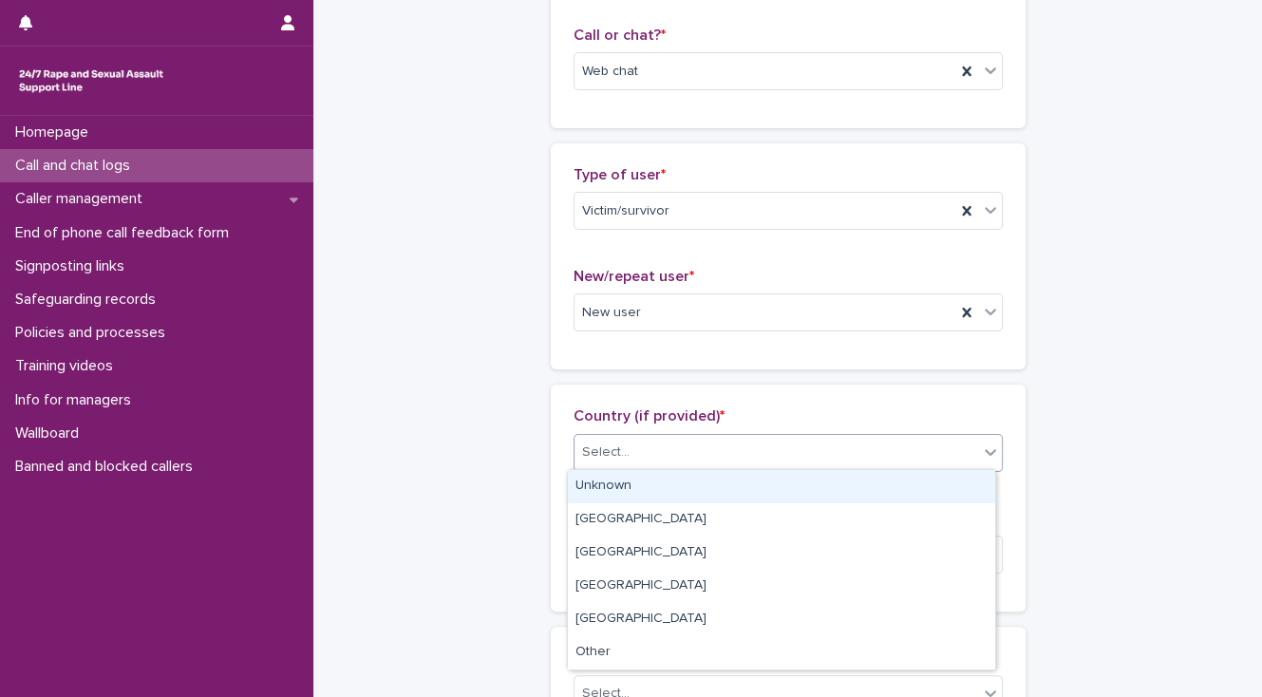
click at [650, 455] on div "Select..." at bounding box center [776, 452] width 404 height 31
click at [624, 482] on div "Unknown" at bounding box center [781, 486] width 427 height 33
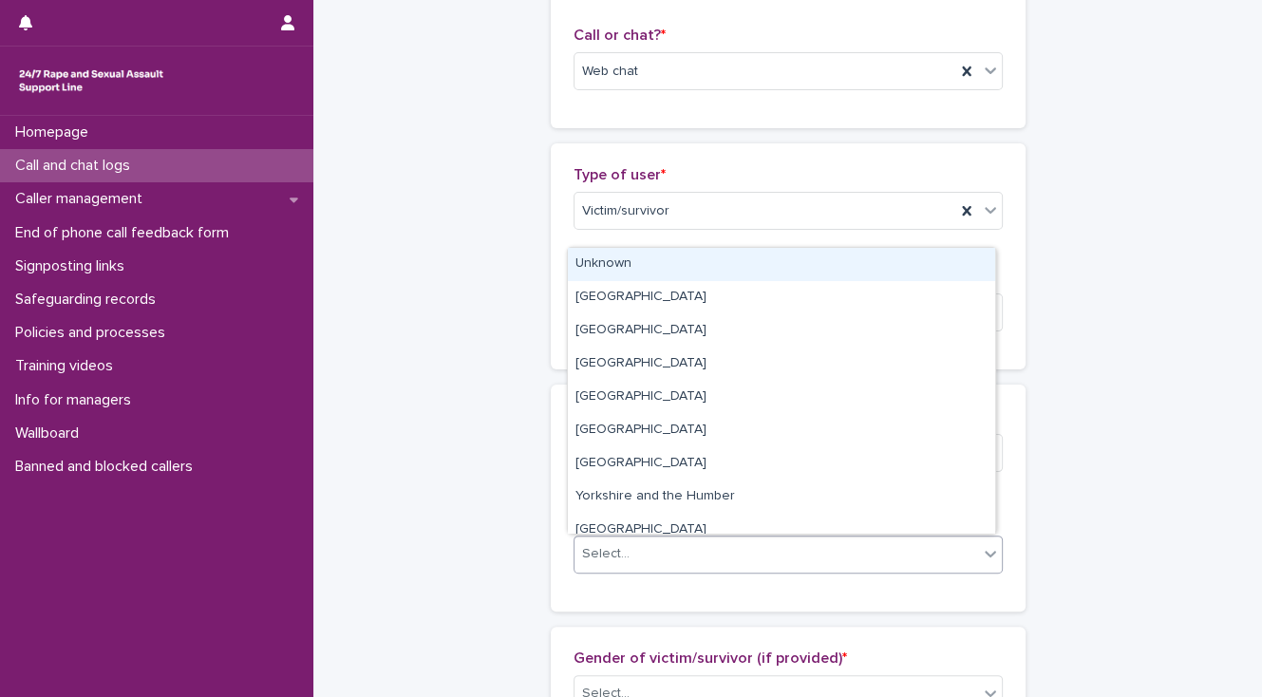
click at [627, 549] on div "Select..." at bounding box center [776, 553] width 404 height 31
click at [632, 267] on div "Unknown" at bounding box center [781, 264] width 427 height 33
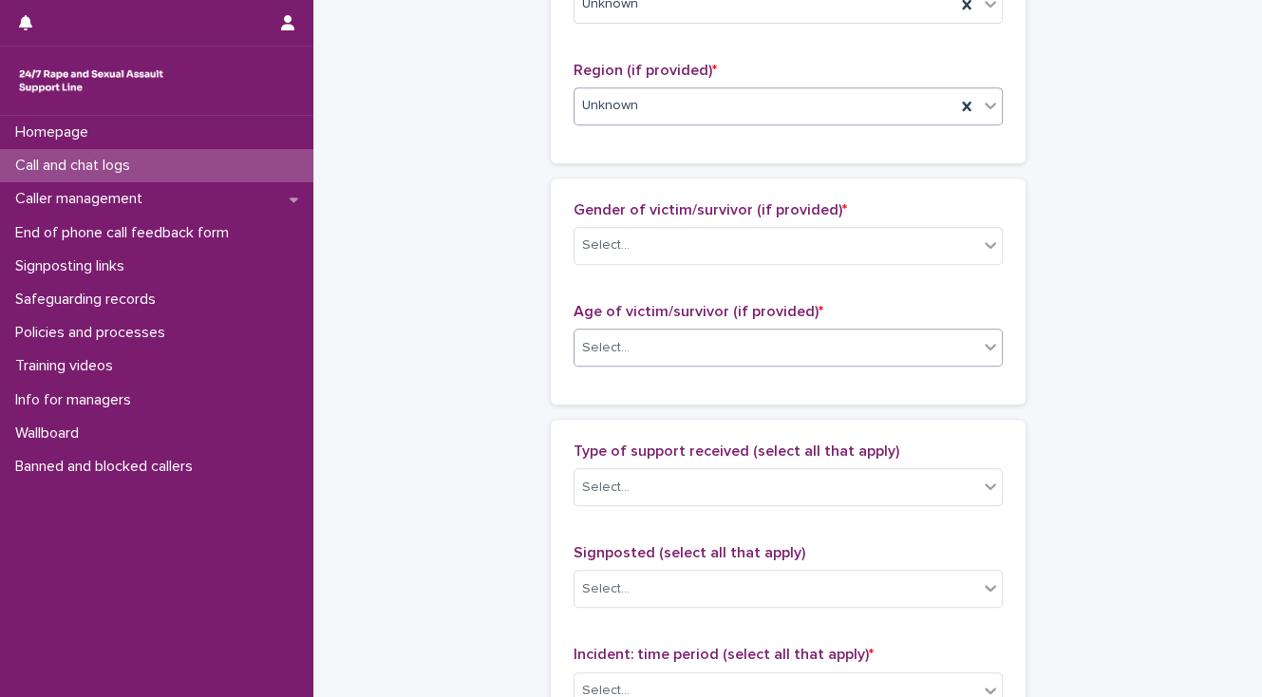
scroll to position [760, 0]
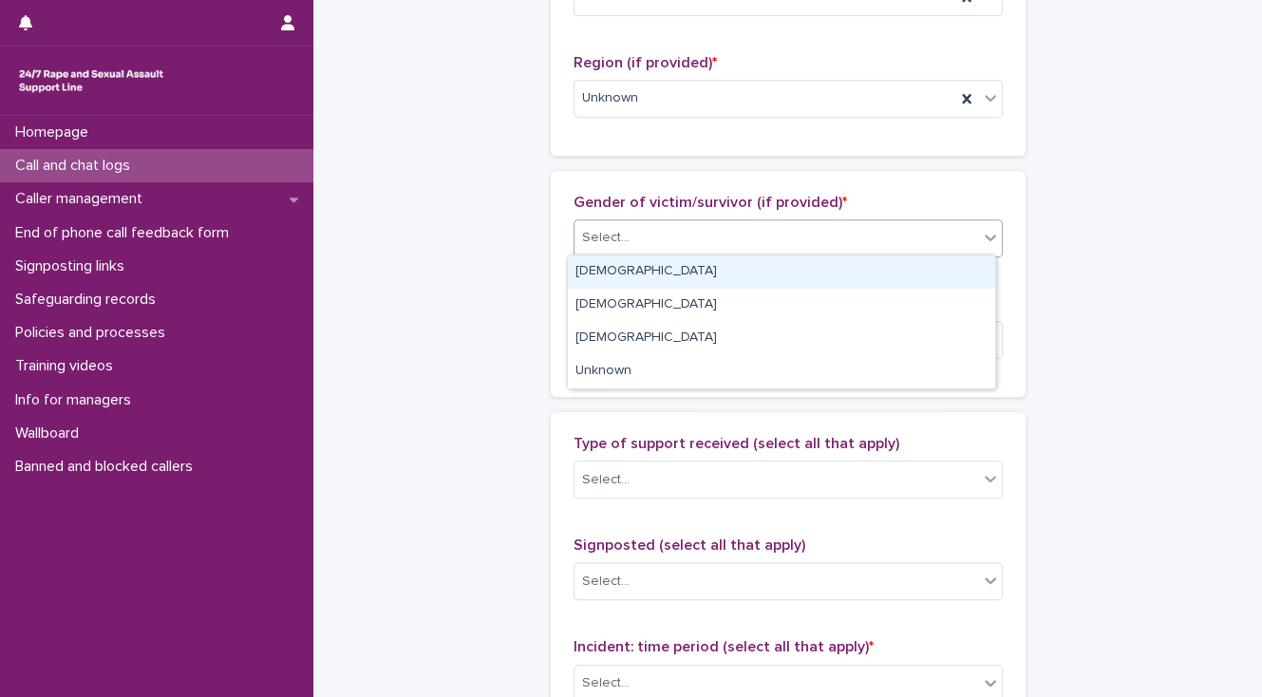
click at [634, 241] on div "Select..." at bounding box center [776, 237] width 404 height 31
click at [641, 268] on div "[DEMOGRAPHIC_DATA]" at bounding box center [781, 271] width 427 height 33
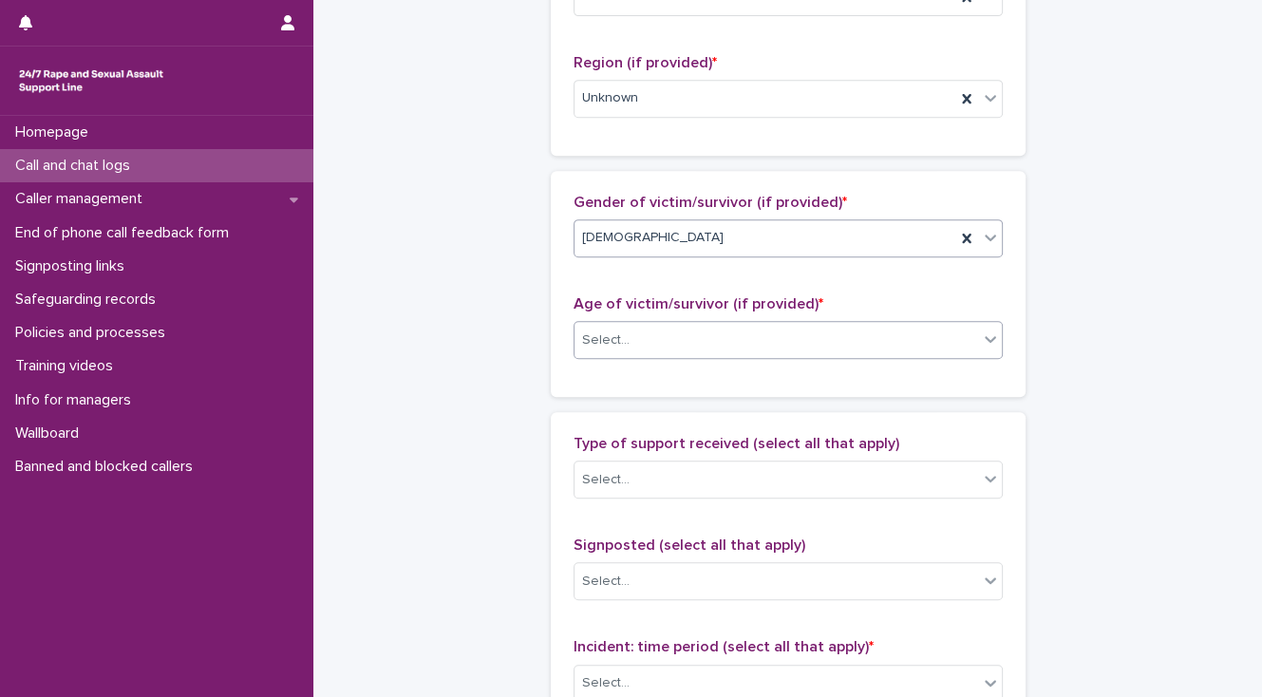
click at [626, 332] on div "Select..." at bounding box center [776, 340] width 404 height 31
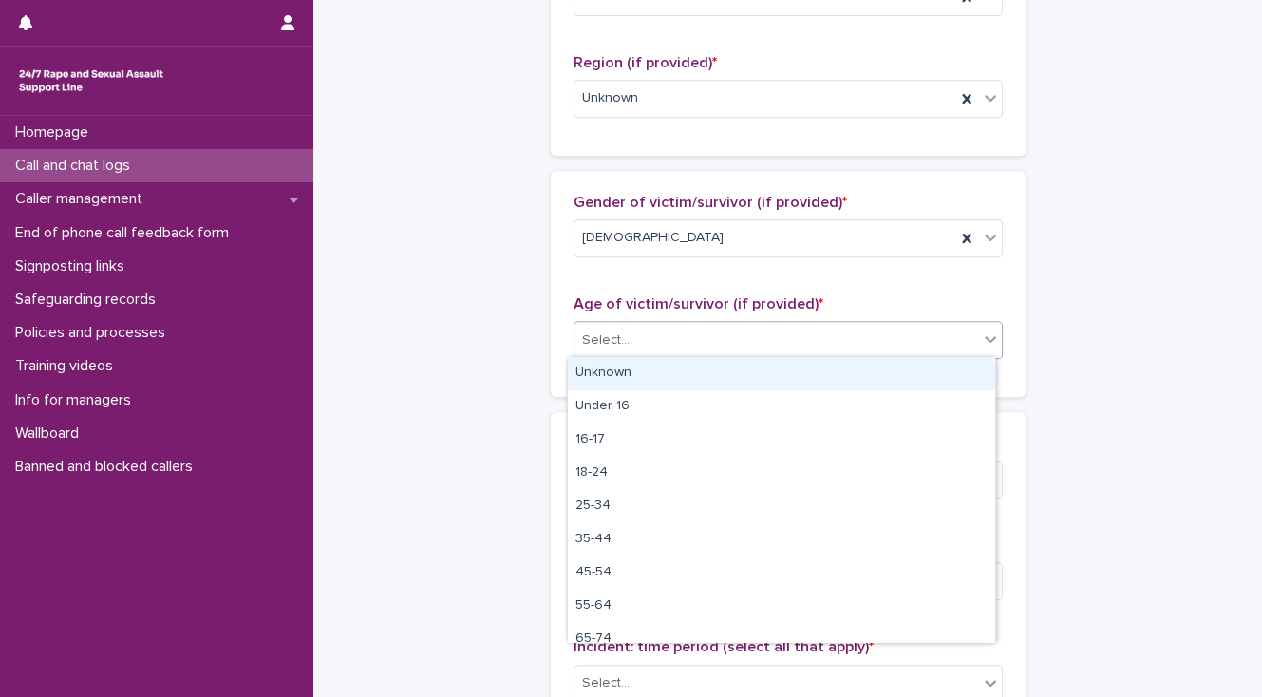
click at [621, 366] on div "Unknown" at bounding box center [781, 373] width 427 height 33
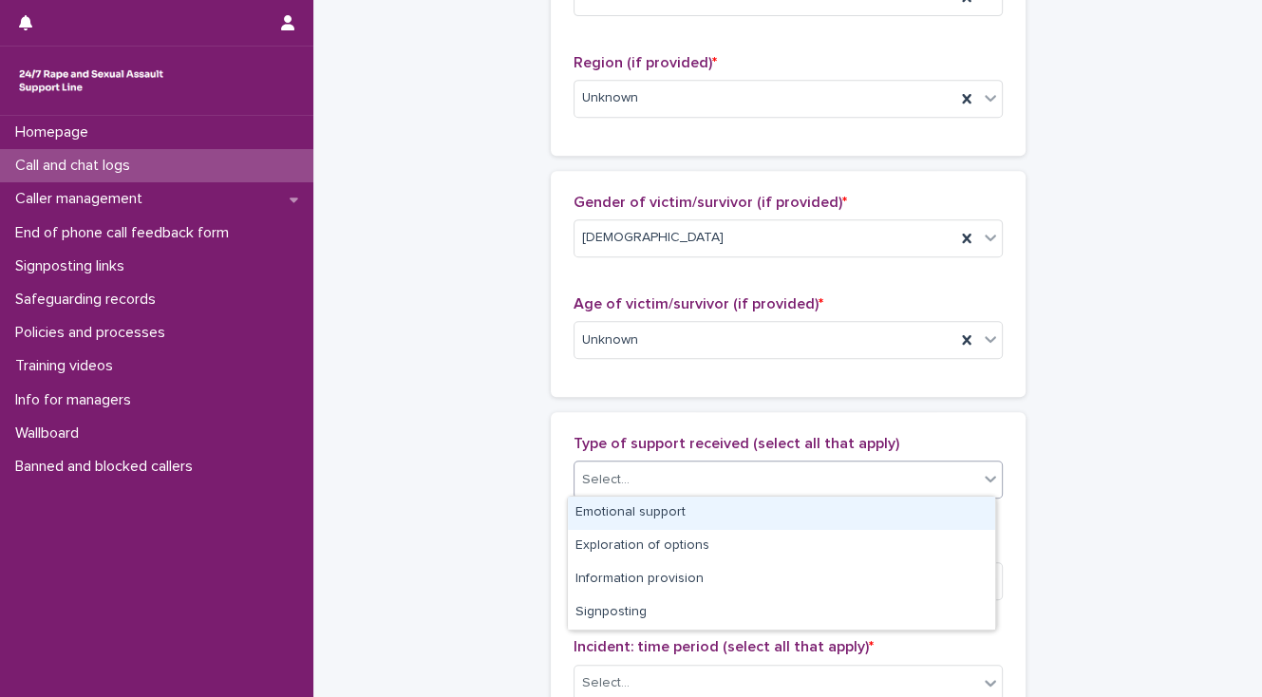
click at [611, 481] on div "Select..." at bounding box center [605, 480] width 47 height 20
click at [621, 503] on div "Emotional support" at bounding box center [781, 513] width 427 height 33
drag, startPoint x: 774, startPoint y: 471, endPoint x: 792, endPoint y: 471, distance: 18.0
click at [792, 471] on div "Emotional support" at bounding box center [764, 479] width 381 height 33
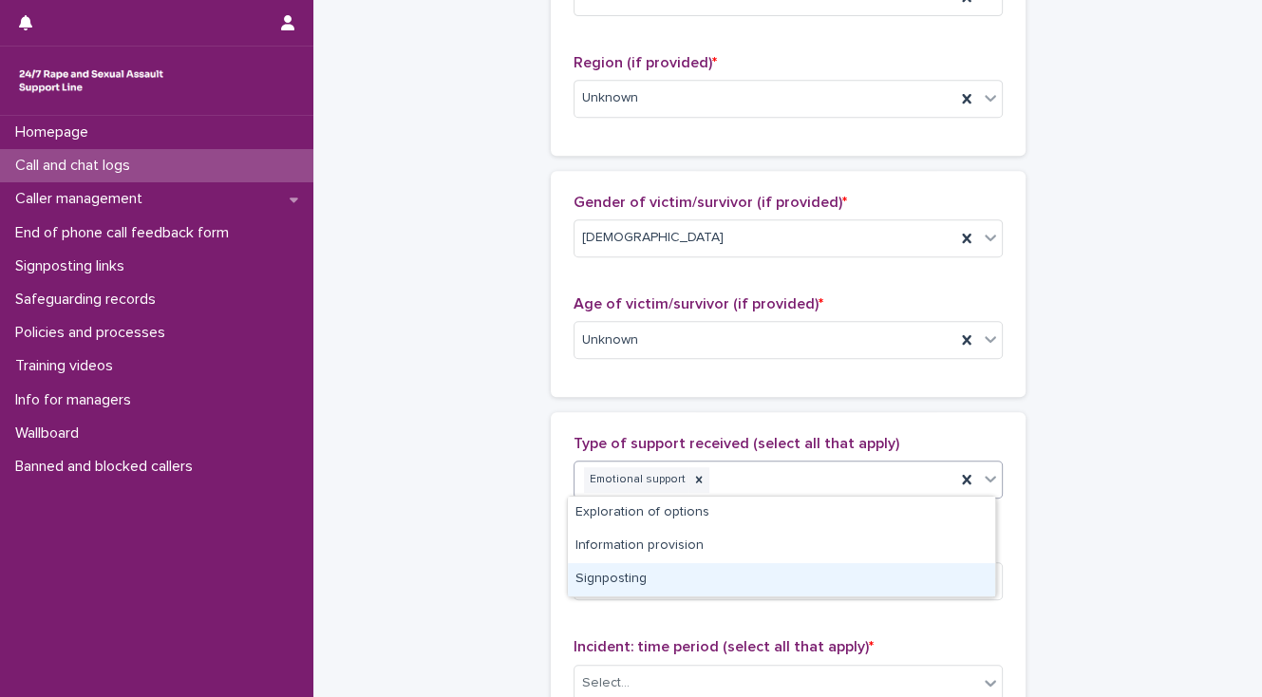
click at [630, 573] on div "Signposting" at bounding box center [781, 579] width 427 height 33
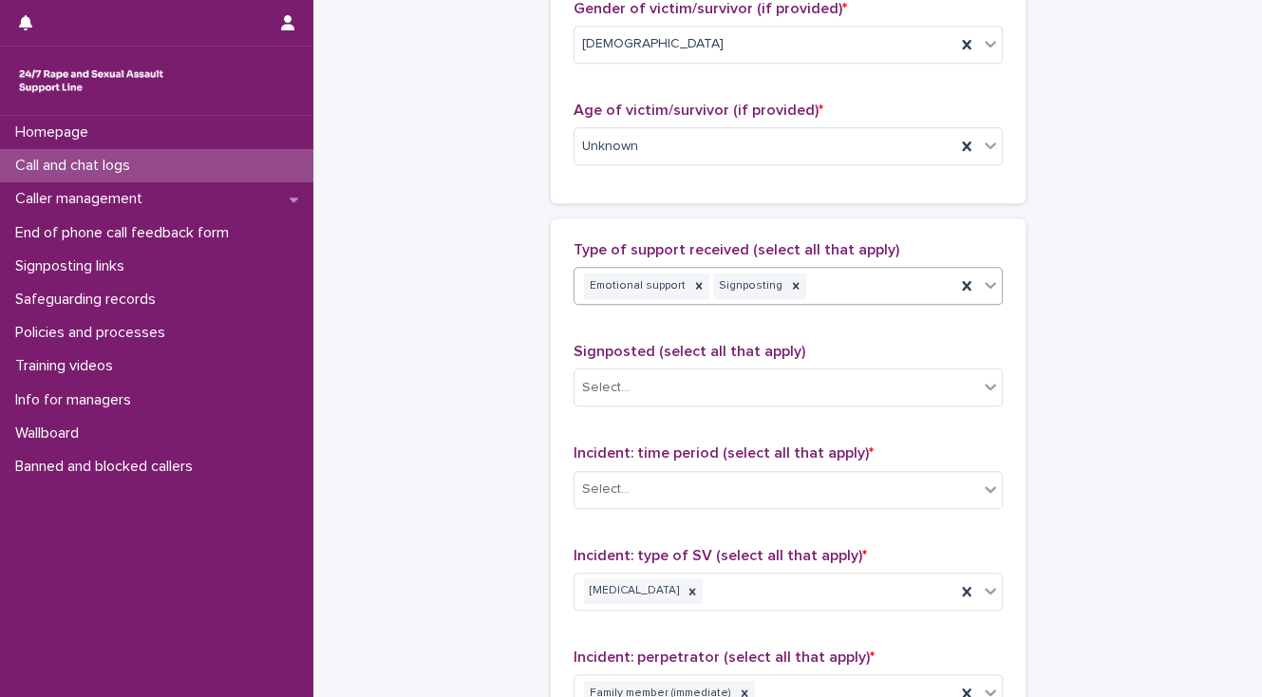
scroll to position [987, 0]
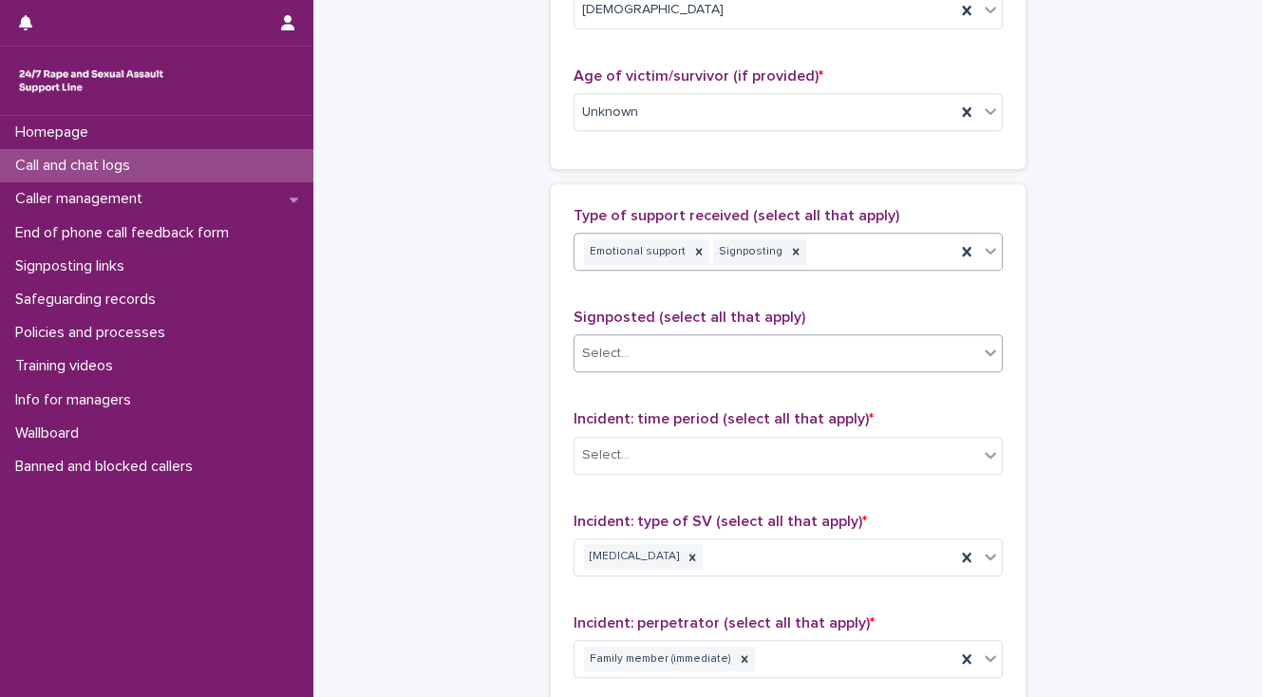
click at [612, 350] on div "Select..." at bounding box center [605, 354] width 47 height 20
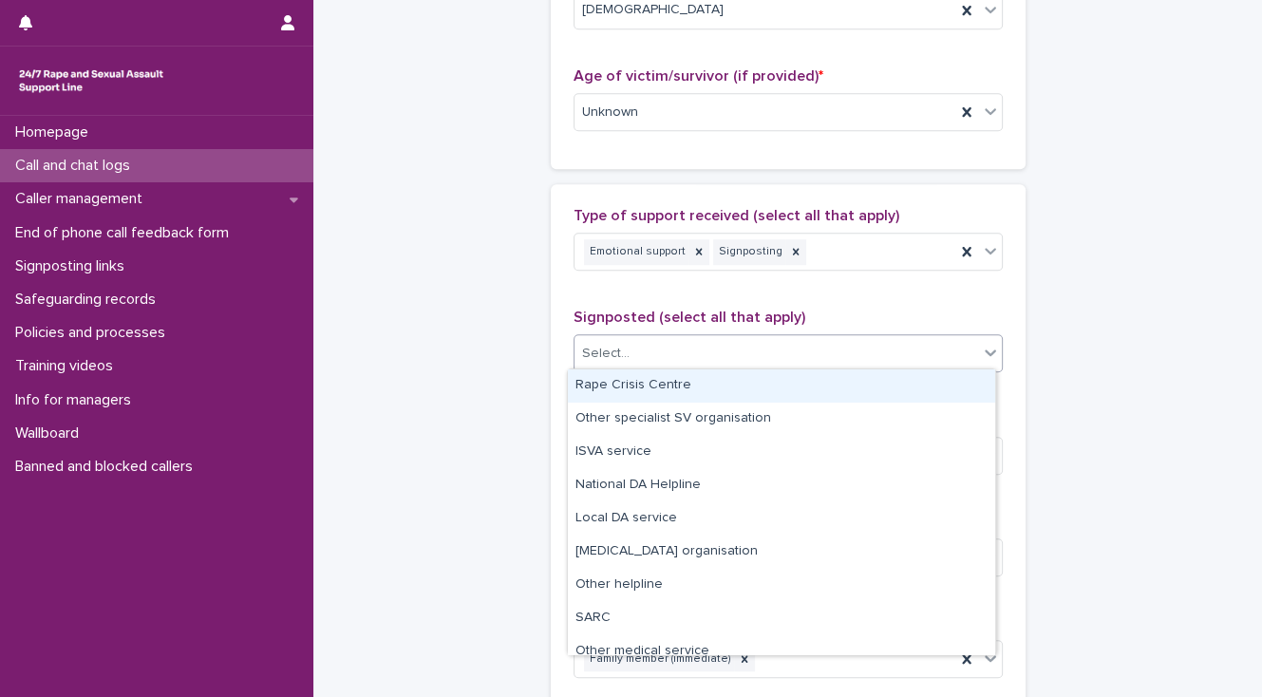
click at [621, 382] on div "Rape Crisis Centre" at bounding box center [781, 385] width 427 height 33
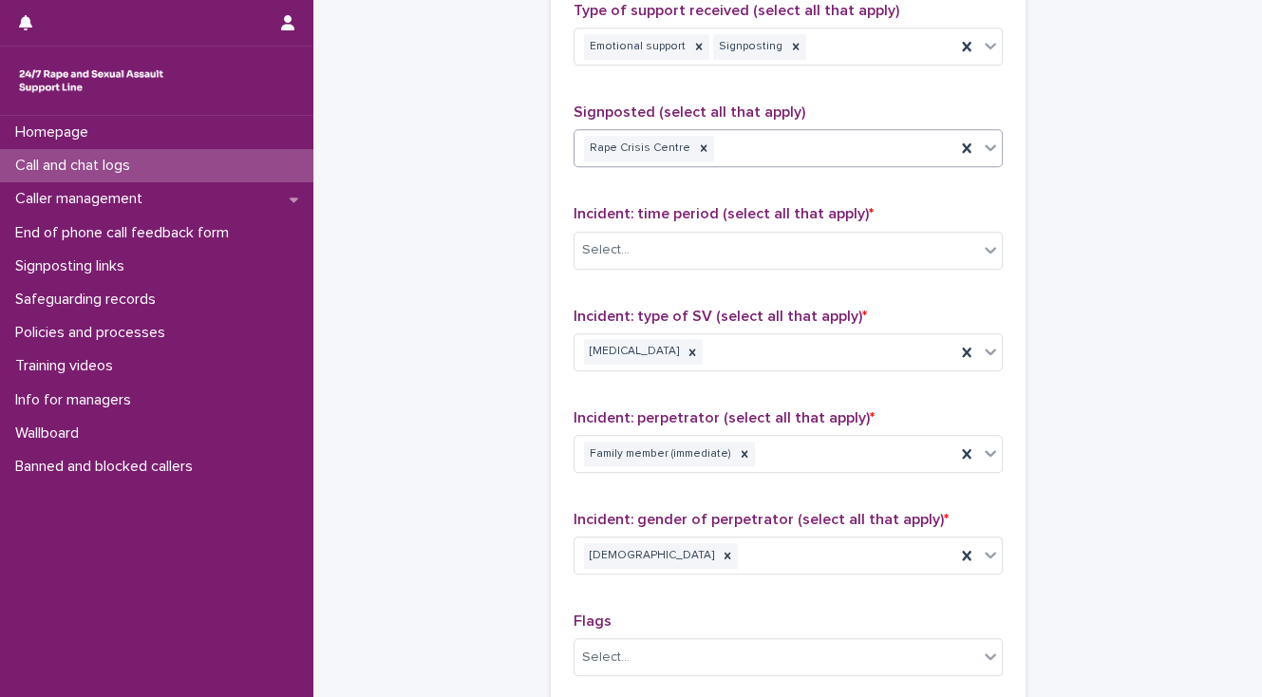
scroll to position [1215, 0]
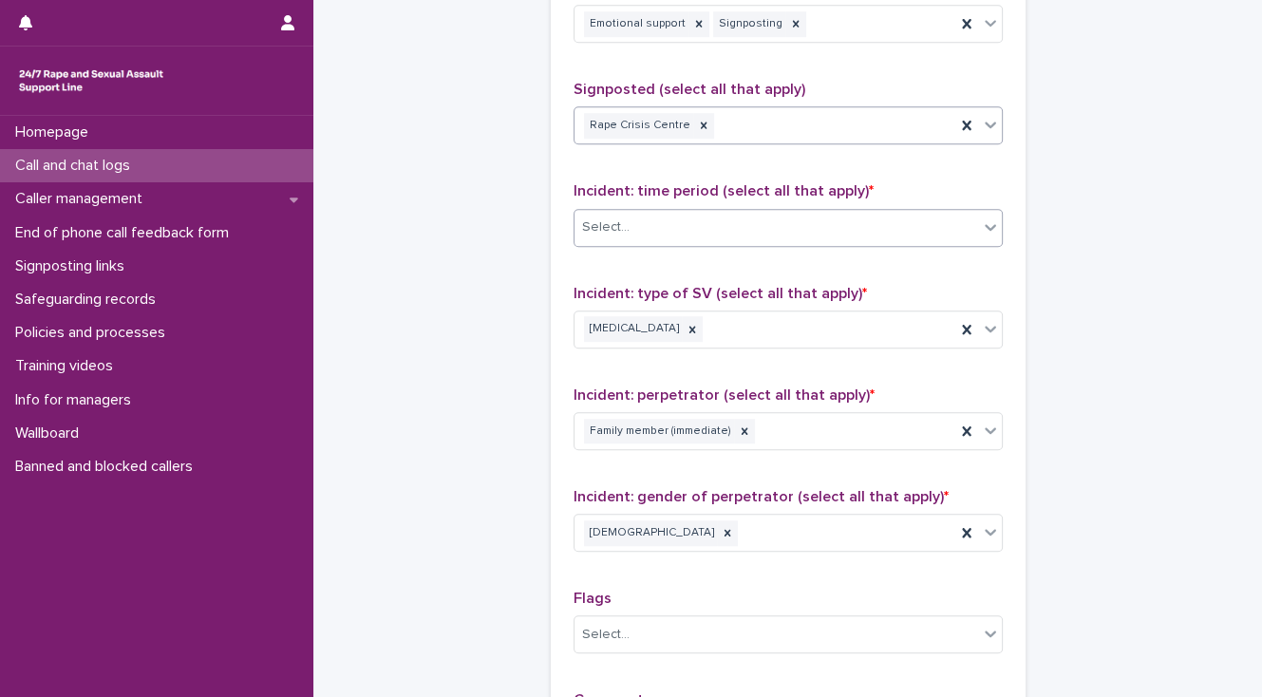
click at [585, 228] on div "Select..." at bounding box center [605, 227] width 47 height 20
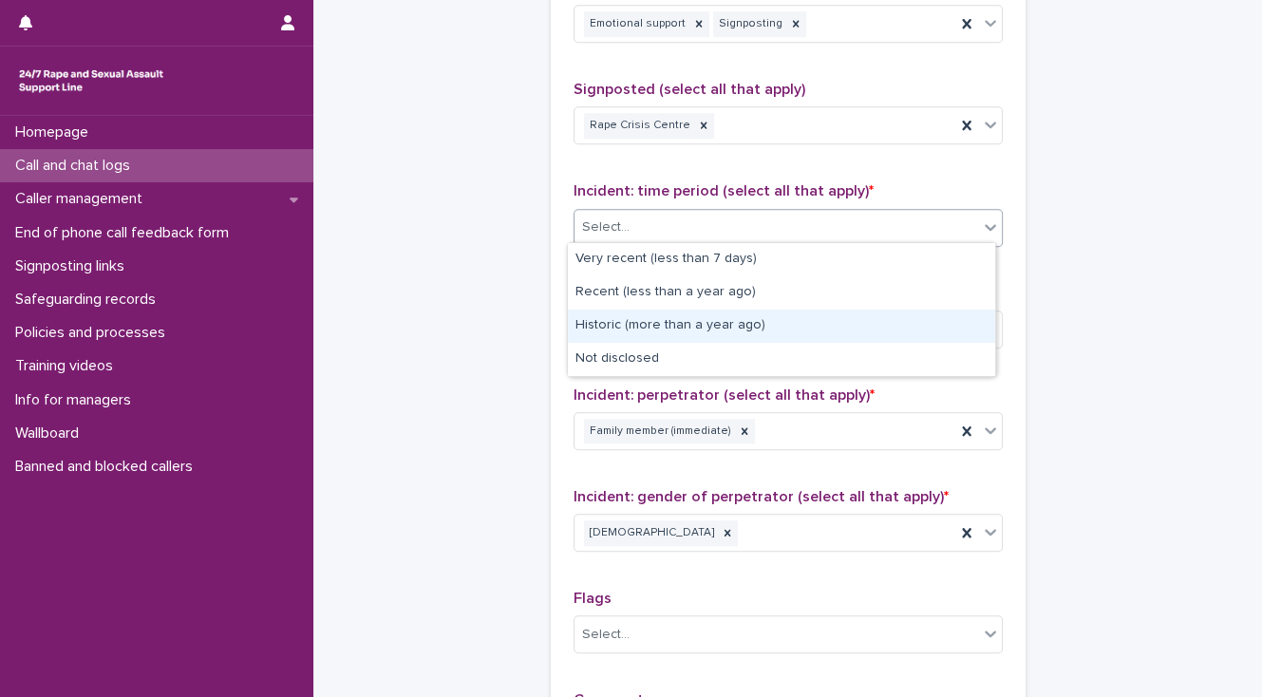
click at [610, 319] on div "Historic (more than a year ago)" at bounding box center [781, 326] width 427 height 33
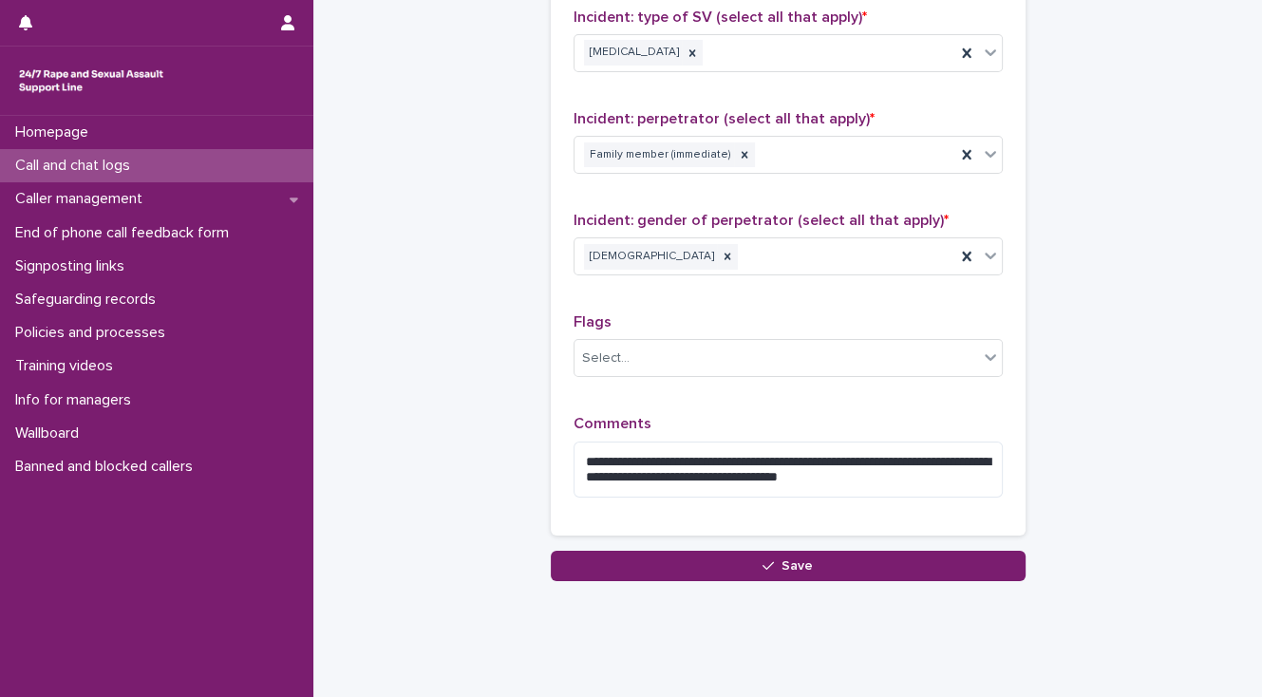
scroll to position [1519, 0]
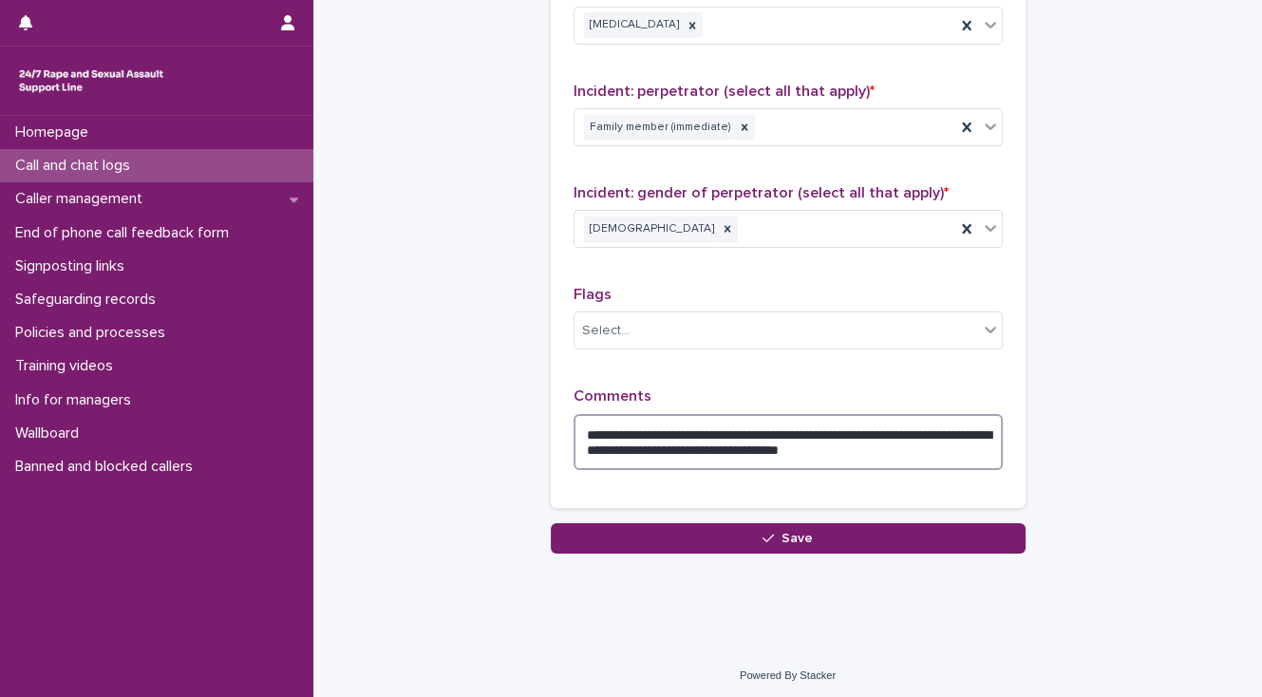
click at [604, 441] on textarea "**********" at bounding box center [787, 442] width 429 height 57
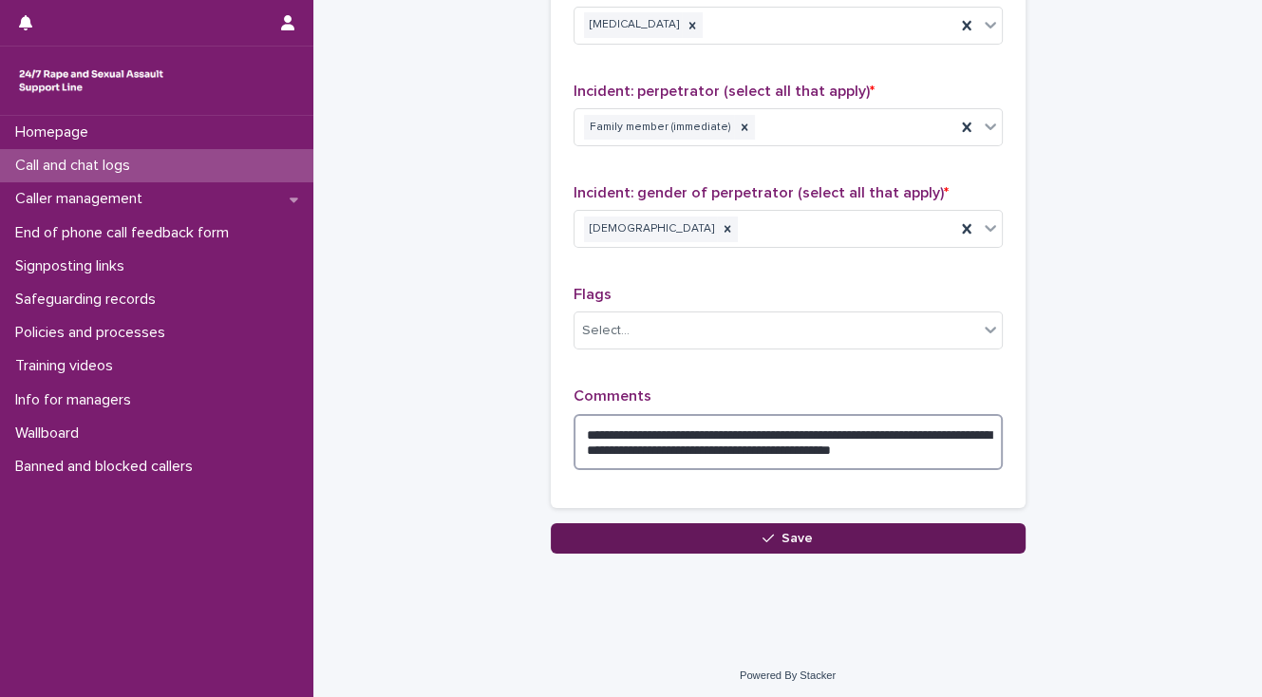
type textarea "**********"
click at [714, 536] on button "Save" at bounding box center [788, 538] width 475 height 30
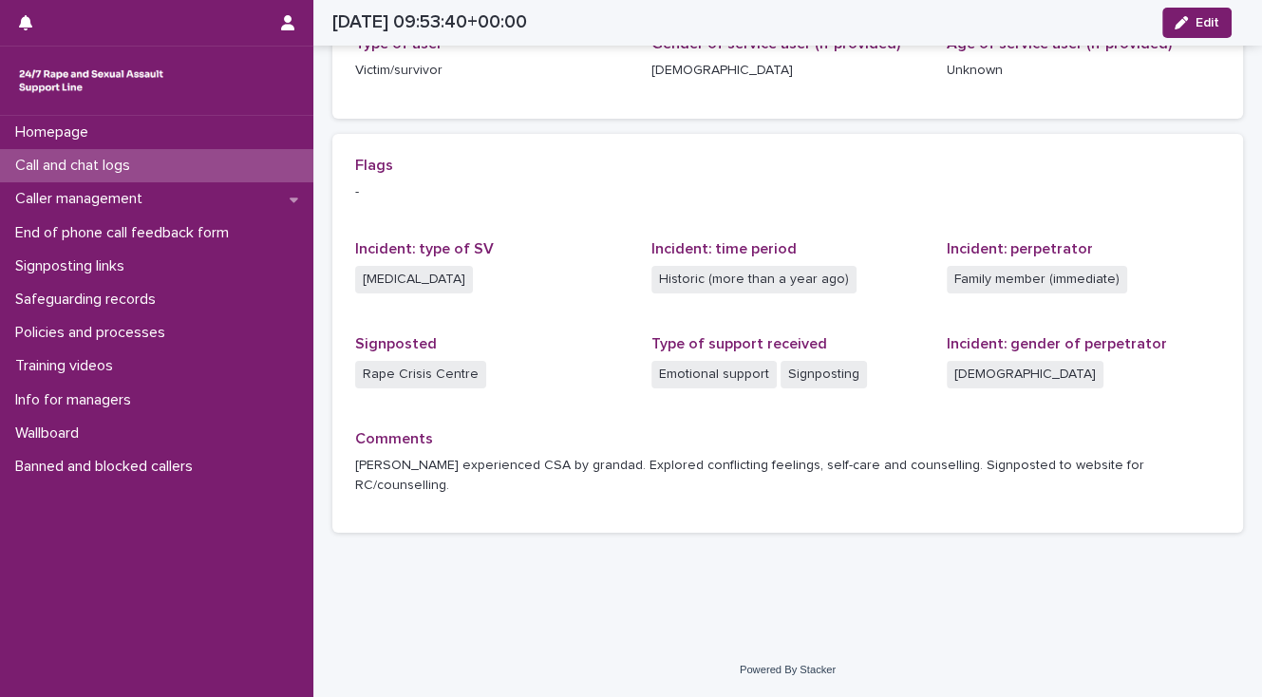
scroll to position [311, 0]
